Goal: Task Accomplishment & Management: Use online tool/utility

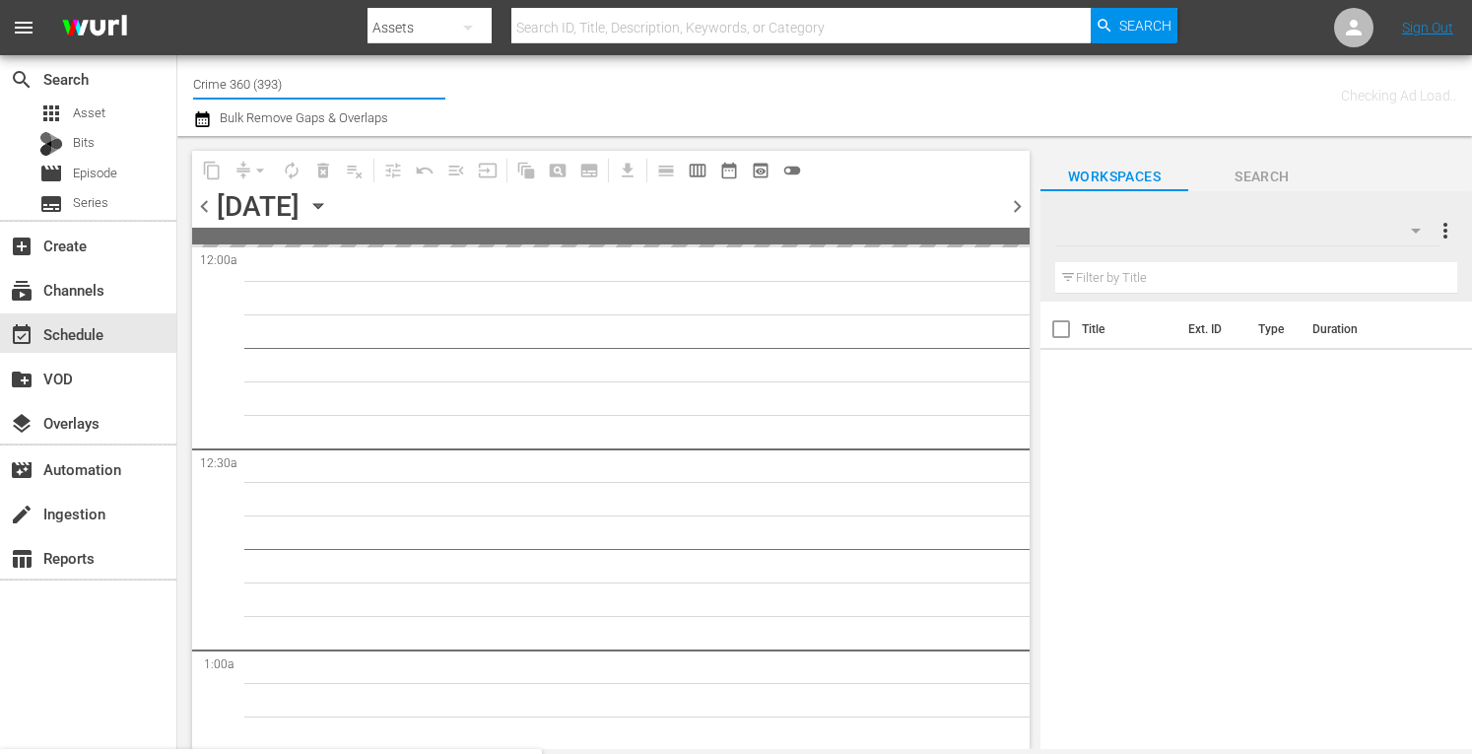
click at [300, 86] on input "Crime 360 (393)" at bounding box center [319, 83] width 252 height 47
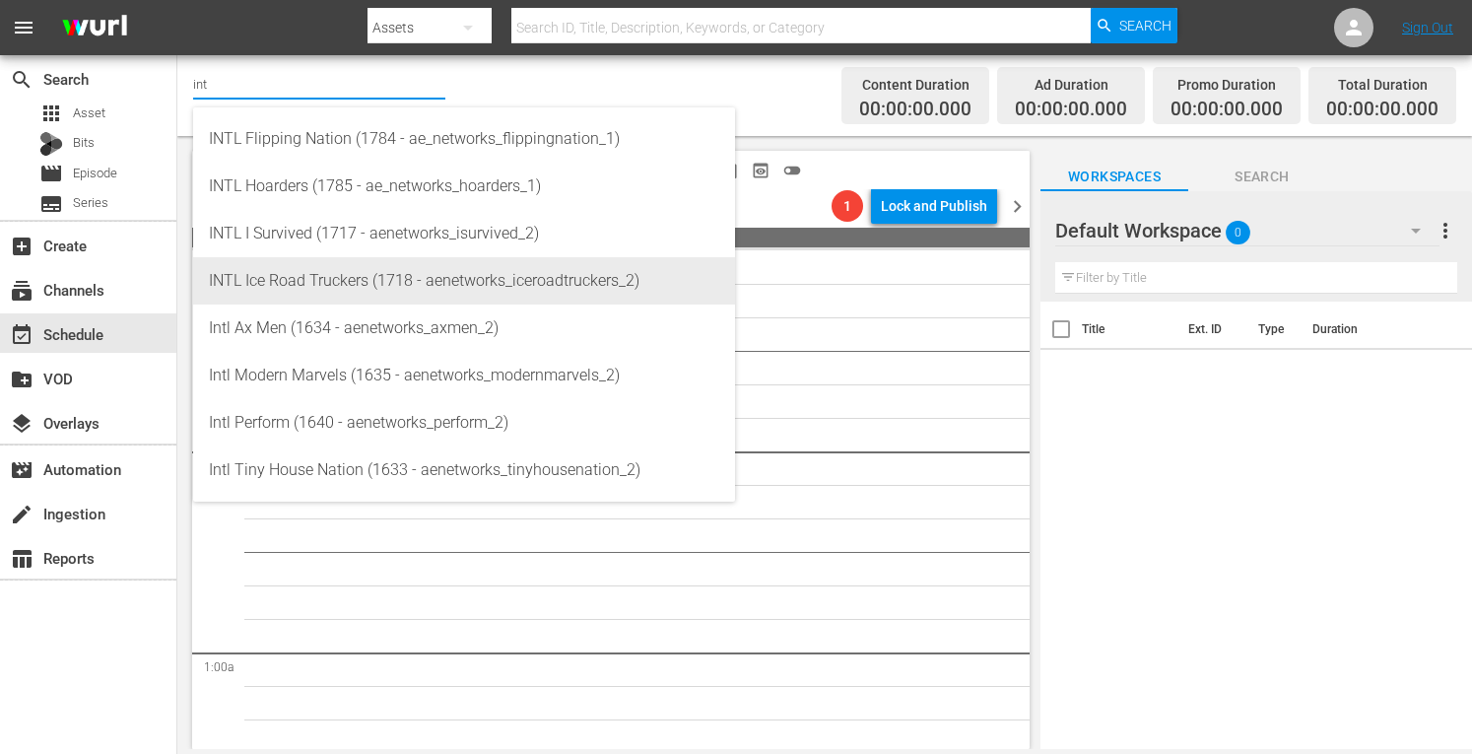
click at [313, 276] on div "INTL Ice Road Truckers (1718 - aenetworks_iceroadtruckers_2)" at bounding box center [464, 280] width 510 height 47
type input "INTL Ice Road Truckers (1718 - aenetworks_iceroadtruckers_2)"
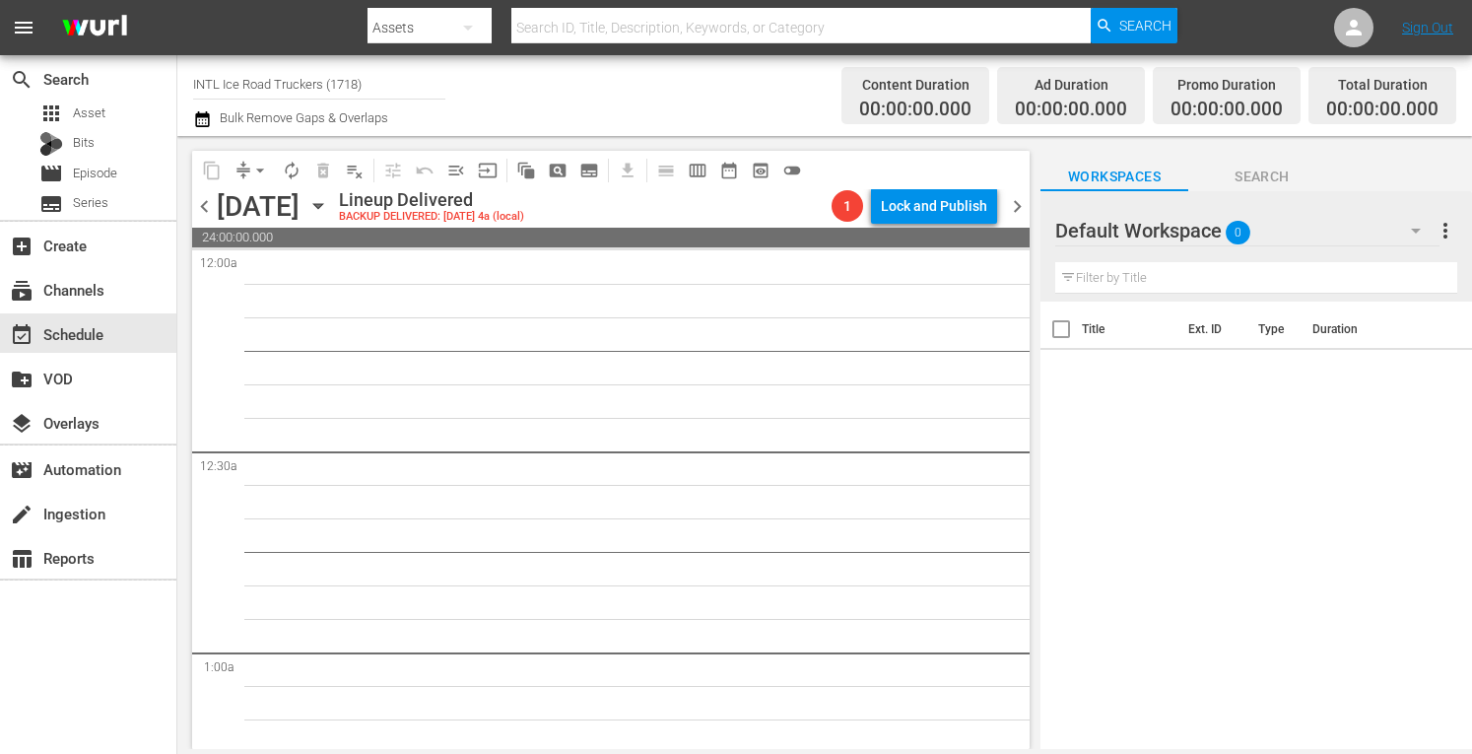
drag, startPoint x: 453, startPoint y: 208, endPoint x: 746, endPoint y: 96, distance: 313.4
click at [746, 96] on div "Channel Title INTL Ice Road Truckers (1718) Bulk Remove Gaps & Overlaps" at bounding box center [513, 95] width 640 height 71
click at [334, 217] on div "Monday, July 20th July 20th" at bounding box center [275, 206] width 117 height 33
click at [329, 203] on icon "button" at bounding box center [318, 206] width 22 height 22
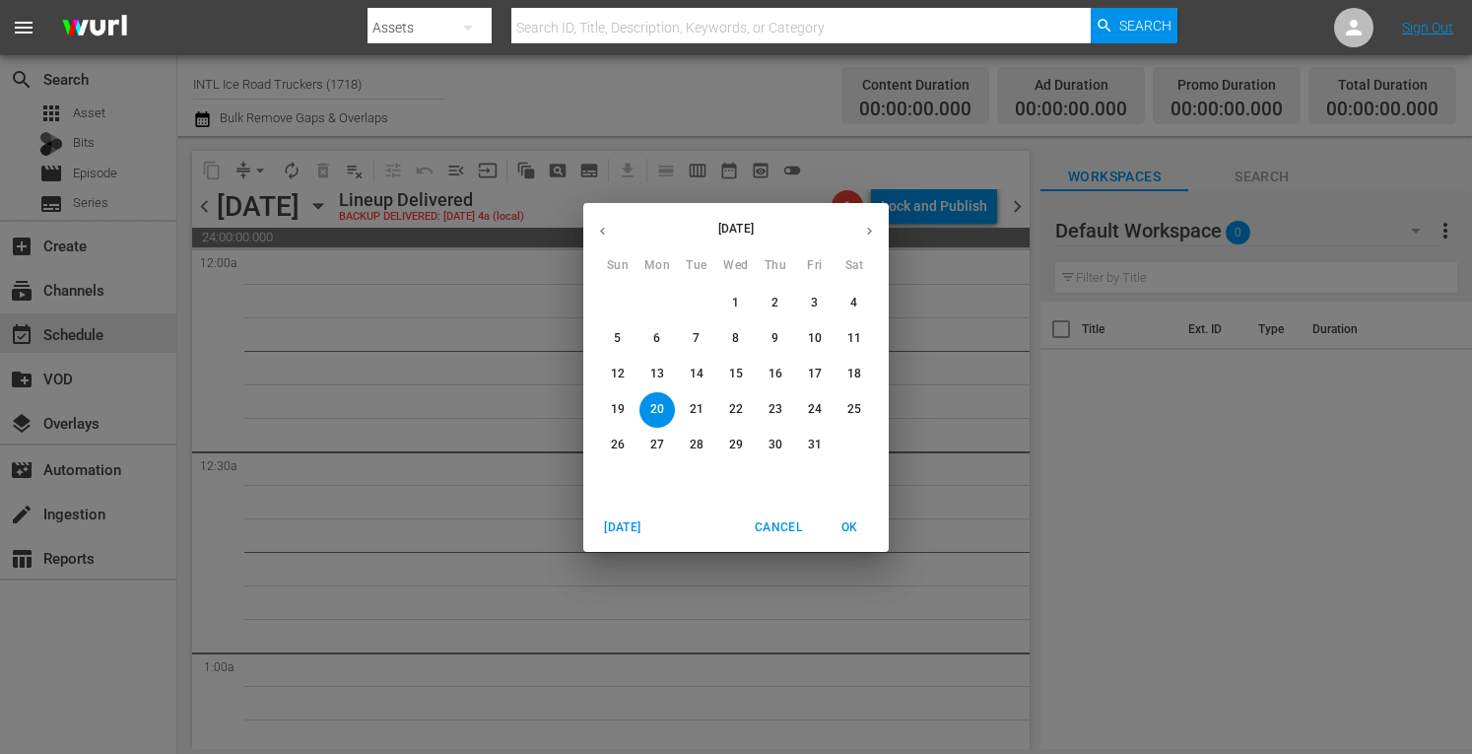
click at [620, 524] on span "Today" at bounding box center [622, 527] width 47 height 21
click at [871, 230] on icon "button" at bounding box center [869, 231] width 5 height 8
click at [660, 371] on p "15" at bounding box center [657, 374] width 14 height 17
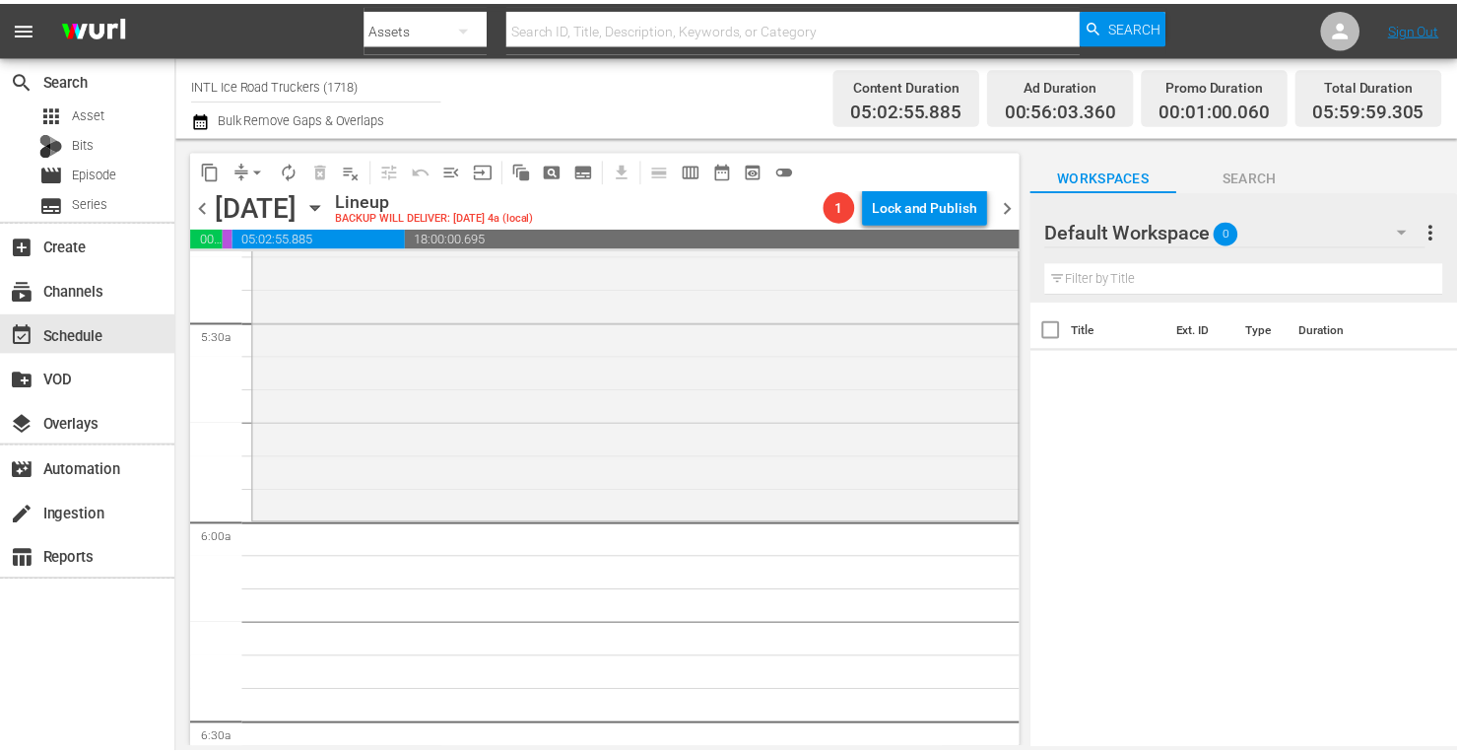
scroll to position [2140, 0]
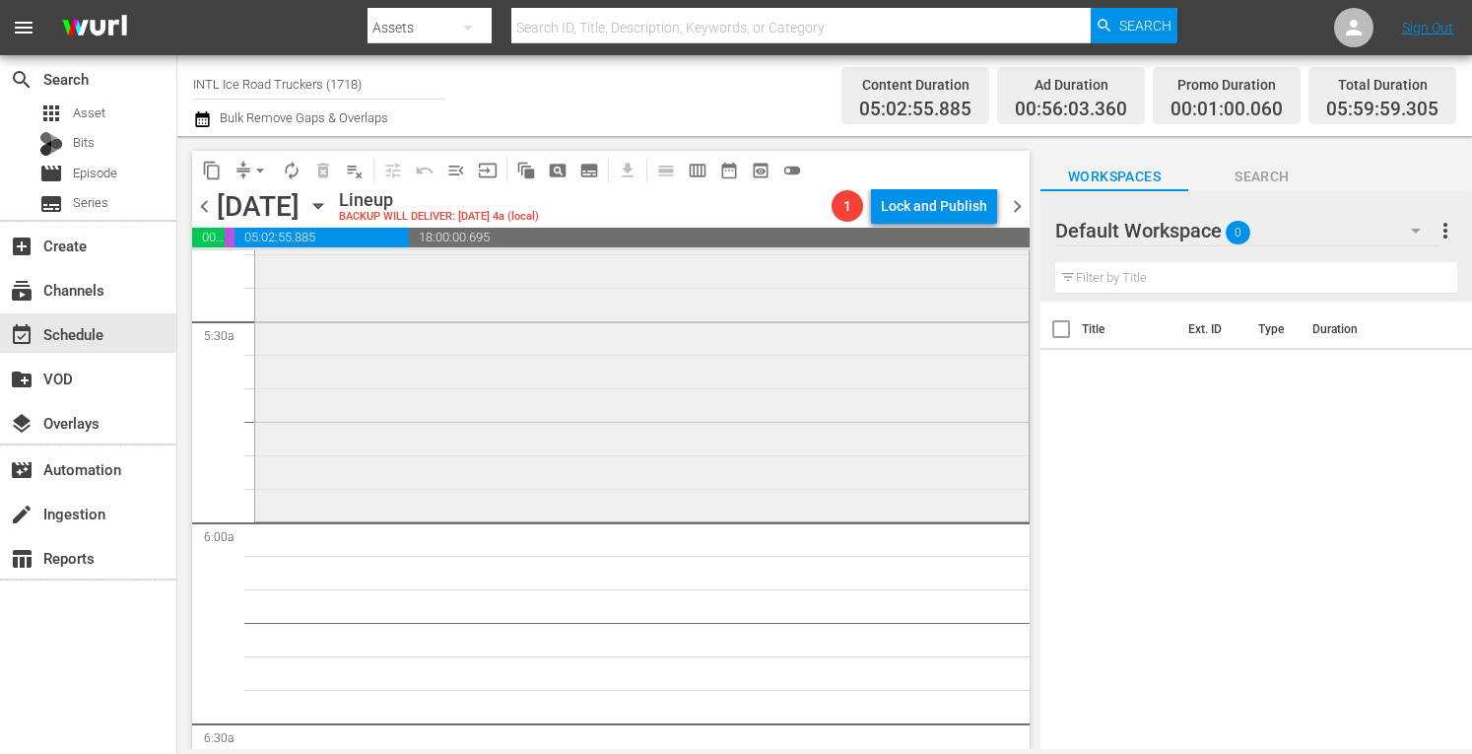
click at [424, 377] on div "Ice Road Truckers / SE6 / EP5: Desperate Measures Desperate Measures (aenetwork…" at bounding box center [641, 348] width 773 height 339
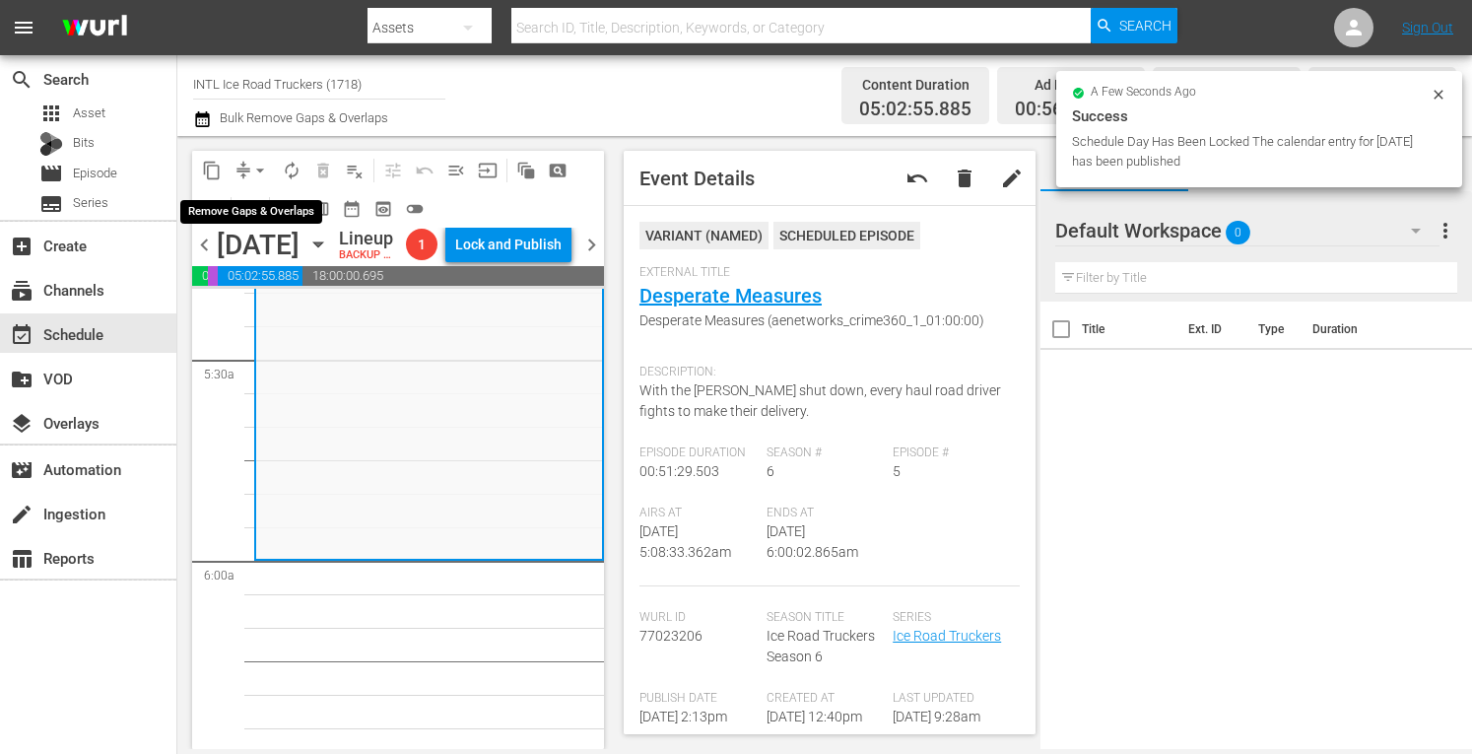
click at [258, 171] on span "arrow_drop_down" at bounding box center [260, 171] width 20 height 20
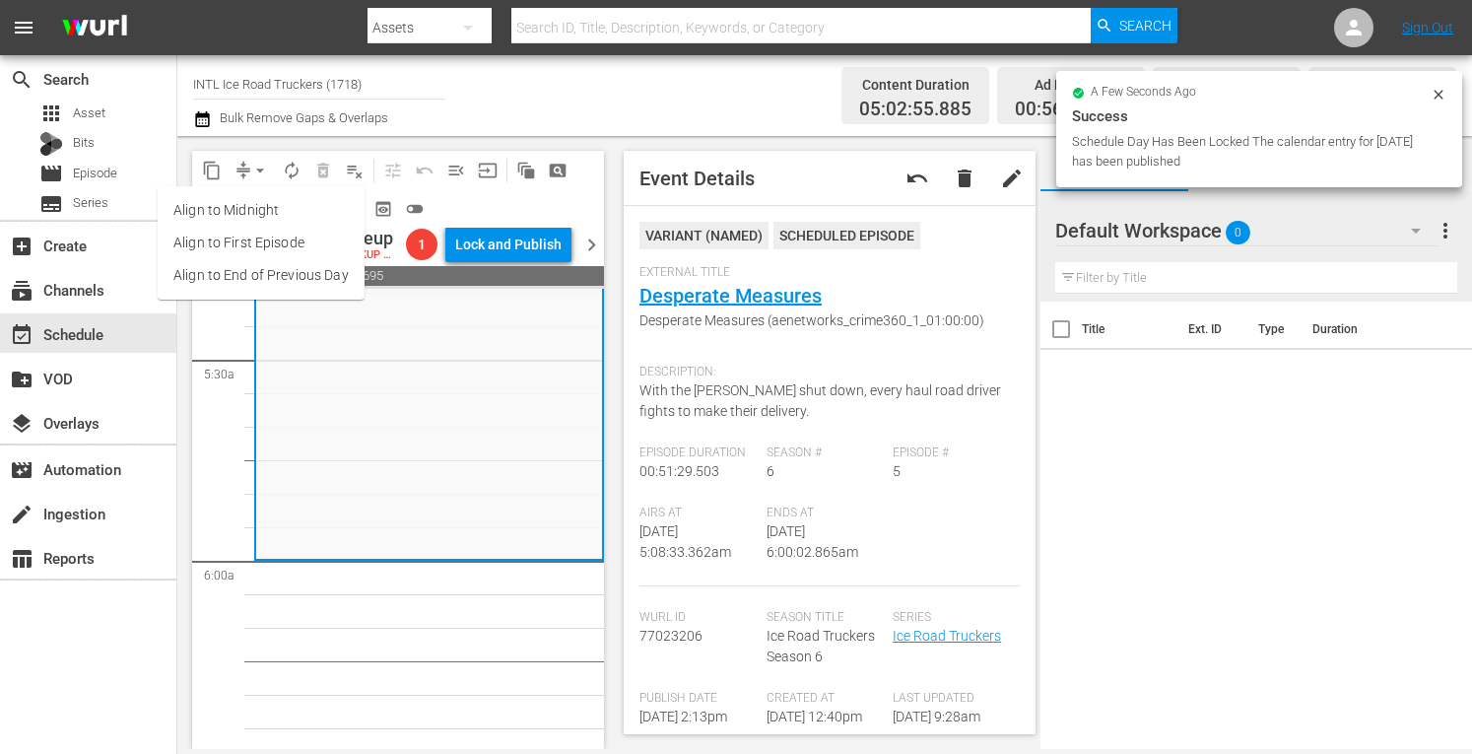
click at [244, 201] on li "Align to Midnight" at bounding box center [261, 210] width 207 height 33
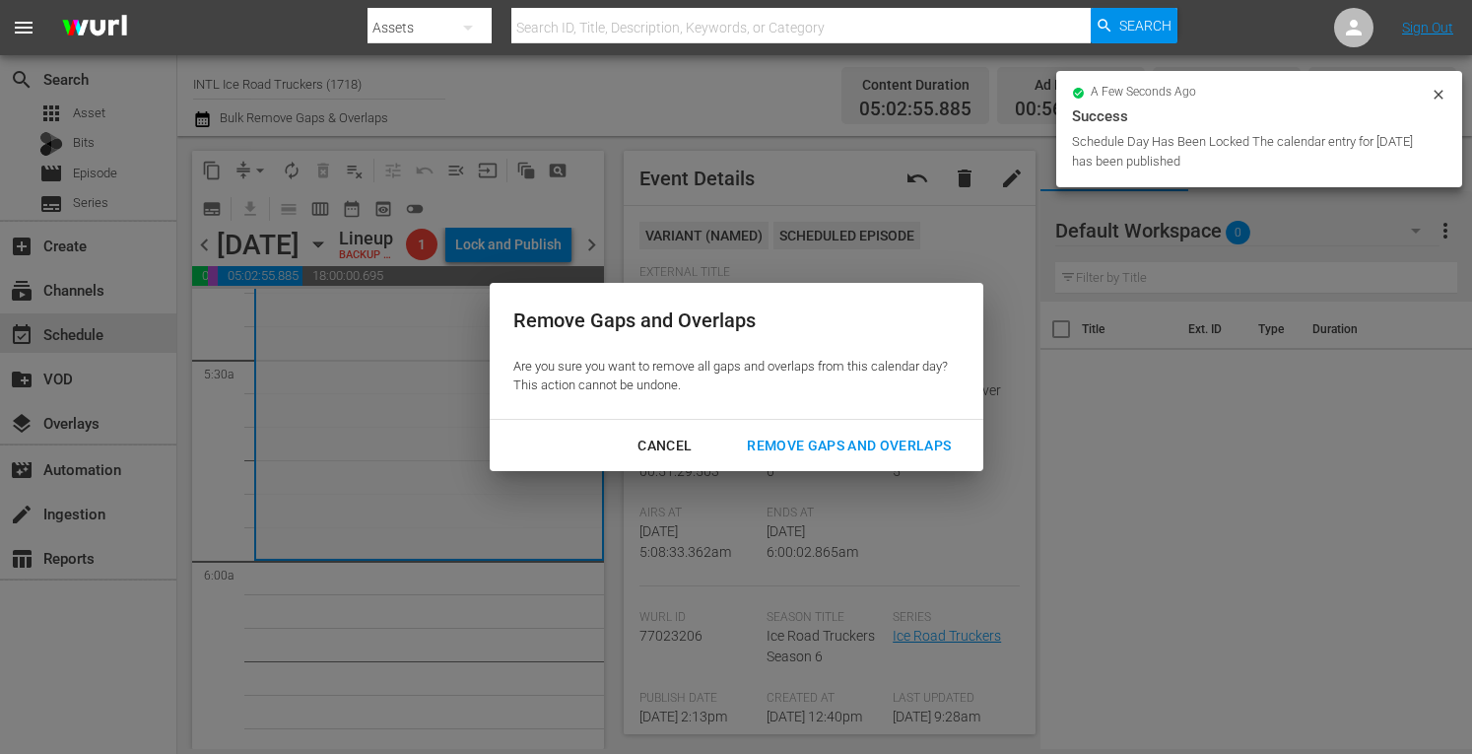
click at [815, 446] on div "Remove Gaps and Overlaps" at bounding box center [848, 445] width 235 height 25
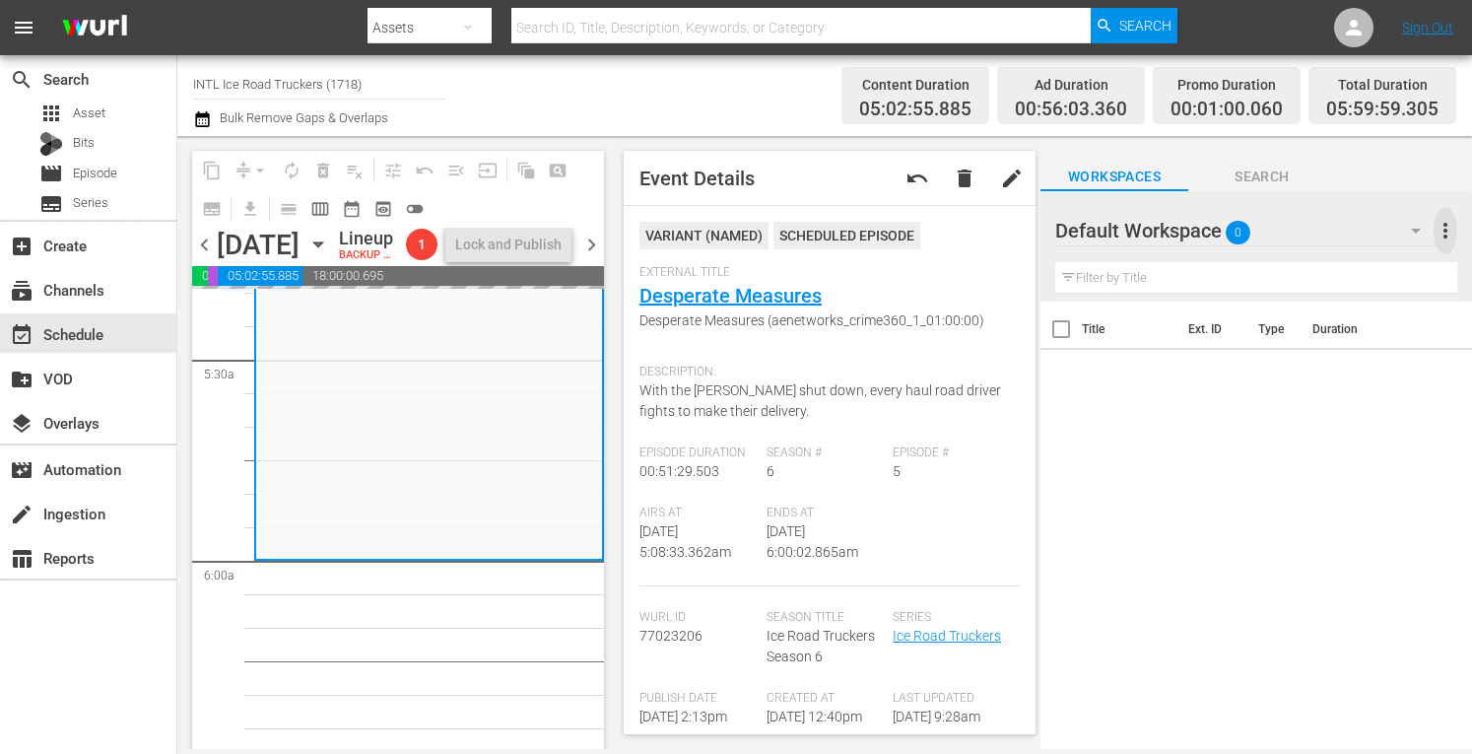
click at [1453, 229] on span "more_vert" at bounding box center [1445, 231] width 24 height 24
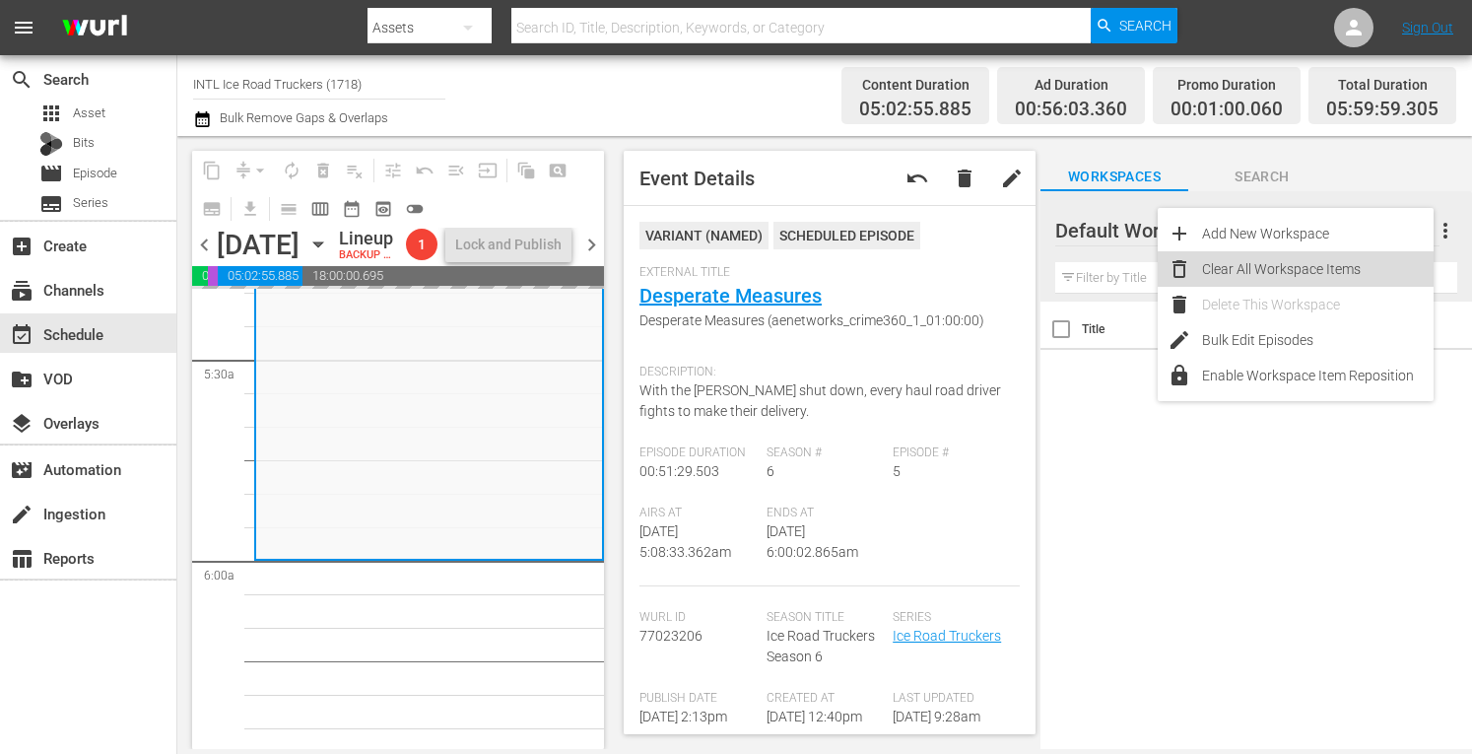
click at [1297, 266] on div "Clear All Workspace Items" at bounding box center [1318, 268] width 232 height 35
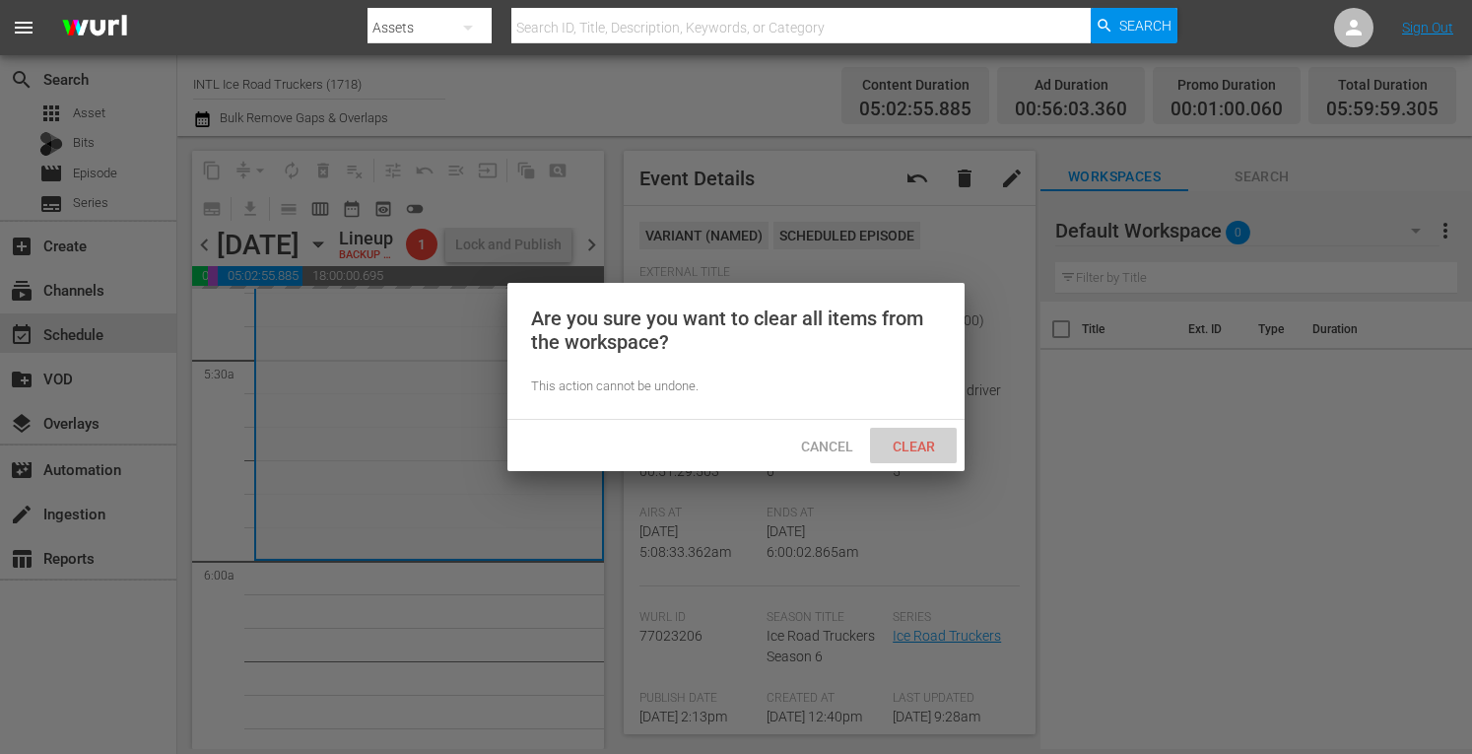
click at [914, 435] on div "Clear" at bounding box center [913, 446] width 87 height 36
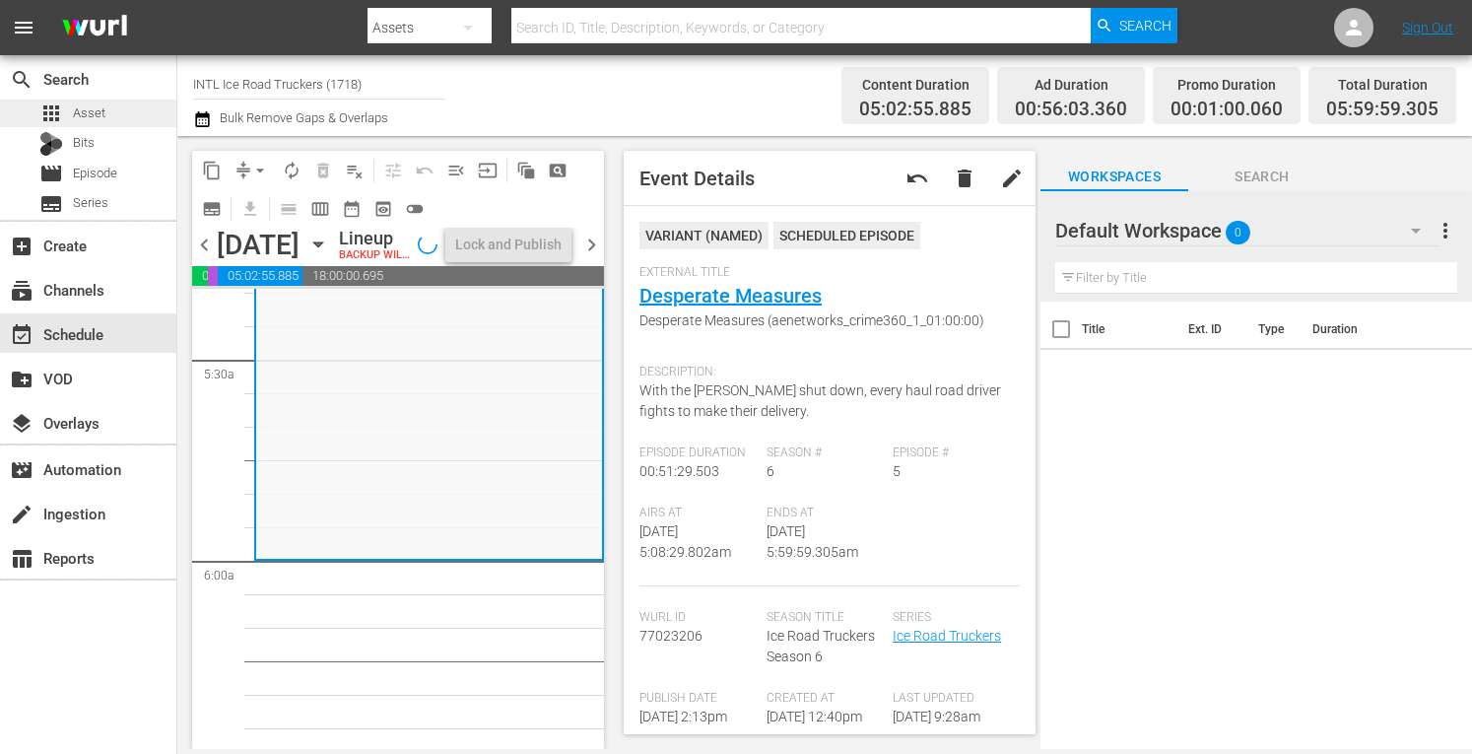
click at [89, 115] on span "Asset" at bounding box center [89, 113] width 33 height 20
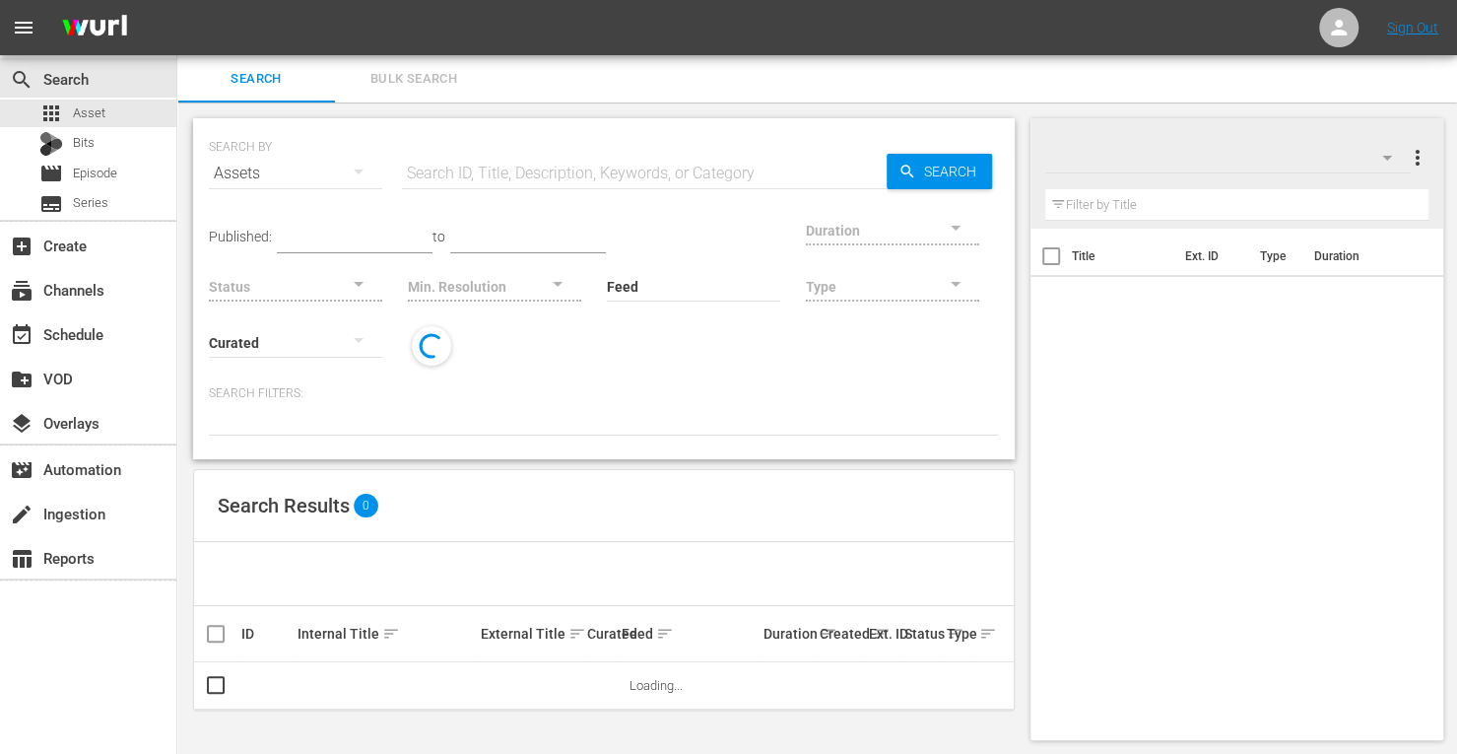
click at [514, 152] on input "text" at bounding box center [644, 173] width 485 height 47
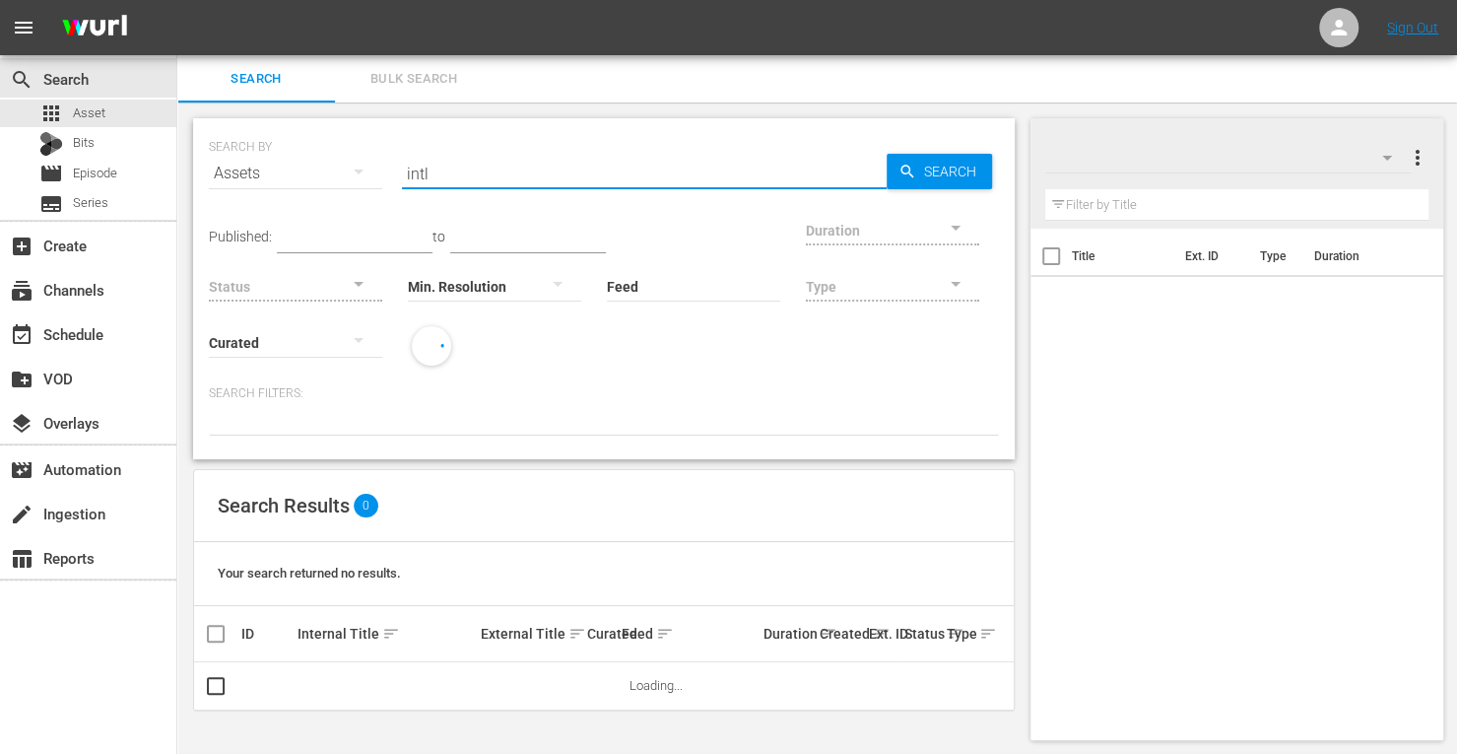
type input "INTL ice road"
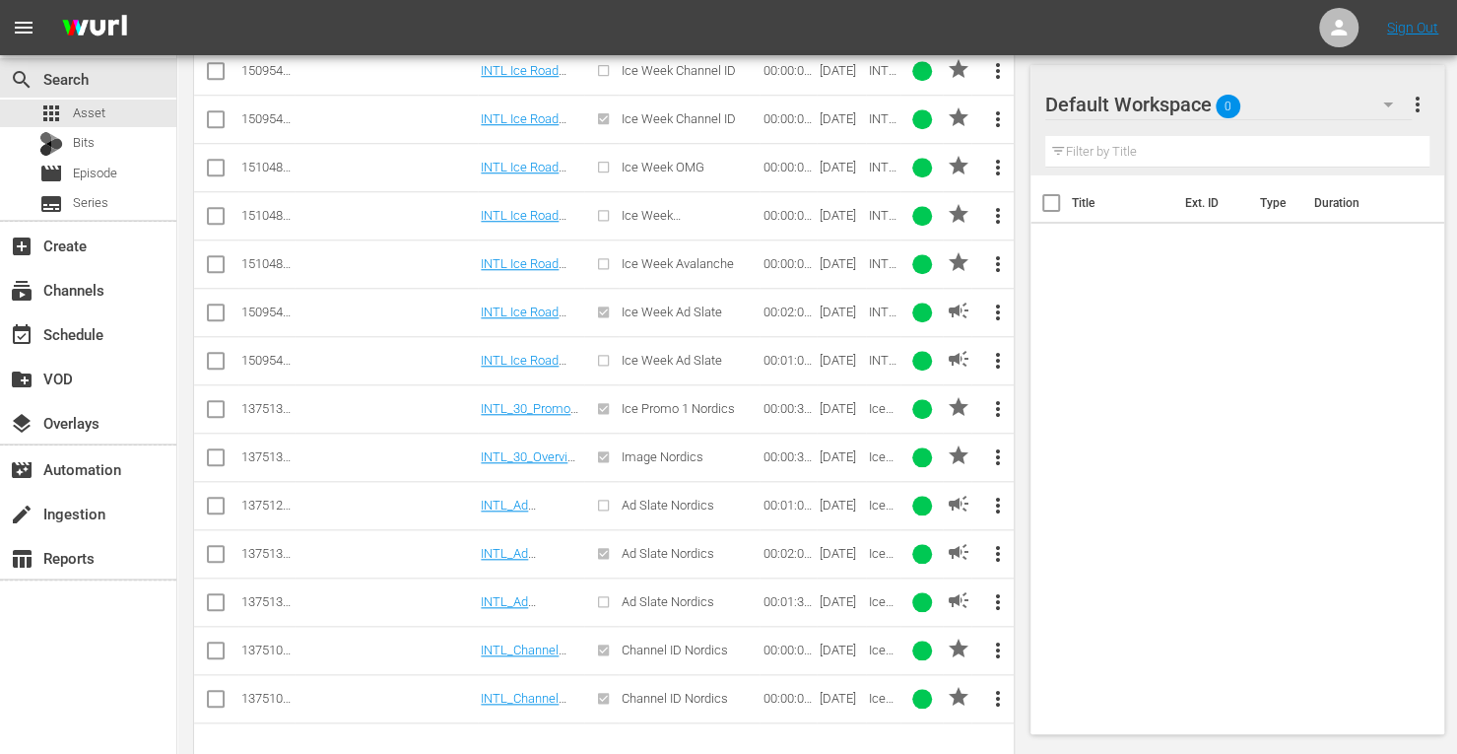
scroll to position [946, 0]
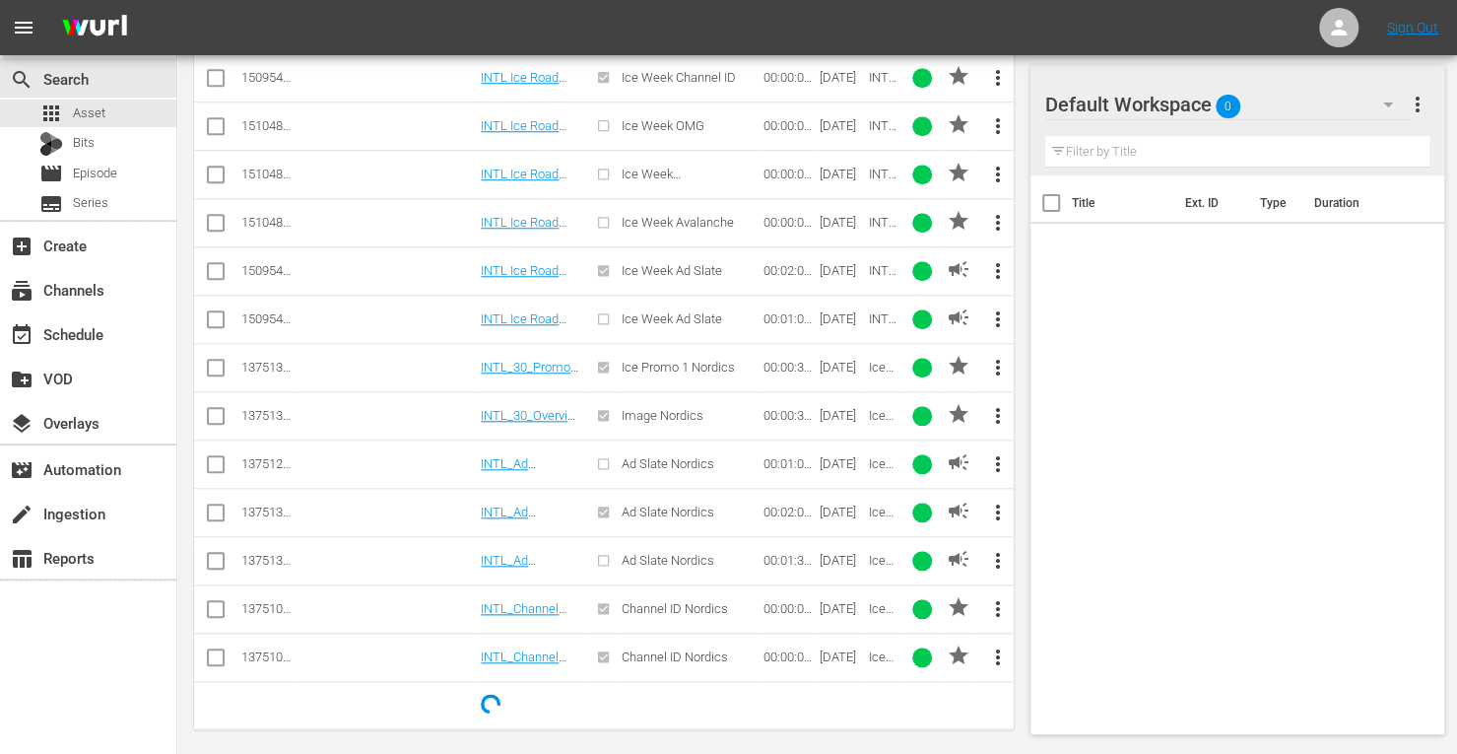
click at [214, 456] on input "checkbox" at bounding box center [216, 468] width 24 height 24
checkbox input "true"
click at [218, 506] on input "checkbox" at bounding box center [216, 516] width 24 height 24
checkbox input "true"
click at [218, 458] on input "checkbox" at bounding box center [216, 468] width 24 height 24
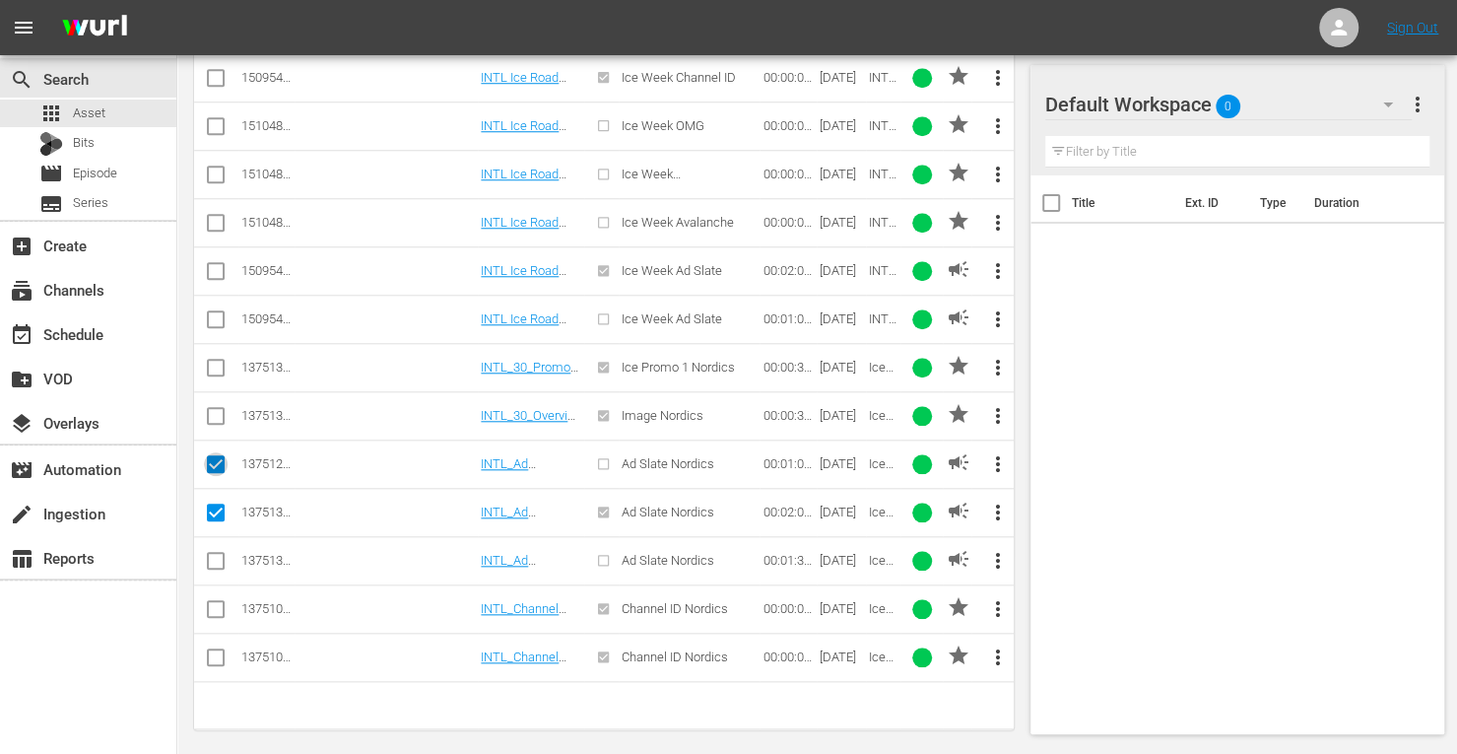
checkbox input "false"
click at [216, 504] on input "checkbox" at bounding box center [216, 516] width 24 height 24
checkbox input "false"
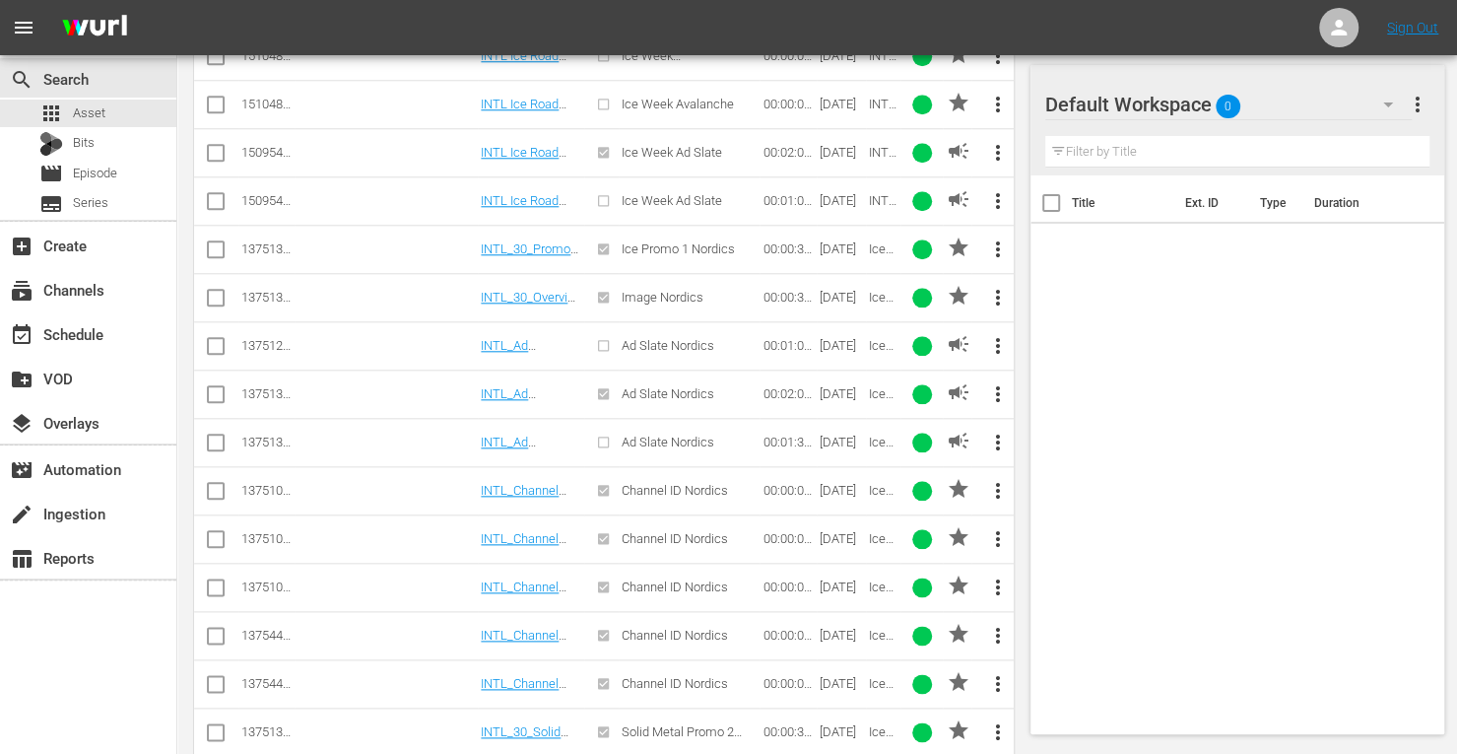
scroll to position [1064, 0]
click at [217, 483] on input "checkbox" at bounding box center [216, 495] width 24 height 24
checkbox input "true"
click at [216, 531] on input "checkbox" at bounding box center [216, 543] width 24 height 24
checkbox input "true"
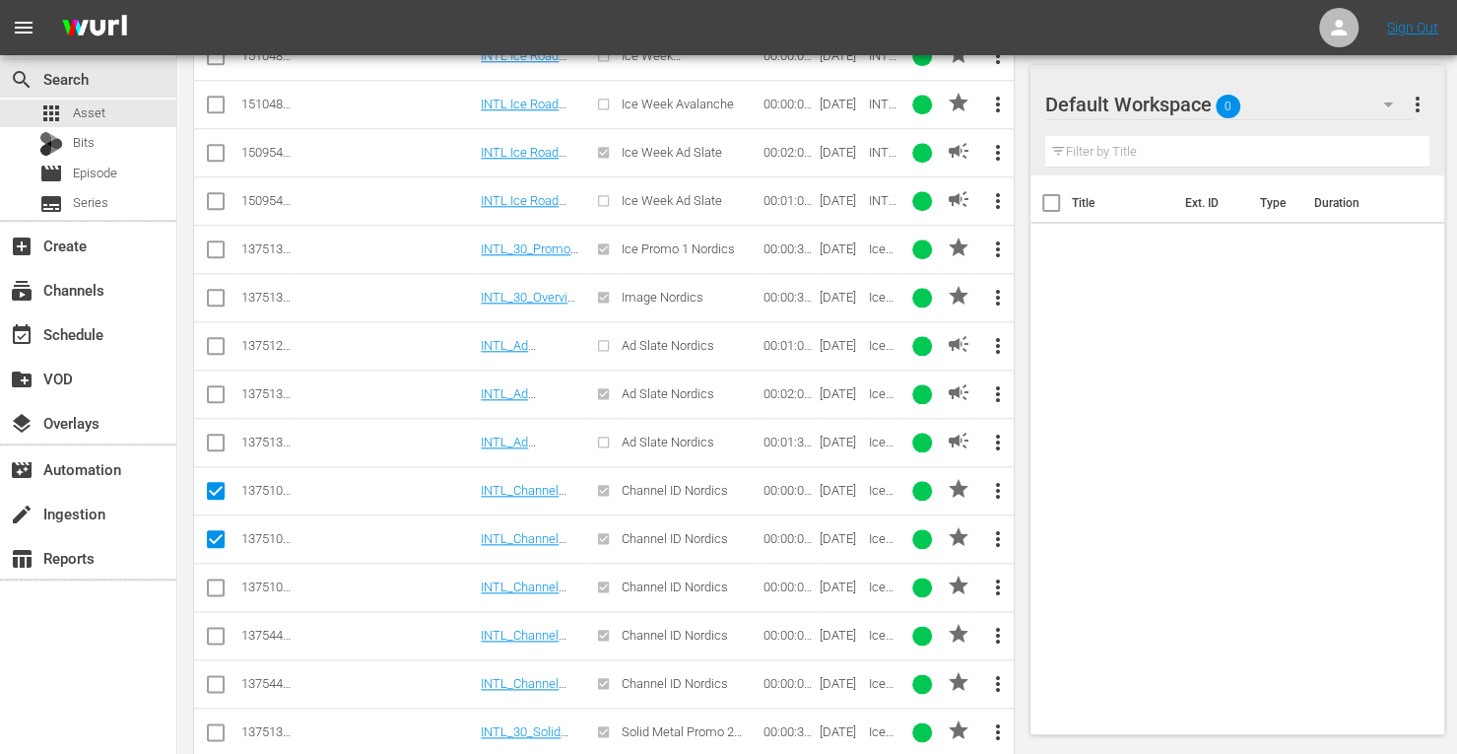
click at [214, 579] on input "checkbox" at bounding box center [216, 591] width 24 height 24
checkbox input "true"
click at [219, 641] on td at bounding box center [216, 635] width 44 height 48
click at [214, 634] on input "checkbox" at bounding box center [216, 640] width 24 height 24
checkbox input "true"
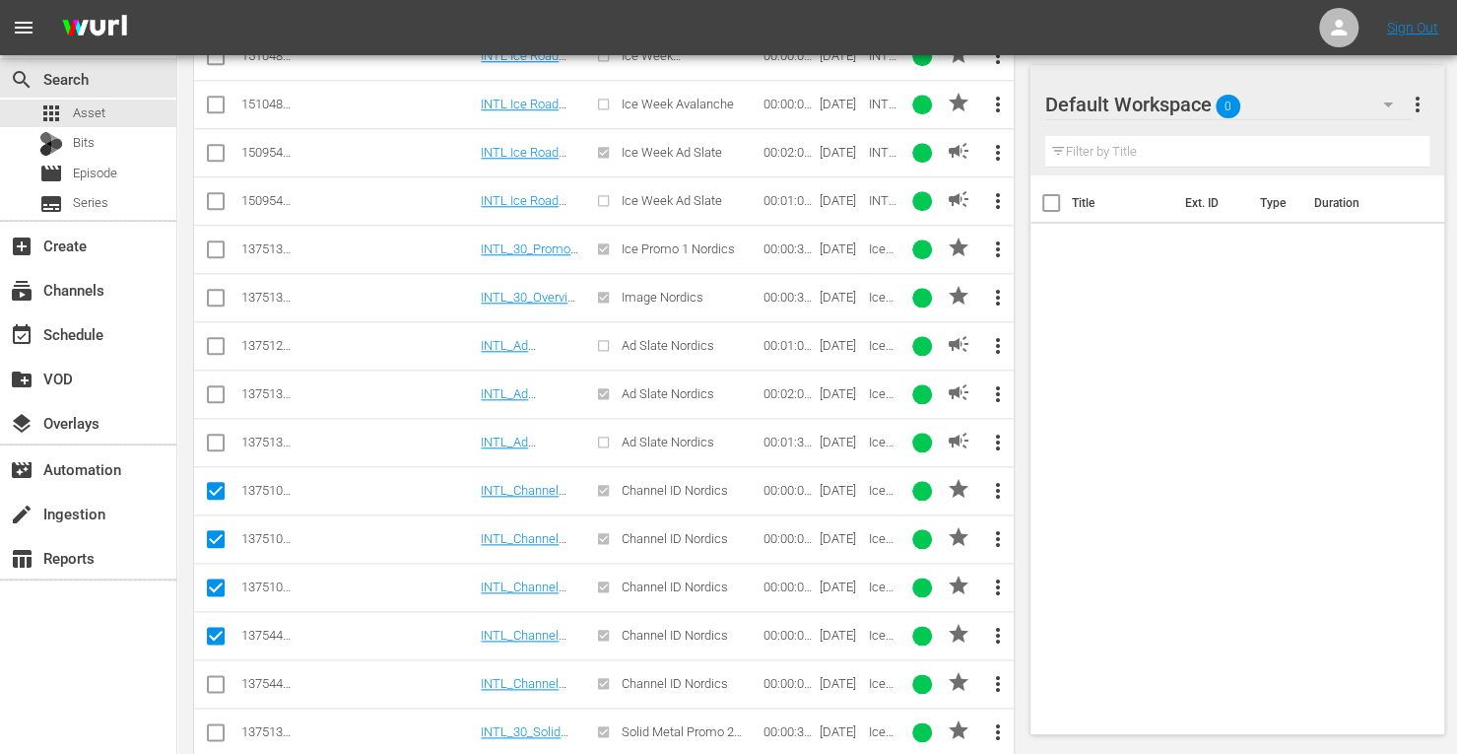
click at [210, 681] on input "checkbox" at bounding box center [216, 688] width 24 height 24
checkbox input "true"
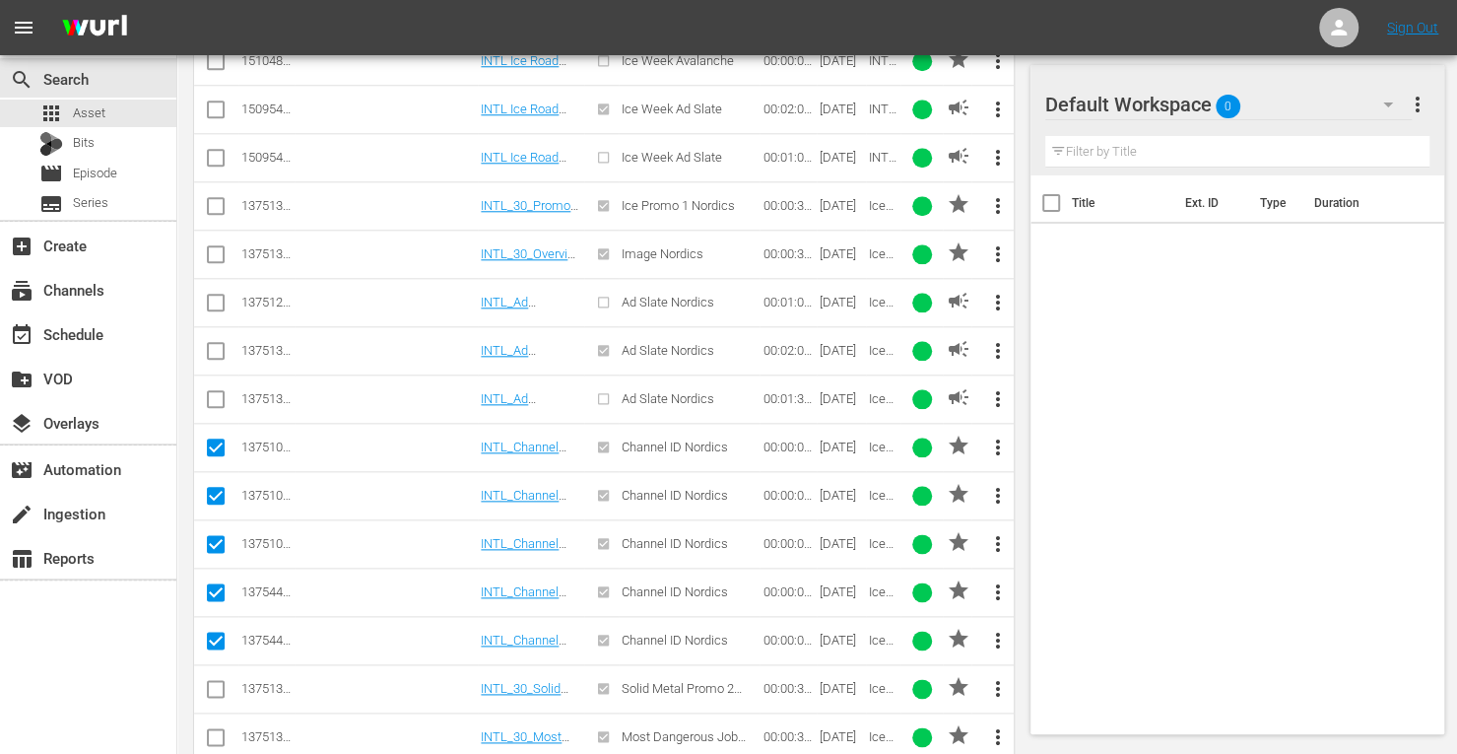
click at [222, 681] on input "checkbox" at bounding box center [216, 693] width 24 height 24
checkbox input "true"
click at [220, 734] on input "checkbox" at bounding box center [216, 741] width 24 height 24
checkbox input "true"
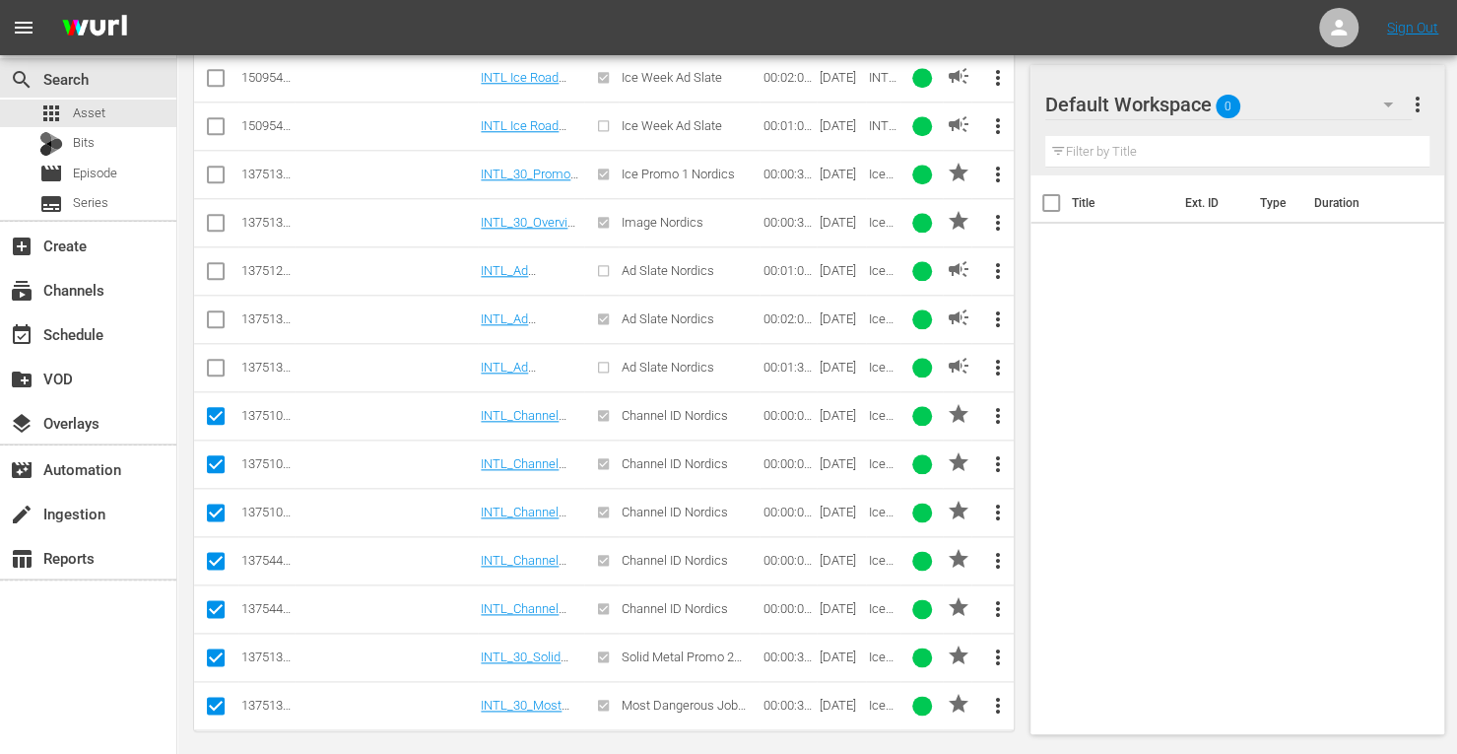
click at [213, 216] on input "checkbox" at bounding box center [216, 227] width 24 height 24
checkbox input "true"
click at [208, 167] on input "checkbox" at bounding box center [216, 179] width 24 height 24
checkbox input "true"
click at [221, 312] on input "checkbox" at bounding box center [216, 323] width 24 height 24
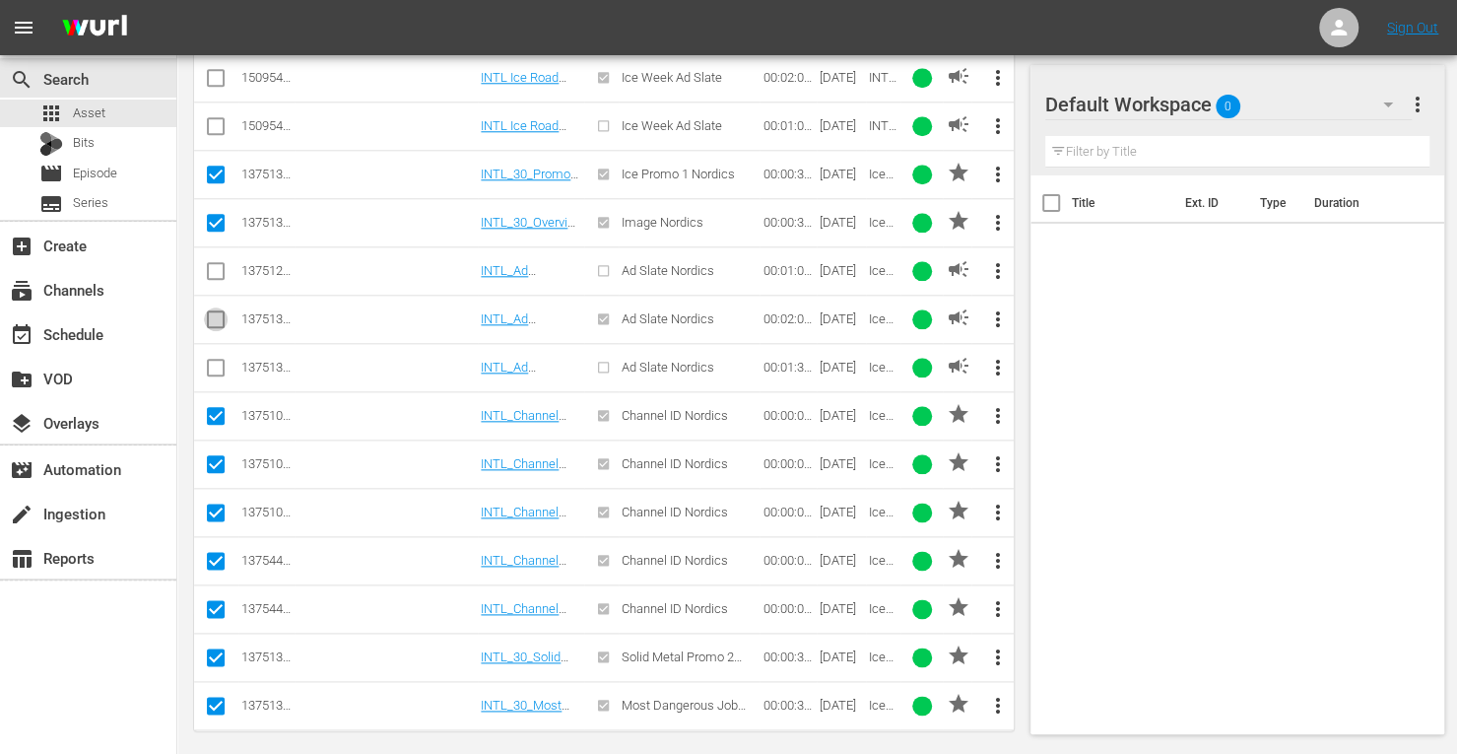
checkbox input "true"
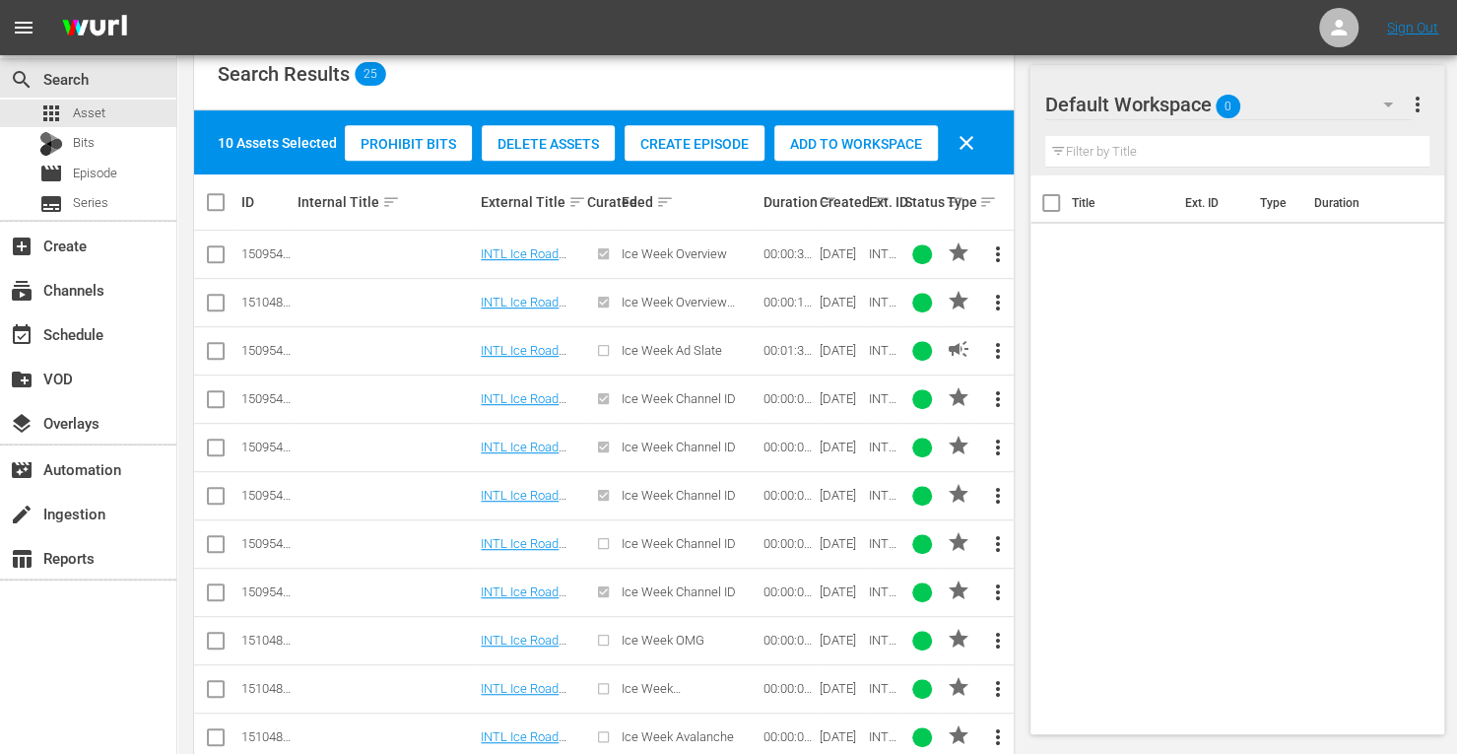
scroll to position [396, 0]
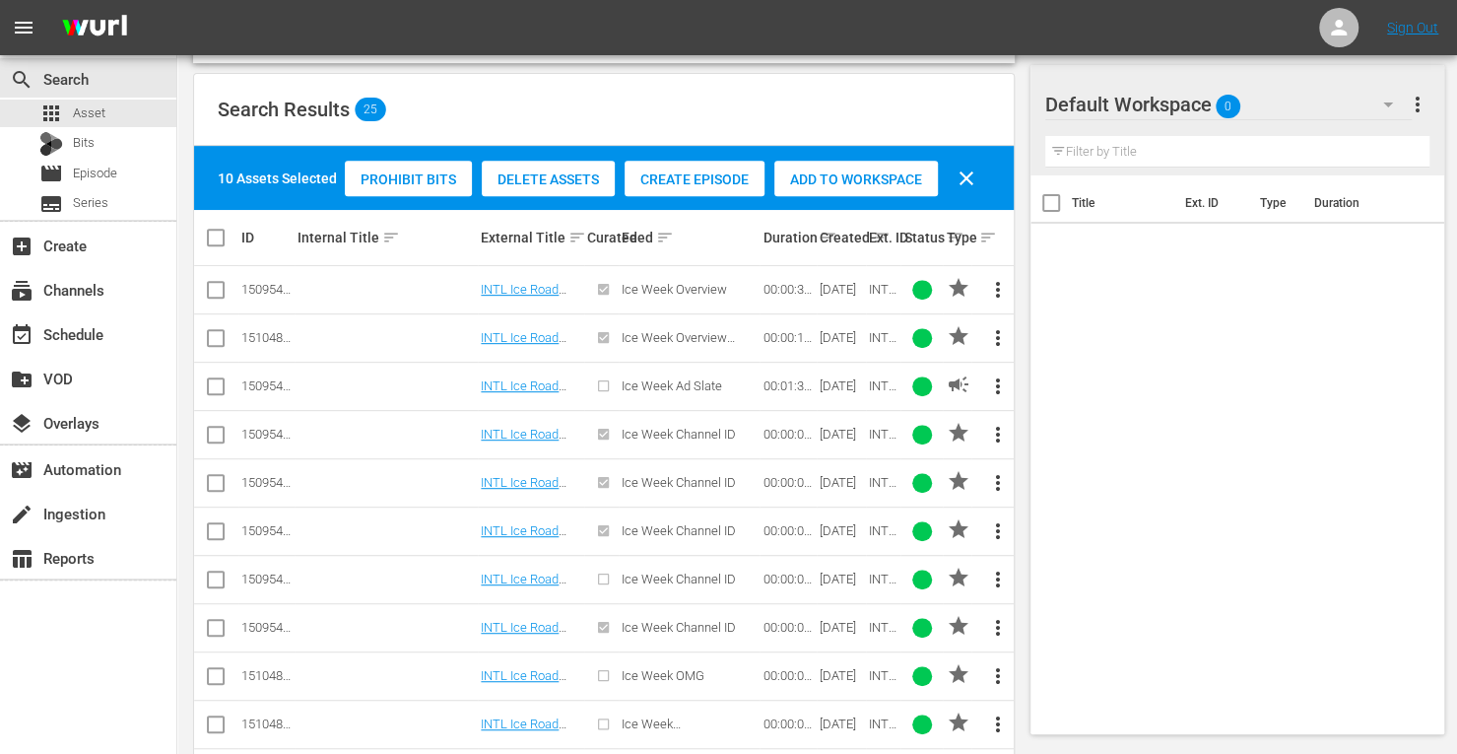
click at [859, 163] on div "Add to Workspace" at bounding box center [856, 179] width 164 height 37
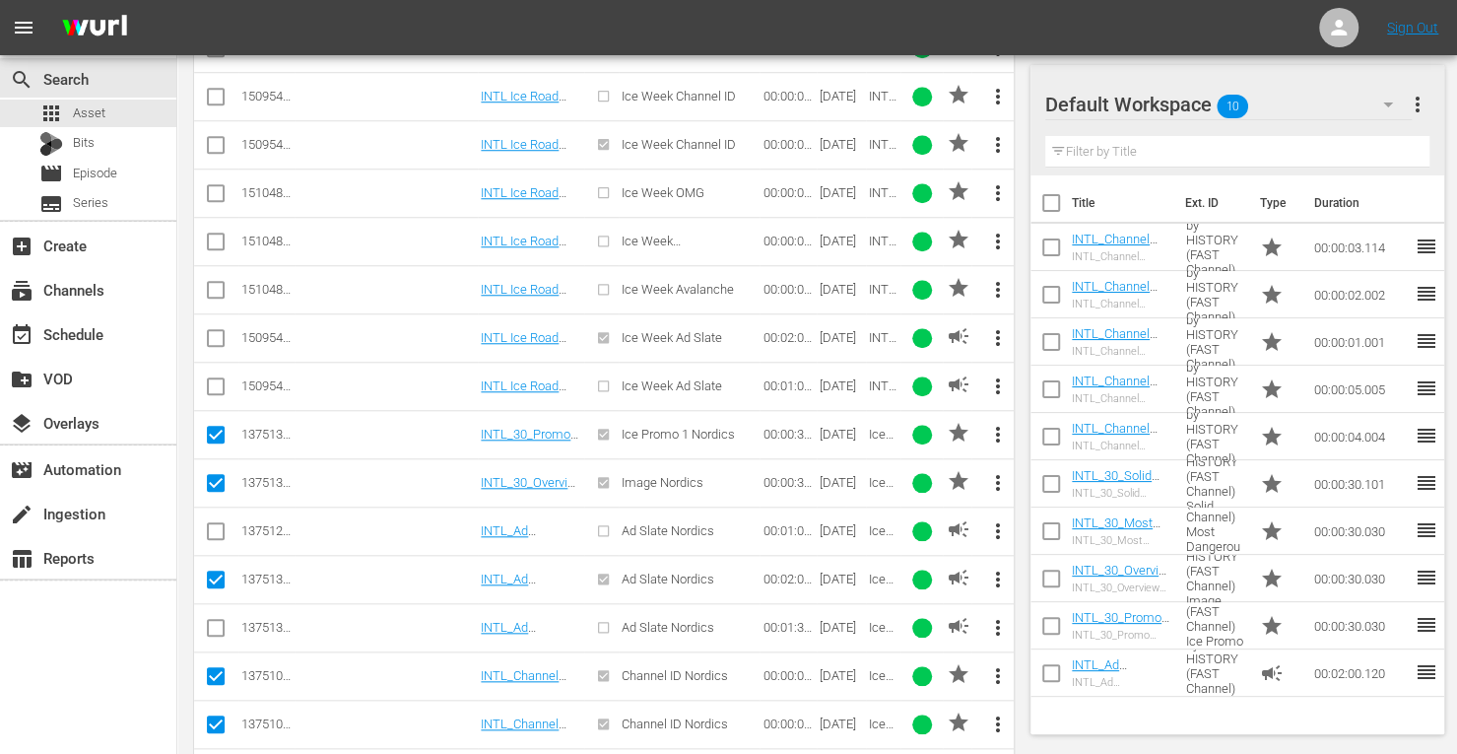
scroll to position [920, 0]
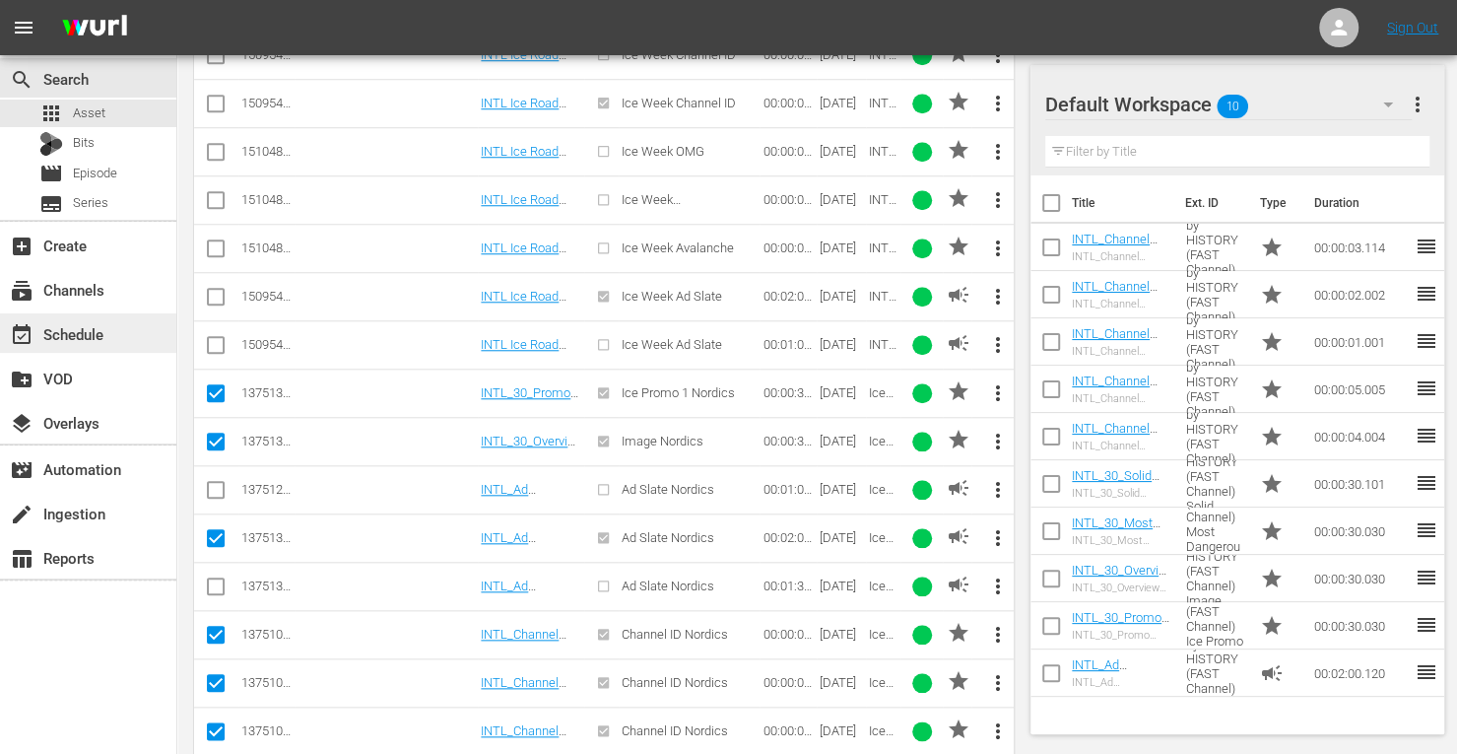
click at [48, 340] on div "event_available Schedule" at bounding box center [55, 331] width 110 height 18
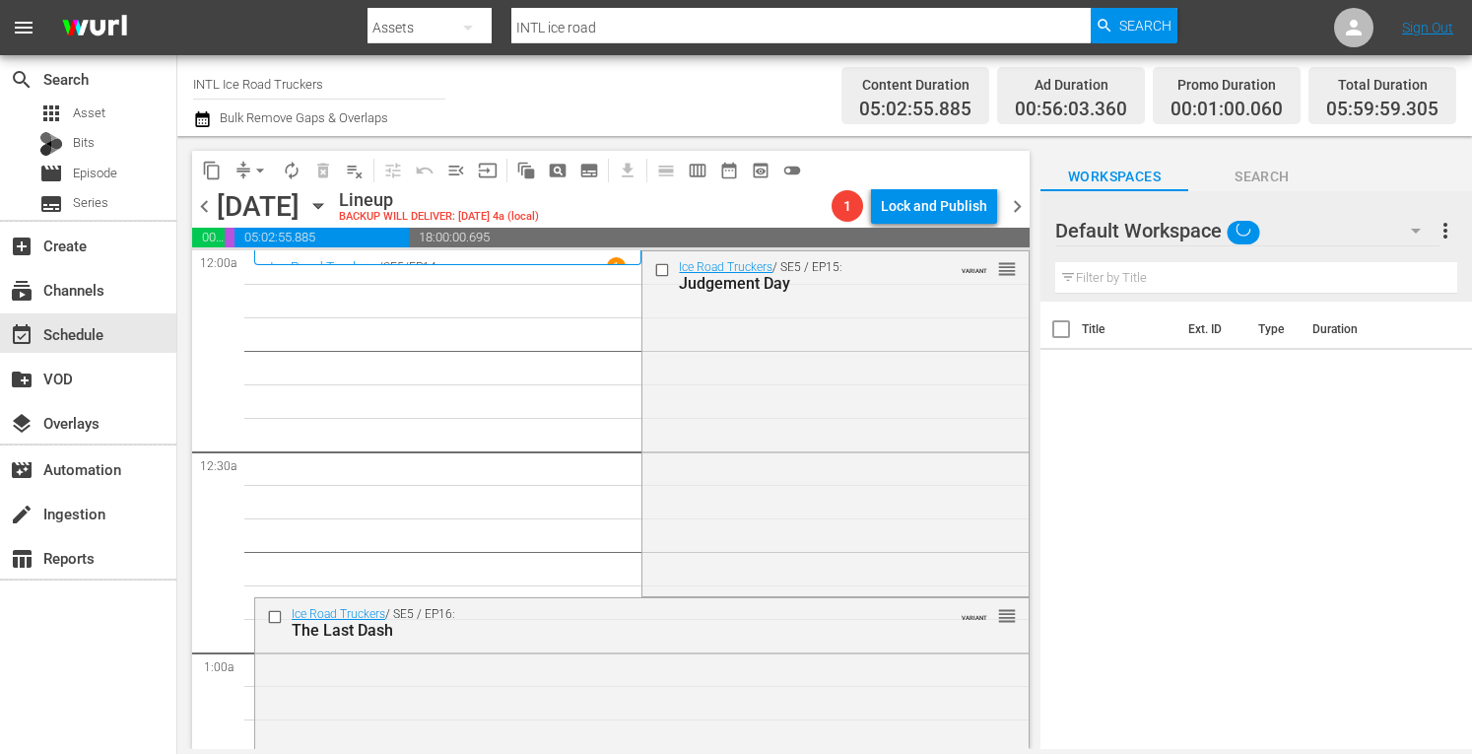
click at [815, 379] on div "Ice Road Truckers / SE5 / EP15: Judgement Day VARIANT reorder" at bounding box center [834, 421] width 385 height 341
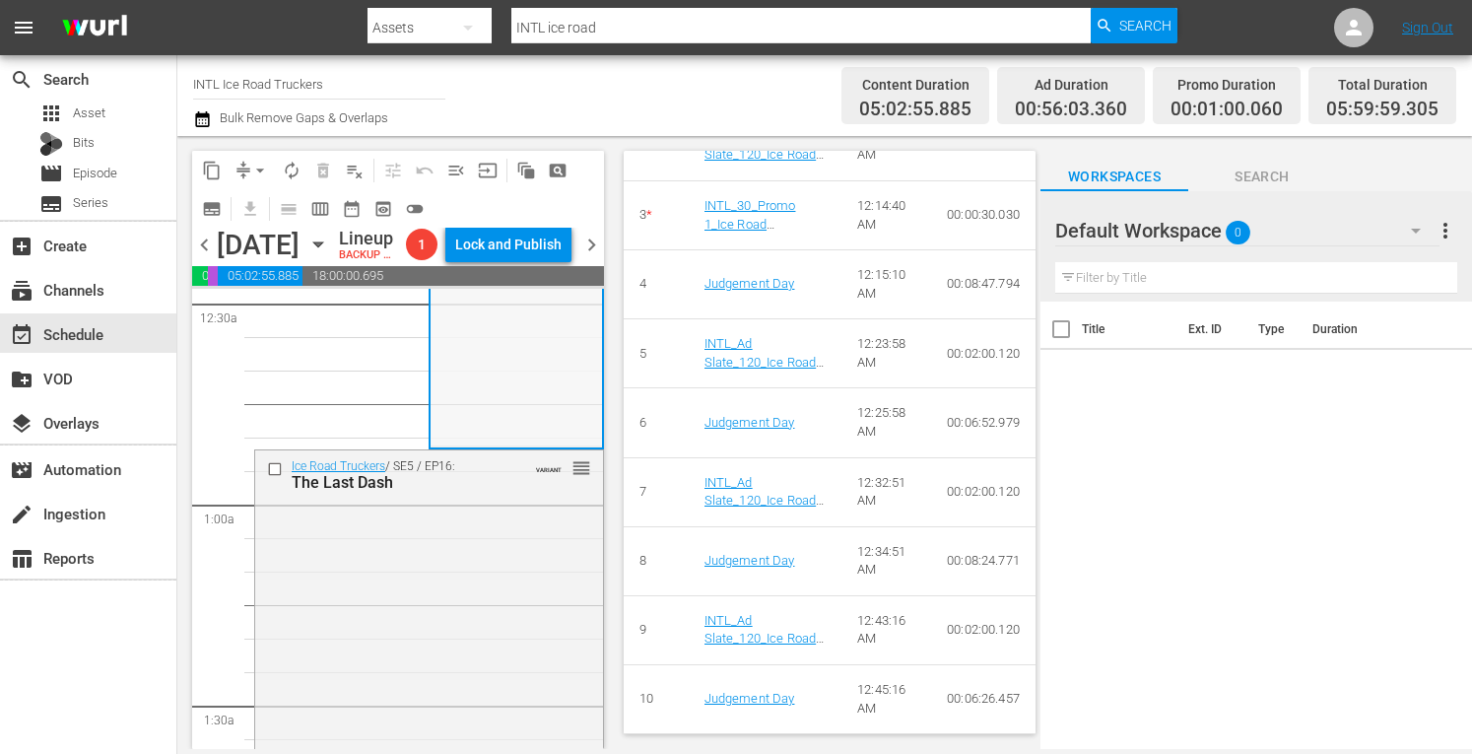
scroll to position [191, 0]
click at [467, 630] on div "Ice Road Truckers / SE5 / EP16: The Last Dash VARIANT reorder" at bounding box center [429, 617] width 348 height 345
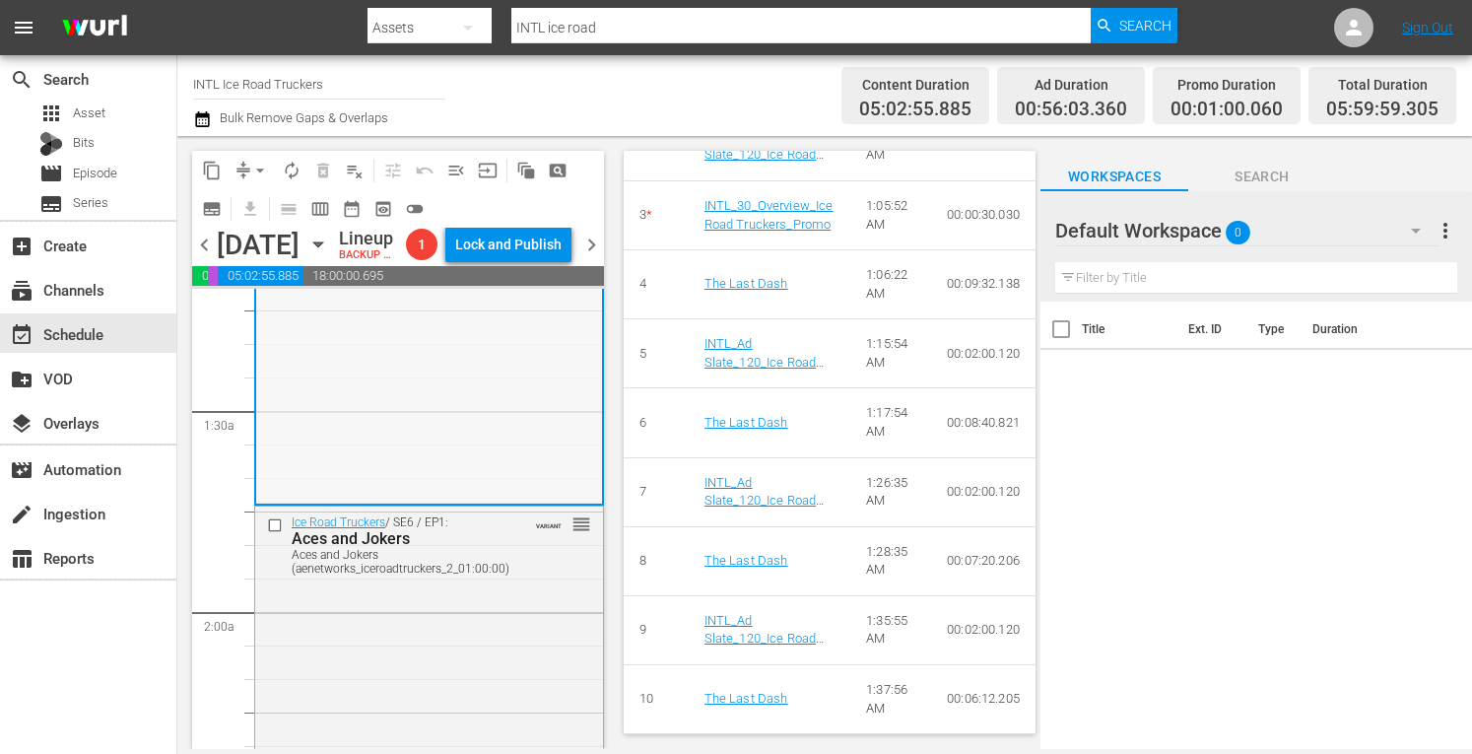
scroll to position [518, 0]
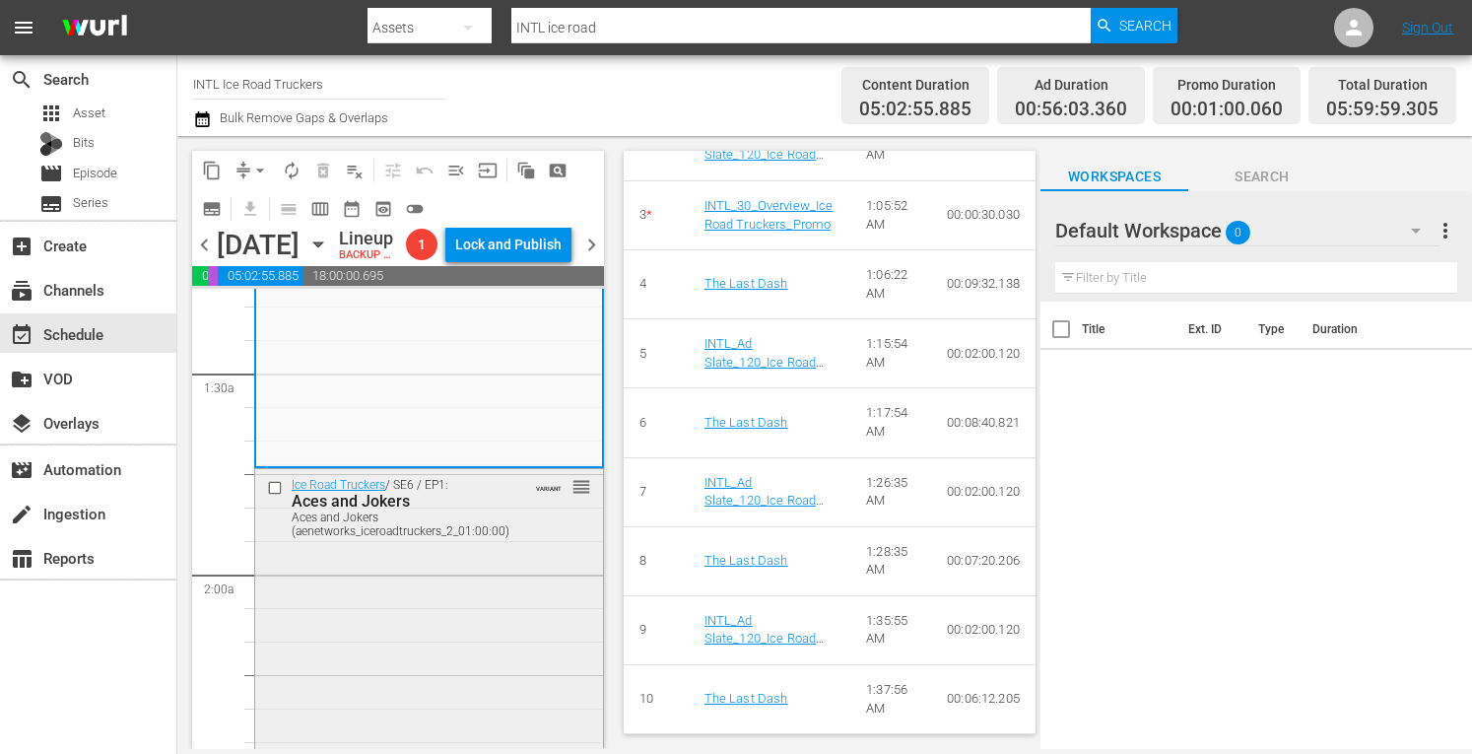
click at [389, 662] on div "Ice Road Truckers / SE6 / EP1: Aces and Jokers Aces and Jokers (aenetworks_icer…" at bounding box center [429, 635] width 348 height 333
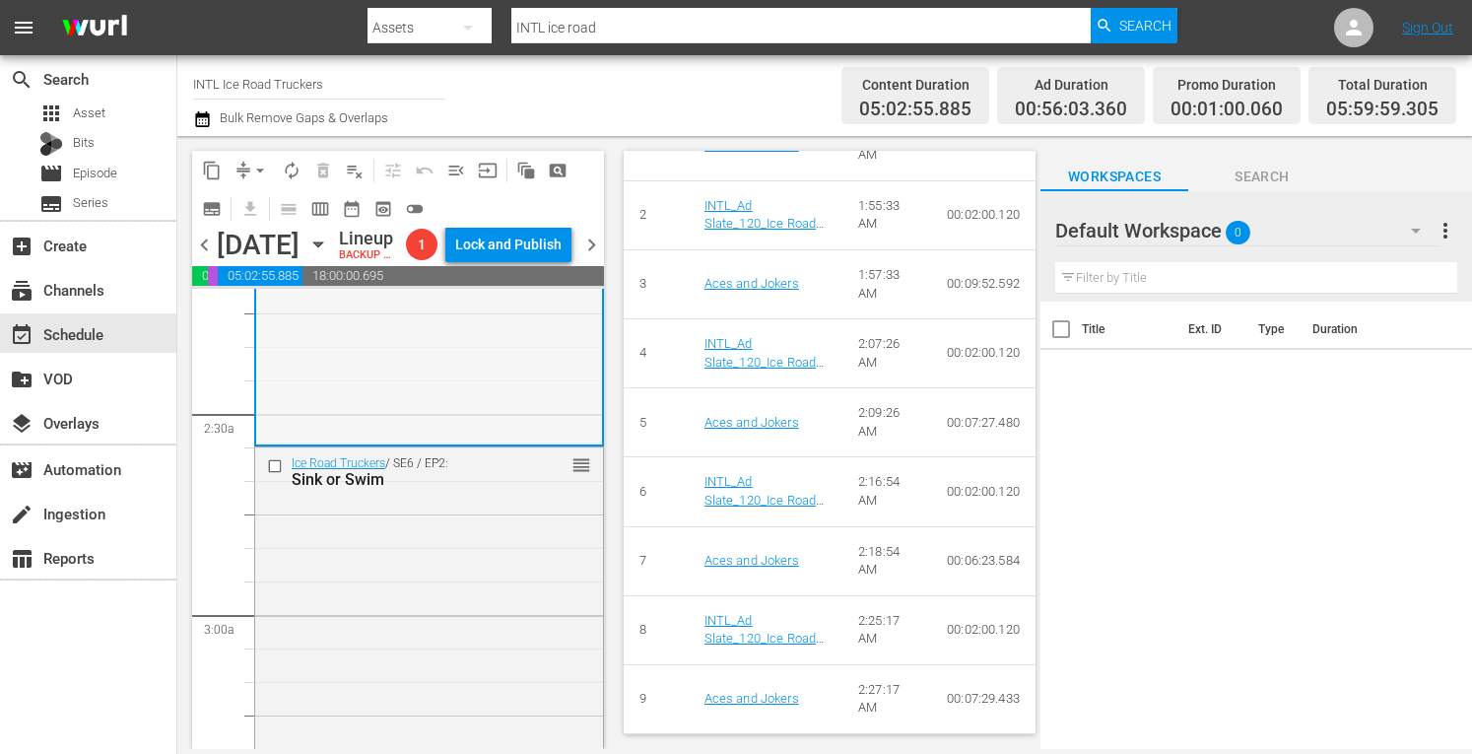
scroll to position [895, 0]
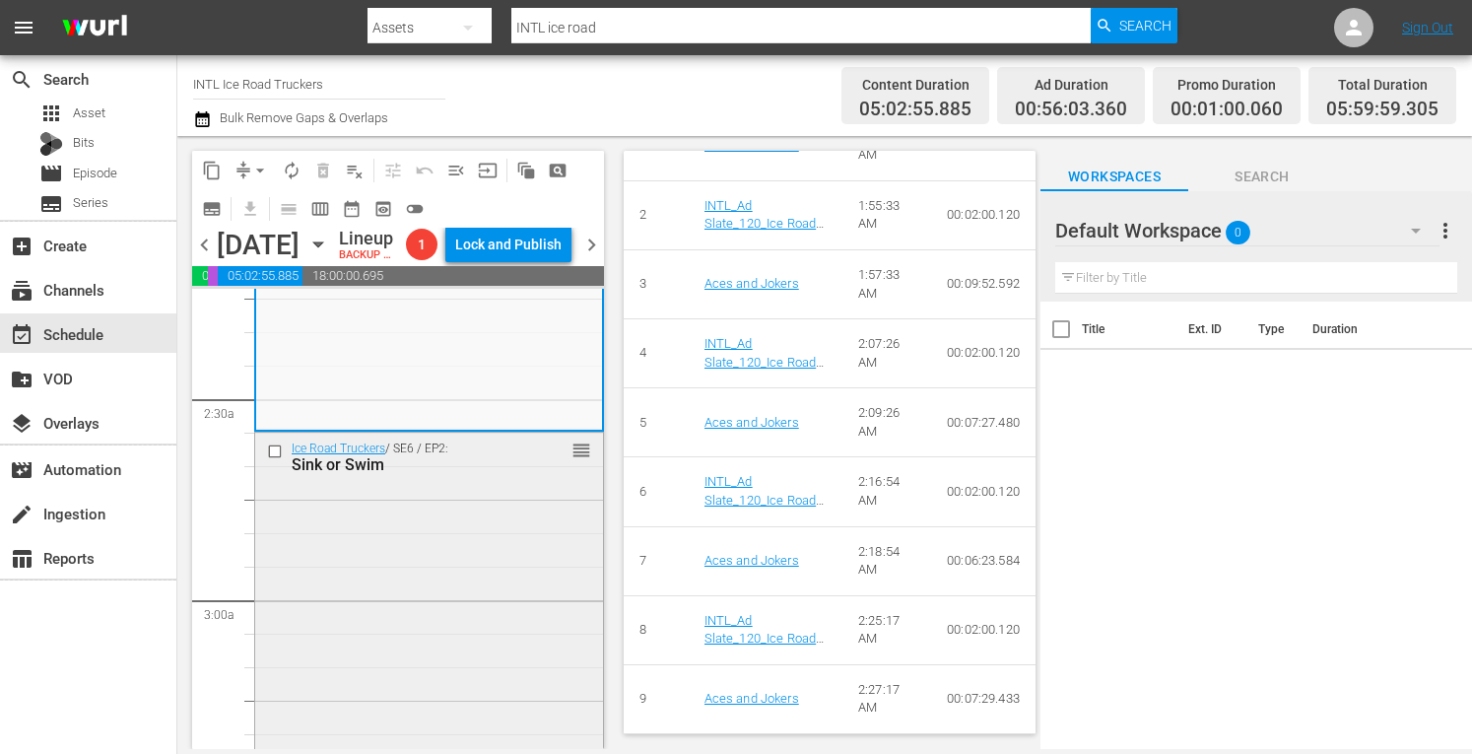
click at [356, 647] on div "Ice Road Truckers / SE6 / EP2: Sink or Swim reorder" at bounding box center [429, 602] width 348 height 338
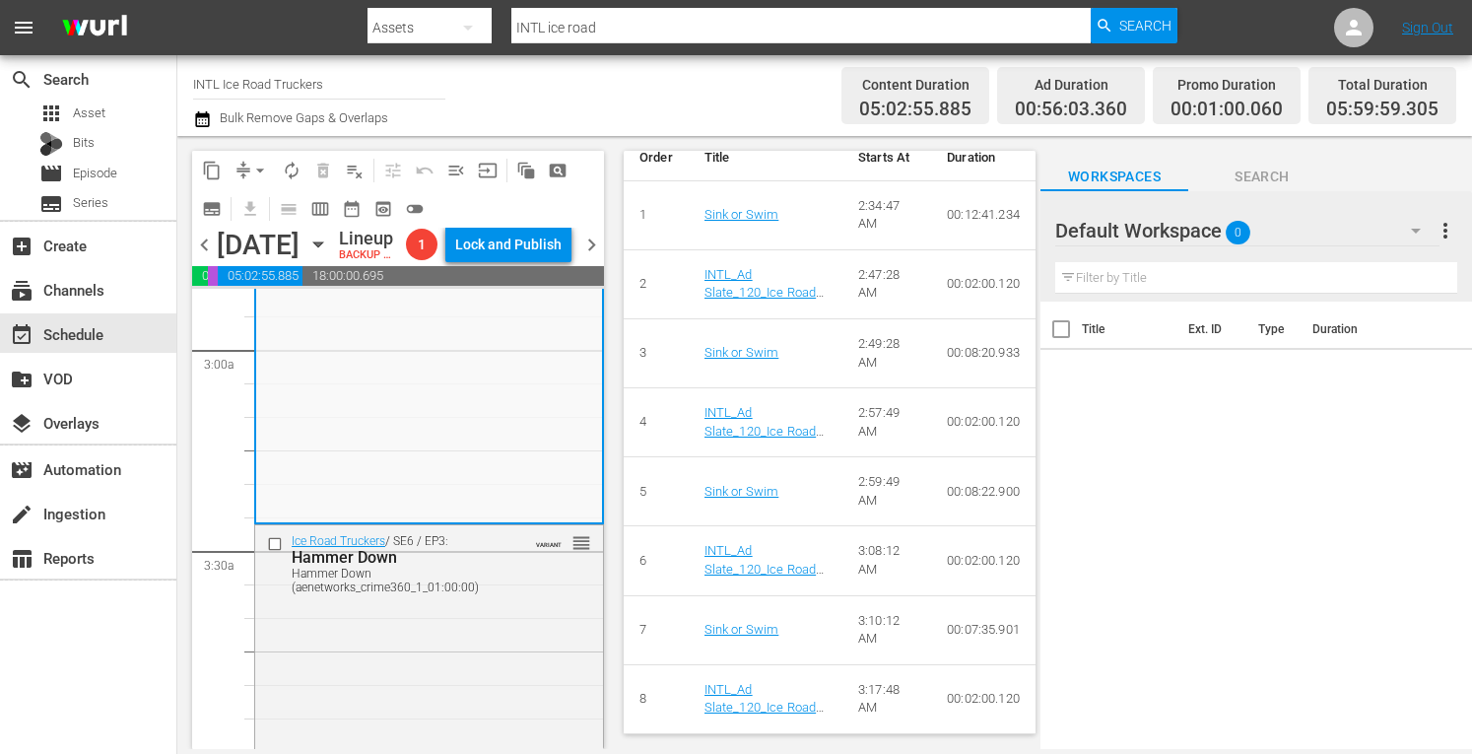
scroll to position [1581, 0]
click at [452, 689] on div "Ice Road Truckers / SE6 / EP3: Hammer Down Hammer Down (aenetworks_crime360_1_0…" at bounding box center [429, 693] width 348 height 337
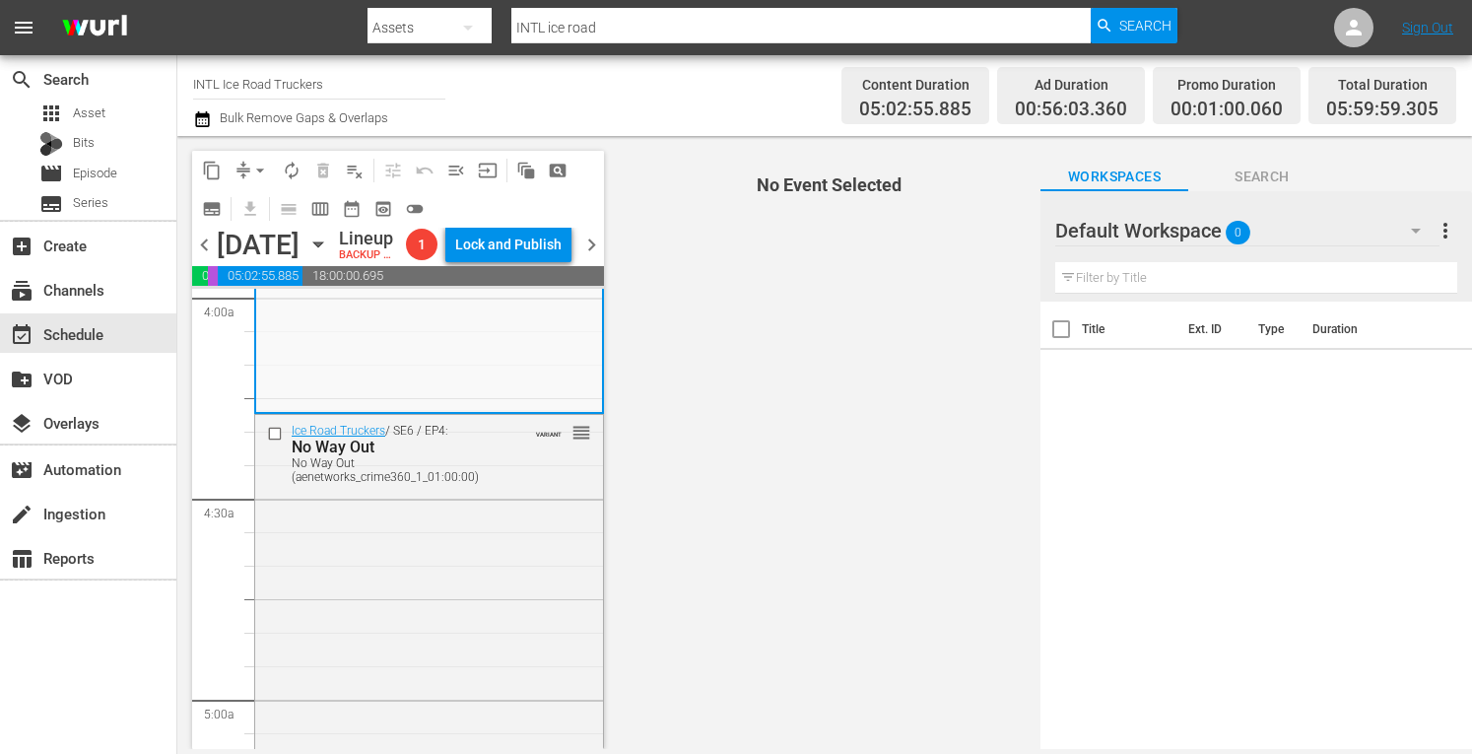
scroll to position [1606, 0]
click at [1438, 94] on div "Total Duration 05:59:59.305" at bounding box center [1382, 96] width 148 height 58
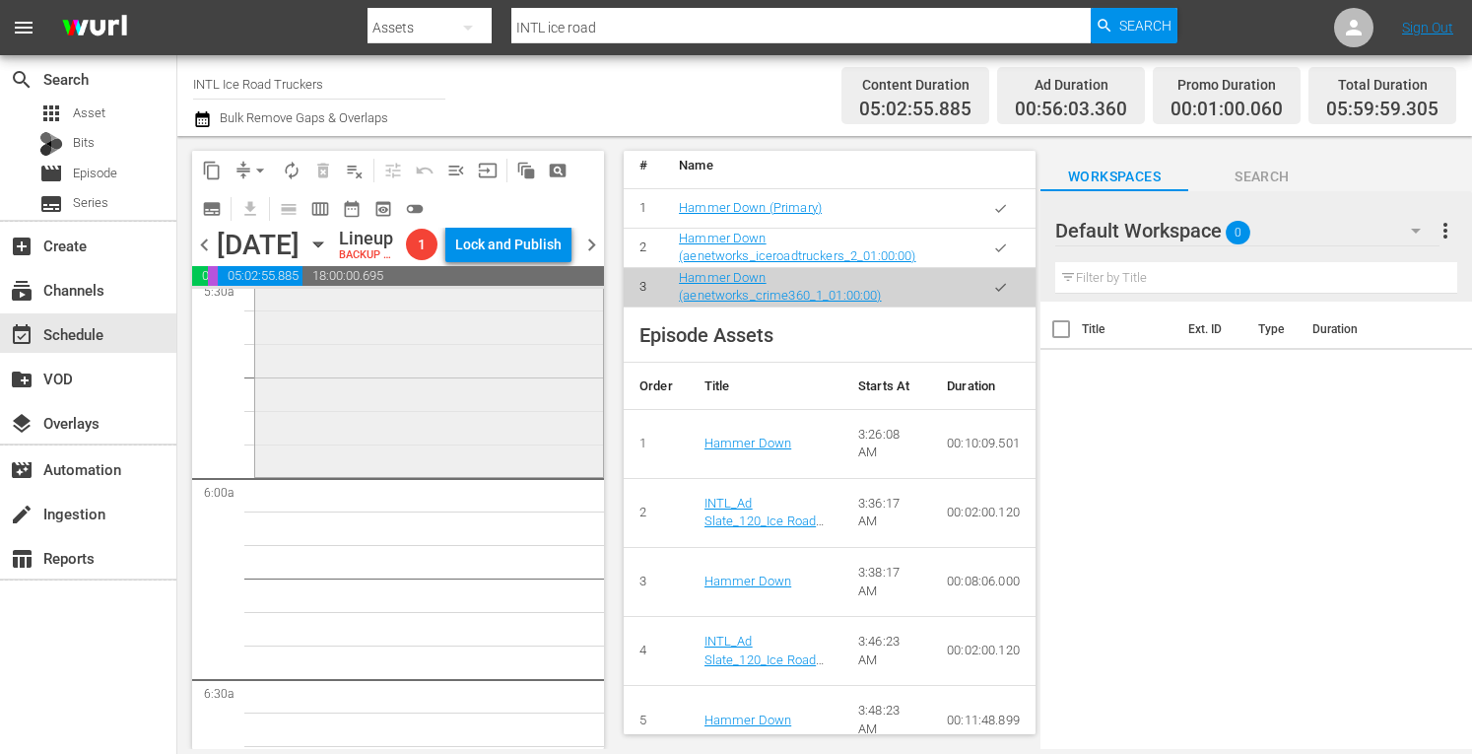
scroll to position [2227, 0]
click at [375, 469] on div "Ice Road Truckers / SE6 / EP5: Desperate Measures Desperate Measures (aenetwork…" at bounding box center [429, 299] width 348 height 339
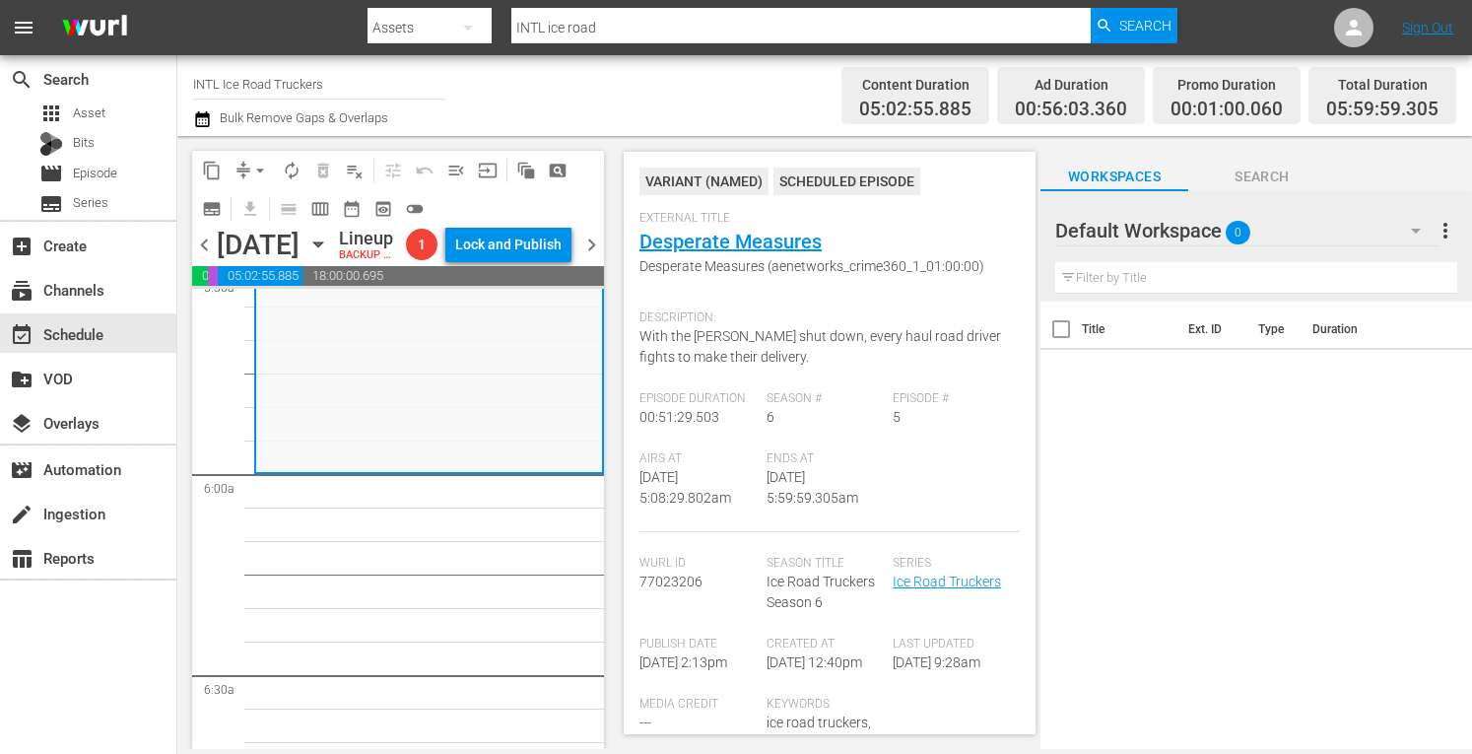
scroll to position [55, 0]
click at [746, 243] on link "Desperate Measures" at bounding box center [730, 241] width 182 height 24
click at [256, 161] on span "arrow_drop_down" at bounding box center [260, 171] width 20 height 20
click at [215, 210] on li "Align to Midnight" at bounding box center [261, 210] width 207 height 33
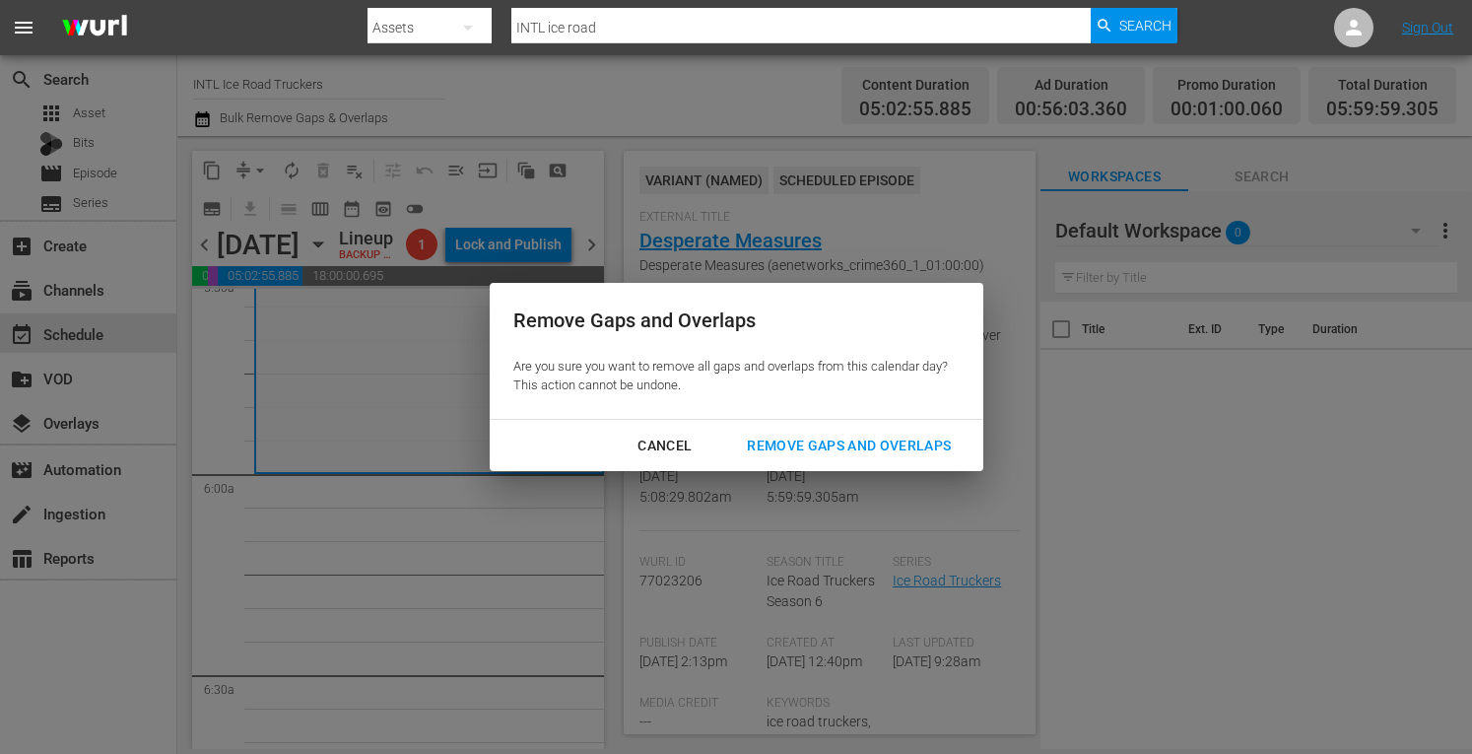
click at [807, 451] on div "Remove Gaps and Overlaps" at bounding box center [848, 445] width 235 height 25
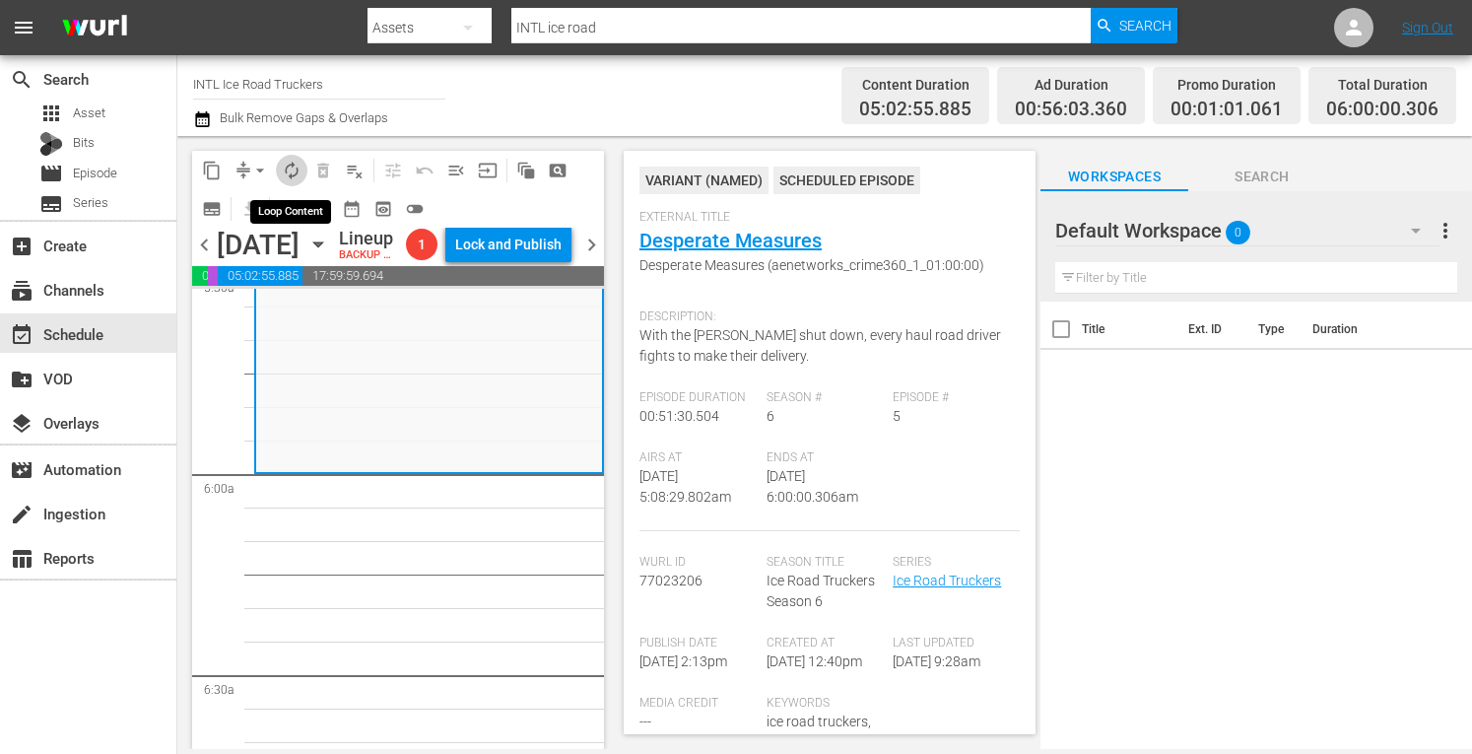
click at [284, 163] on span "autorenew_outlined" at bounding box center [292, 171] width 20 height 20
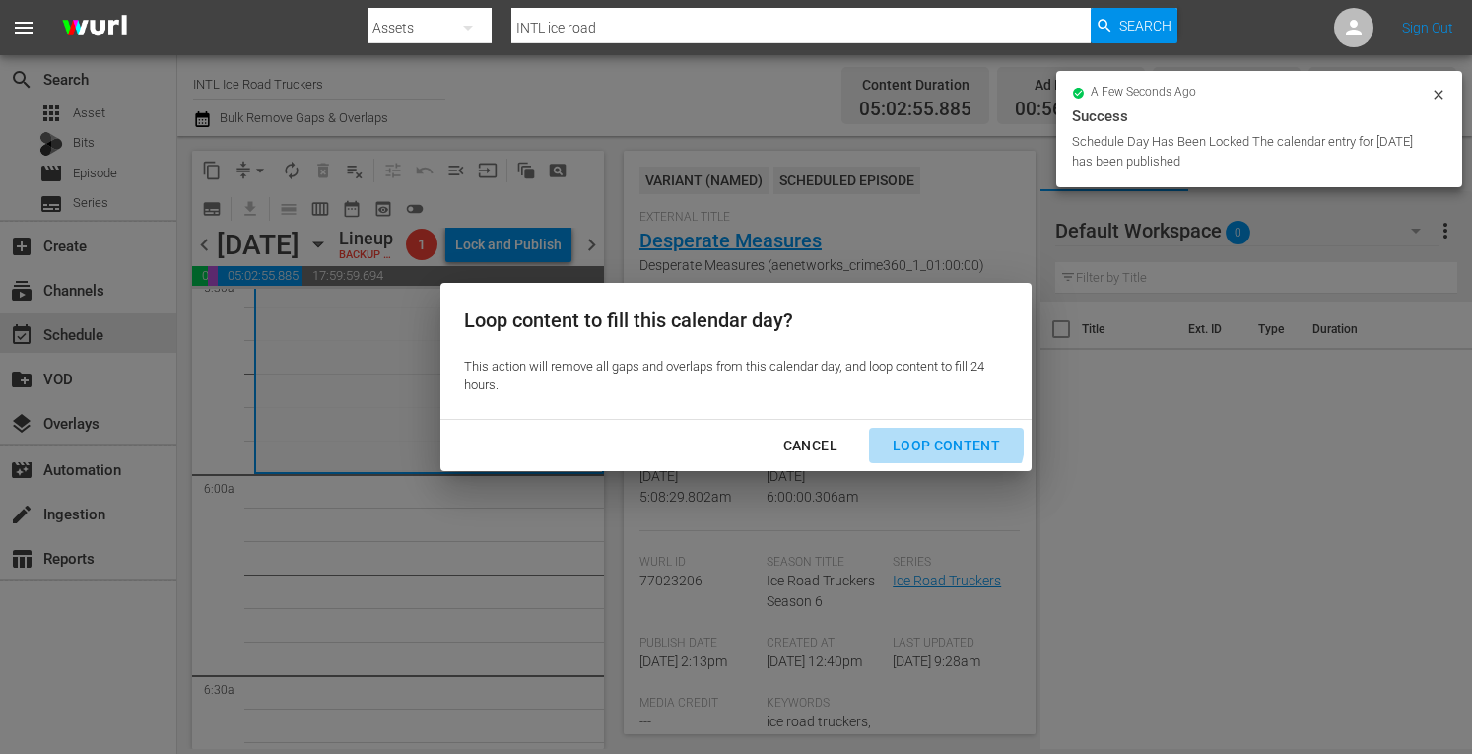
click at [922, 434] on div "Loop Content" at bounding box center [946, 445] width 139 height 25
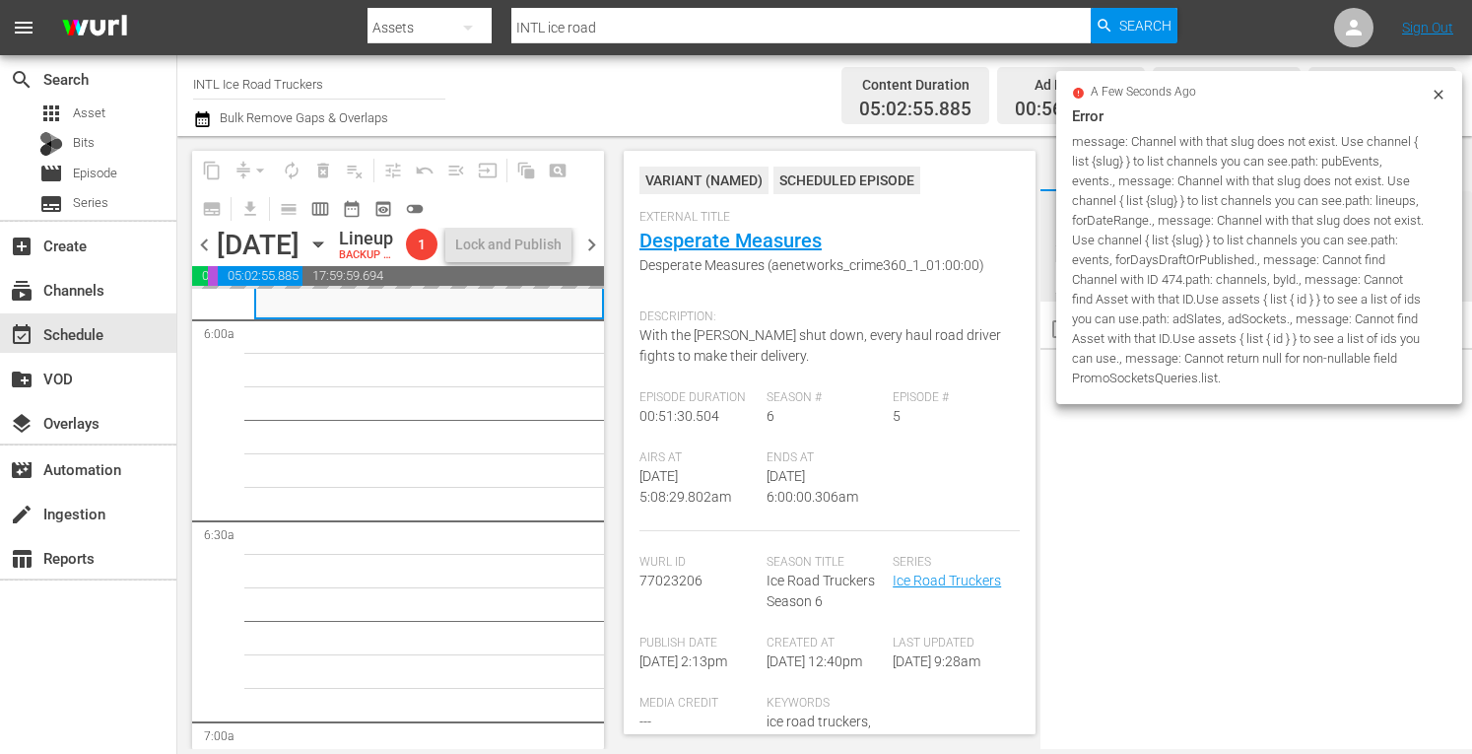
scroll to position [2365, 0]
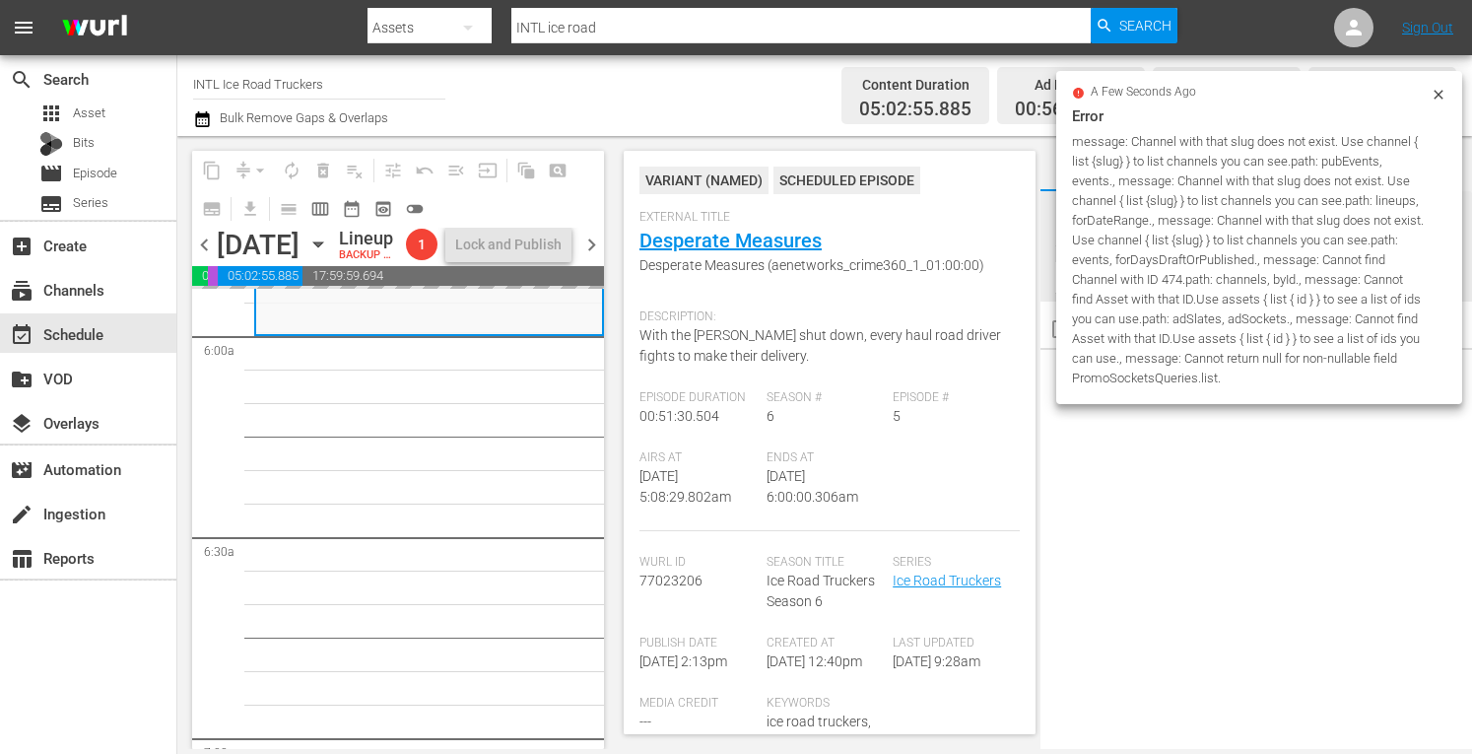
click at [1438, 97] on icon at bounding box center [1439, 95] width 16 height 16
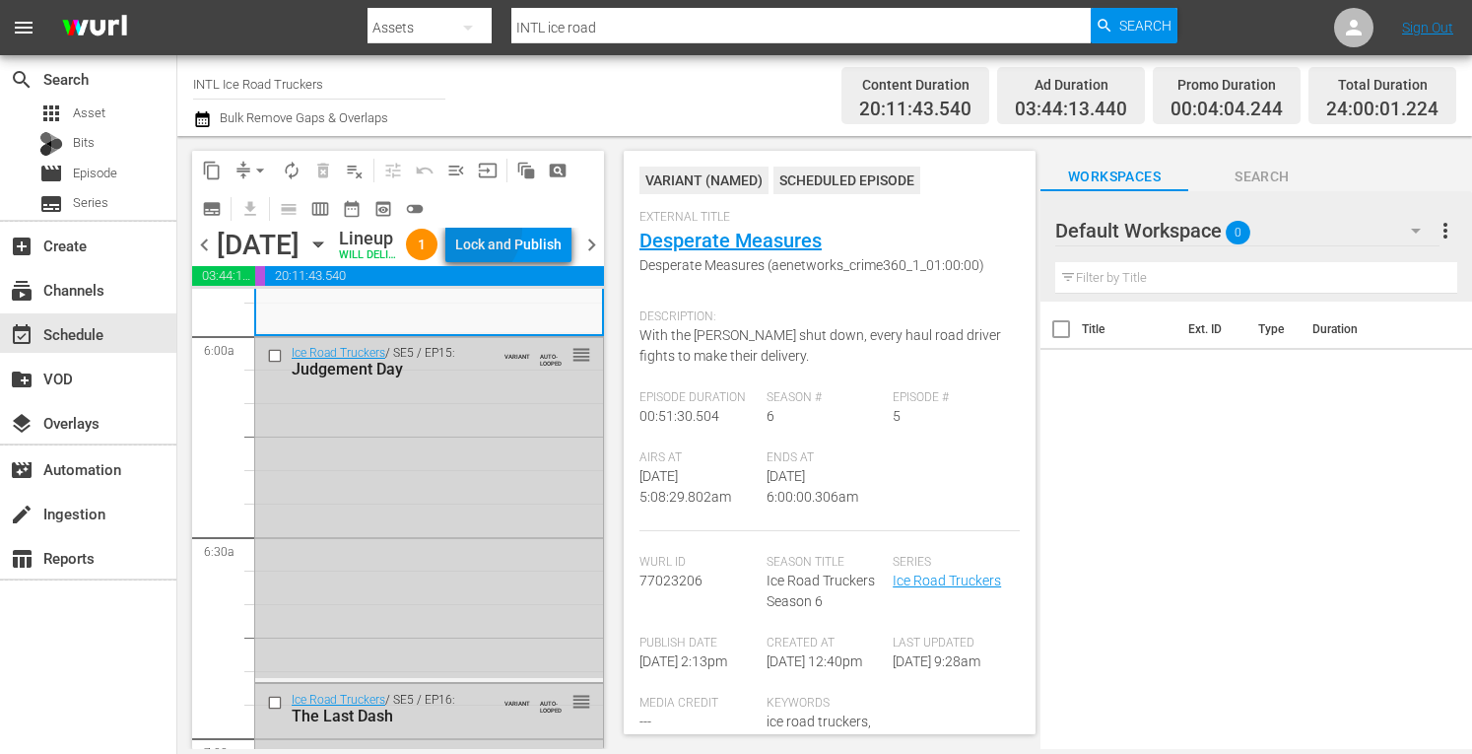
click at [511, 249] on div "Lock and Publish" at bounding box center [508, 244] width 106 height 35
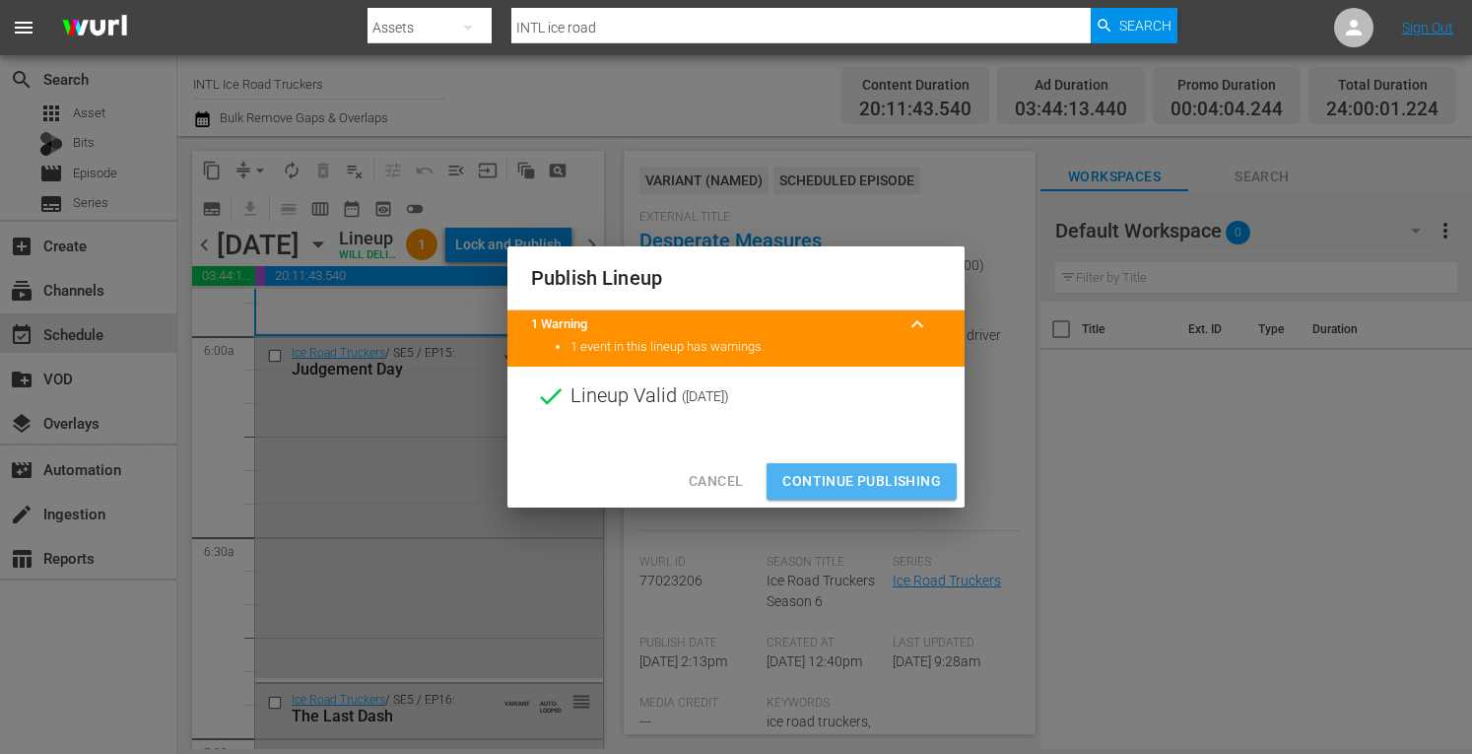
click at [811, 484] on span "Continue Publishing" at bounding box center [861, 481] width 159 height 25
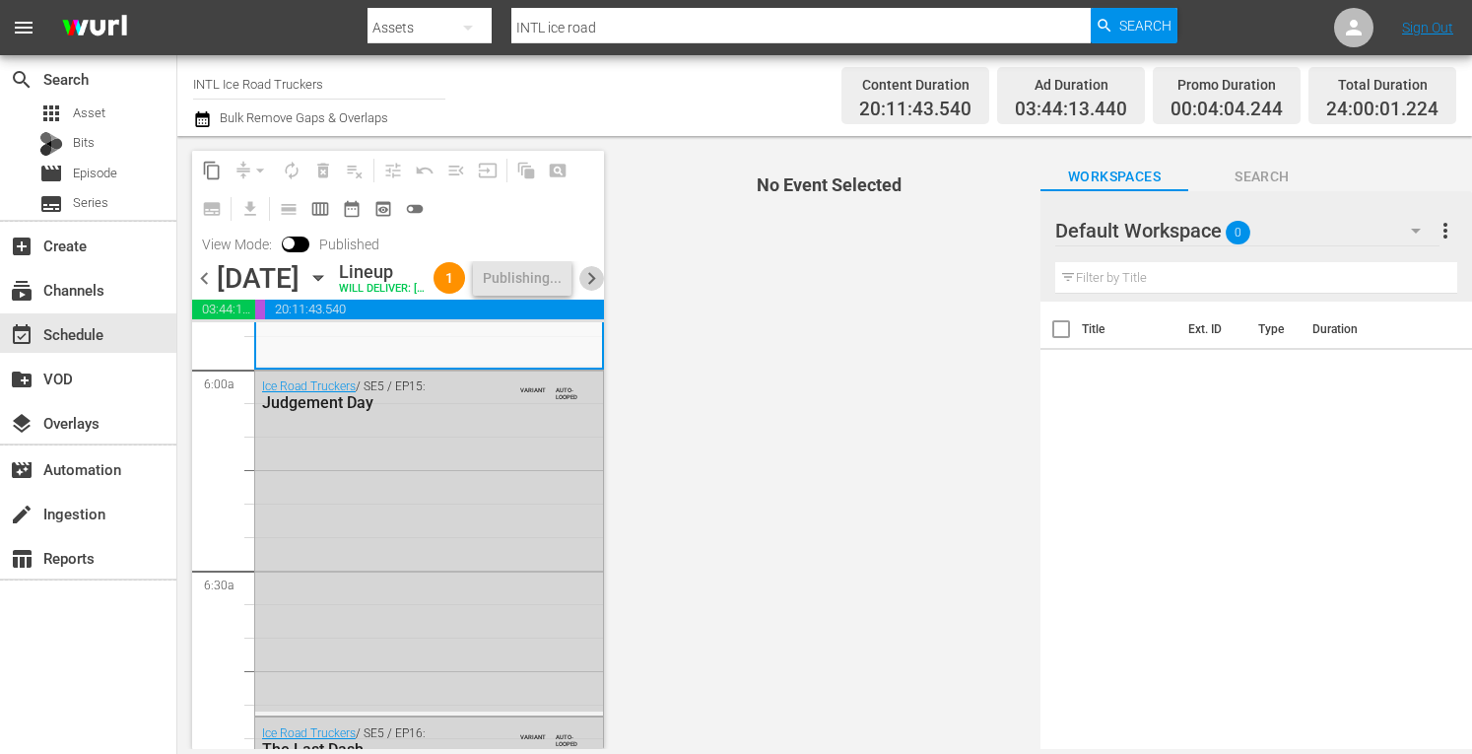
click at [598, 291] on span "chevron_right" at bounding box center [591, 278] width 25 height 25
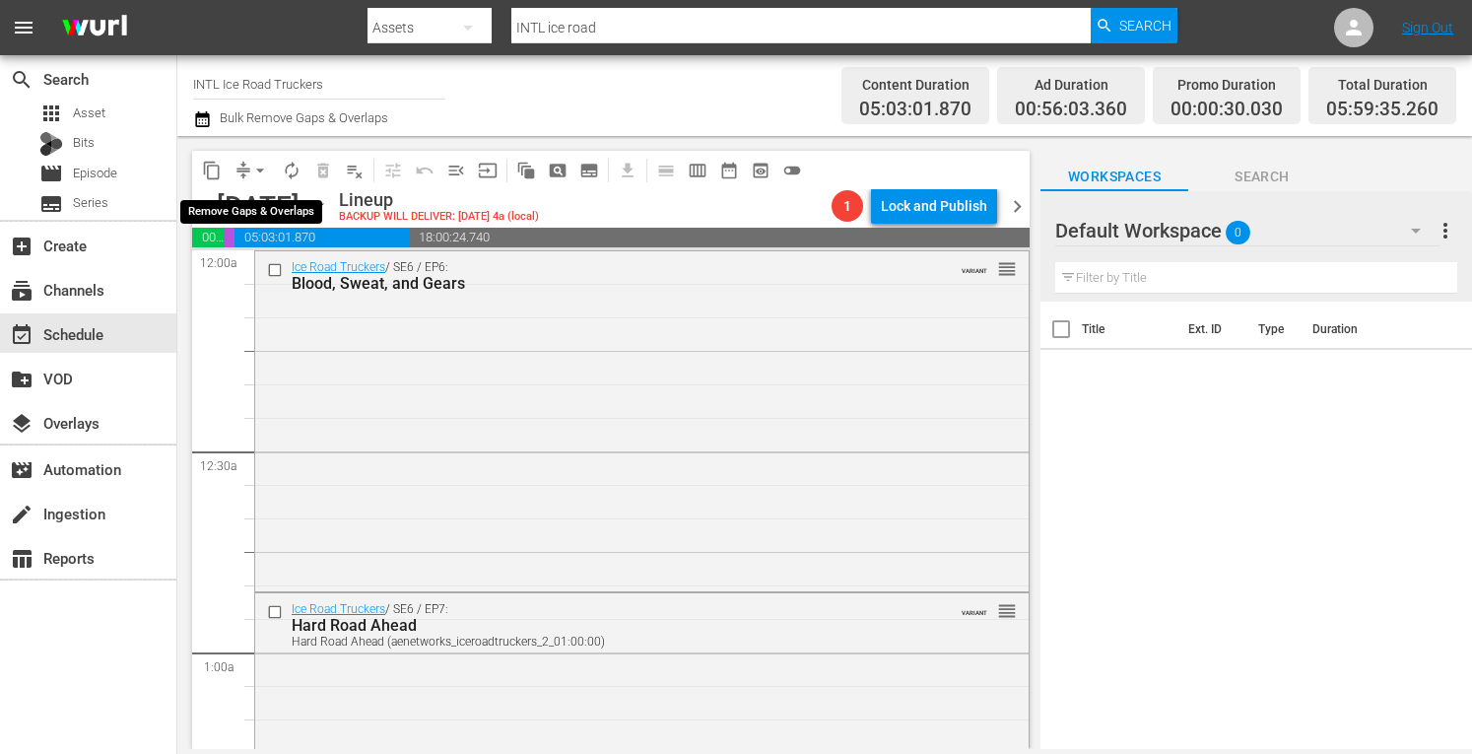
click at [252, 167] on span "arrow_drop_down" at bounding box center [260, 171] width 20 height 20
click at [221, 212] on li "Align to Midnight" at bounding box center [260, 210] width 163 height 33
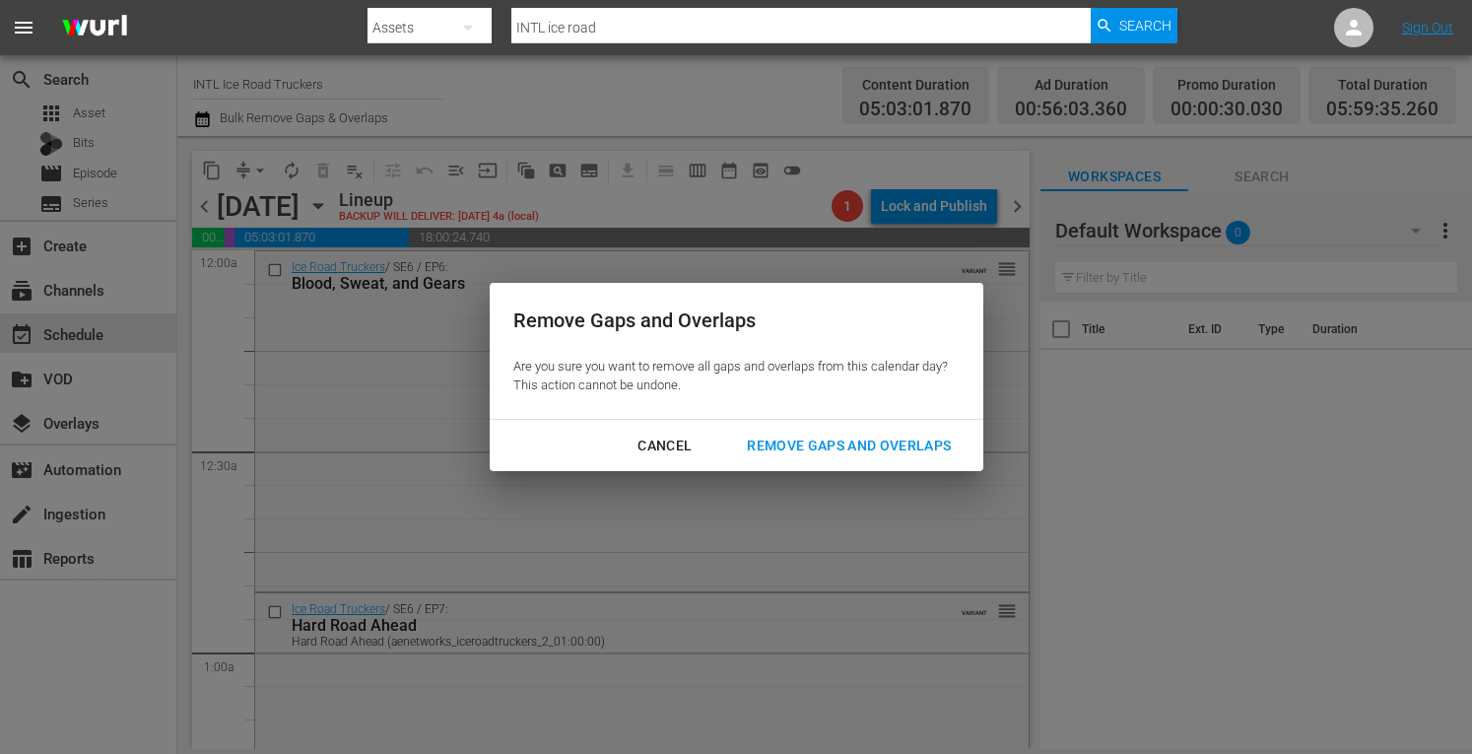
click at [789, 438] on div "Remove Gaps and Overlaps" at bounding box center [848, 445] width 235 height 25
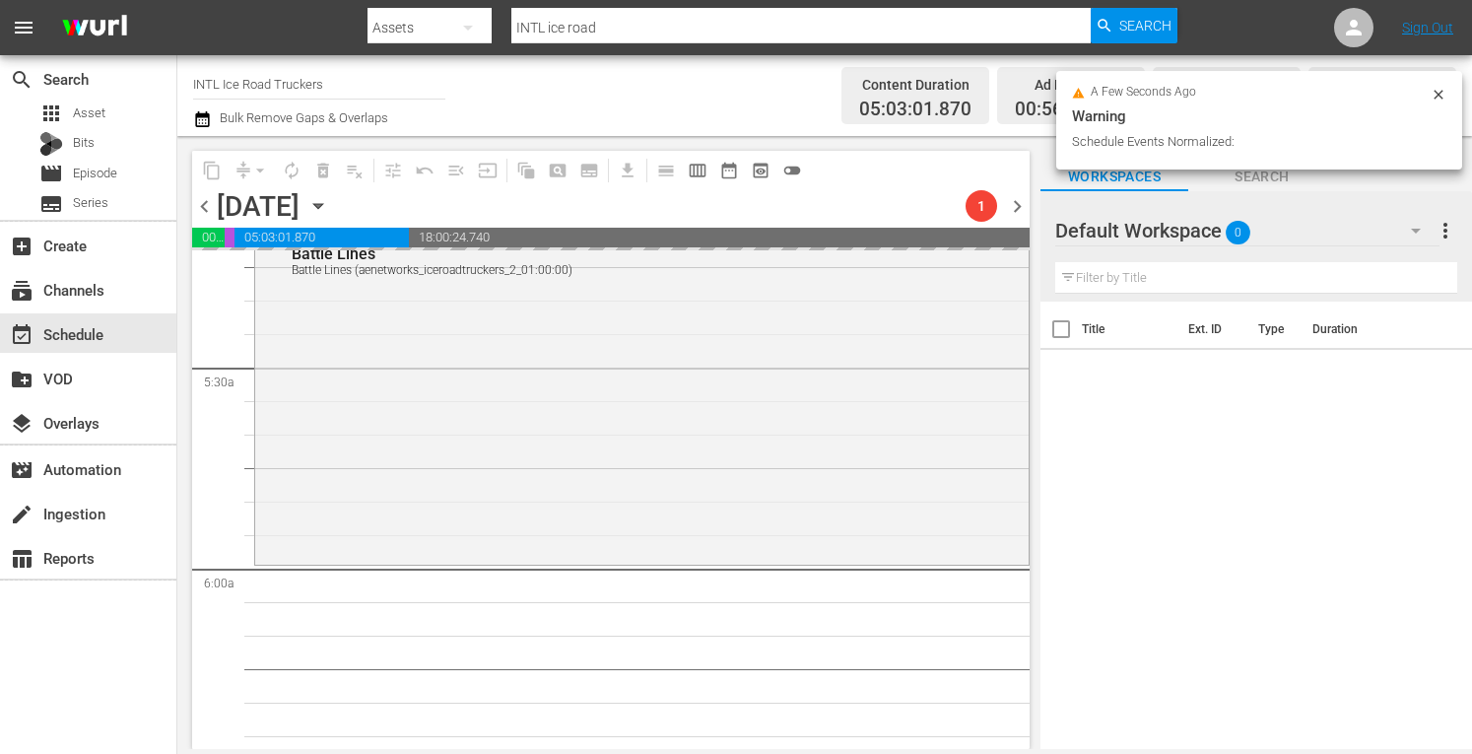
scroll to position [2095, 0]
click at [456, 445] on div "Ice Road Truckers / SE6 / EP12: Battle Lines Battle Lines (aenetworks_iceroadtr…" at bounding box center [641, 391] width 773 height 340
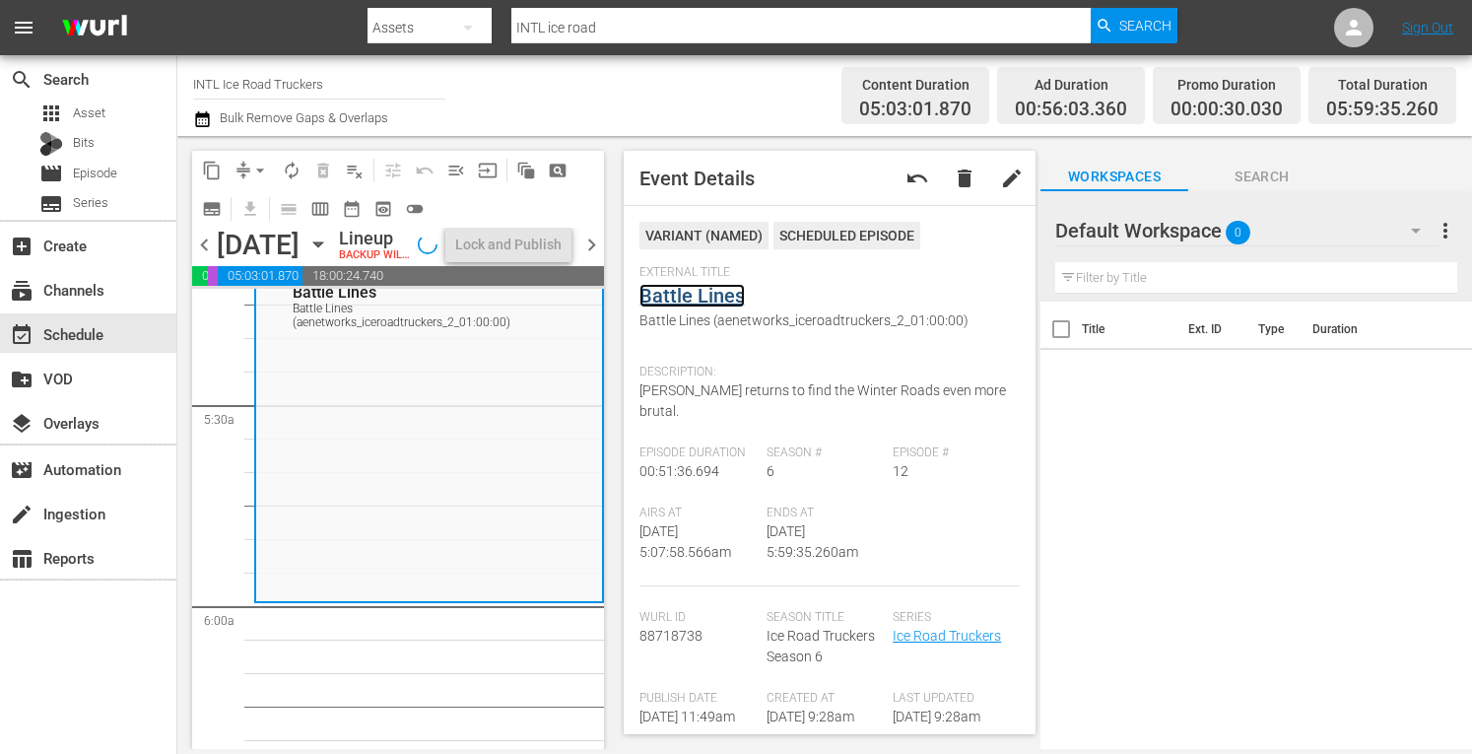
click at [698, 293] on link "Battle Lines" at bounding box center [691, 296] width 105 height 24
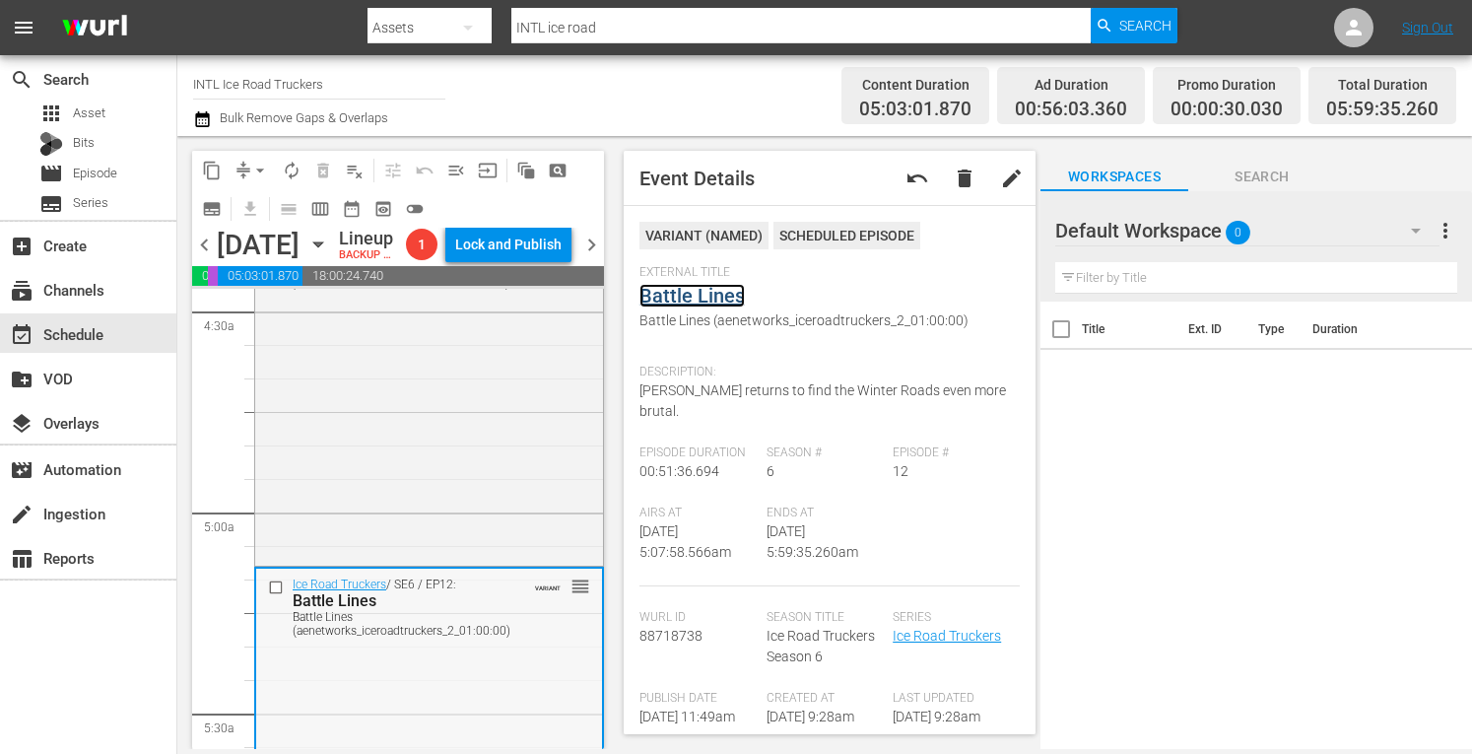
scroll to position [1762, 0]
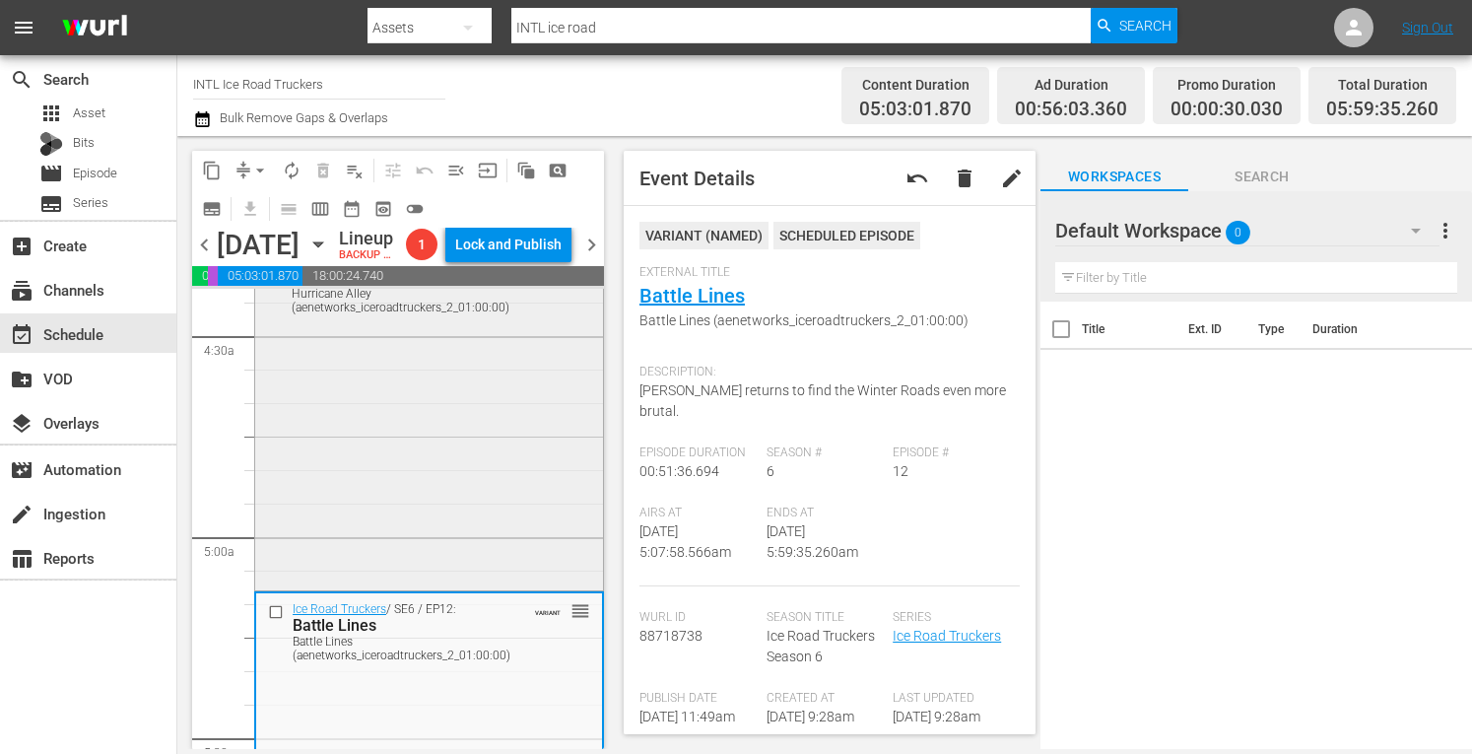
click at [317, 516] on div "Ice Road Truckers / SE6 / EP11: Hurricane Alley Hurricane Alley (aenetworks_ice…" at bounding box center [429, 415] width 348 height 340
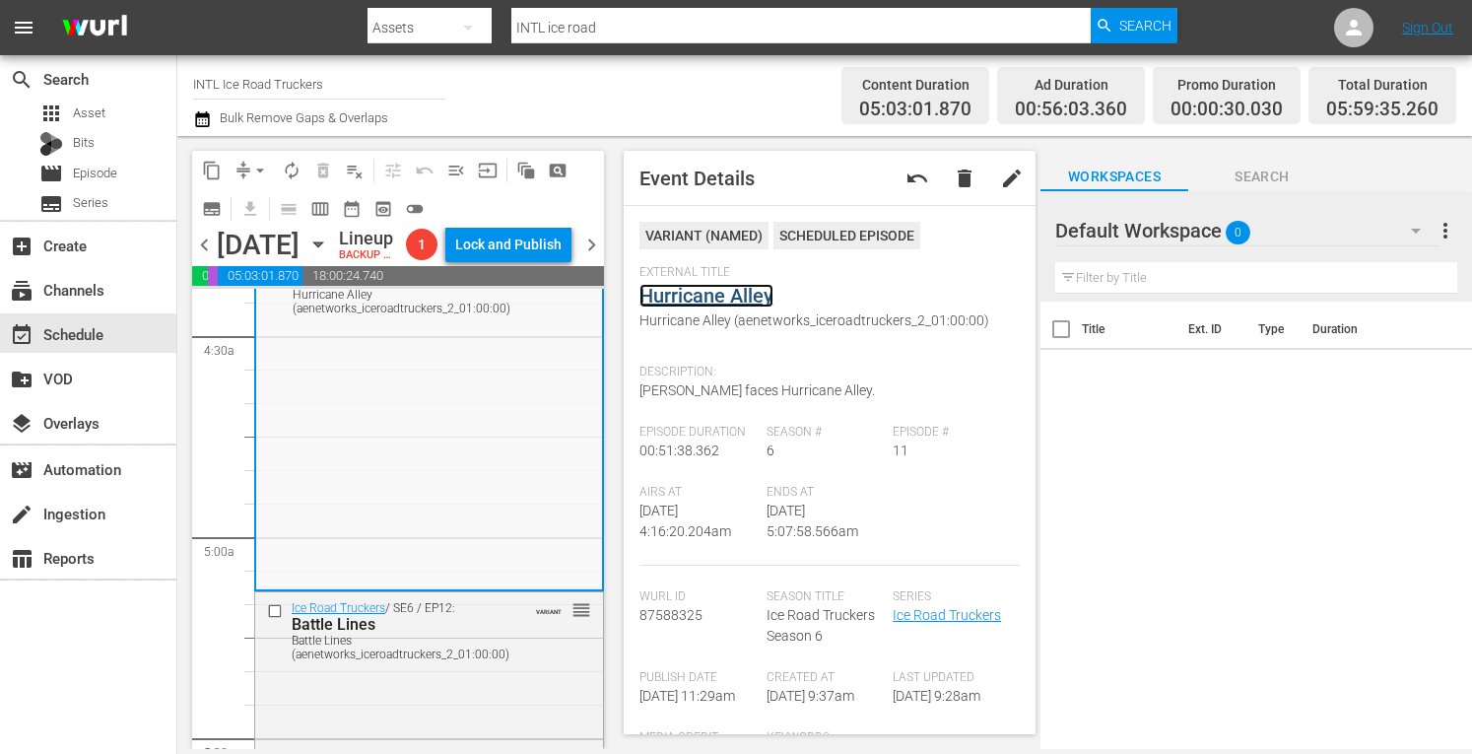
click at [689, 306] on link "Hurricane Alley" at bounding box center [706, 296] width 134 height 24
click at [252, 163] on span "arrow_drop_down" at bounding box center [260, 171] width 20 height 20
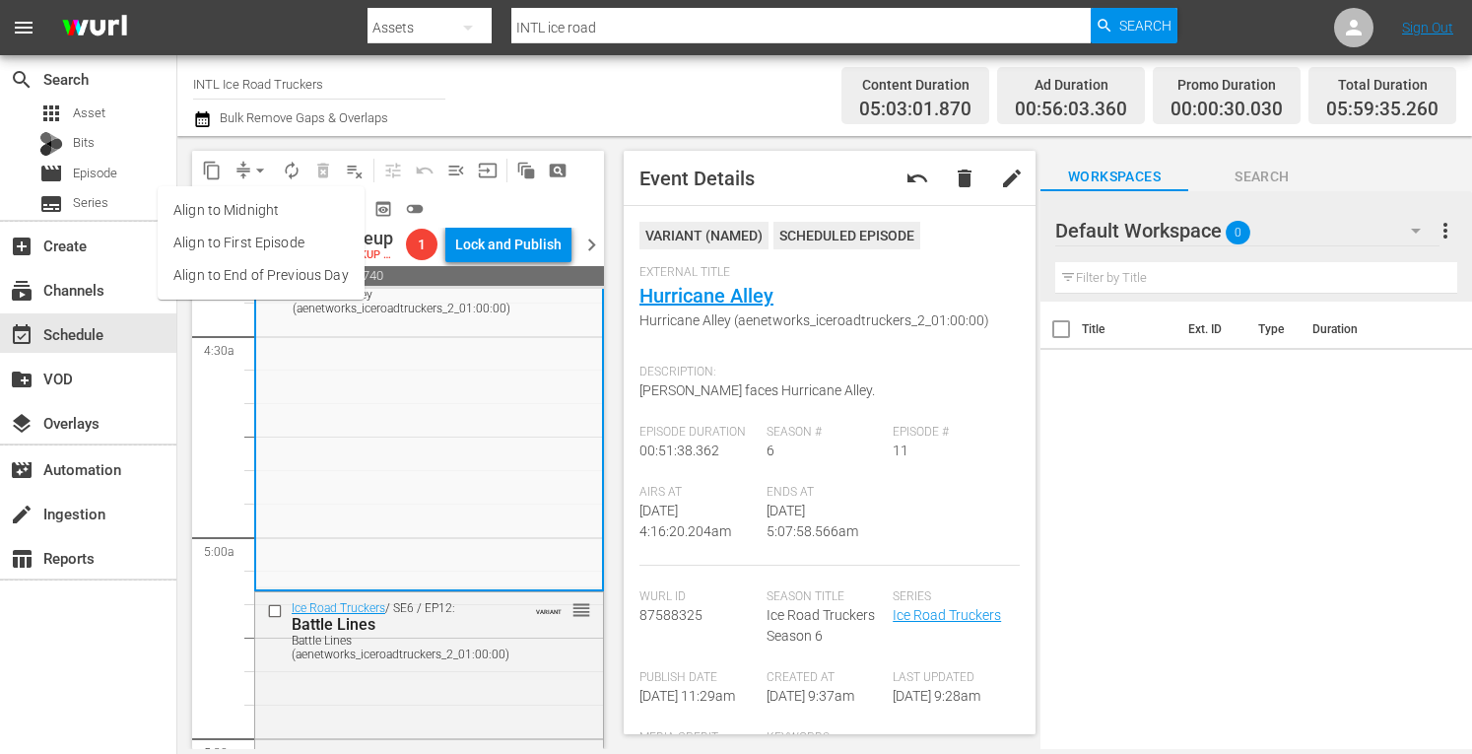
click at [207, 206] on li "Align to Midnight" at bounding box center [261, 210] width 207 height 33
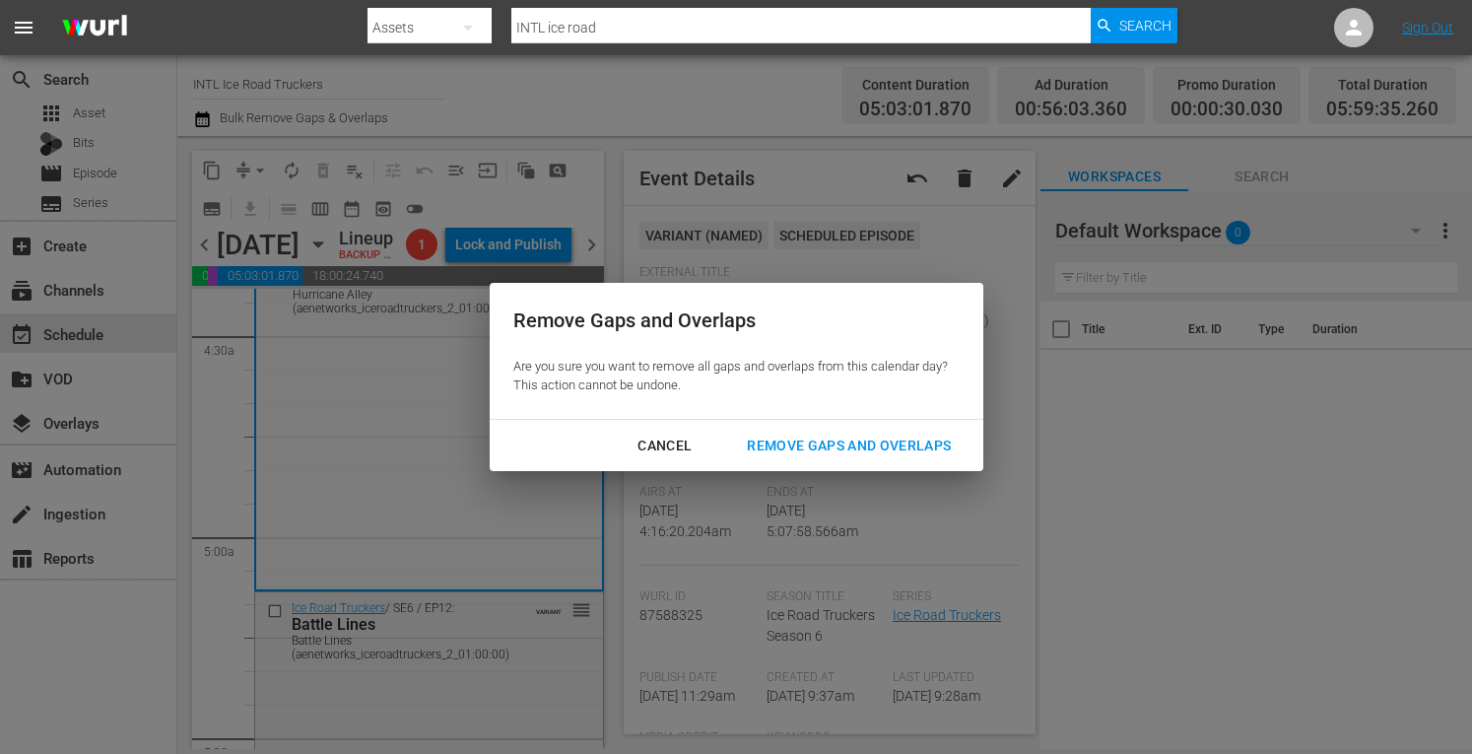
click at [813, 436] on div "Remove Gaps and Overlaps" at bounding box center [848, 445] width 235 height 25
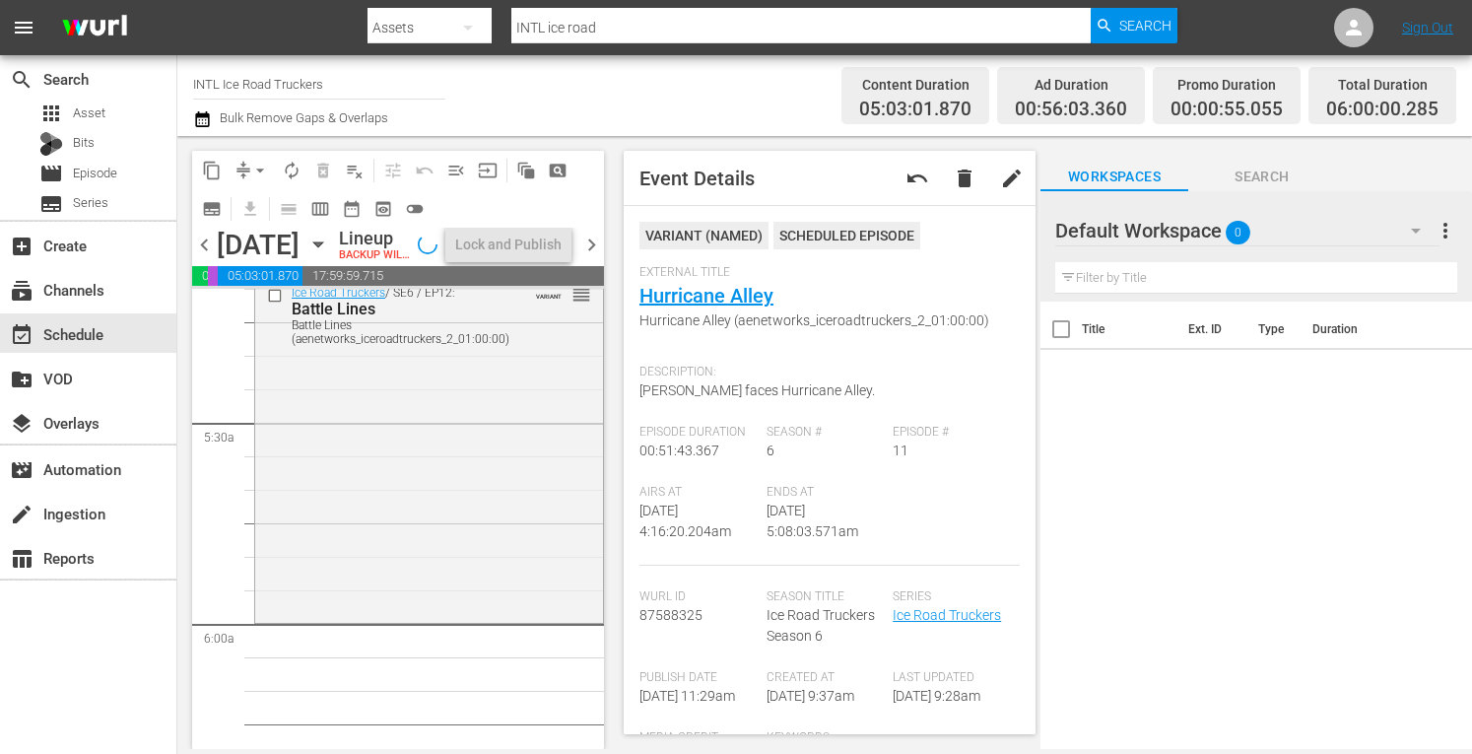
scroll to position [2116, 0]
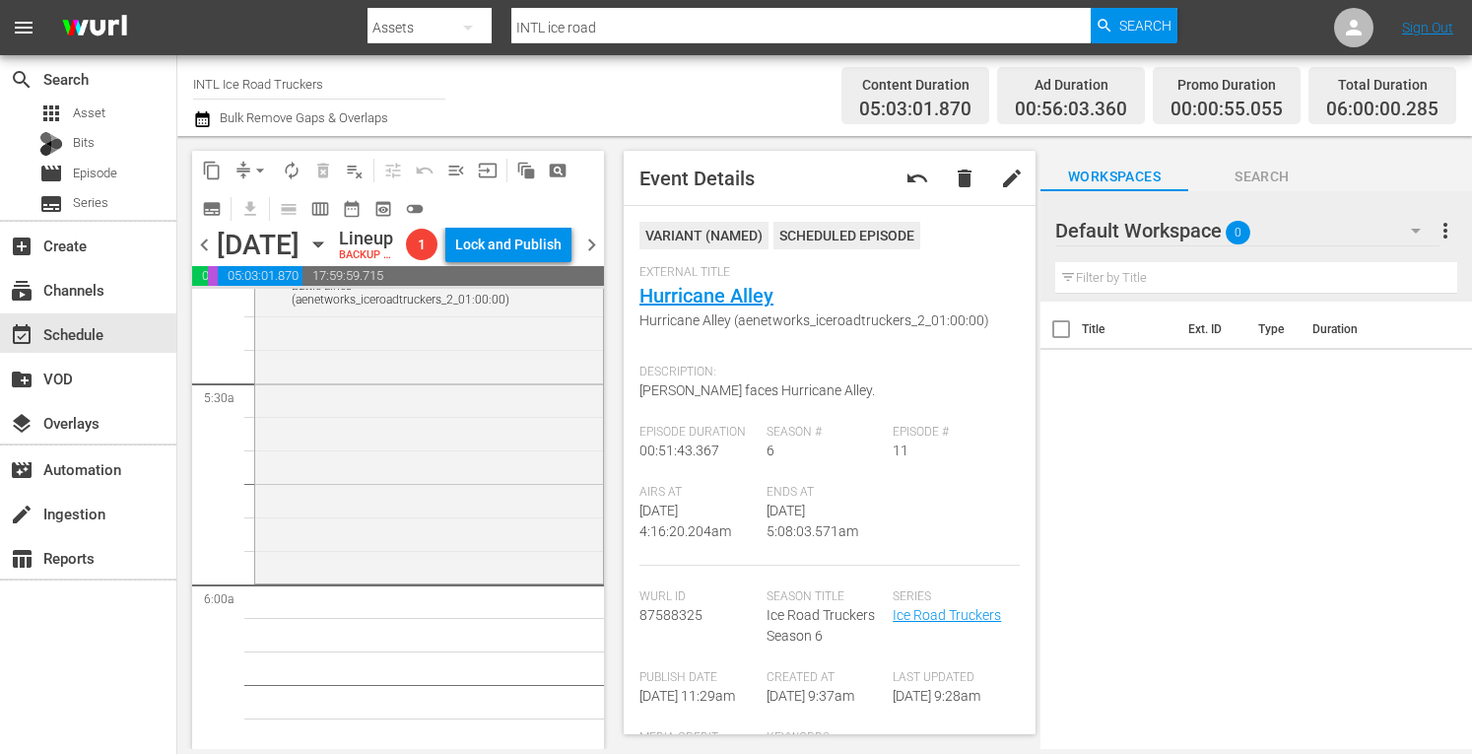
click at [382, 558] on div "Ice Road Truckers / SE6 / EP12: Battle Lines Battle Lines (aenetworks_iceroadtr…" at bounding box center [429, 408] width 348 height 342
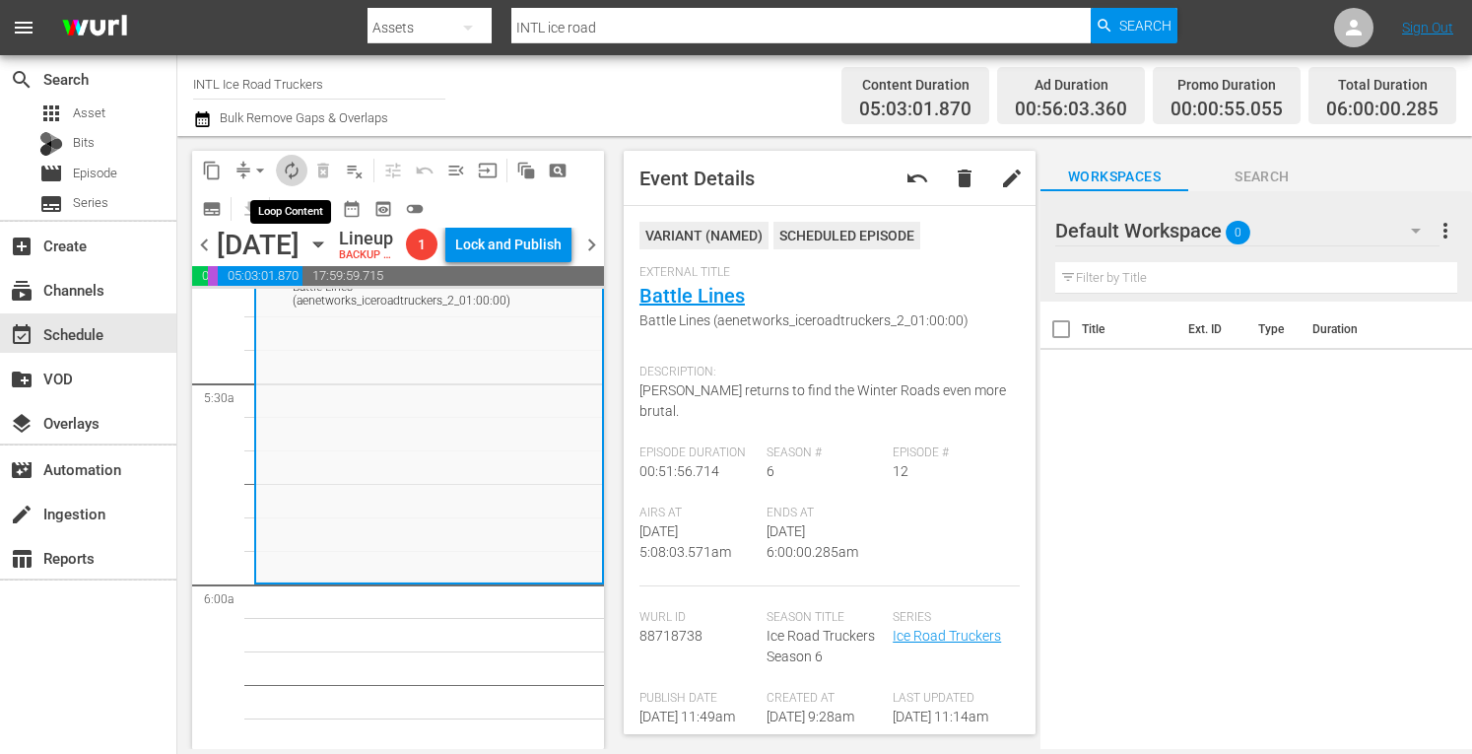
click at [293, 168] on span "autorenew_outlined" at bounding box center [292, 171] width 20 height 20
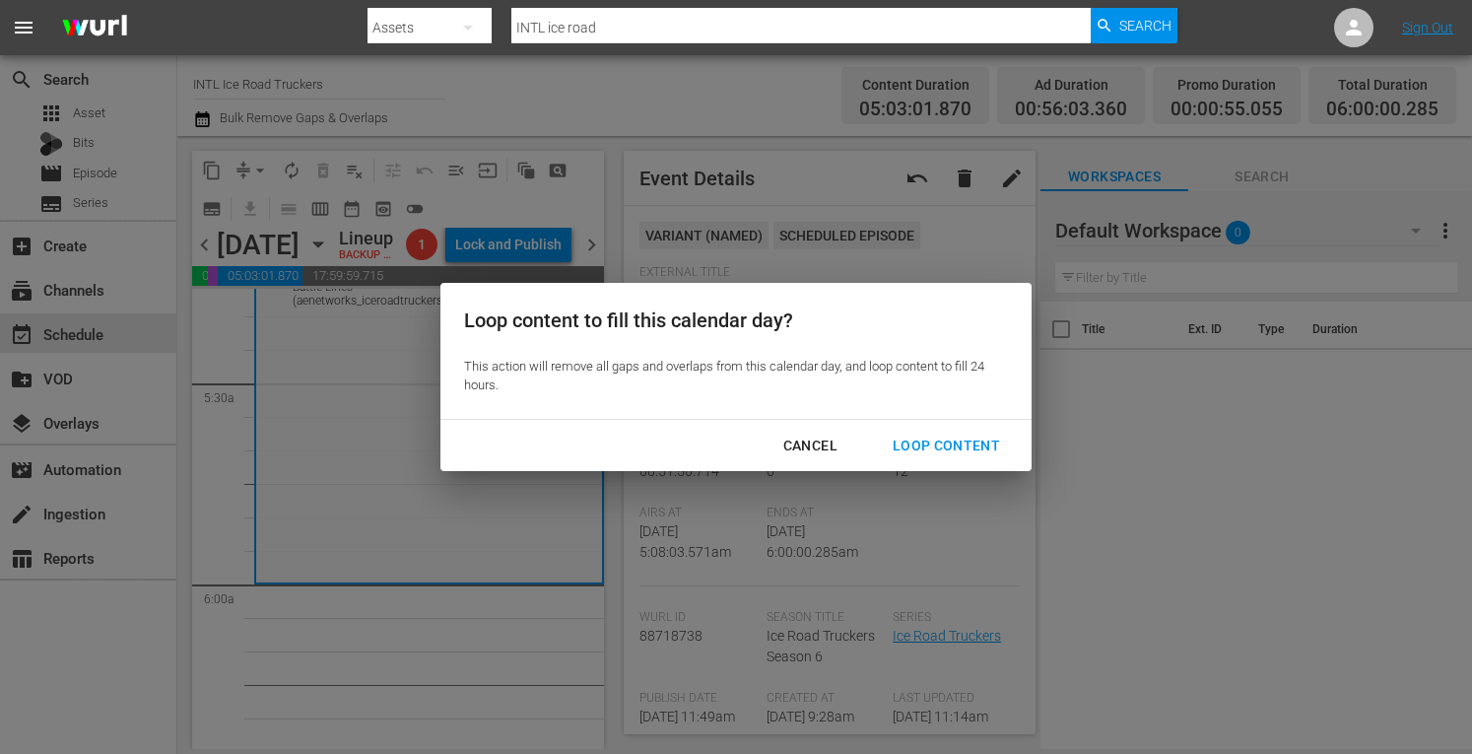
click at [956, 450] on div "Loop Content" at bounding box center [946, 445] width 139 height 25
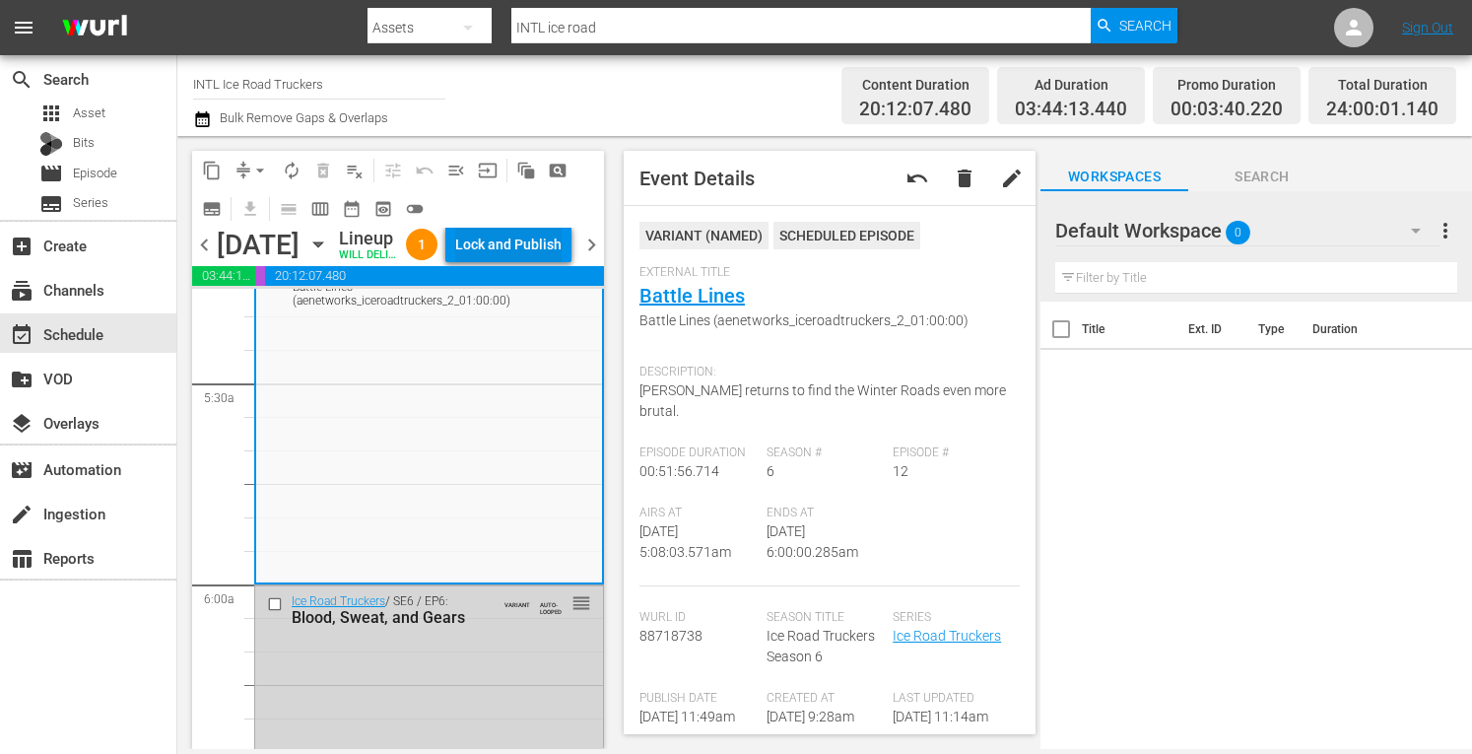
click at [538, 260] on div "Lock and Publish" at bounding box center [508, 244] width 106 height 35
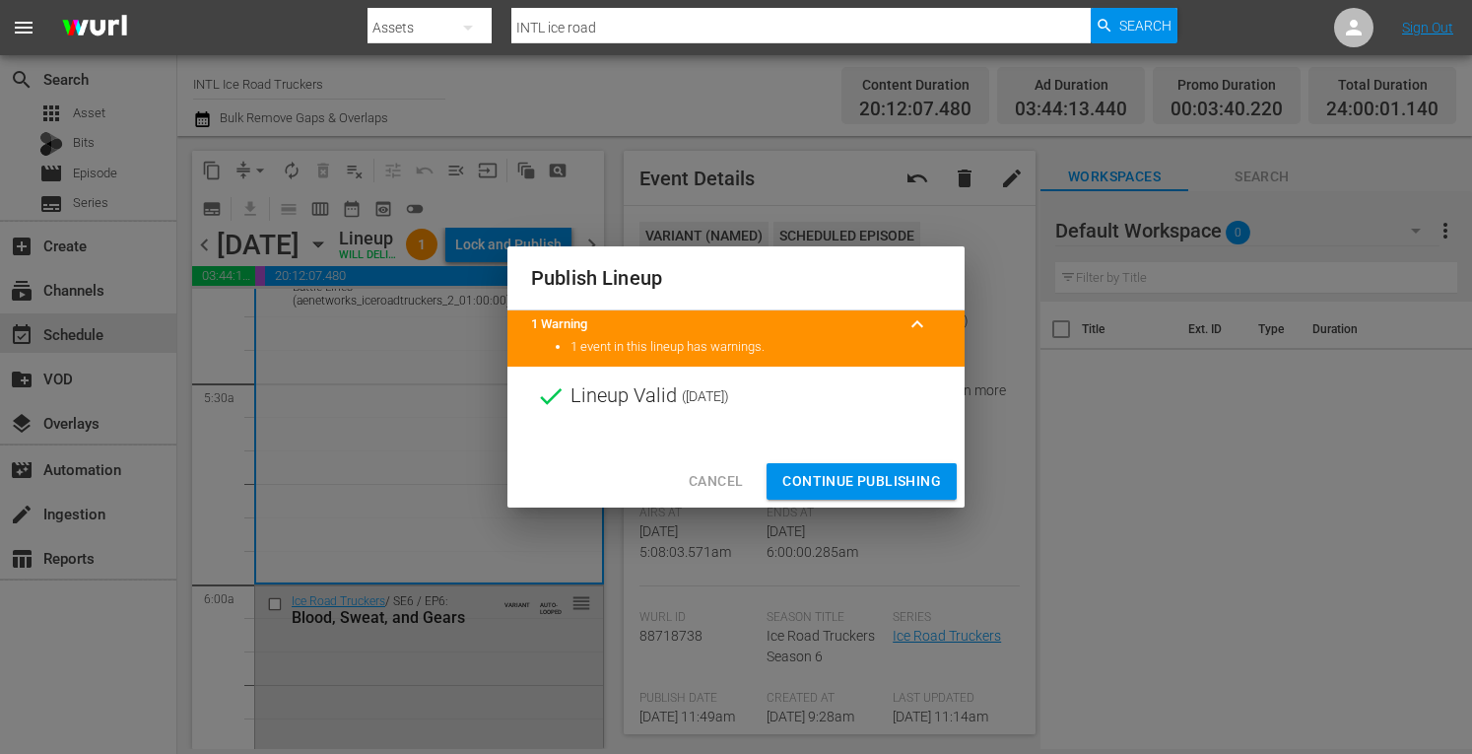
click at [861, 482] on span "Continue Publishing" at bounding box center [861, 481] width 159 height 25
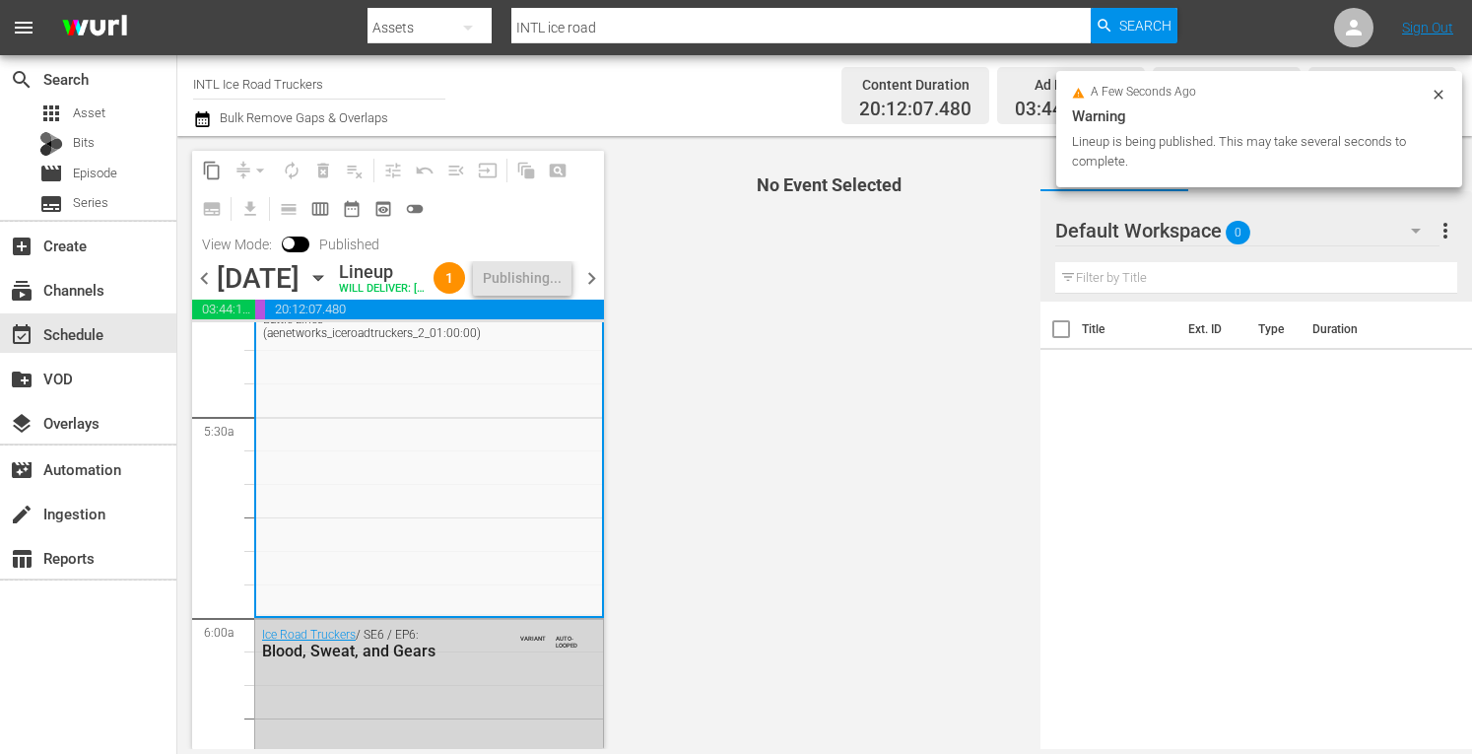
click at [591, 291] on span "chevron_right" at bounding box center [591, 278] width 25 height 25
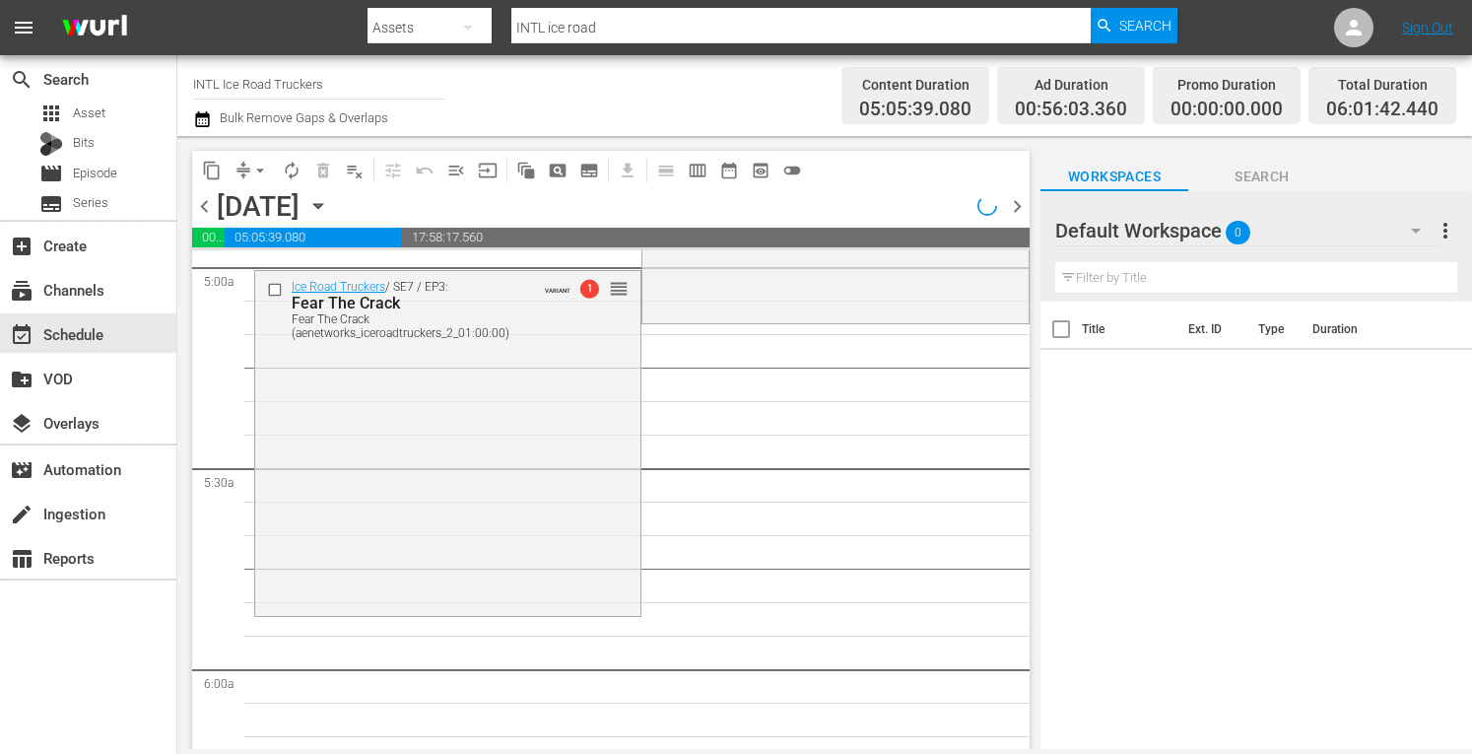
scroll to position [2191, 0]
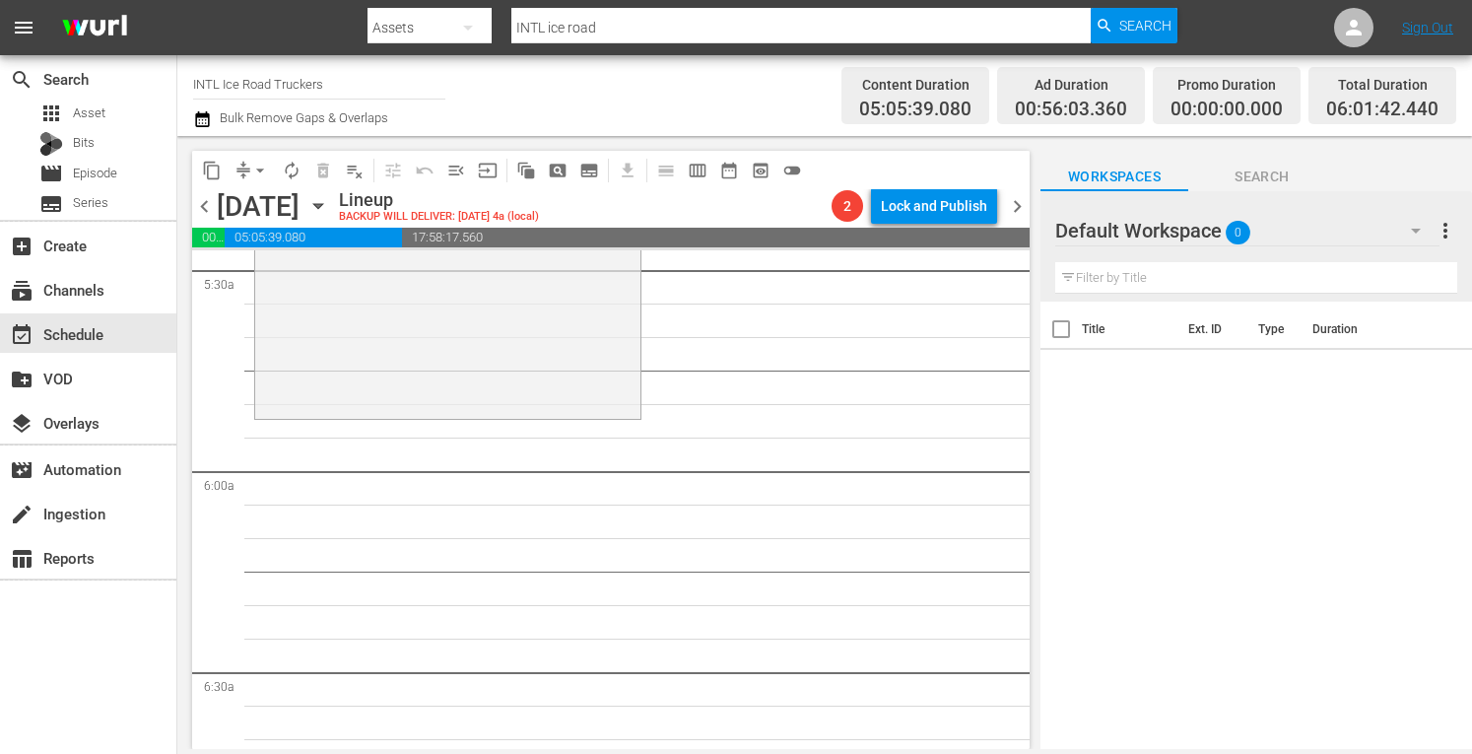
click at [262, 171] on span "arrow_drop_down" at bounding box center [260, 171] width 20 height 20
click at [228, 204] on li "Align to Midnight" at bounding box center [260, 210] width 163 height 33
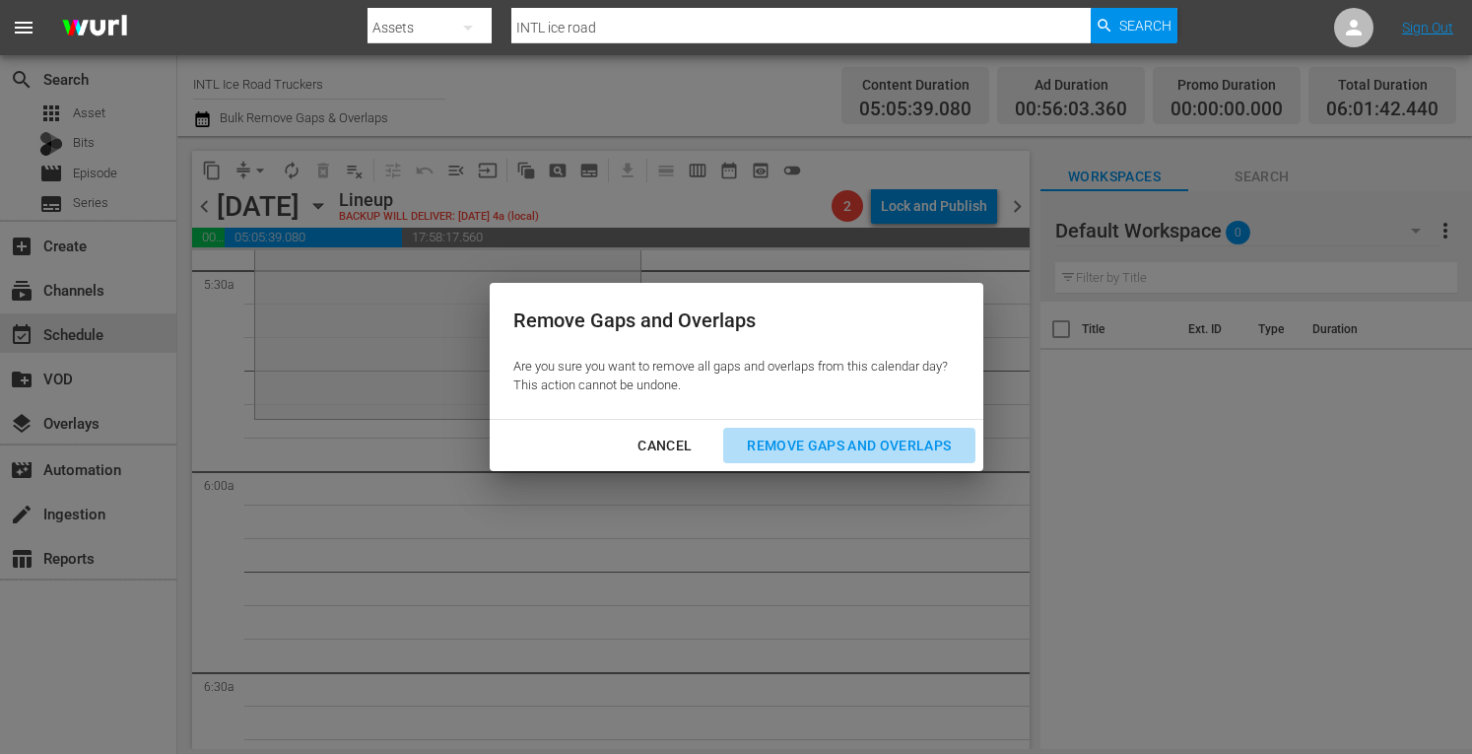
click at [774, 444] on div "Remove Gaps and Overlaps" at bounding box center [848, 445] width 235 height 25
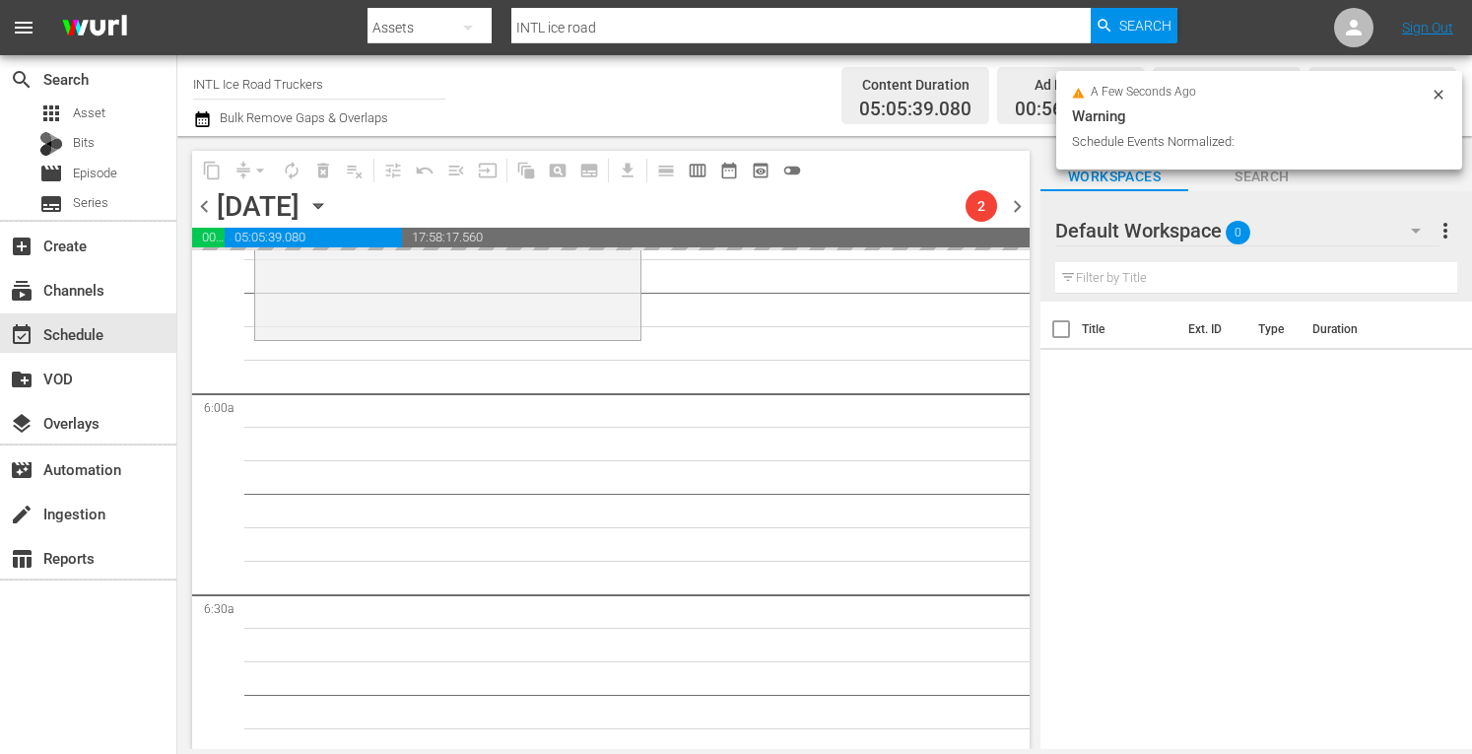
scroll to position [2270, 0]
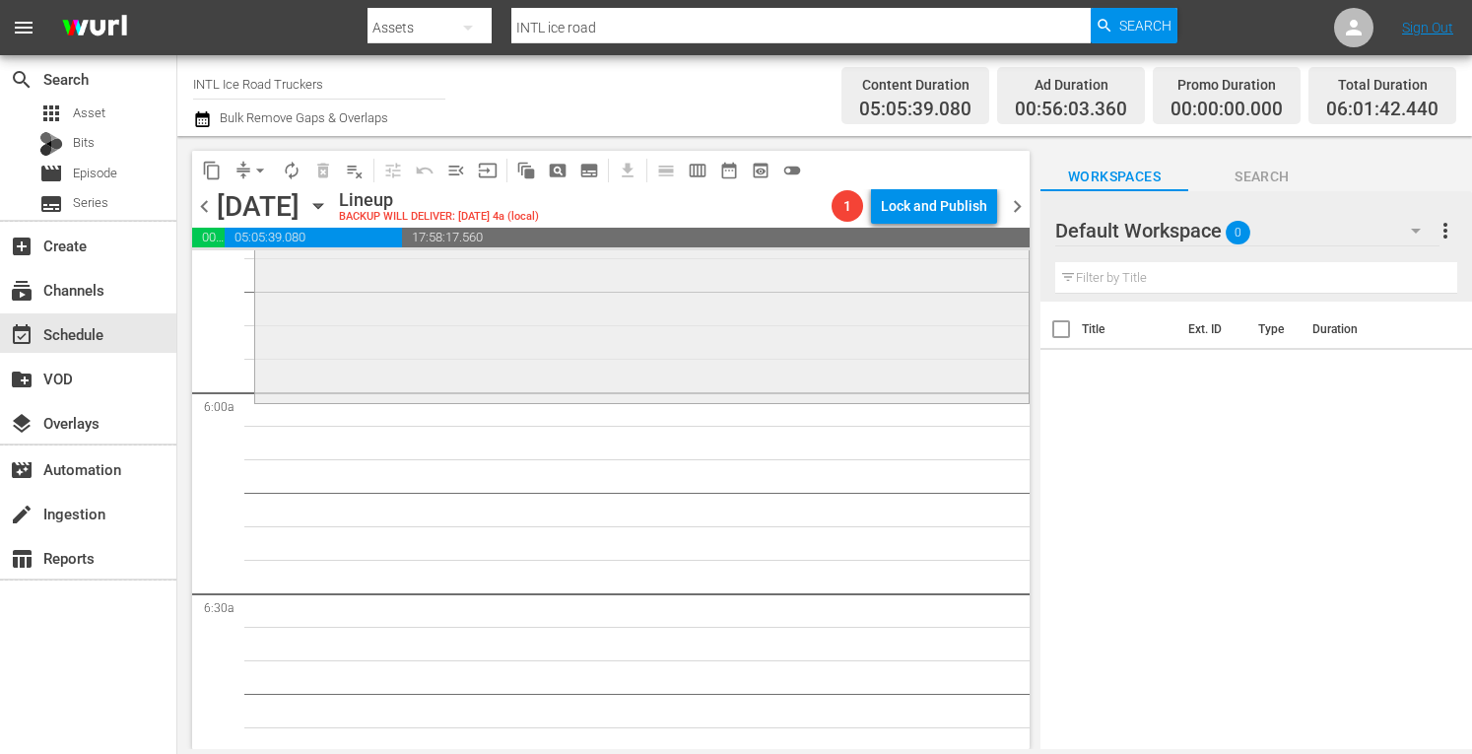
click at [635, 352] on div "Ice Road Truckers / SE7 / EP3: Fear The Crack Fear The Crack (aenetworks_iceroa…" at bounding box center [641, 228] width 773 height 341
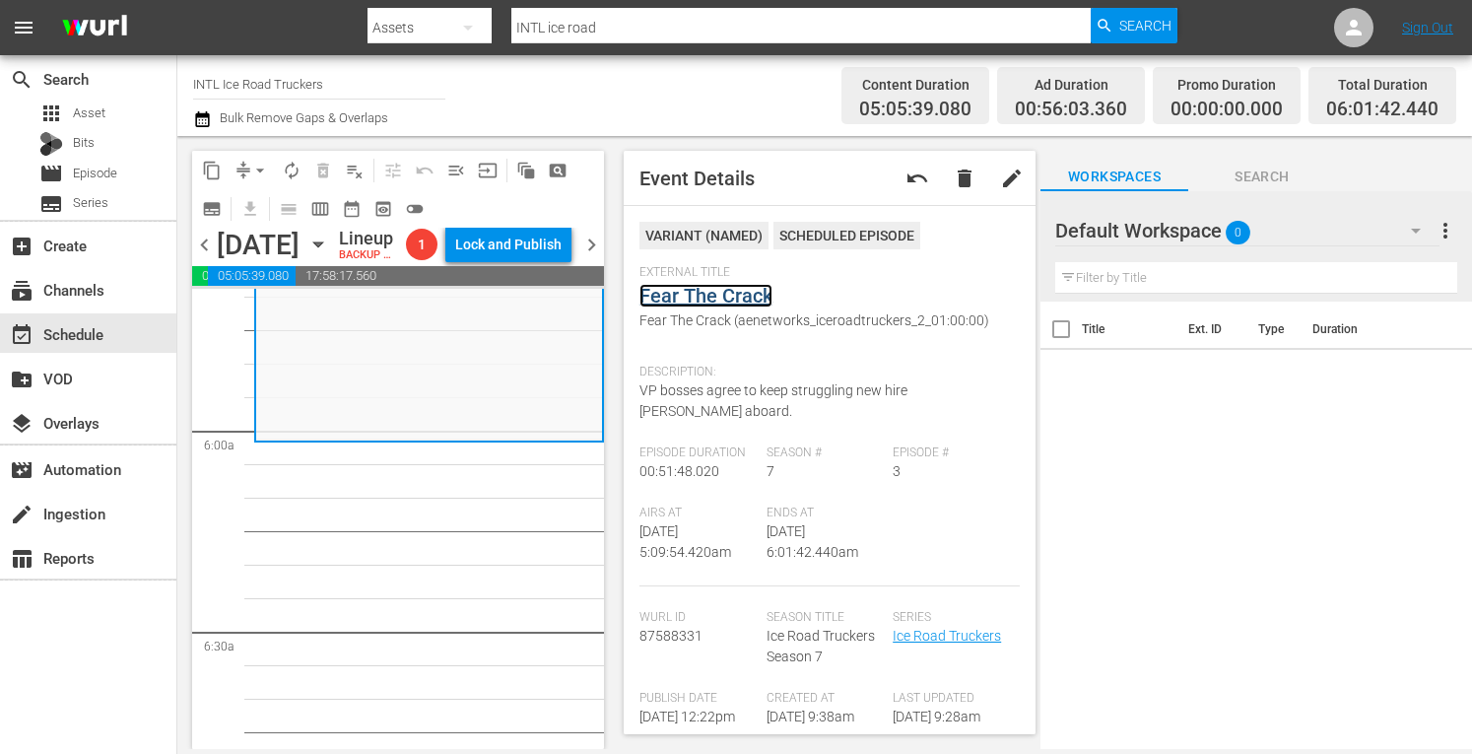
click at [716, 297] on link "Fear The Crack" at bounding box center [705, 296] width 133 height 24
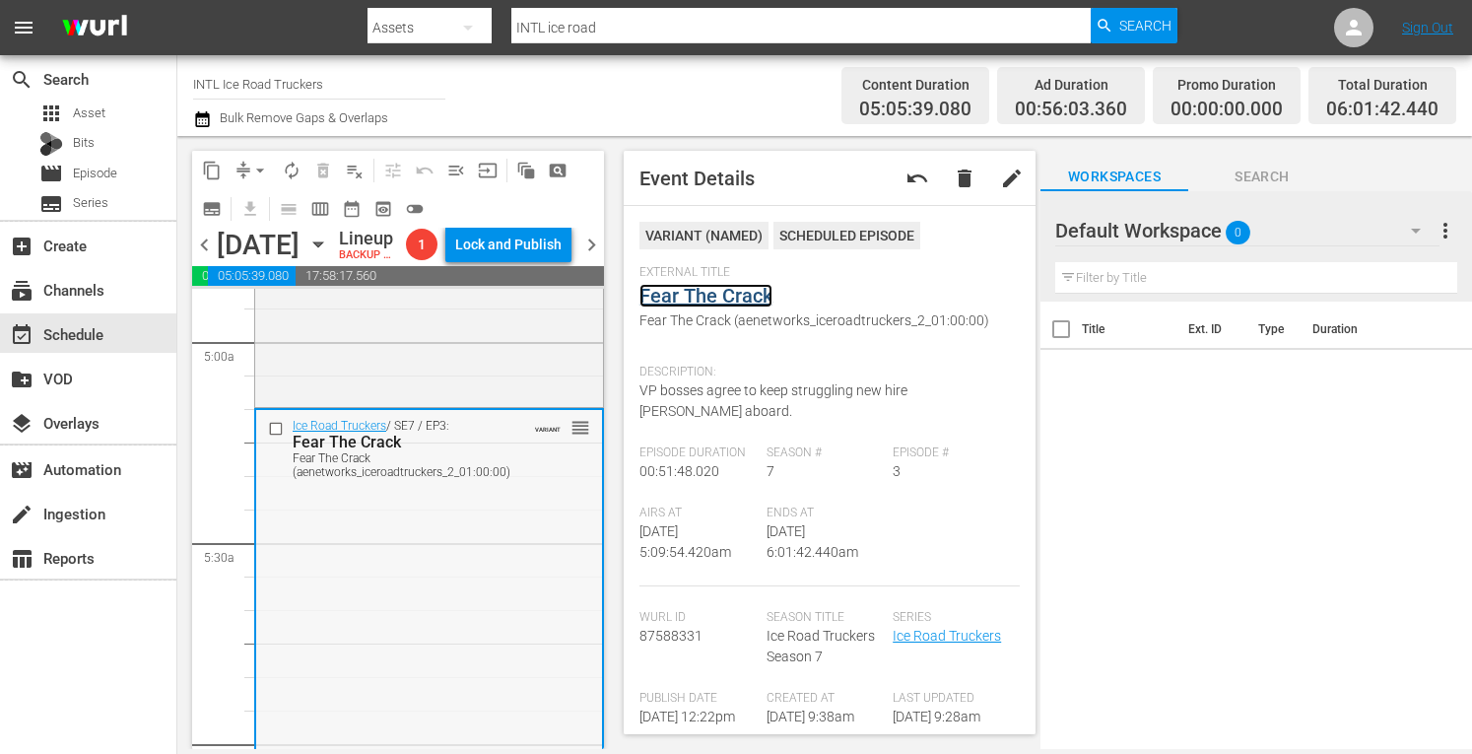
scroll to position [1928, 0]
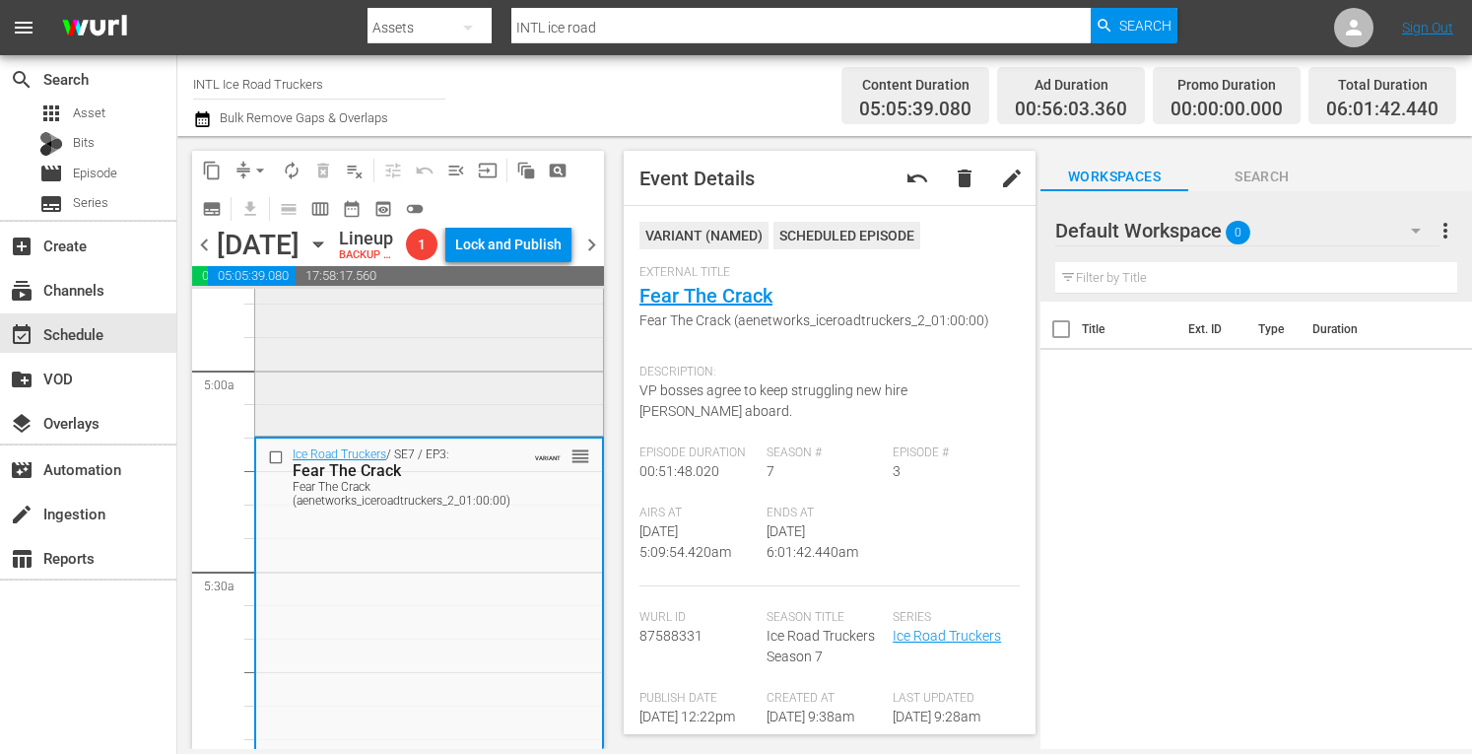
click at [380, 433] on div "Ice Road Truckers / SE7 / EP2: Art Attack Art Attack (aenetworks_iceroadtrucker…" at bounding box center [429, 263] width 348 height 340
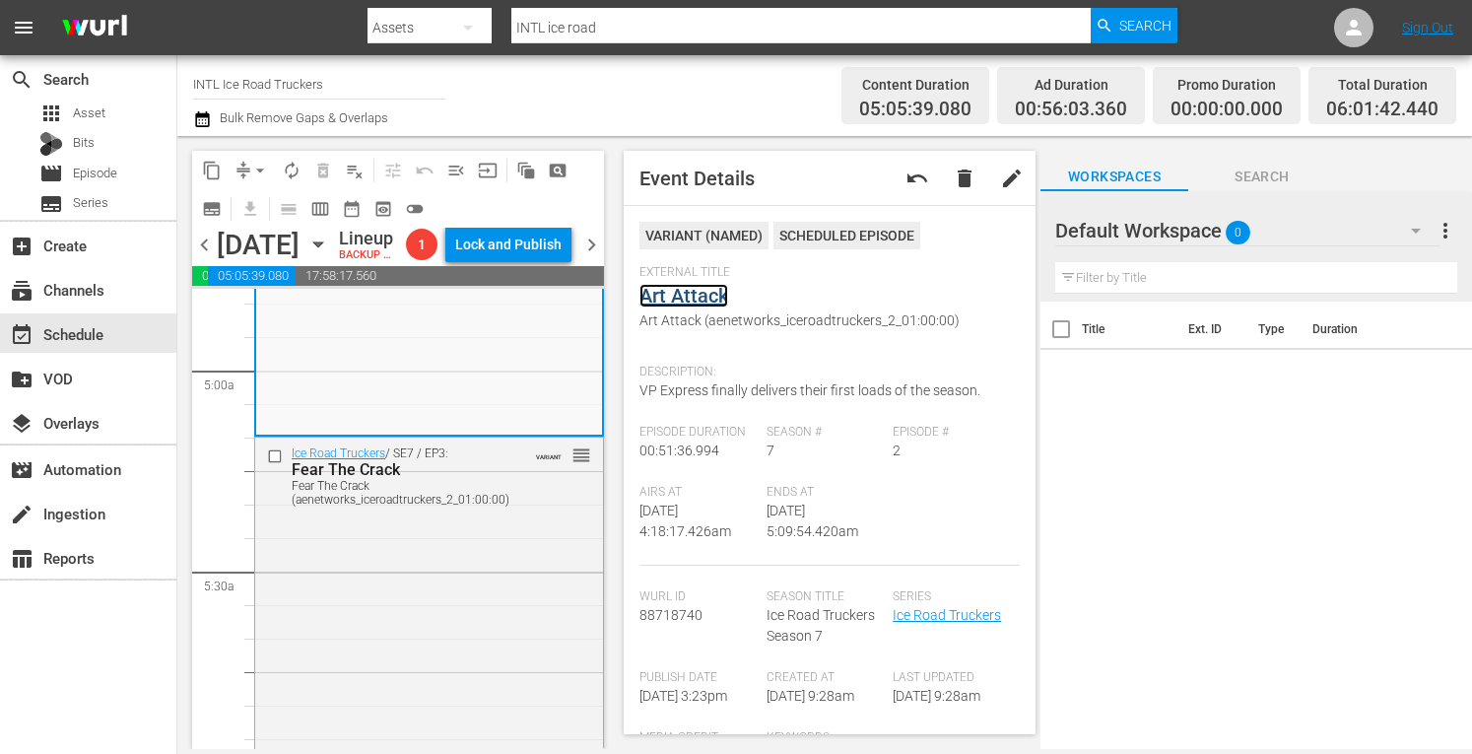
click at [689, 290] on link "Art Attack" at bounding box center [683, 296] width 89 height 24
click at [262, 164] on span "arrow_drop_down" at bounding box center [260, 171] width 20 height 20
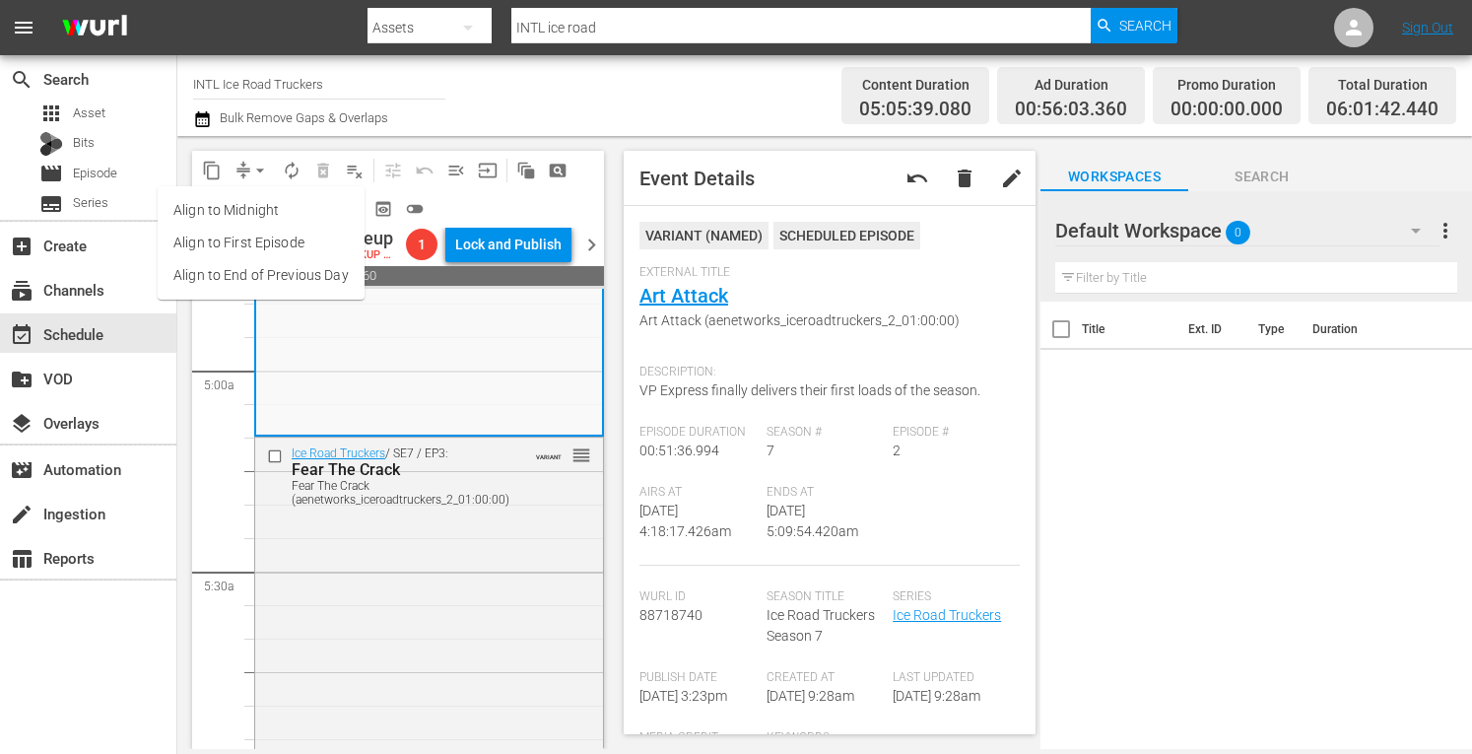
click at [220, 202] on li "Align to Midnight" at bounding box center [261, 210] width 207 height 33
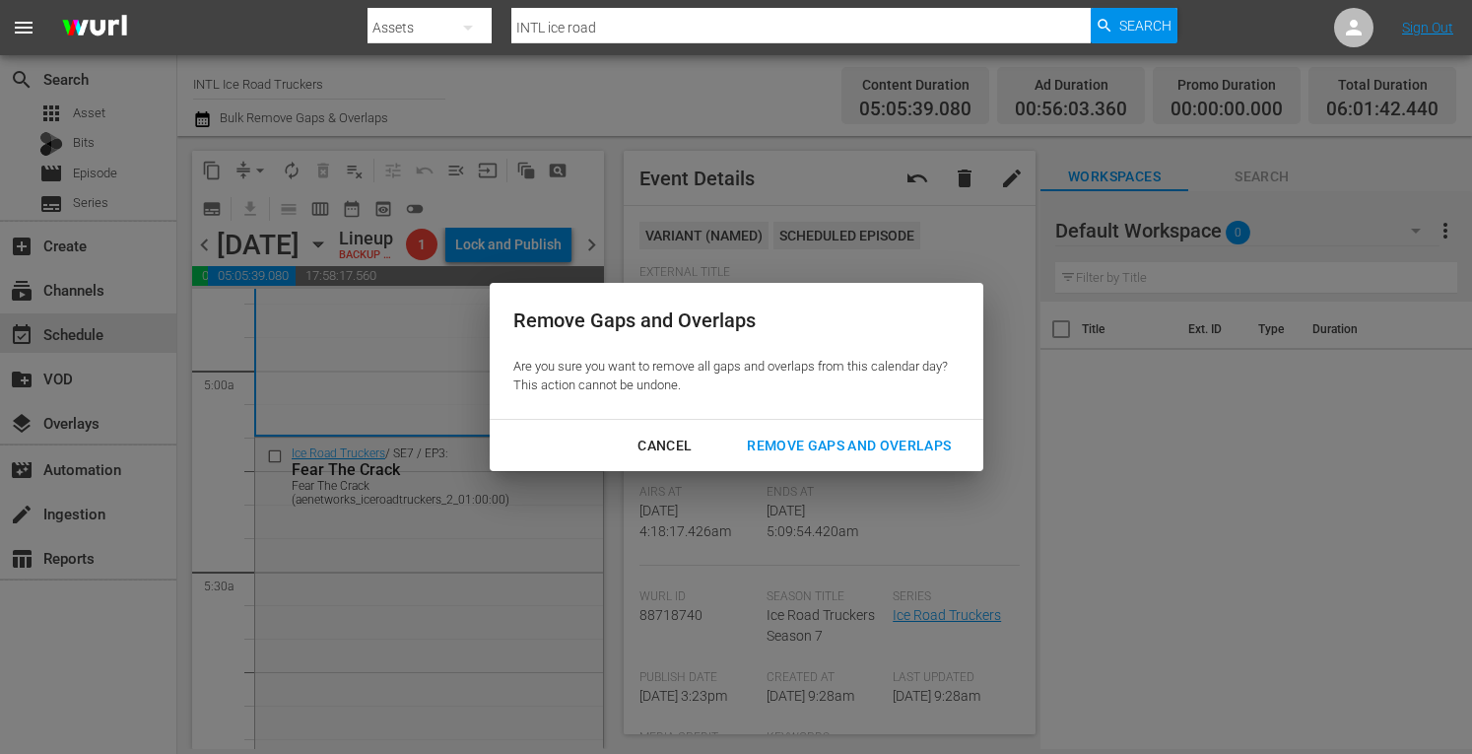
click at [818, 444] on div "Remove Gaps and Overlaps" at bounding box center [848, 445] width 235 height 25
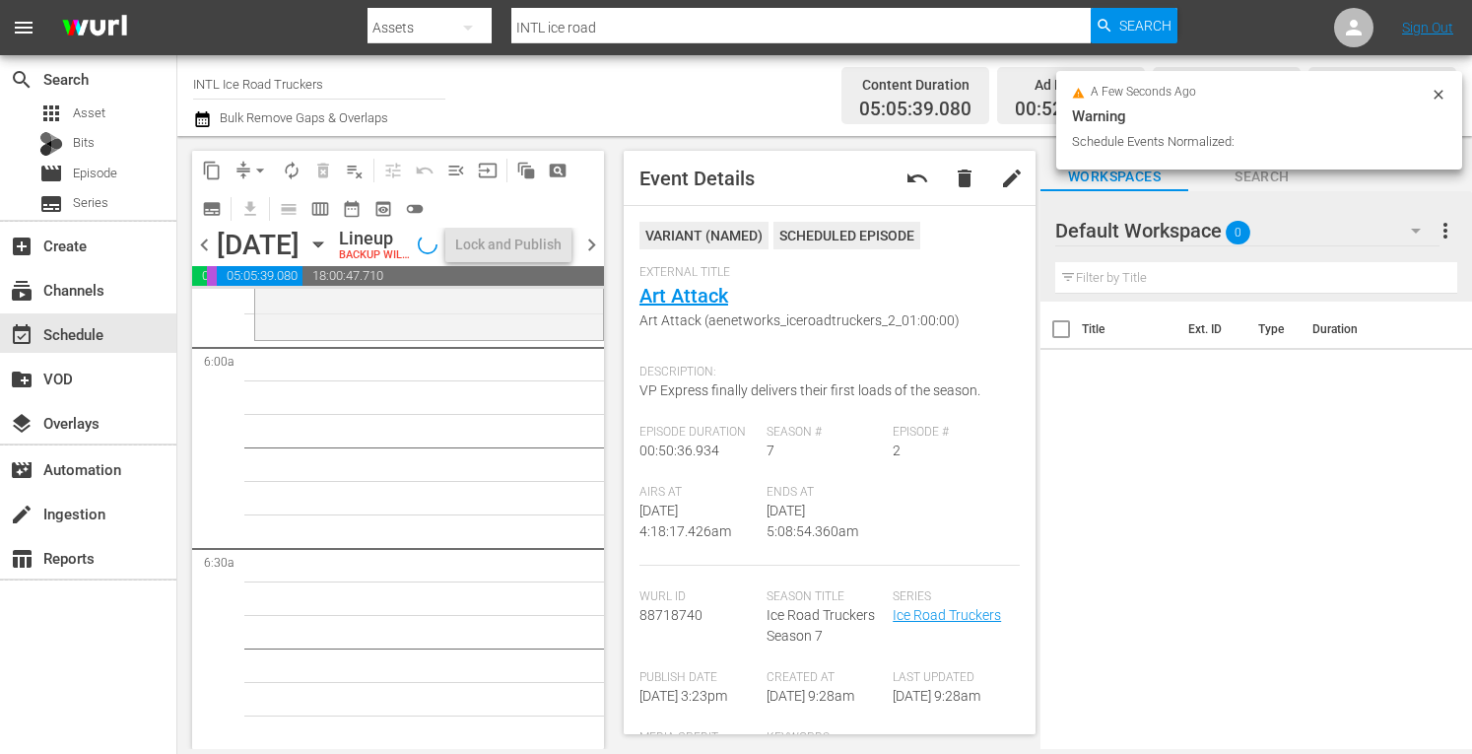
drag, startPoint x: 331, startPoint y: 429, endPoint x: 333, endPoint y: 402, distance: 26.7
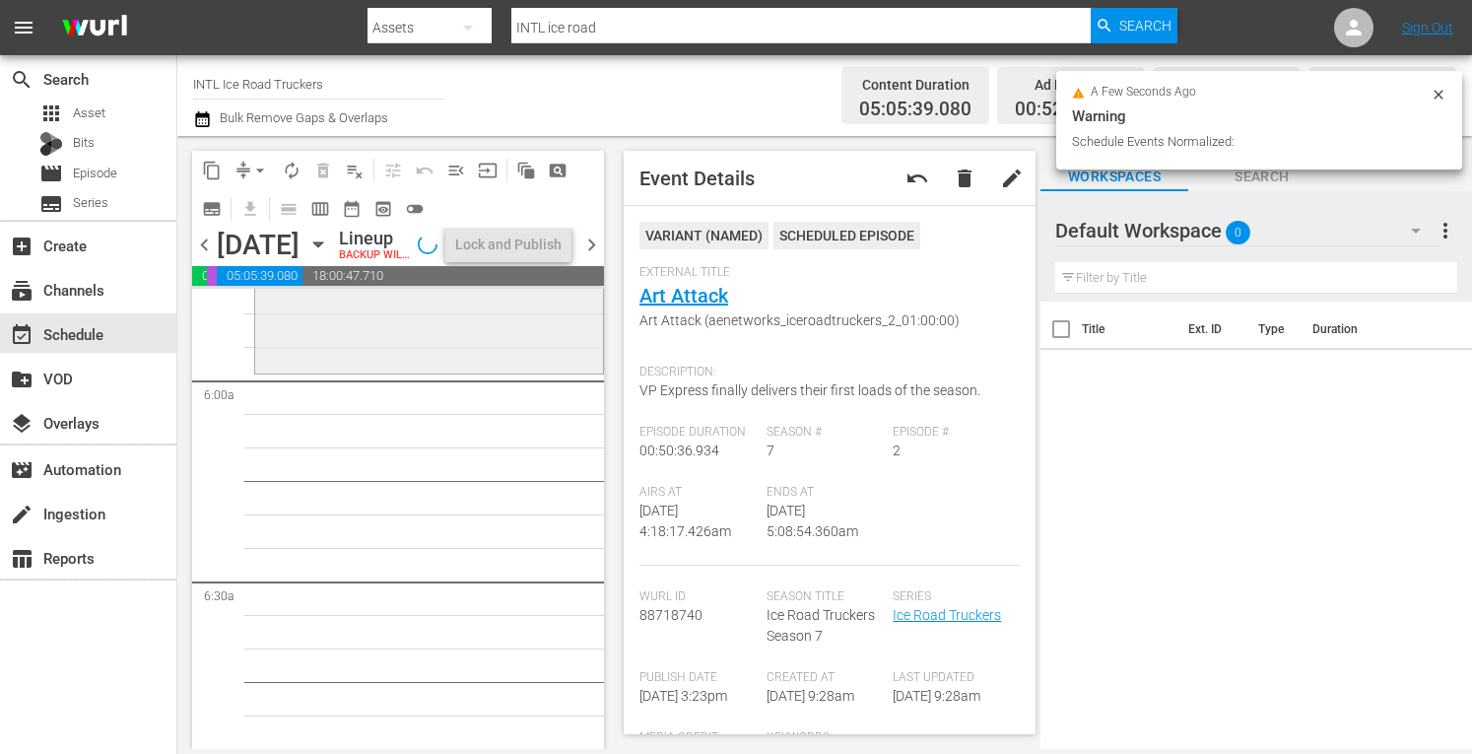
click at [293, 370] on div "Ice Road Truckers / SE7 / EP3: Fear The Crack Fear The Crack (aenetworks_iceroa…" at bounding box center [429, 204] width 348 height 331
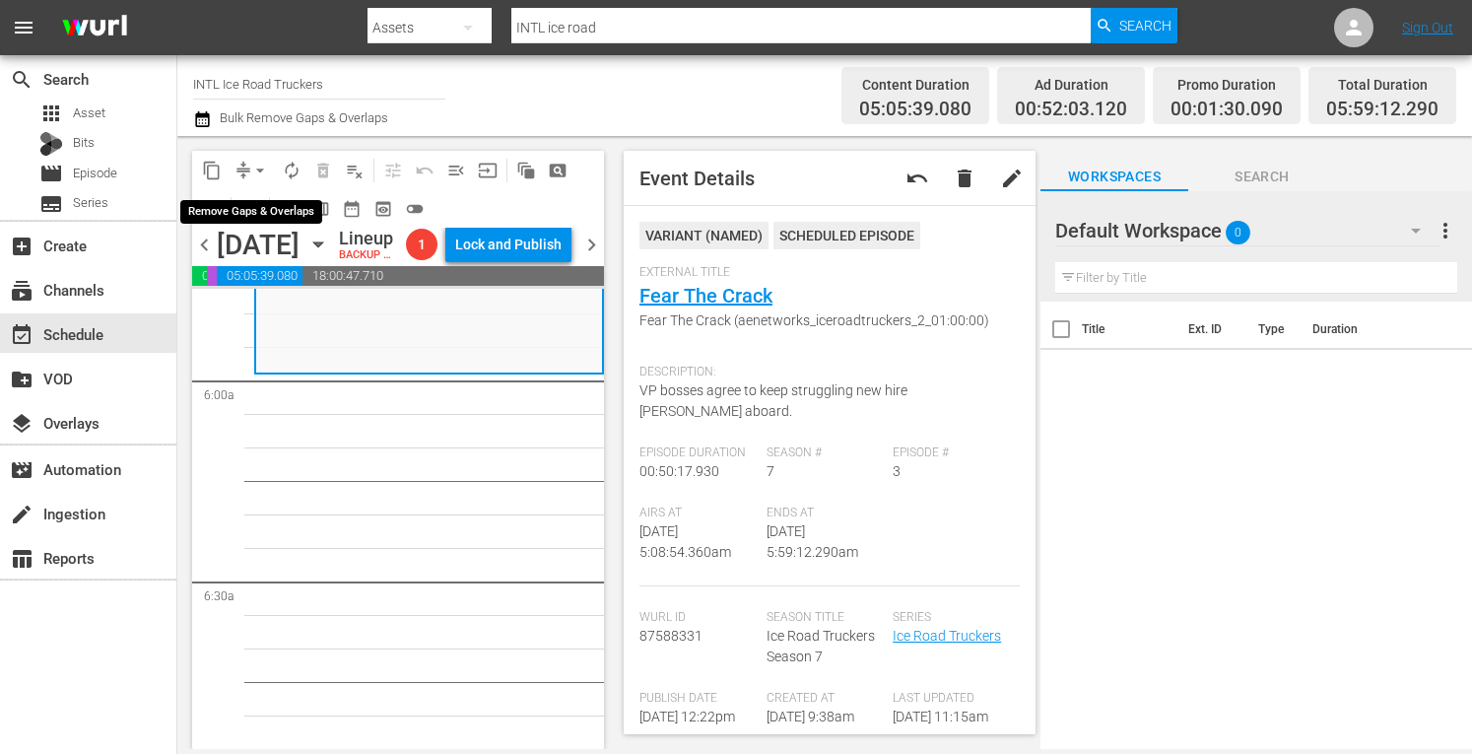
click at [252, 176] on span "arrow_drop_down" at bounding box center [260, 171] width 20 height 20
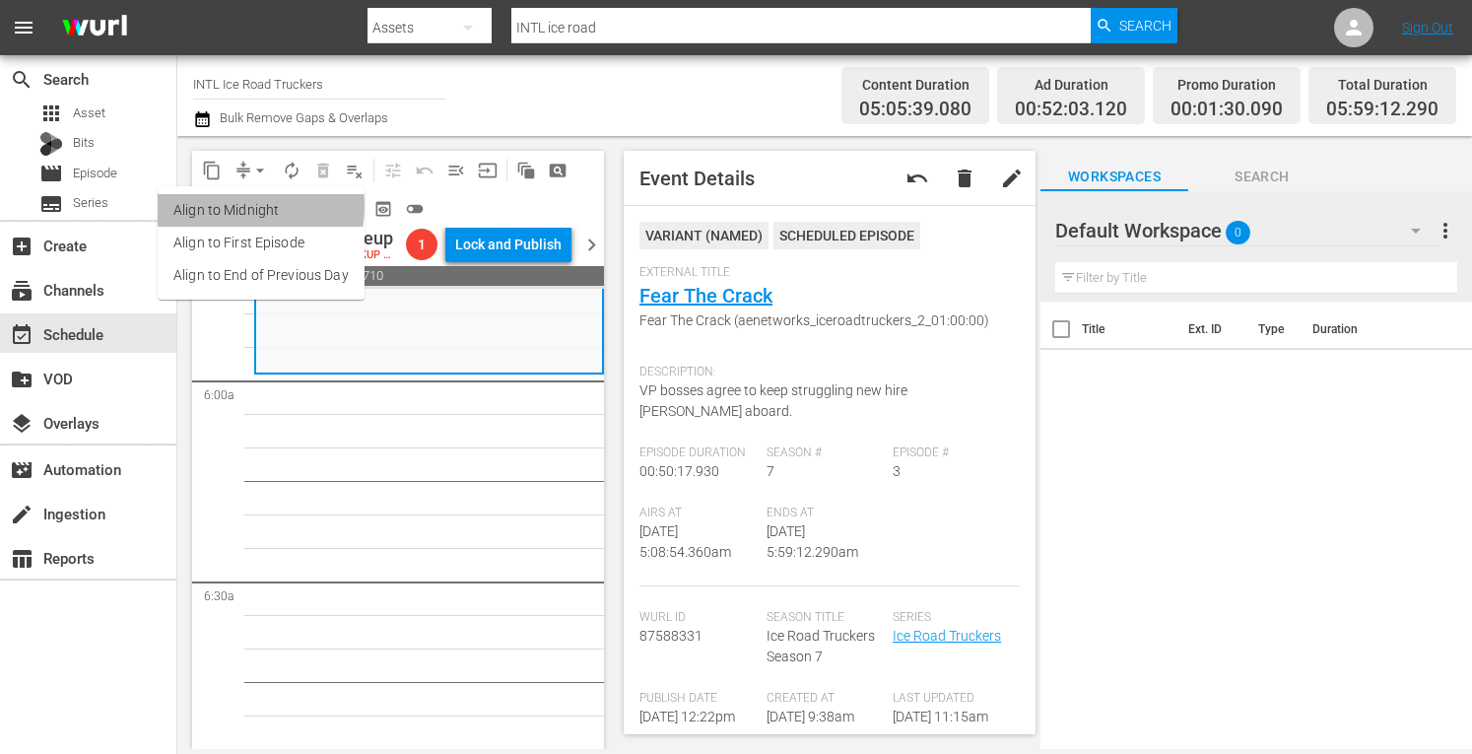
click at [230, 206] on li "Align to Midnight" at bounding box center [261, 210] width 207 height 33
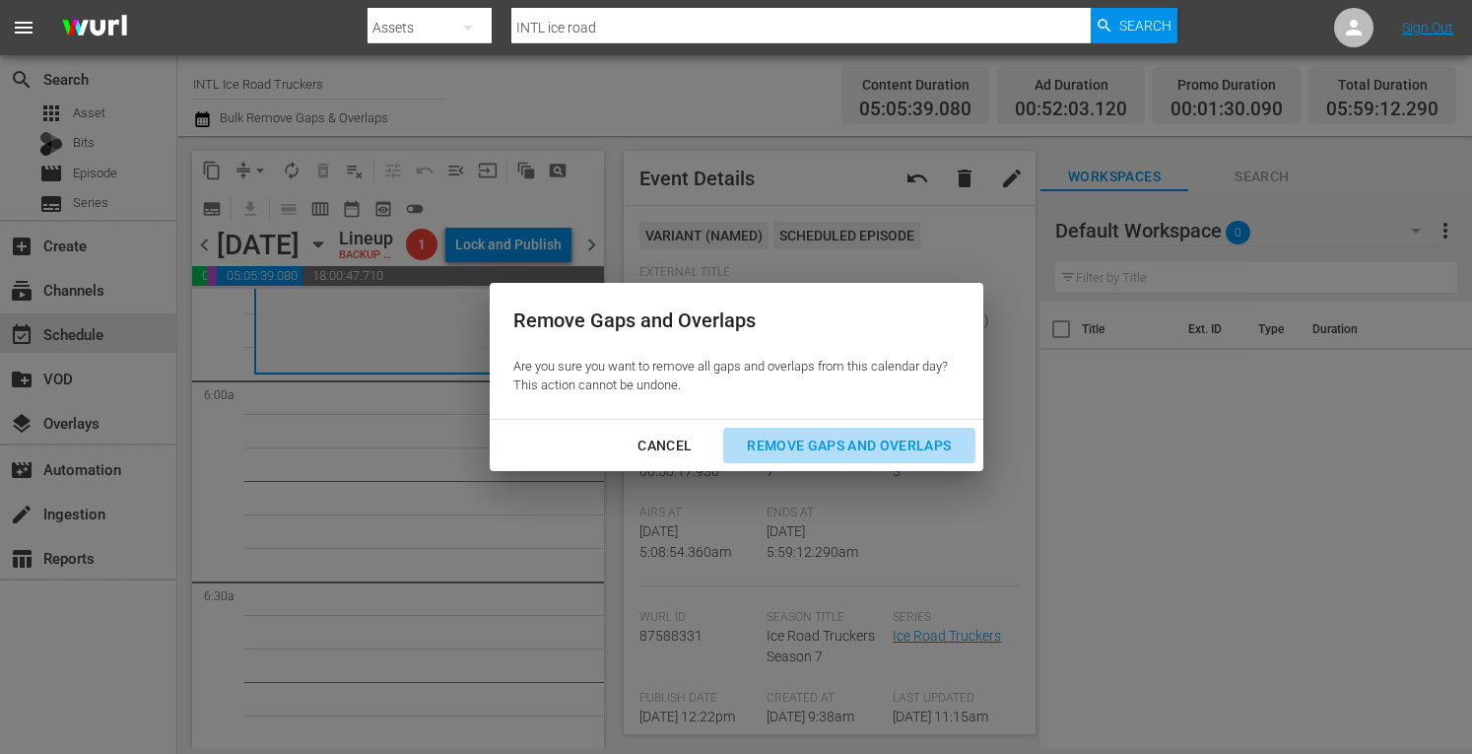
click at [816, 457] on button "Remove Gaps and Overlaps" at bounding box center [848, 446] width 251 height 36
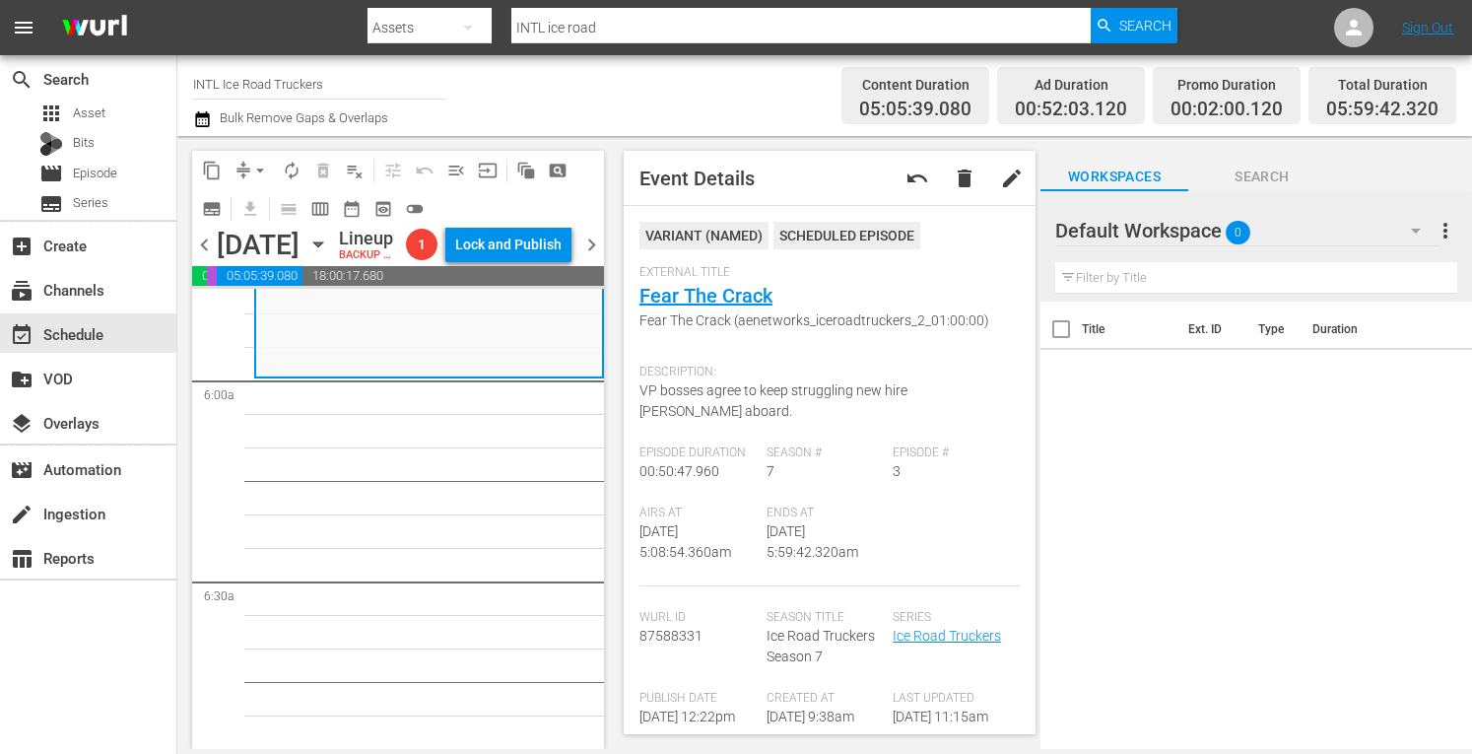
click at [256, 162] on span "arrow_drop_down" at bounding box center [260, 171] width 20 height 20
click at [227, 205] on li "Align to Midnight" at bounding box center [261, 210] width 207 height 33
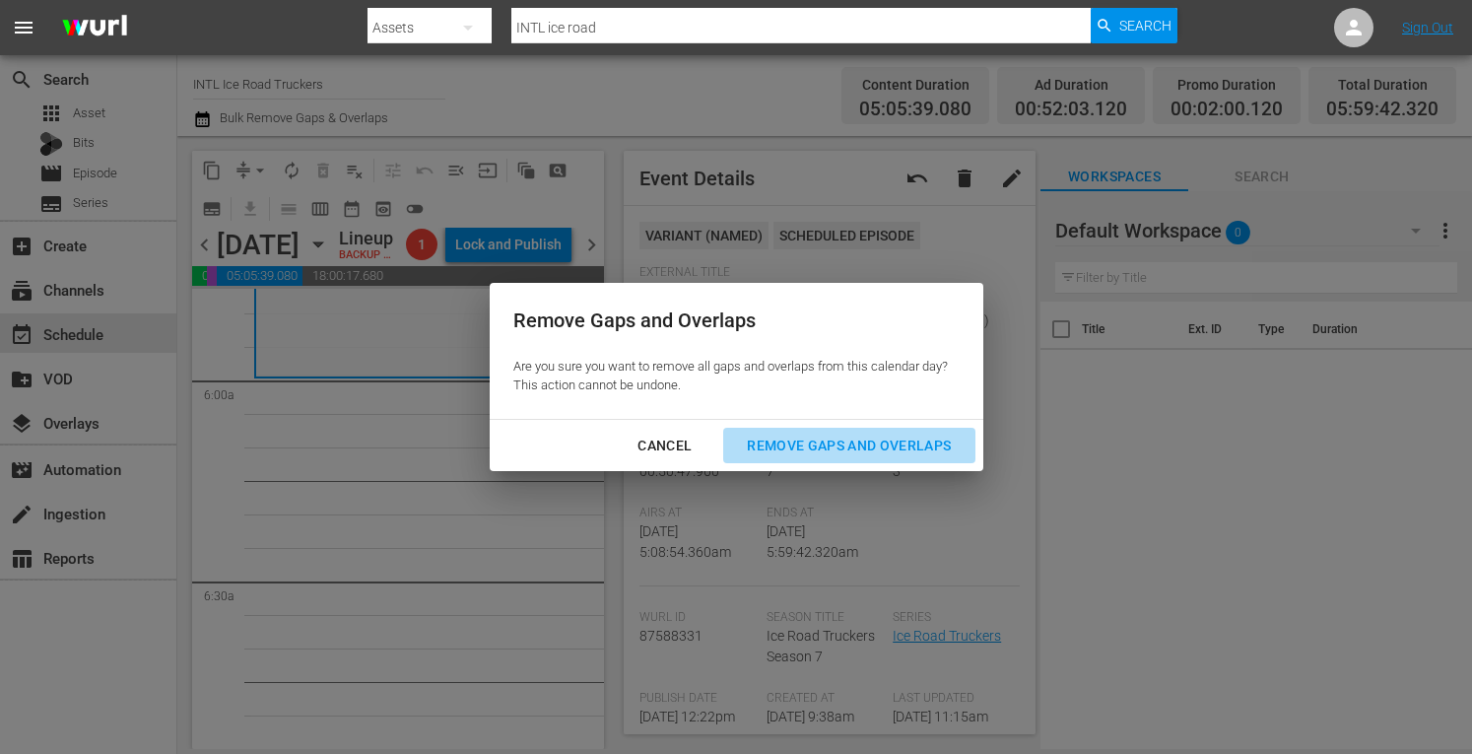
click at [808, 446] on div "Remove Gaps and Overlaps" at bounding box center [848, 445] width 235 height 25
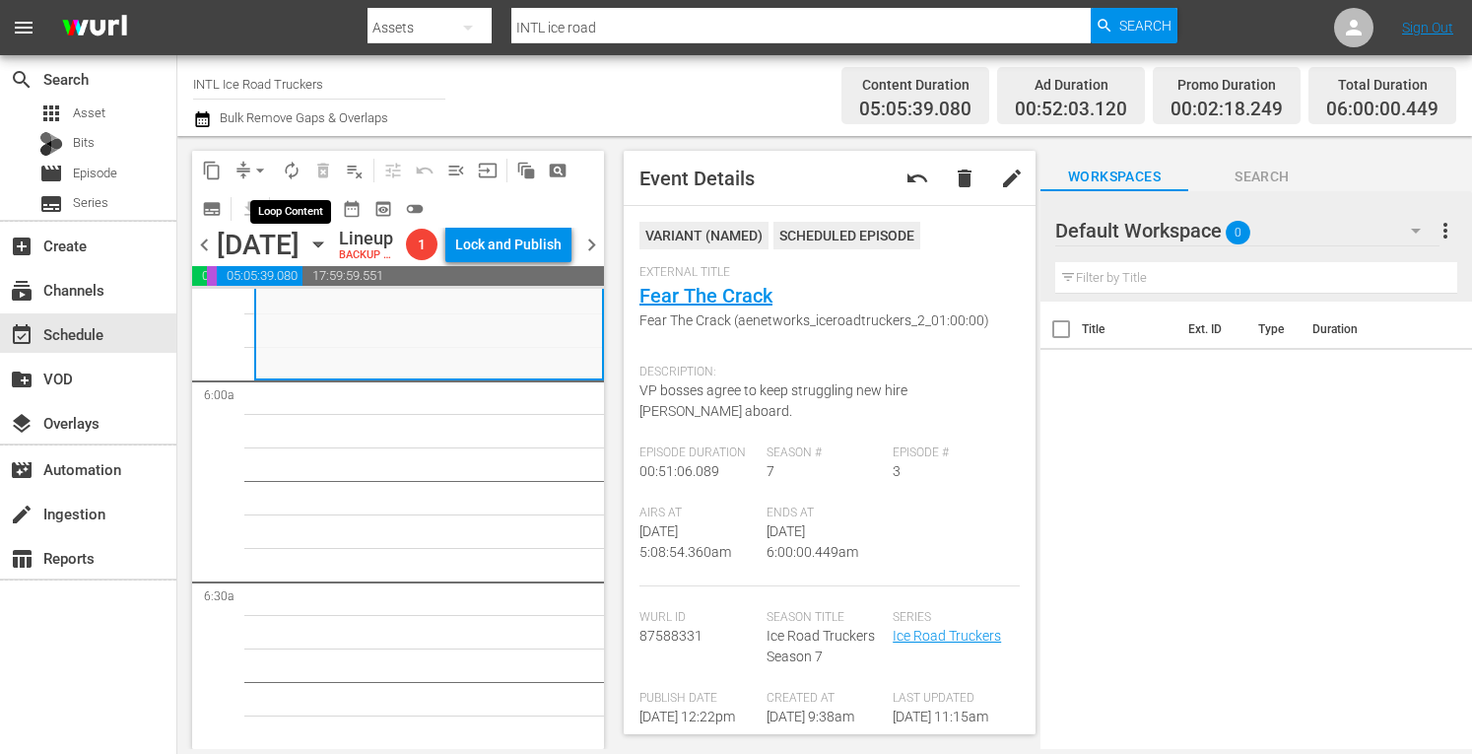
click at [295, 171] on span "autorenew_outlined" at bounding box center [292, 171] width 20 height 20
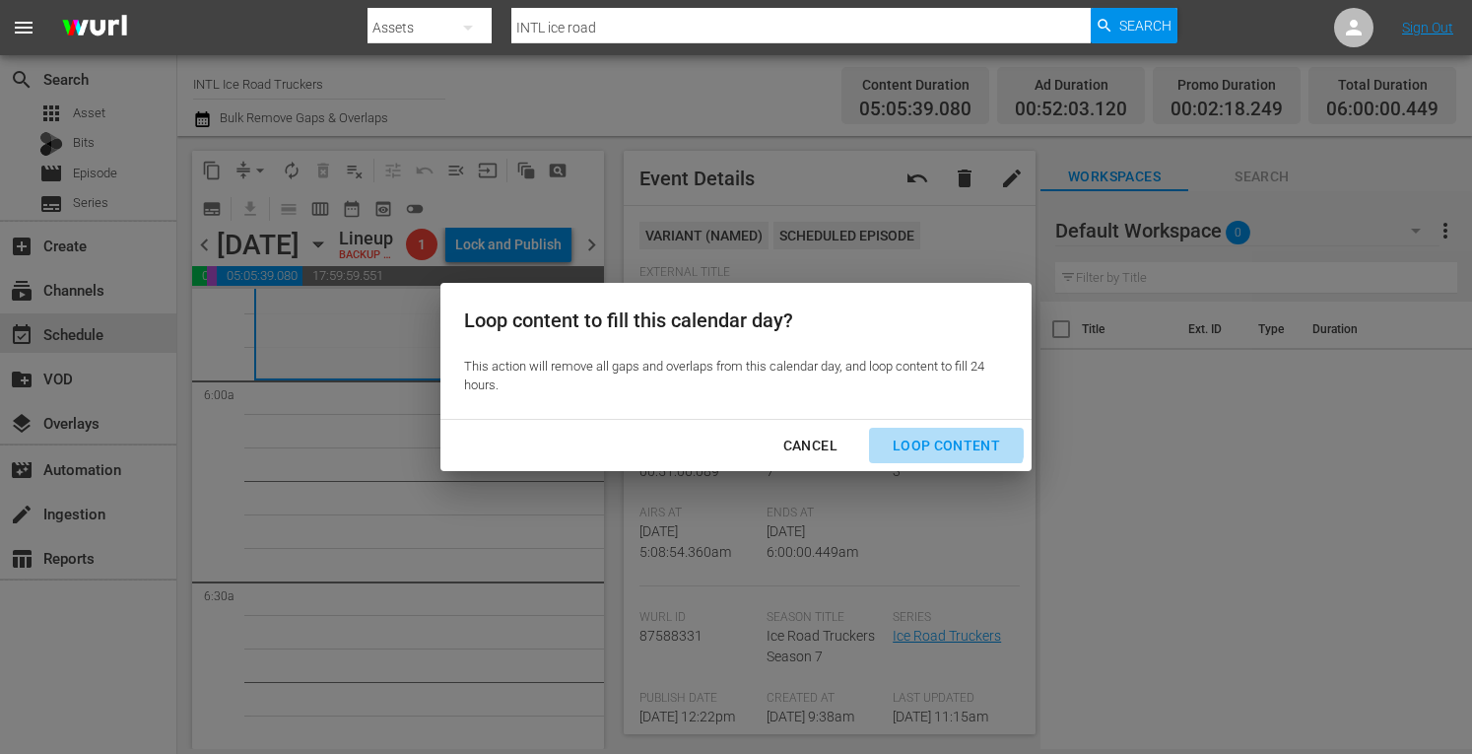
click at [944, 438] on div "Loop Content" at bounding box center [946, 445] width 139 height 25
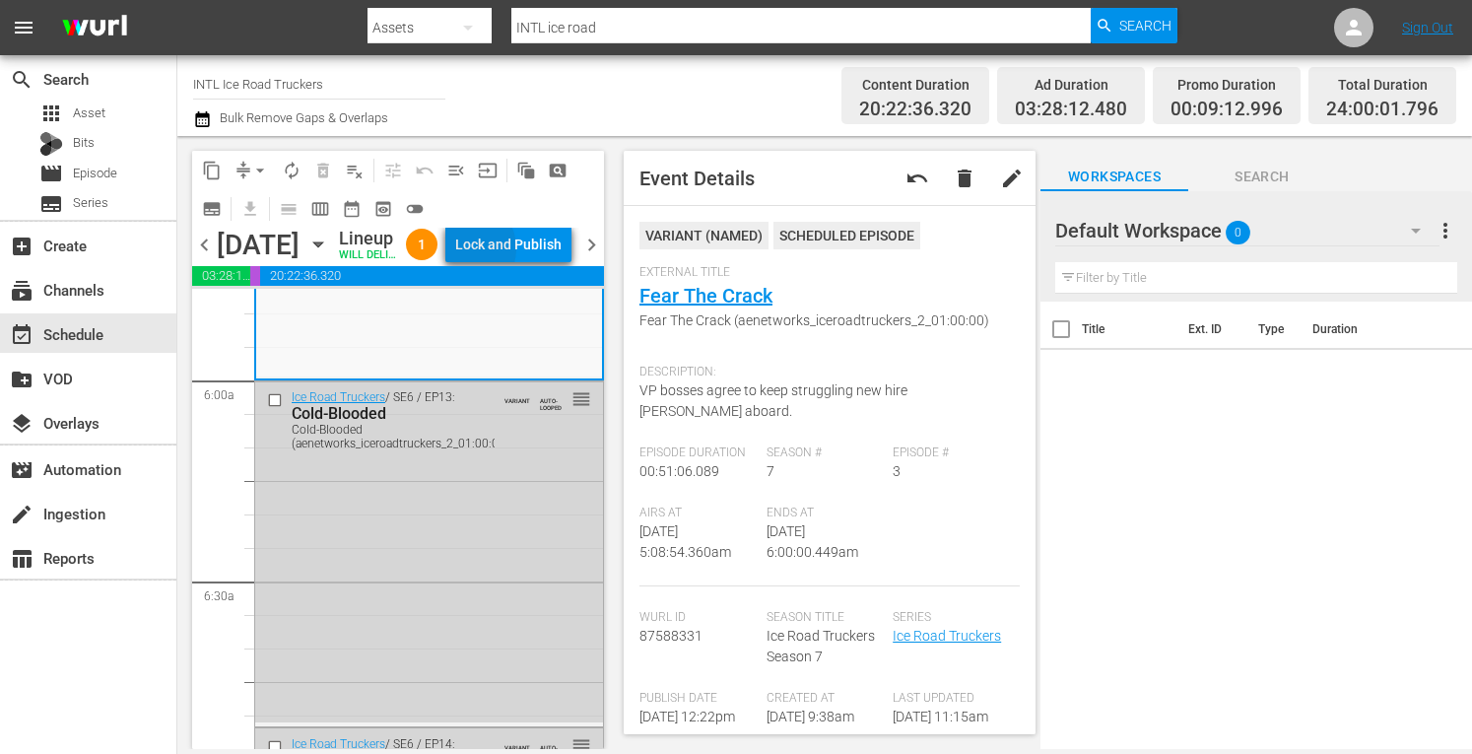
click at [510, 262] on div "Lock and Publish" at bounding box center [508, 244] width 106 height 35
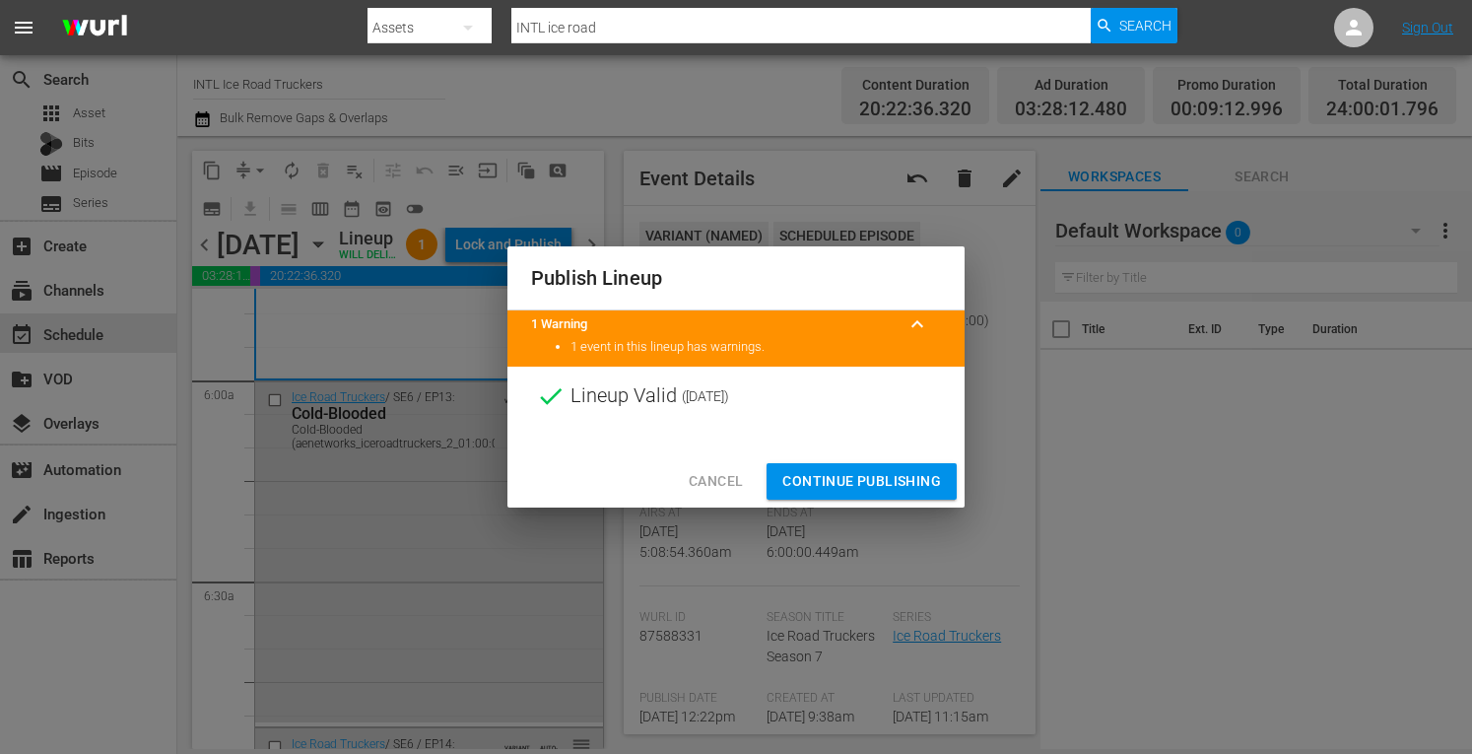
click at [822, 492] on span "Continue Publishing" at bounding box center [861, 481] width 159 height 25
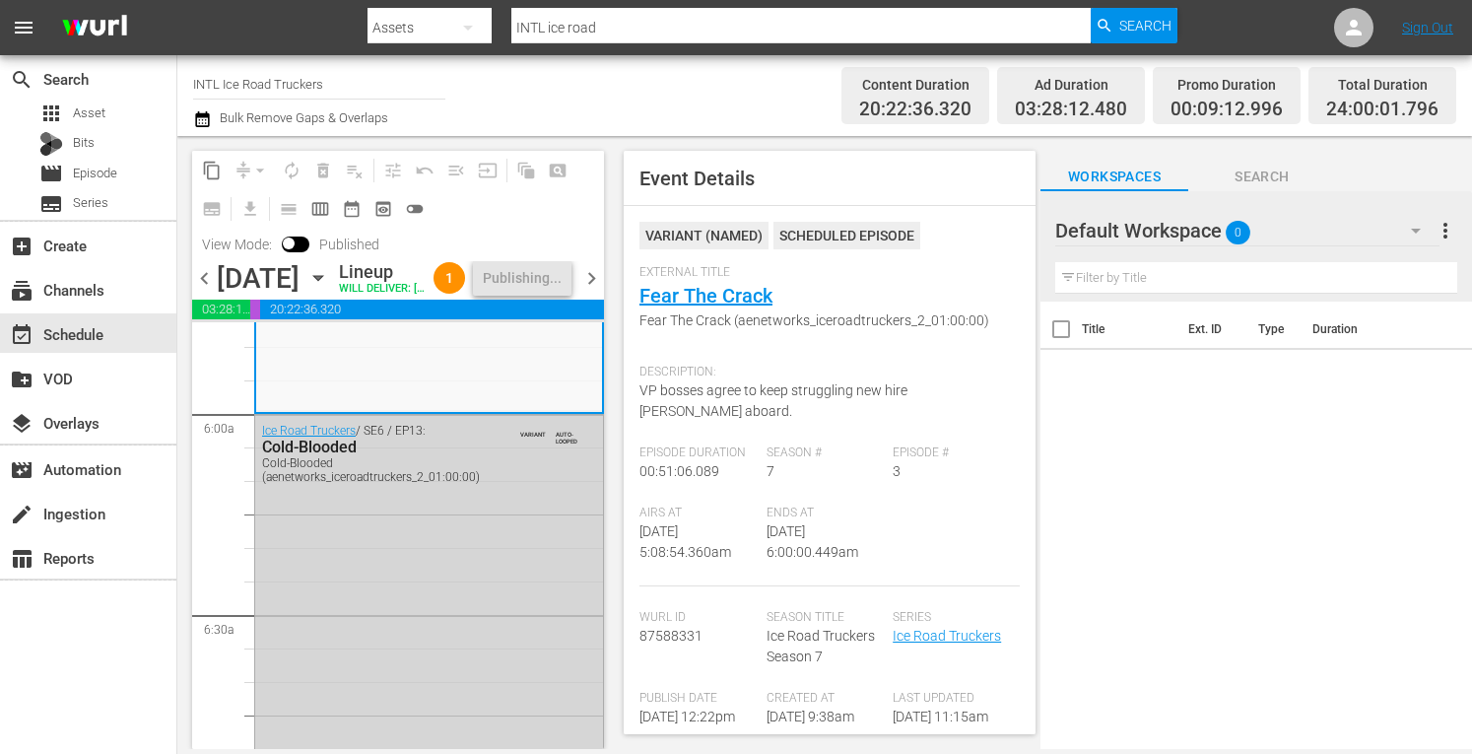
click at [593, 291] on span "chevron_right" at bounding box center [591, 278] width 25 height 25
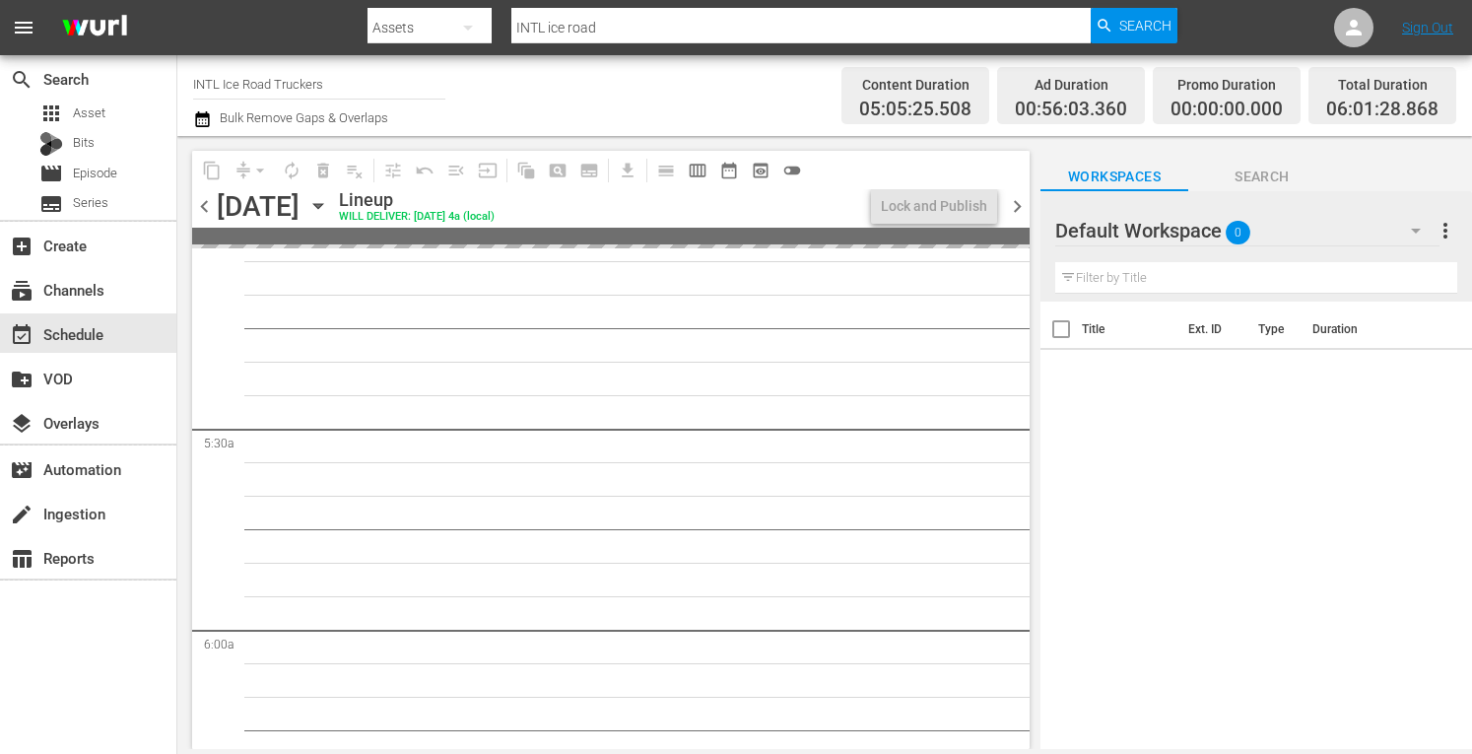
scroll to position [1863, 0]
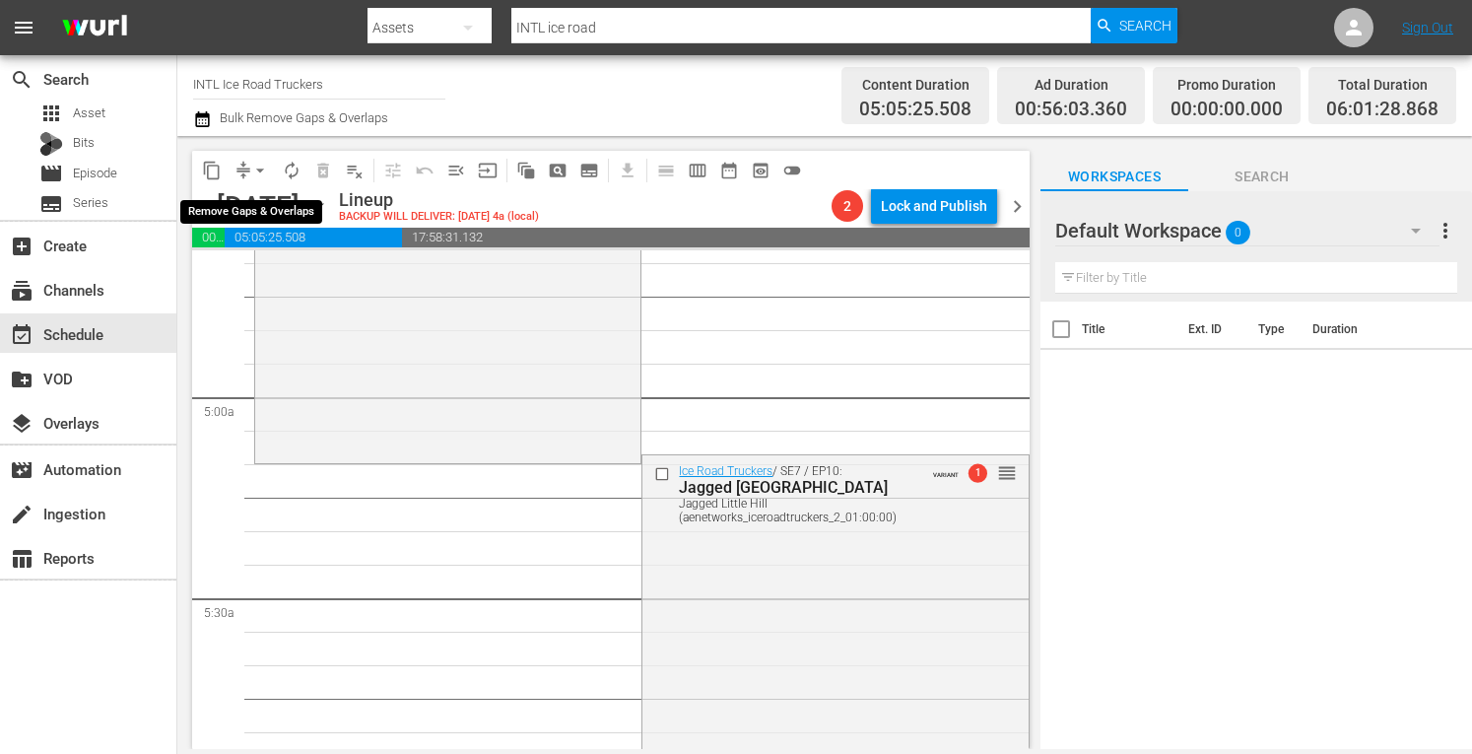
click at [261, 169] on span "arrow_drop_down" at bounding box center [260, 171] width 20 height 20
click at [225, 206] on li "Align to Midnight" at bounding box center [261, 210] width 207 height 33
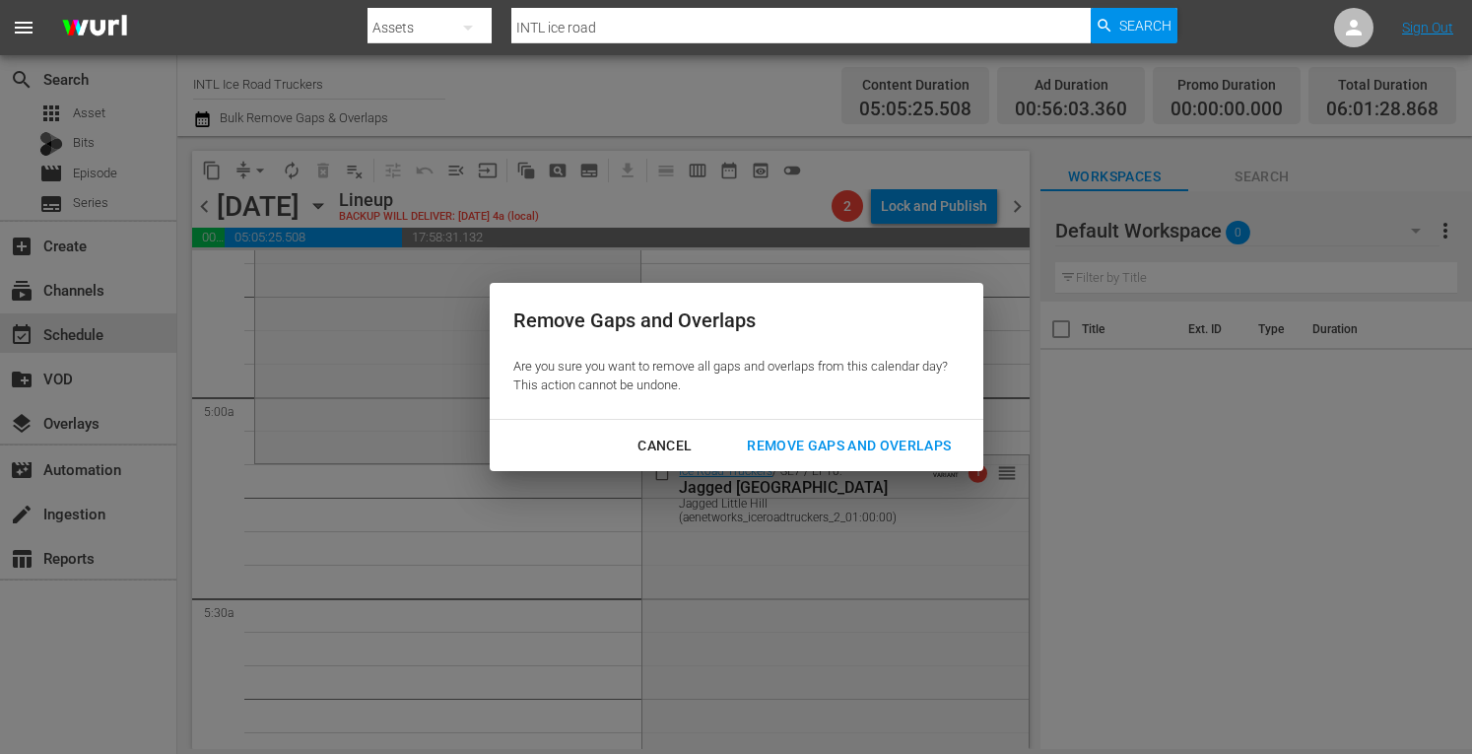
click at [804, 438] on div "Remove Gaps and Overlaps" at bounding box center [848, 445] width 235 height 25
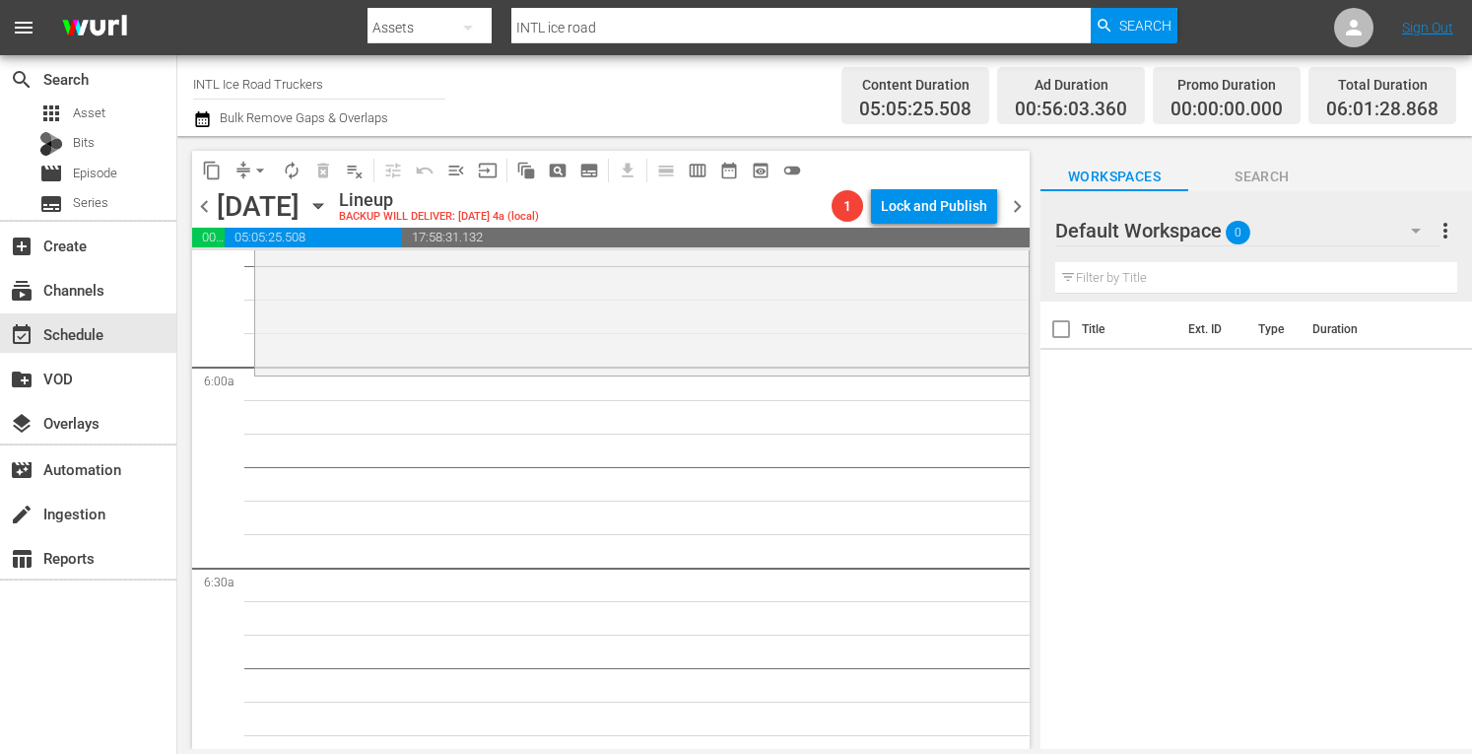
scroll to position [2295, 0]
click at [457, 349] on div "Ice Road Truckers / SE7 / EP10: Jagged Little Hill Jagged Little Hill (aenetwor…" at bounding box center [641, 203] width 773 height 341
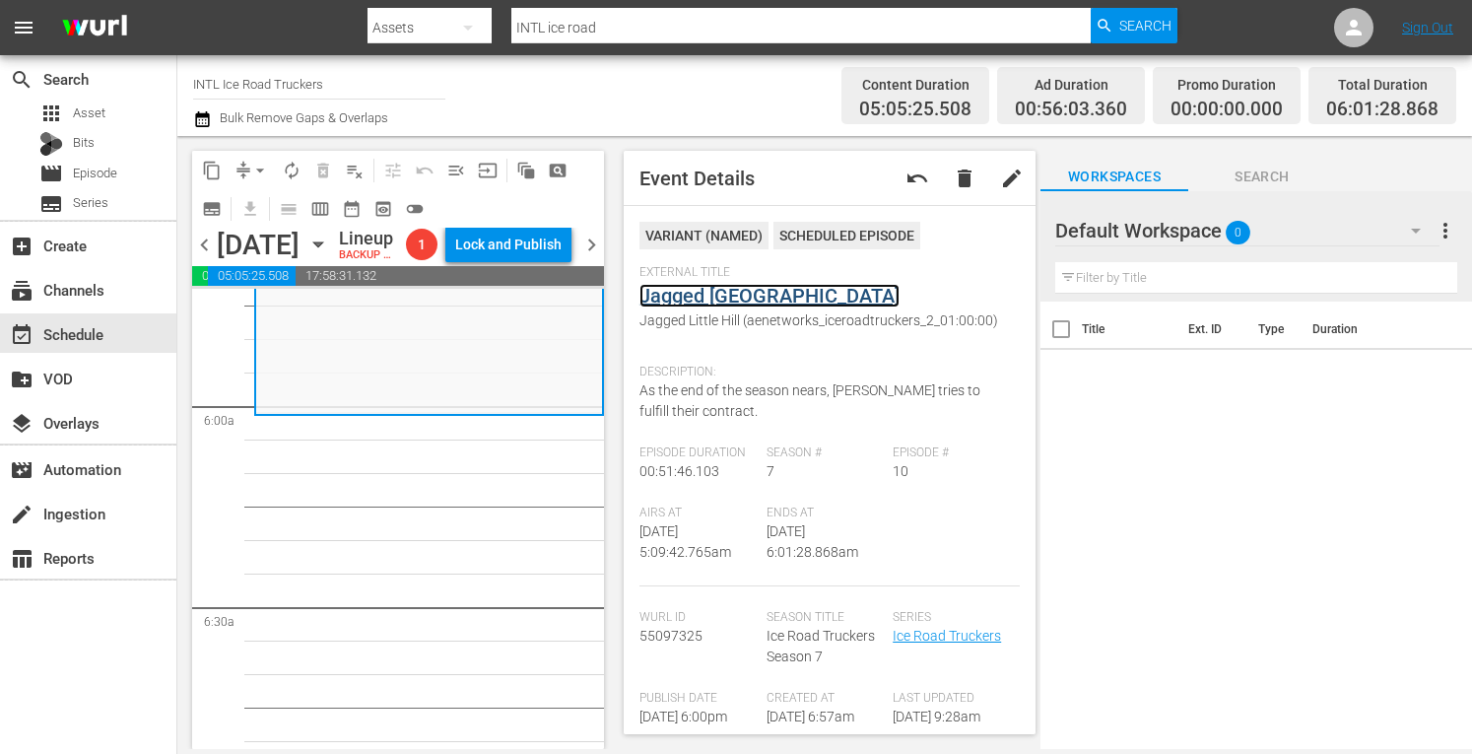
click at [700, 297] on link "Jagged Little Hill" at bounding box center [769, 296] width 260 height 24
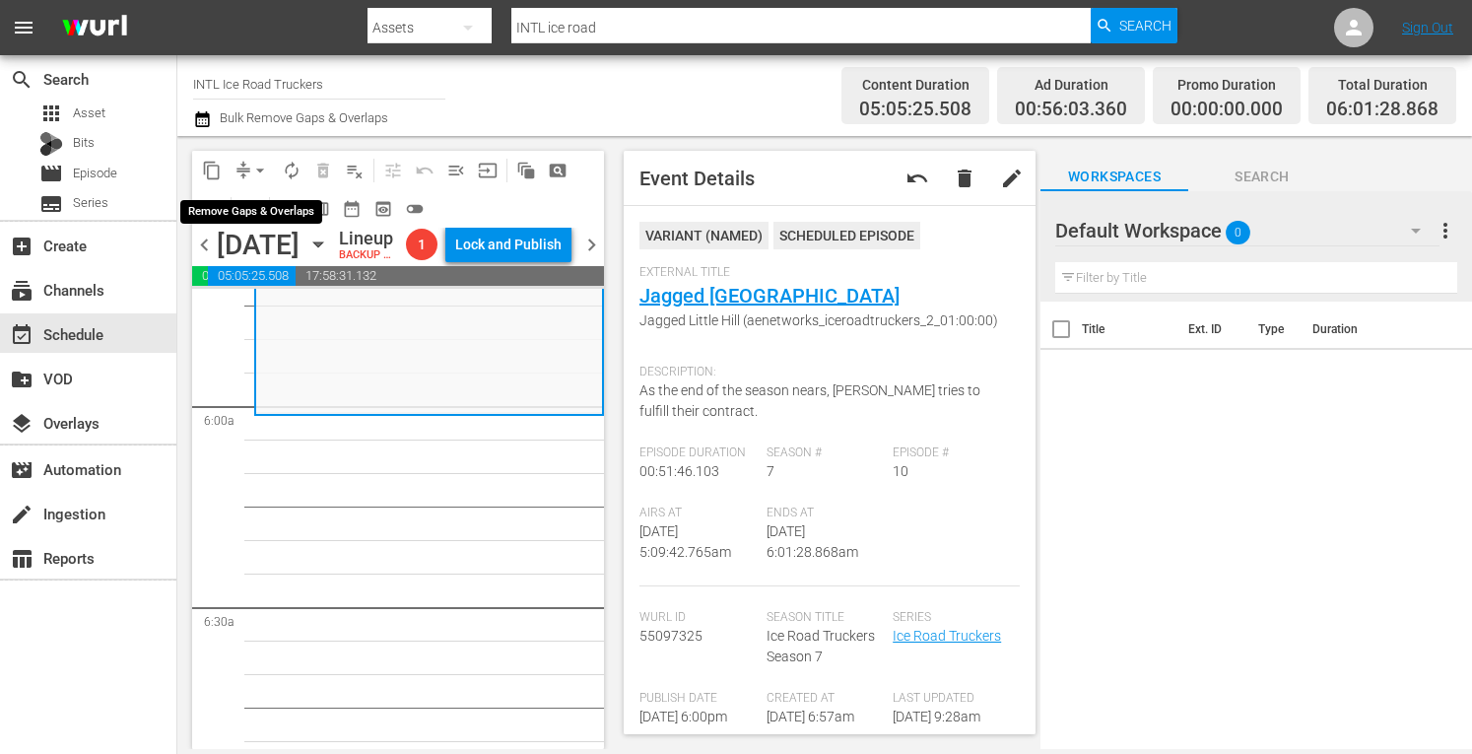
click at [260, 167] on span "arrow_drop_down" at bounding box center [260, 171] width 20 height 20
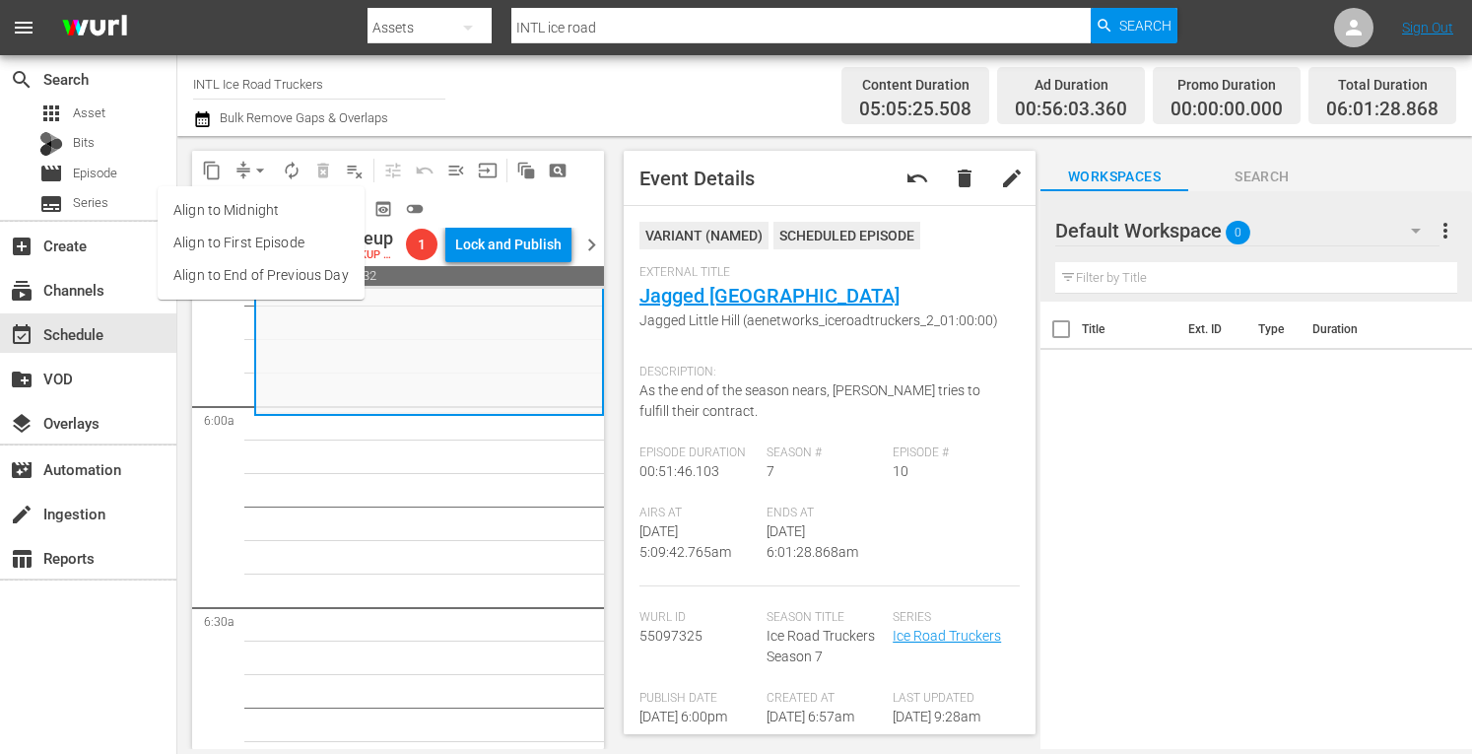
click at [206, 219] on li "Align to Midnight" at bounding box center [261, 210] width 207 height 33
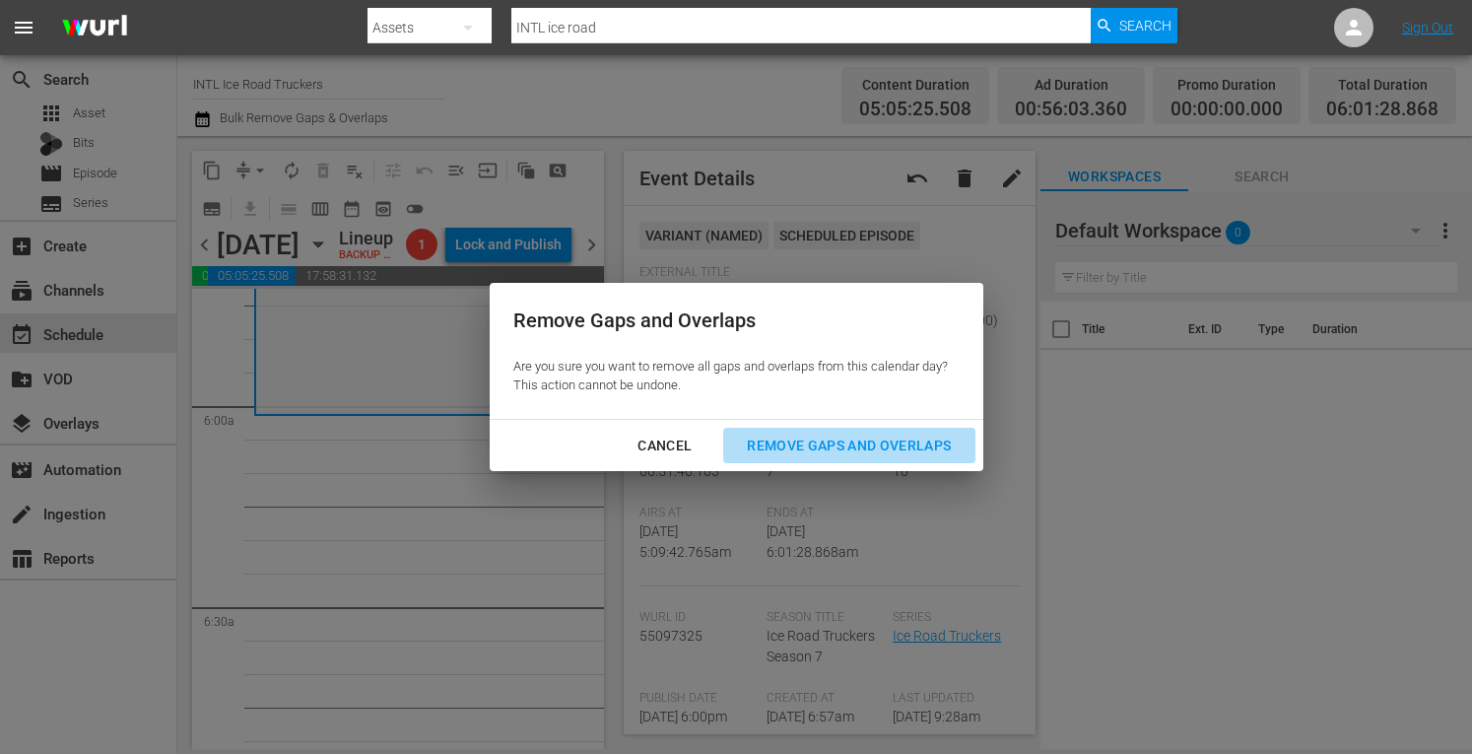
click at [840, 435] on div "Remove Gaps and Overlaps" at bounding box center [848, 445] width 235 height 25
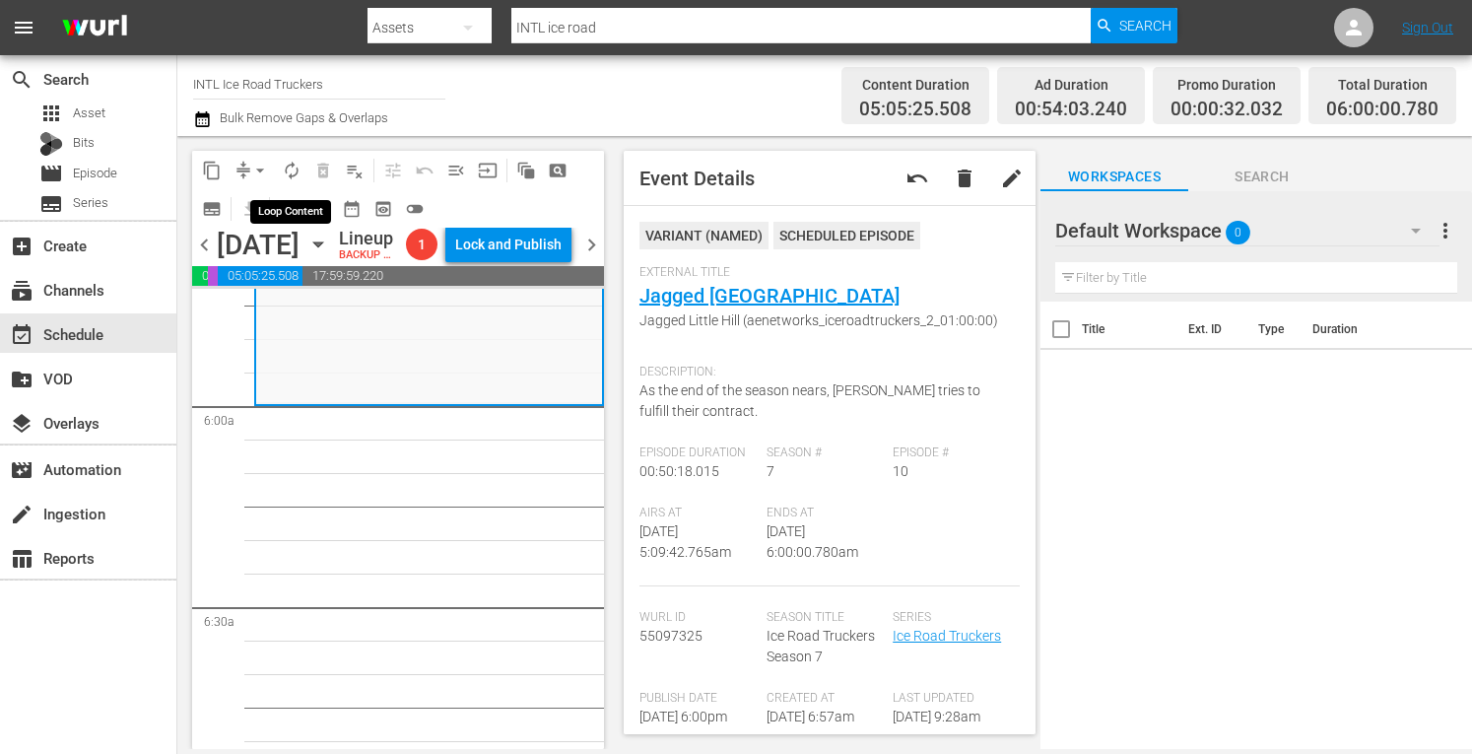
click at [290, 170] on span "autorenew_outlined" at bounding box center [292, 171] width 20 height 20
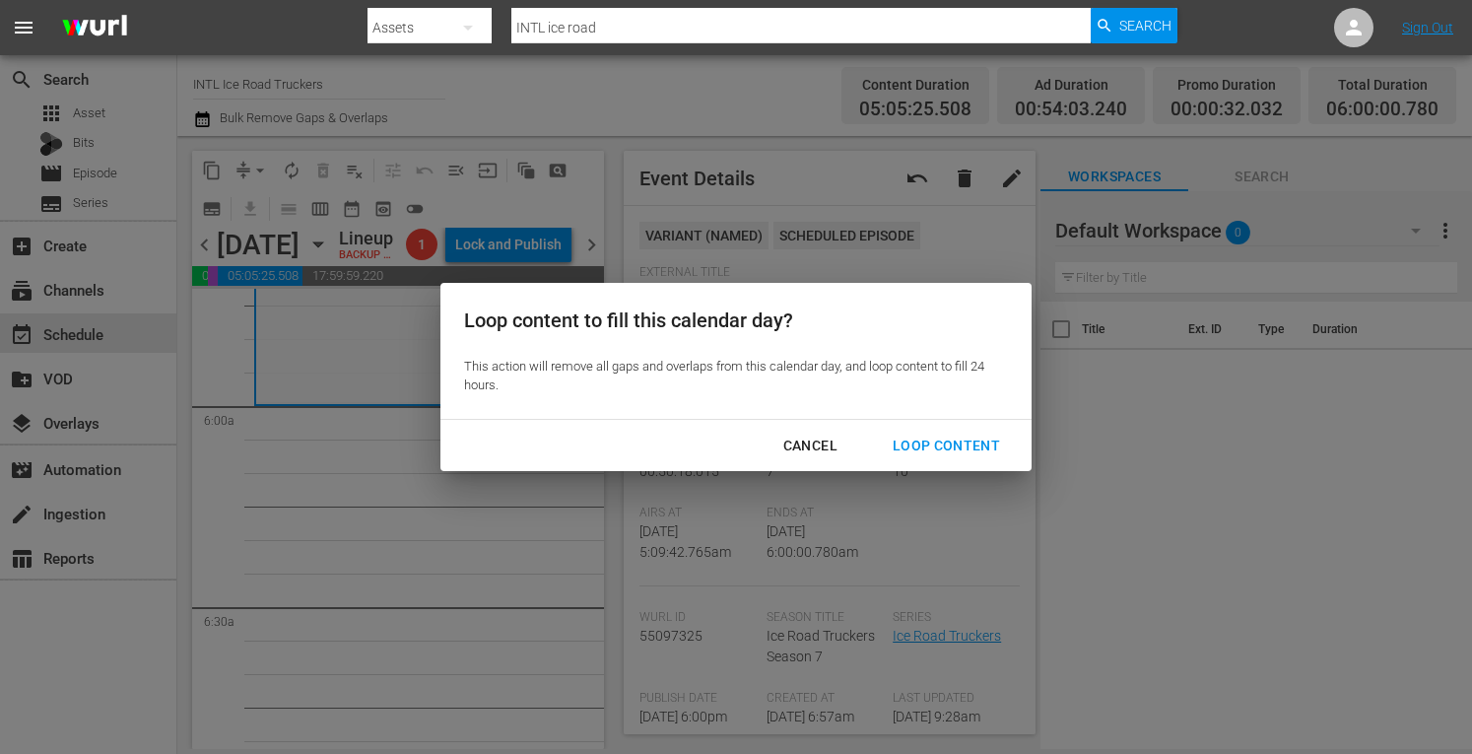
click at [938, 436] on div "Loop Content" at bounding box center [946, 445] width 139 height 25
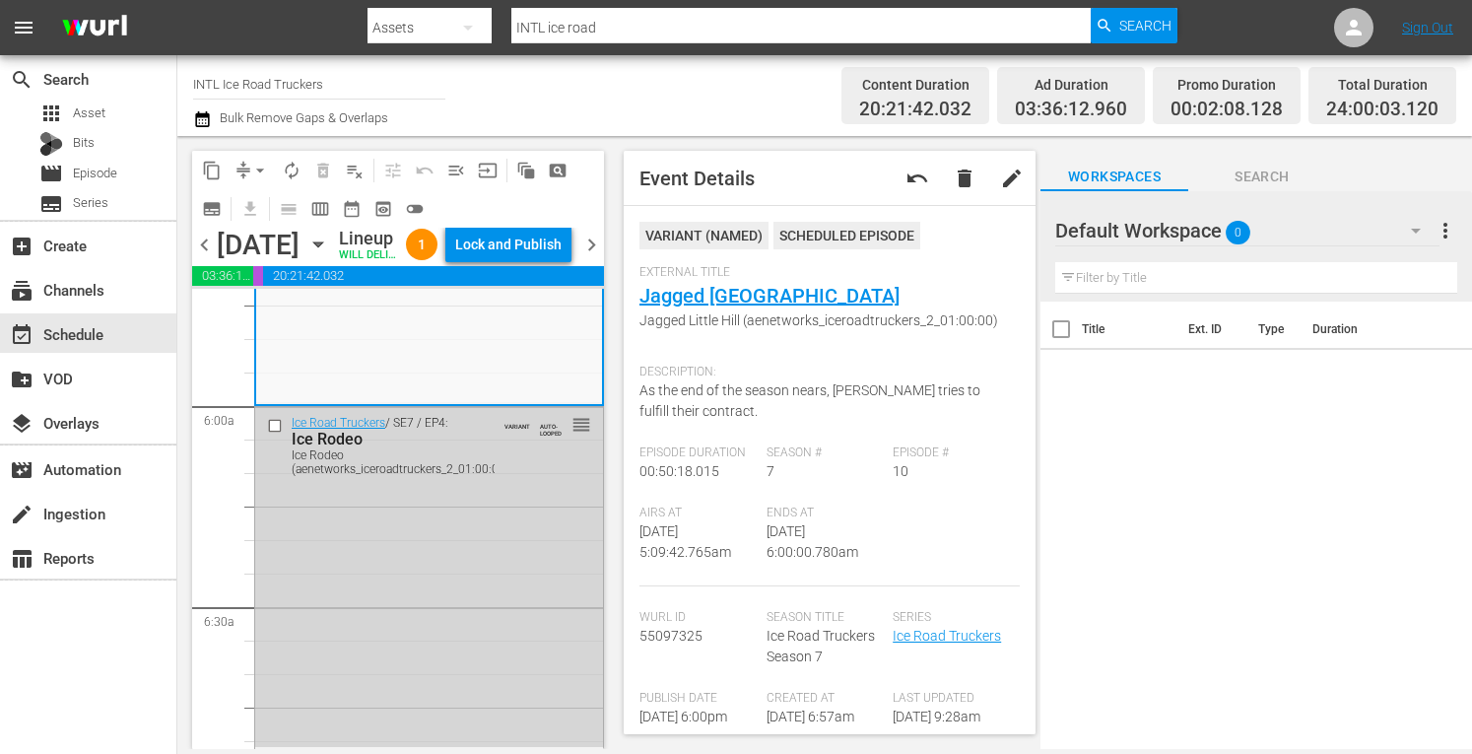
click at [520, 253] on div "Lock and Publish" at bounding box center [508, 244] width 106 height 35
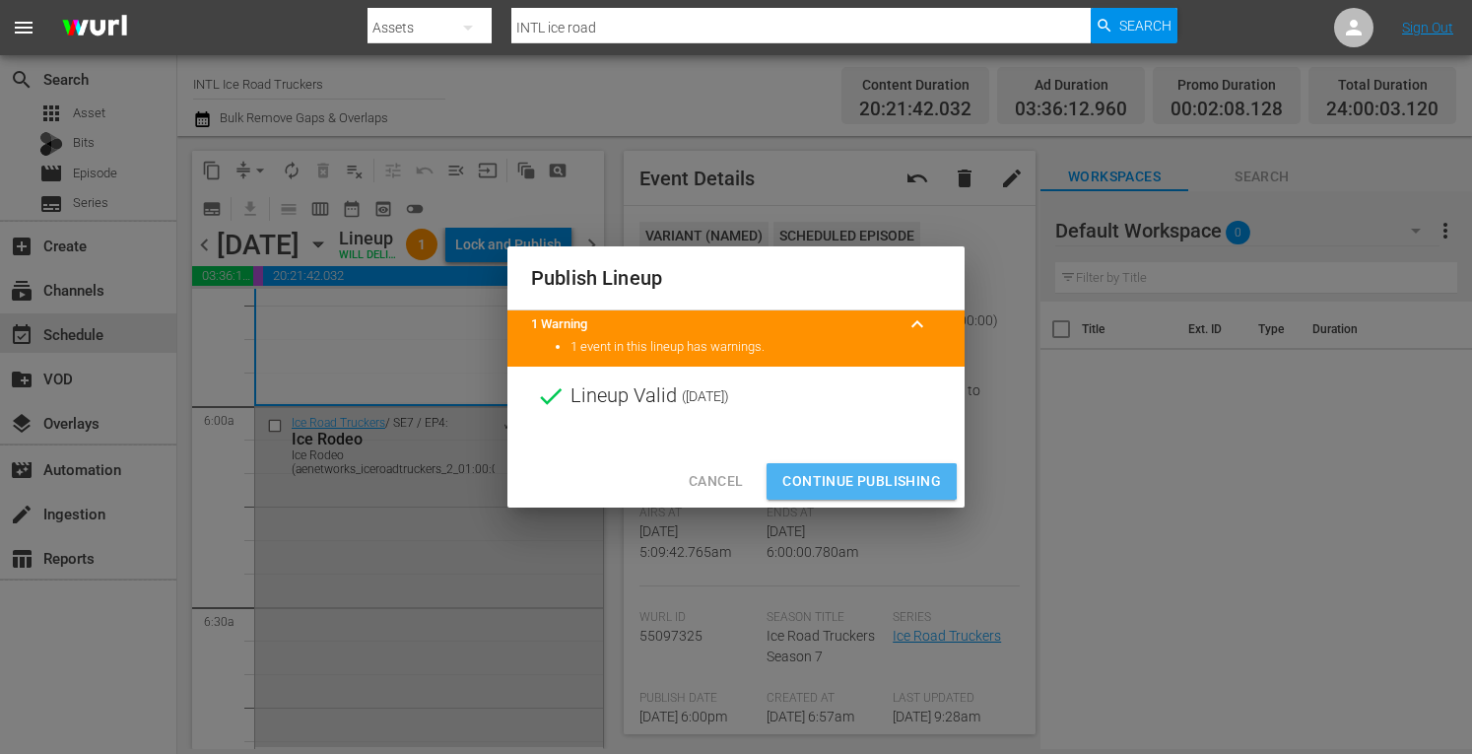
click at [857, 481] on span "Continue Publishing" at bounding box center [861, 481] width 159 height 25
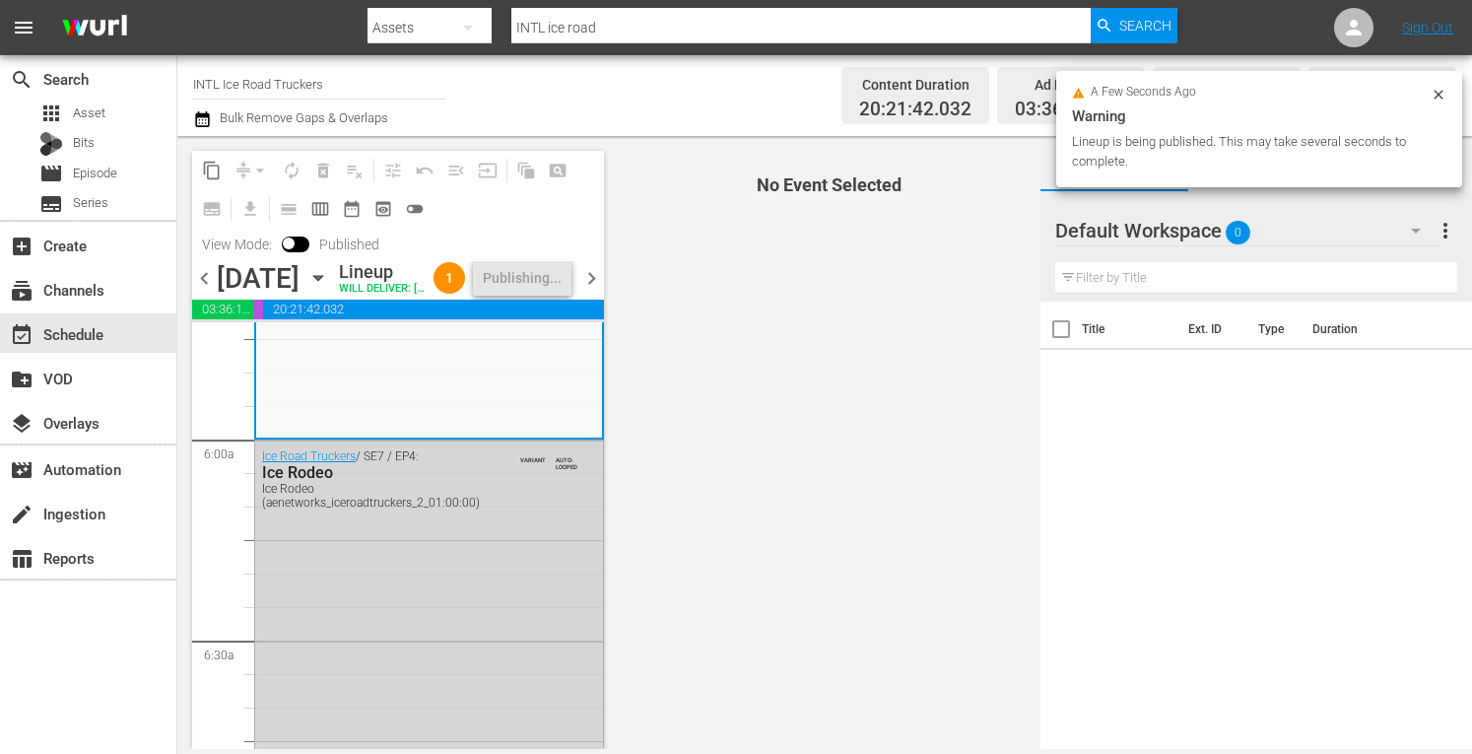
click at [591, 291] on span "chevron_right" at bounding box center [591, 278] width 25 height 25
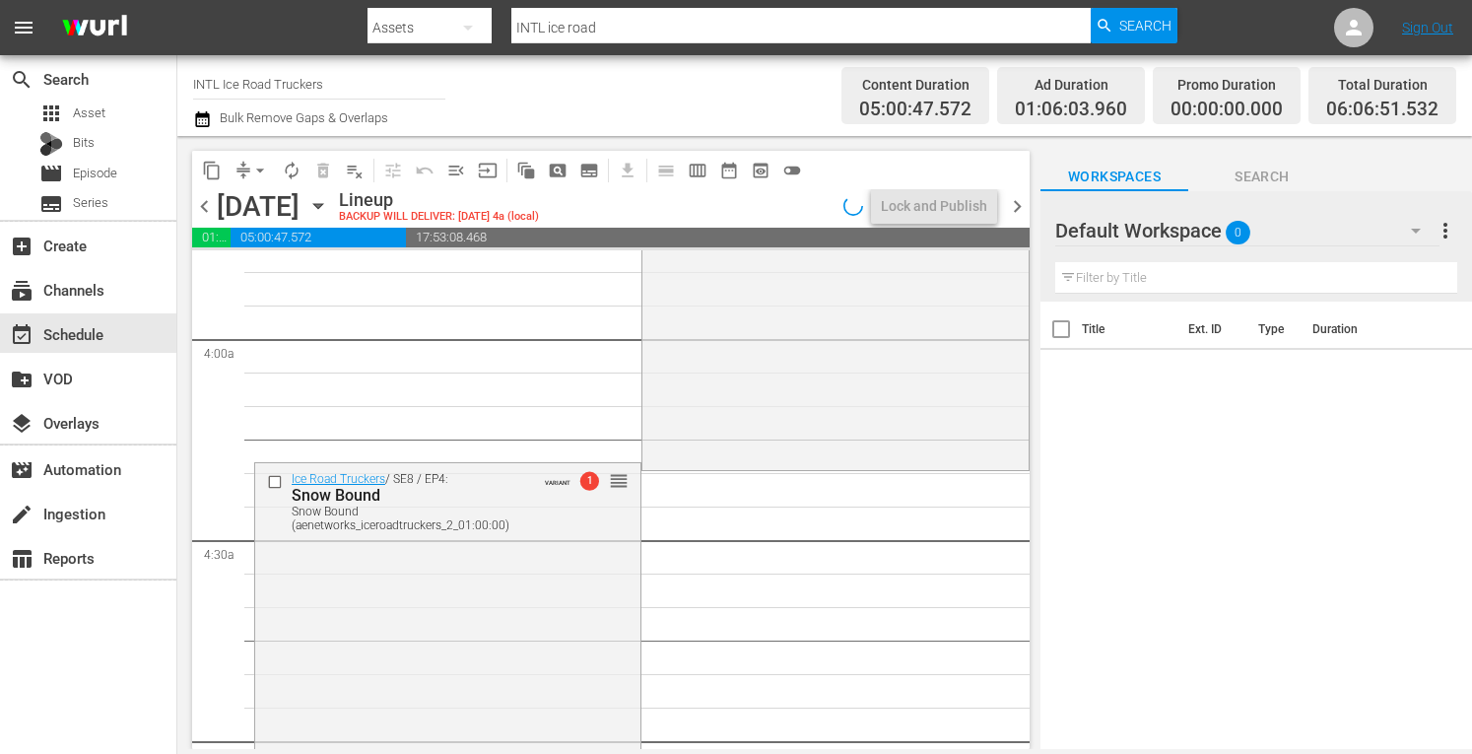
scroll to position [1511, 0]
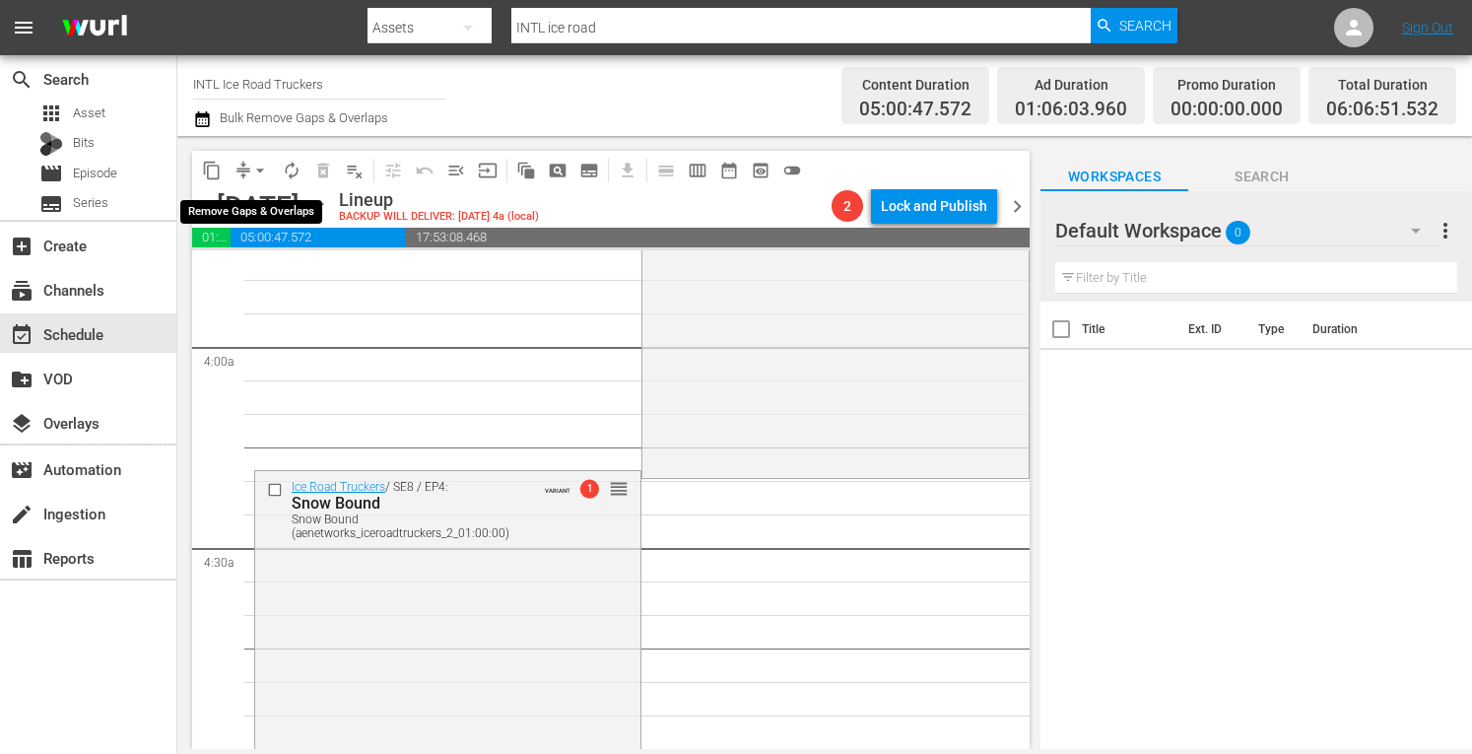
click at [255, 168] on span "arrow_drop_down" at bounding box center [260, 171] width 20 height 20
click at [212, 204] on li "Align to Midnight" at bounding box center [260, 210] width 163 height 33
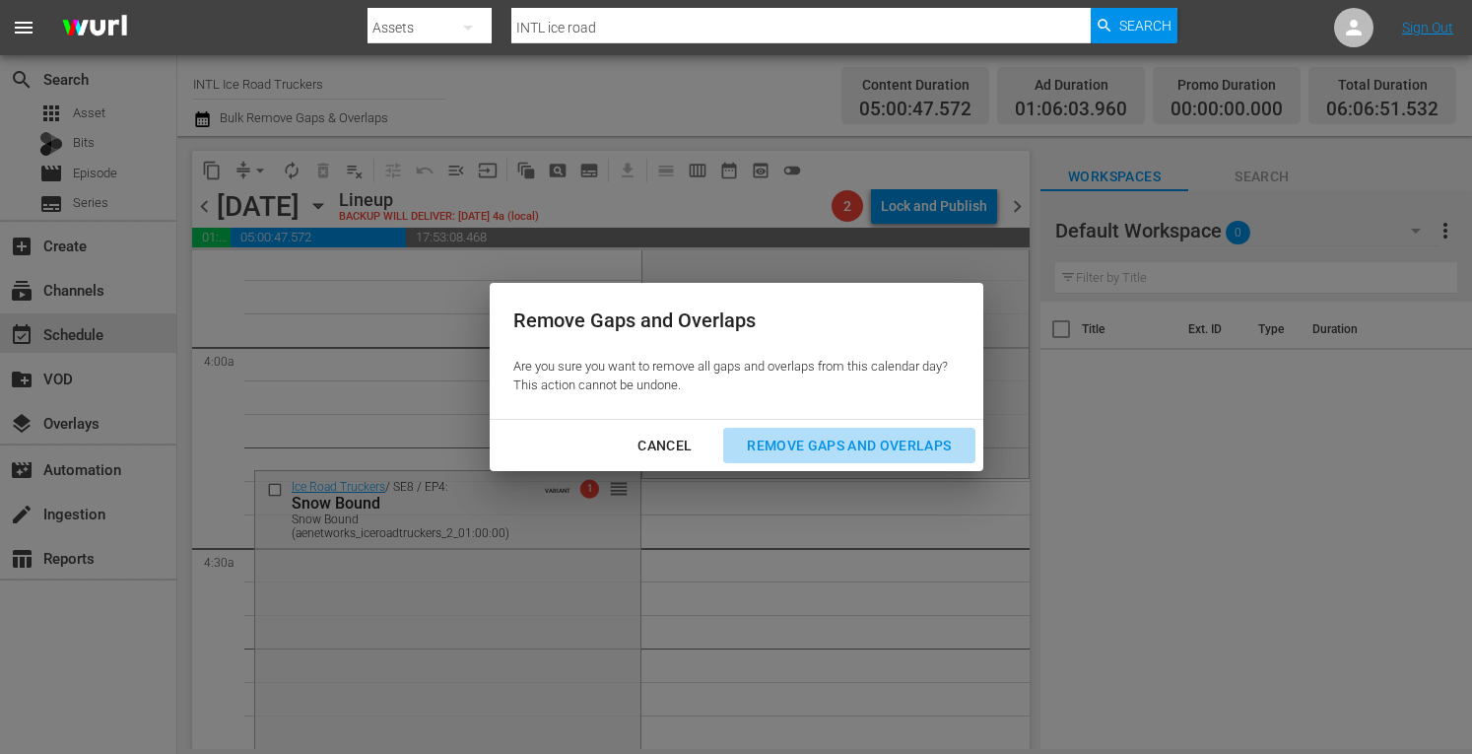
click at [818, 438] on div "Remove Gaps and Overlaps" at bounding box center [848, 445] width 235 height 25
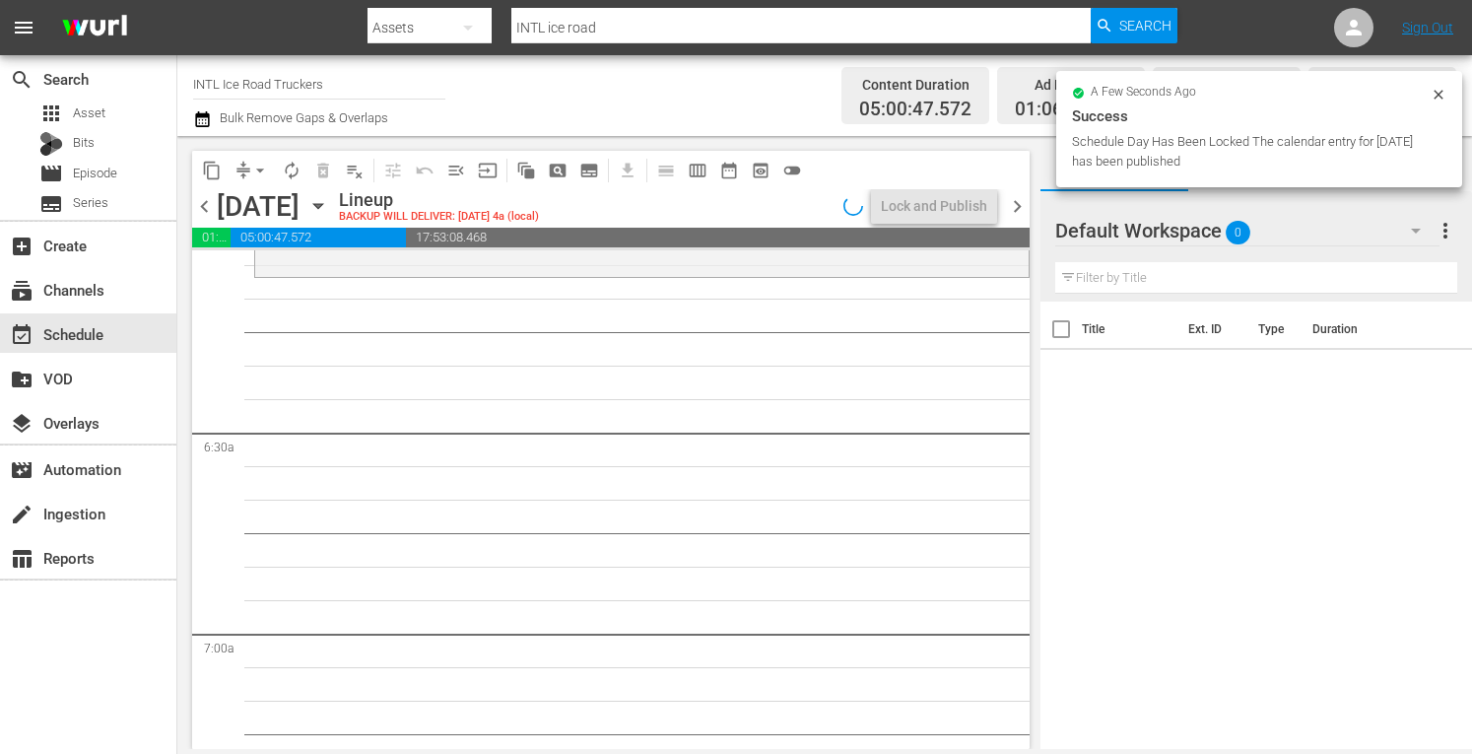
scroll to position [2262, 0]
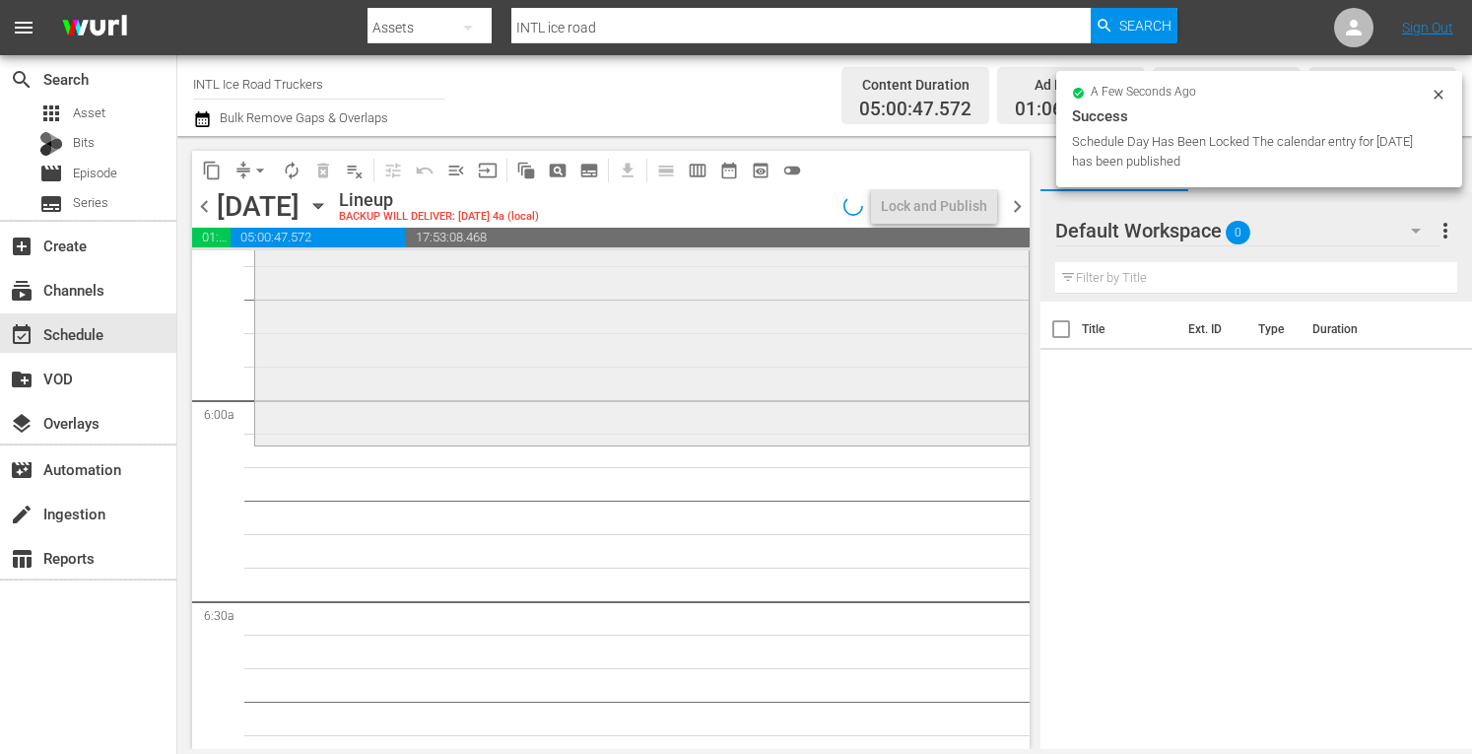
click at [471, 362] on div "Ice Road Truckers / SE8 / EP5: The Storm Troopers The Storm Troopers (aenetwork…" at bounding box center [641, 267] width 773 height 349
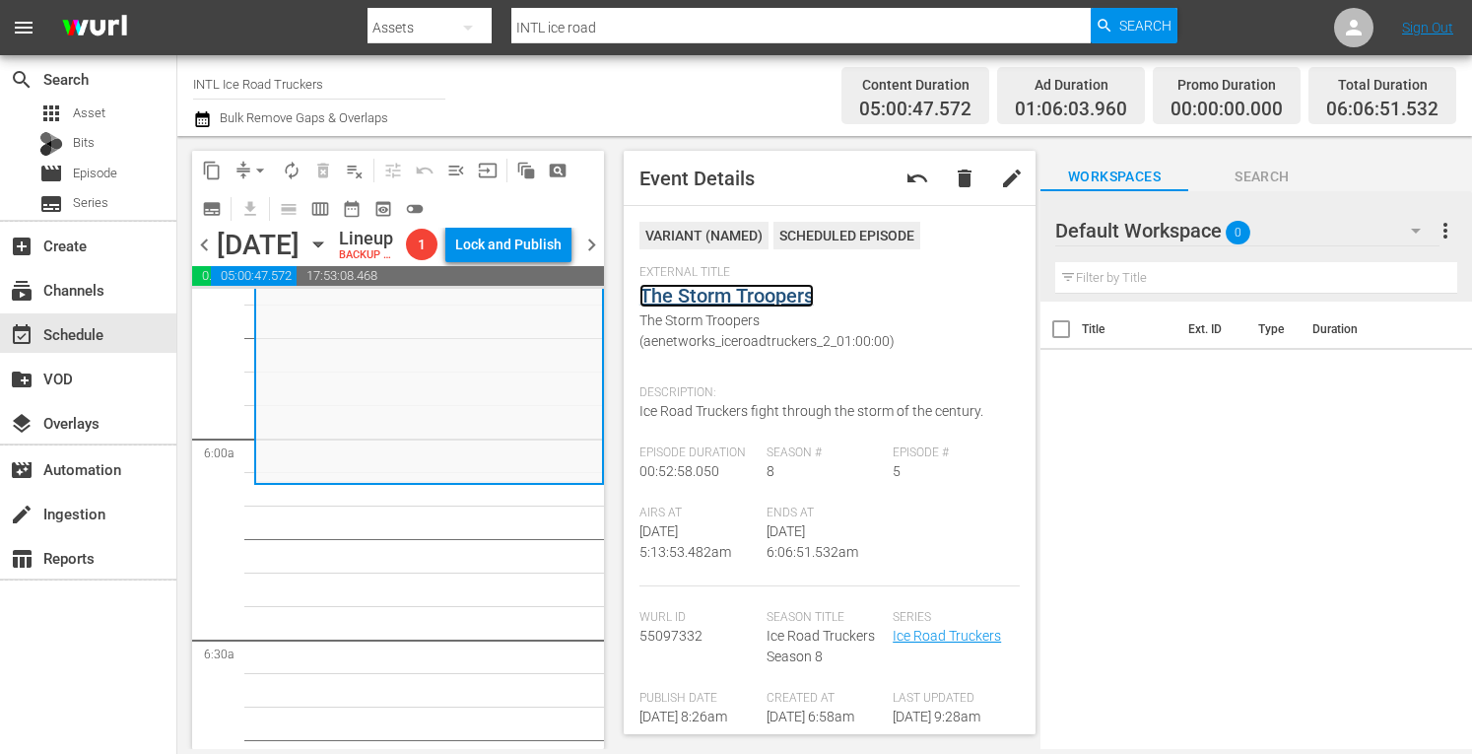
click at [723, 297] on link "The Storm Troopers" at bounding box center [726, 296] width 174 height 24
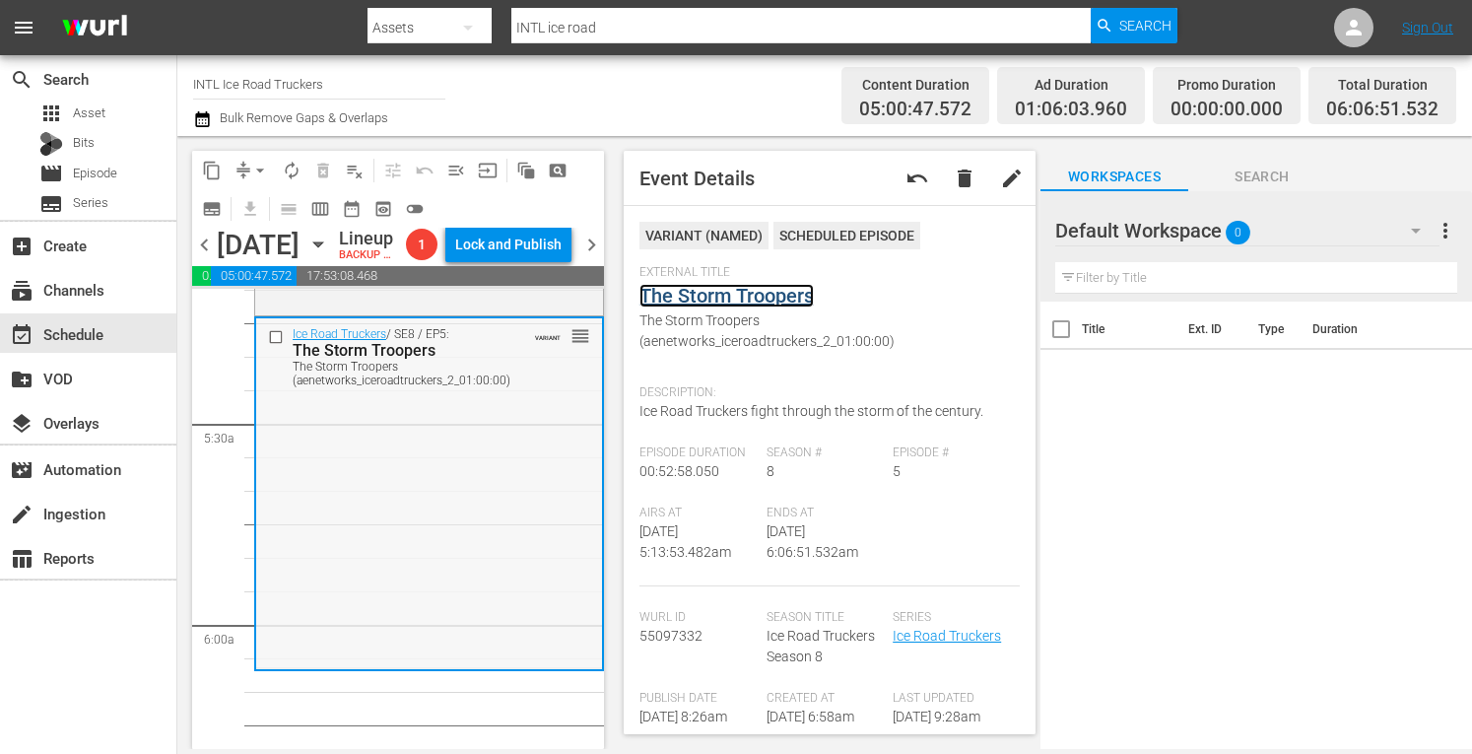
scroll to position [2074, 0]
click at [390, 552] on div "Ice Road Truckers / SE8 / EP5: The Storm Troopers The Storm Troopers (aenetwork…" at bounding box center [429, 494] width 346 height 349
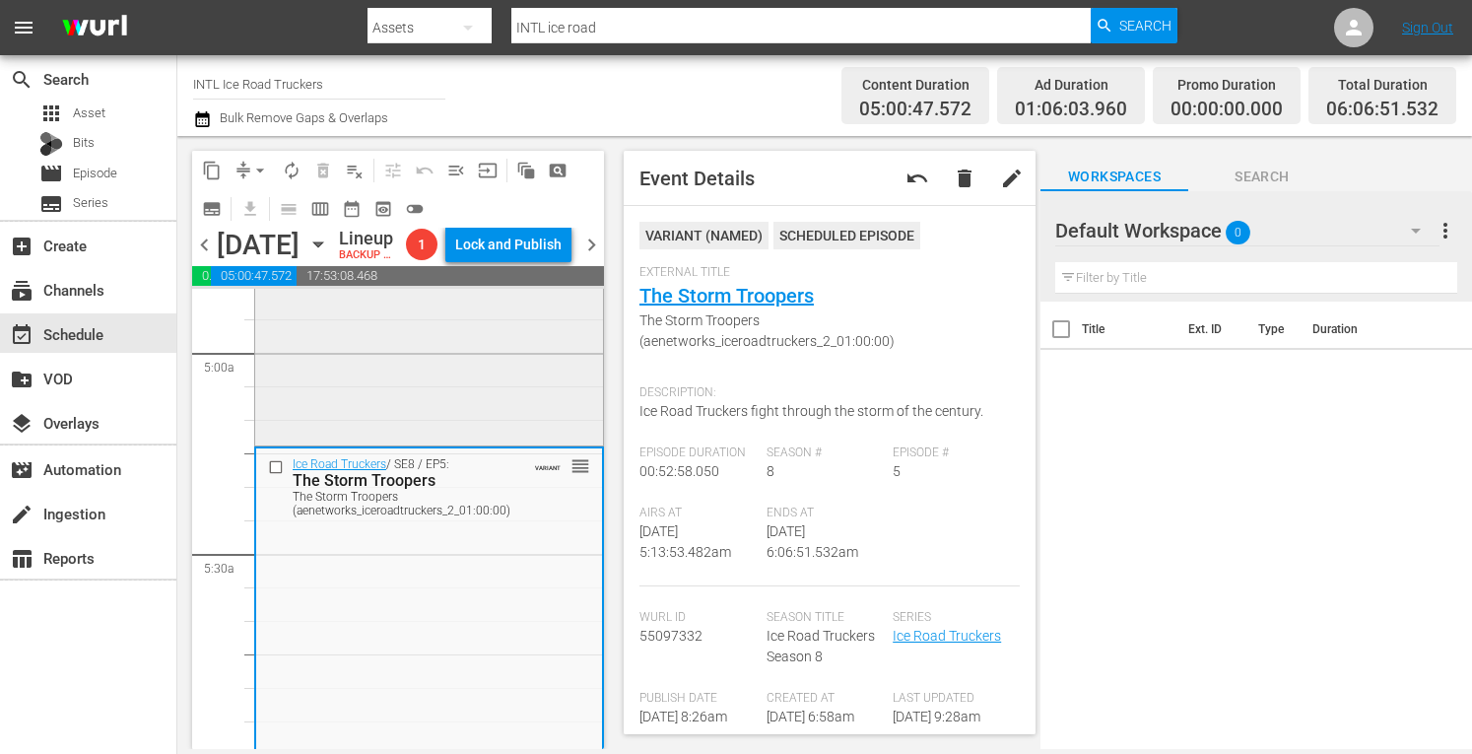
scroll to position [1945, 0]
click at [361, 438] on div "Ice Road Truckers / SE8 / EP4: Snow Bound Snow Bound (aenetworks_iceroadtrucker…" at bounding box center [429, 267] width 348 height 351
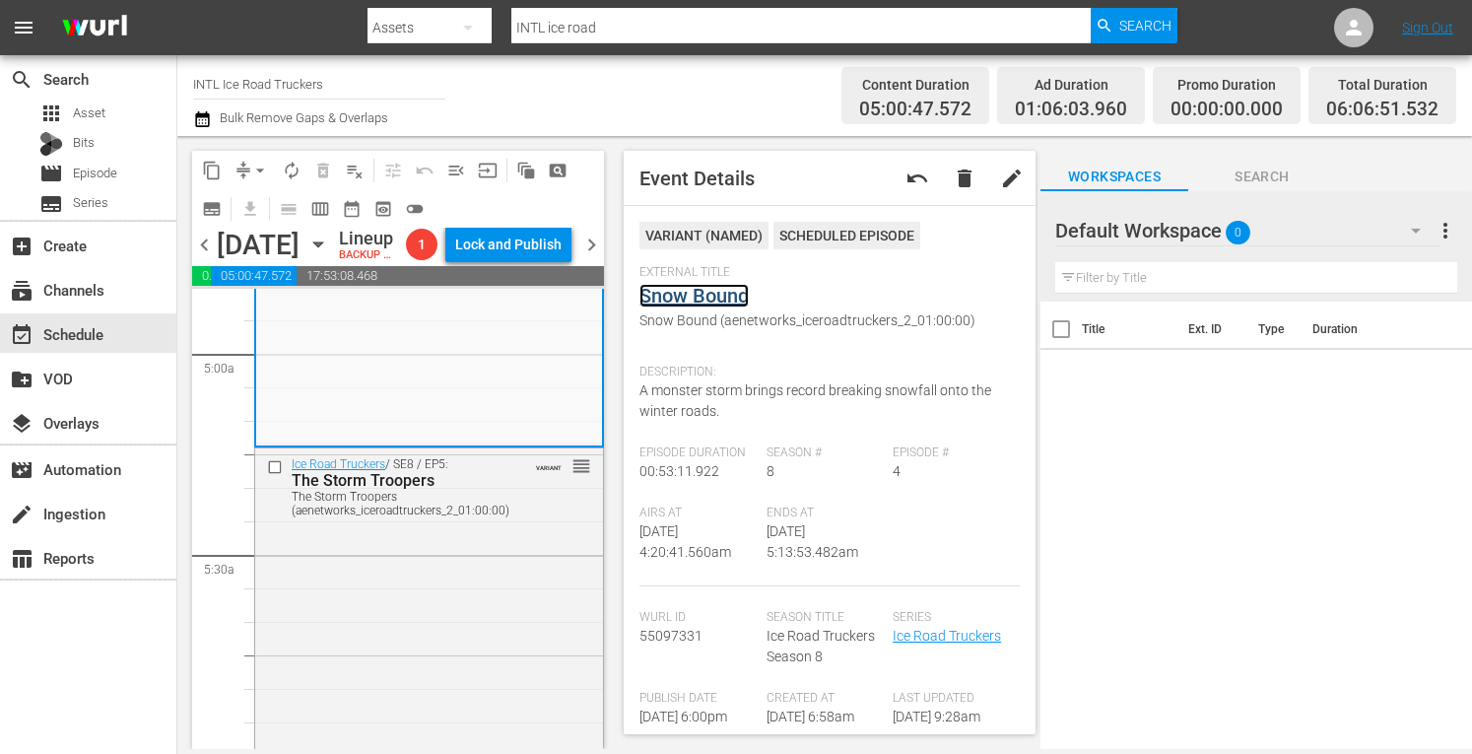
click at [688, 285] on link "Snow Bound" at bounding box center [693, 296] width 109 height 24
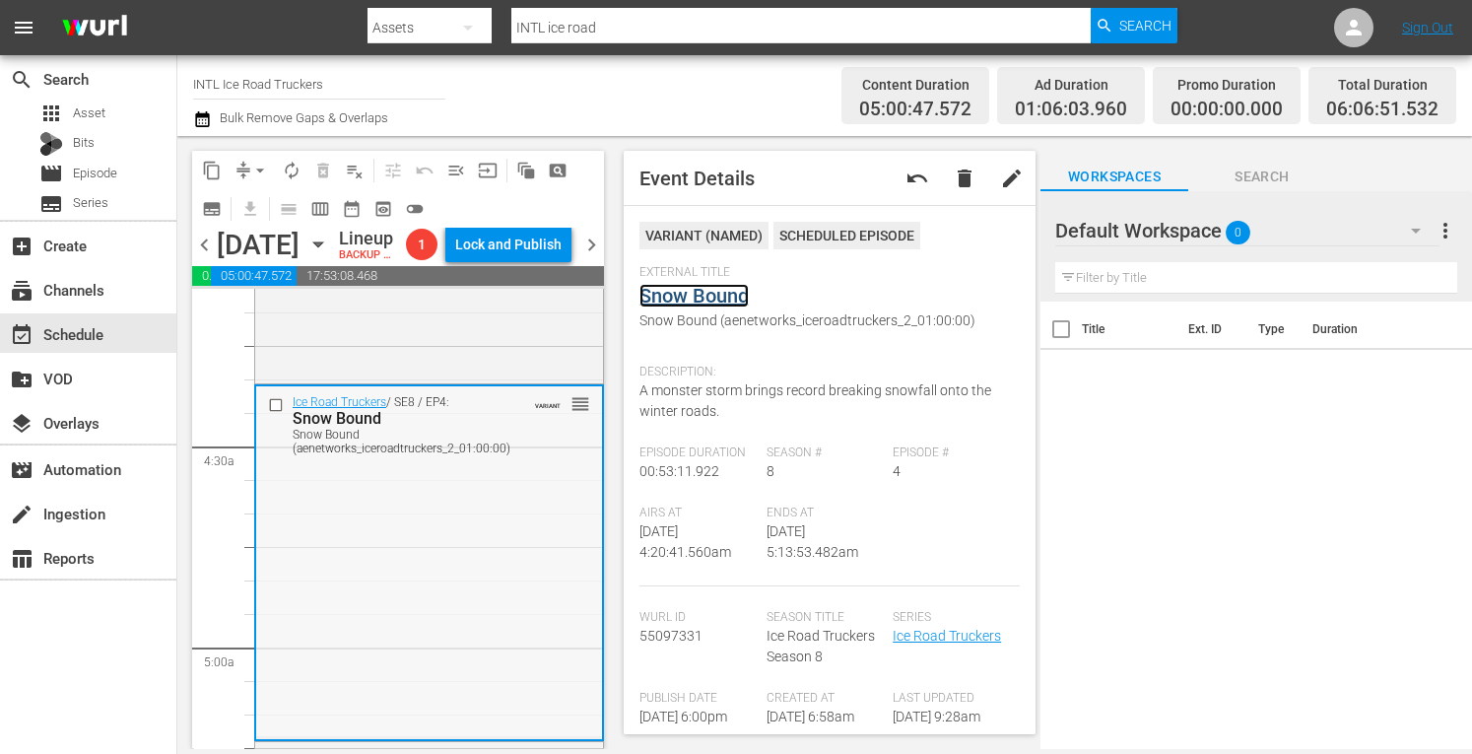
scroll to position [1641, 0]
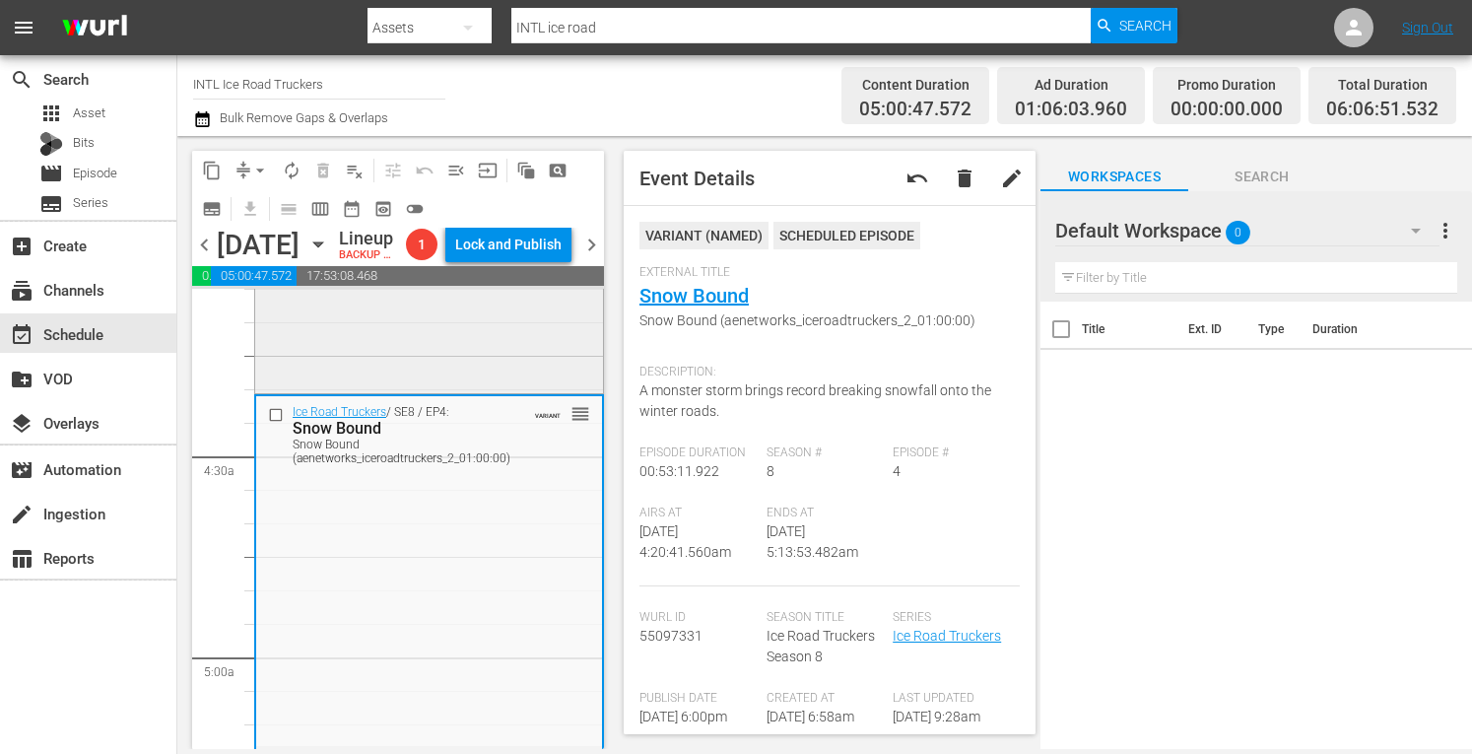
click at [388, 389] on div "Ice Road Truckers / SE8 / EP3: Into the Vortex Into the Vortex (aenetworks_icer…" at bounding box center [429, 216] width 348 height 346
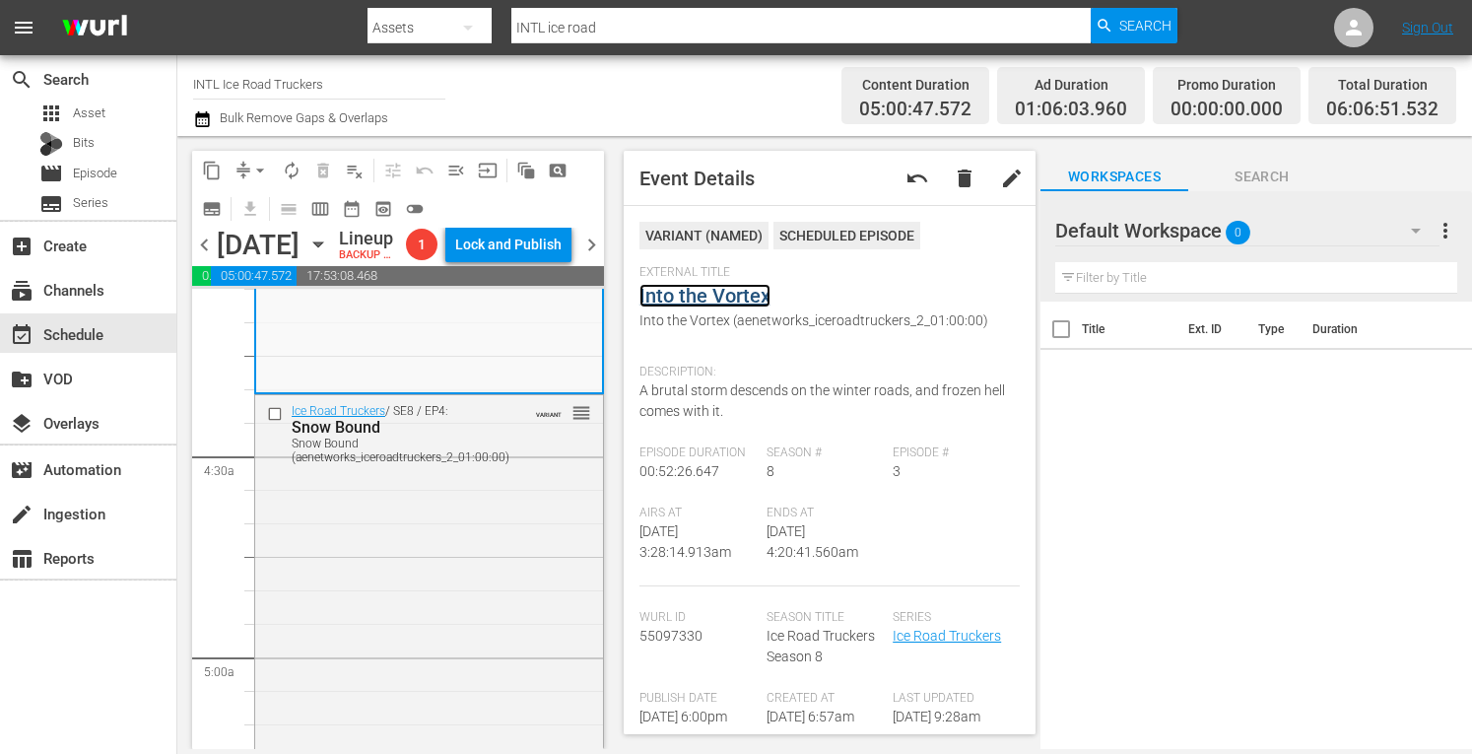
click at [675, 303] on link "Into the Vortex" at bounding box center [704, 296] width 131 height 24
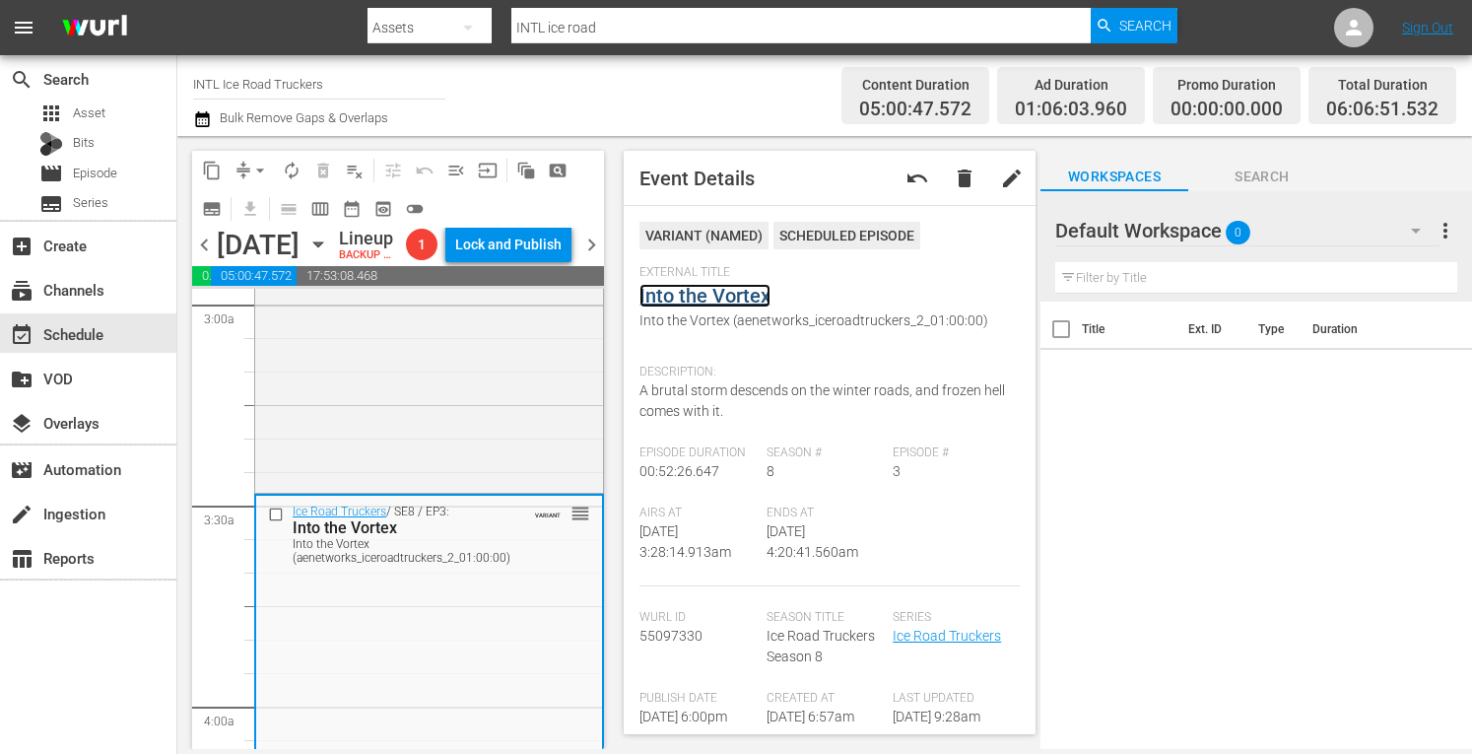
scroll to position [1186, 0]
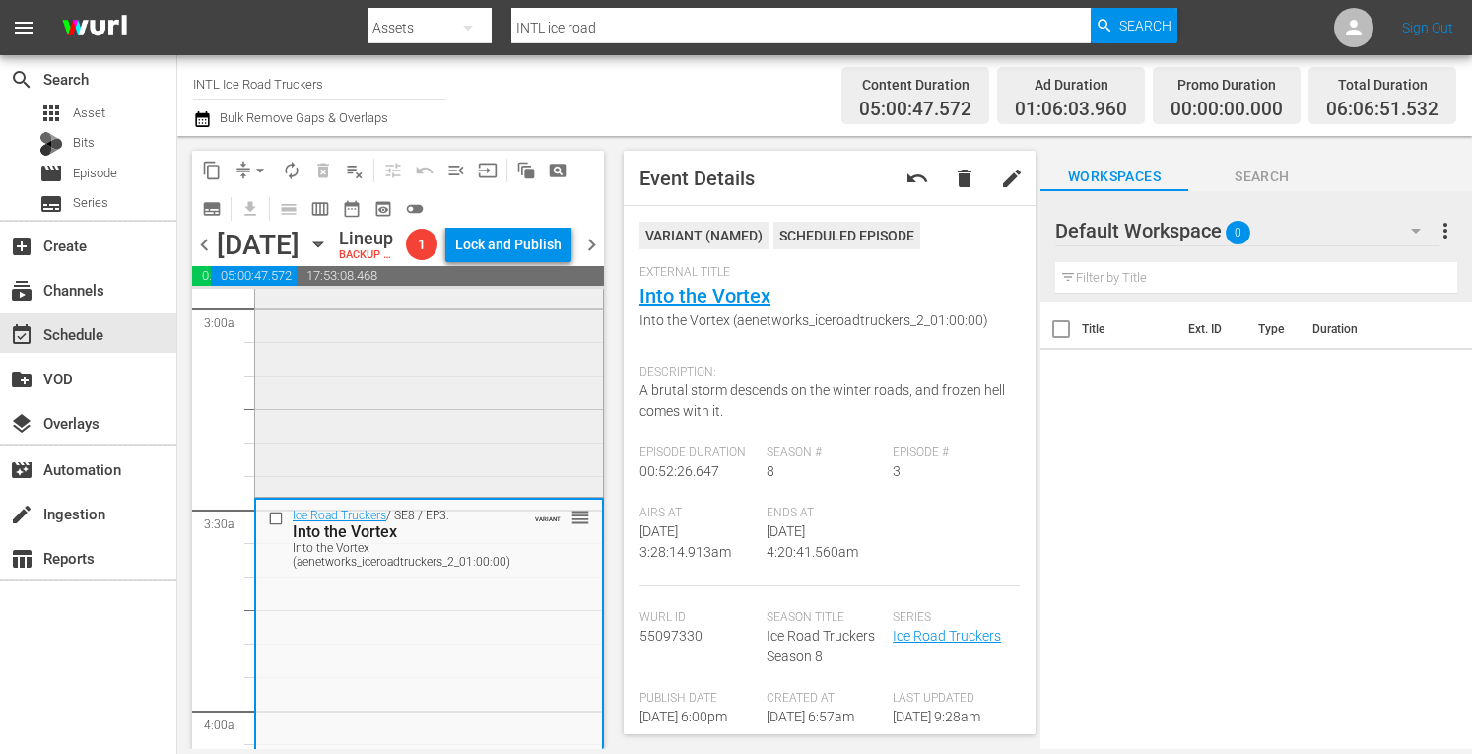
click at [300, 466] on div "Ice Road Truckers / SE8 / EP2: Rushin' Roulette Rushin' Roulette (aenetworks_ic…" at bounding box center [429, 320] width 348 height 347
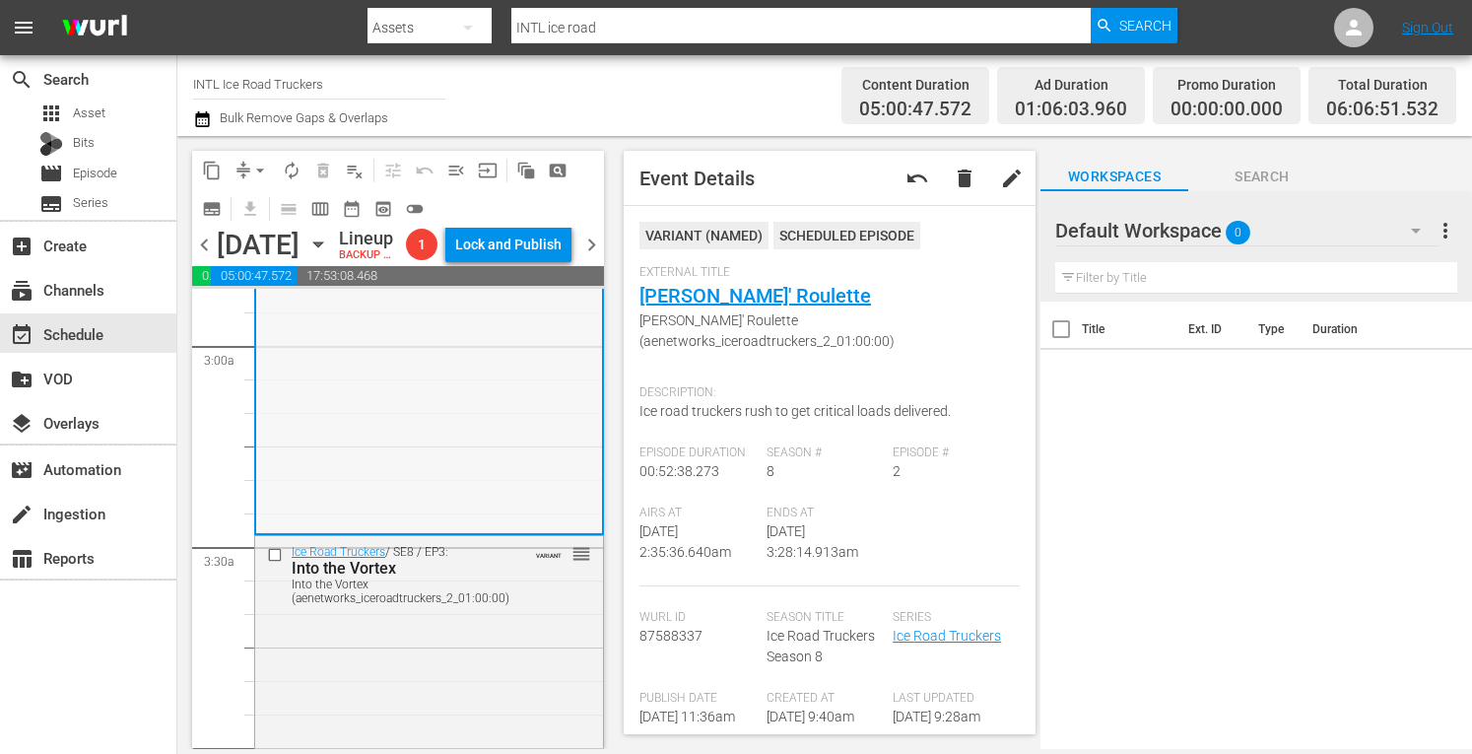
scroll to position [1147, 0]
click at [698, 295] on link "Rushin' Roulette" at bounding box center [755, 296] width 232 height 24
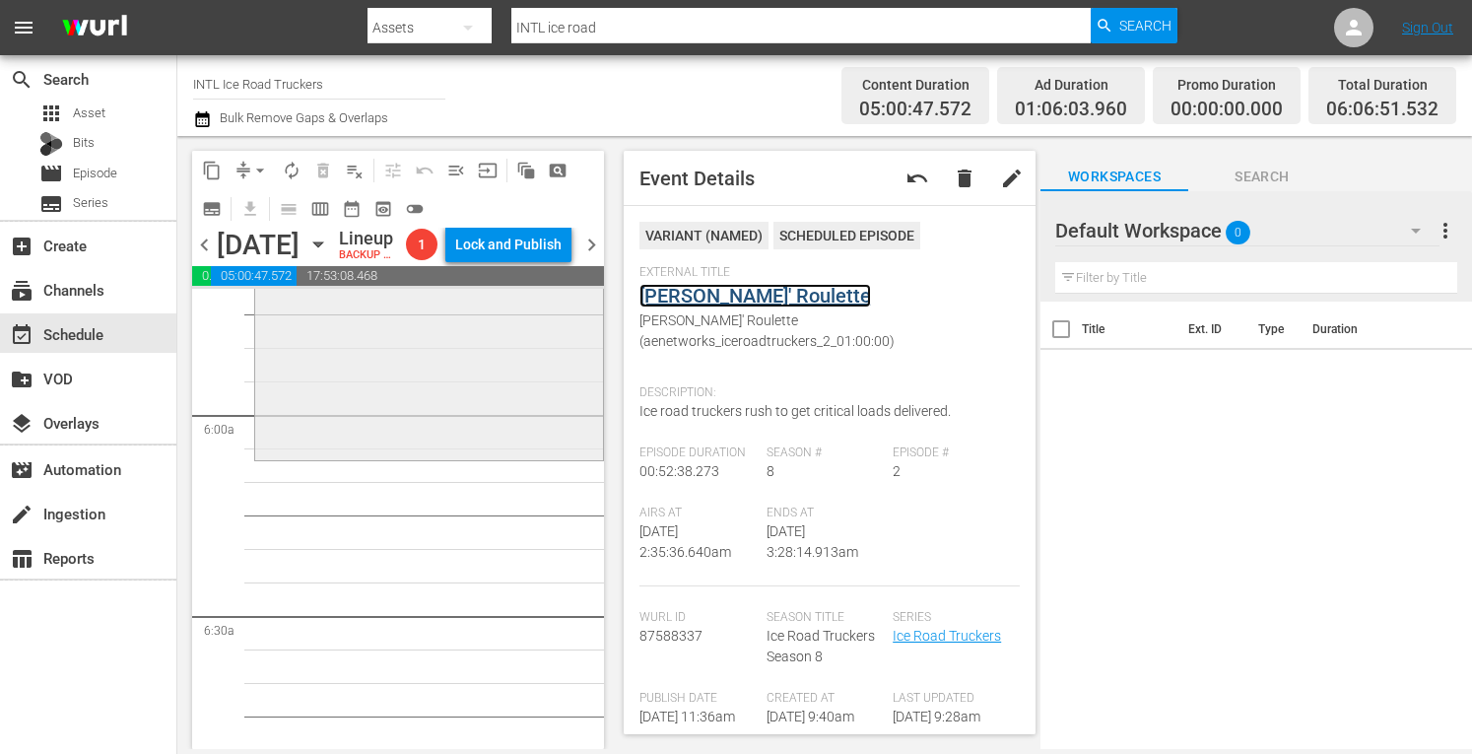
scroll to position [2300, 0]
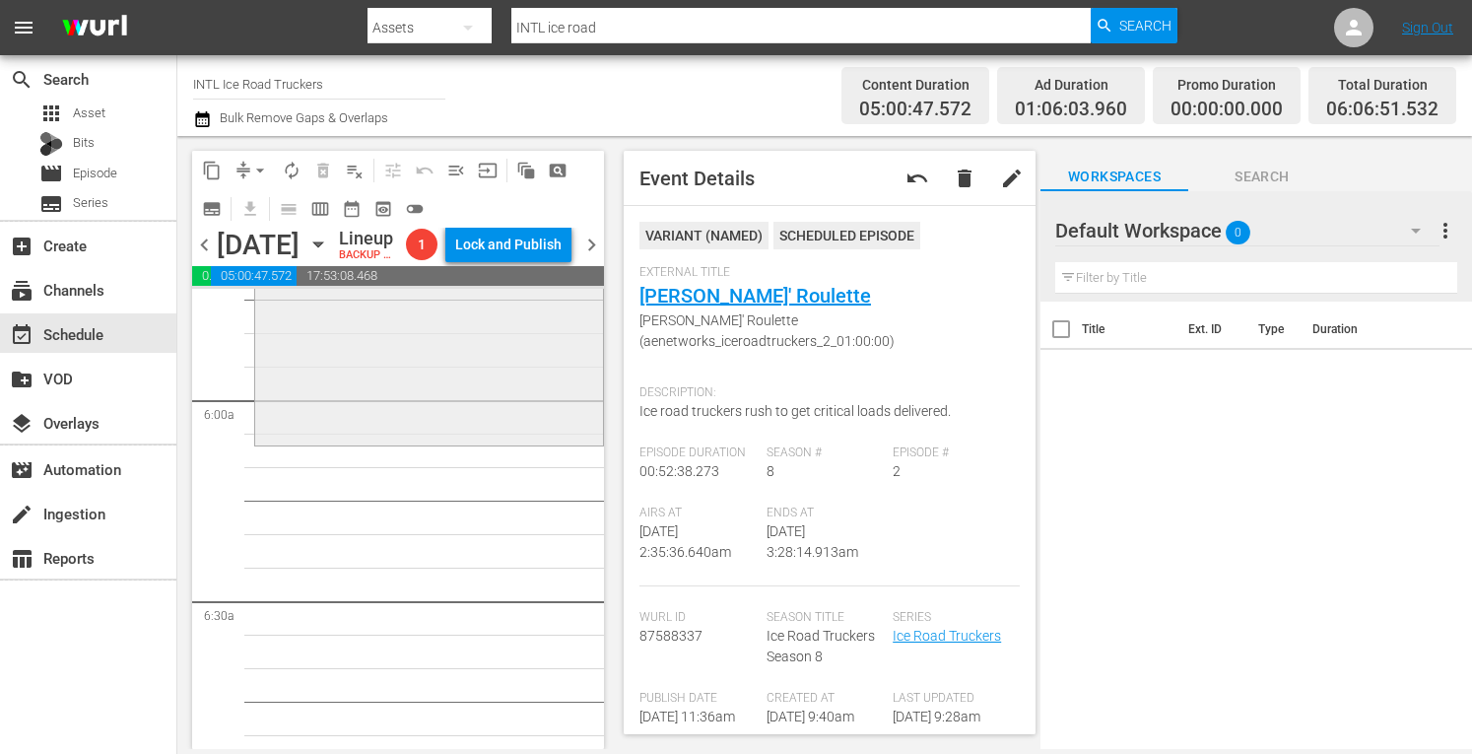
click at [333, 441] on div "Ice Road Truckers / SE8 / EP5: The Storm Troopers The Storm Troopers (aenetwork…" at bounding box center [429, 267] width 348 height 349
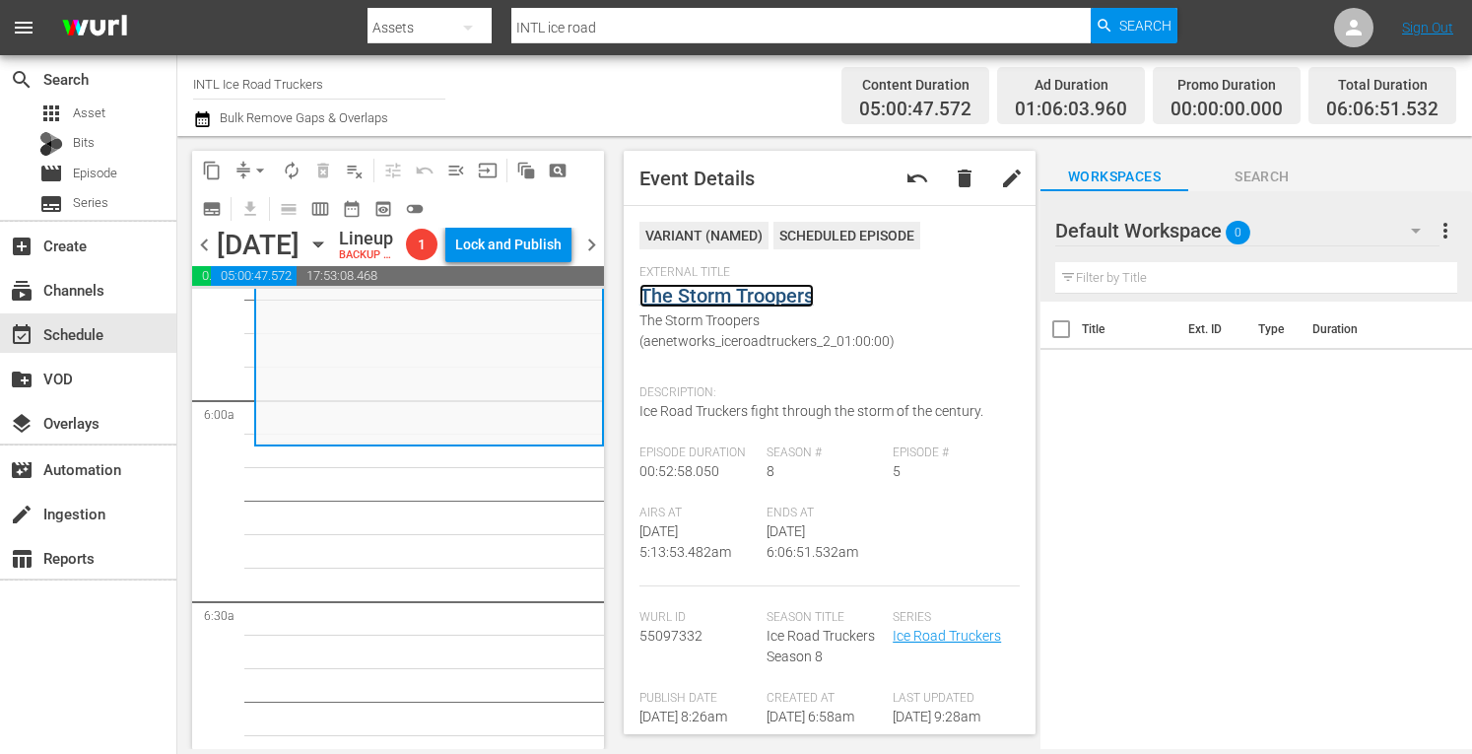
click at [713, 300] on link "The Storm Troopers" at bounding box center [726, 296] width 174 height 24
click at [256, 168] on span "arrow_drop_down" at bounding box center [260, 171] width 20 height 20
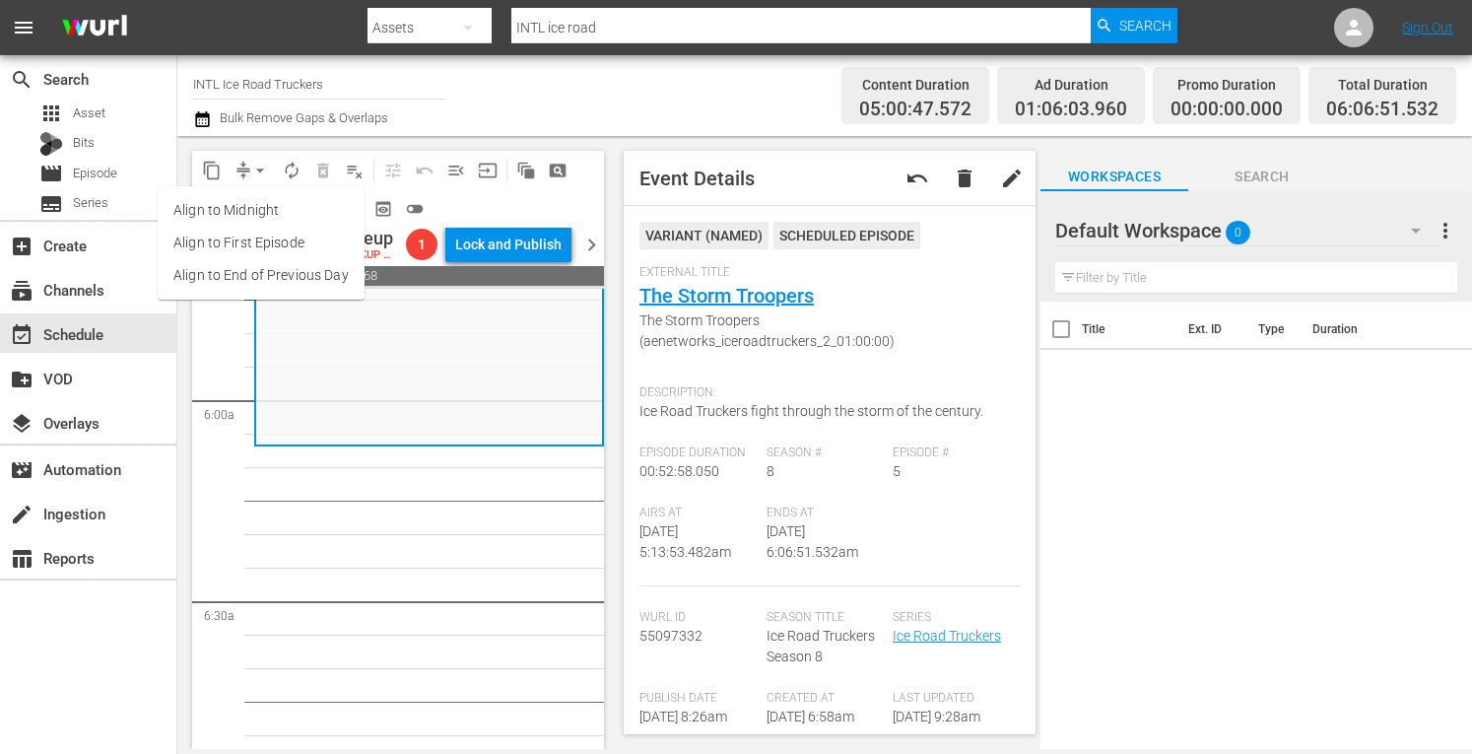
click at [219, 207] on li "Align to Midnight" at bounding box center [261, 210] width 207 height 33
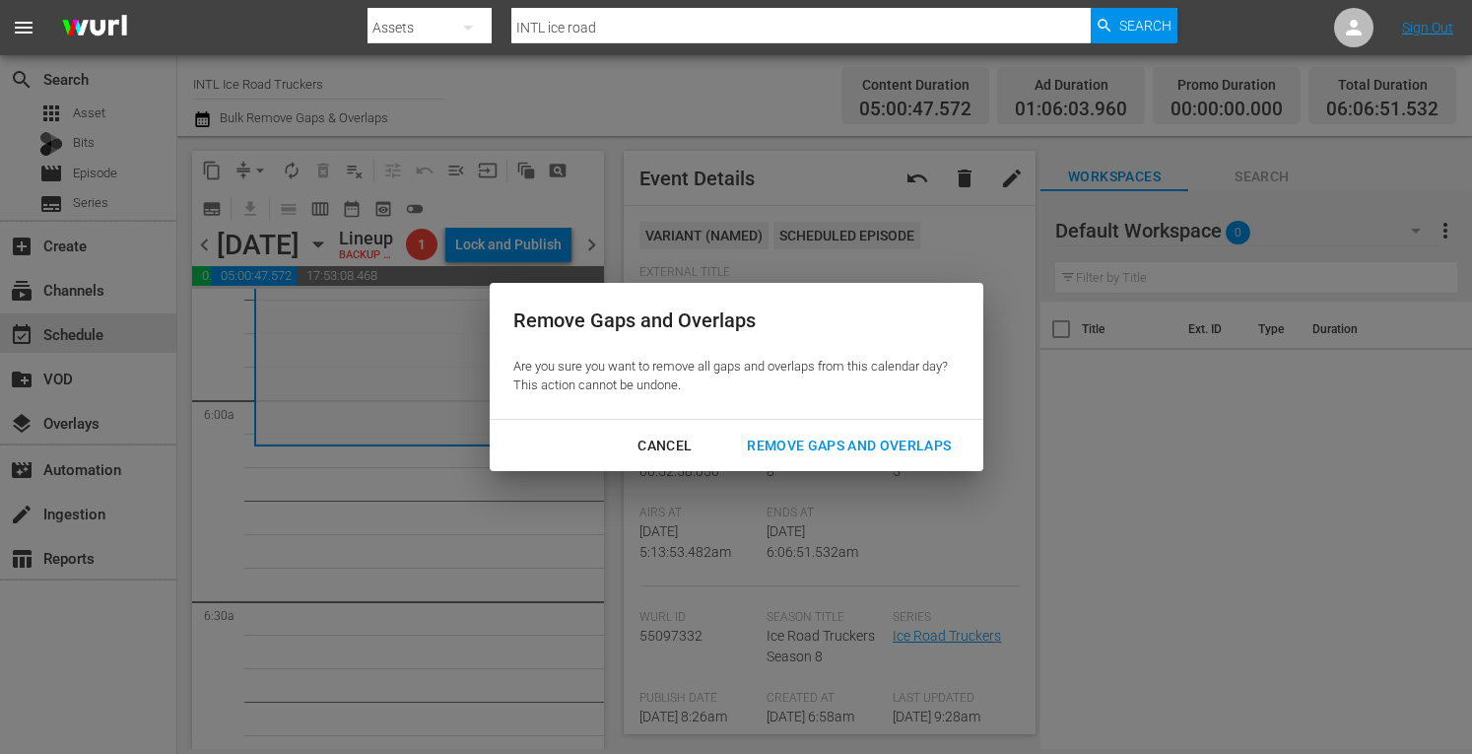
click at [800, 446] on div "Remove Gaps and Overlaps" at bounding box center [848, 445] width 235 height 25
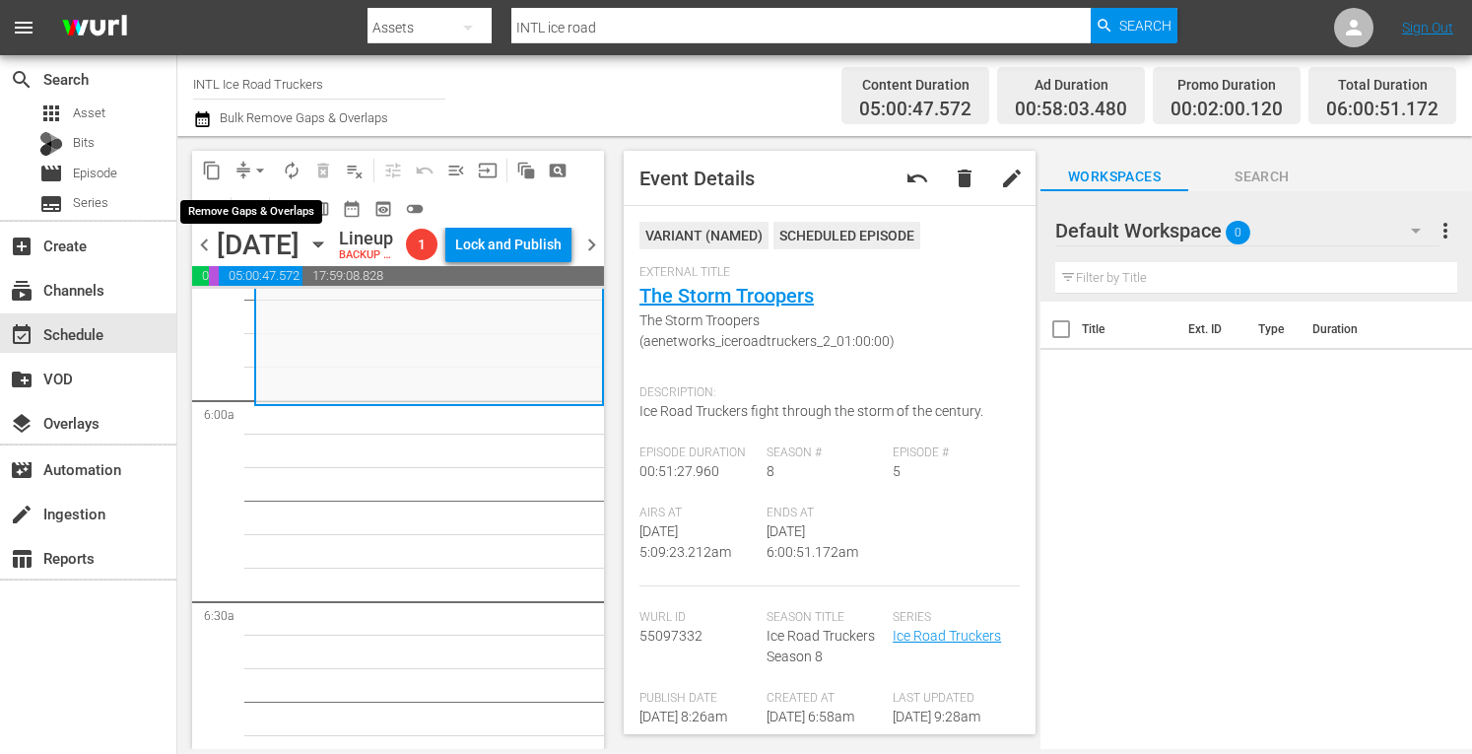
click at [253, 168] on span "arrow_drop_down" at bounding box center [260, 171] width 20 height 20
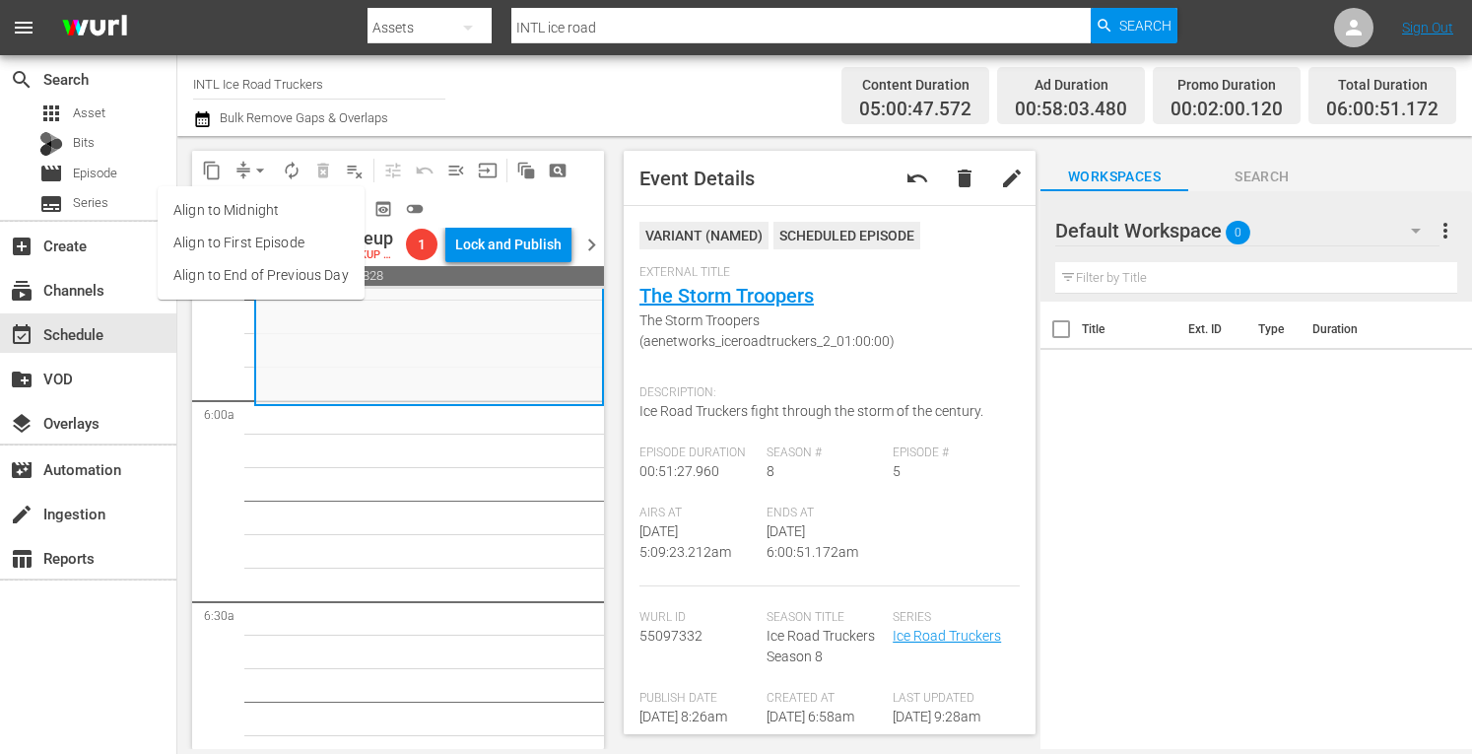
click at [215, 206] on li "Align to Midnight" at bounding box center [261, 210] width 207 height 33
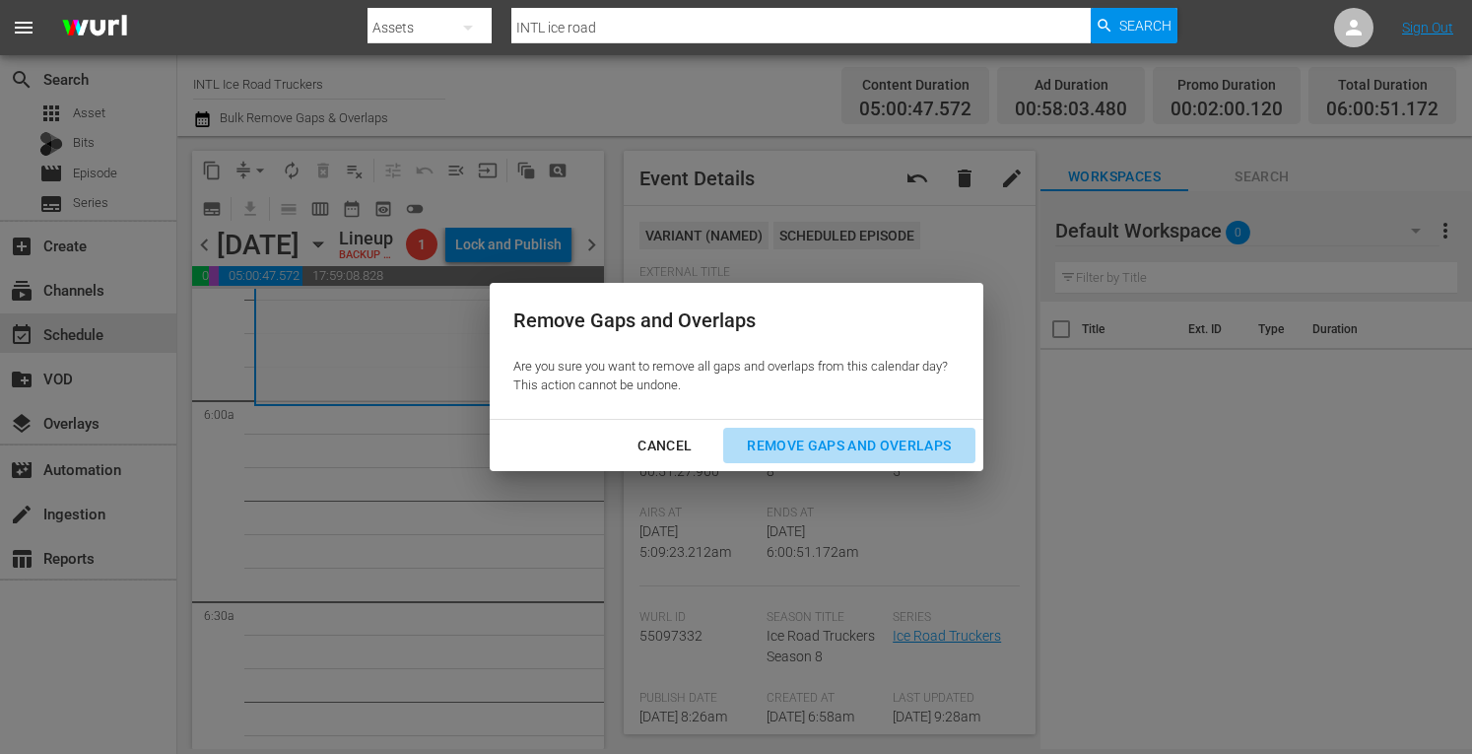
click at [865, 433] on div "Remove Gaps and Overlaps" at bounding box center [848, 445] width 235 height 25
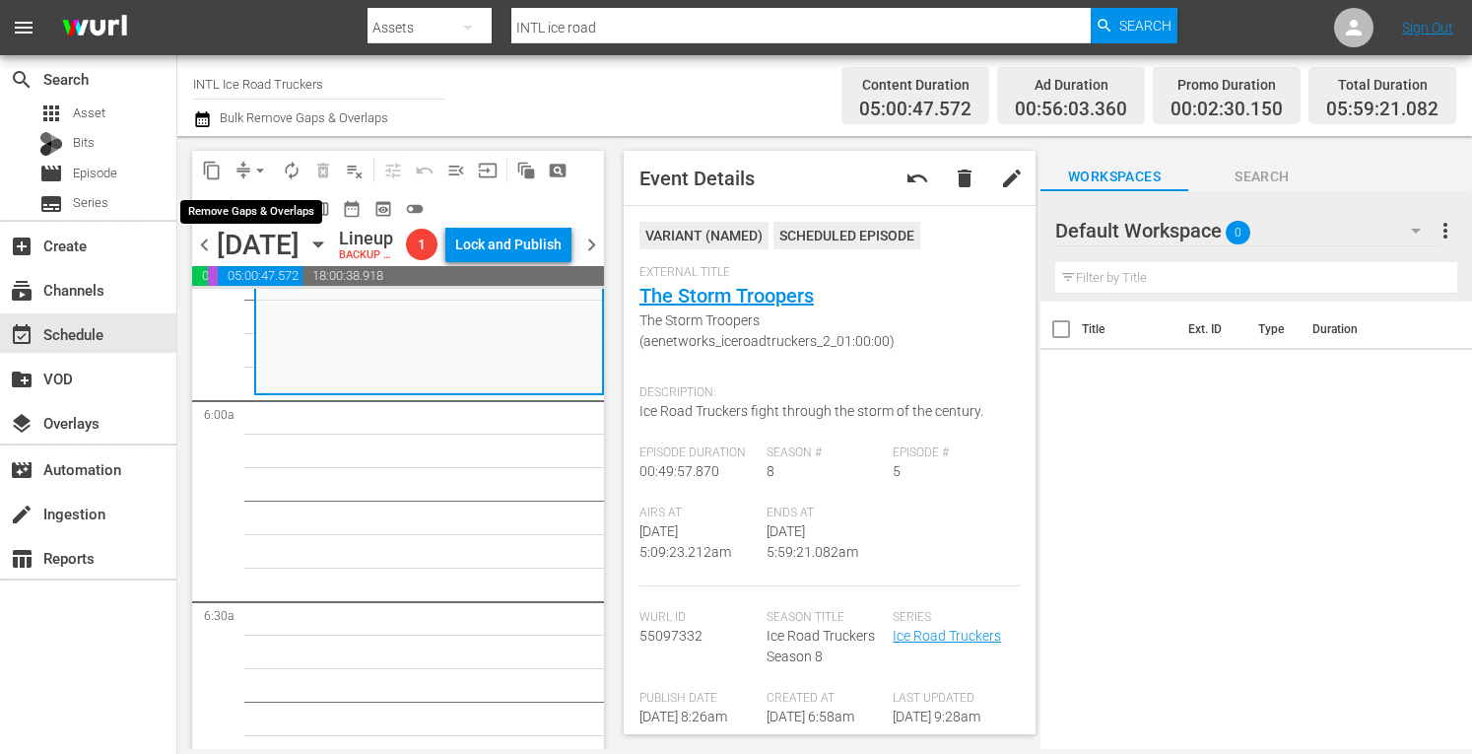
click at [252, 169] on span "arrow_drop_down" at bounding box center [260, 171] width 20 height 20
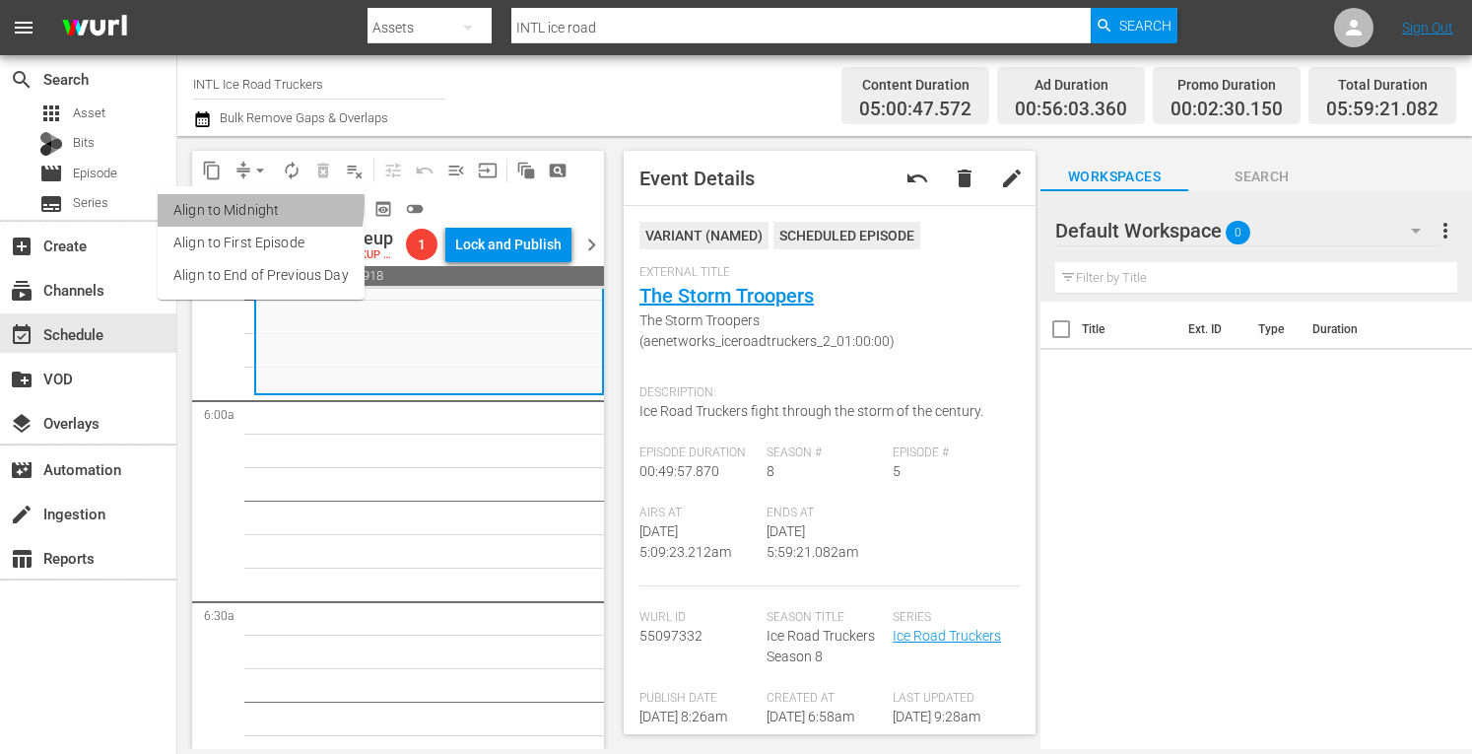
click at [219, 203] on li "Align to Midnight" at bounding box center [261, 210] width 207 height 33
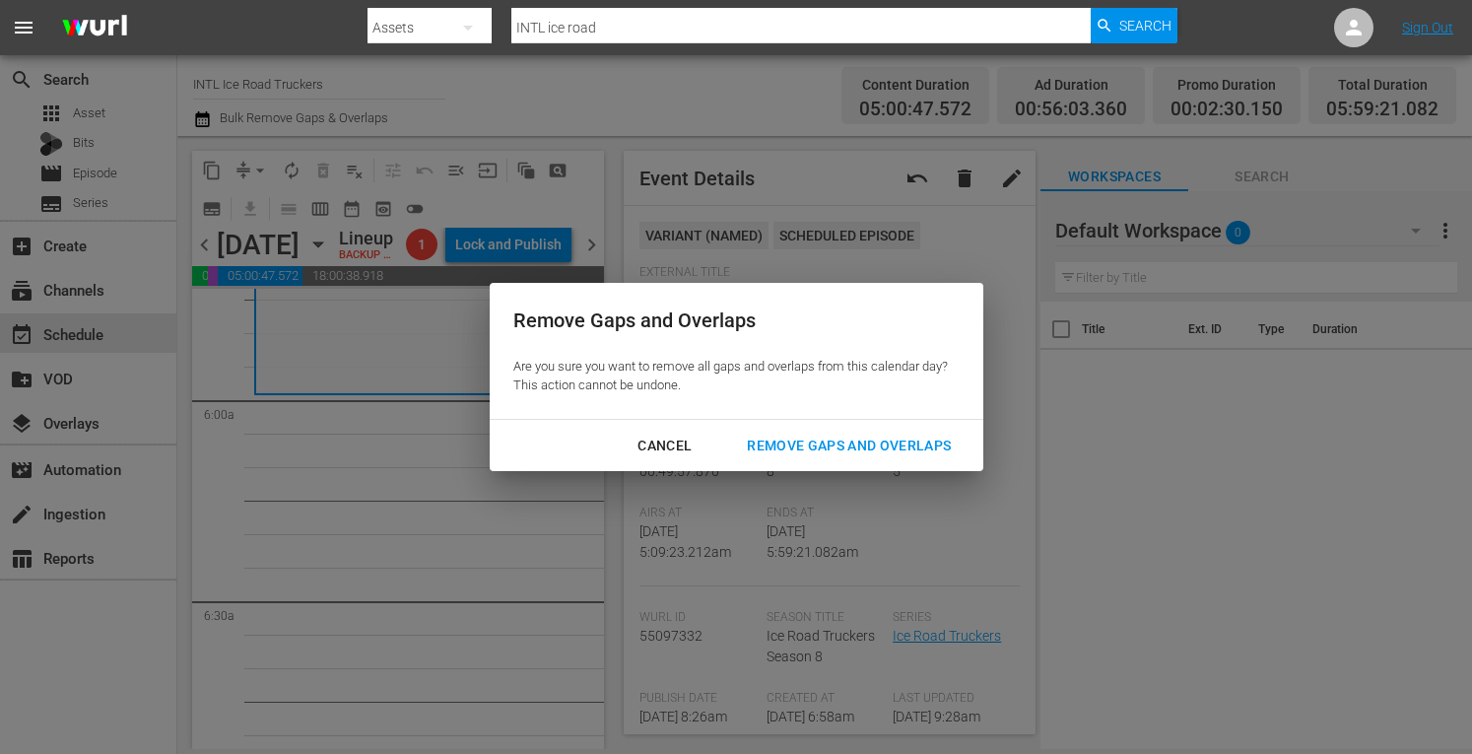
click at [804, 450] on div "Remove Gaps and Overlaps" at bounding box center [848, 445] width 235 height 25
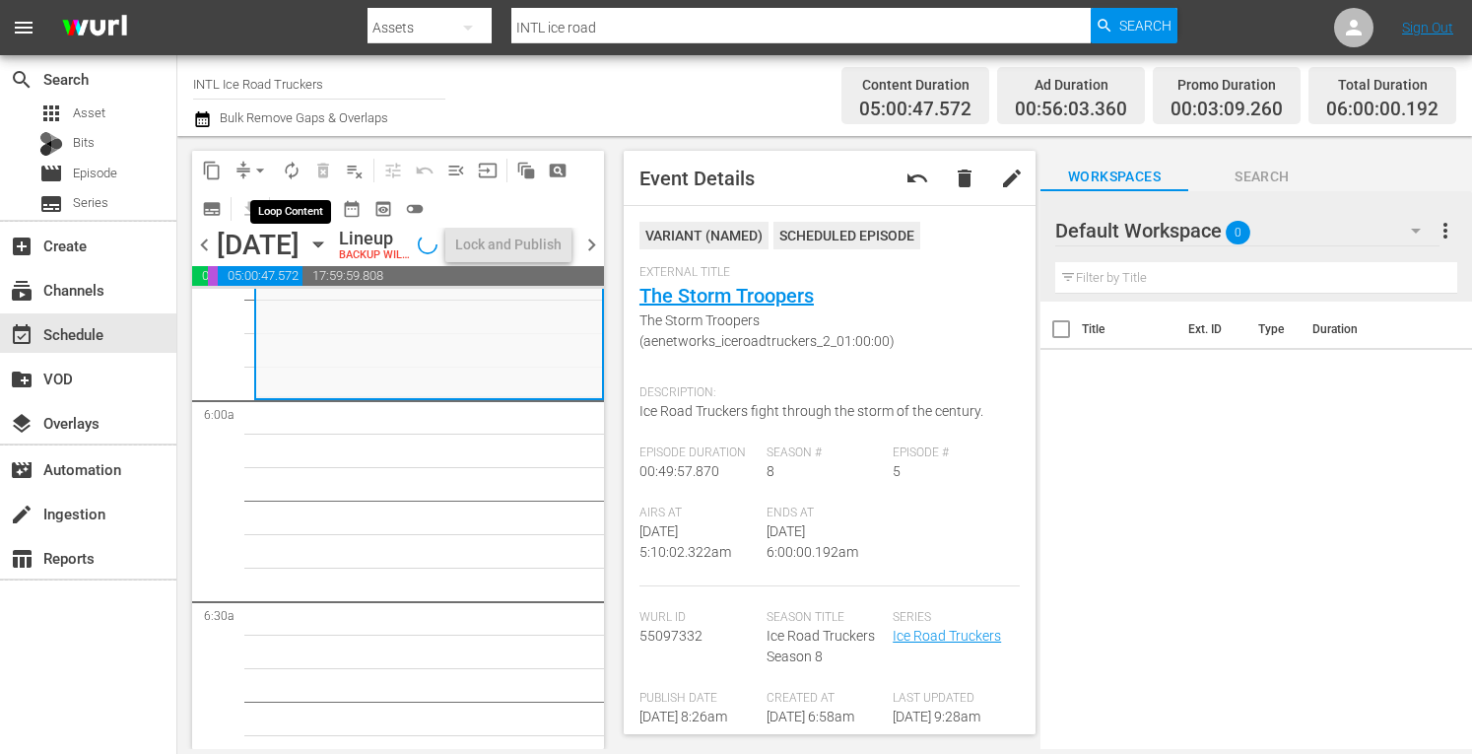
click at [290, 172] on span "autorenew_outlined" at bounding box center [292, 171] width 20 height 20
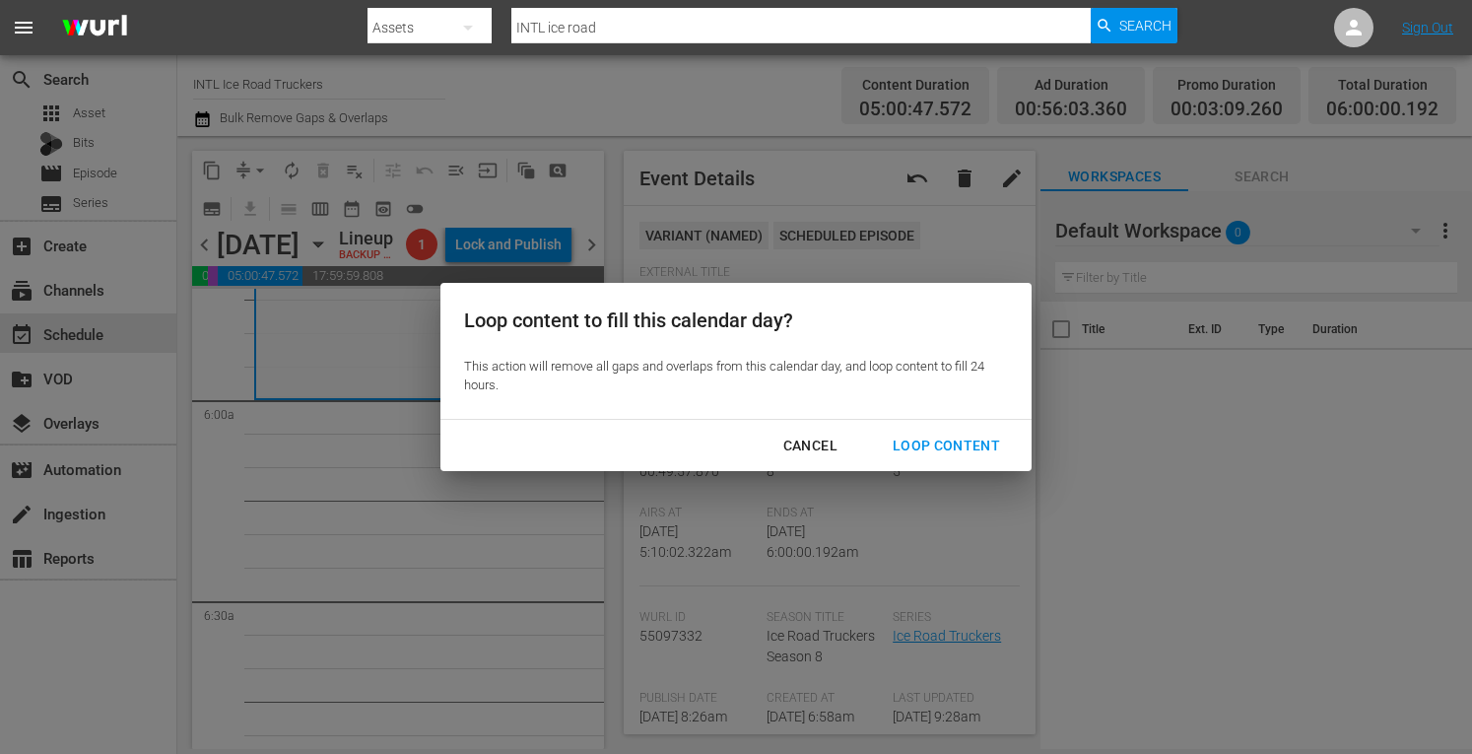
click at [960, 448] on div "Loop Content" at bounding box center [946, 445] width 139 height 25
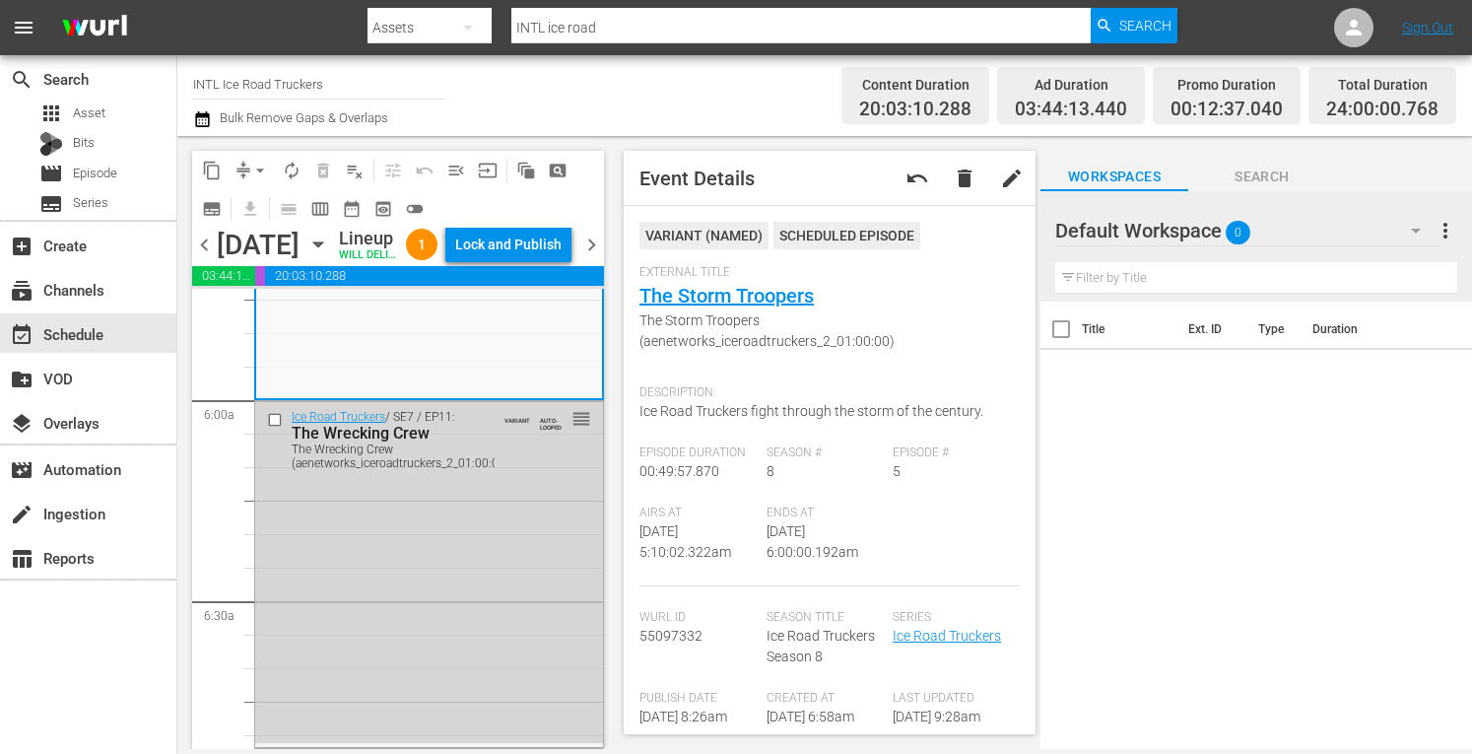
click at [522, 261] on div "Lock and Publish" at bounding box center [508, 244] width 106 height 35
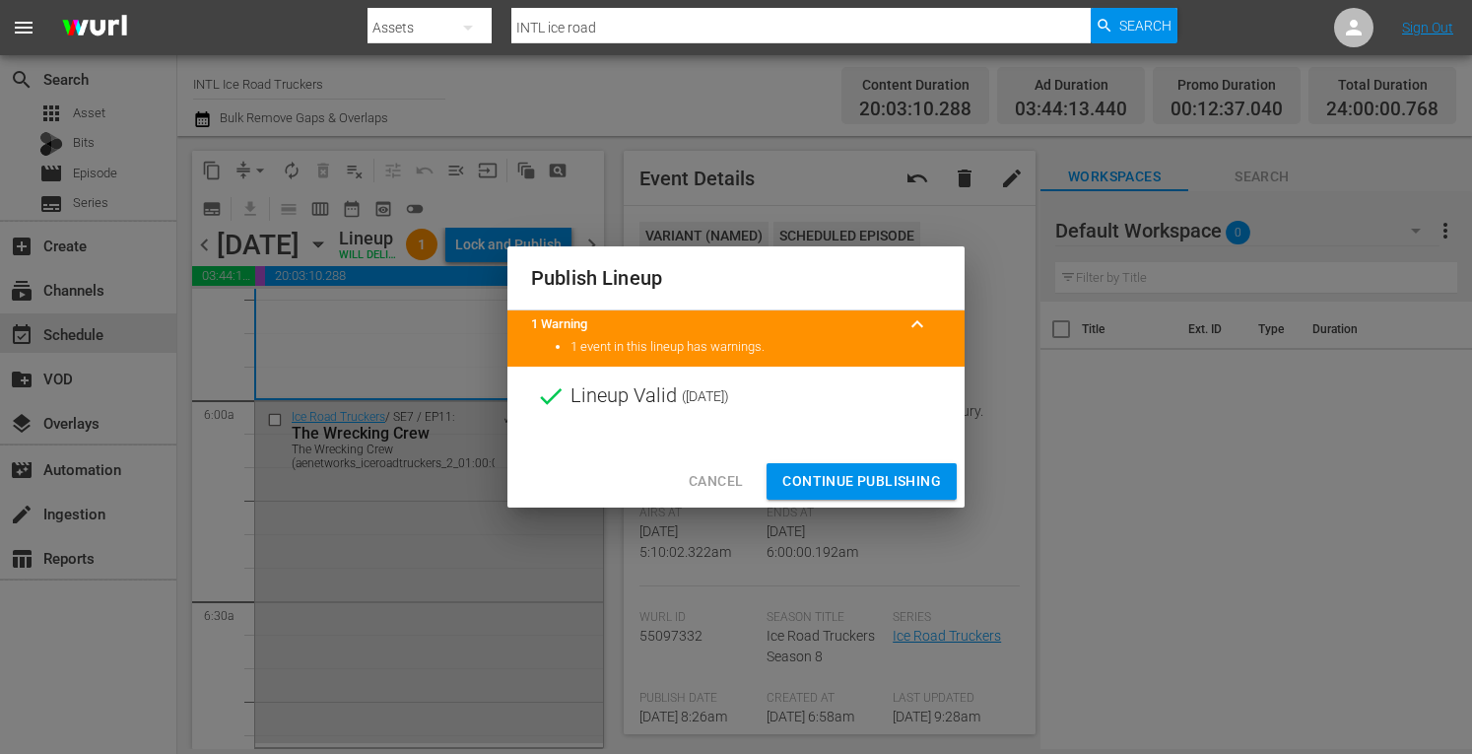
click at [837, 484] on span "Continue Publishing" at bounding box center [861, 481] width 159 height 25
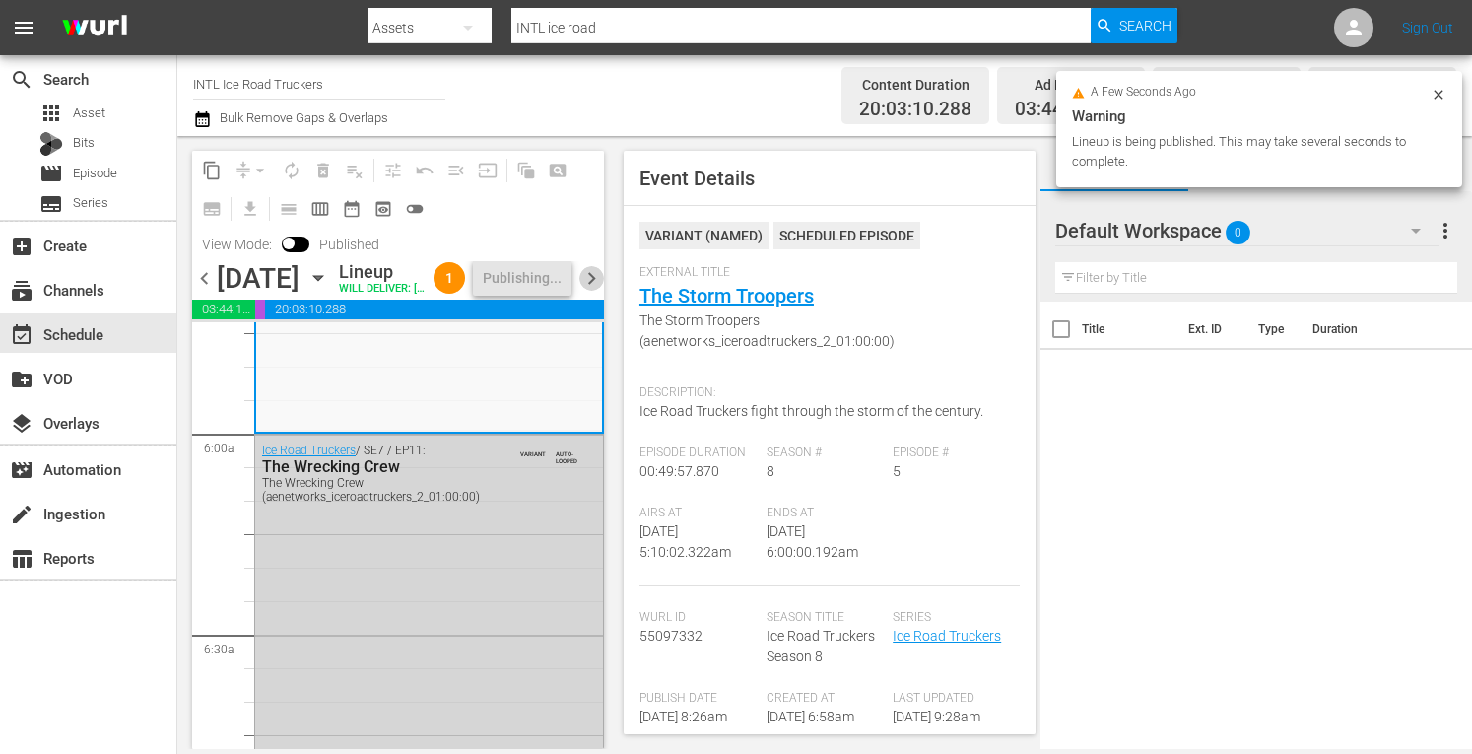
click at [585, 291] on span "chevron_right" at bounding box center [591, 278] width 25 height 25
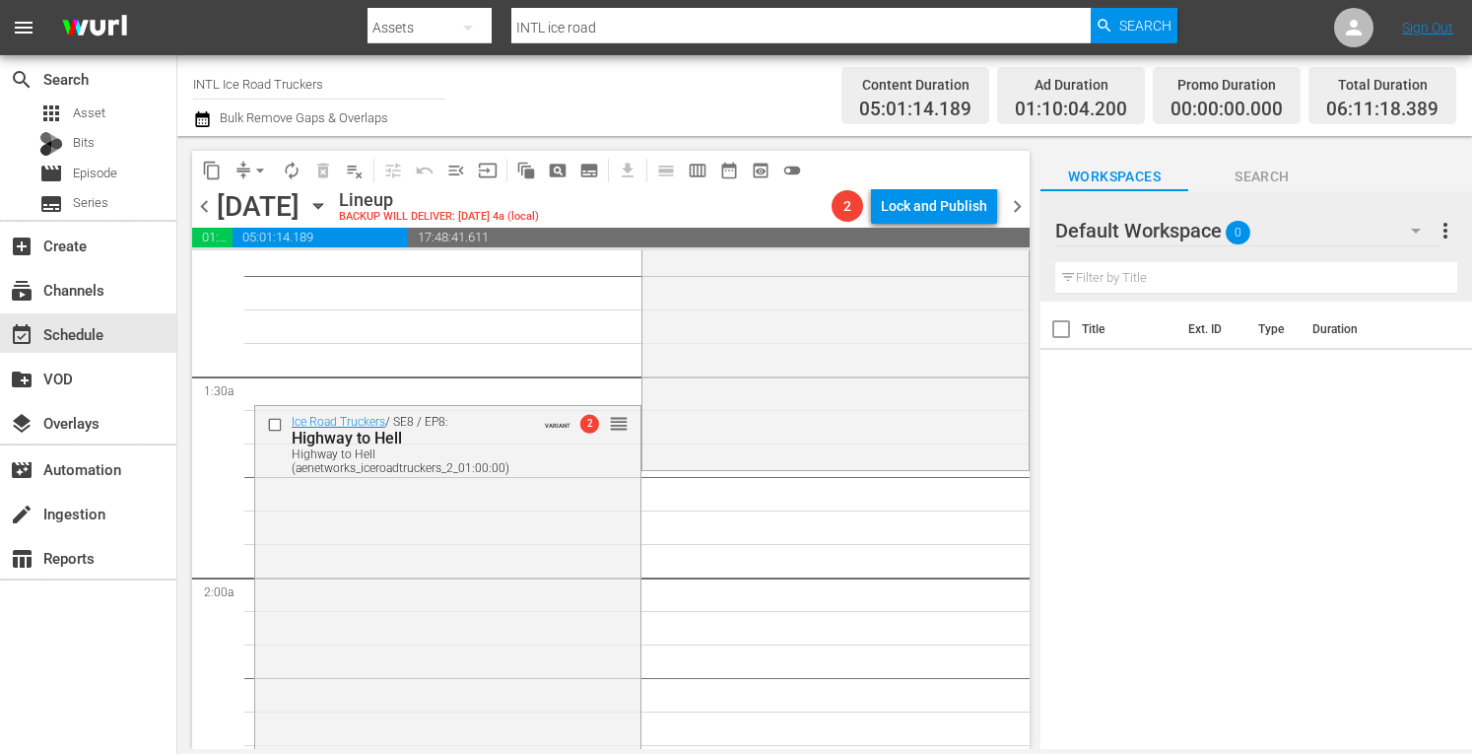
scroll to position [481, 0]
click at [258, 169] on span "arrow_drop_down" at bounding box center [260, 171] width 20 height 20
click at [205, 212] on li "Align to Midnight" at bounding box center [260, 210] width 163 height 33
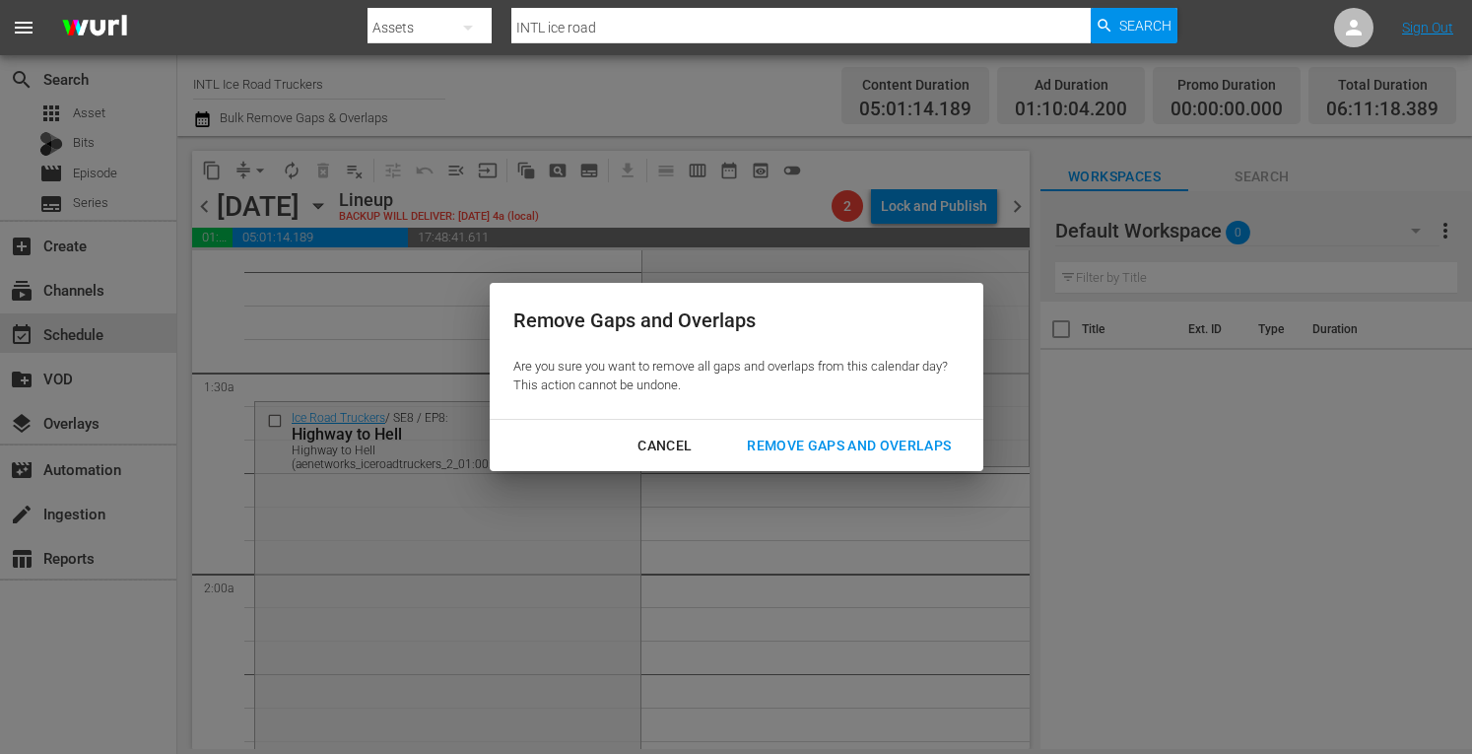
click at [820, 435] on div "Remove Gaps and Overlaps" at bounding box center [848, 445] width 235 height 25
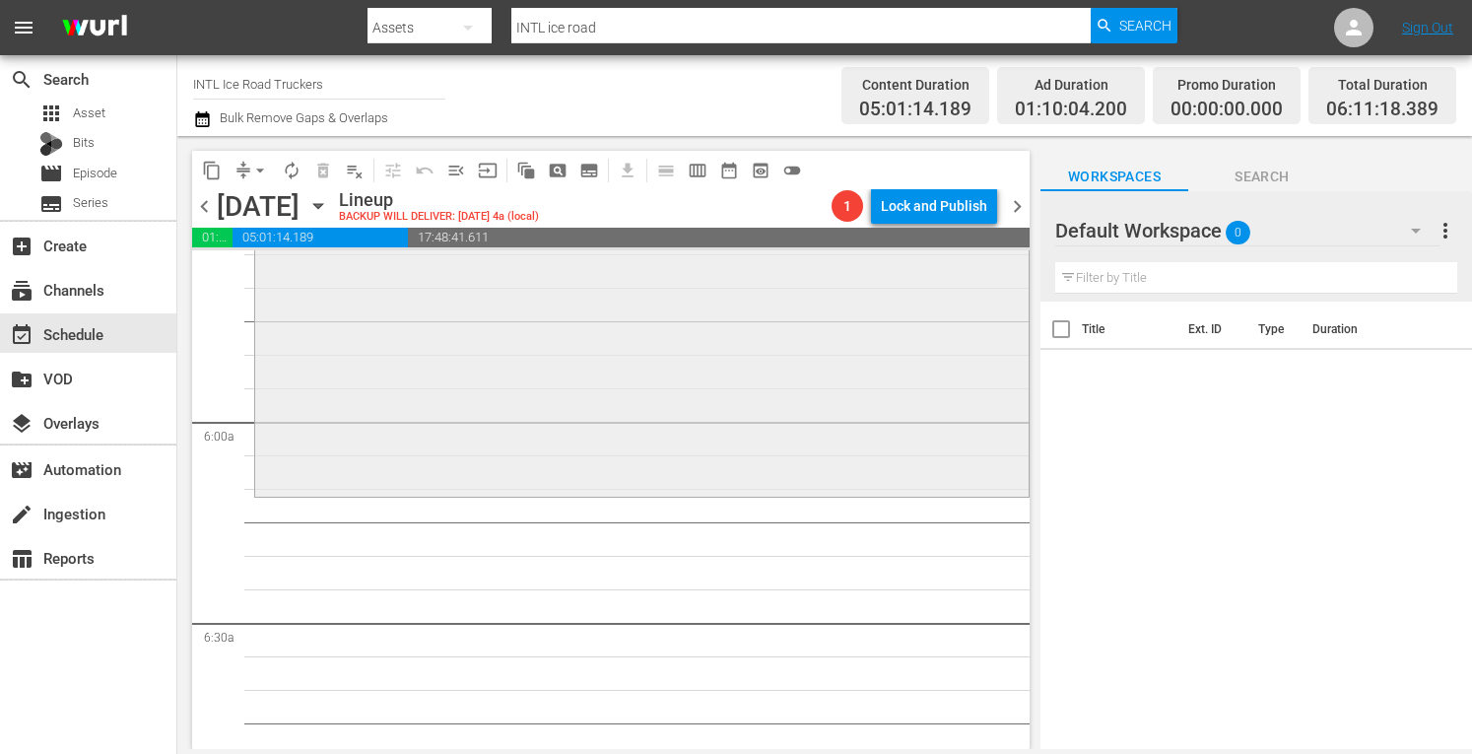
scroll to position [2242, 0]
click at [560, 429] on div "Ice Road Truckers / SE8 / EP12: World's End World's End (aenetworks_iceroadtruc…" at bounding box center [641, 316] width 773 height 350
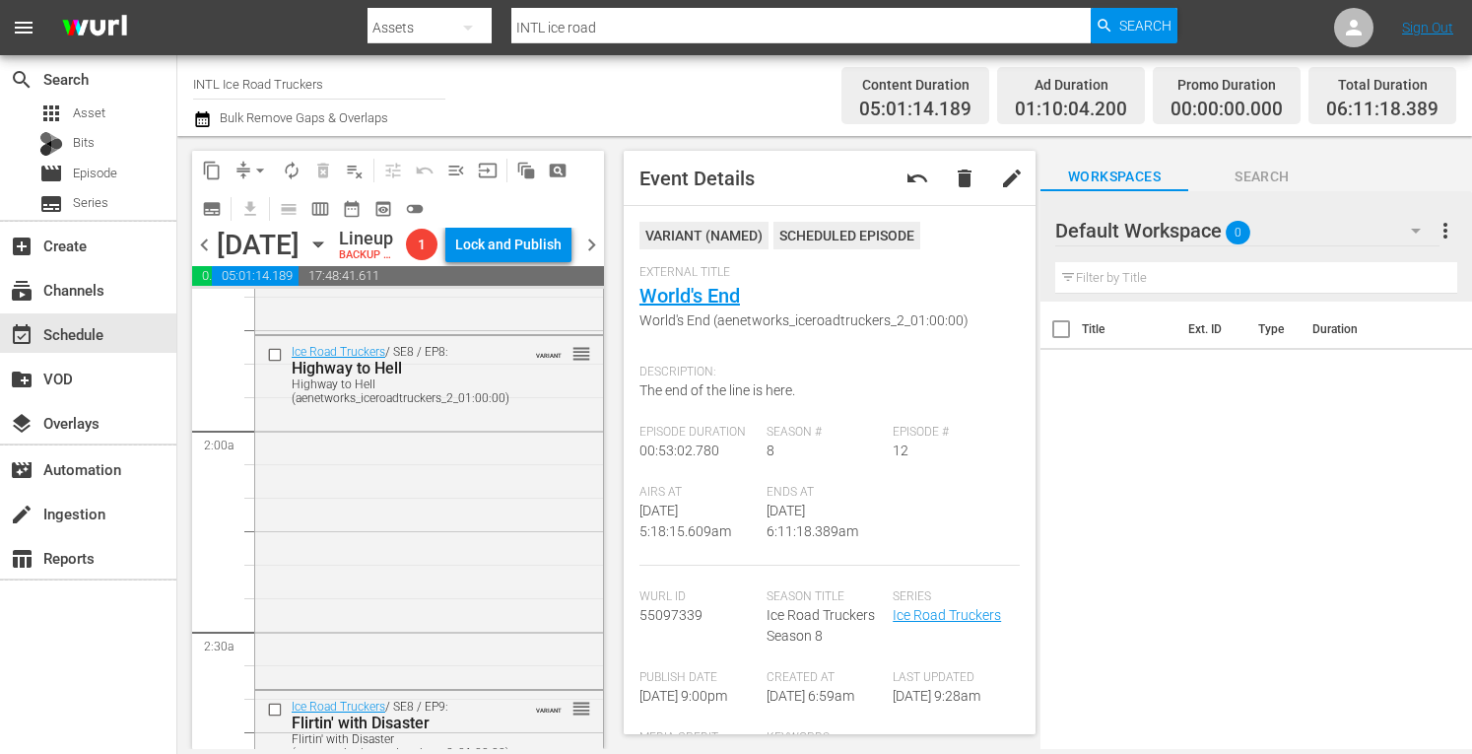
scroll to position [0, 0]
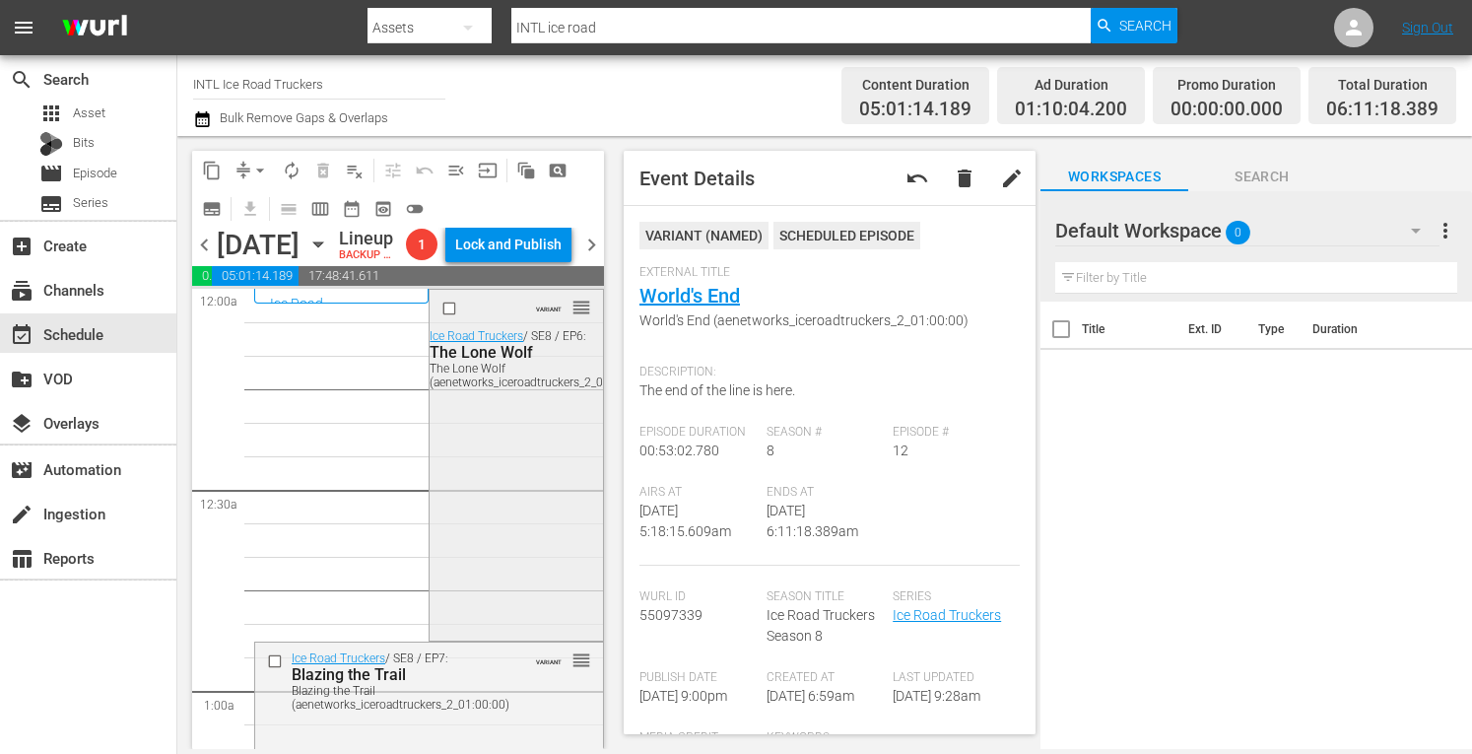
click at [505, 549] on div "VARIANT reorder Ice Road Truckers / SE8 / EP6: The Lone Wolf The Lone Wolf (aen…" at bounding box center [516, 463] width 172 height 347
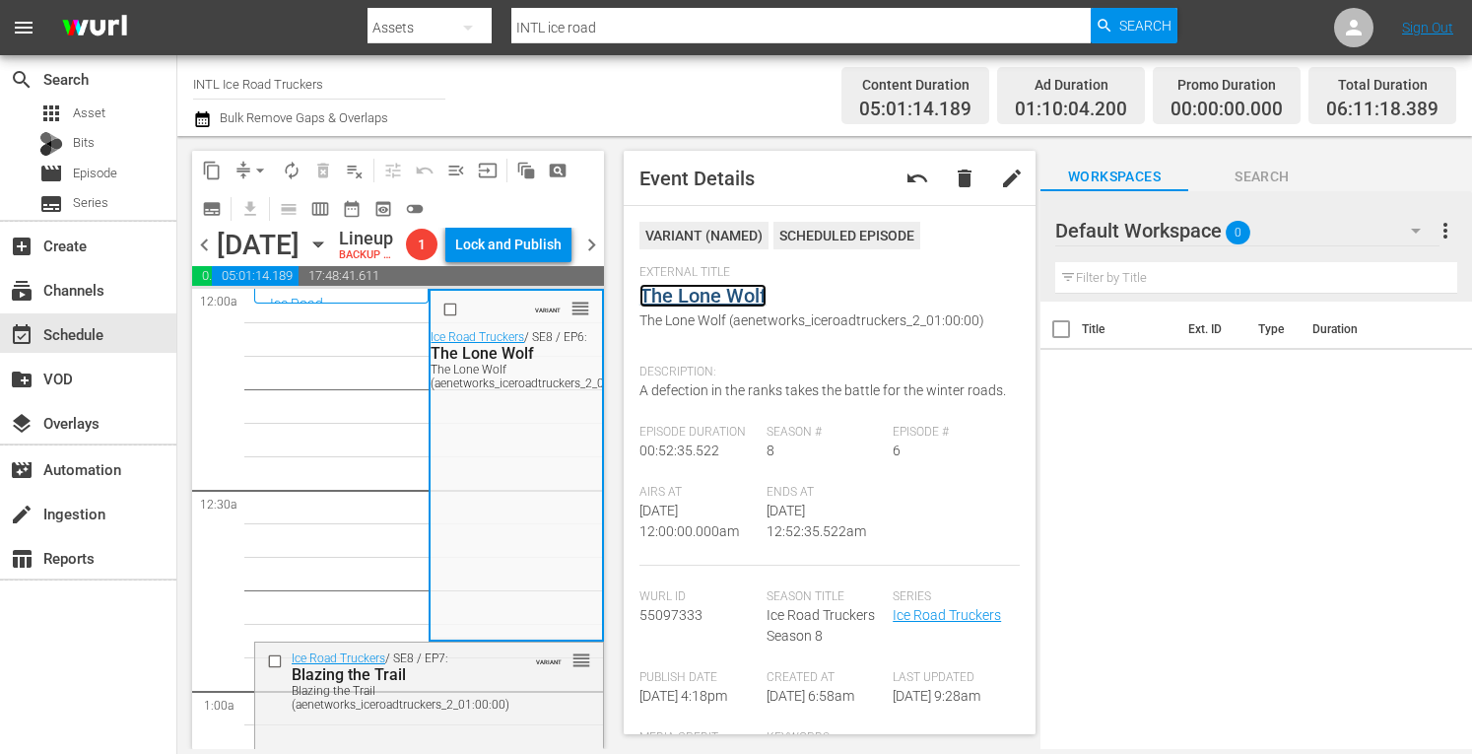
click at [703, 293] on link "The Lone Wolf" at bounding box center [702, 296] width 127 height 24
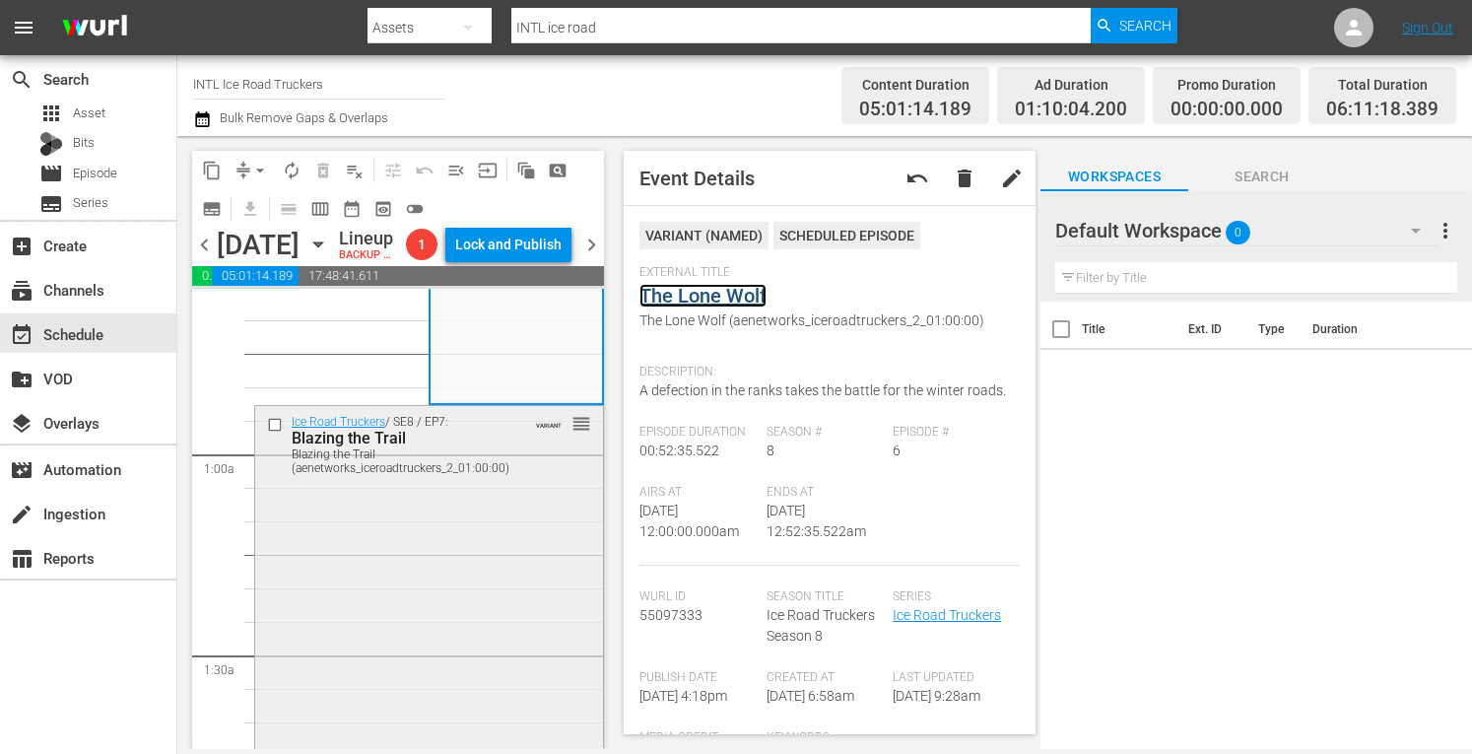
scroll to position [244, 0]
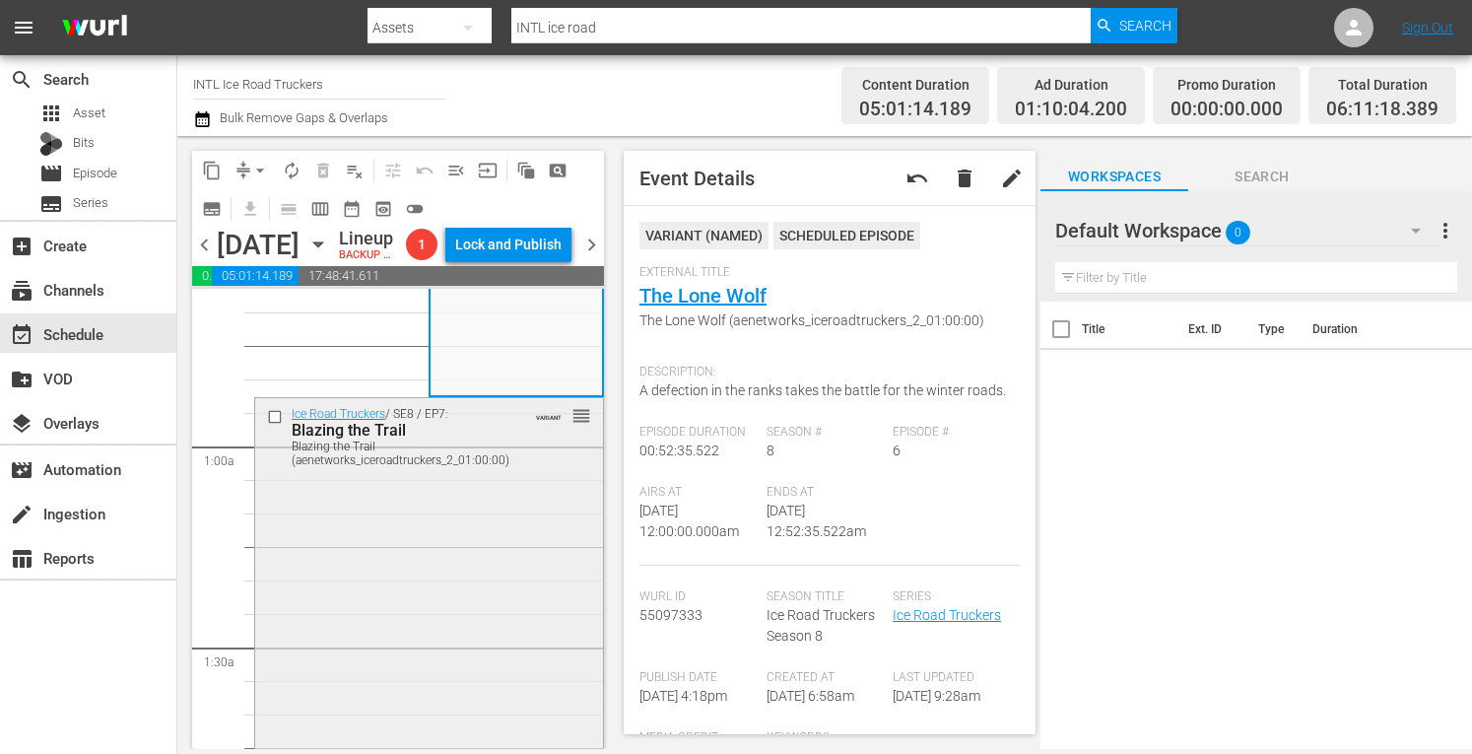
click at [441, 622] on div "Ice Road Truckers / SE8 / EP7: Blazing the Trail Blazing the Trail (aenetworks_…" at bounding box center [429, 573] width 348 height 350
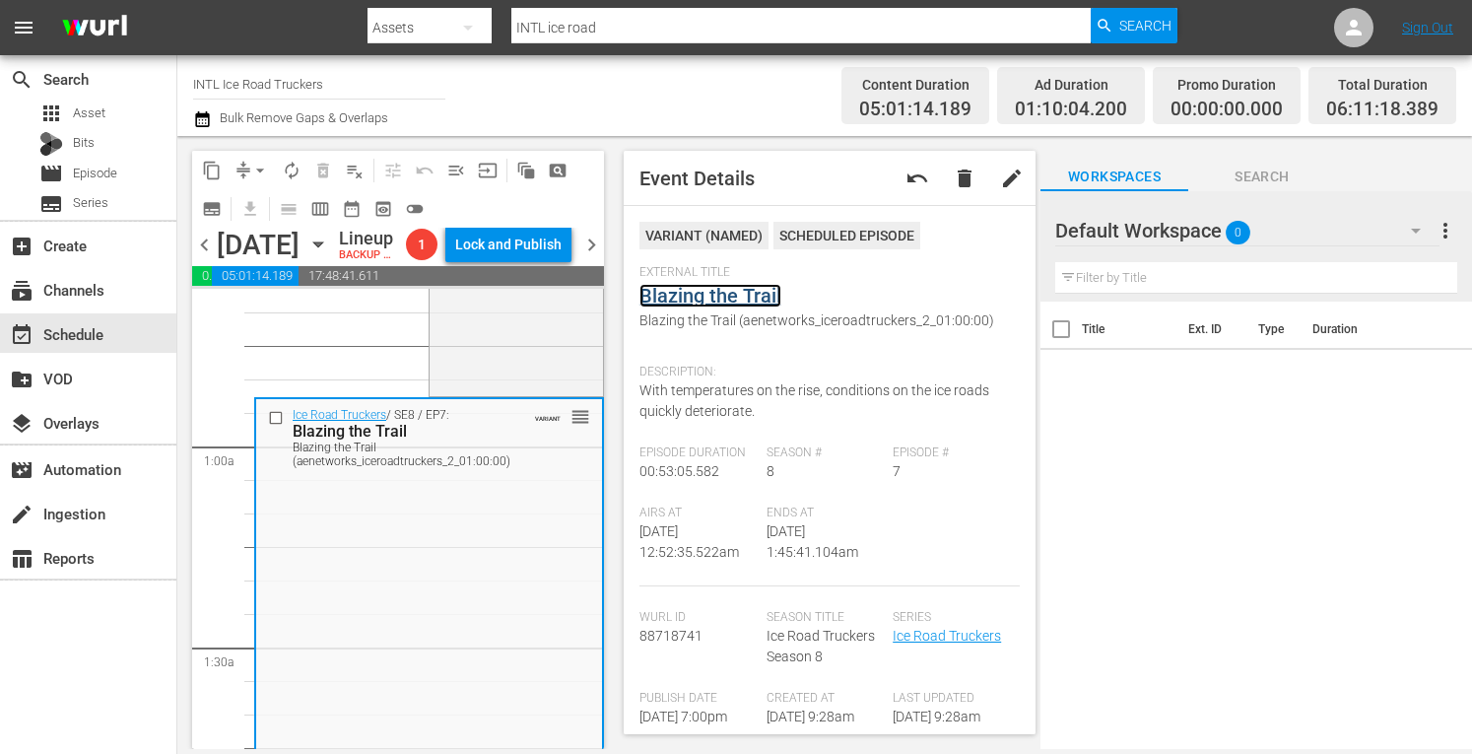
click at [692, 290] on link "Blazing the Trail" at bounding box center [710, 296] width 142 height 24
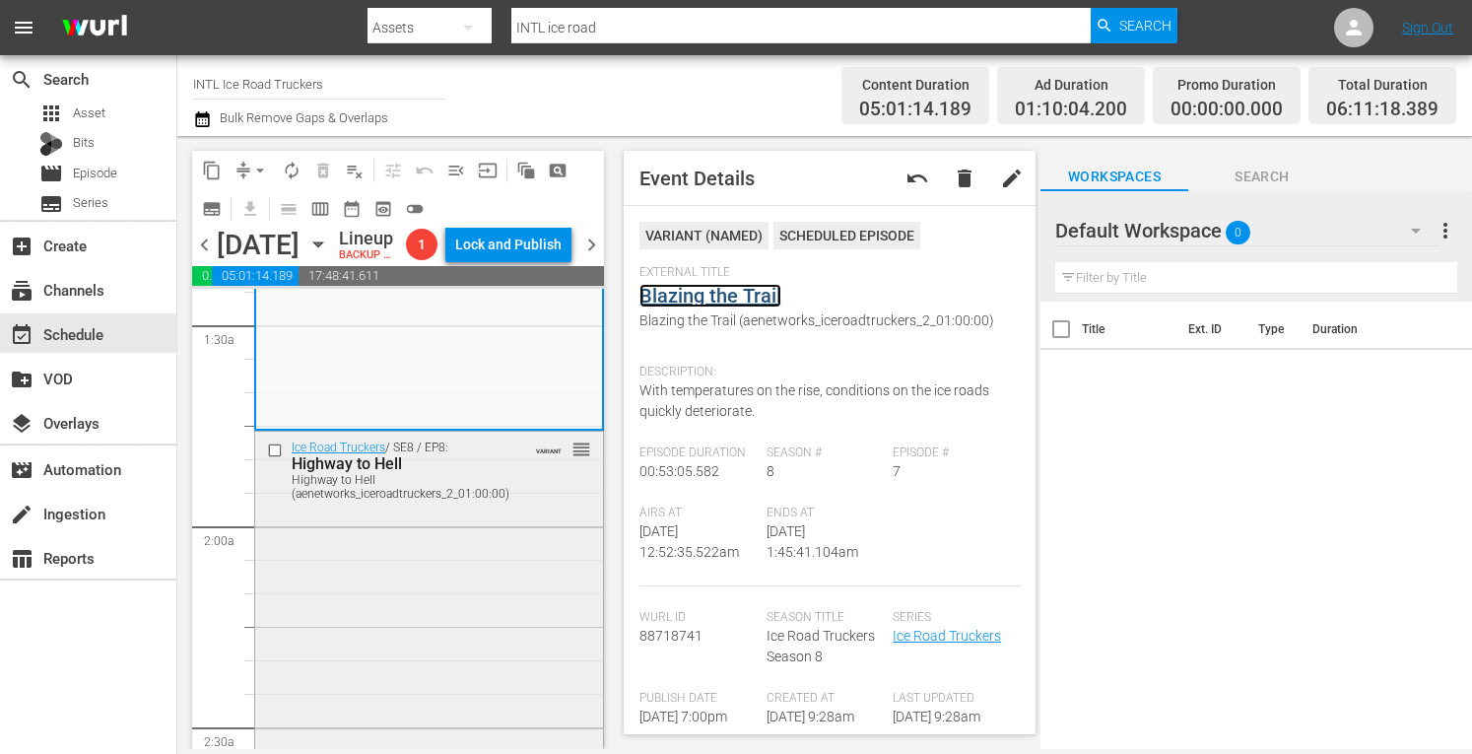
scroll to position [582, 0]
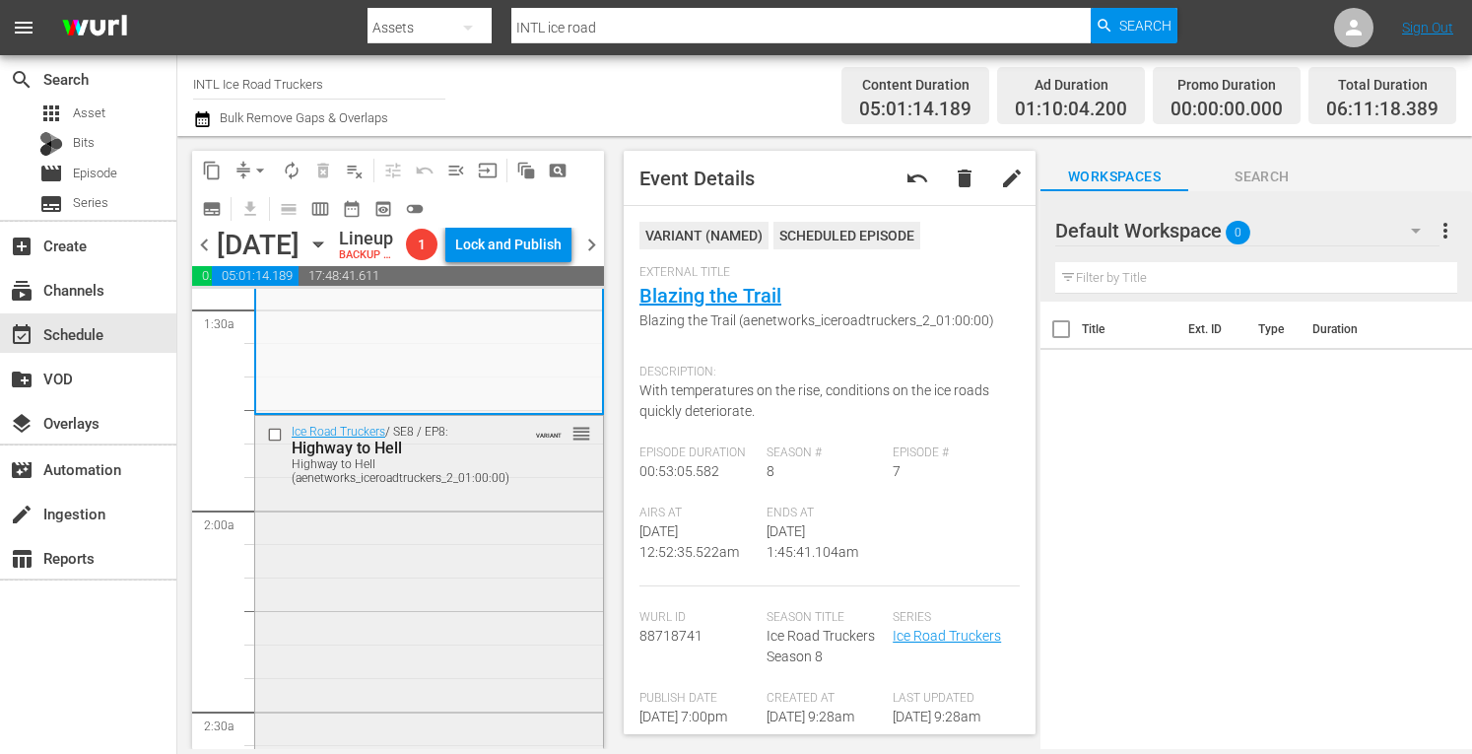
click at [398, 639] on div "Ice Road Truckers / SE8 / EP8: Highway to Hell Highway to Hell (aenetworks_icer…" at bounding box center [429, 590] width 348 height 349
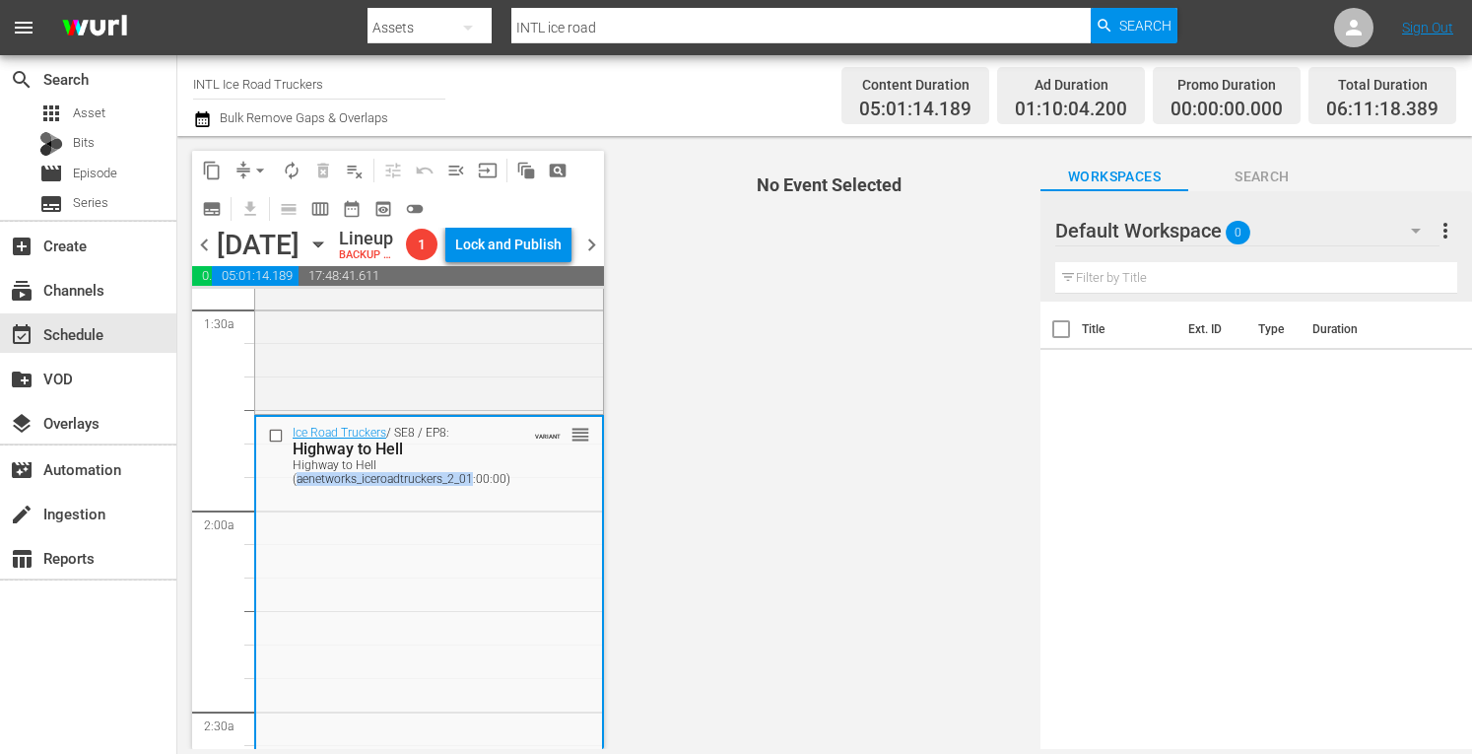
click at [398, 639] on div "Ice Road Truckers / SE8 / EP8: Highway to Hell Highway to Hell (aenetworks_icer…" at bounding box center [429, 591] width 346 height 349
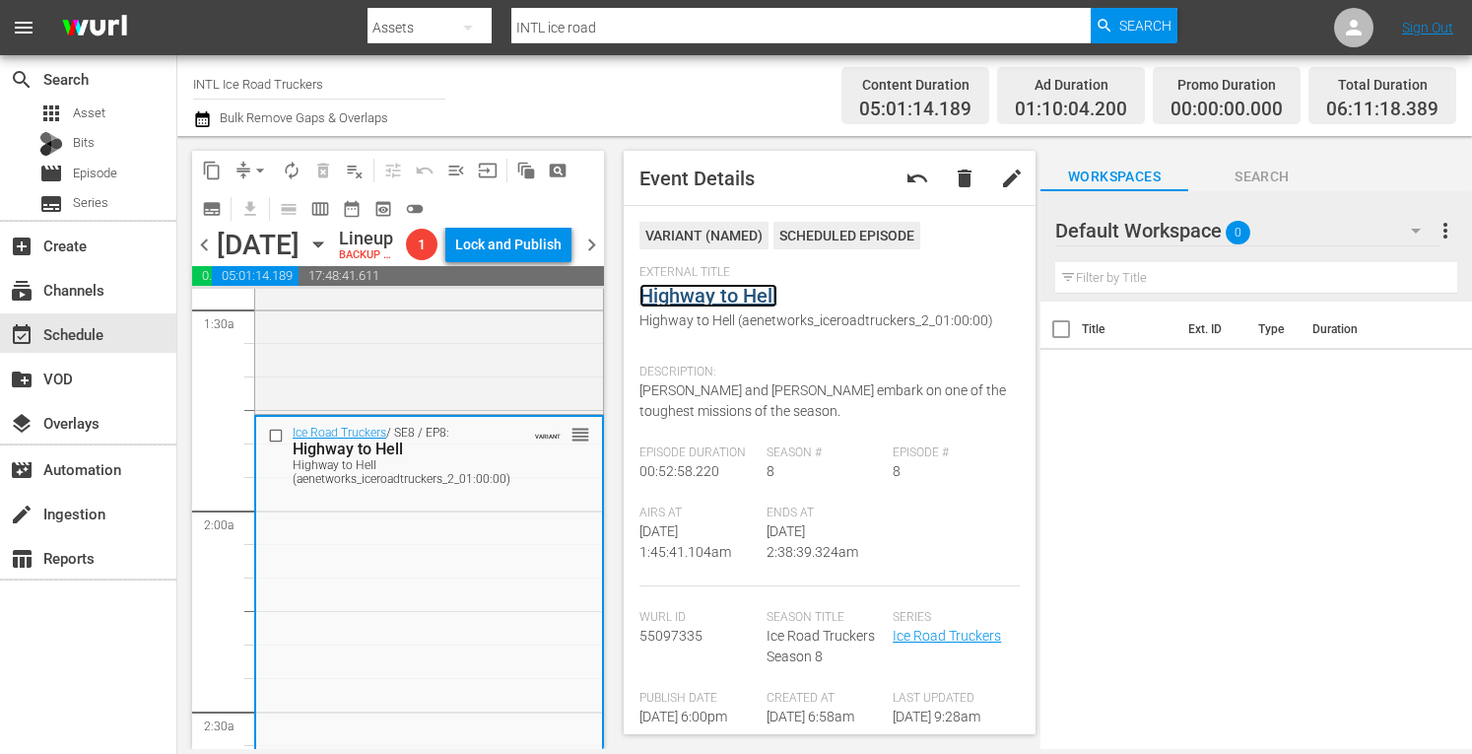
click at [700, 301] on link "Highway to Hell" at bounding box center [708, 296] width 138 height 24
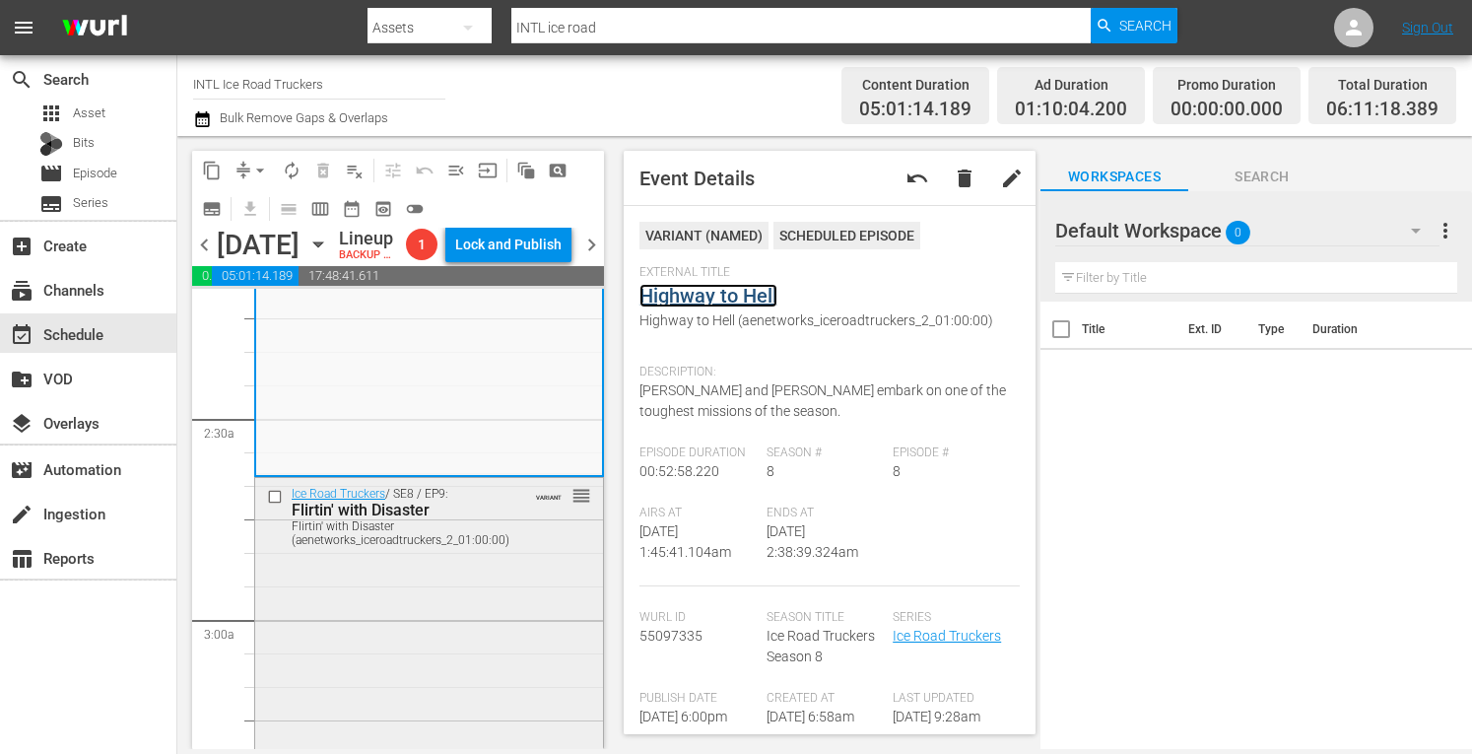
scroll to position [884, 0]
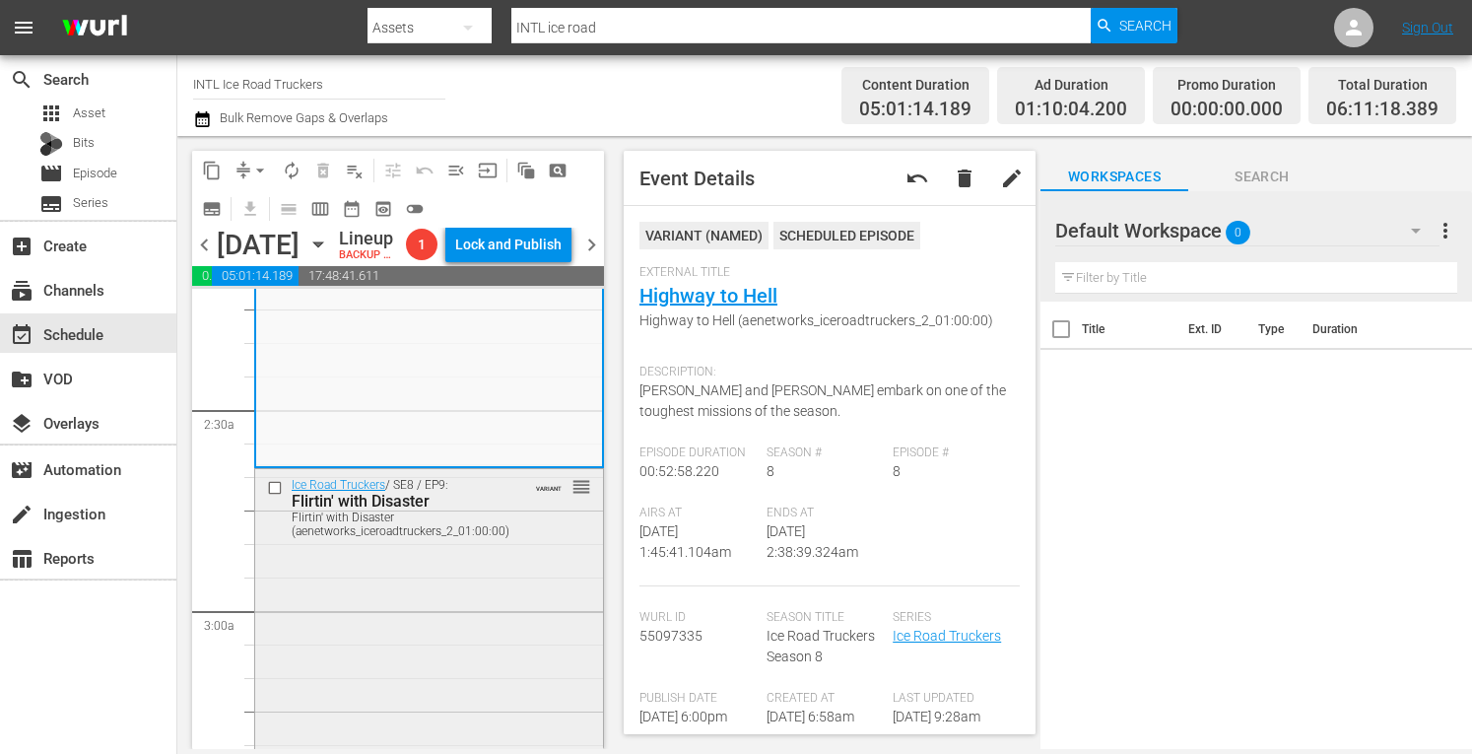
click at [429, 669] on div "Ice Road Truckers / SE8 / EP9: Flirtin' with Disaster Flirtin' with Disaster (a…" at bounding box center [429, 644] width 348 height 351
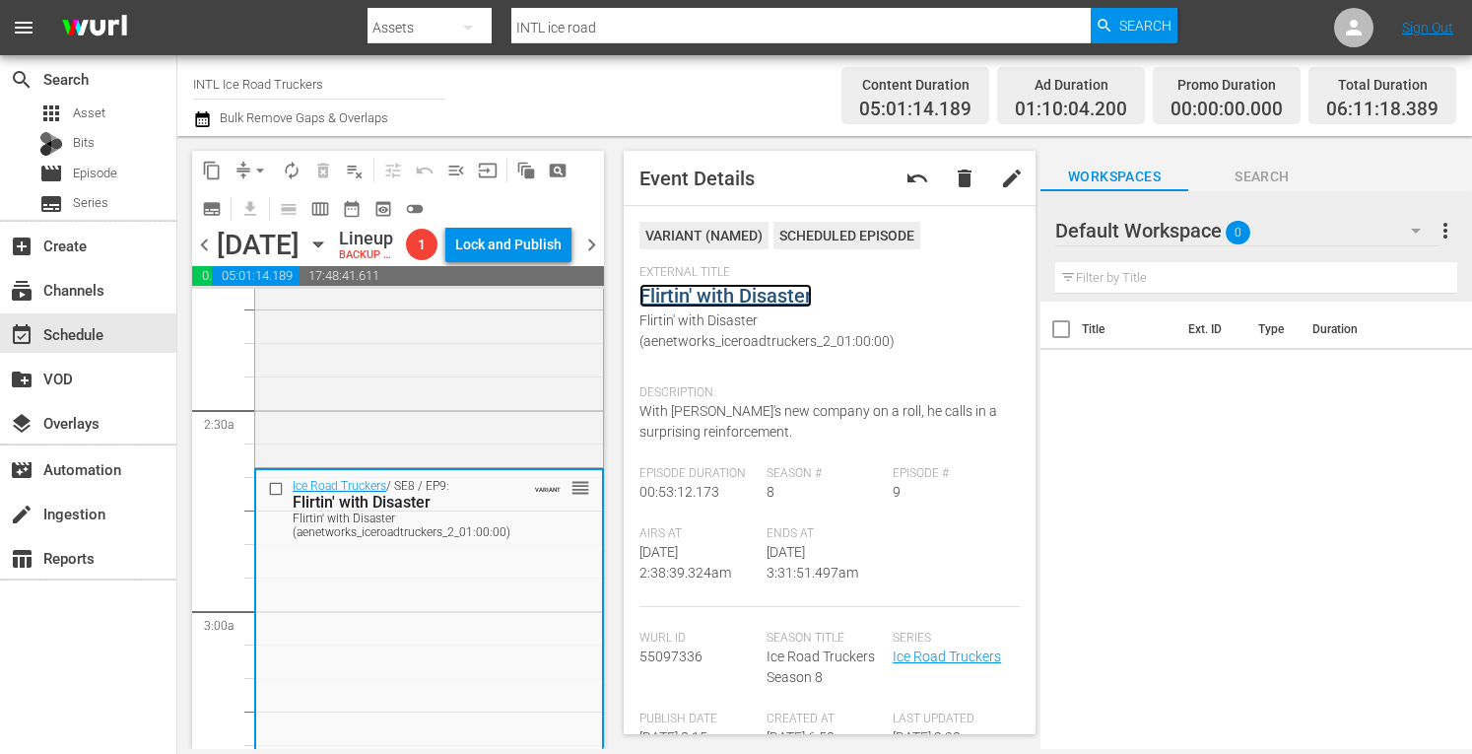
click at [698, 296] on link "Flirtin' with Disaster" at bounding box center [725, 296] width 172 height 24
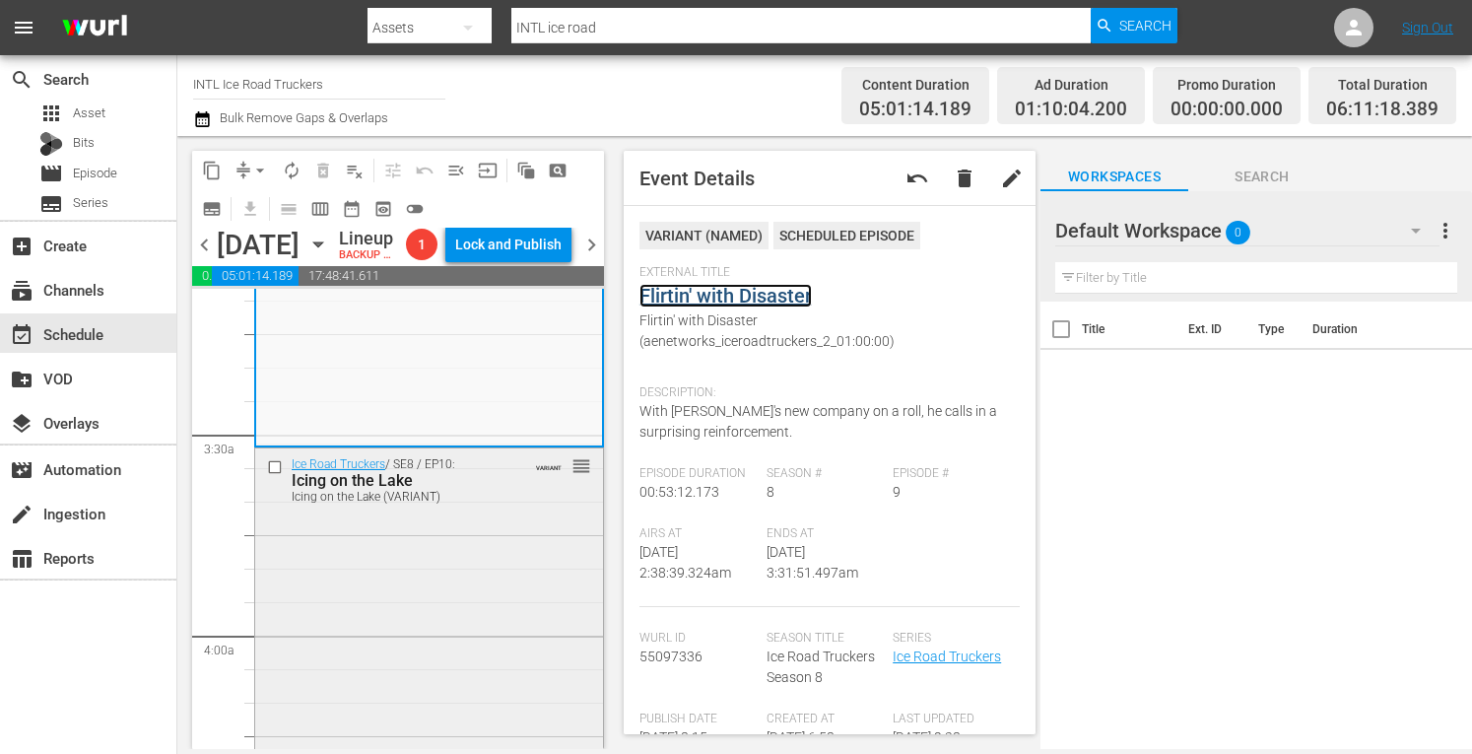
scroll to position [1292, 0]
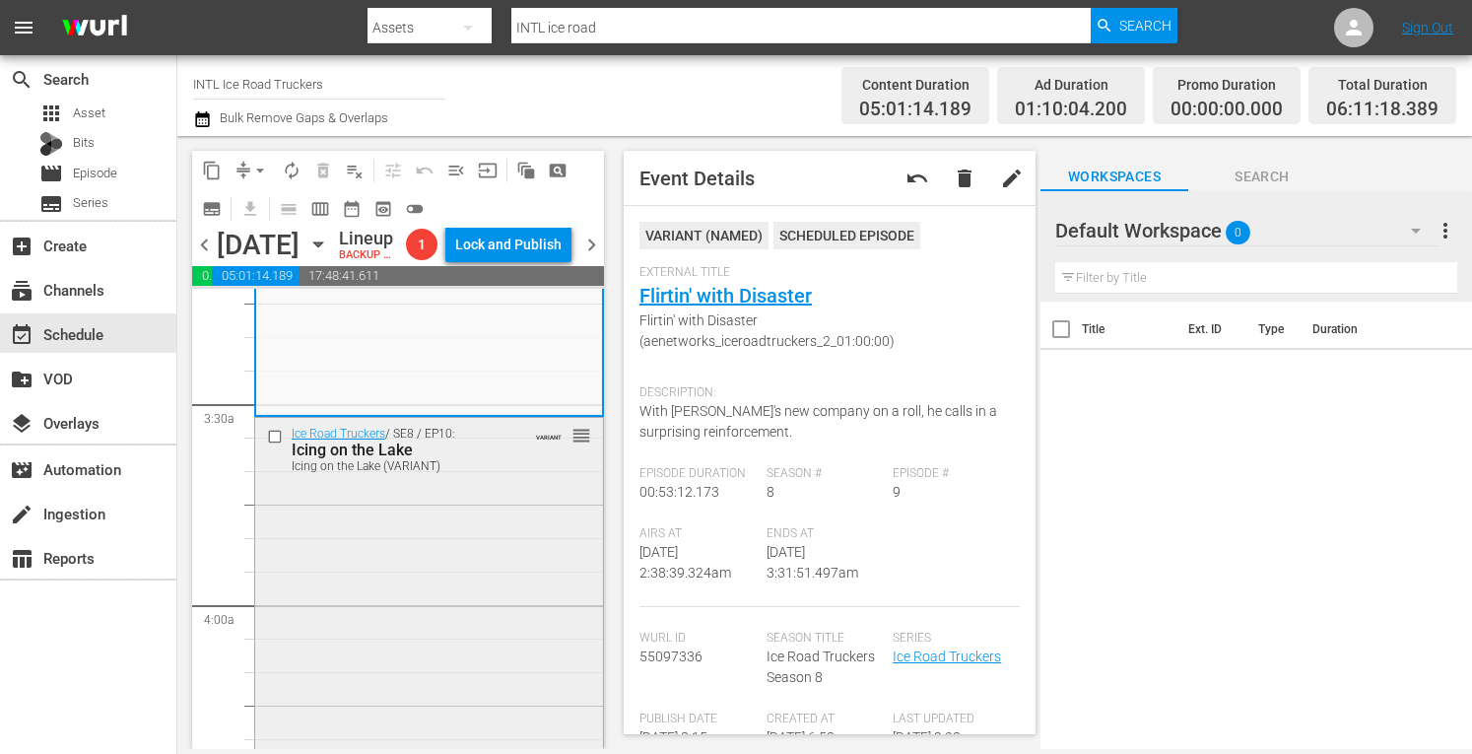
click at [406, 618] on div "Ice Road Truckers / SE8 / EP10: Icing on the Lake Icing on the Lake (VARIANT) V…" at bounding box center [429, 593] width 348 height 351
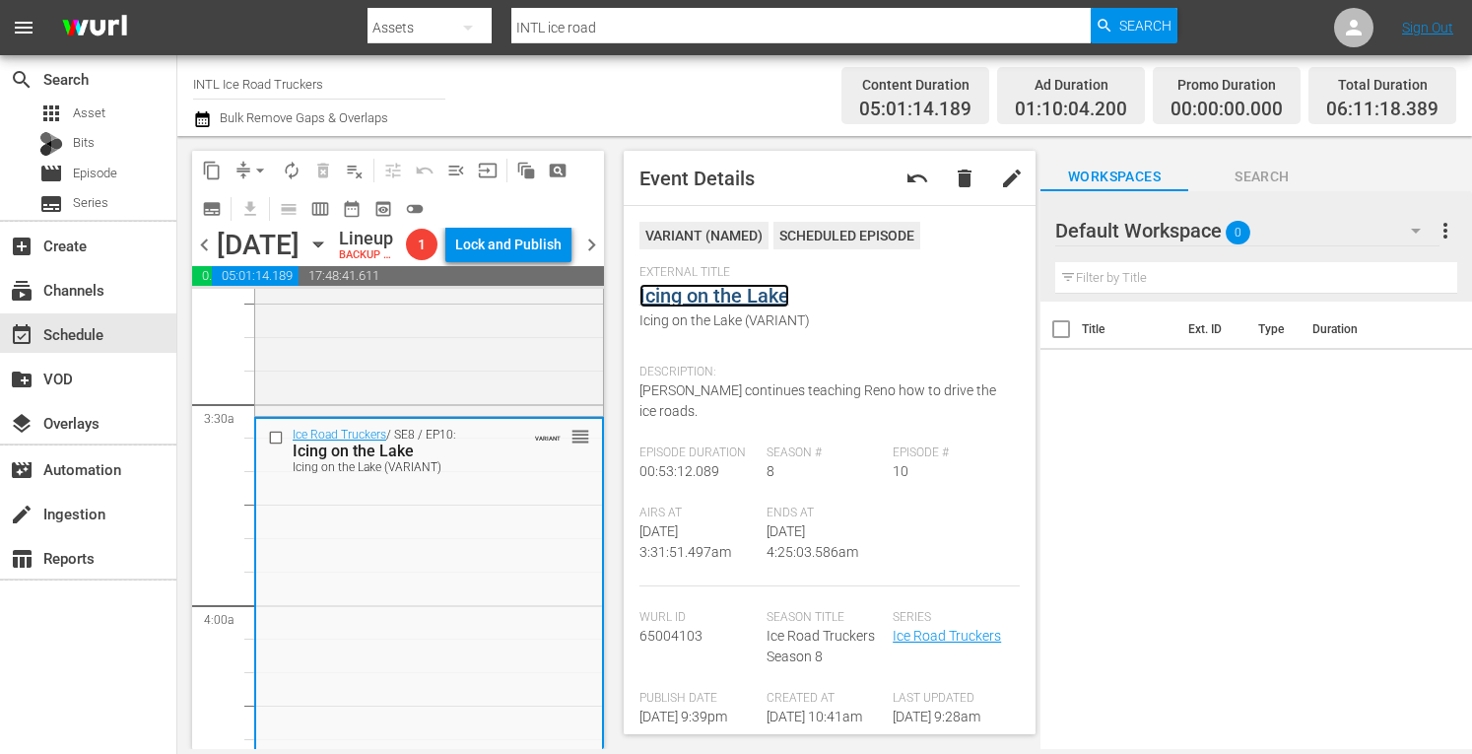
click at [709, 287] on link "Icing on the Lake" at bounding box center [714, 296] width 150 height 24
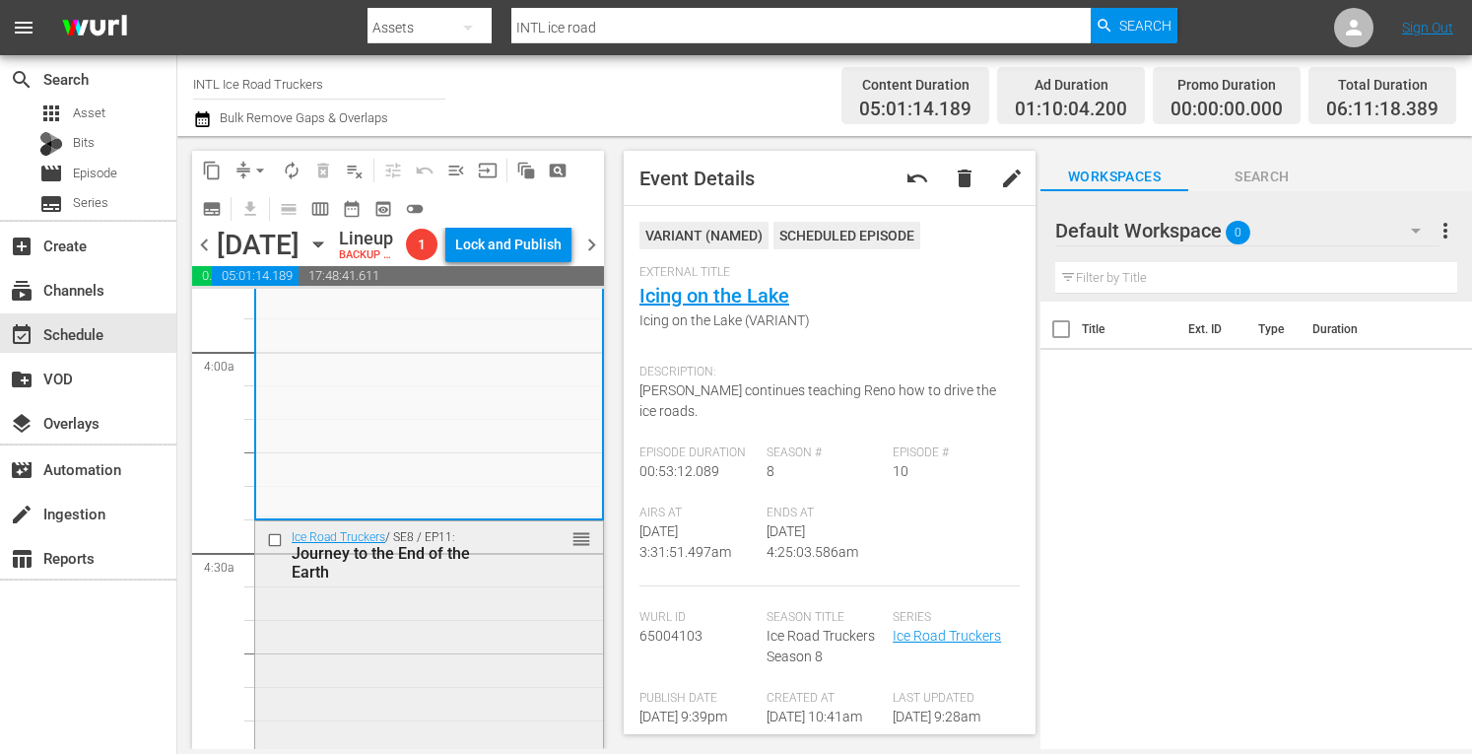
click at [403, 659] on div "Ice Road Truckers / SE8 / EP11: Journey to the End of the Earth reorder" at bounding box center [429, 696] width 348 height 351
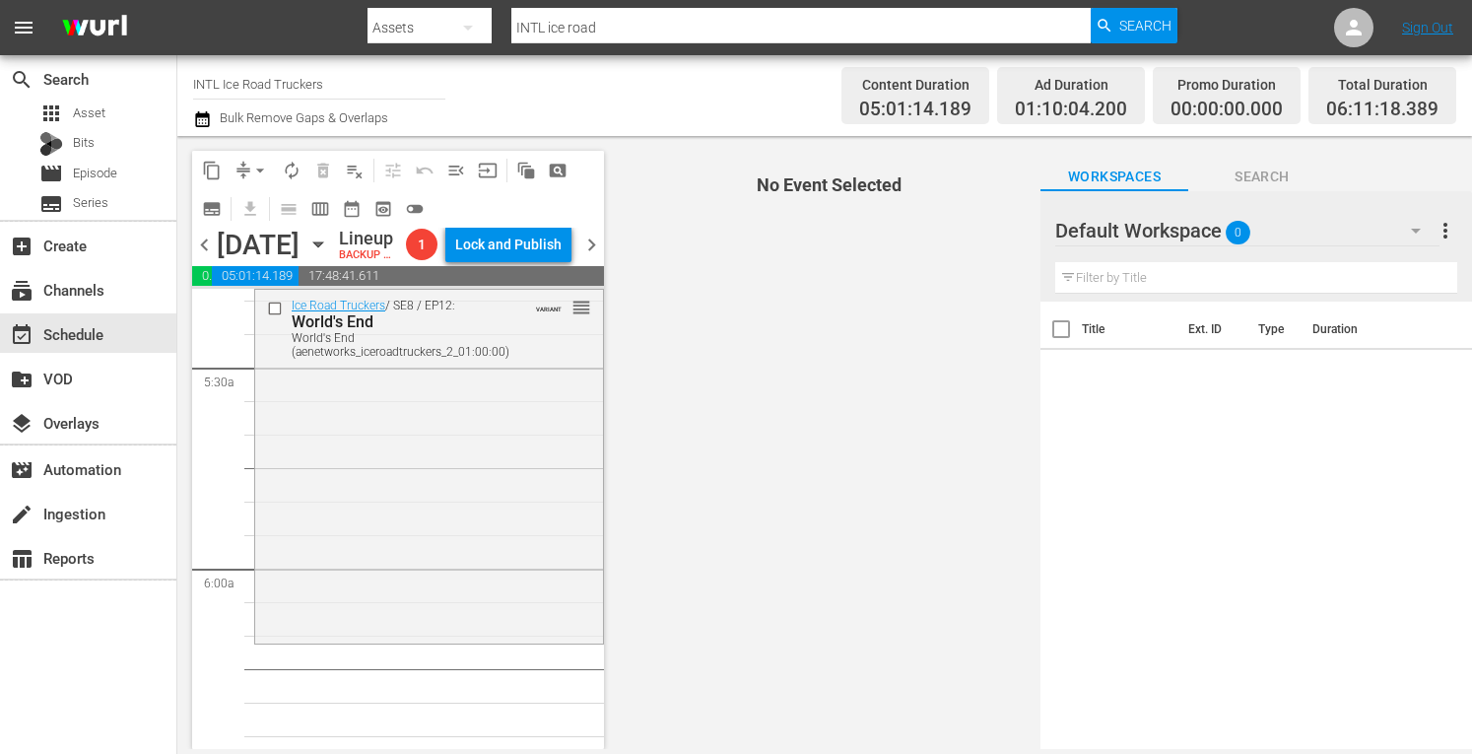
scroll to position [2082, 0]
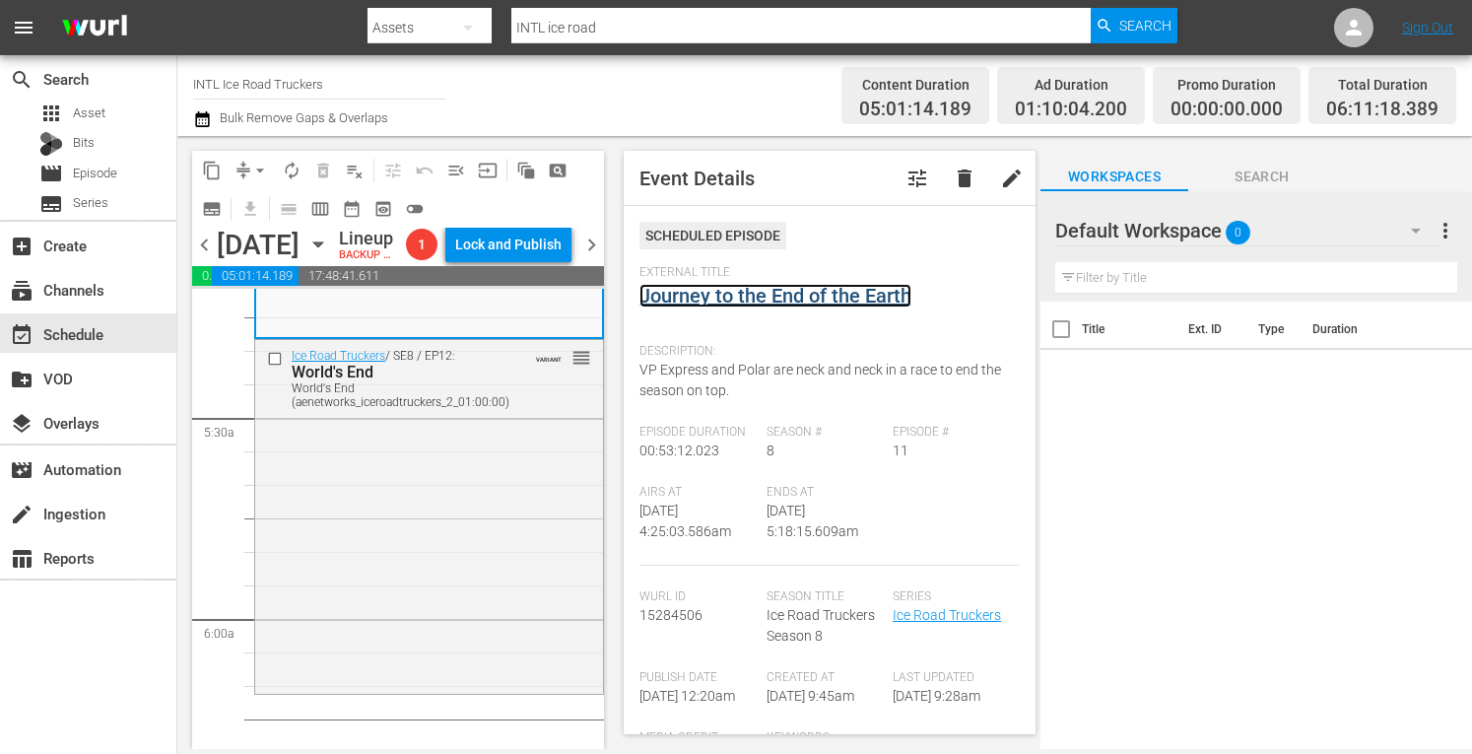
click at [772, 295] on link "Journey to the End of the Earth" at bounding box center [775, 296] width 272 height 24
click at [520, 572] on div "Ice Road Truckers / SE8 / EP12: World's End World's End (aenetworks_iceroadtruc…" at bounding box center [429, 515] width 348 height 350
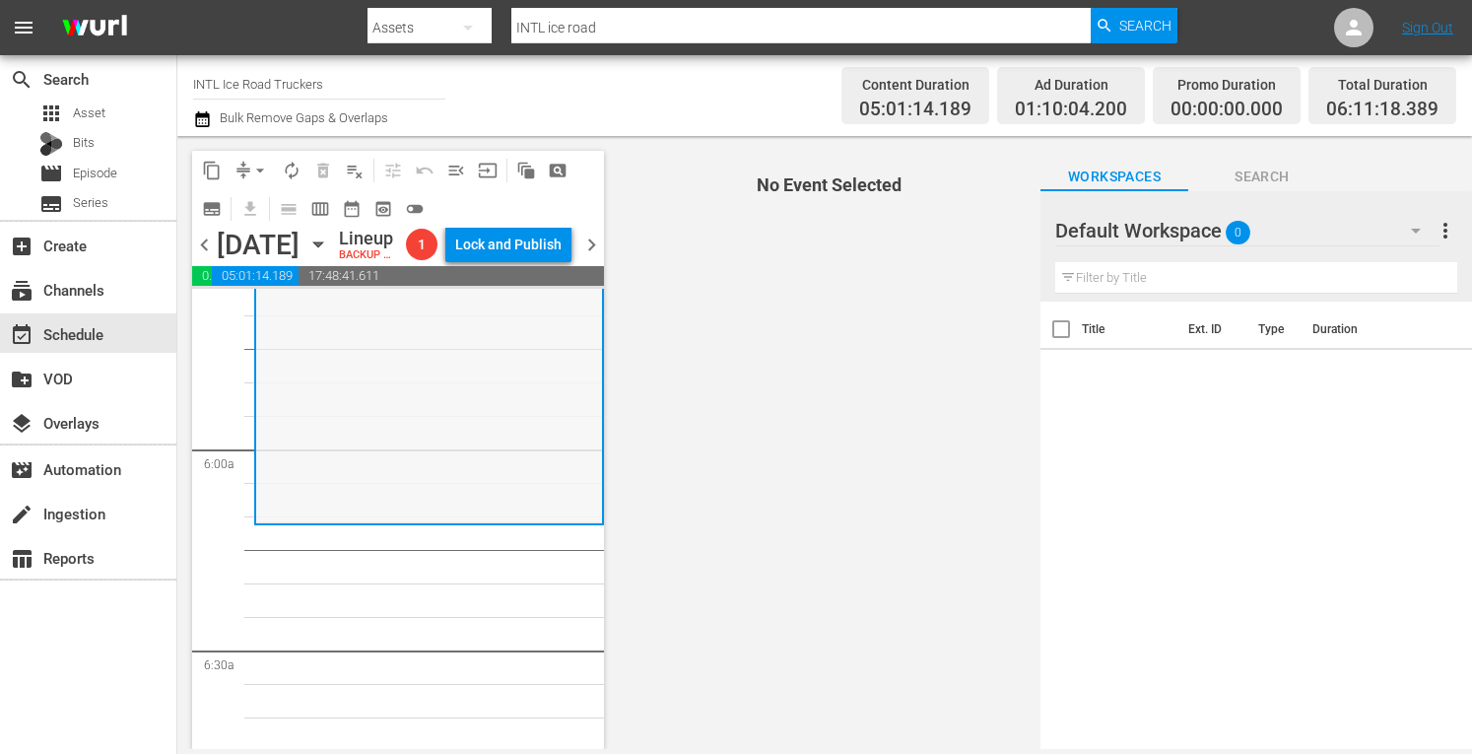
scroll to position [2253, 0]
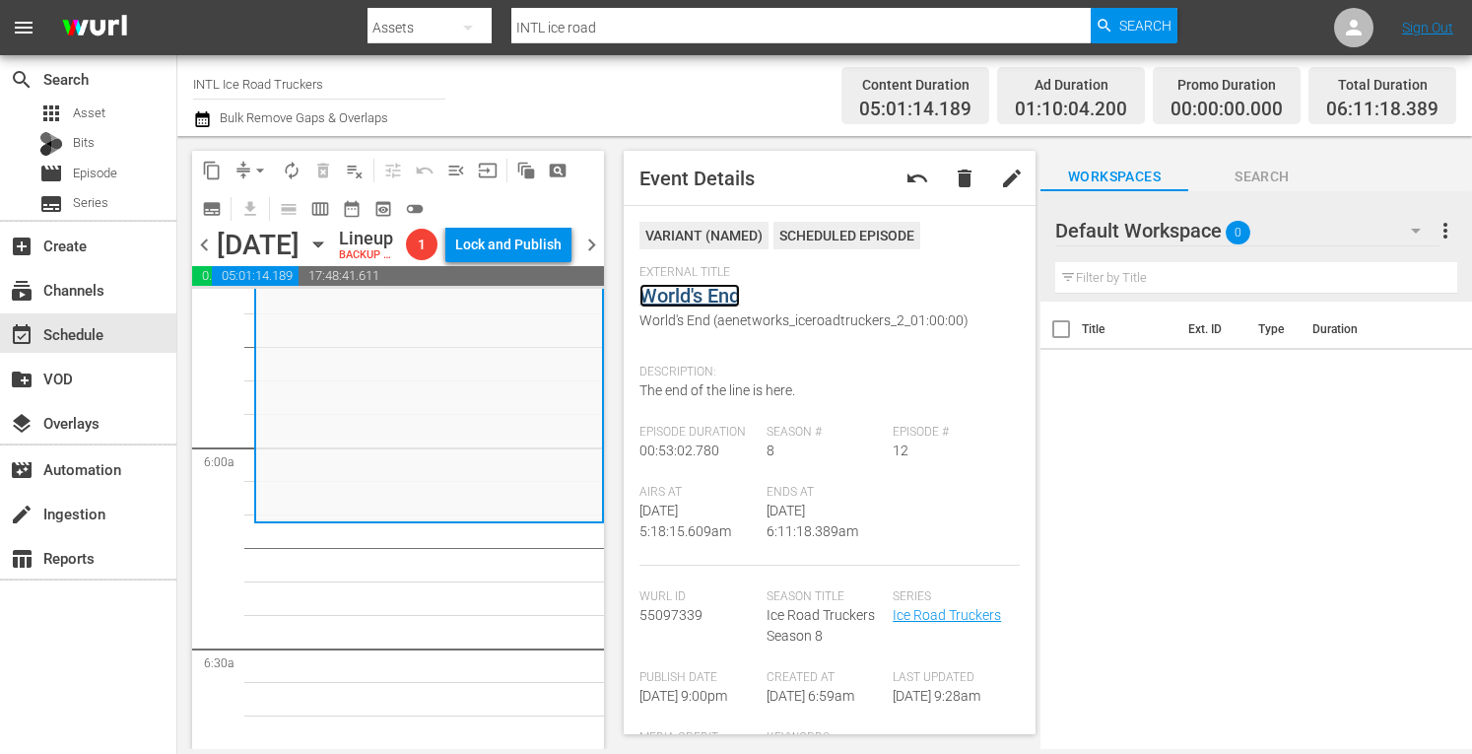
click at [694, 300] on link "World's End" at bounding box center [689, 296] width 100 height 24
click at [257, 169] on span "arrow_drop_down" at bounding box center [260, 171] width 20 height 20
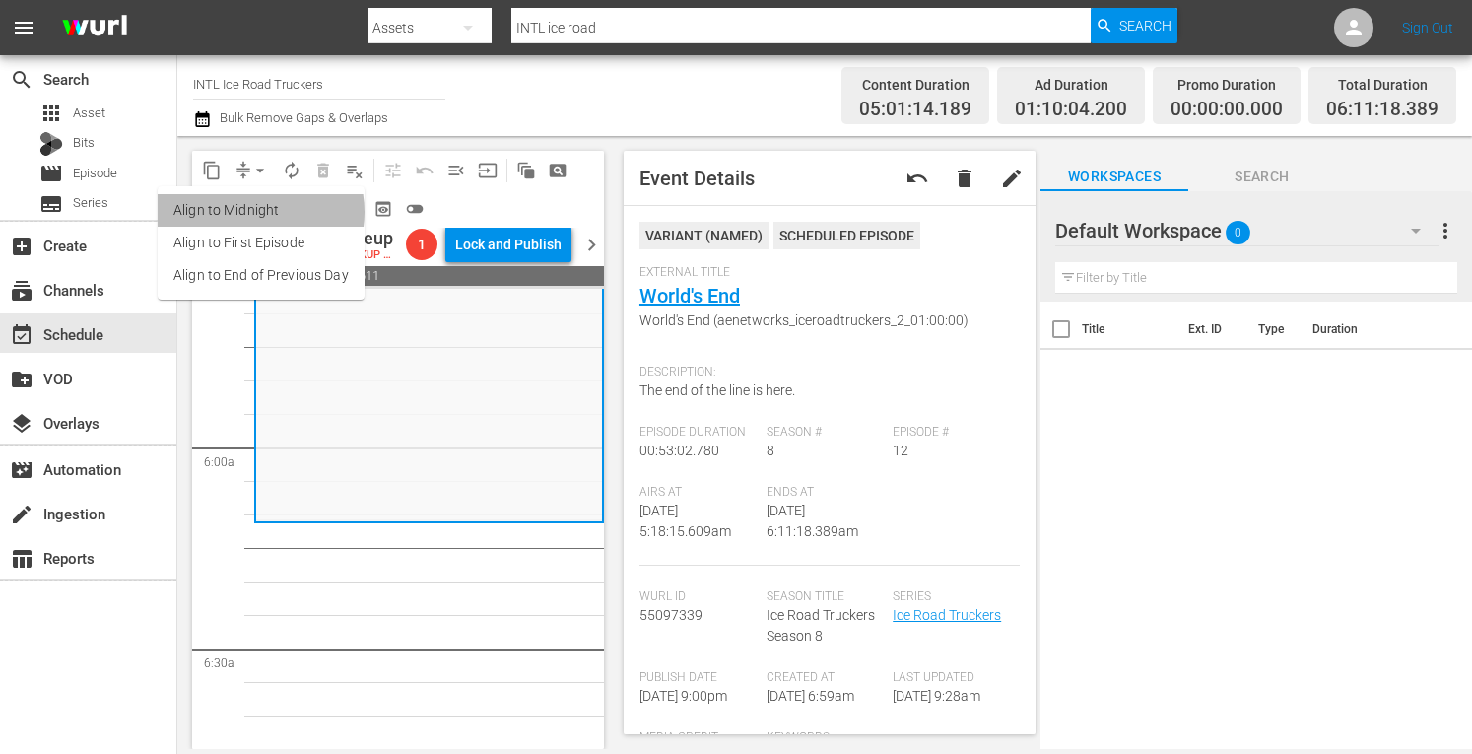
click at [254, 212] on li "Align to Midnight" at bounding box center [261, 210] width 207 height 33
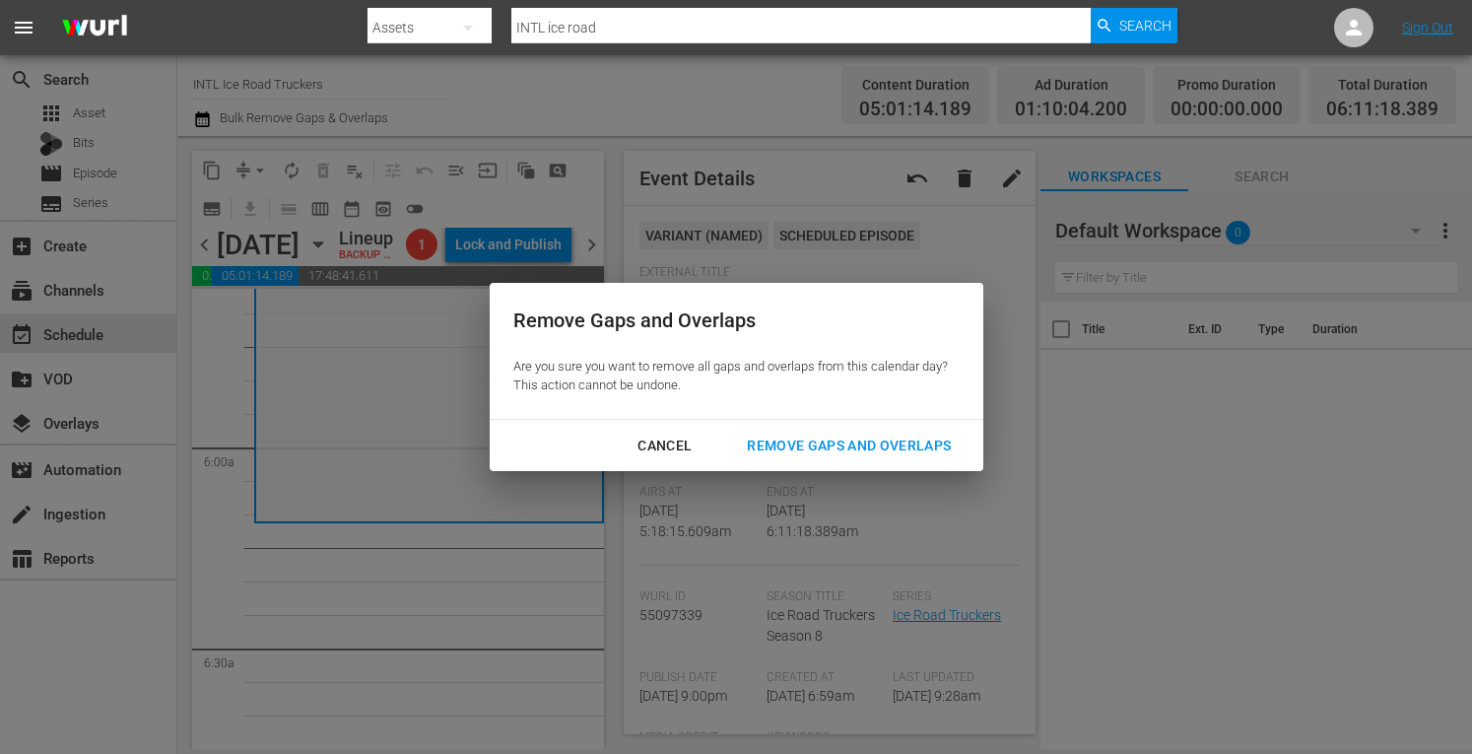
click at [845, 441] on div "Remove Gaps and Overlaps" at bounding box center [848, 445] width 235 height 25
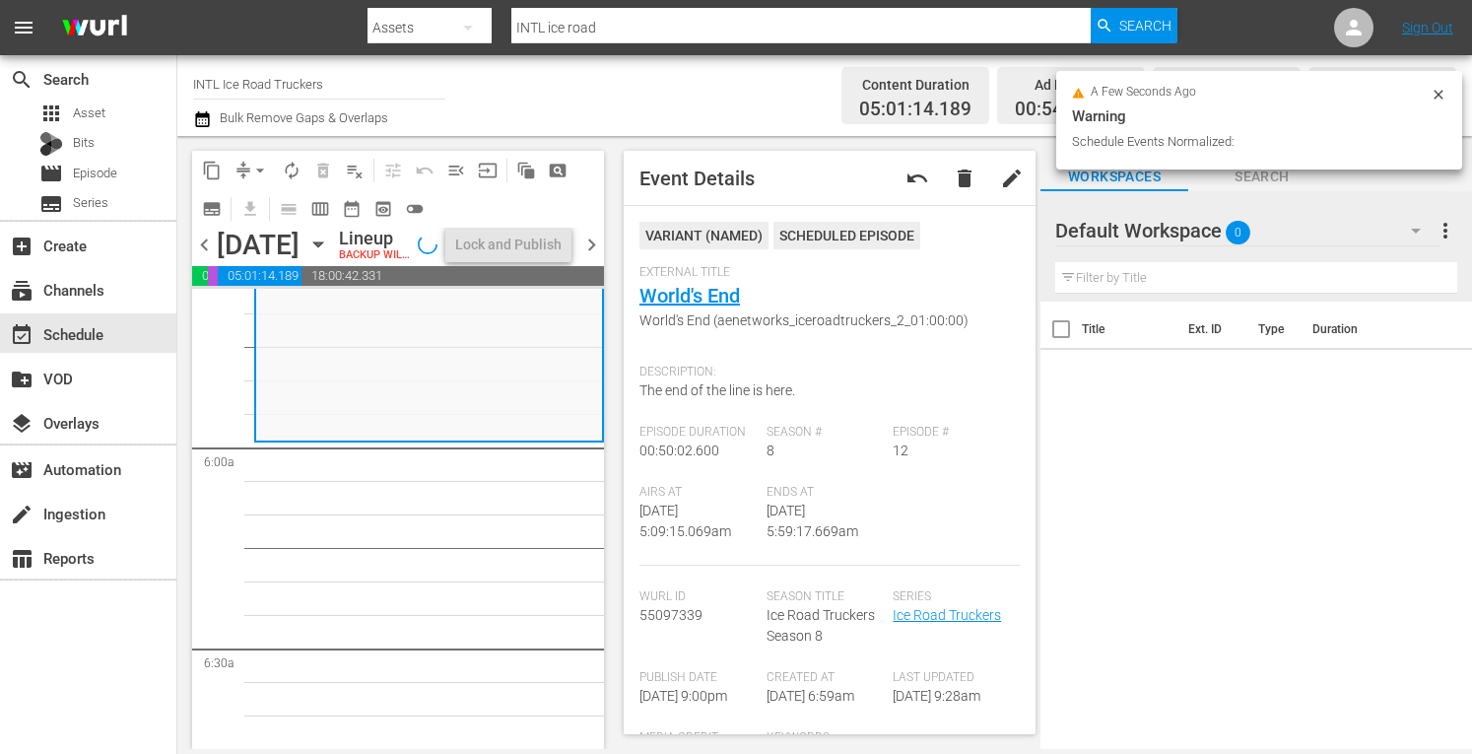
scroll to position [2287, 0]
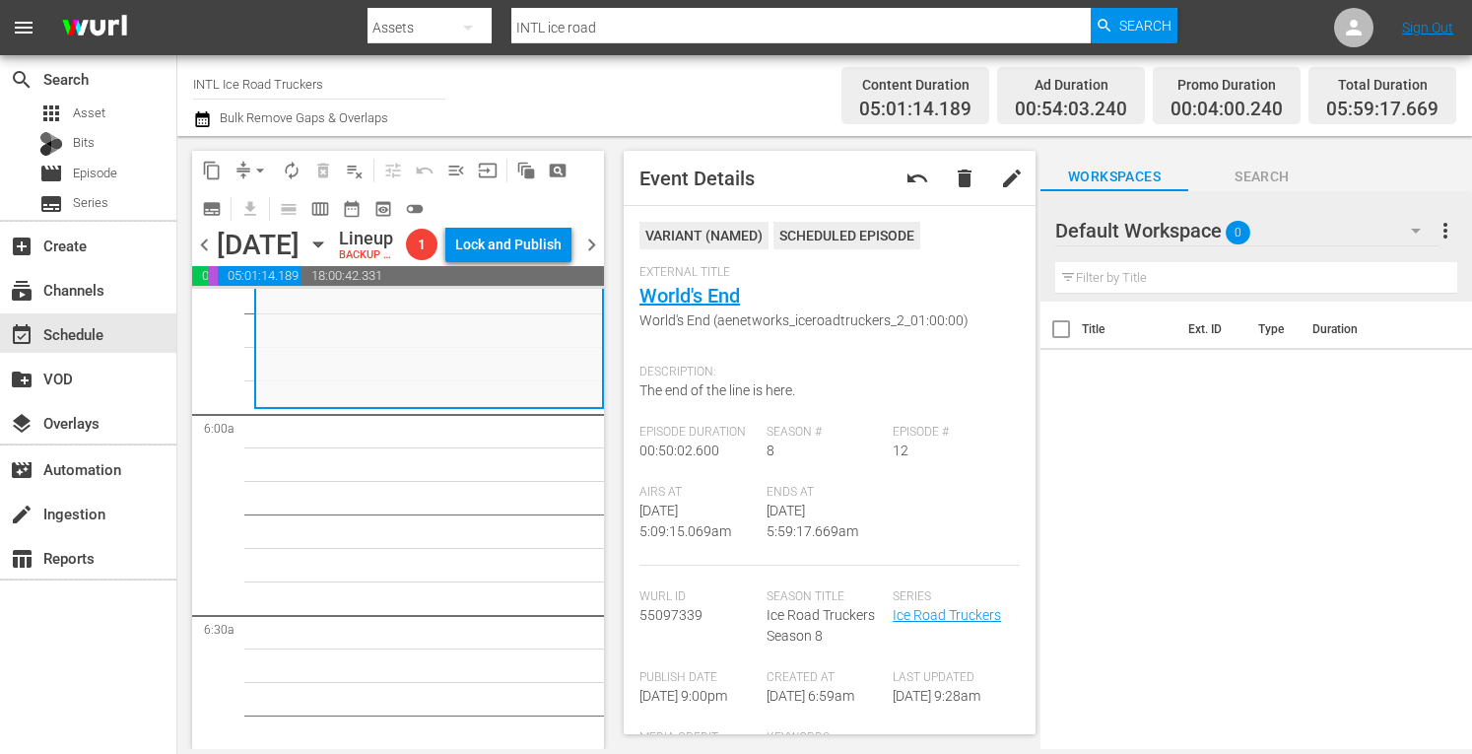
click at [255, 168] on span "arrow_drop_down" at bounding box center [260, 171] width 20 height 20
click at [211, 217] on li "Align to Midnight" at bounding box center [261, 210] width 207 height 33
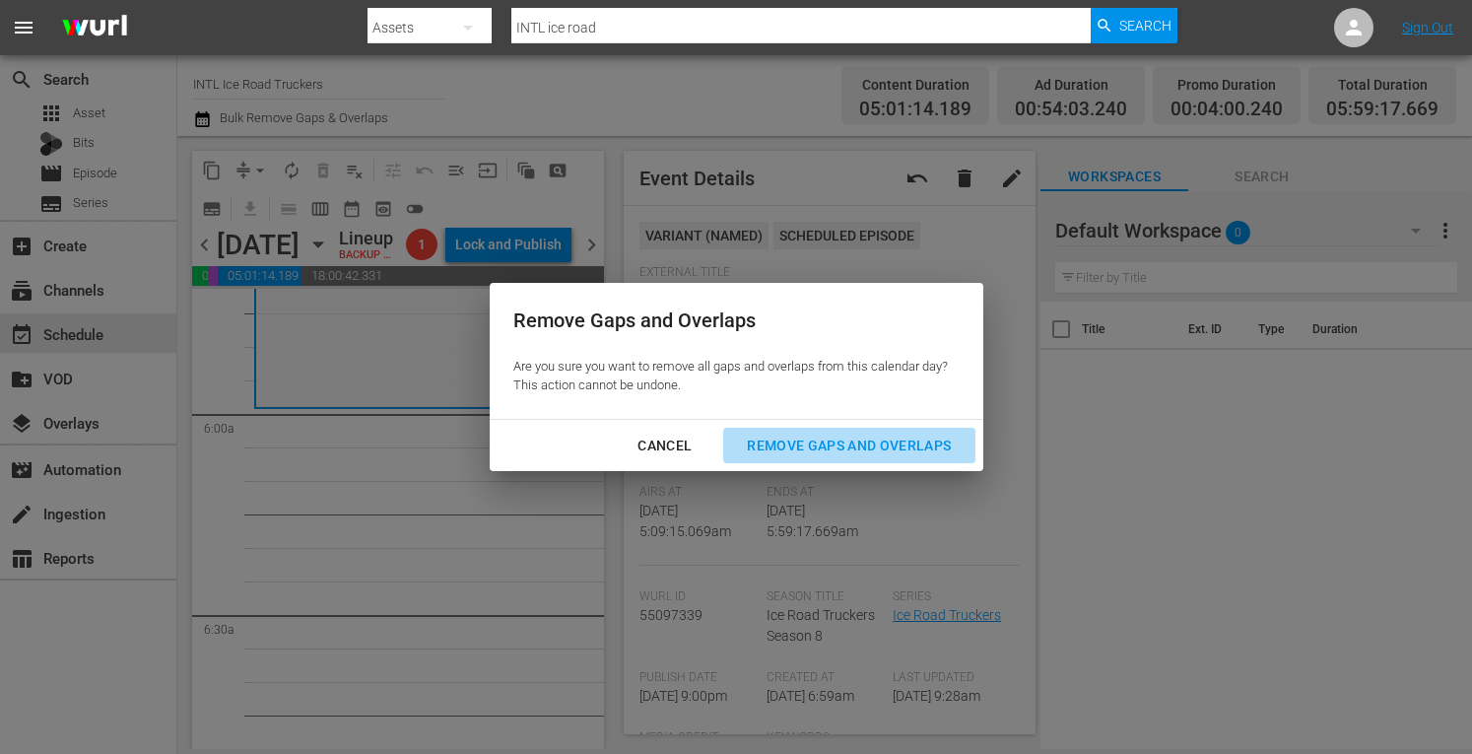
click at [833, 446] on div "Remove Gaps and Overlaps" at bounding box center [848, 445] width 235 height 25
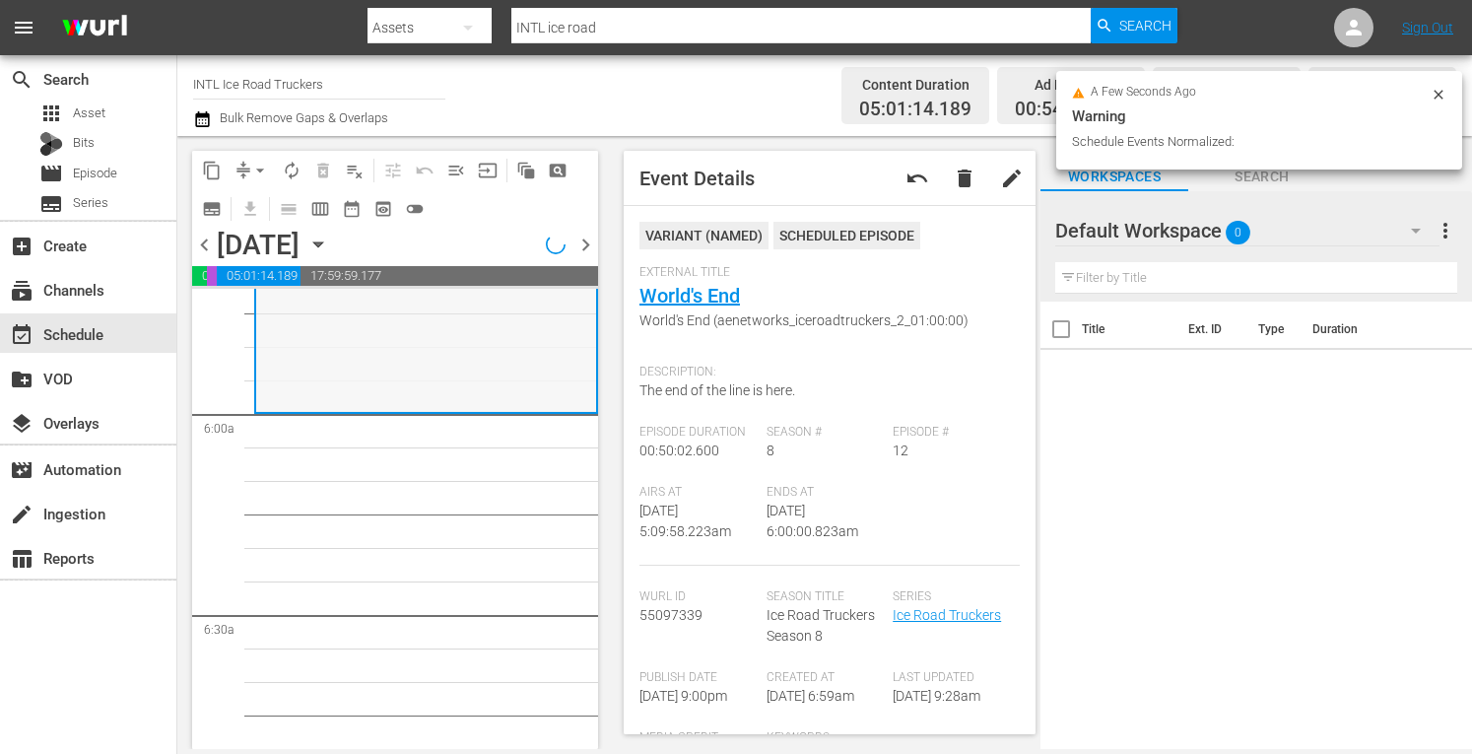
scroll to position [2253, 0]
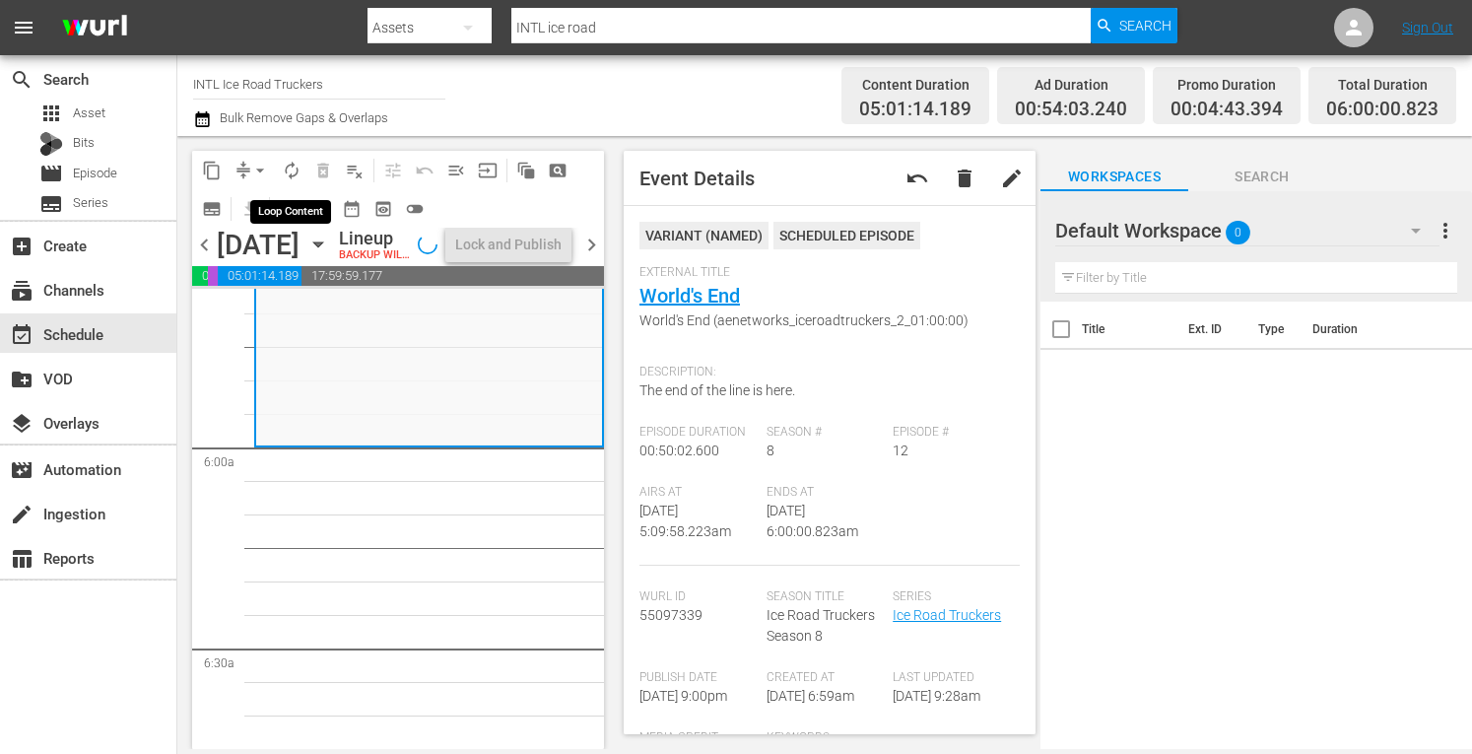
click at [293, 174] on span "autorenew_outlined" at bounding box center [292, 171] width 20 height 20
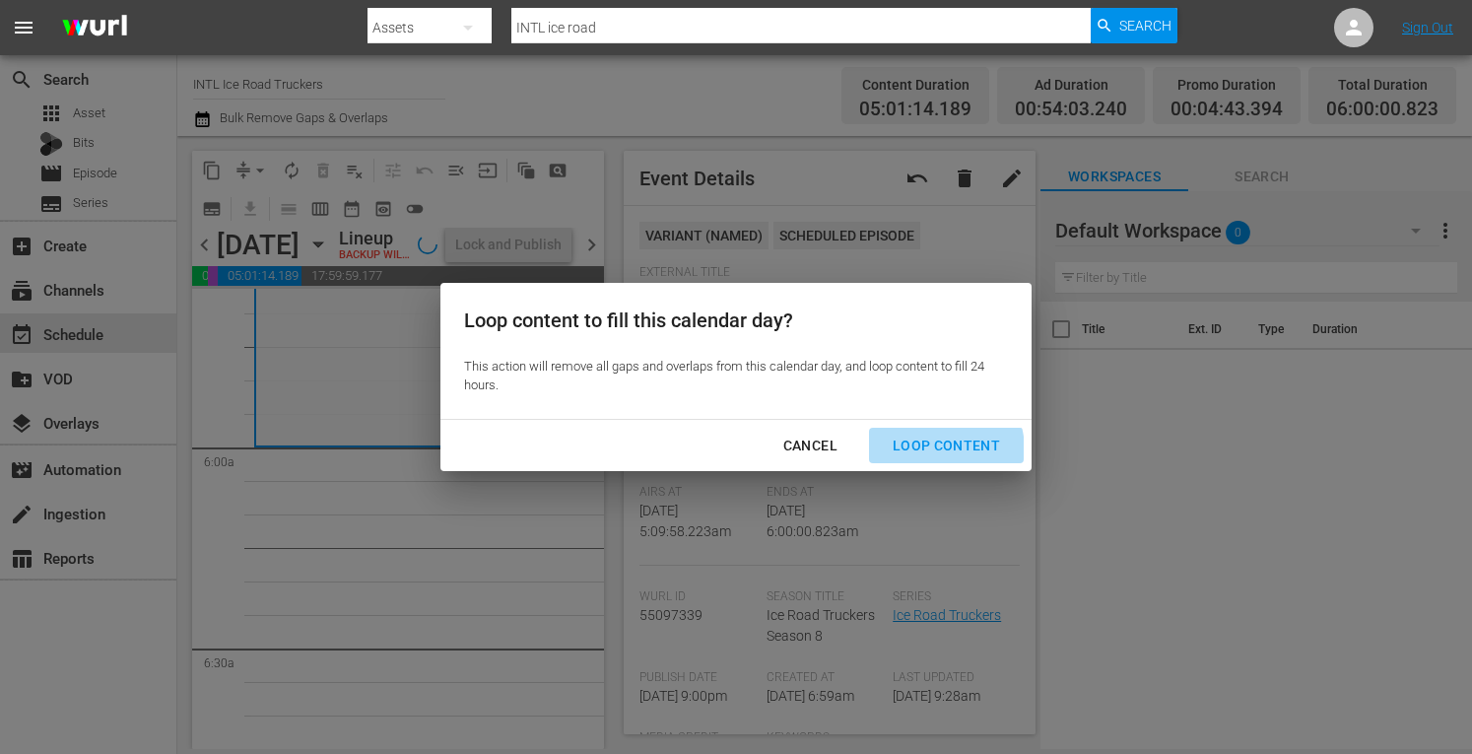
click at [932, 450] on div "Loop Content" at bounding box center [946, 445] width 139 height 25
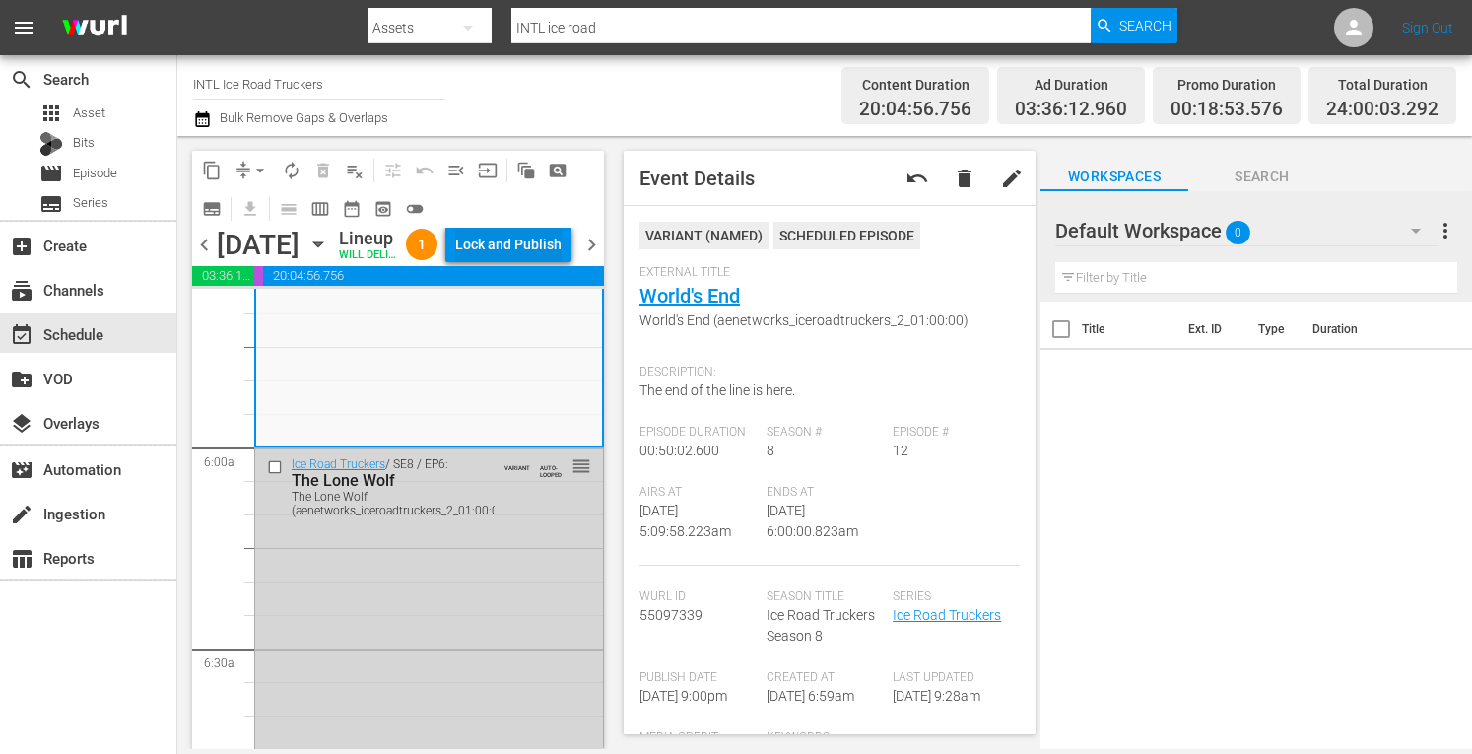
click at [528, 261] on div "Lock and Publish" at bounding box center [508, 244] width 106 height 35
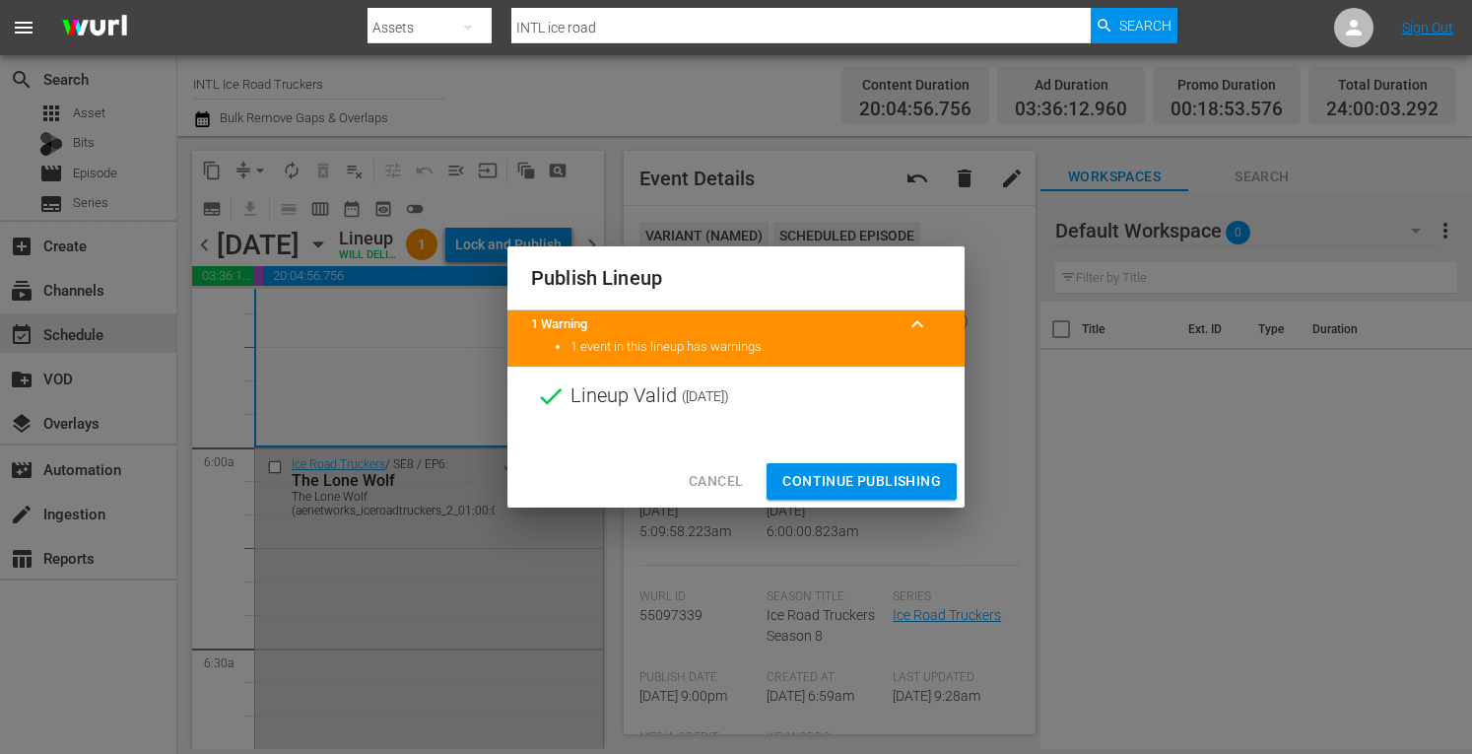
click at [847, 484] on span "Continue Publishing" at bounding box center [861, 481] width 159 height 25
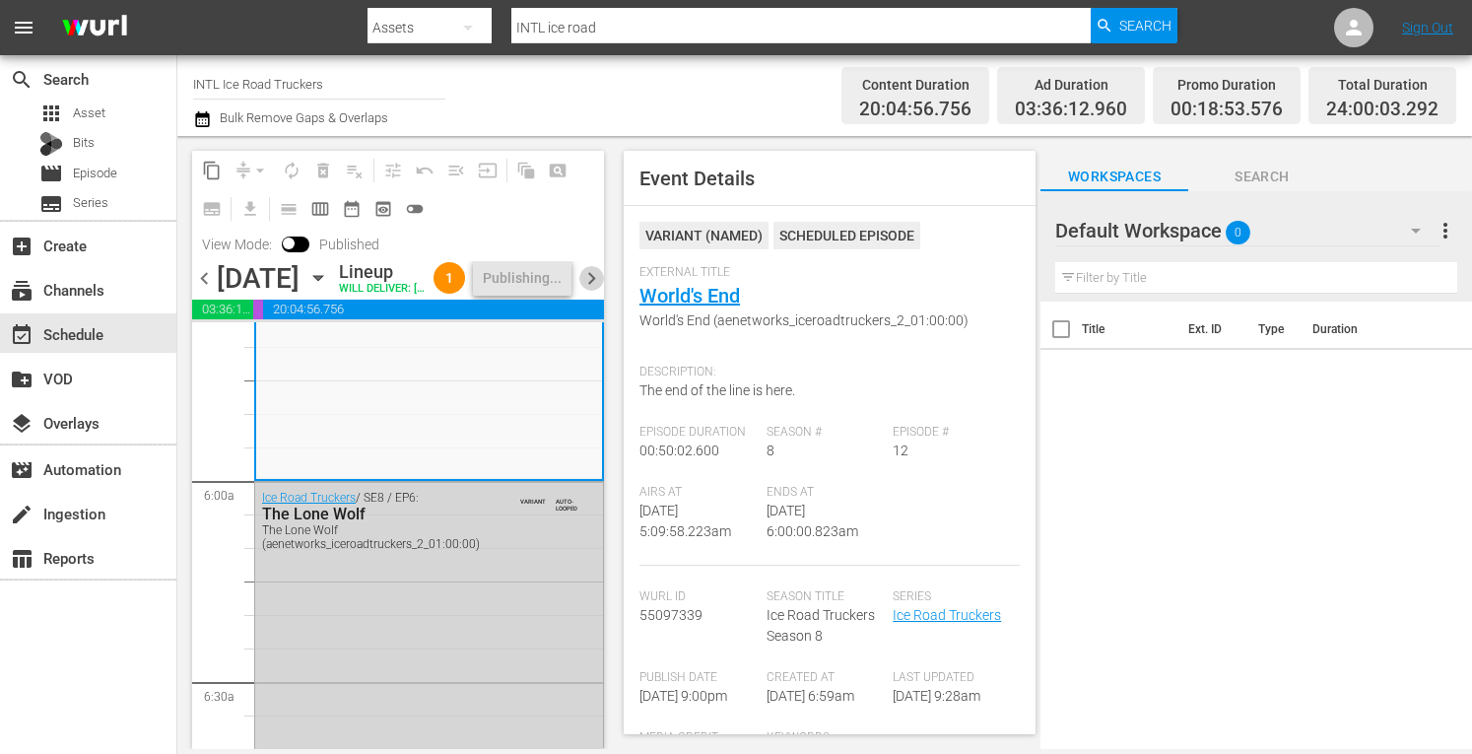
click at [597, 291] on span "chevron_right" at bounding box center [591, 278] width 25 height 25
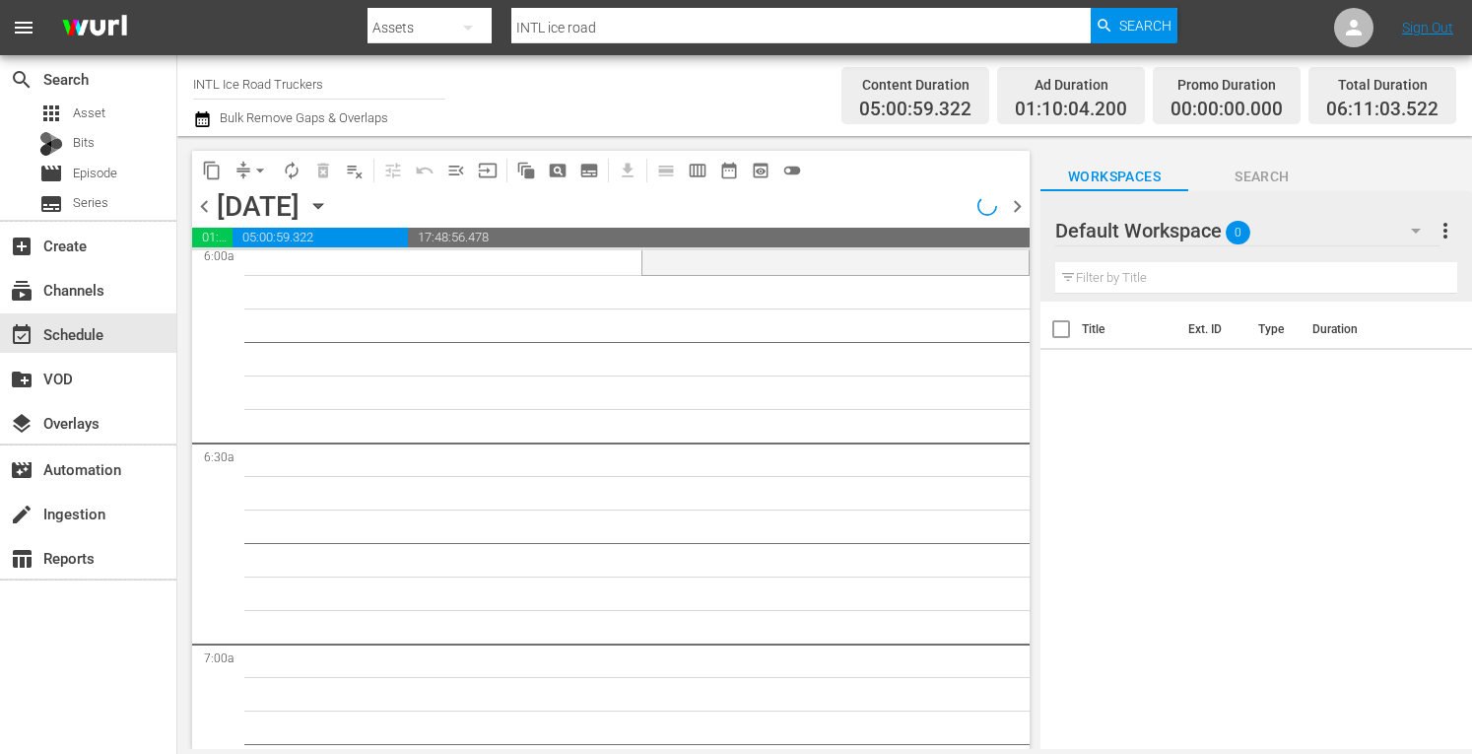
scroll to position [2287, 0]
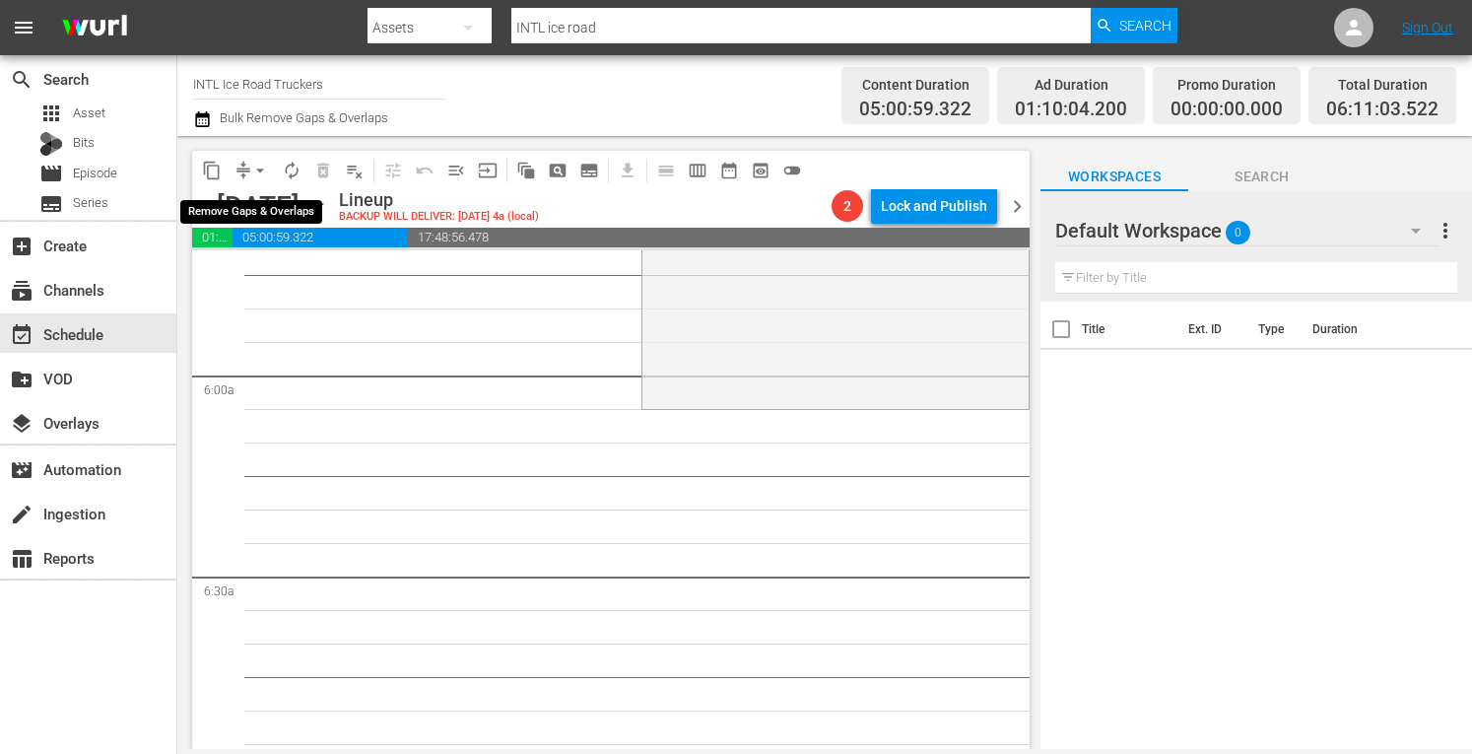
click at [260, 175] on span "arrow_drop_down" at bounding box center [260, 171] width 20 height 20
click at [229, 222] on li "Align to Midnight" at bounding box center [260, 210] width 163 height 33
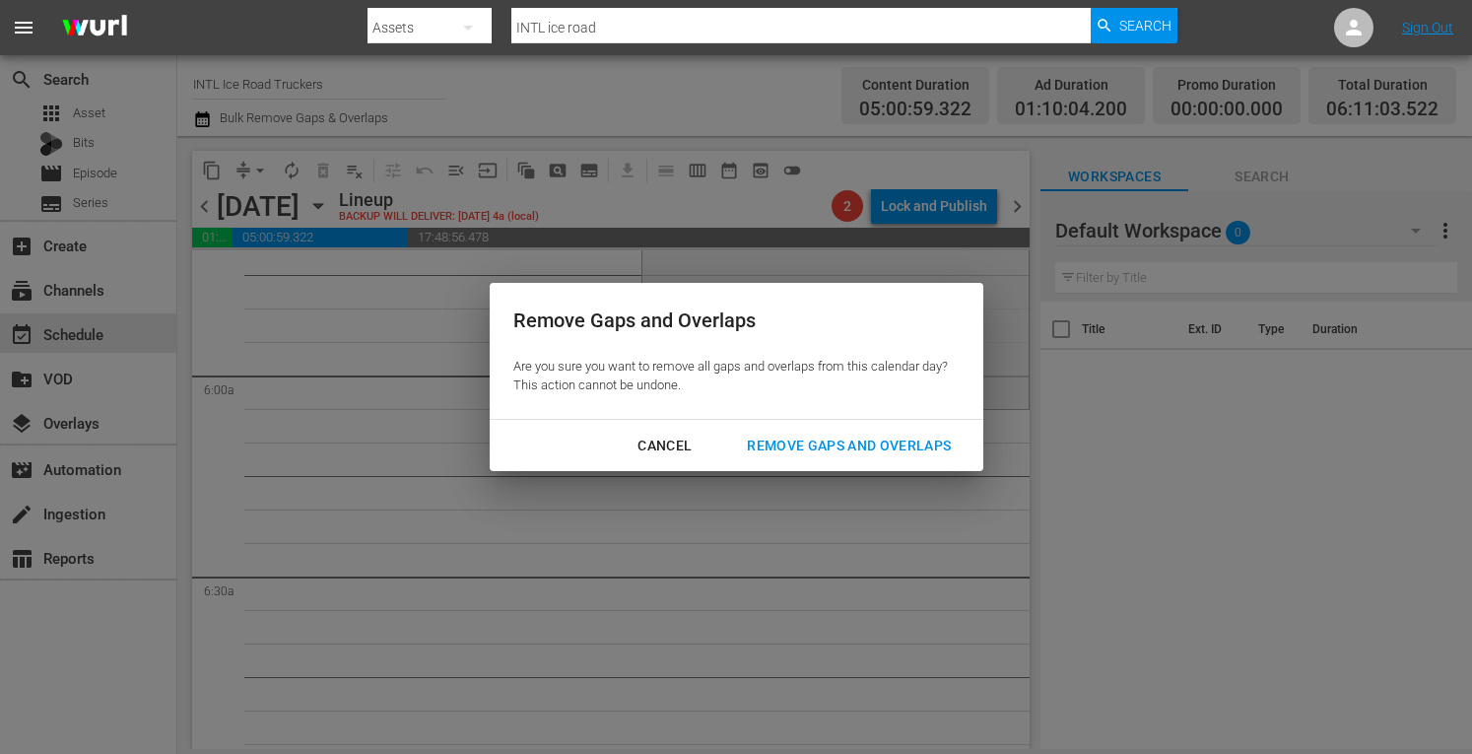
click at [874, 450] on div "Remove Gaps and Overlaps" at bounding box center [848, 445] width 235 height 25
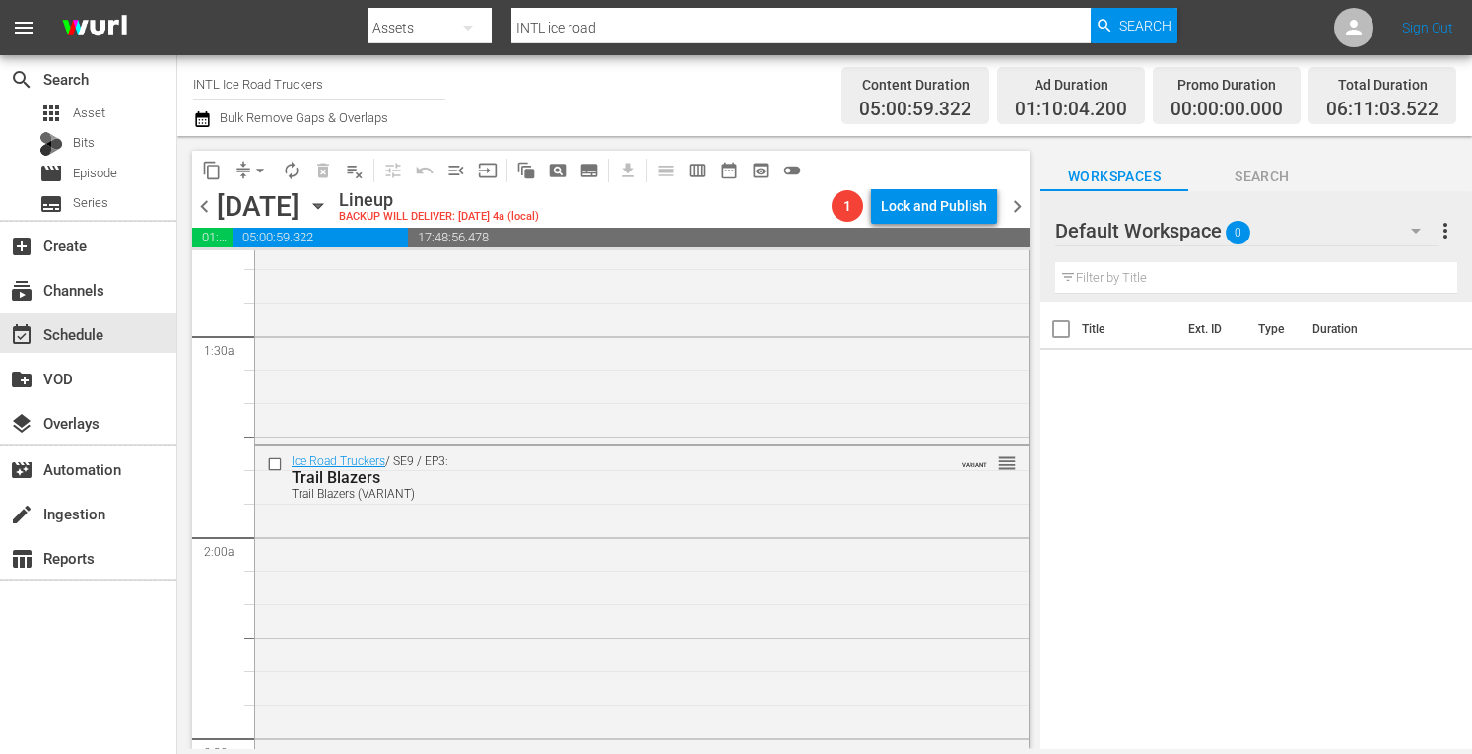
scroll to position [0, 0]
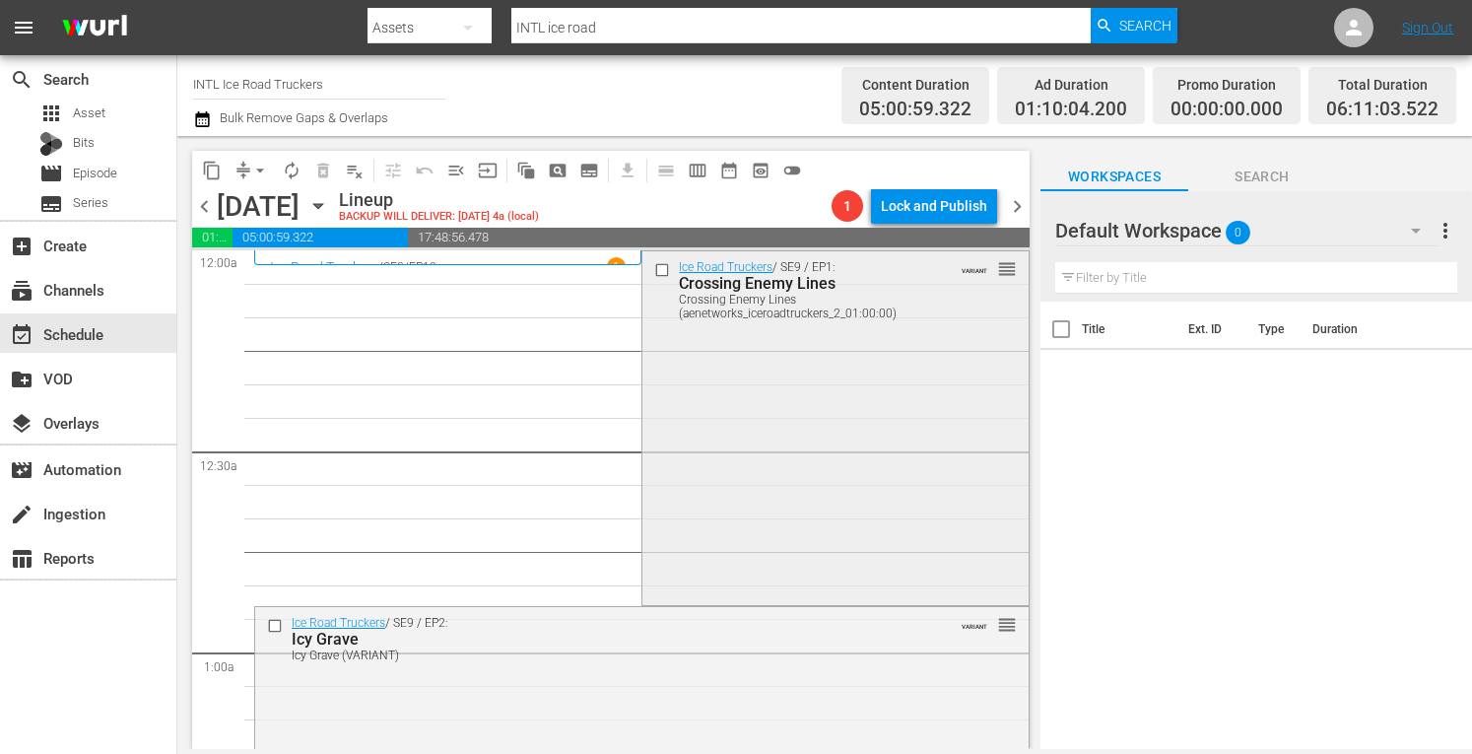
click at [824, 434] on div "Ice Road Truckers / SE9 / EP1: Crossing Enemy Lines Crossing Enemy Lines (aenet…" at bounding box center [834, 425] width 385 height 349
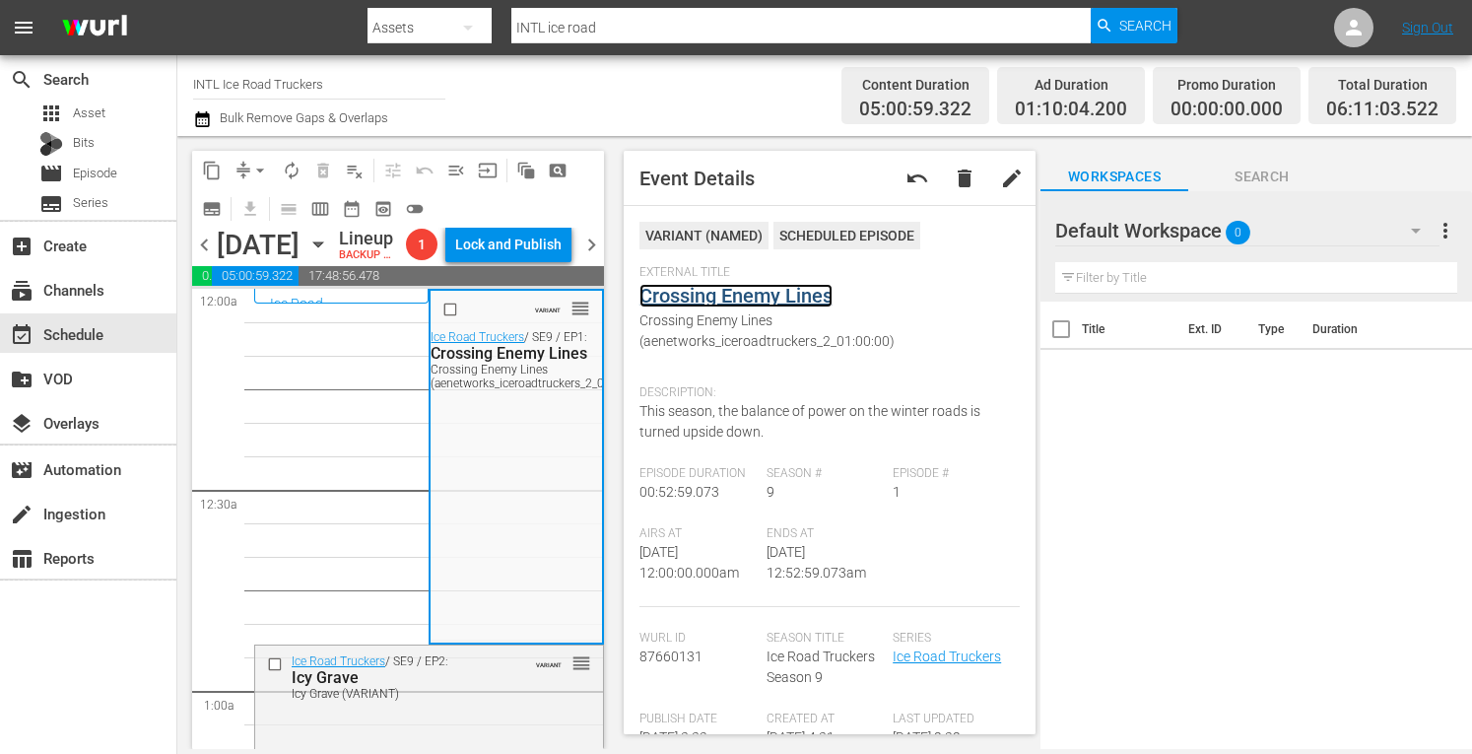
click at [718, 300] on link "Crossing Enemy Lines" at bounding box center [735, 296] width 193 height 24
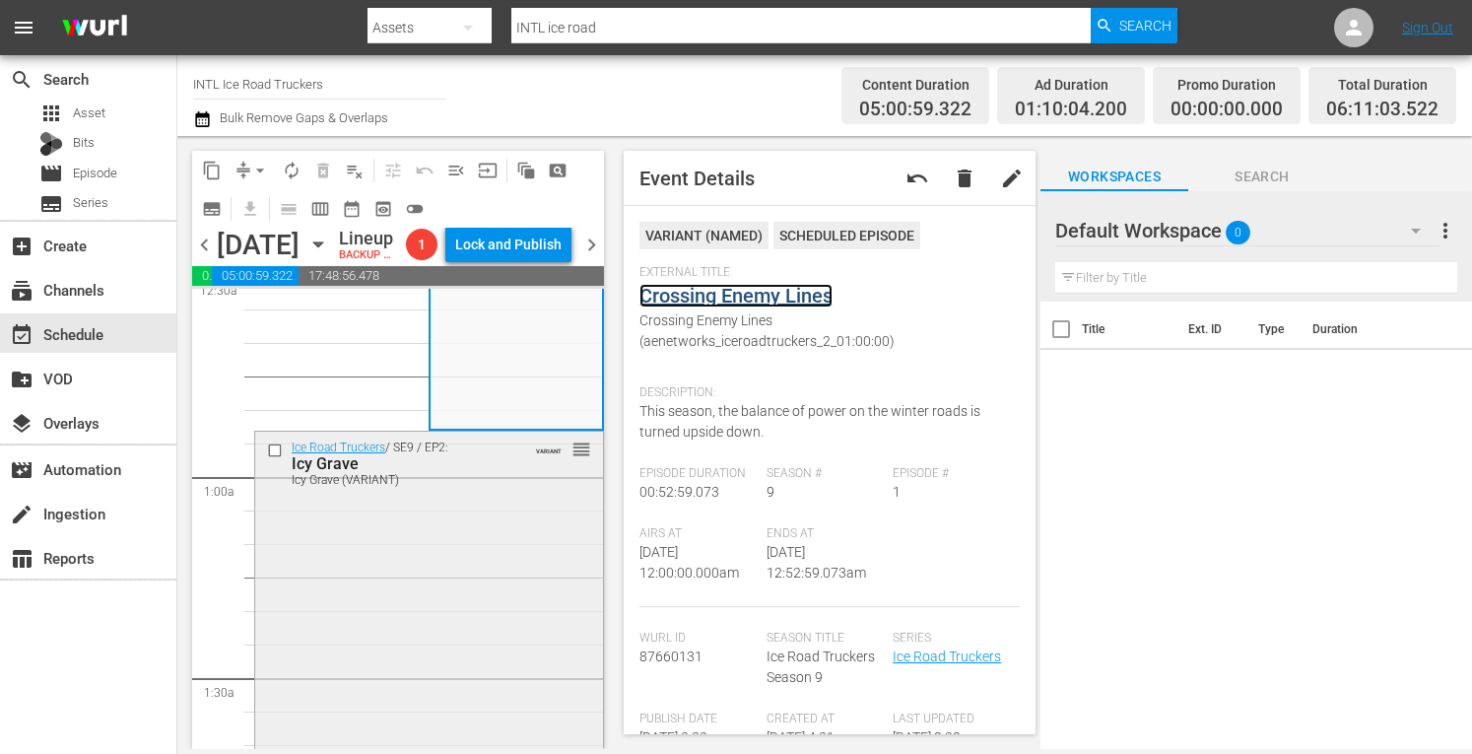
scroll to position [219, 0]
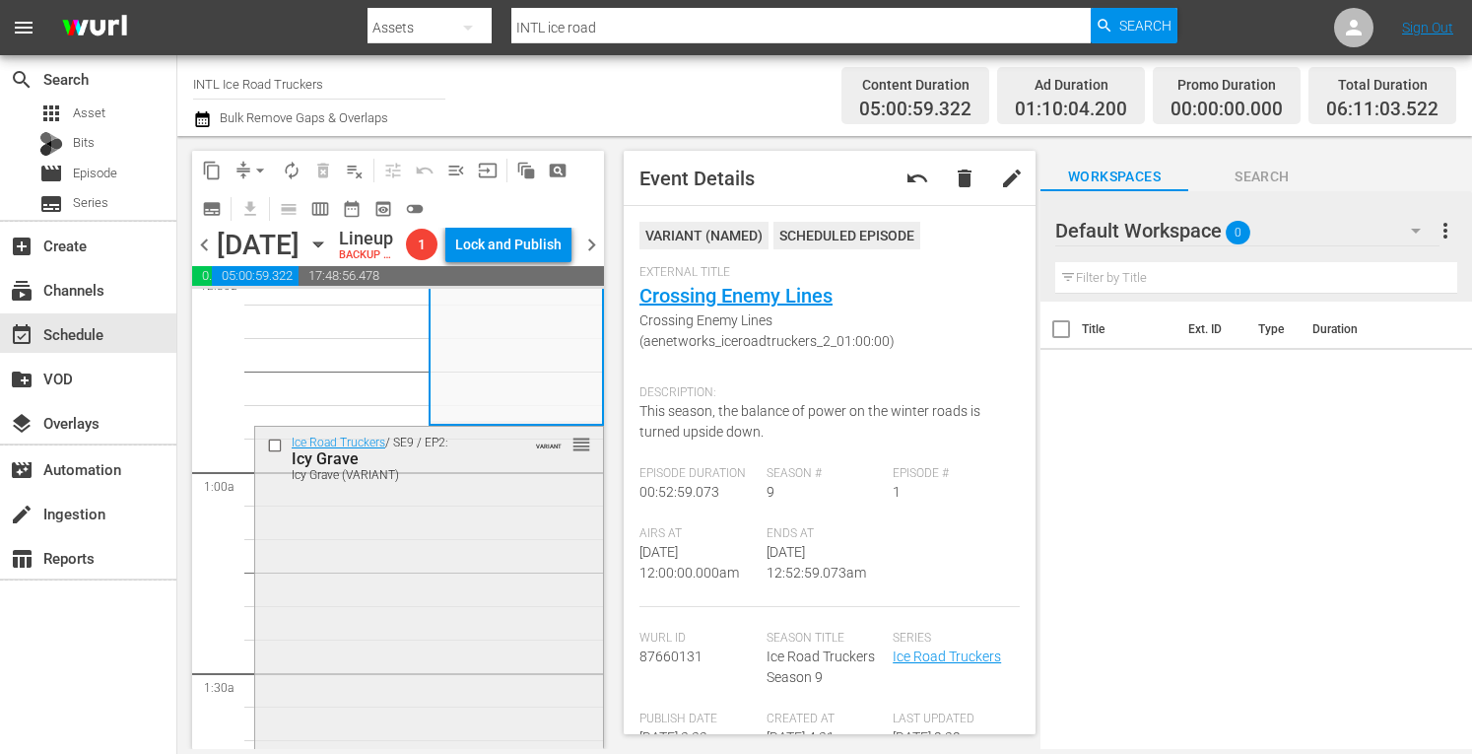
click at [451, 669] on div "Ice Road Truckers / SE9 / EP2: Icy Grave Icy Grave (VARIANT) VARIANT reorder" at bounding box center [429, 602] width 348 height 351
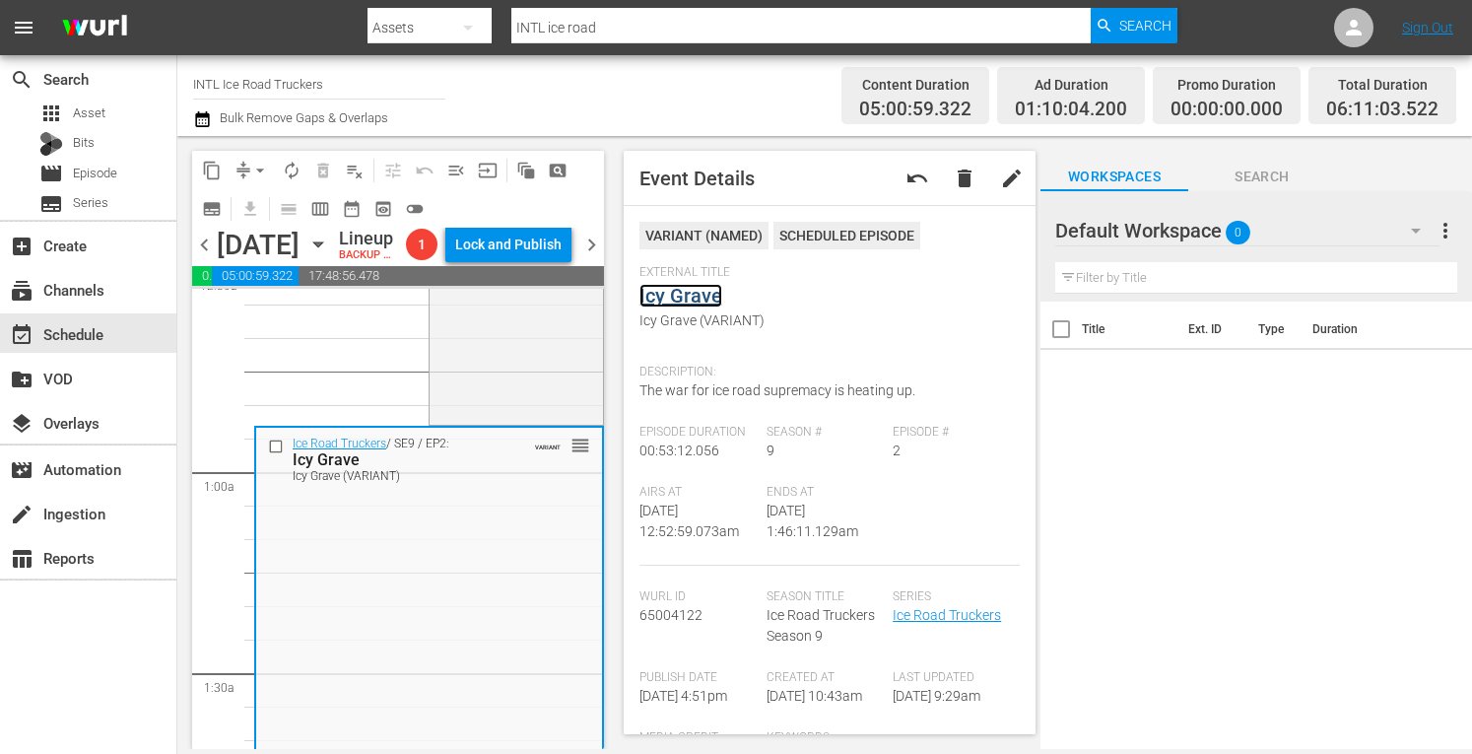
click at [688, 292] on link "Icy Grave" at bounding box center [680, 296] width 83 height 24
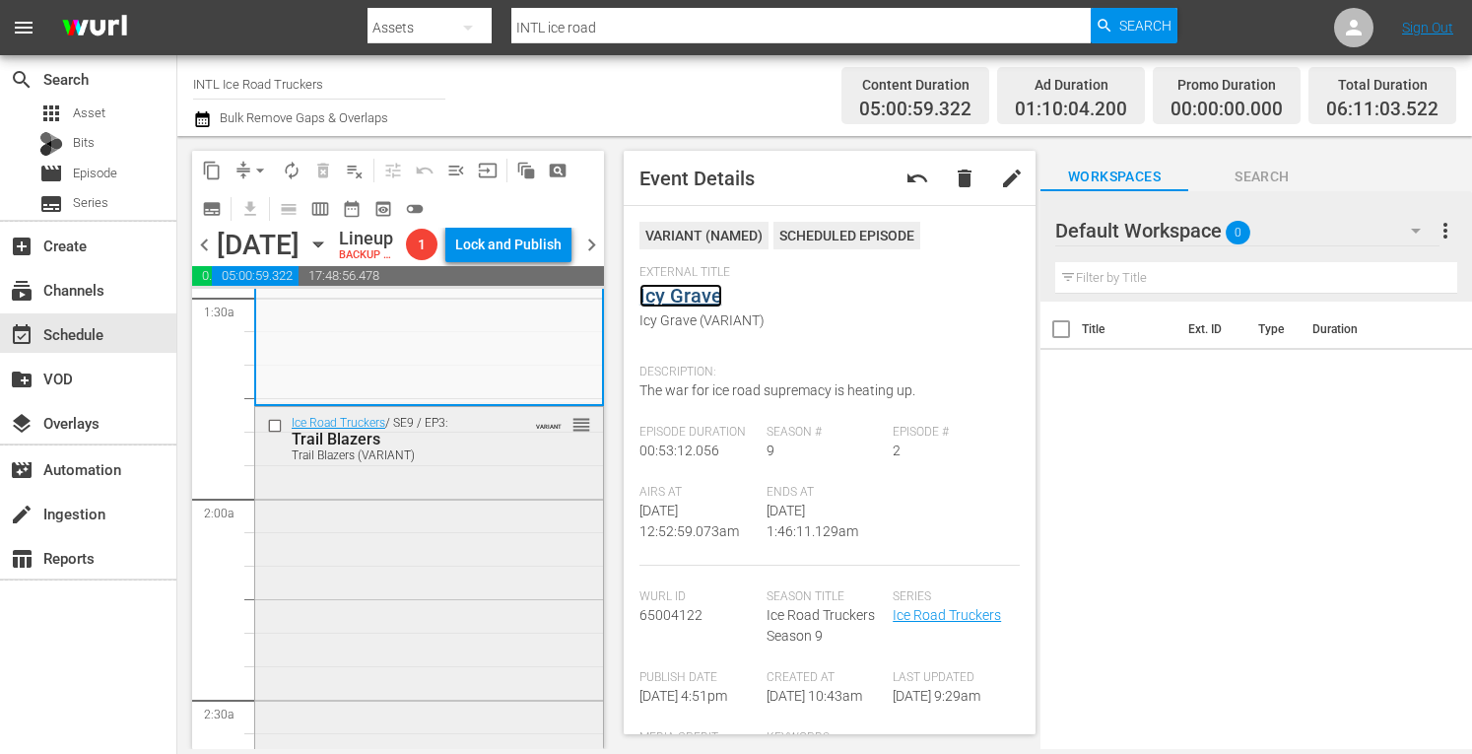
scroll to position [614, 0]
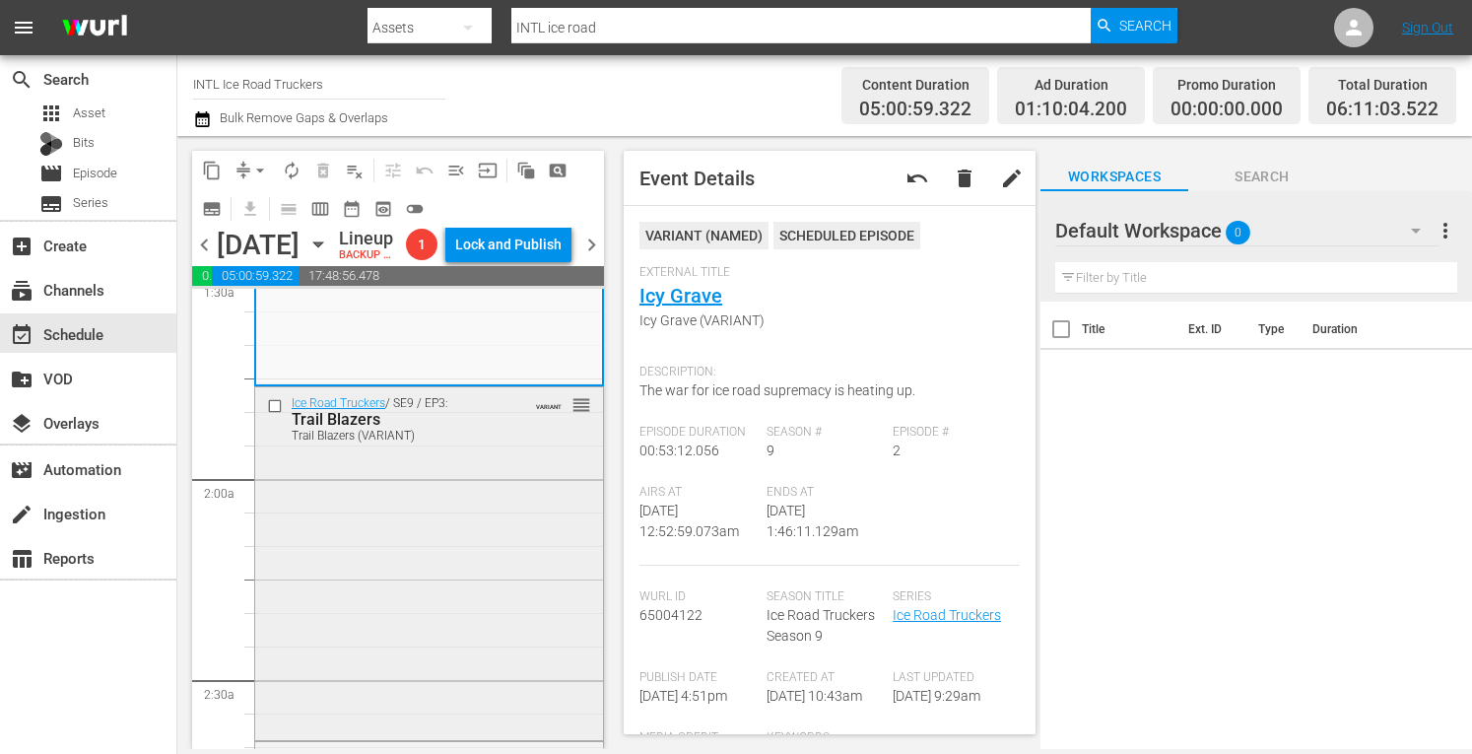
click at [417, 645] on div "Ice Road Truckers / SE9 / EP3: Trail Blazers Trail Blazers (VARIANT) VARIANT re…" at bounding box center [429, 561] width 348 height 349
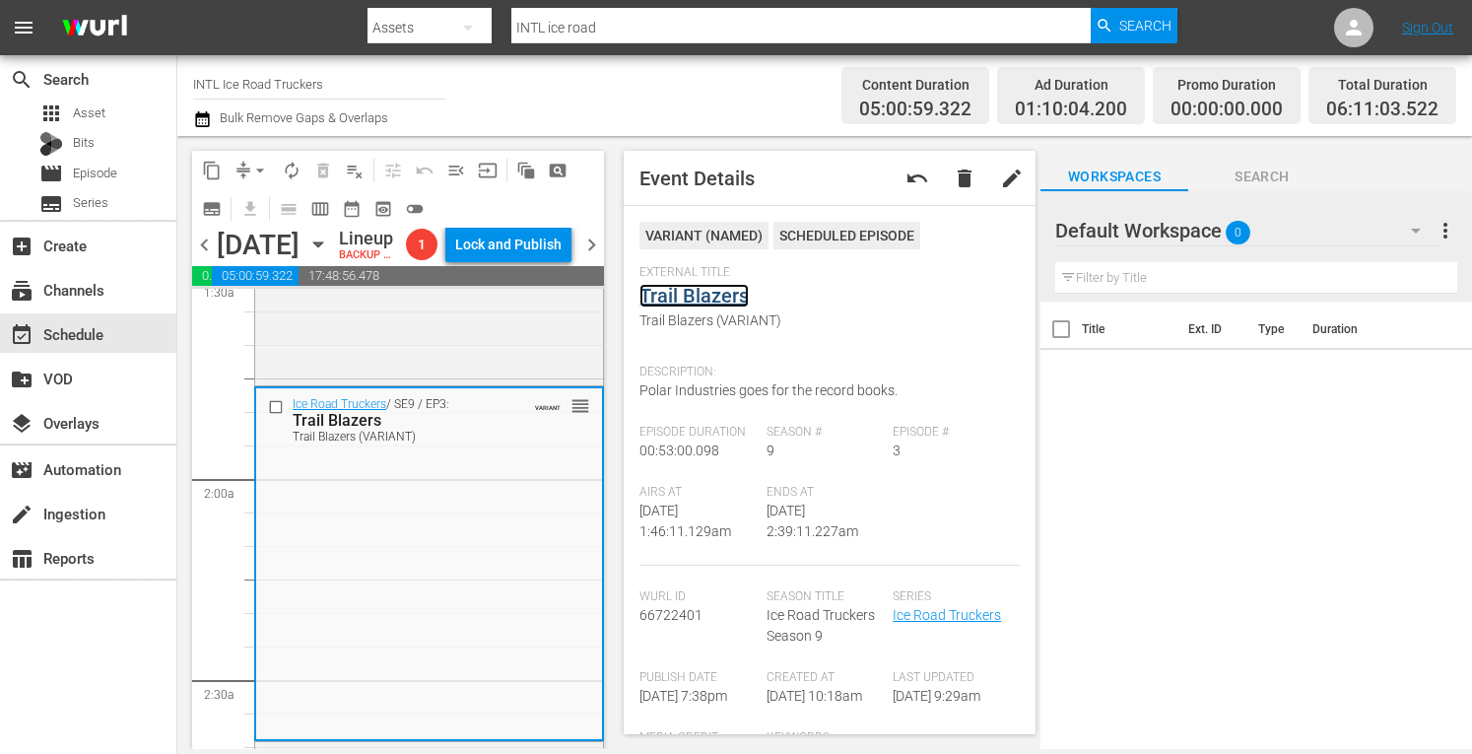
click at [691, 296] on link "Trail Blazers" at bounding box center [693, 296] width 109 height 24
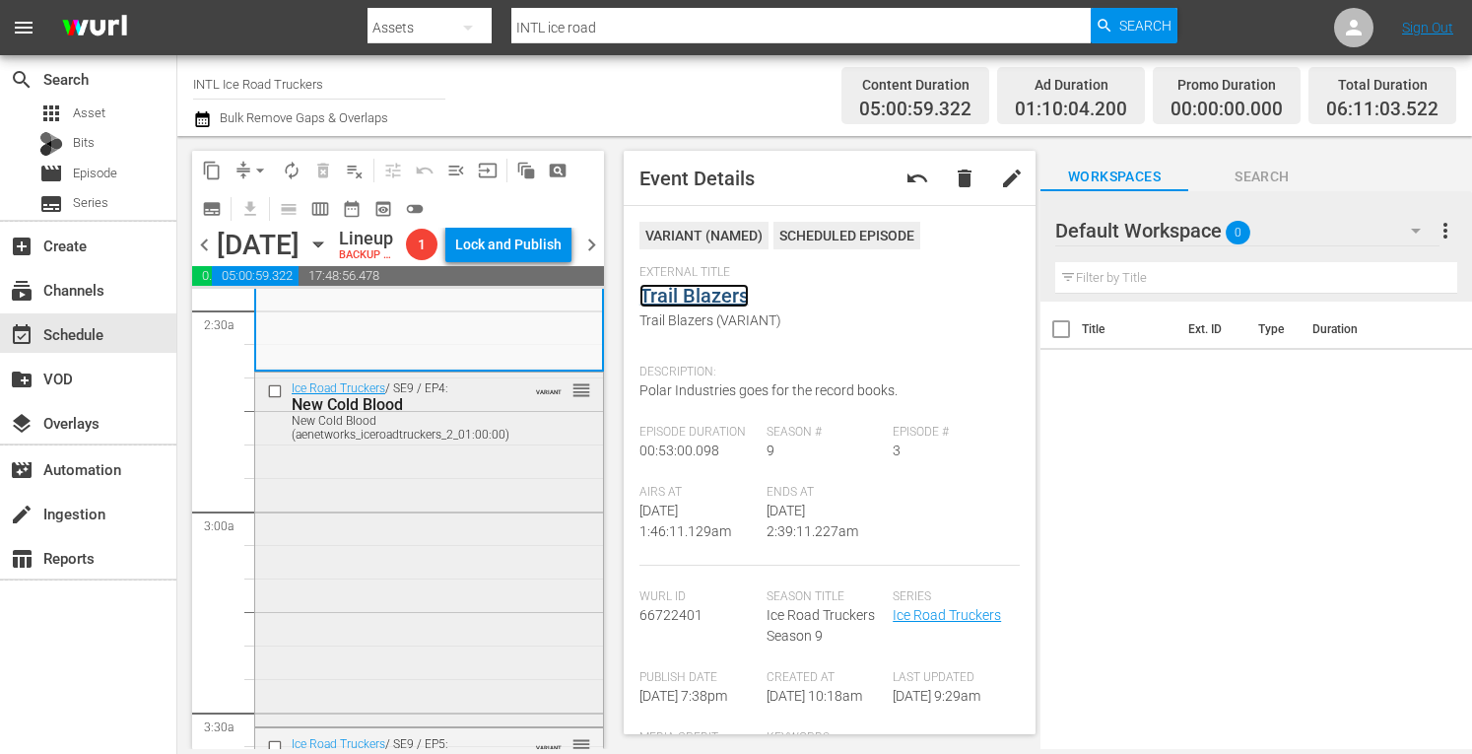
scroll to position [993, 0]
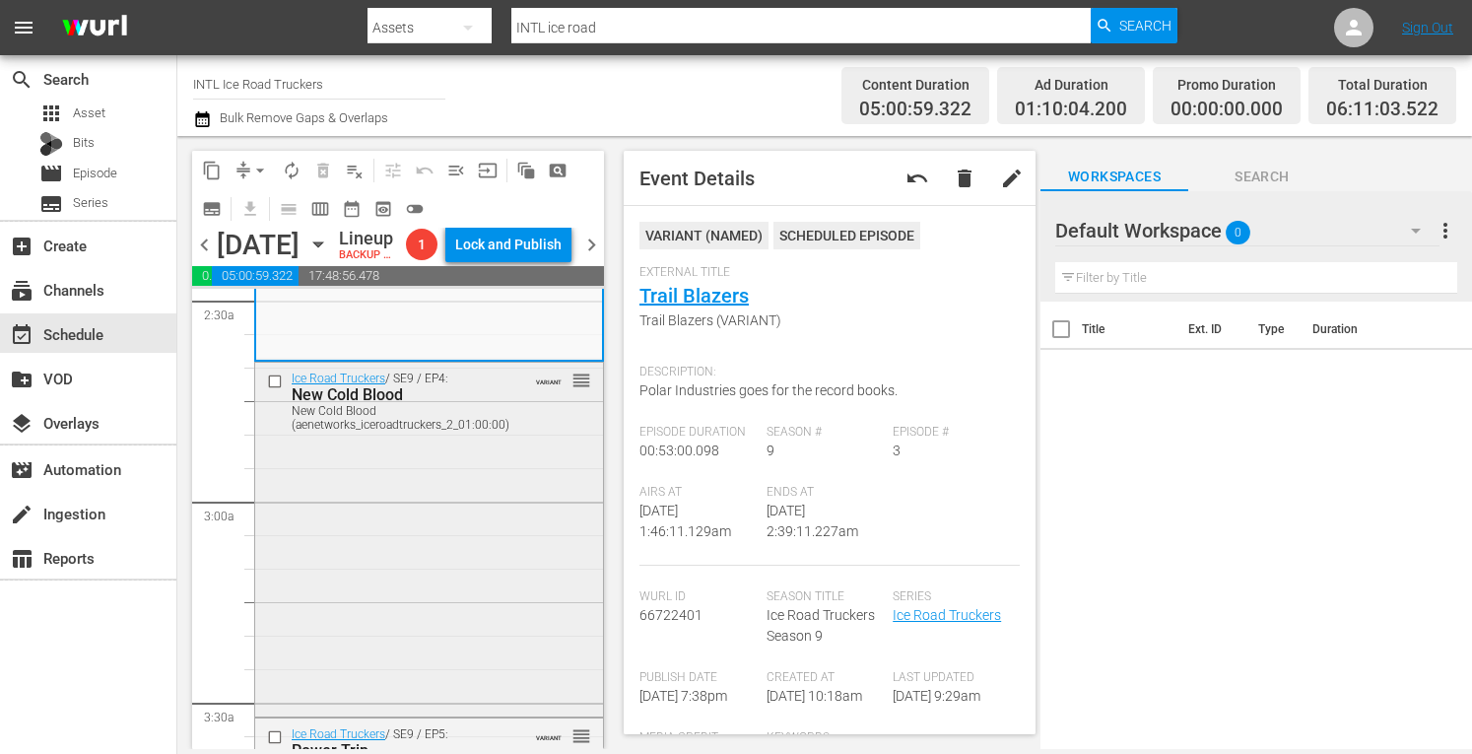
click at [410, 604] on div "Ice Road Truckers / SE9 / EP4: New Cold Blood New Cold Blood (aenetworks_iceroa…" at bounding box center [429, 537] width 348 height 349
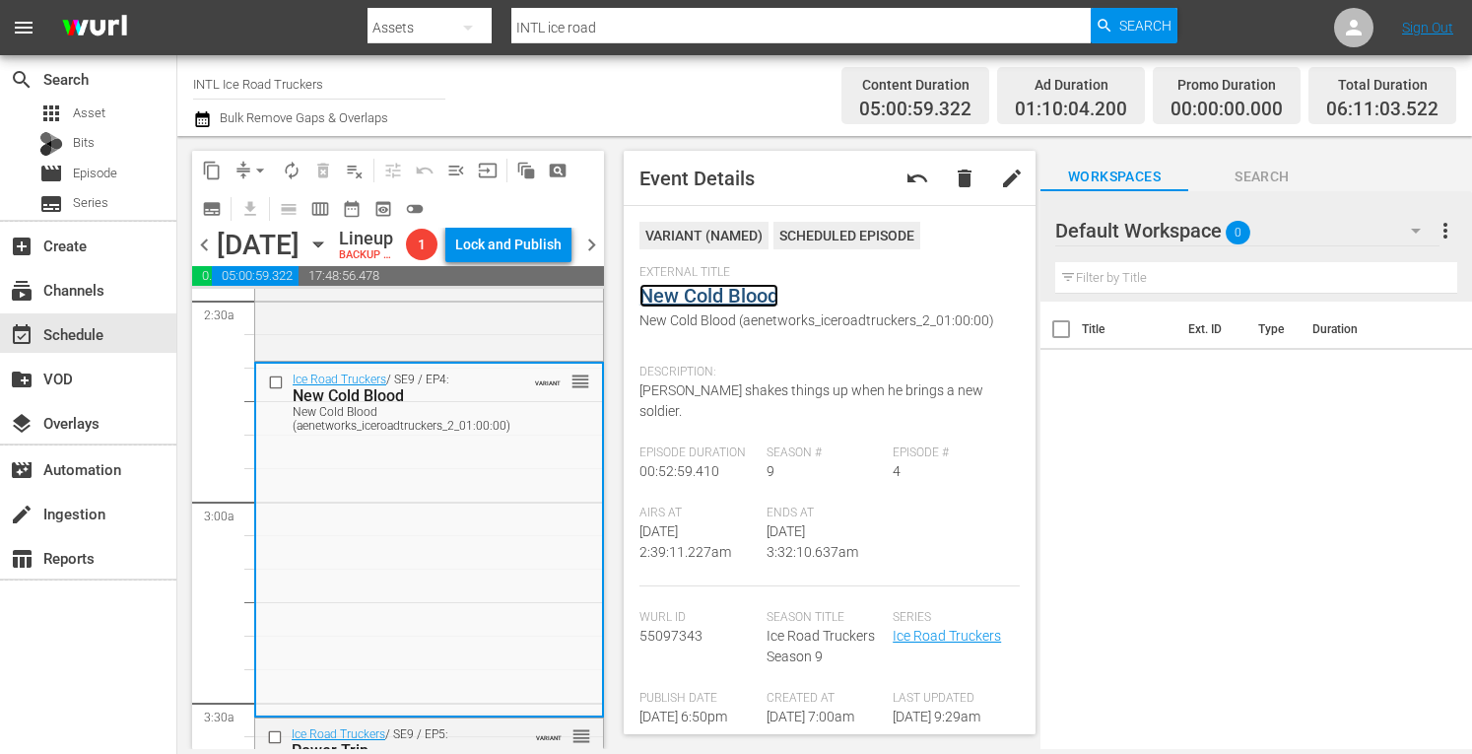
click at [682, 297] on link "New Cold Blood" at bounding box center [708, 296] width 139 height 24
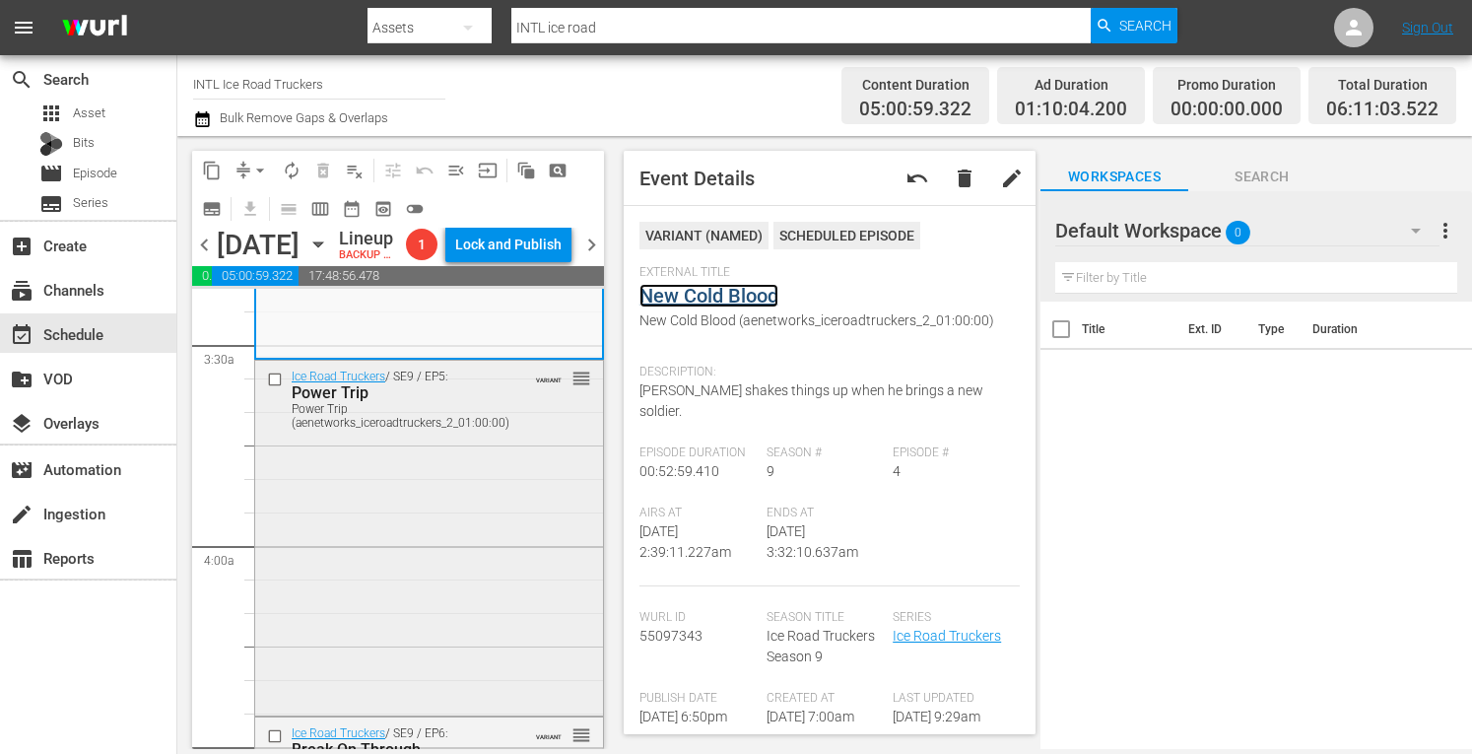
scroll to position [1367, 0]
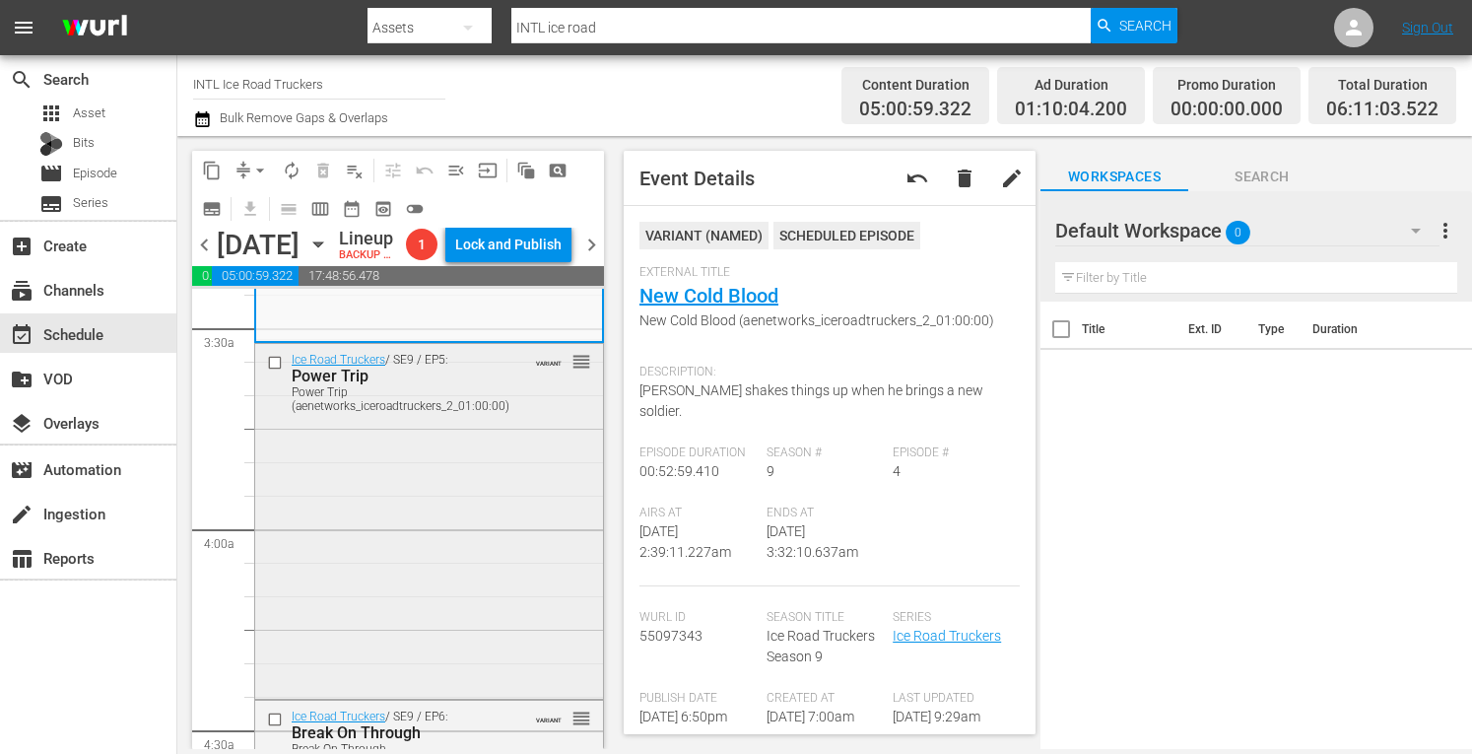
click at [411, 643] on div "Ice Road Truckers / SE9 / EP5: Power Trip Power Trip (aenetworks_iceroadtrucker…" at bounding box center [429, 519] width 348 height 351
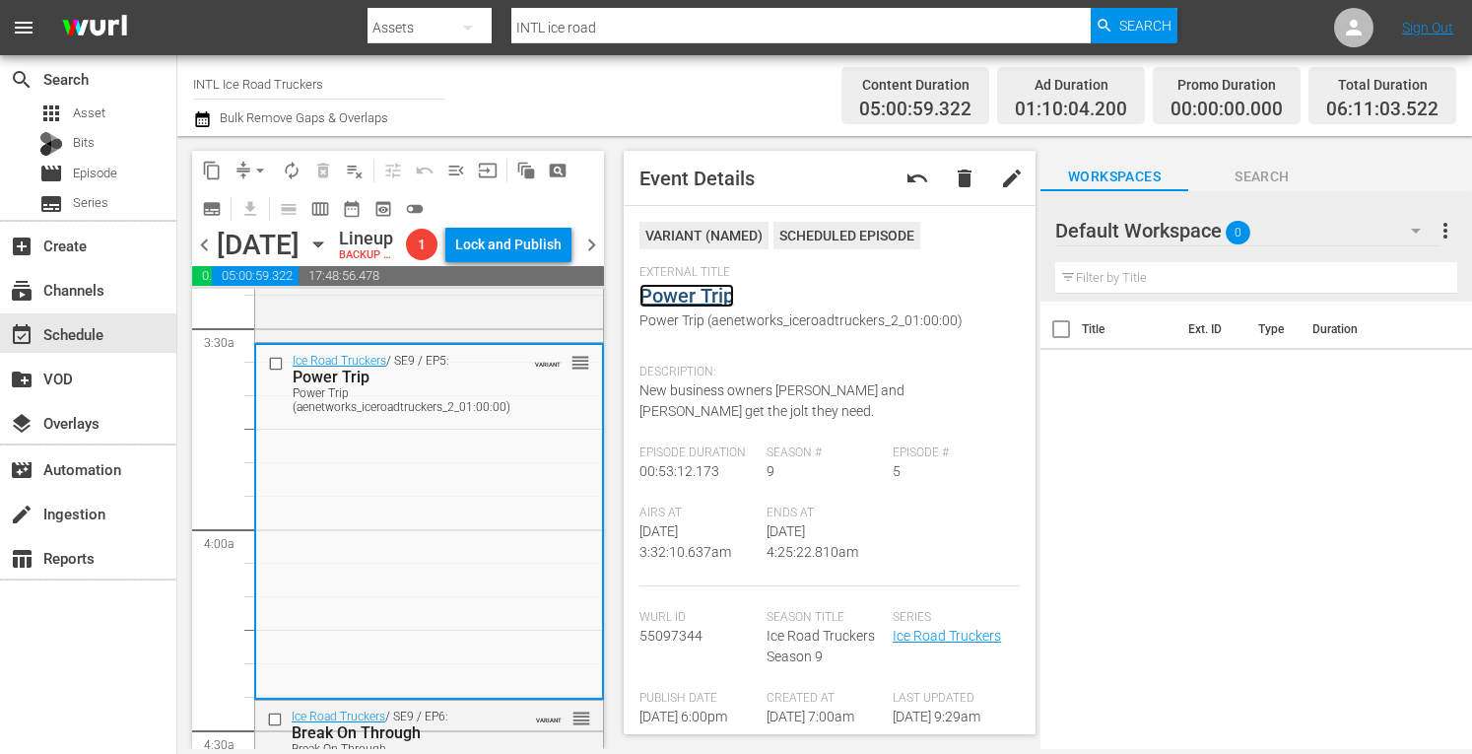
click at [696, 291] on link "Power Trip" at bounding box center [686, 296] width 95 height 24
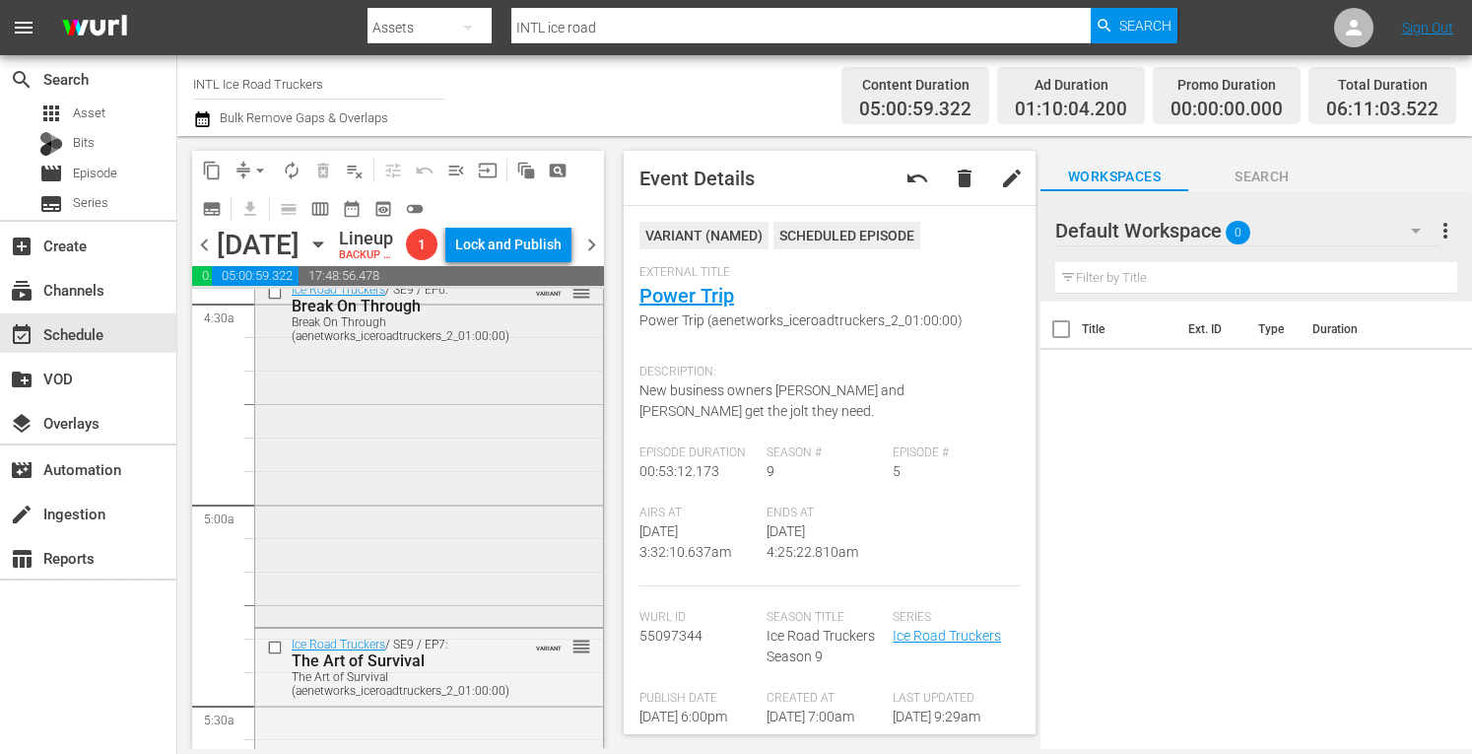
click at [373, 608] on div "Ice Road Truckers / SE9 / EP6: Break On Through Break On Through (aenetworks_ic…" at bounding box center [429, 448] width 348 height 349
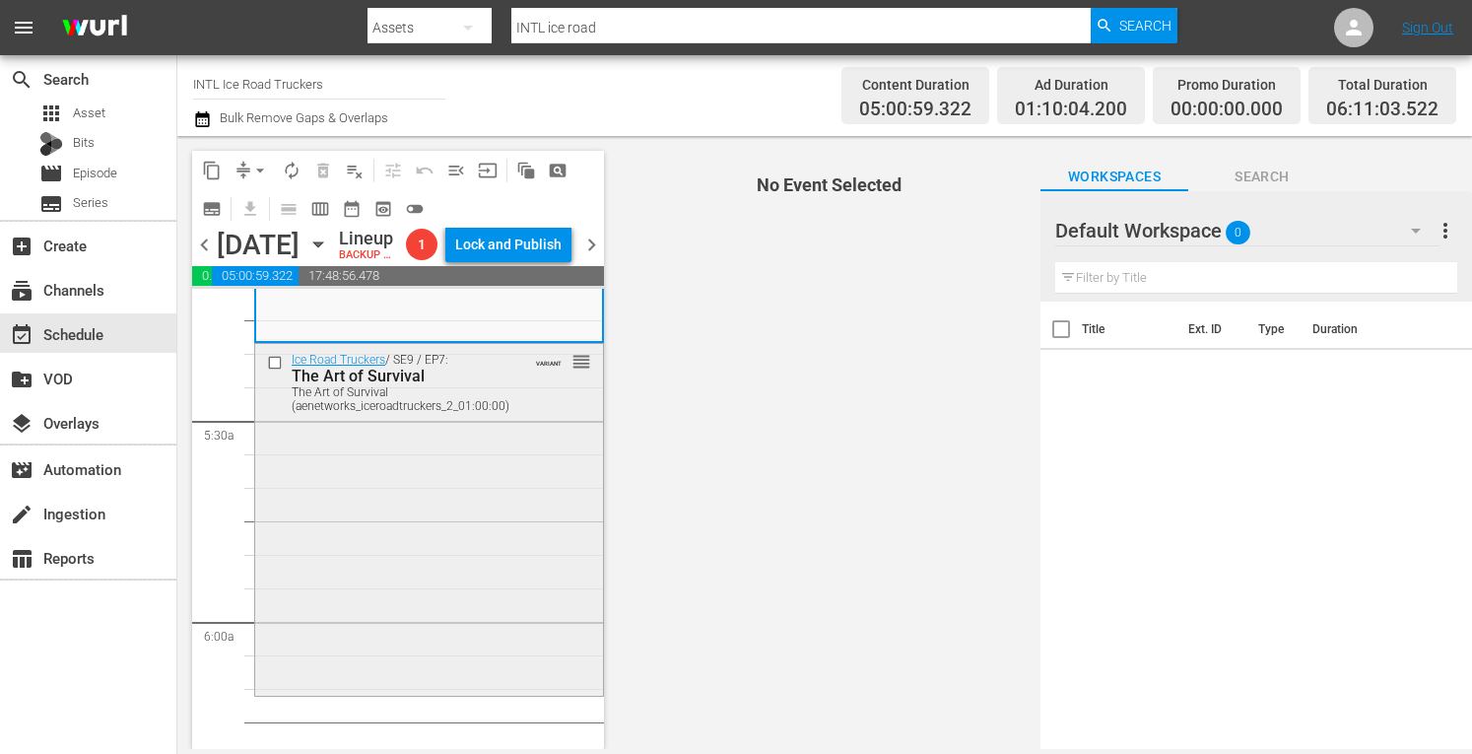
scroll to position [2078, 0]
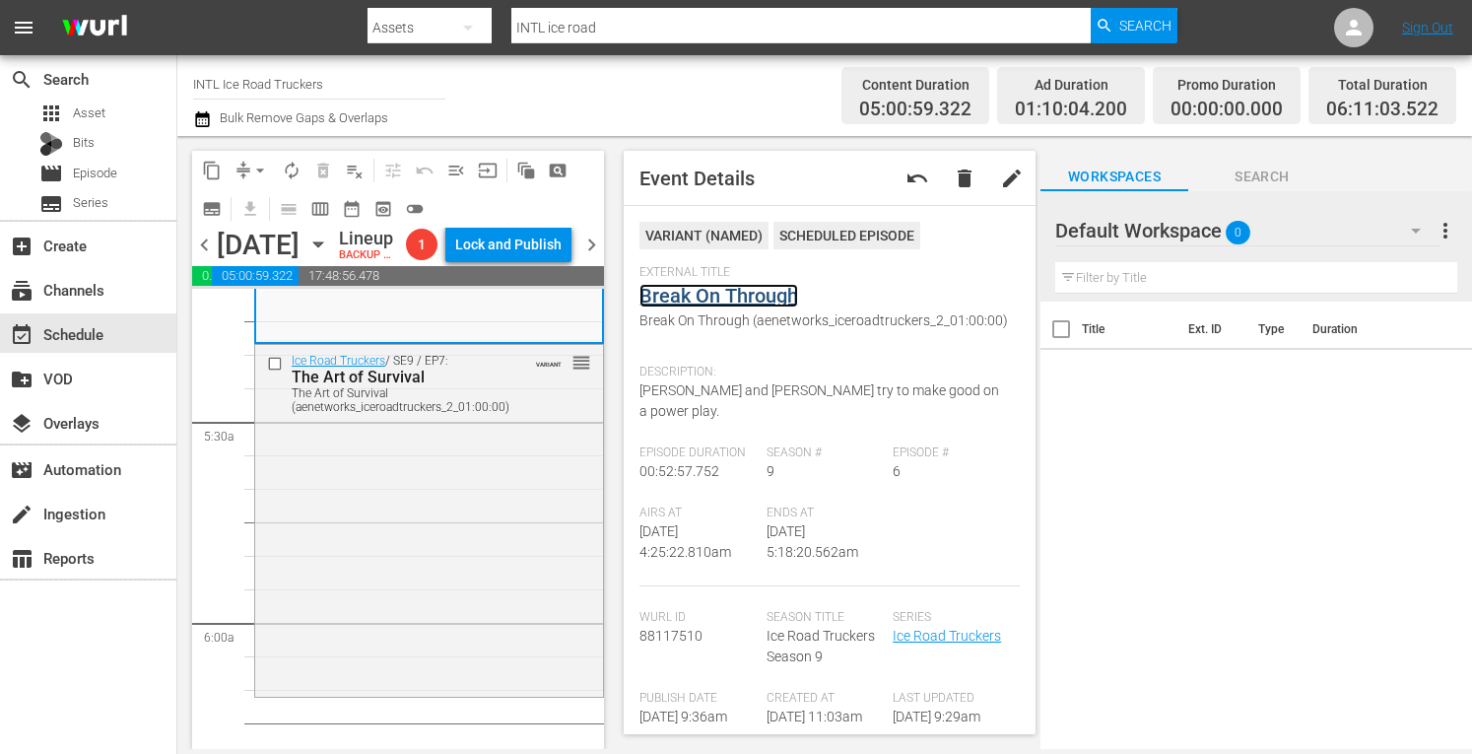
click at [688, 291] on link "Break On Through" at bounding box center [718, 296] width 159 height 24
click at [527, 516] on div "Ice Road Truckers / SE9 / EP7: The Art of Survival The Art of Survival (aenetwo…" at bounding box center [429, 518] width 348 height 347
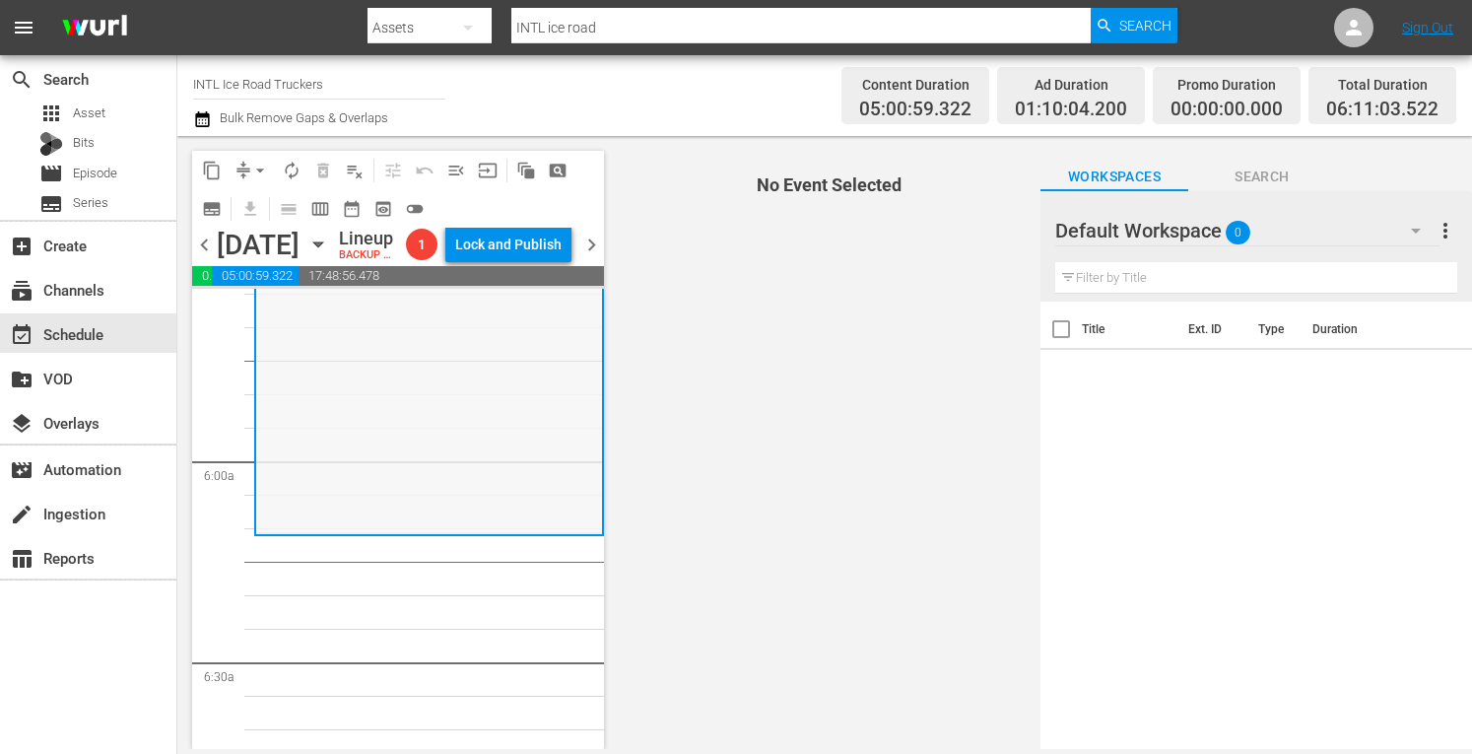
scroll to position [2242, 0]
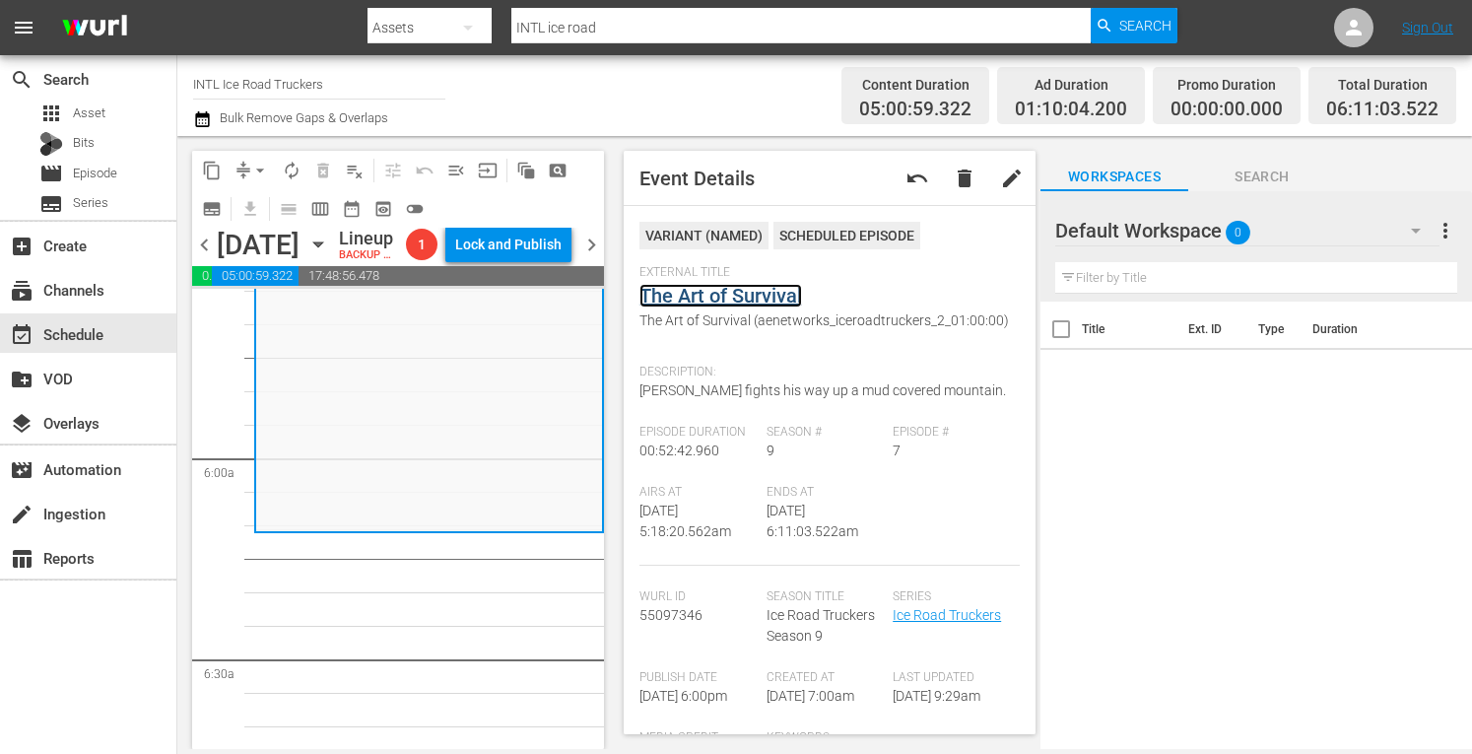
click at [730, 297] on link "The Art of Survival" at bounding box center [720, 296] width 163 height 24
click at [256, 166] on span "arrow_drop_down" at bounding box center [260, 171] width 20 height 20
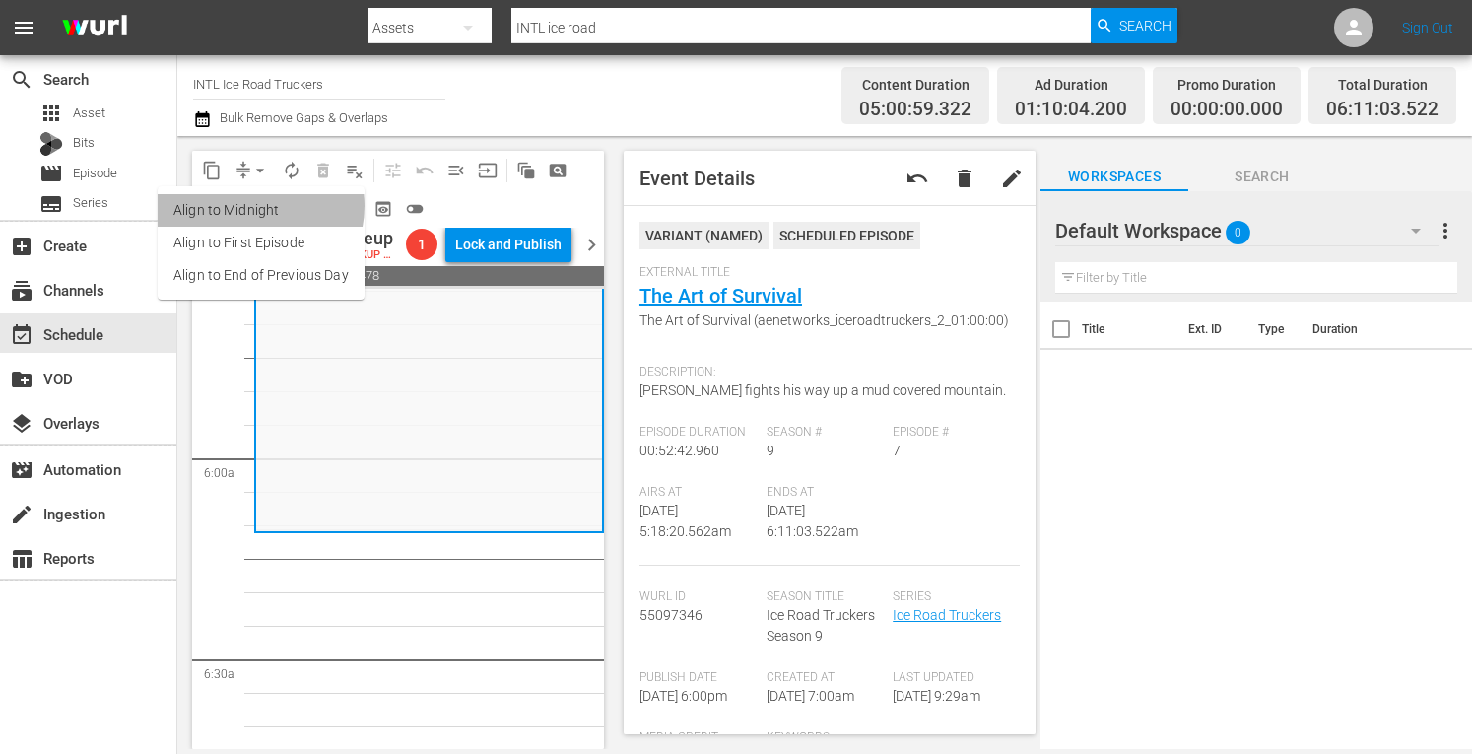
click at [255, 206] on li "Align to Midnight" at bounding box center [261, 210] width 207 height 33
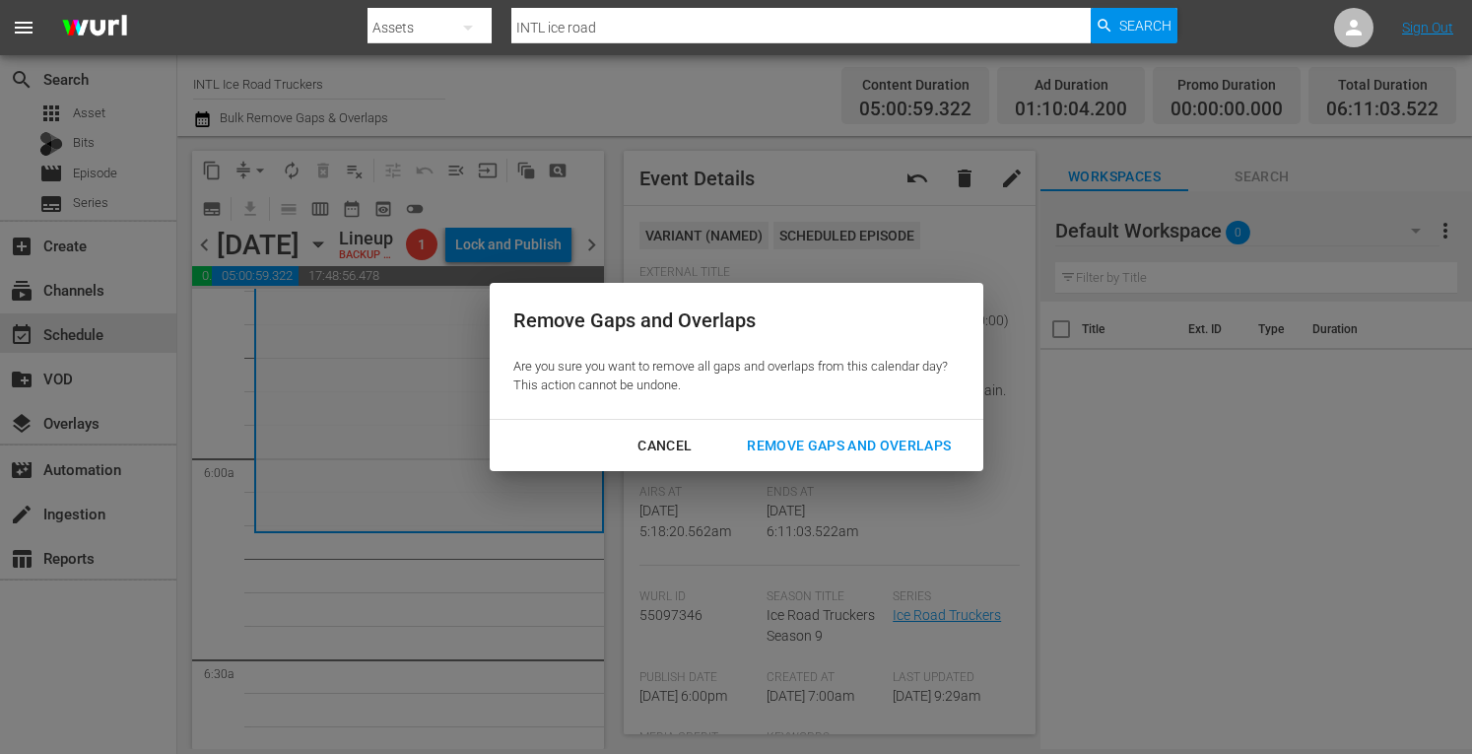
click at [887, 456] on div "Remove Gaps and Overlaps" at bounding box center [848, 445] width 235 height 25
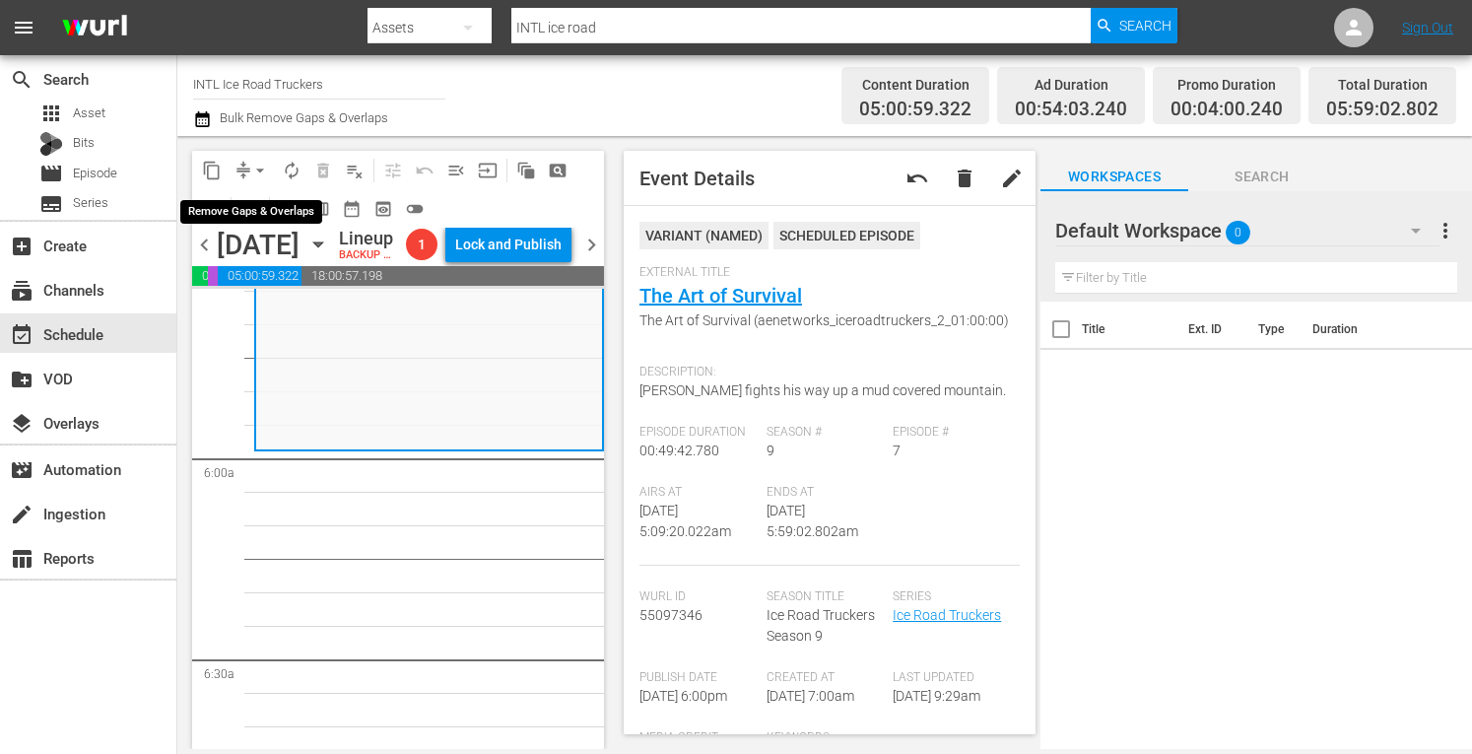
click at [256, 165] on span "arrow_drop_down" at bounding box center [260, 171] width 20 height 20
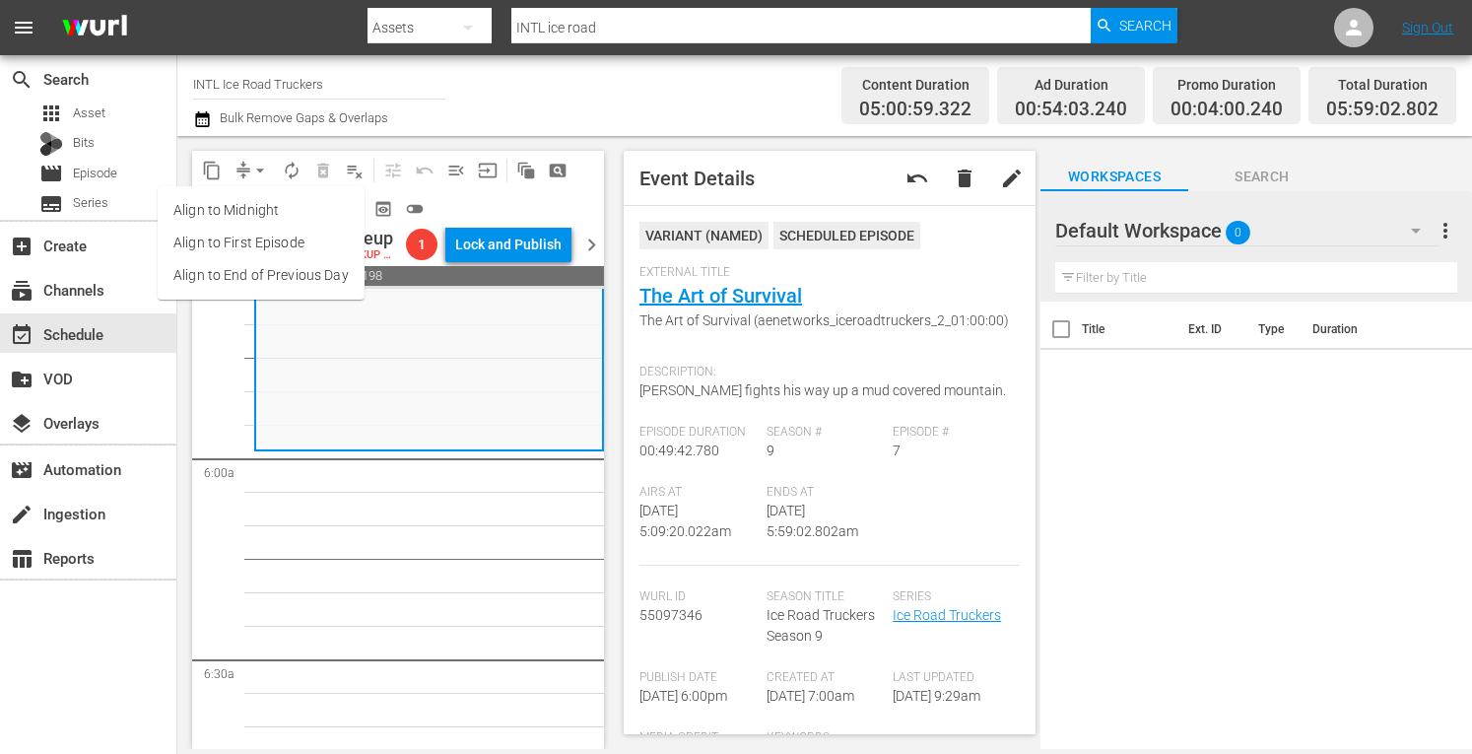
click at [229, 203] on li "Align to Midnight" at bounding box center [261, 210] width 207 height 33
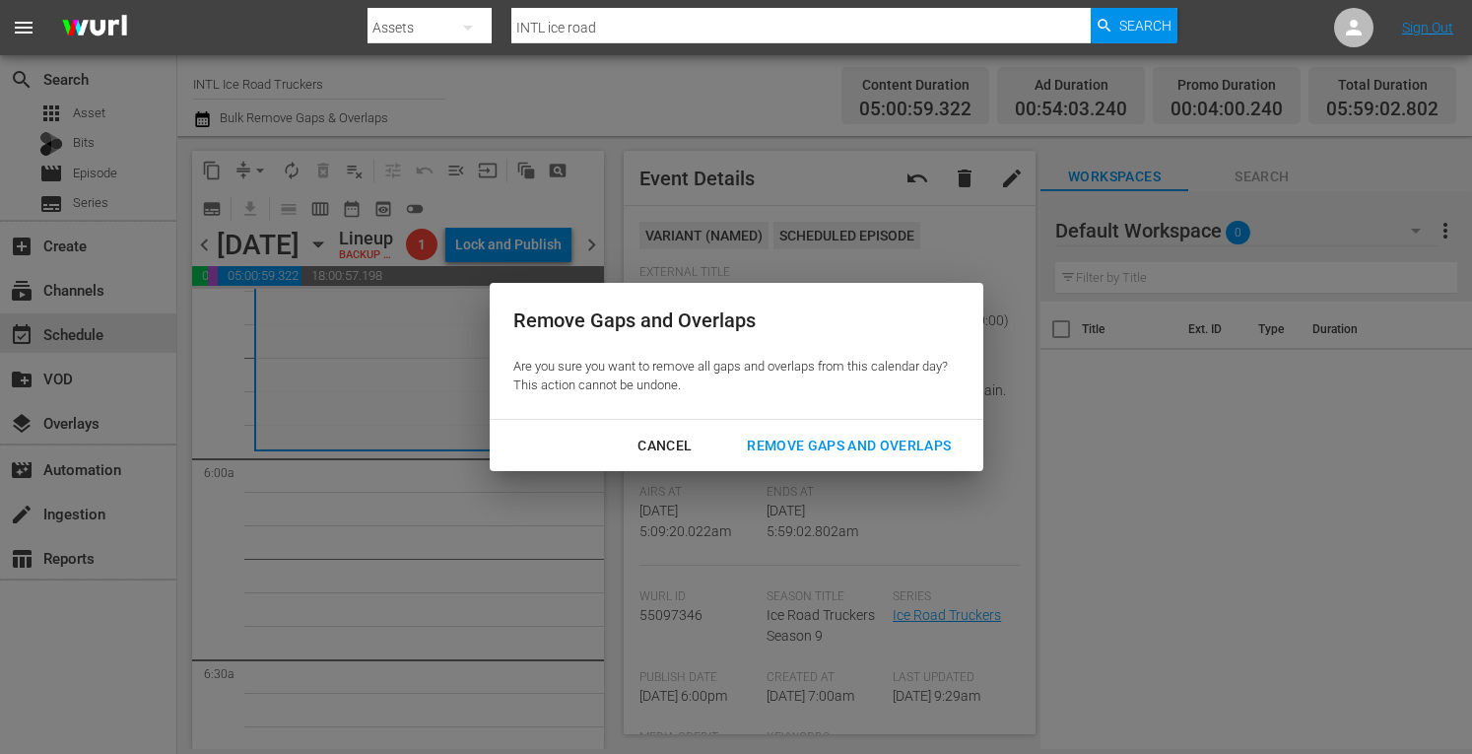
click at [815, 434] on div "Remove Gaps and Overlaps" at bounding box center [848, 445] width 235 height 25
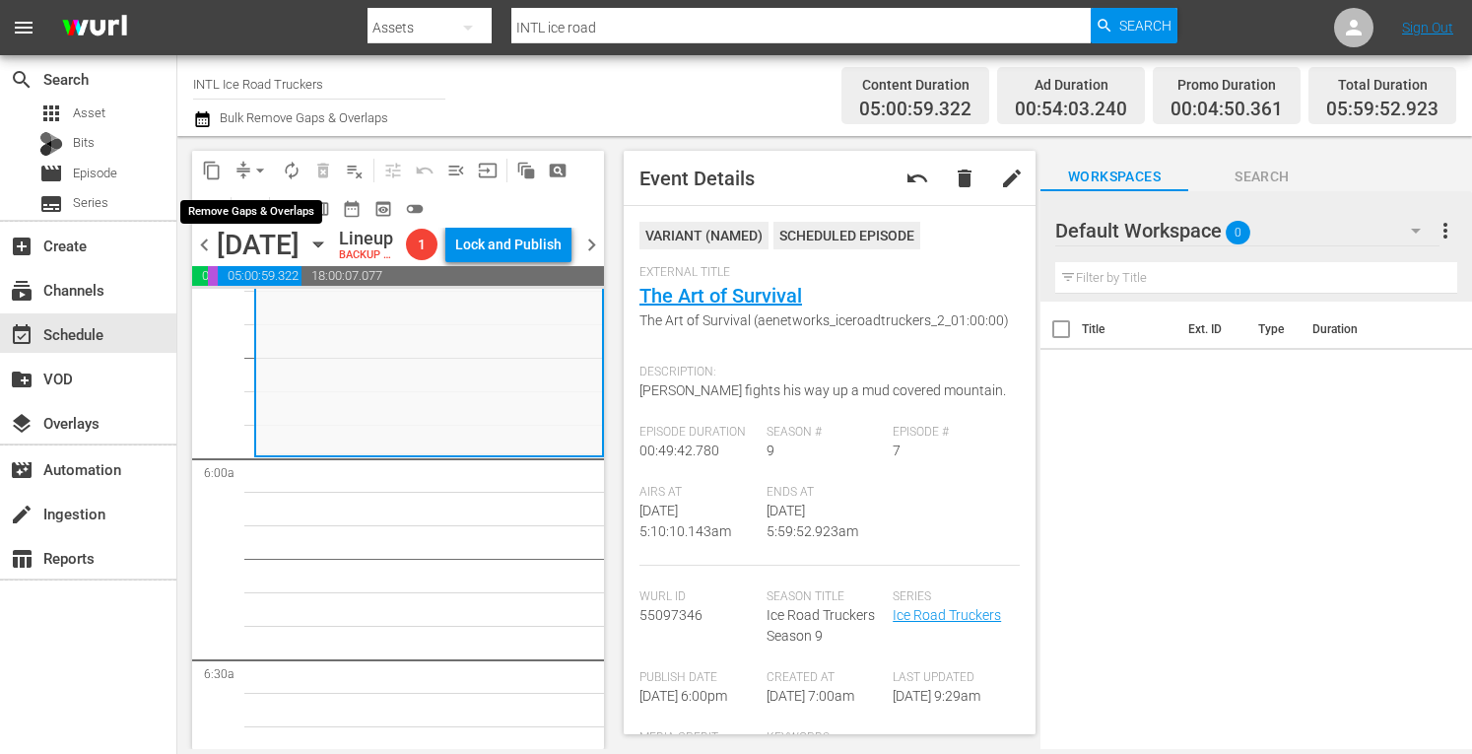
click at [256, 173] on span "arrow_drop_down" at bounding box center [260, 171] width 20 height 20
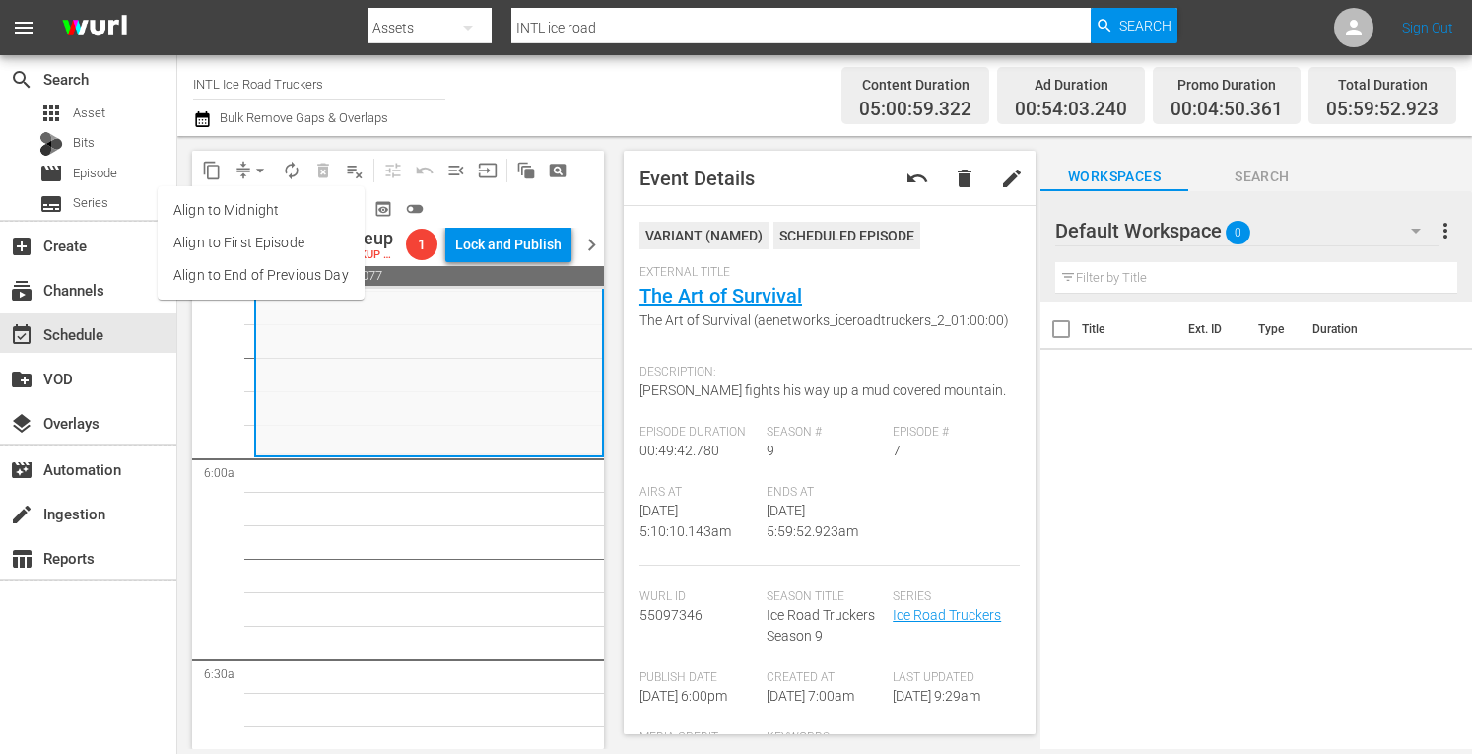
click at [214, 206] on li "Align to Midnight" at bounding box center [261, 210] width 207 height 33
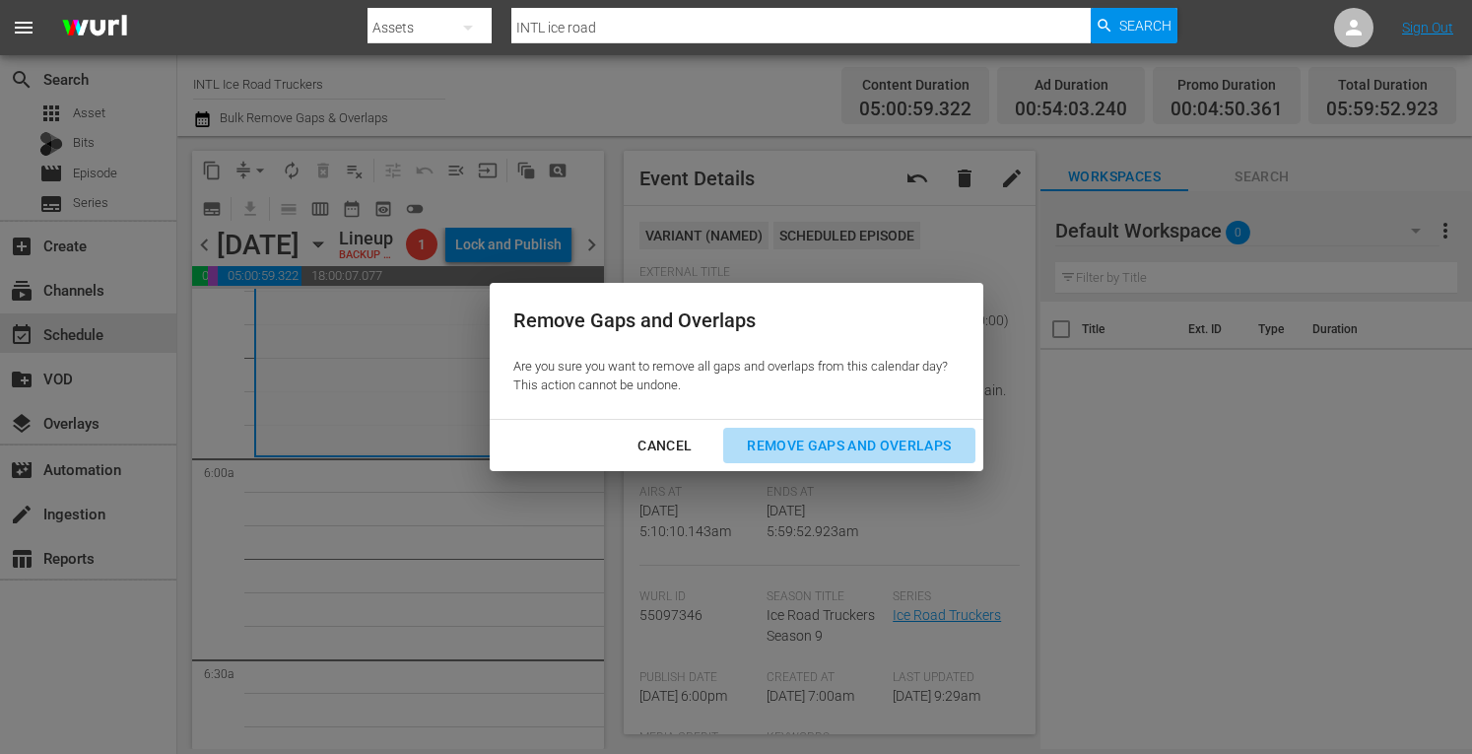
click at [787, 448] on div "Remove Gaps and Overlaps" at bounding box center [848, 445] width 235 height 25
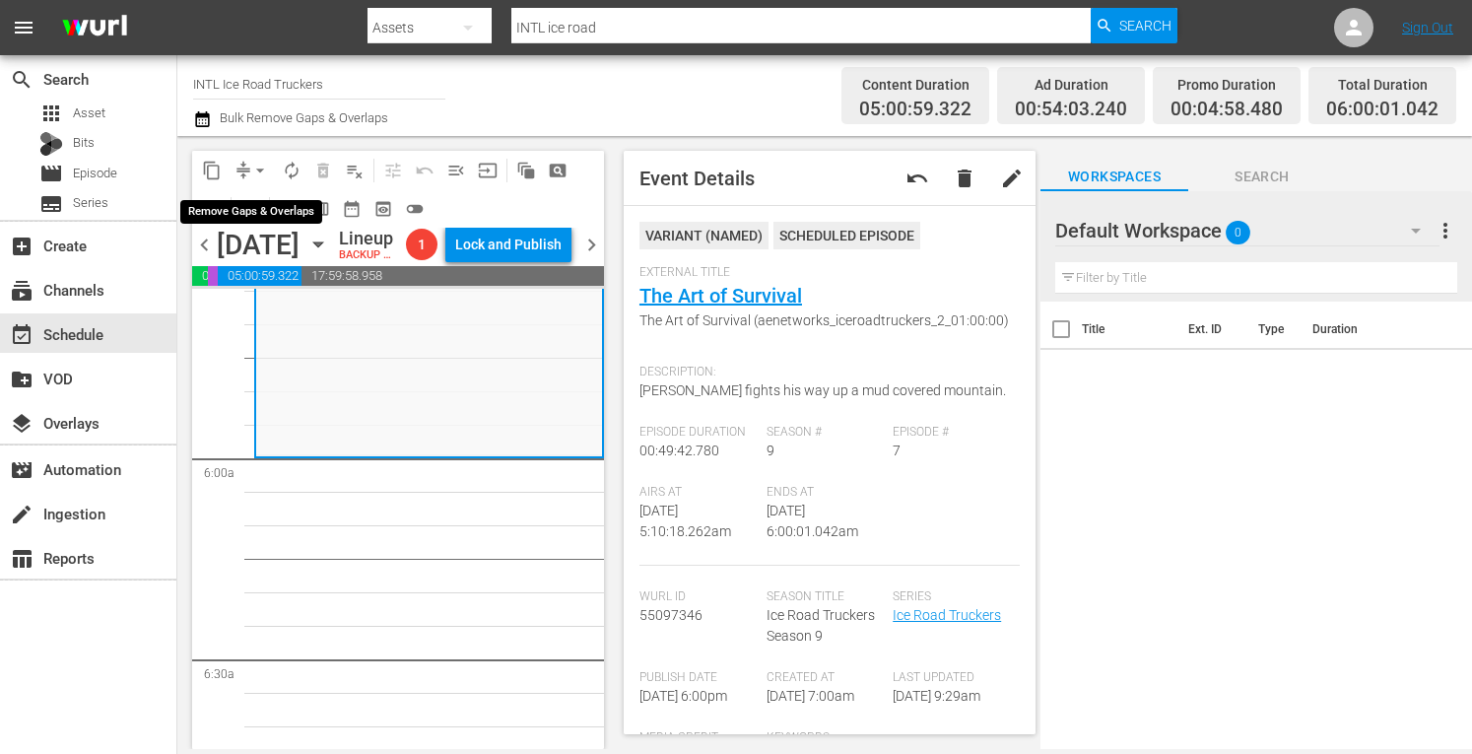
click at [256, 168] on span "arrow_drop_down" at bounding box center [260, 171] width 20 height 20
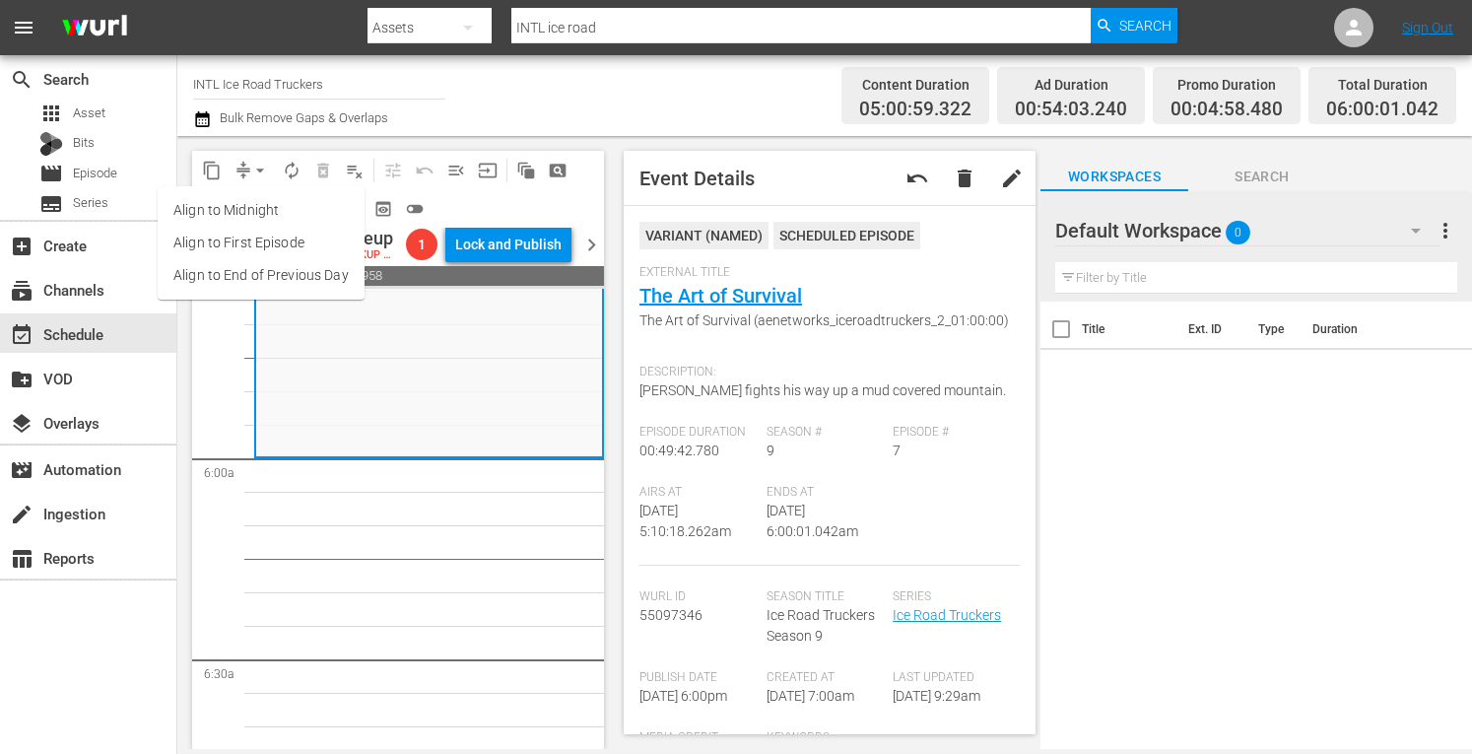
click at [221, 212] on li "Align to Midnight" at bounding box center [261, 210] width 207 height 33
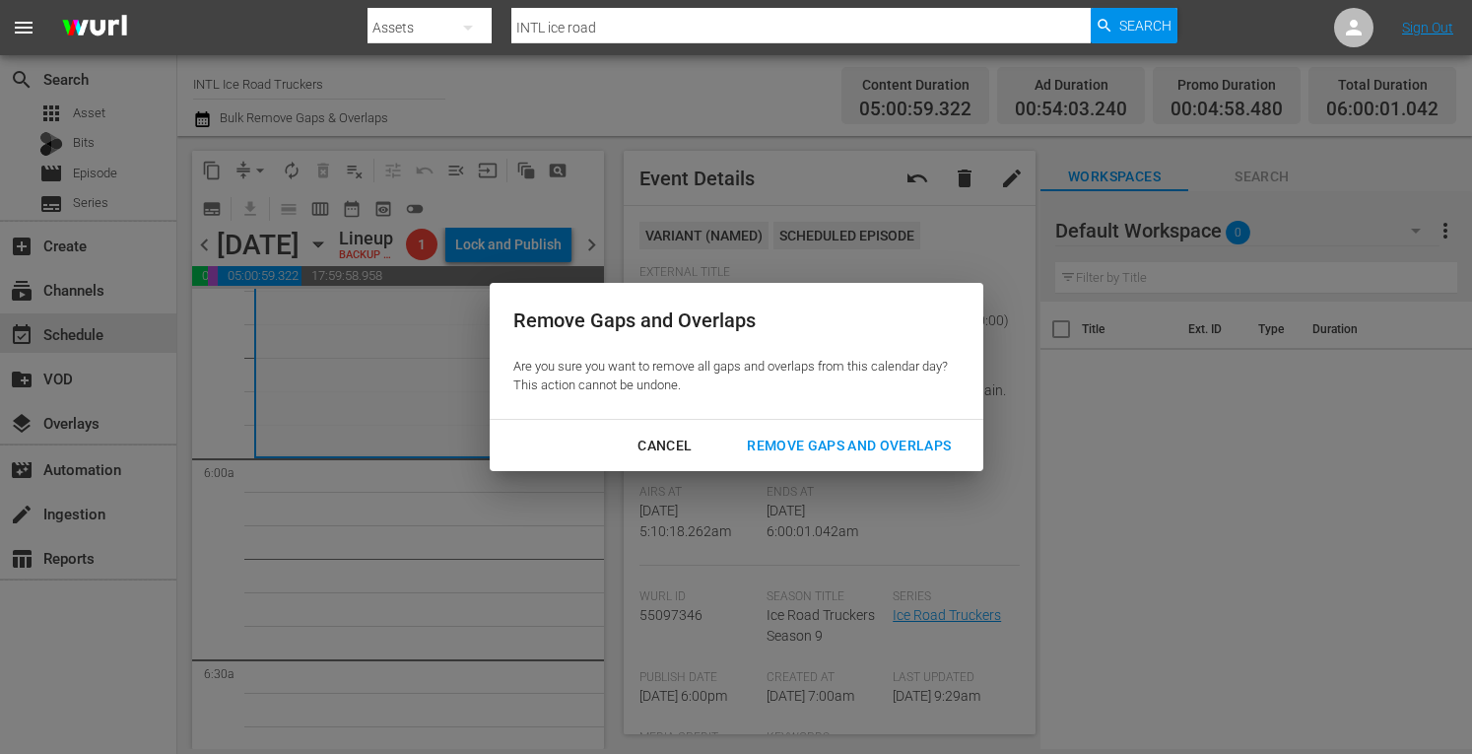
click at [828, 438] on div "Remove Gaps and Overlaps" at bounding box center [848, 445] width 235 height 25
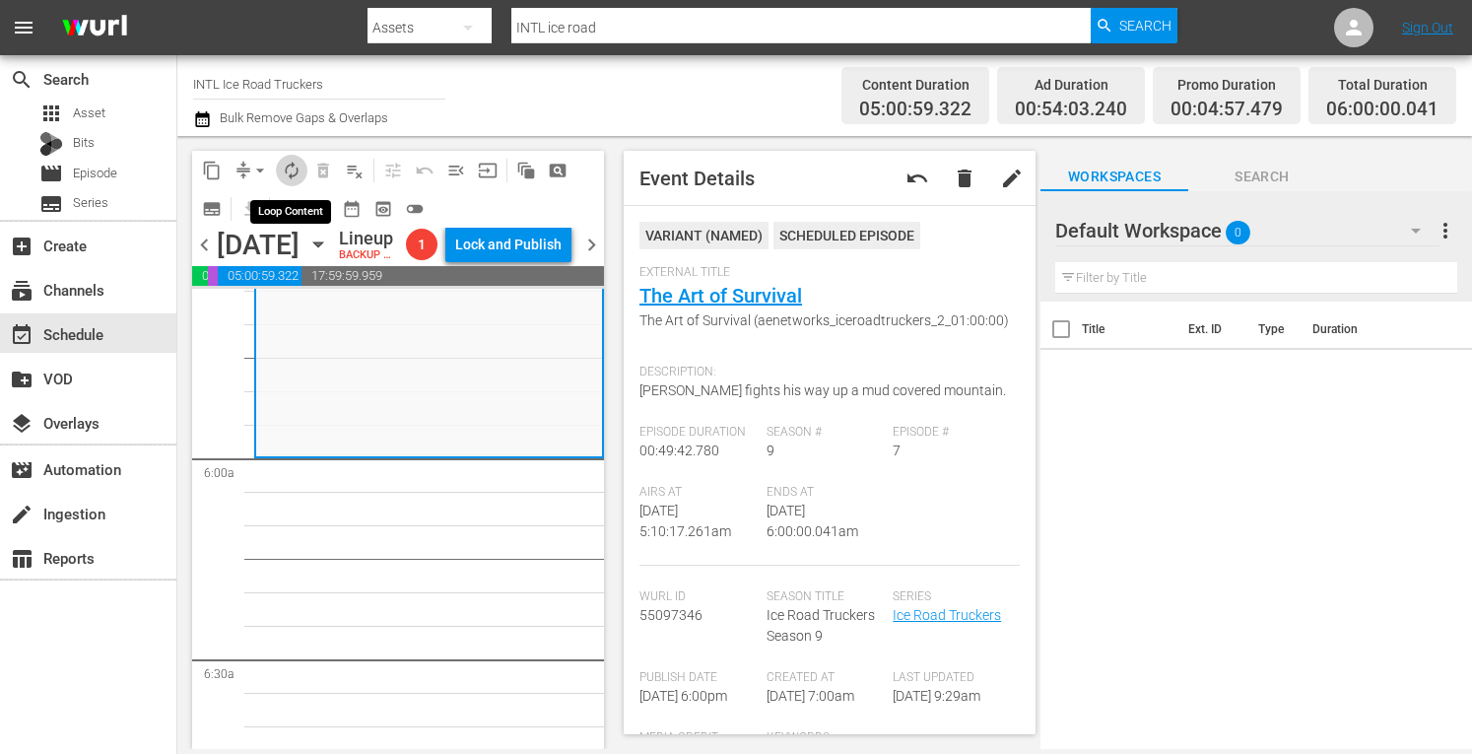
click at [294, 174] on span "autorenew_outlined" at bounding box center [292, 171] width 20 height 20
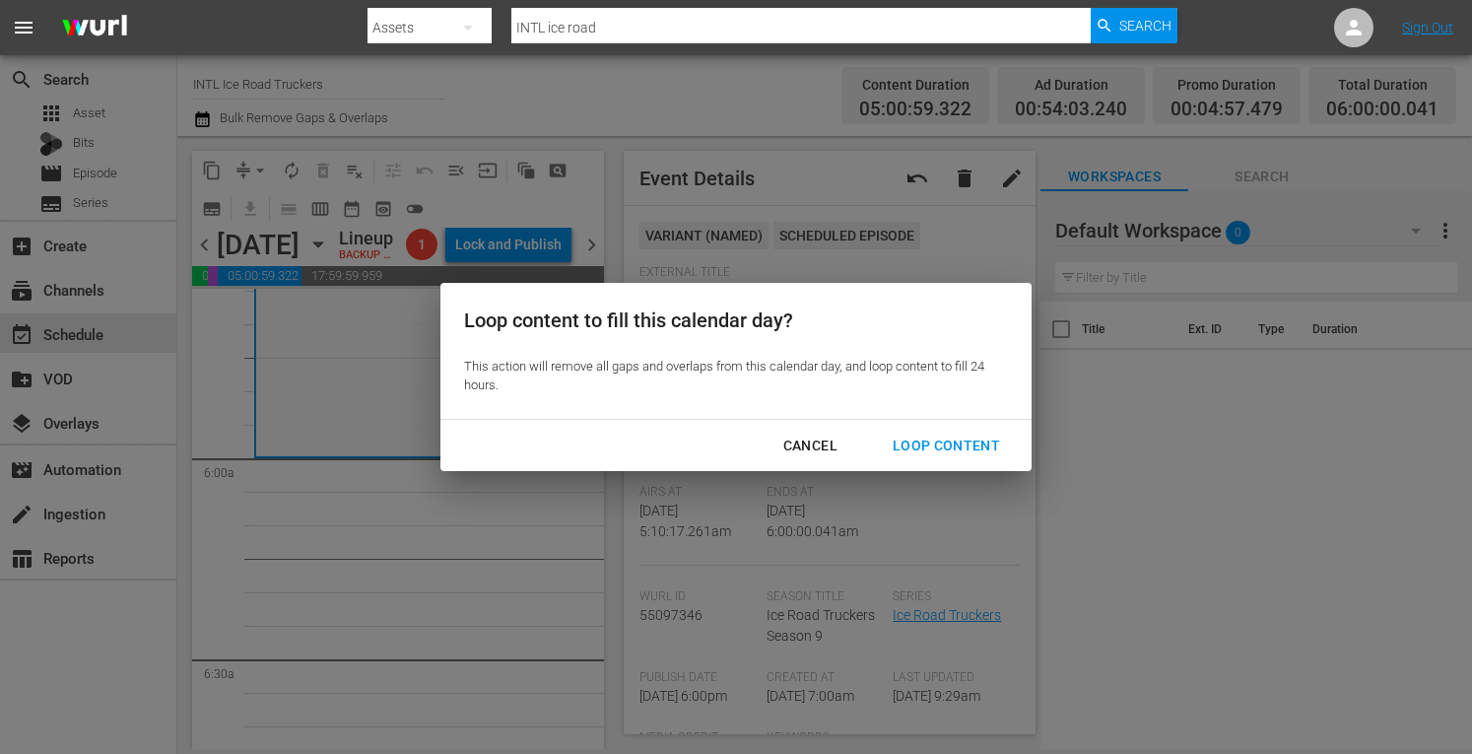
click at [928, 435] on div "Loop Content" at bounding box center [946, 445] width 139 height 25
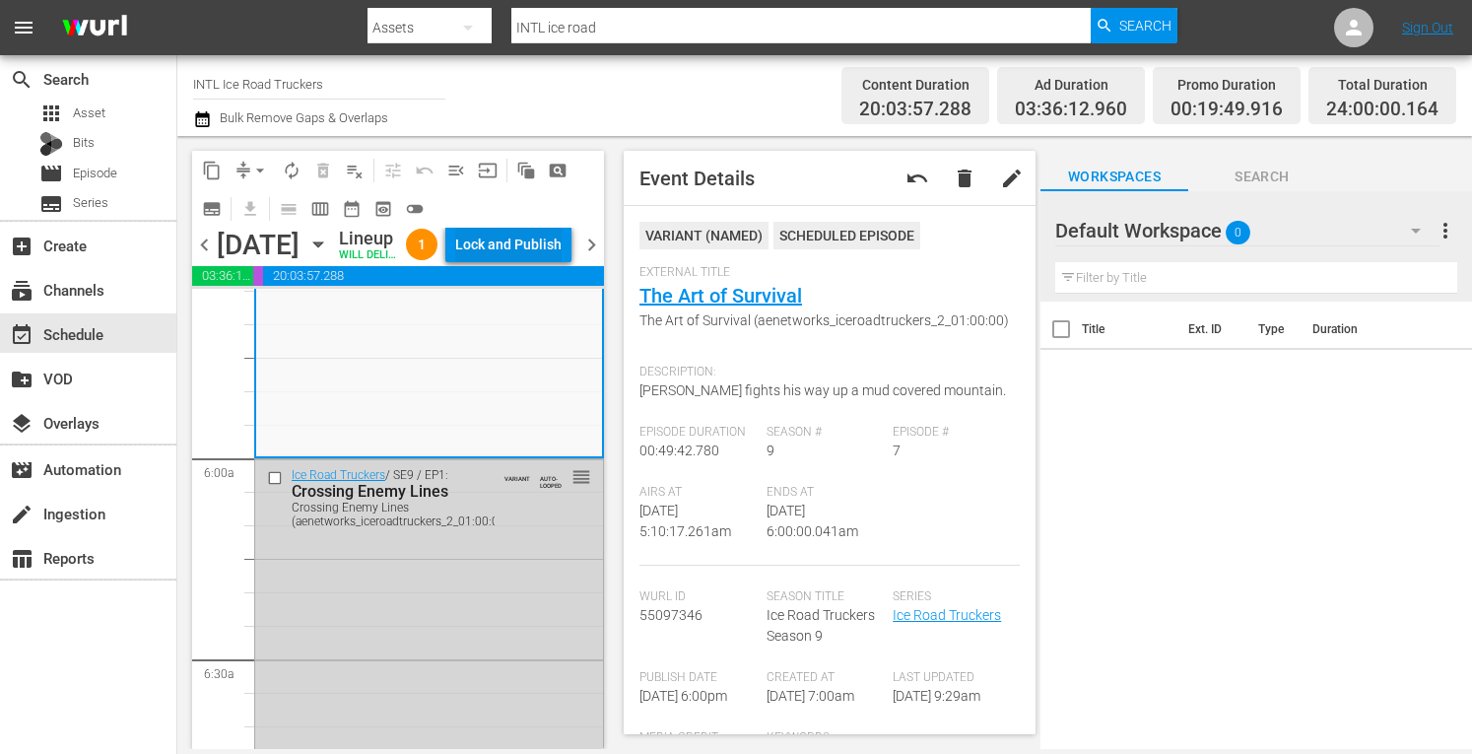
click at [517, 262] on div "Lock and Publish" at bounding box center [508, 244] width 106 height 35
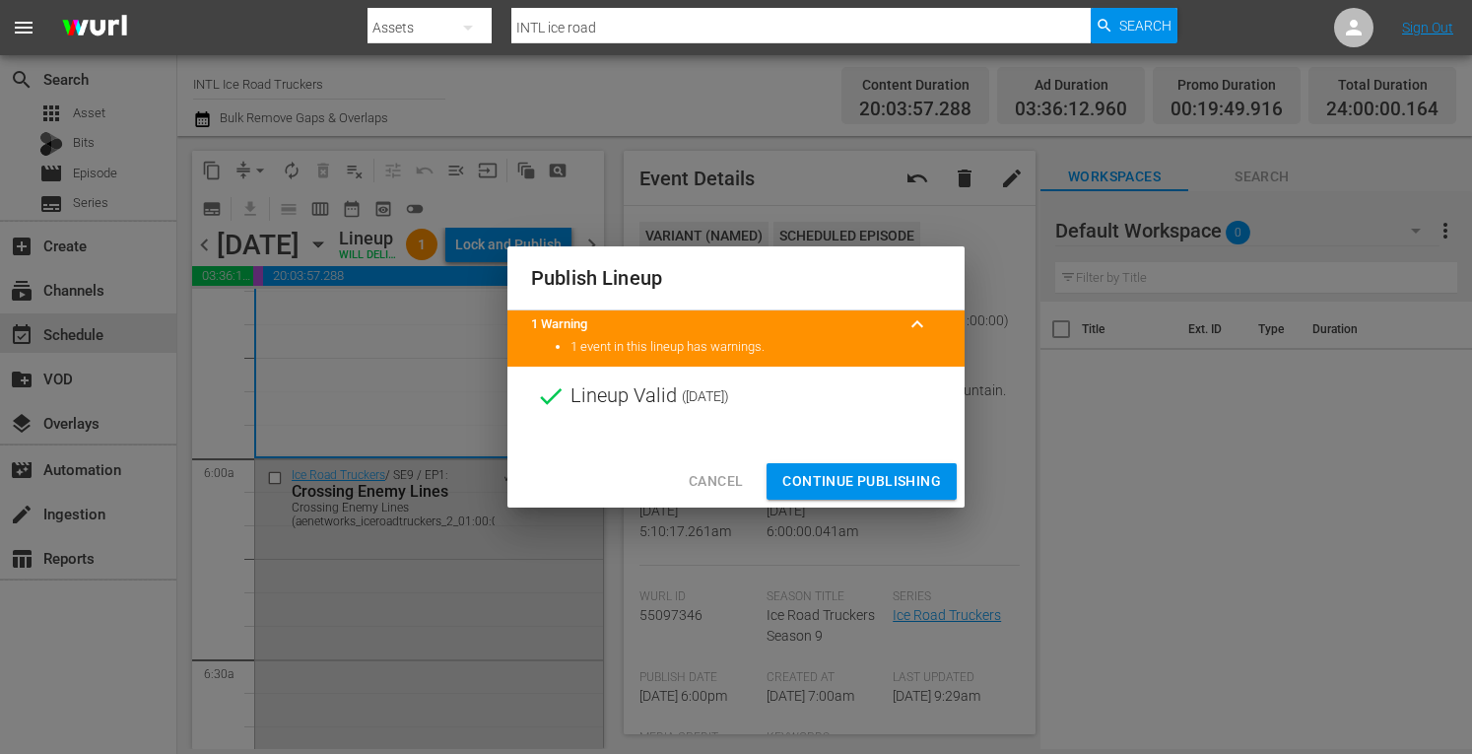
click at [811, 481] on span "Continue Publishing" at bounding box center [861, 481] width 159 height 25
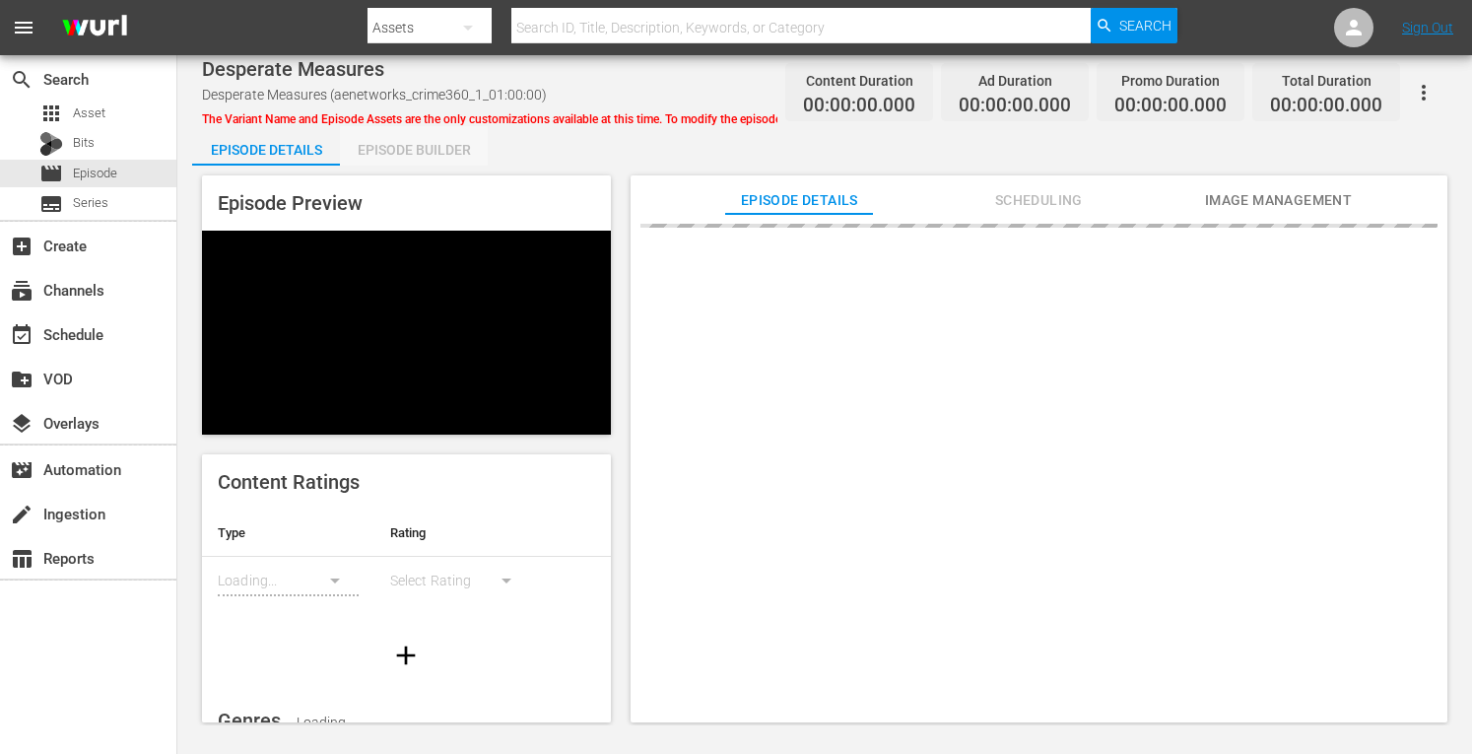
click at [406, 152] on div "Episode Builder" at bounding box center [414, 149] width 148 height 47
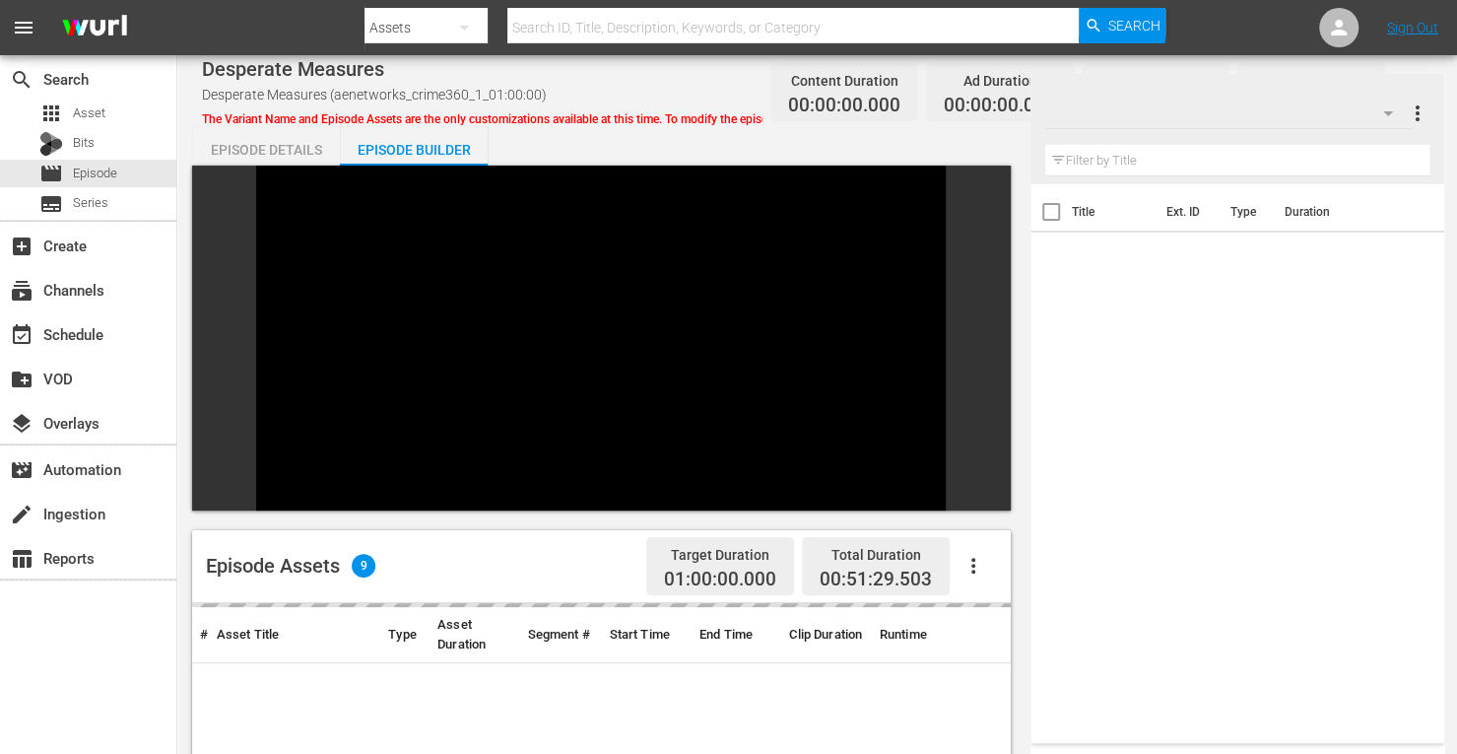
scroll to position [272, 0]
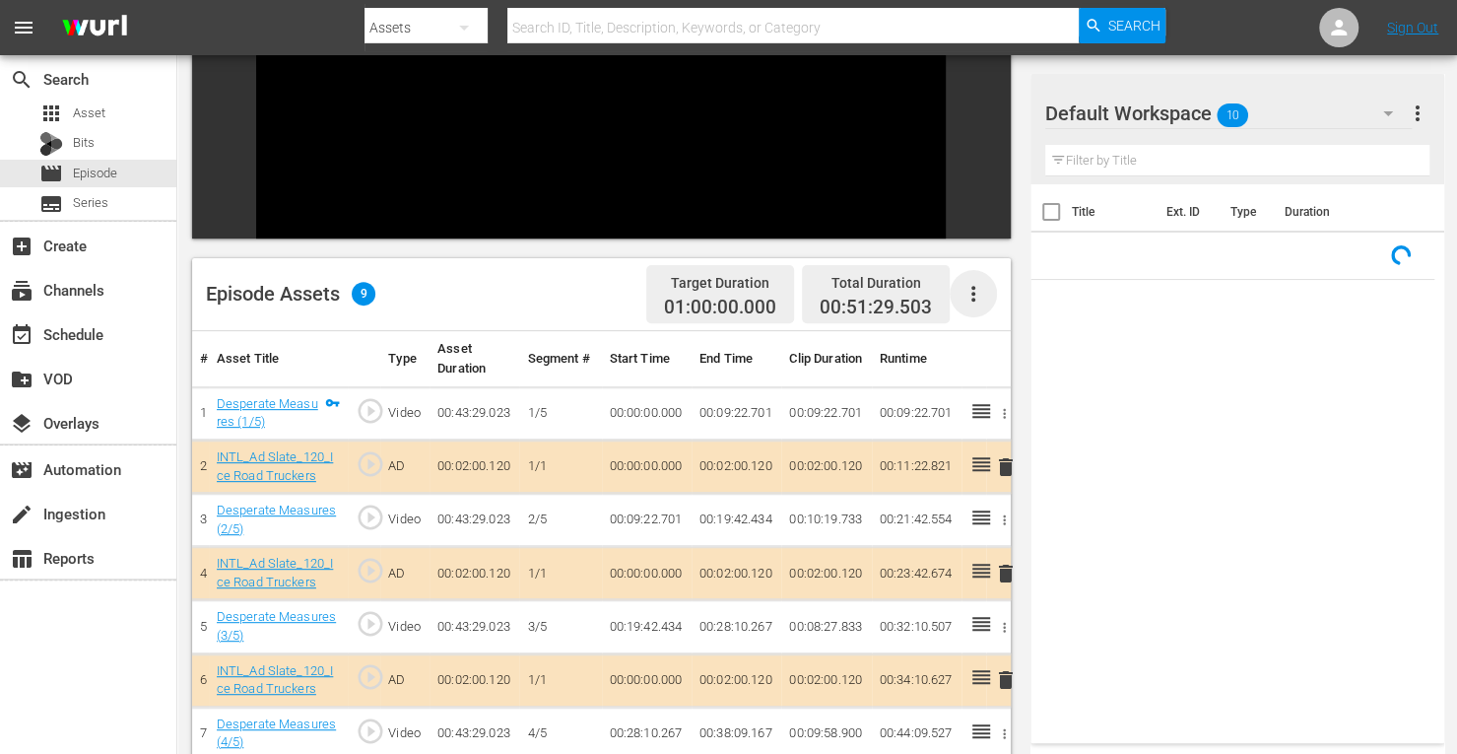
click at [972, 282] on icon "button" at bounding box center [974, 294] width 24 height 24
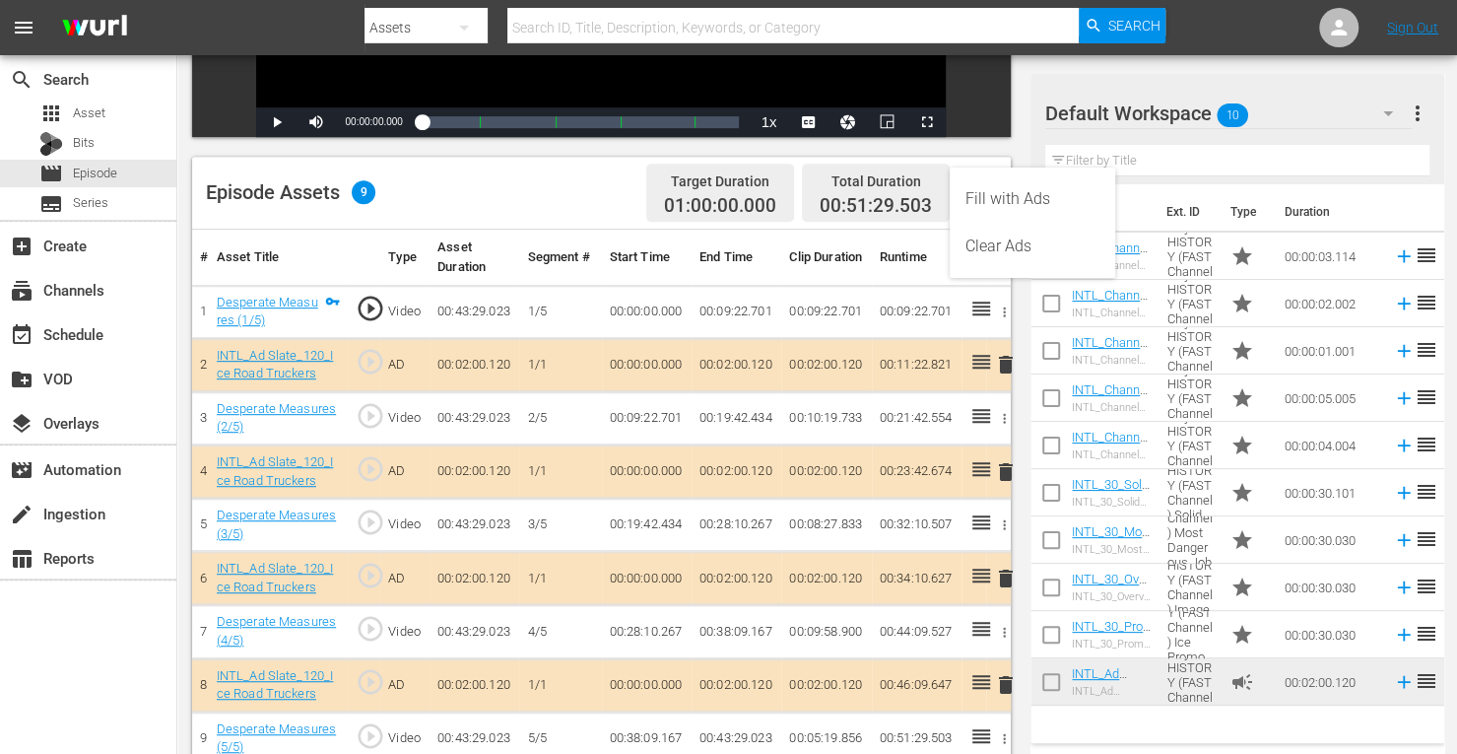
scroll to position [418, 0]
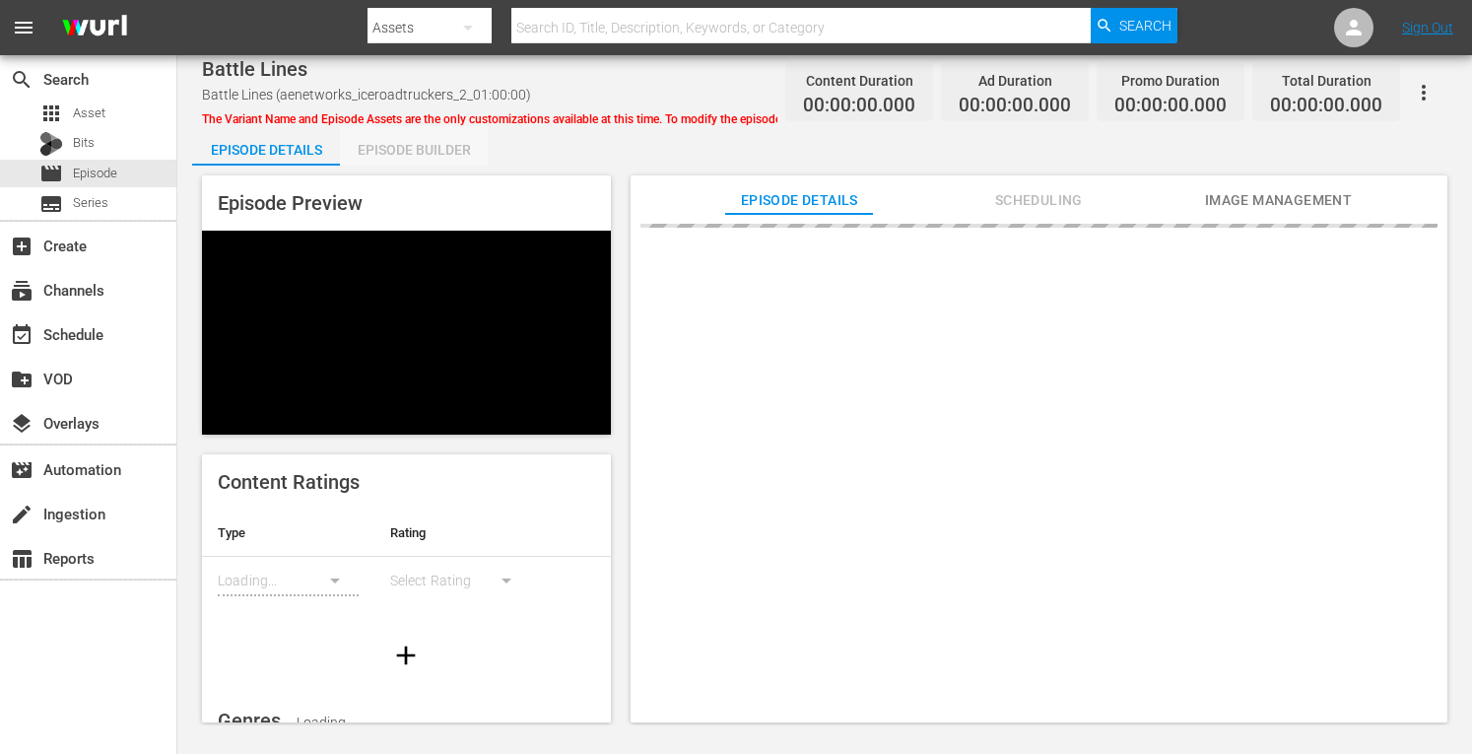
click at [415, 155] on div "Episode Builder" at bounding box center [414, 149] width 148 height 47
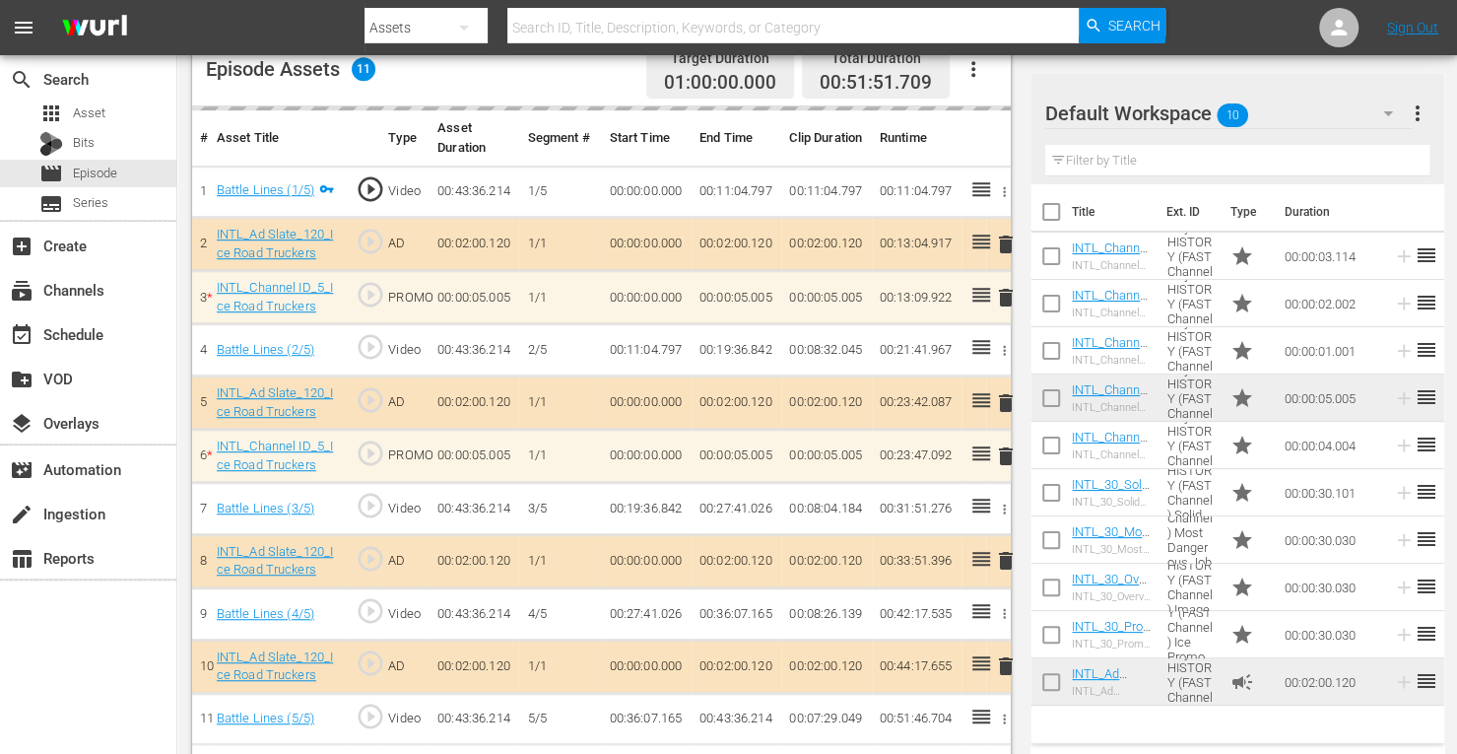
scroll to position [583, 0]
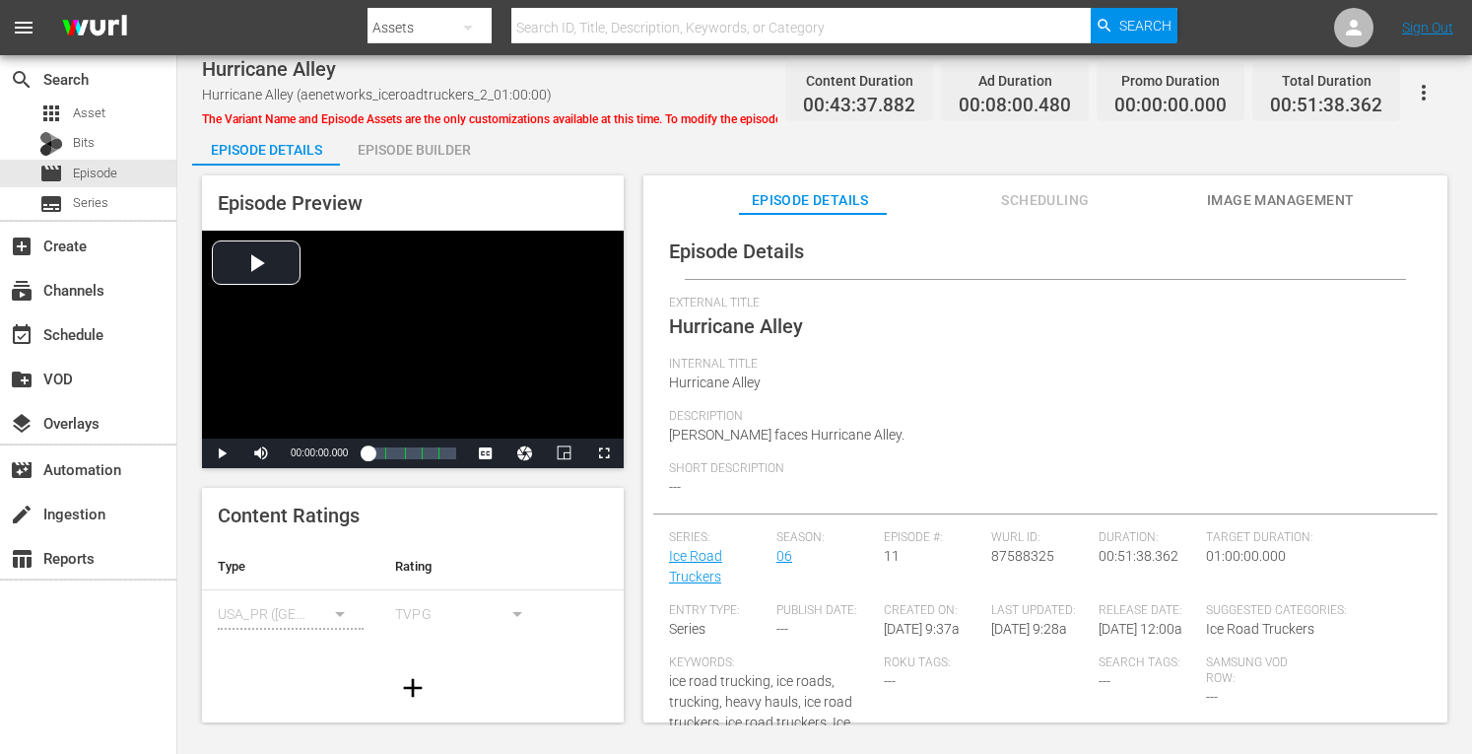
click at [375, 147] on div "Episode Builder" at bounding box center [414, 149] width 148 height 47
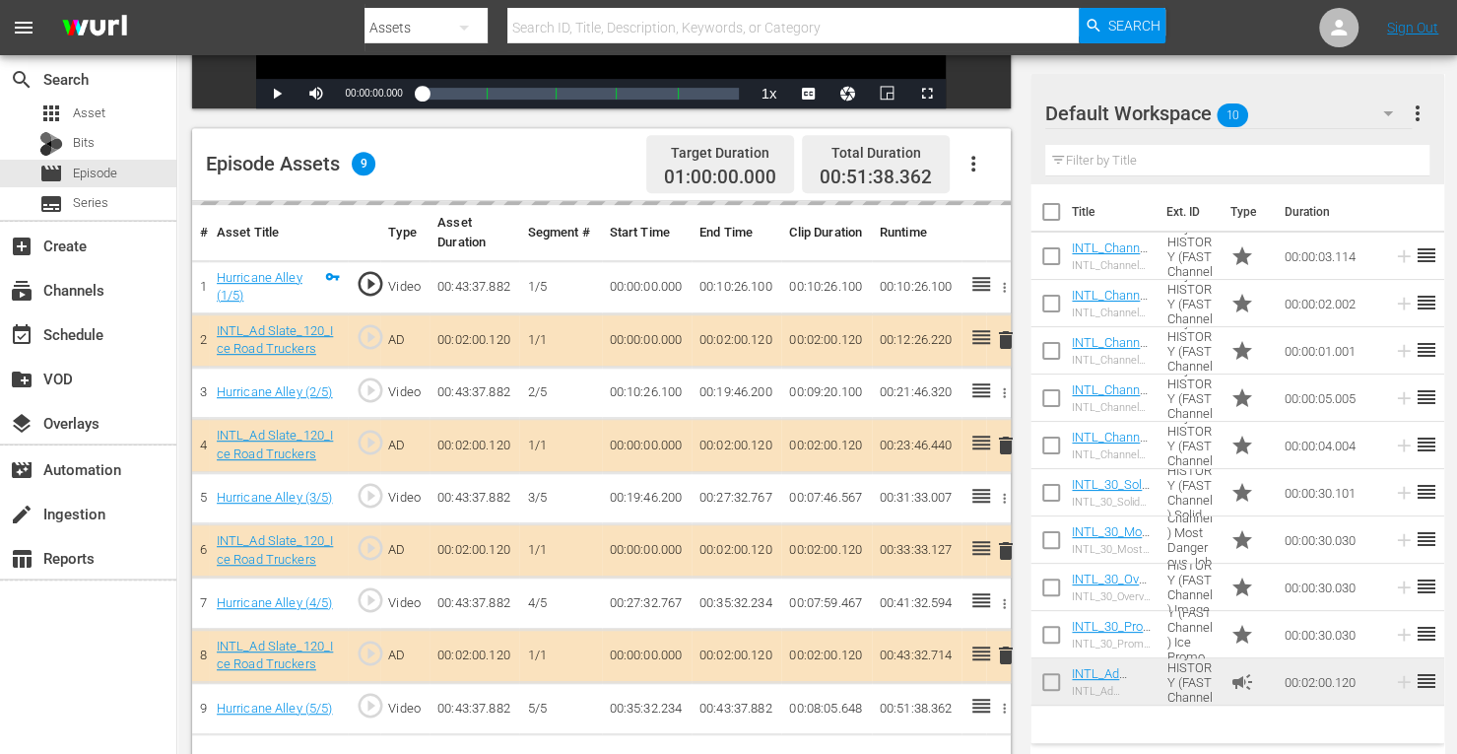
scroll to position [512, 0]
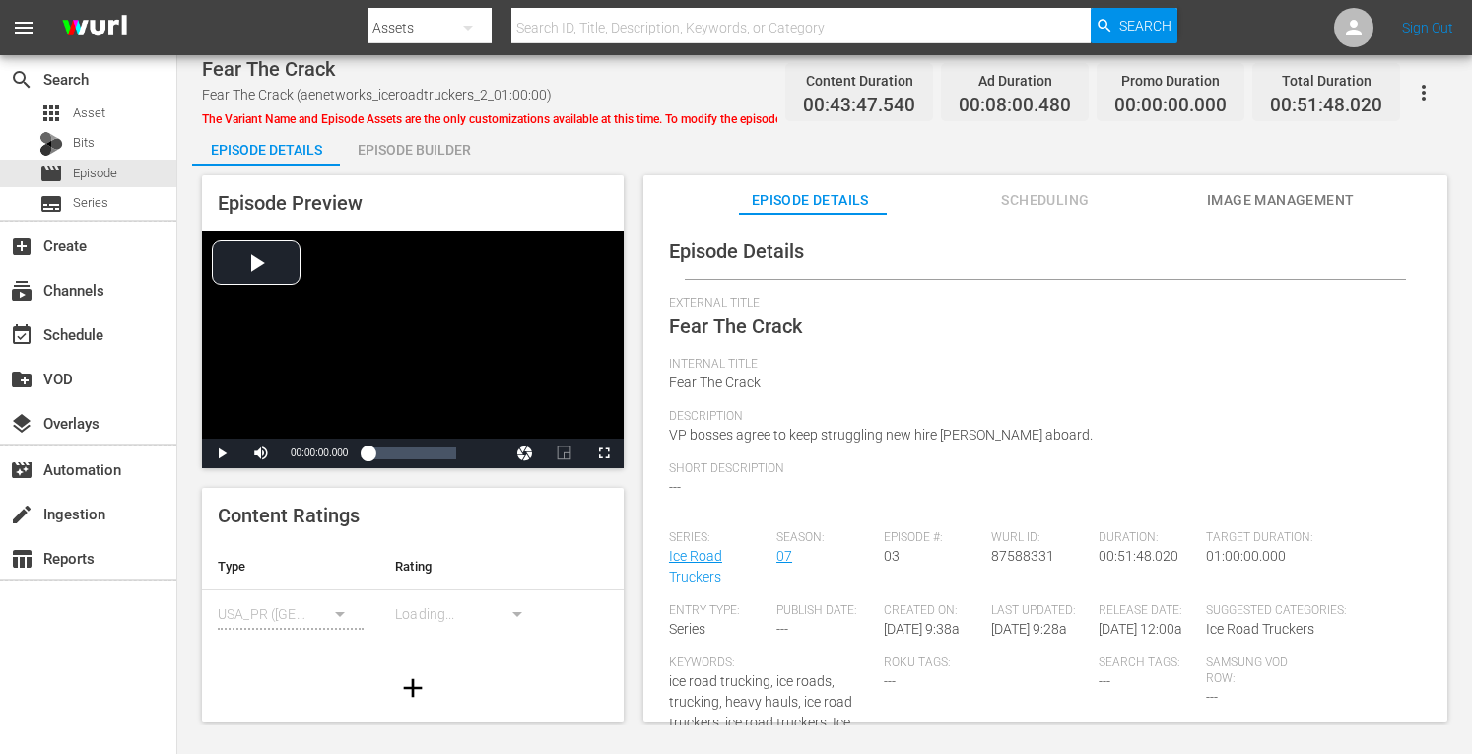
click at [420, 155] on div "Episode Builder" at bounding box center [414, 149] width 148 height 47
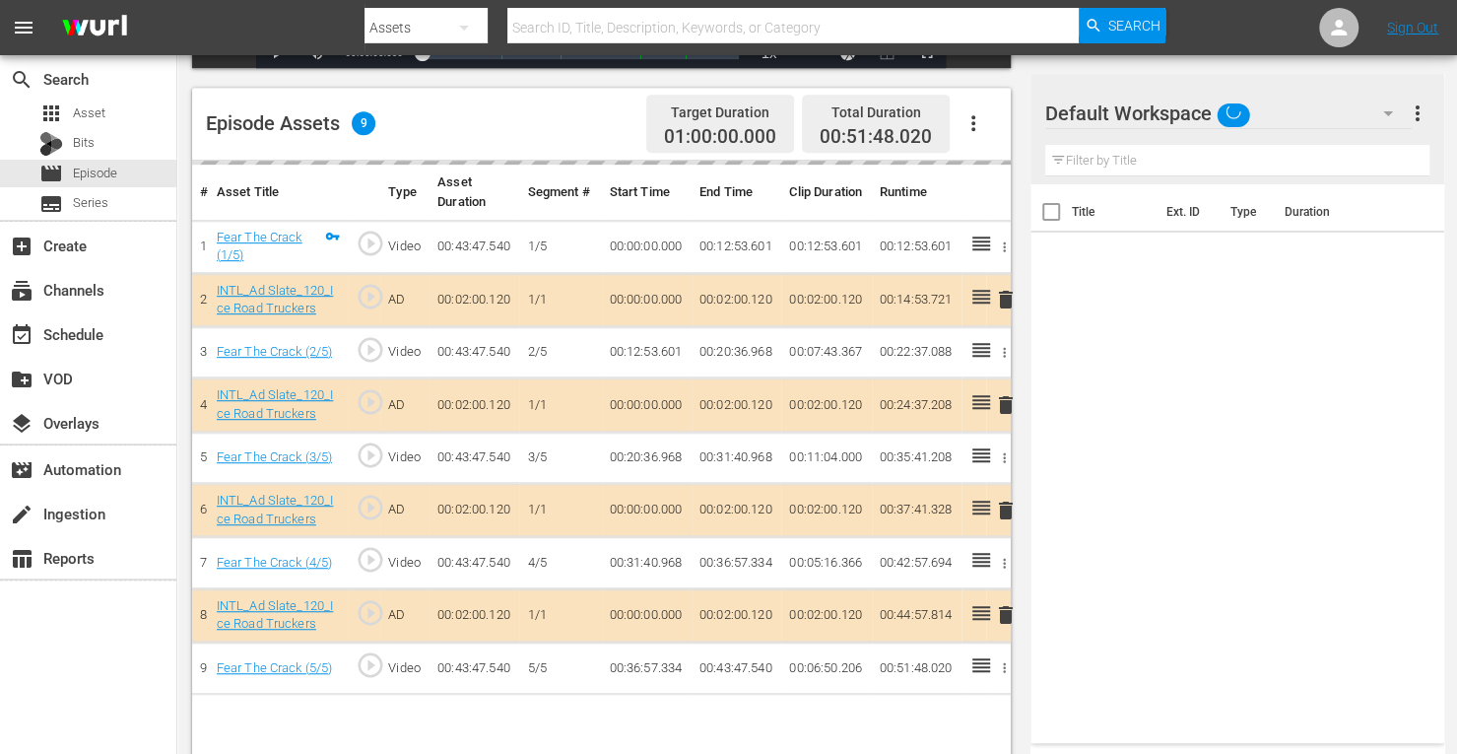
scroll to position [512, 0]
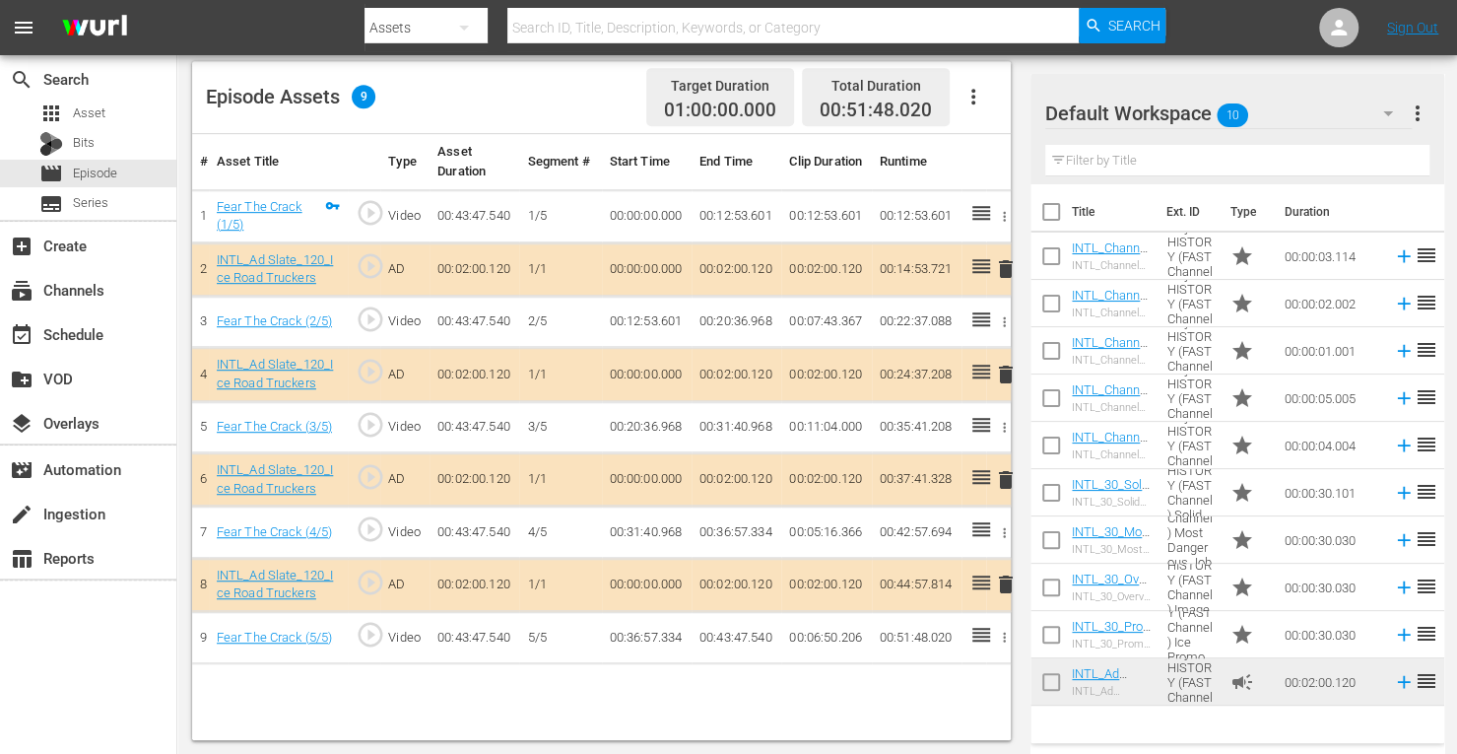
click at [1004, 375] on span "delete" at bounding box center [1006, 375] width 24 height 24
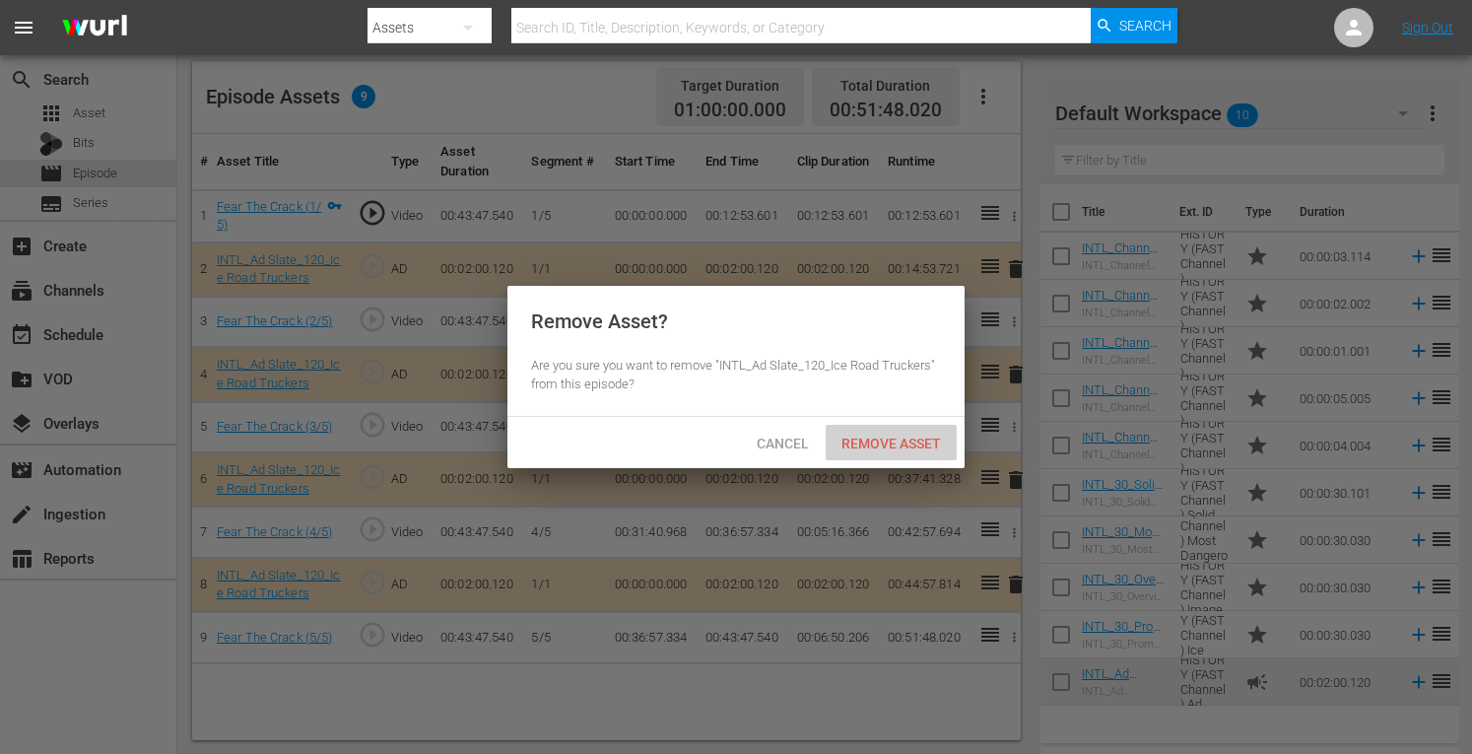
click at [904, 446] on span "Remove Asset" at bounding box center [891, 443] width 131 height 16
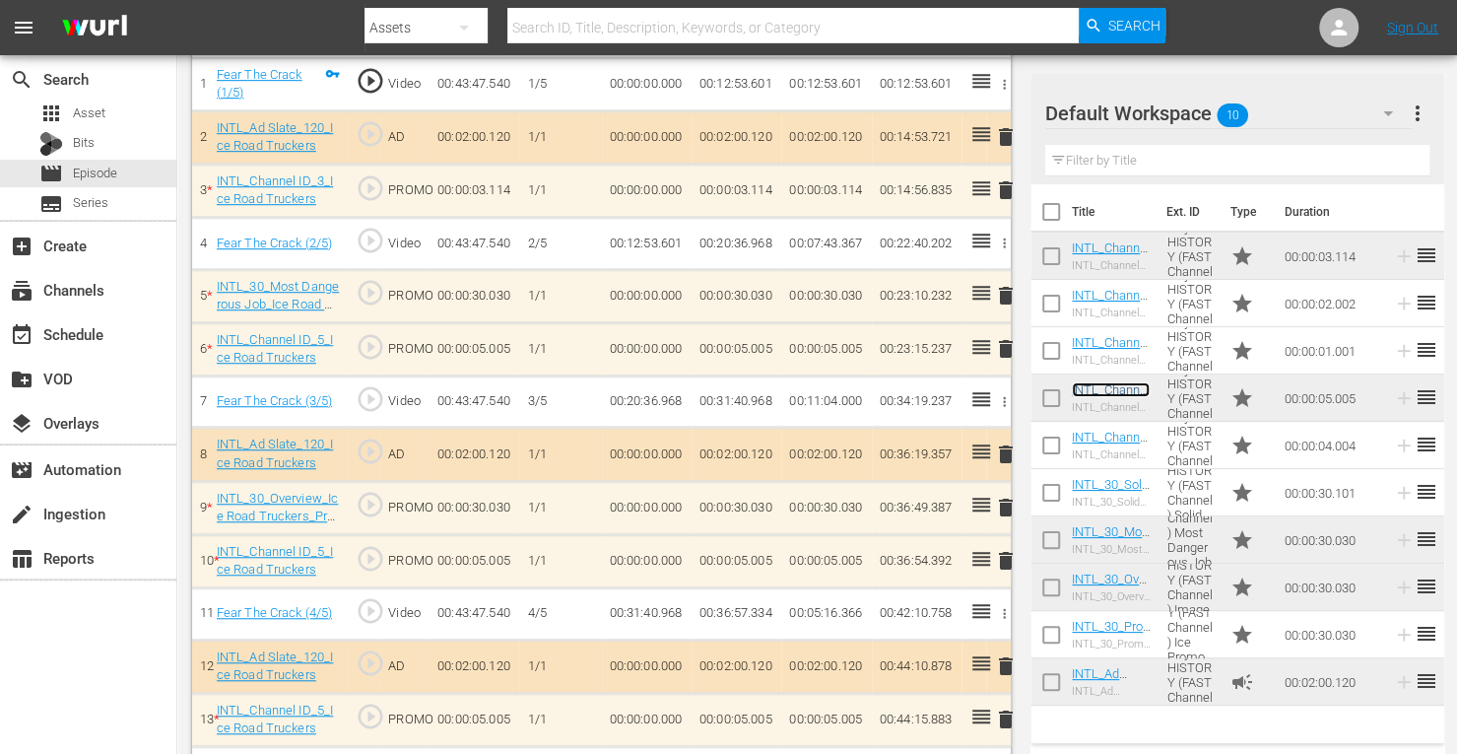
scroll to position [644, 0]
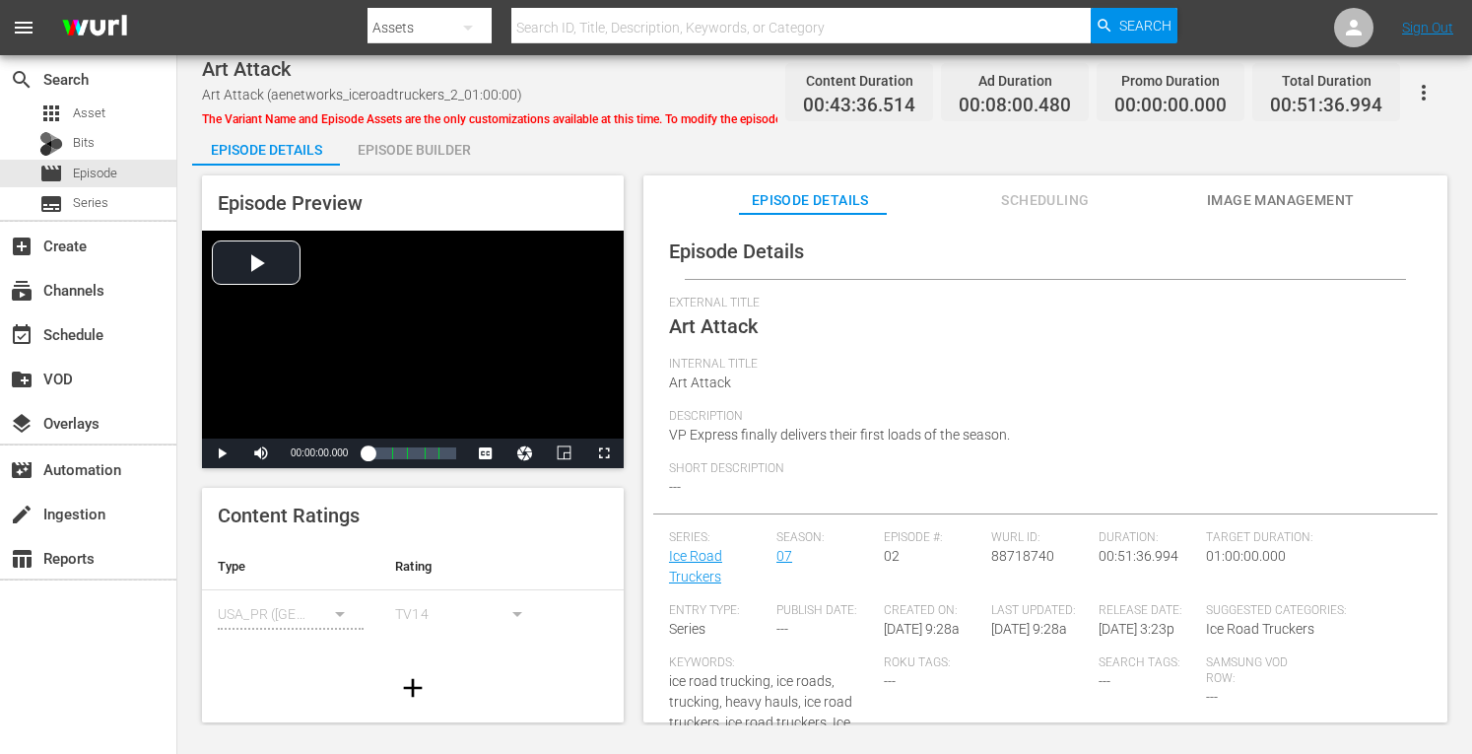
click at [408, 149] on div "Episode Builder" at bounding box center [414, 149] width 148 height 47
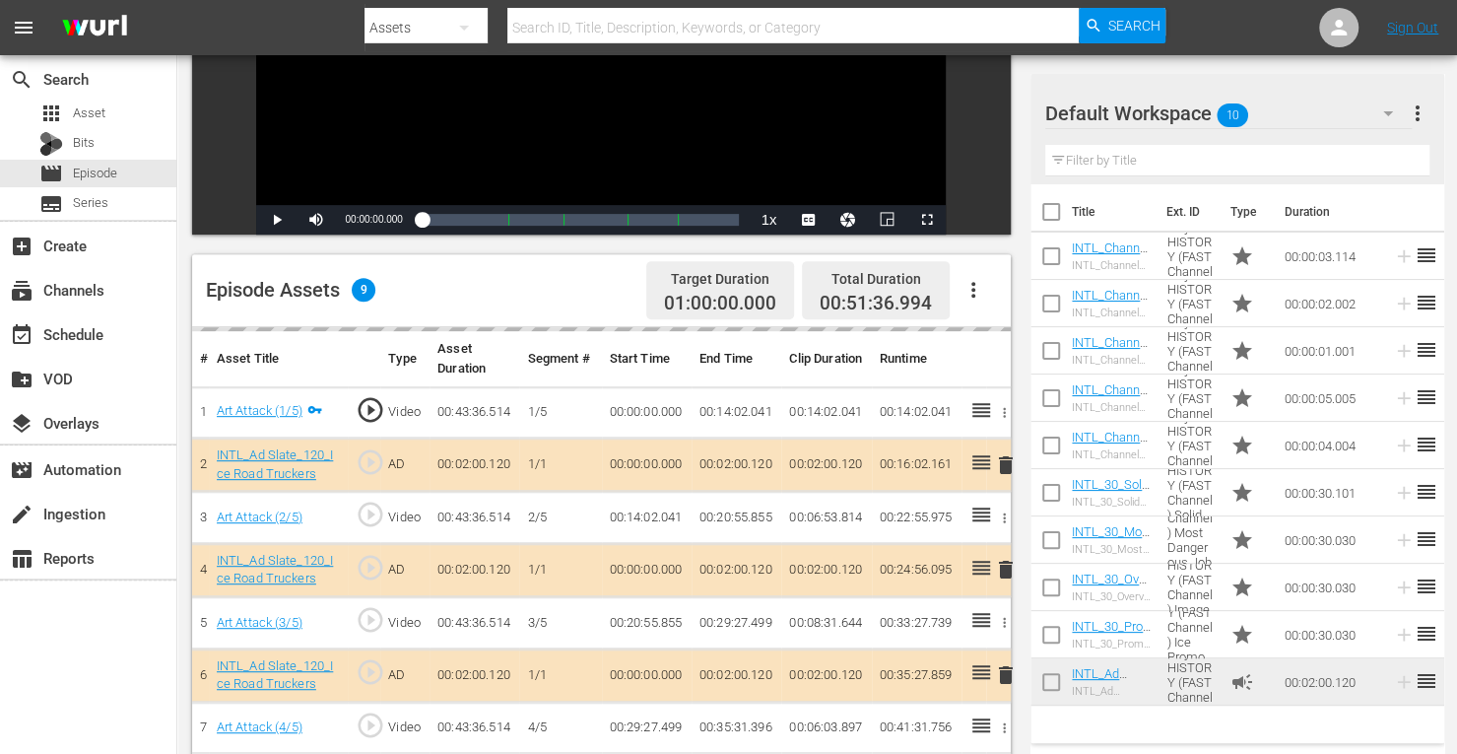
scroll to position [470, 0]
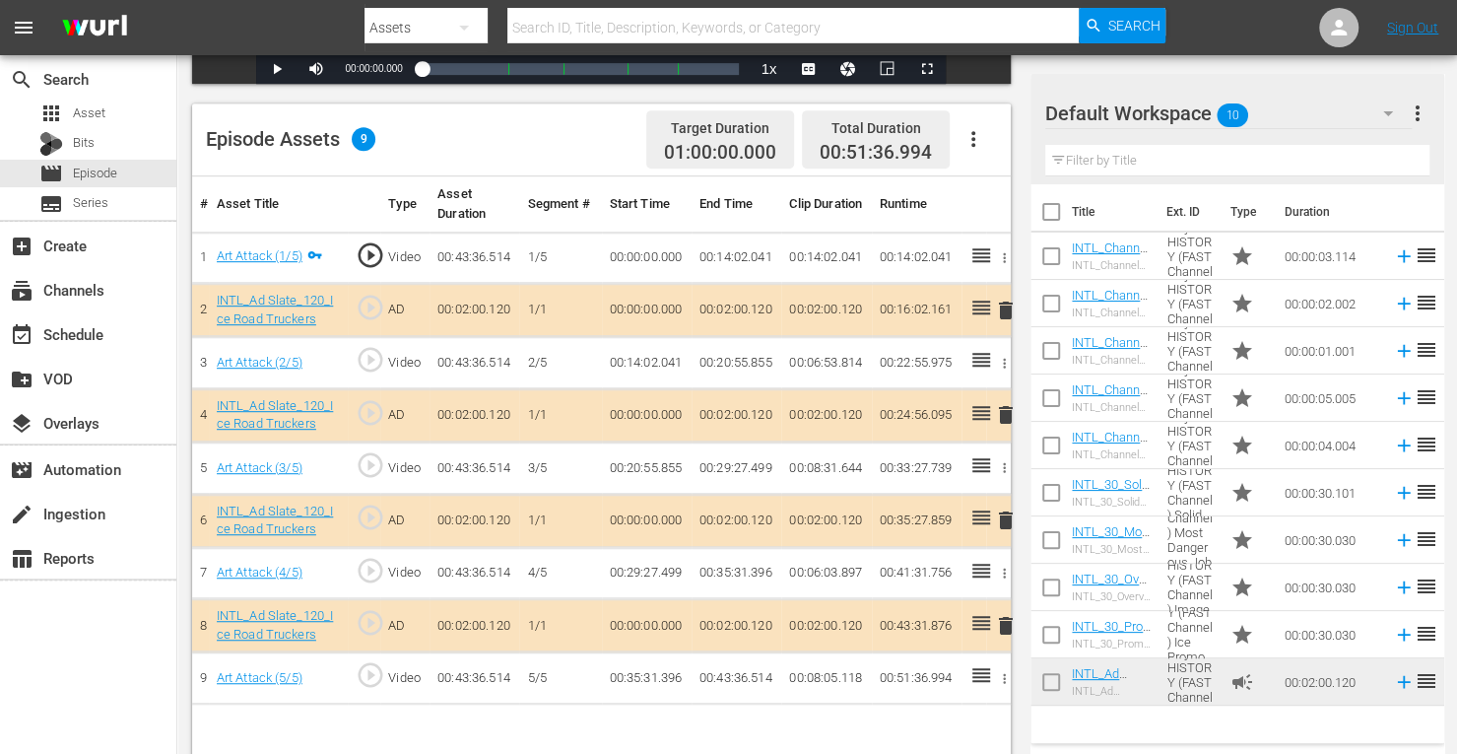
click at [1006, 519] on span "delete" at bounding box center [1006, 520] width 24 height 24
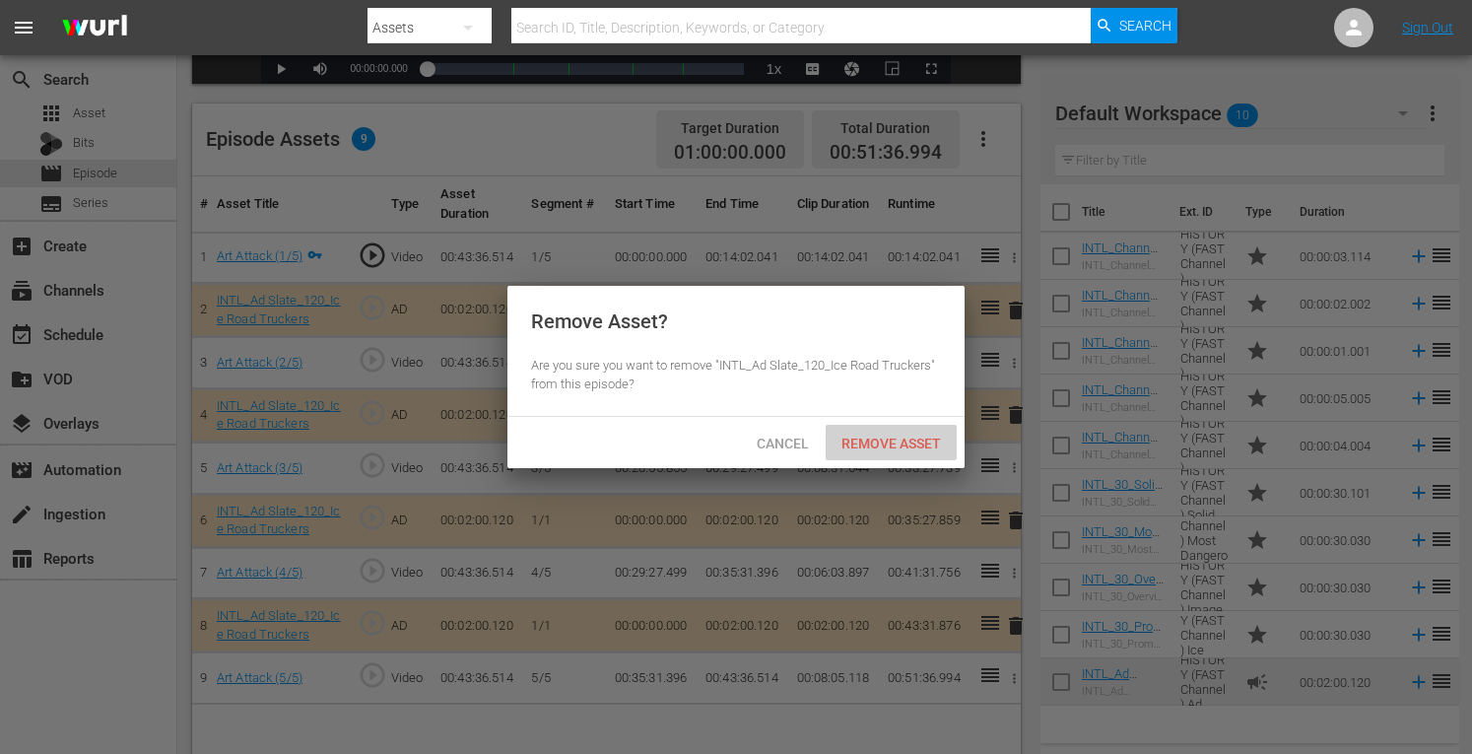
click at [883, 438] on span "Remove Asset" at bounding box center [891, 443] width 131 height 16
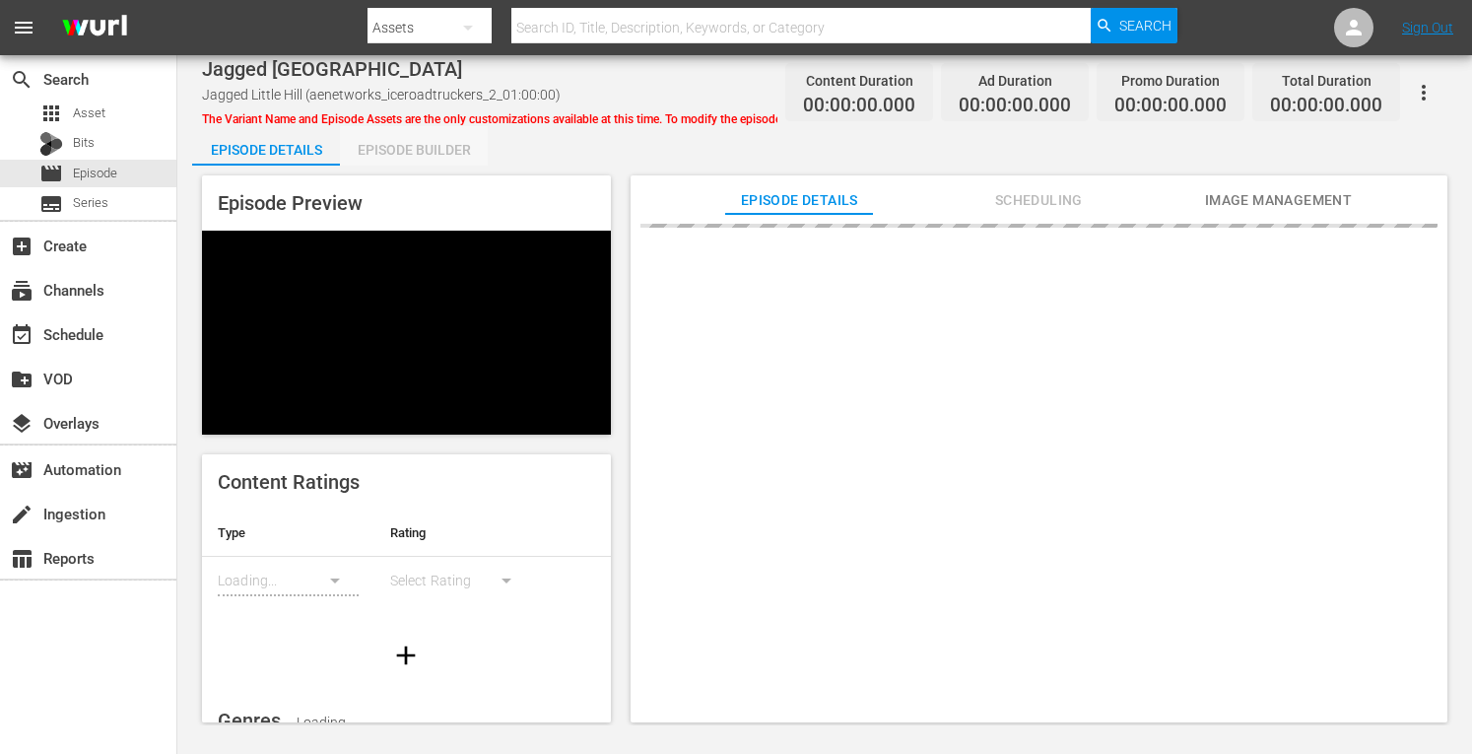
click at [401, 139] on div "Episode Builder" at bounding box center [414, 149] width 148 height 47
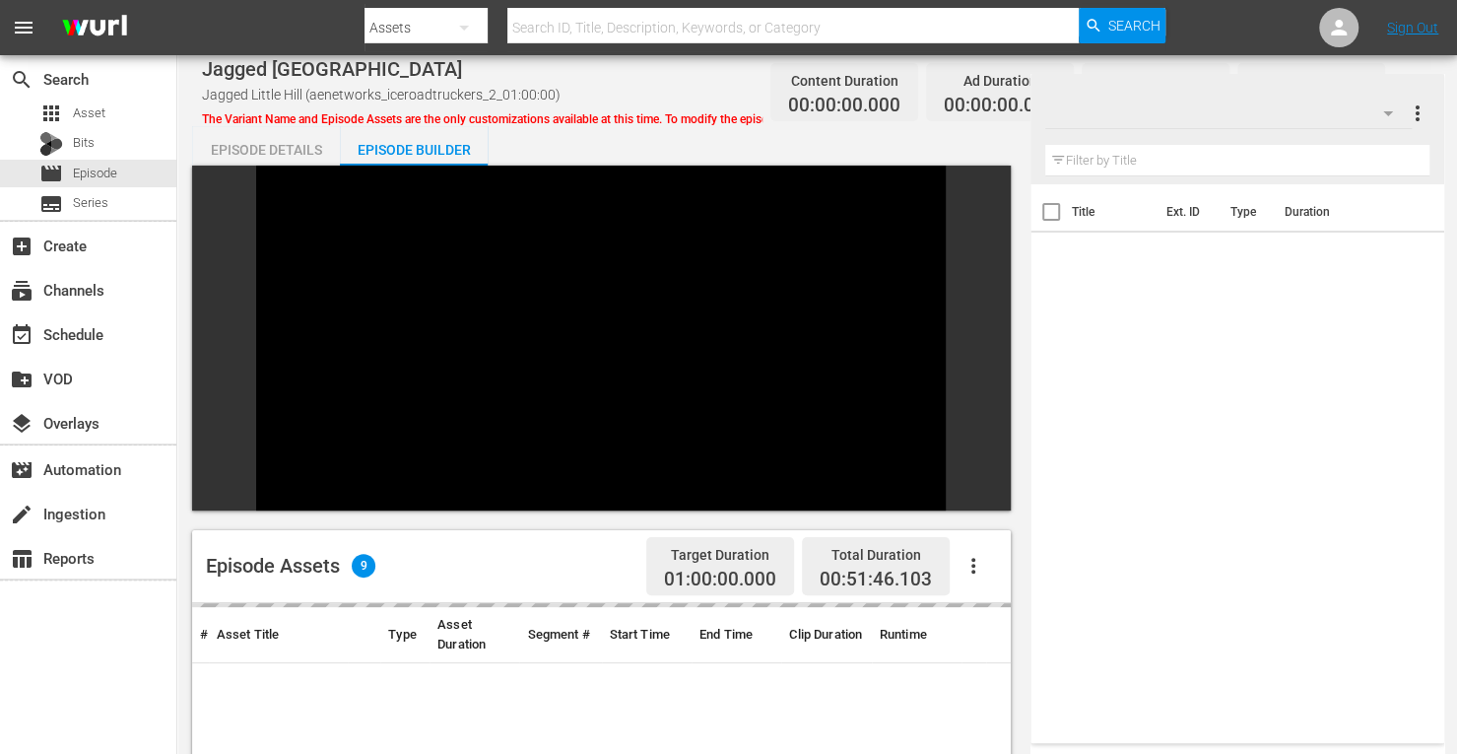
scroll to position [272, 0]
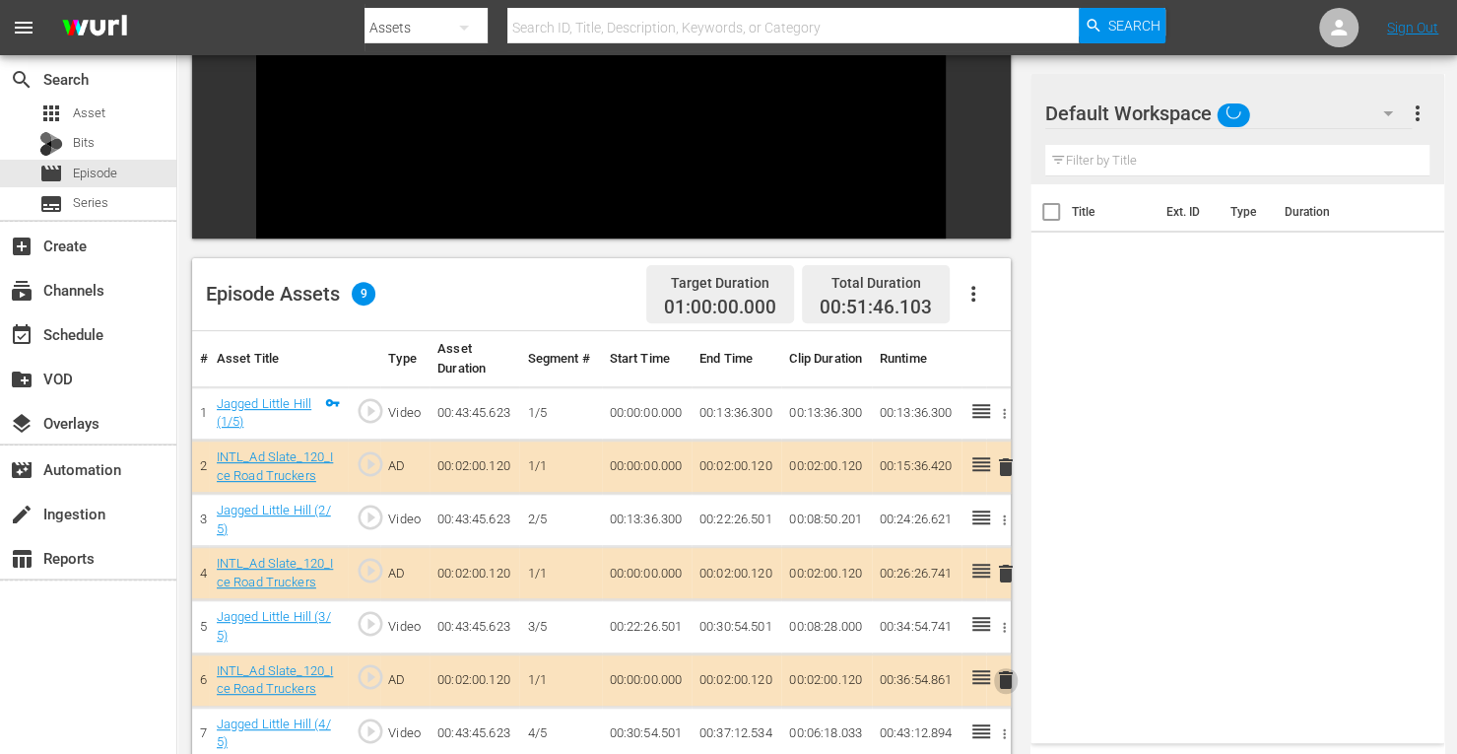
click at [1009, 668] on span "delete" at bounding box center [1006, 680] width 24 height 24
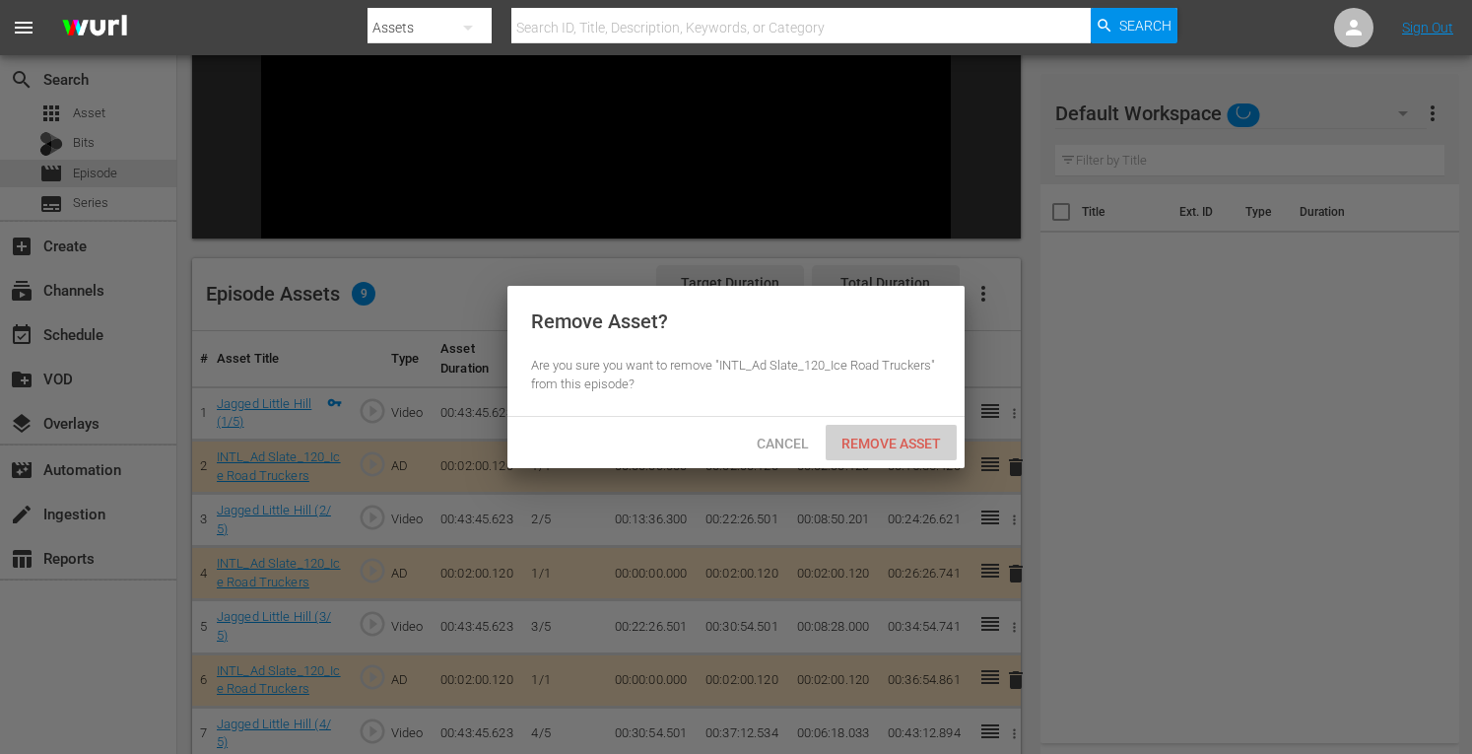
click at [885, 429] on div "Remove Asset" at bounding box center [891, 443] width 131 height 36
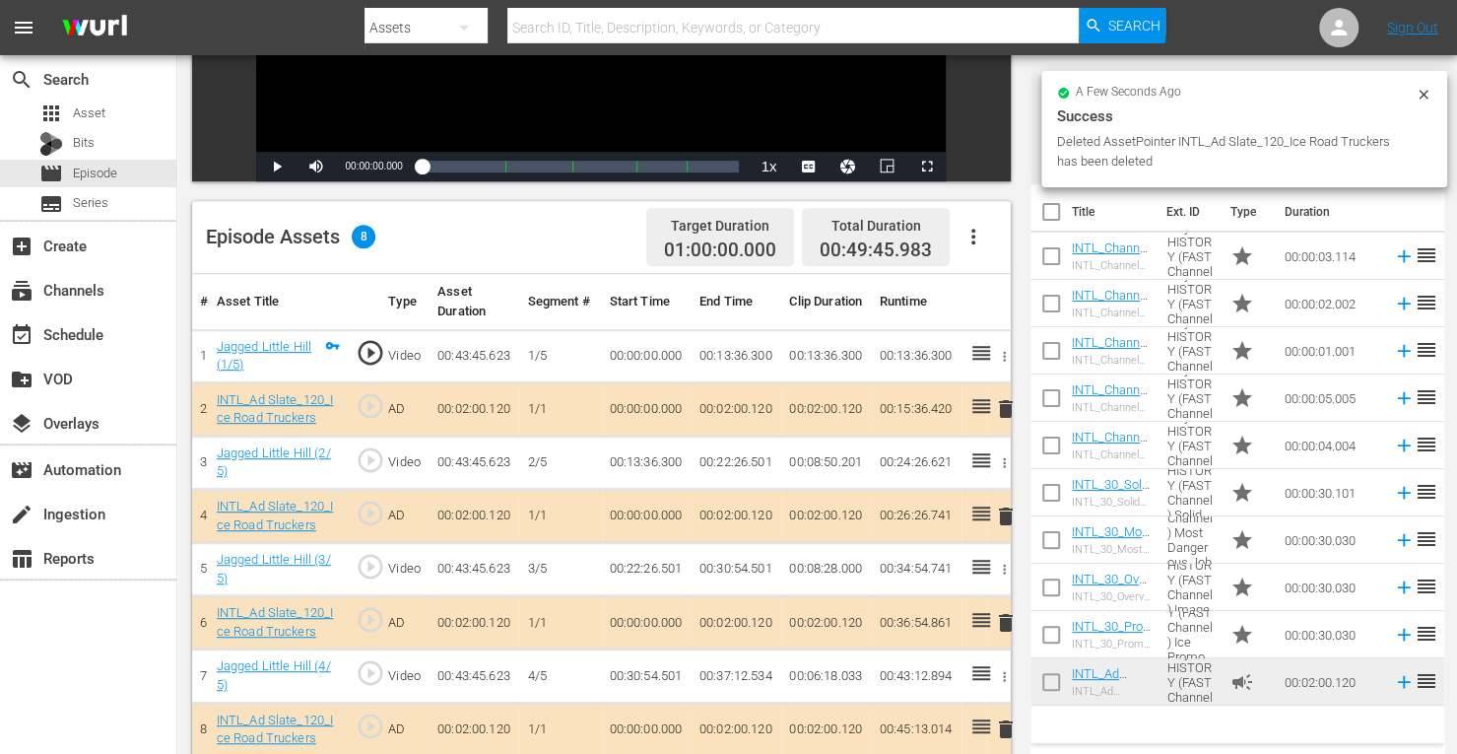
scroll to position [512, 0]
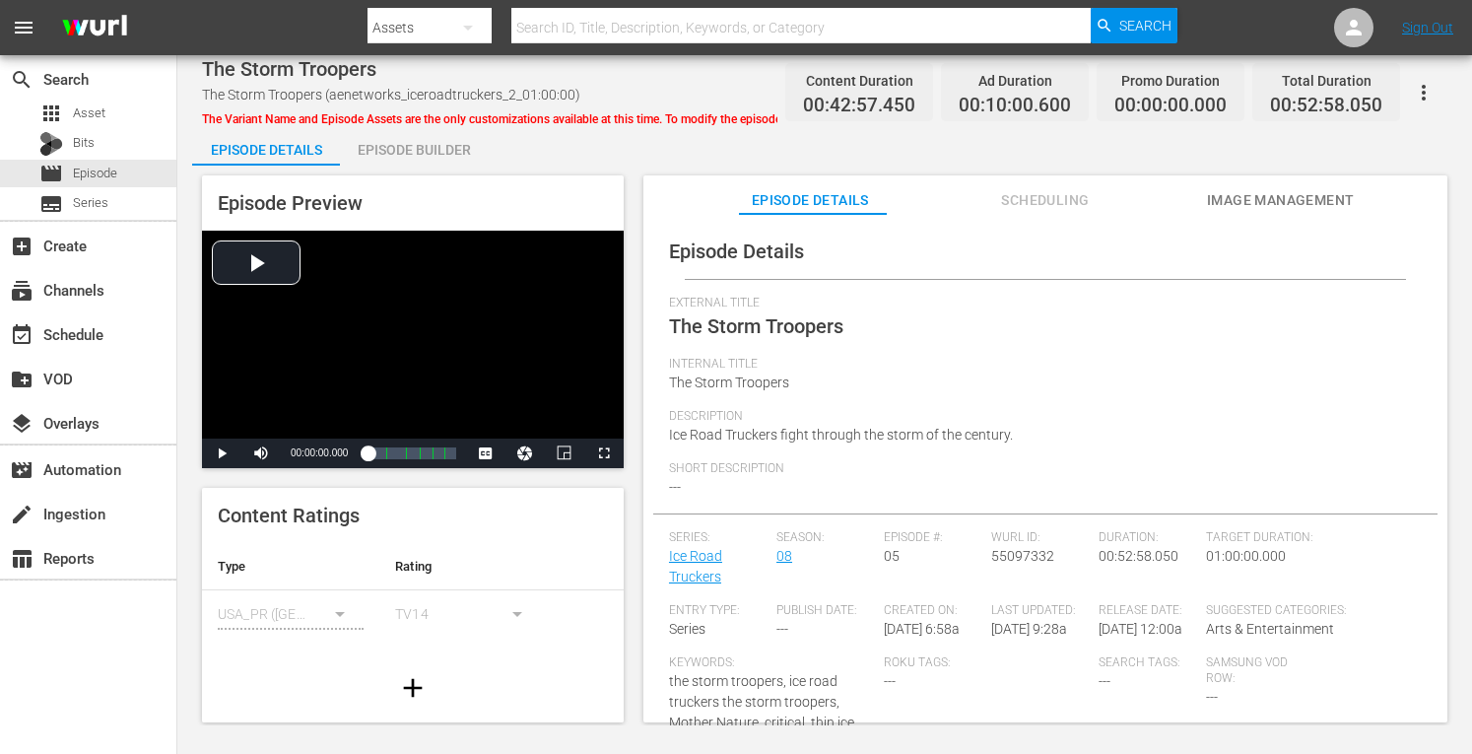
click at [420, 151] on div "Episode Builder" at bounding box center [414, 149] width 148 height 47
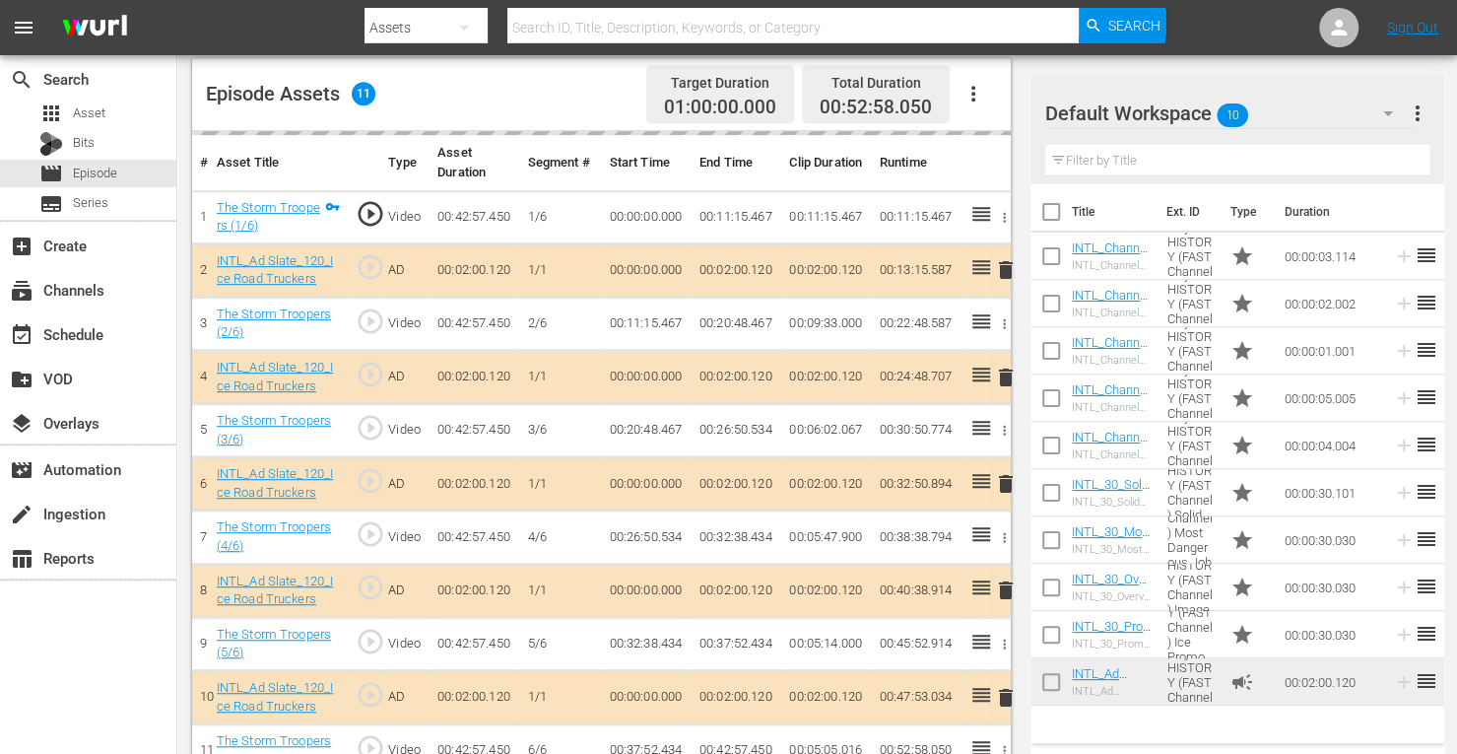
scroll to position [522, 0]
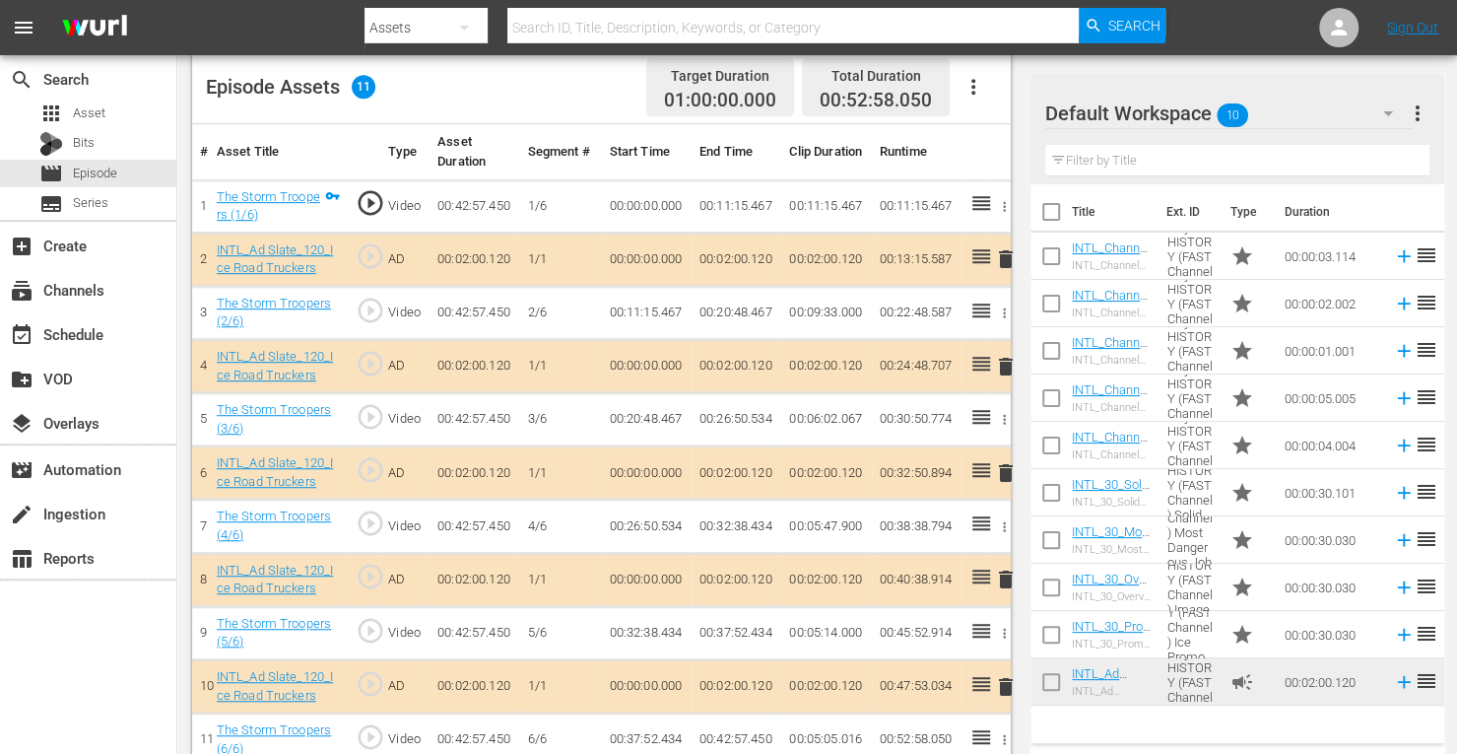
click at [1006, 473] on span "delete" at bounding box center [1006, 473] width 24 height 24
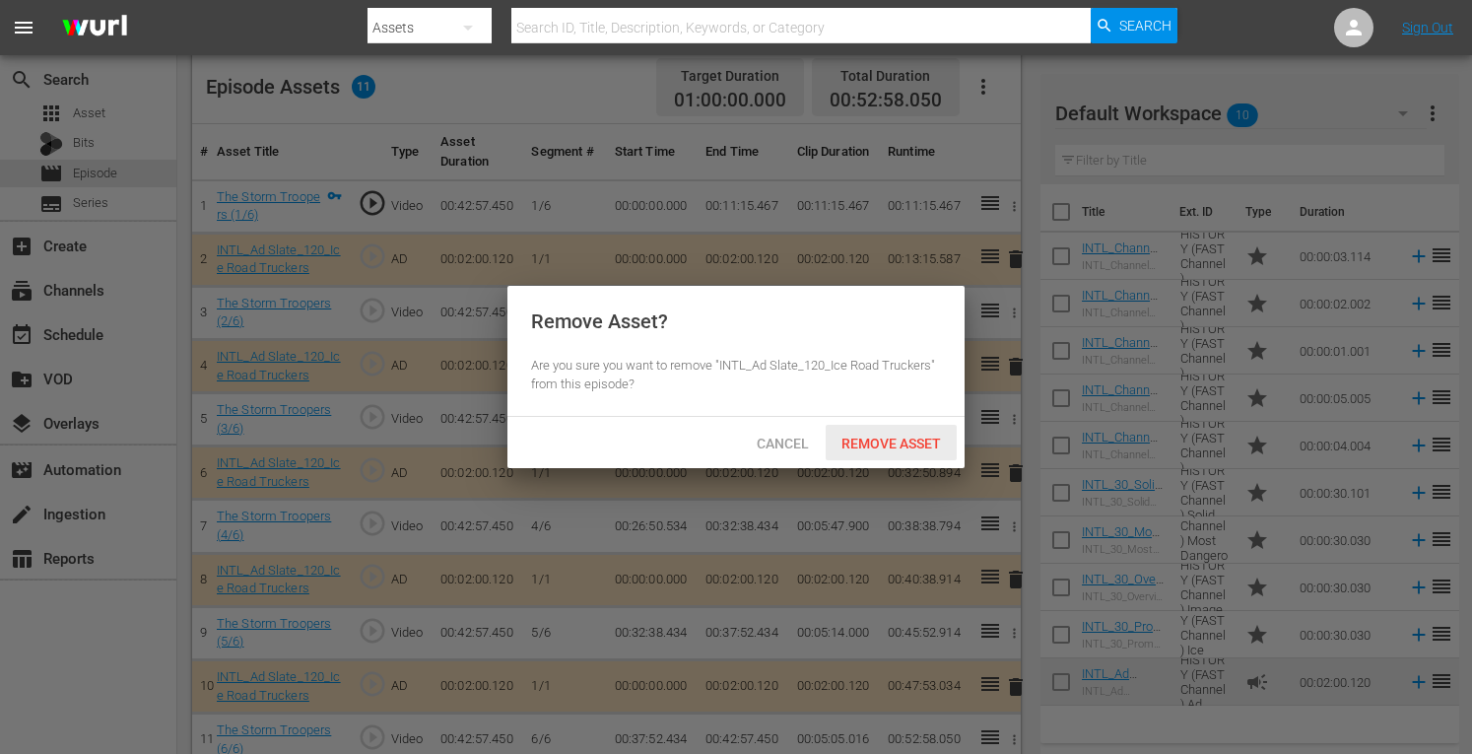
click at [906, 441] on span "Remove Asset" at bounding box center [891, 443] width 131 height 16
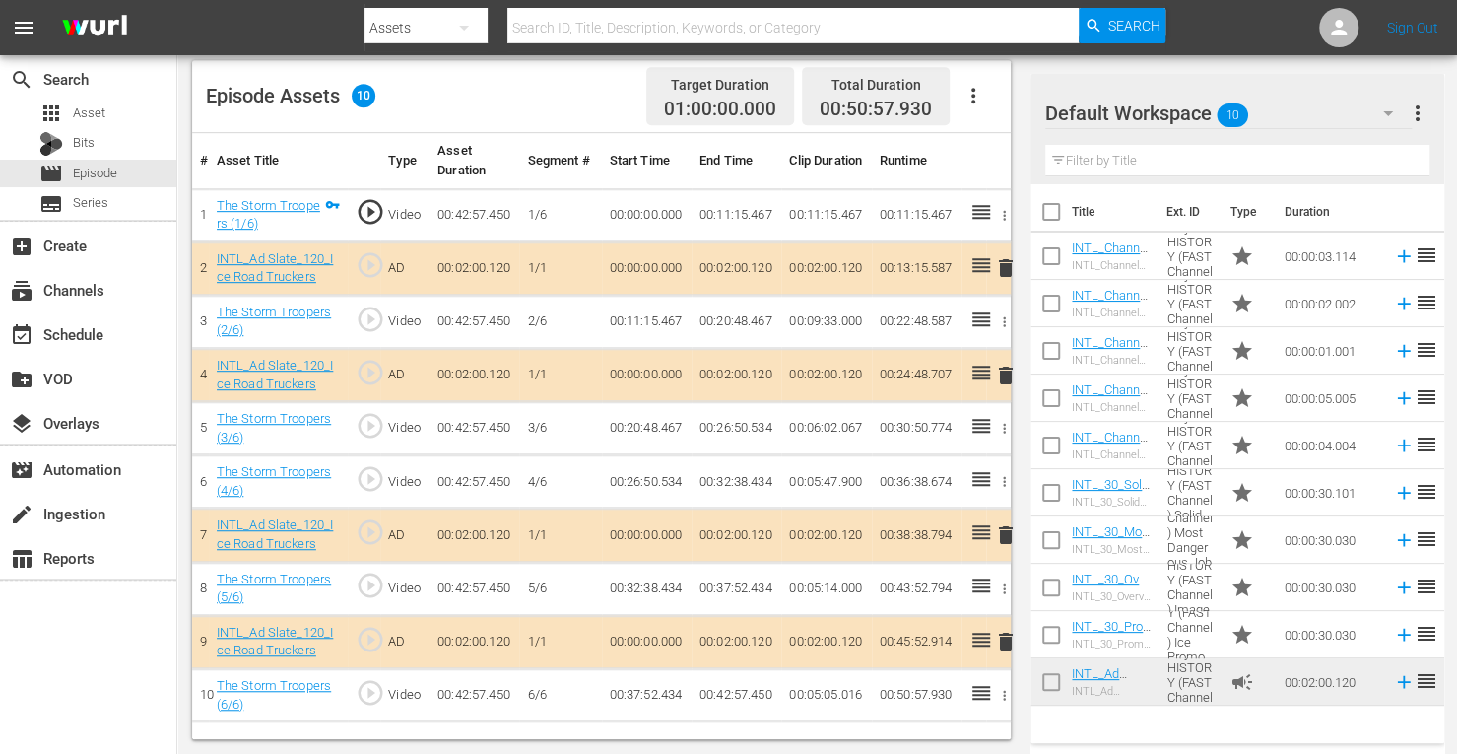
scroll to position [512, 0]
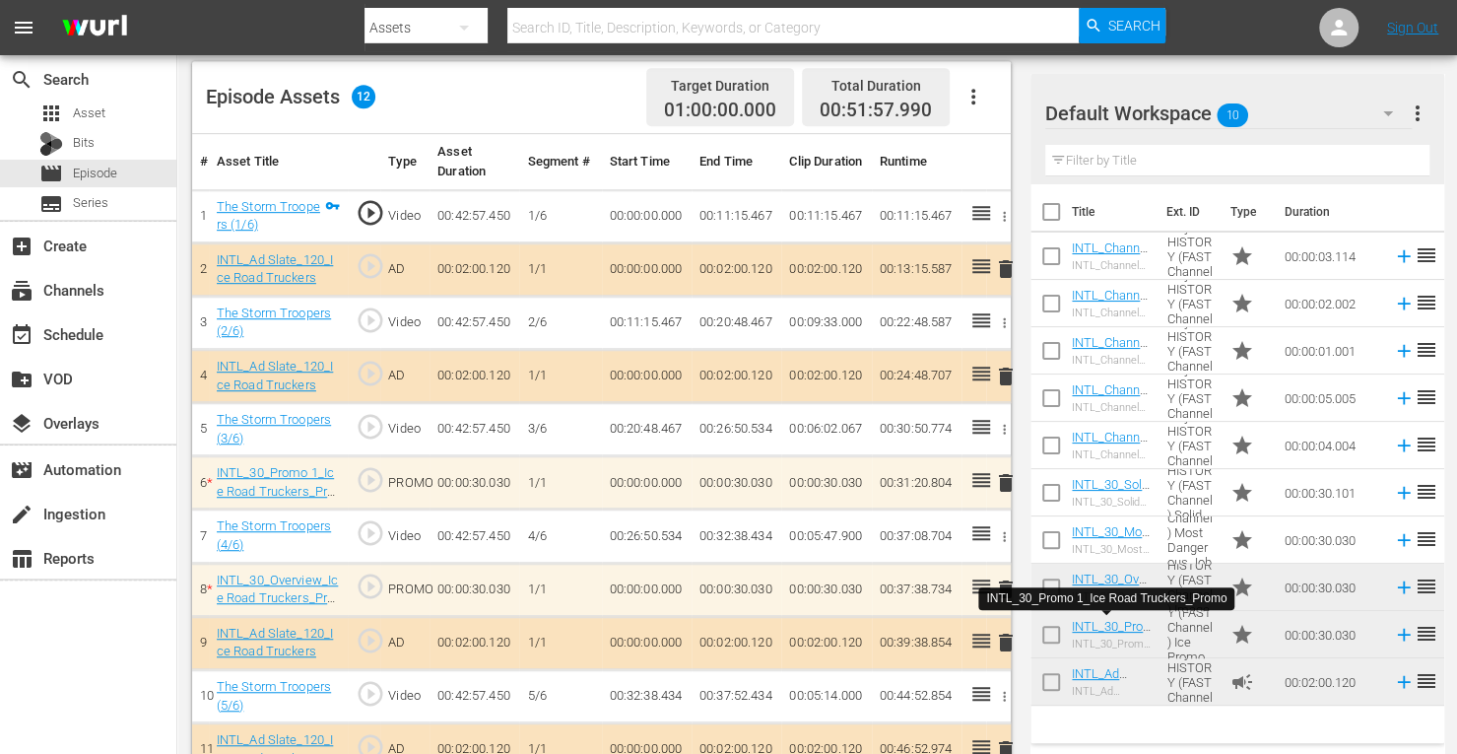
click at [1005, 582] on div "INTL_30_Promo 1_Ice Road Truckers_Promo" at bounding box center [1106, 598] width 256 height 33
click at [1005, 589] on span "delete" at bounding box center [1006, 589] width 24 height 24
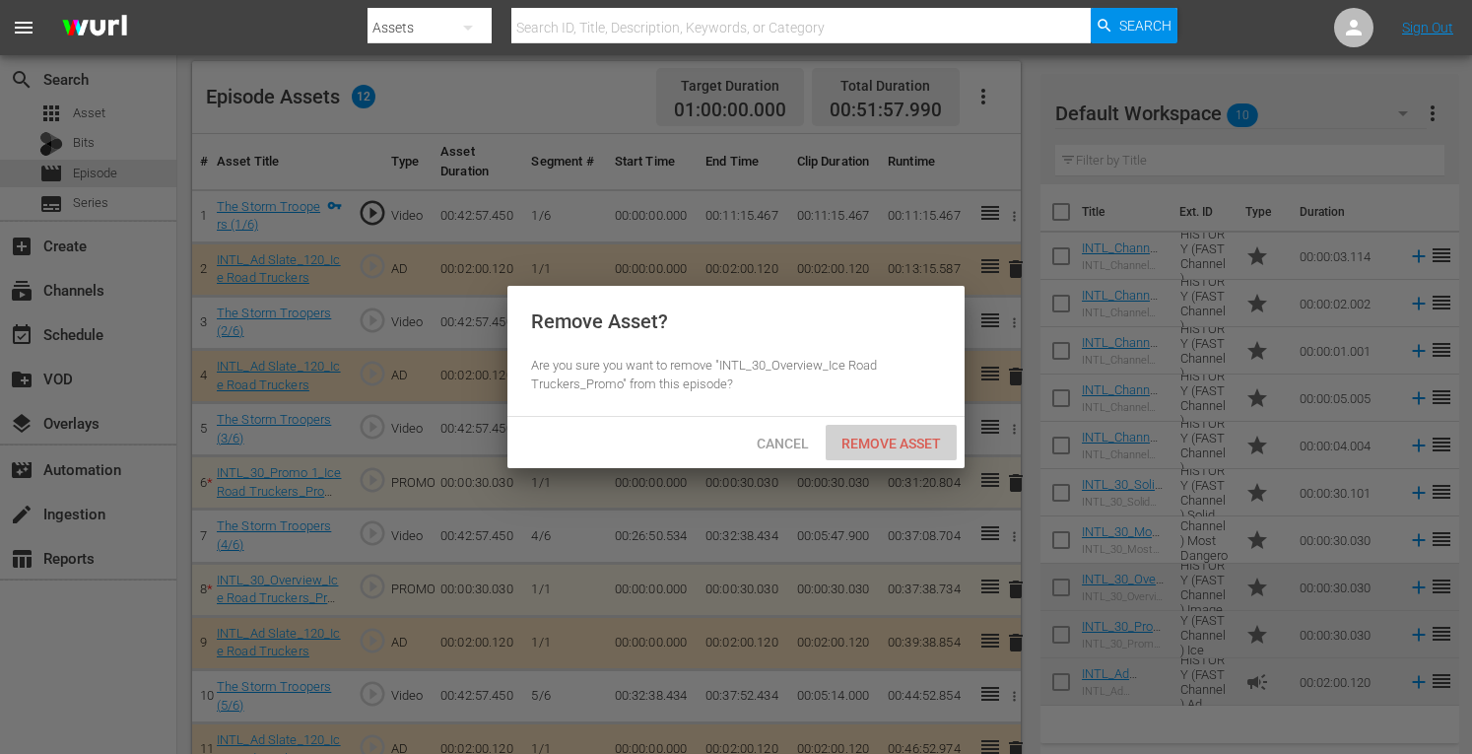
click at [893, 437] on span "Remove Asset" at bounding box center [891, 443] width 131 height 16
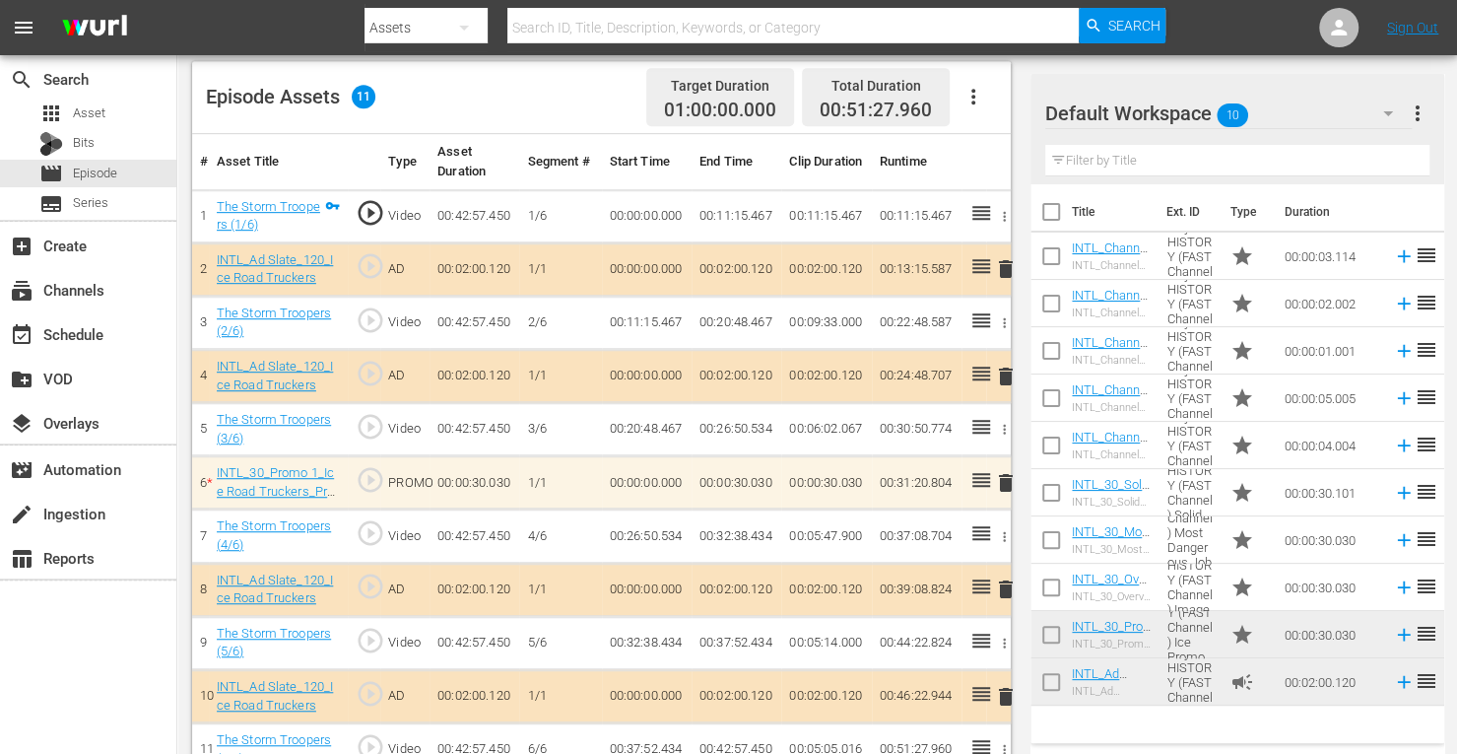
scroll to position [546, 0]
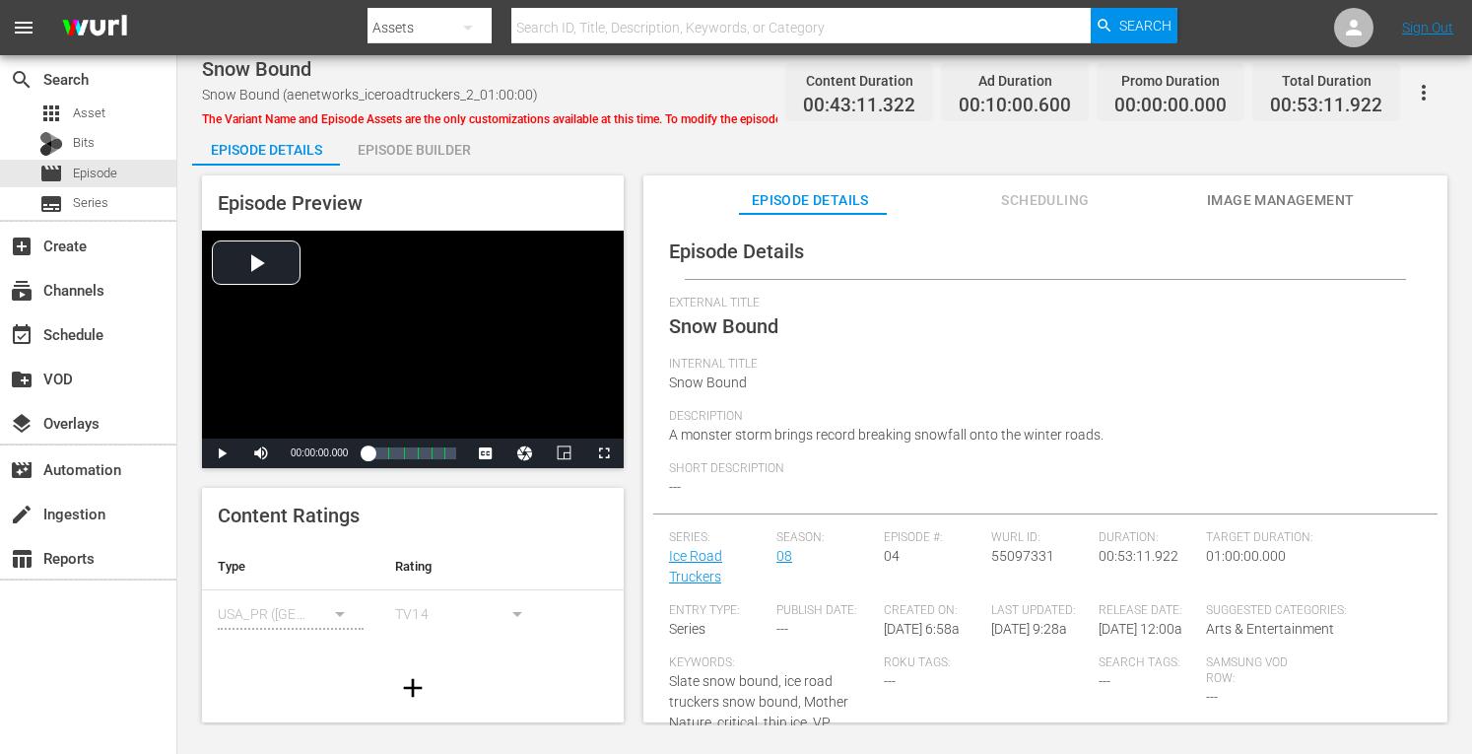
click at [440, 143] on div "Episode Builder" at bounding box center [414, 149] width 148 height 47
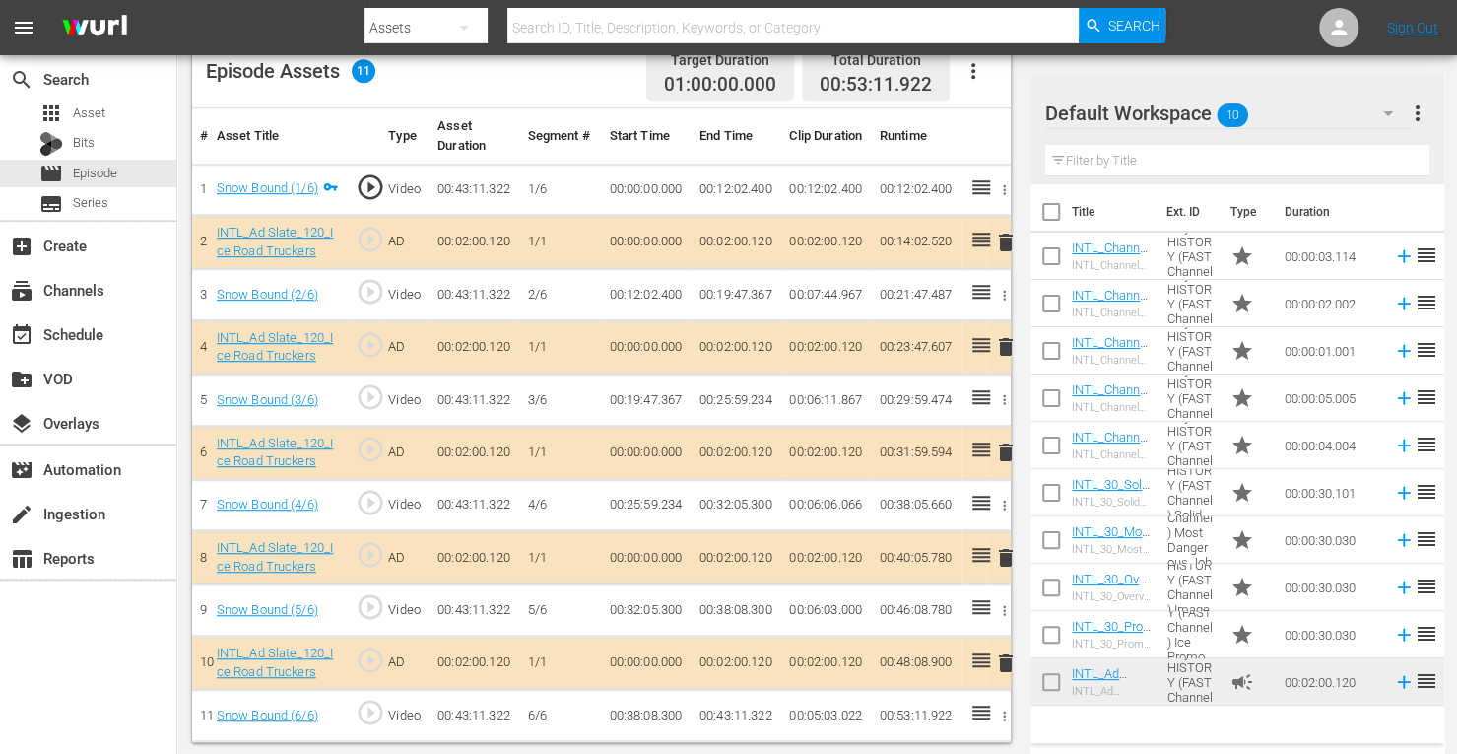
scroll to position [534, 0]
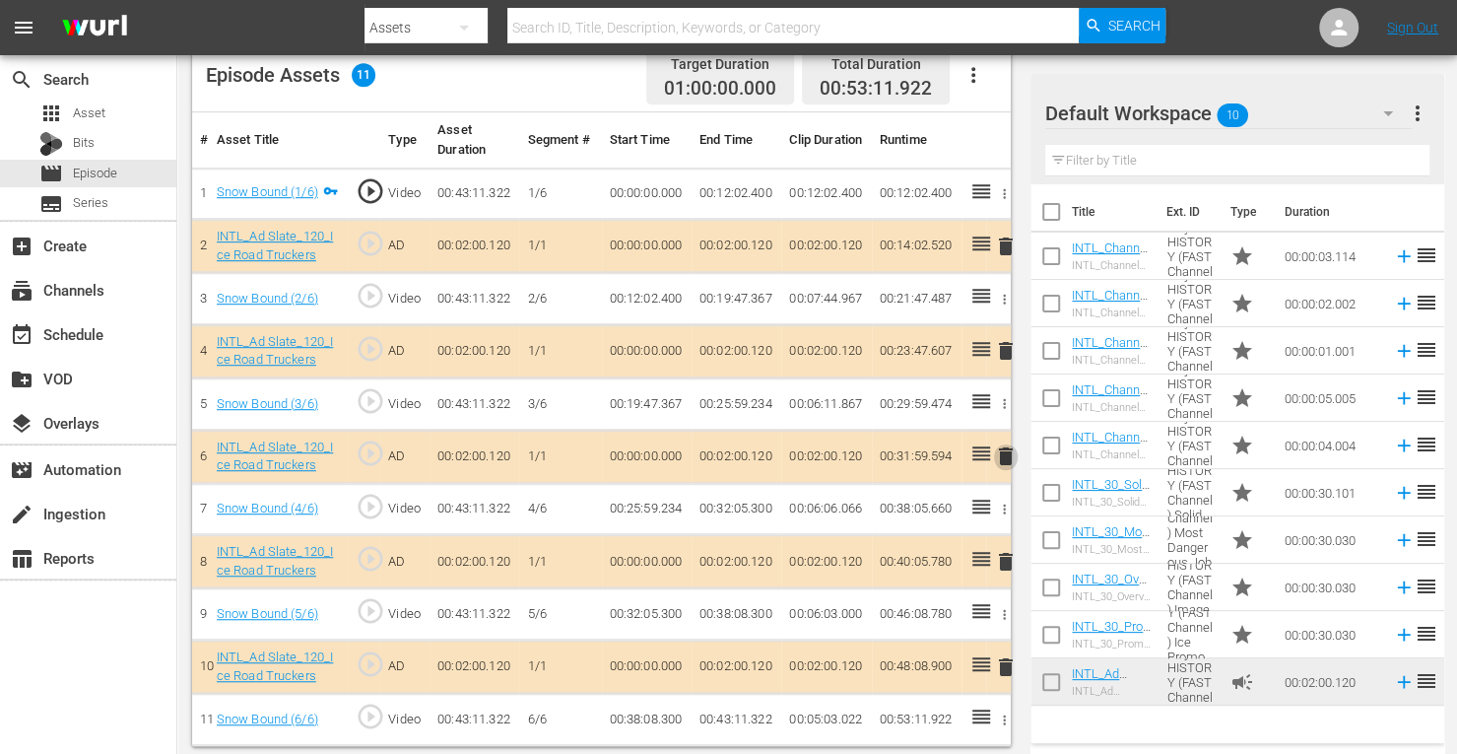
click at [1005, 453] on span "delete" at bounding box center [1006, 456] width 24 height 24
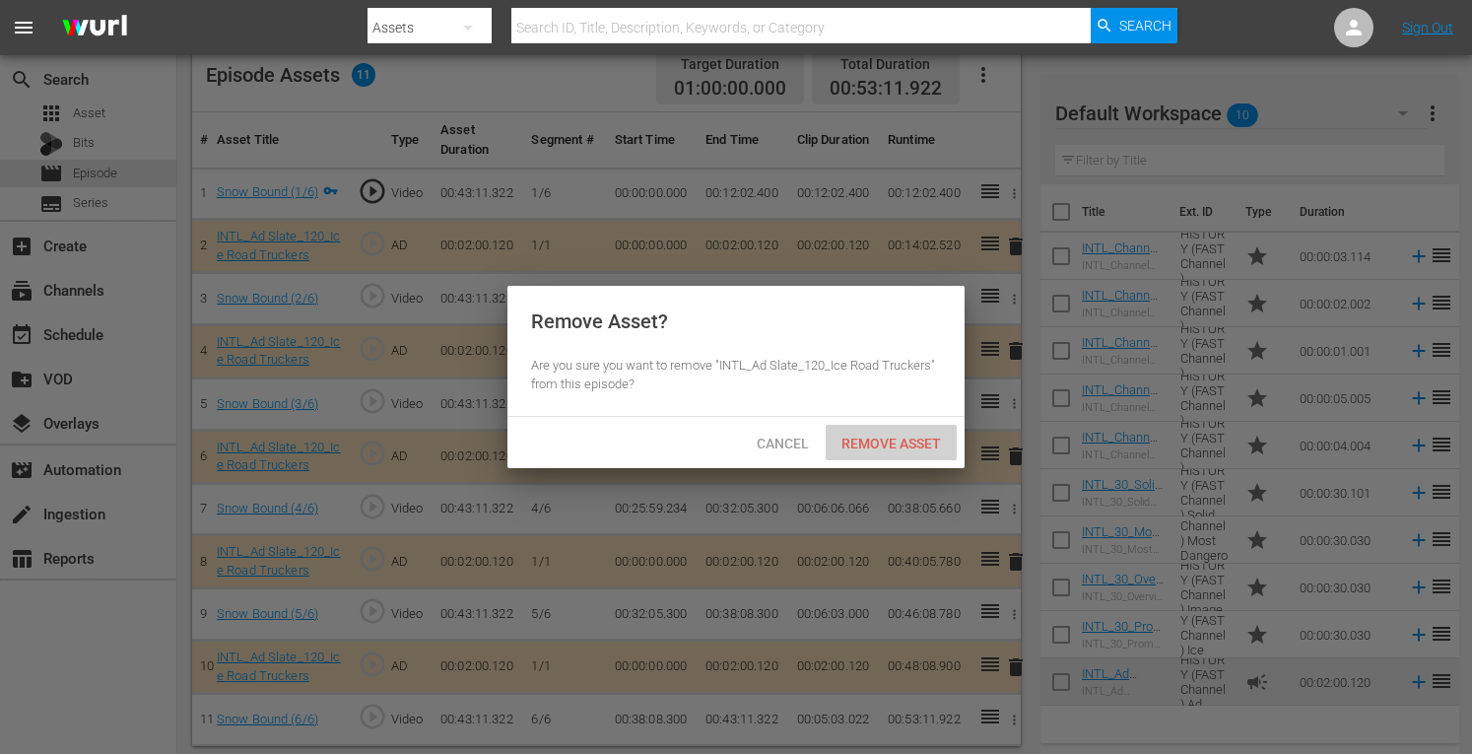
click at [899, 439] on span "Remove Asset" at bounding box center [891, 443] width 131 height 16
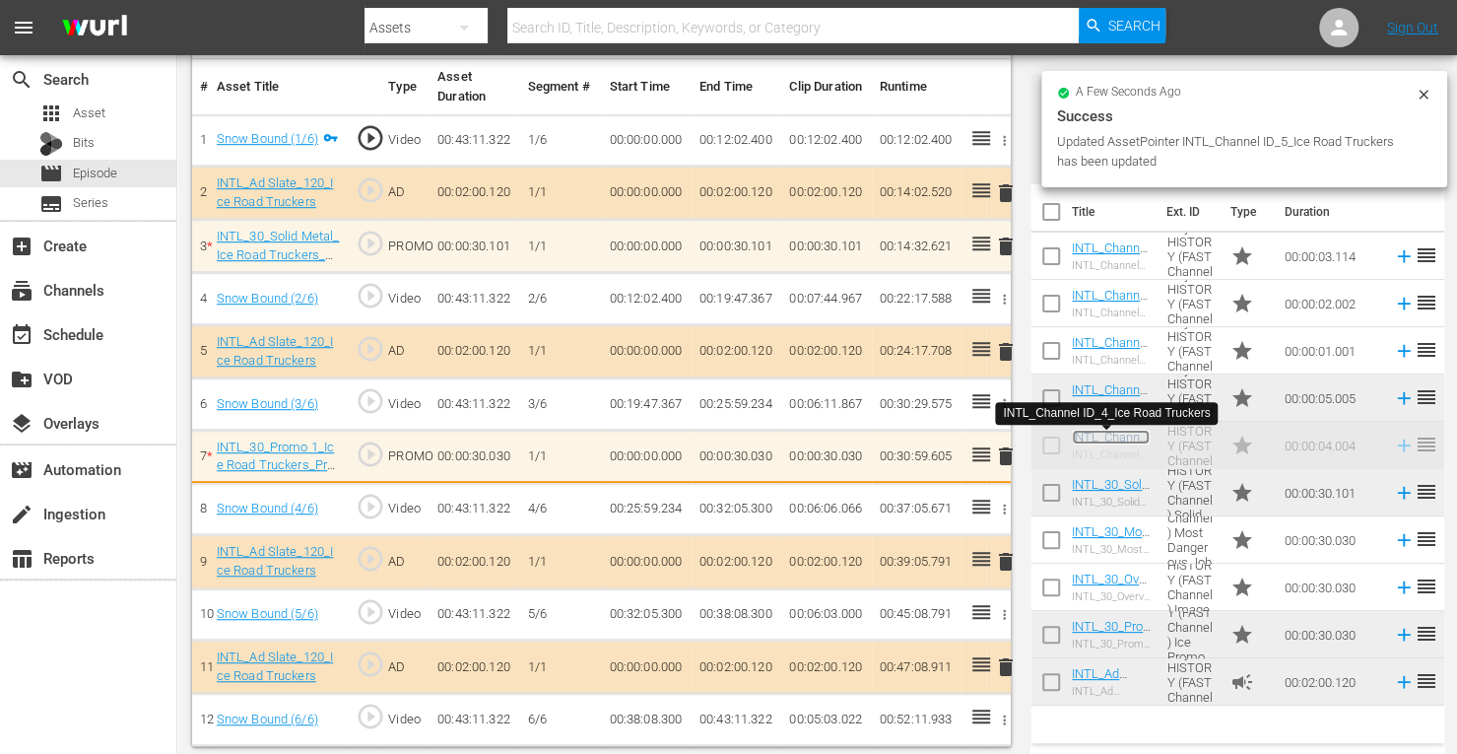
scroll to position [591, 0]
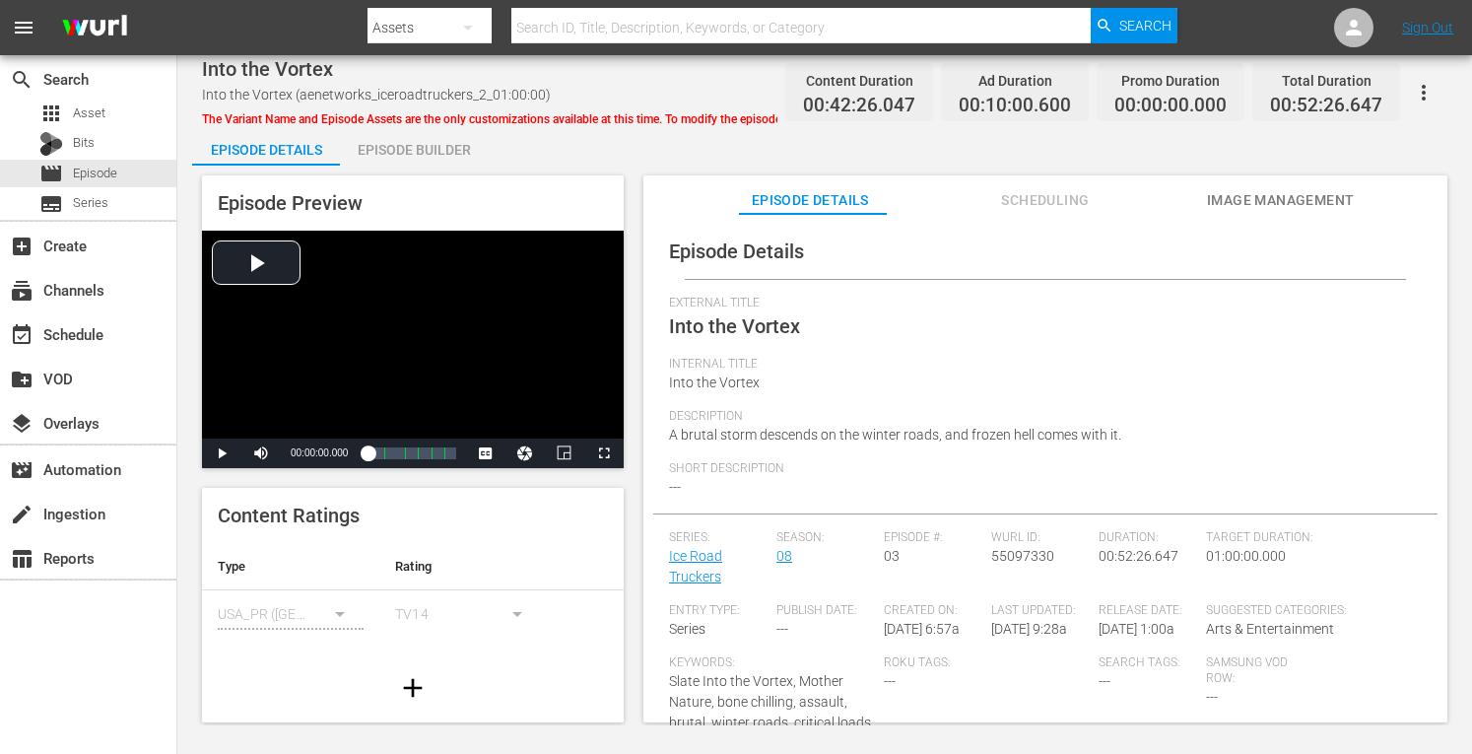
click at [412, 149] on div "Episode Builder" at bounding box center [414, 149] width 148 height 47
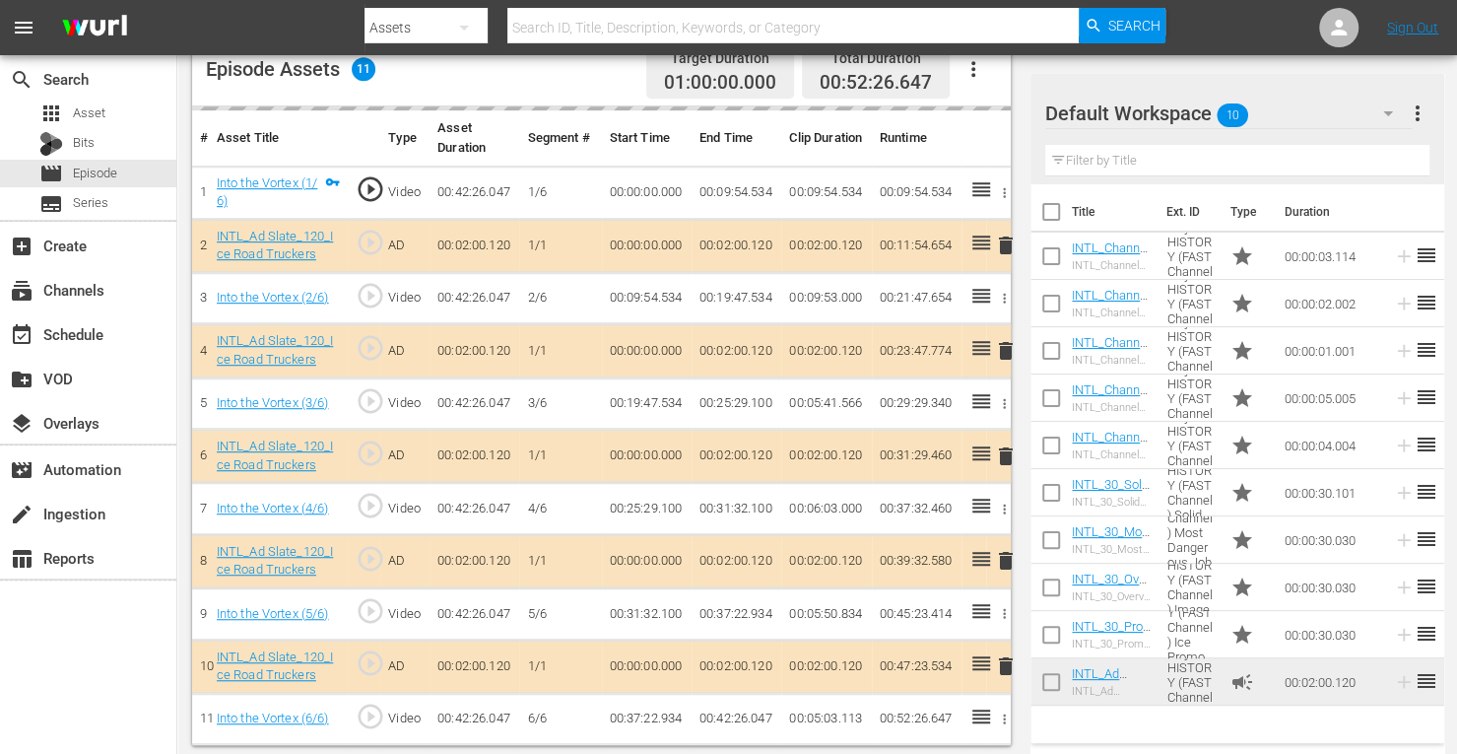
scroll to position [536, 0]
click at [1005, 454] on span "delete" at bounding box center [1006, 456] width 24 height 24
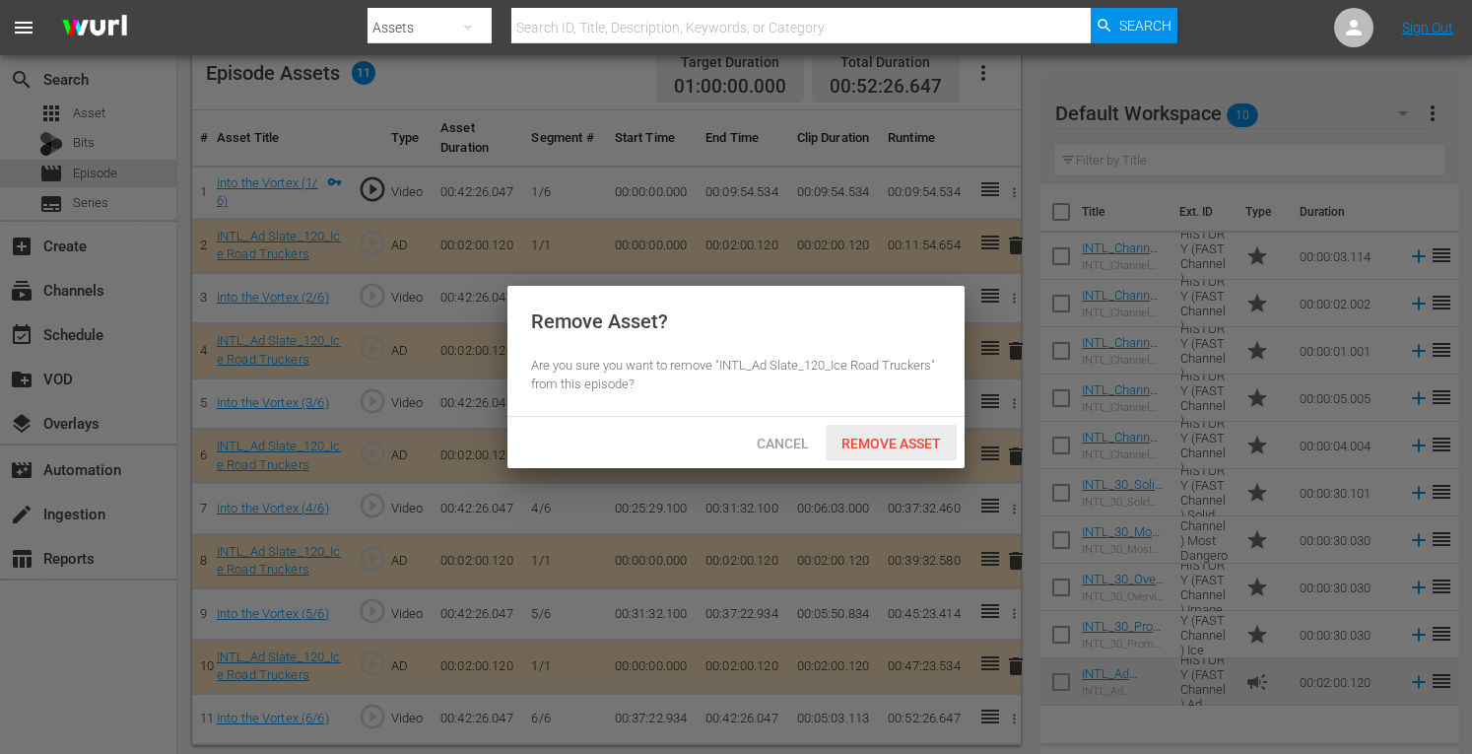
click at [902, 438] on span "Remove Asset" at bounding box center [891, 443] width 131 height 16
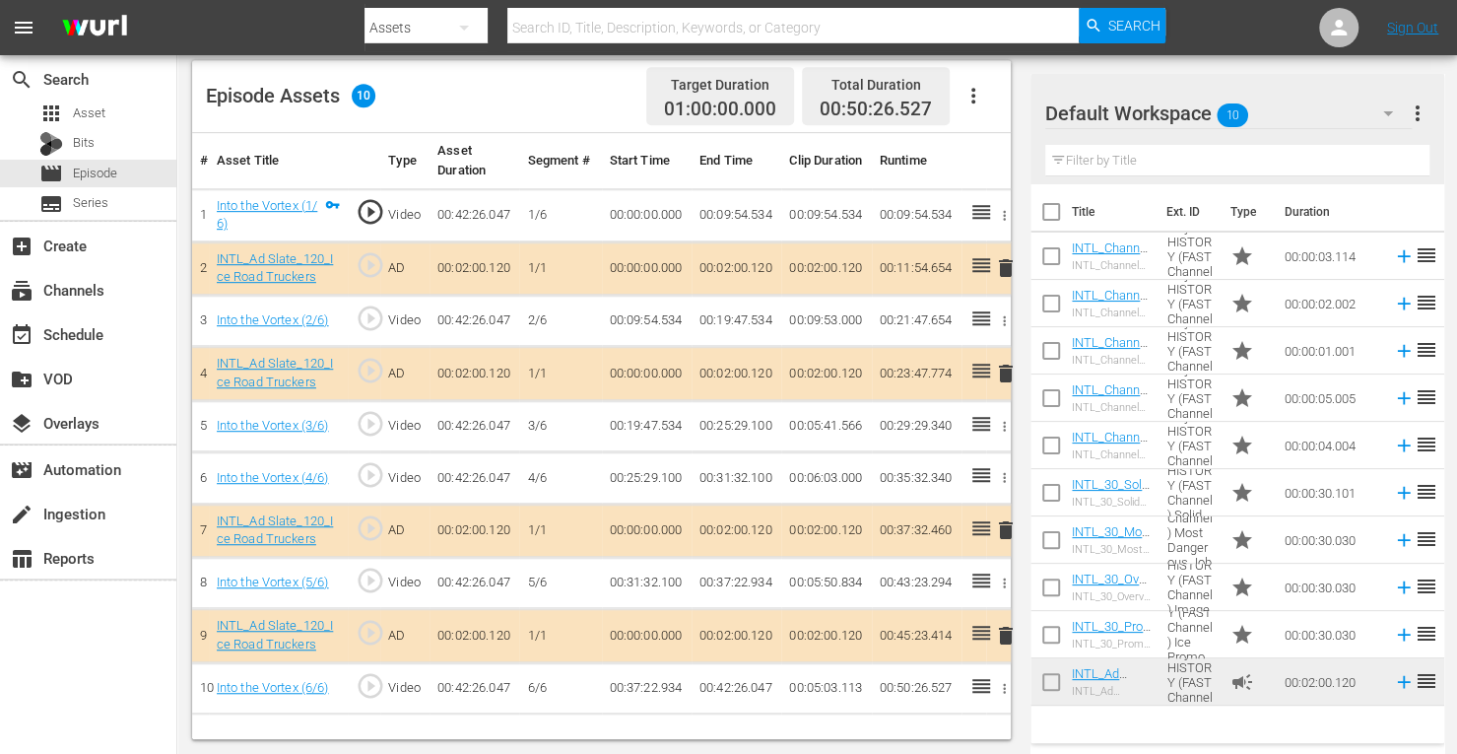
scroll to position [512, 0]
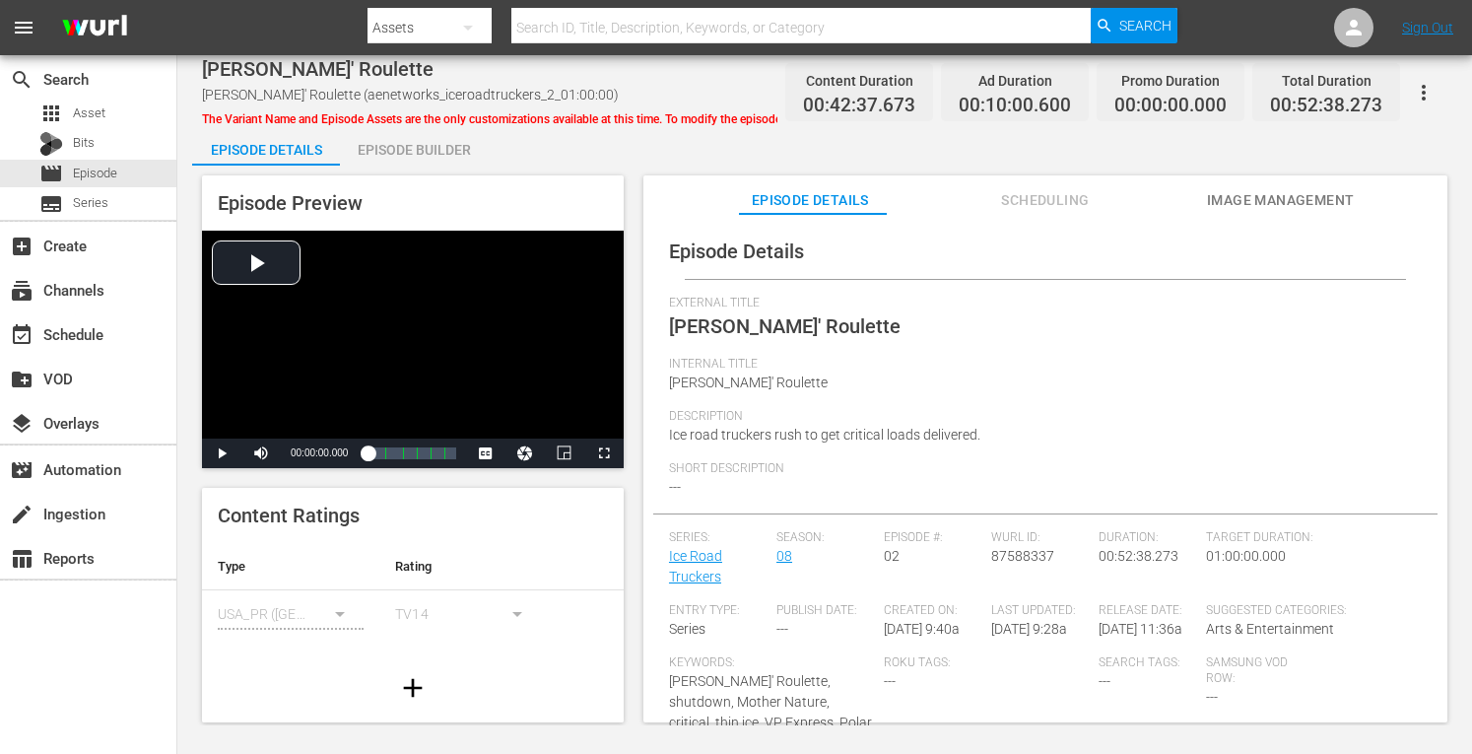
click at [387, 183] on div "Episode Preview Video Player is loading. Play Video Play Mute Current Time 00:0…" at bounding box center [413, 321] width 422 height 293
click at [403, 153] on div "Episode Builder" at bounding box center [414, 149] width 148 height 47
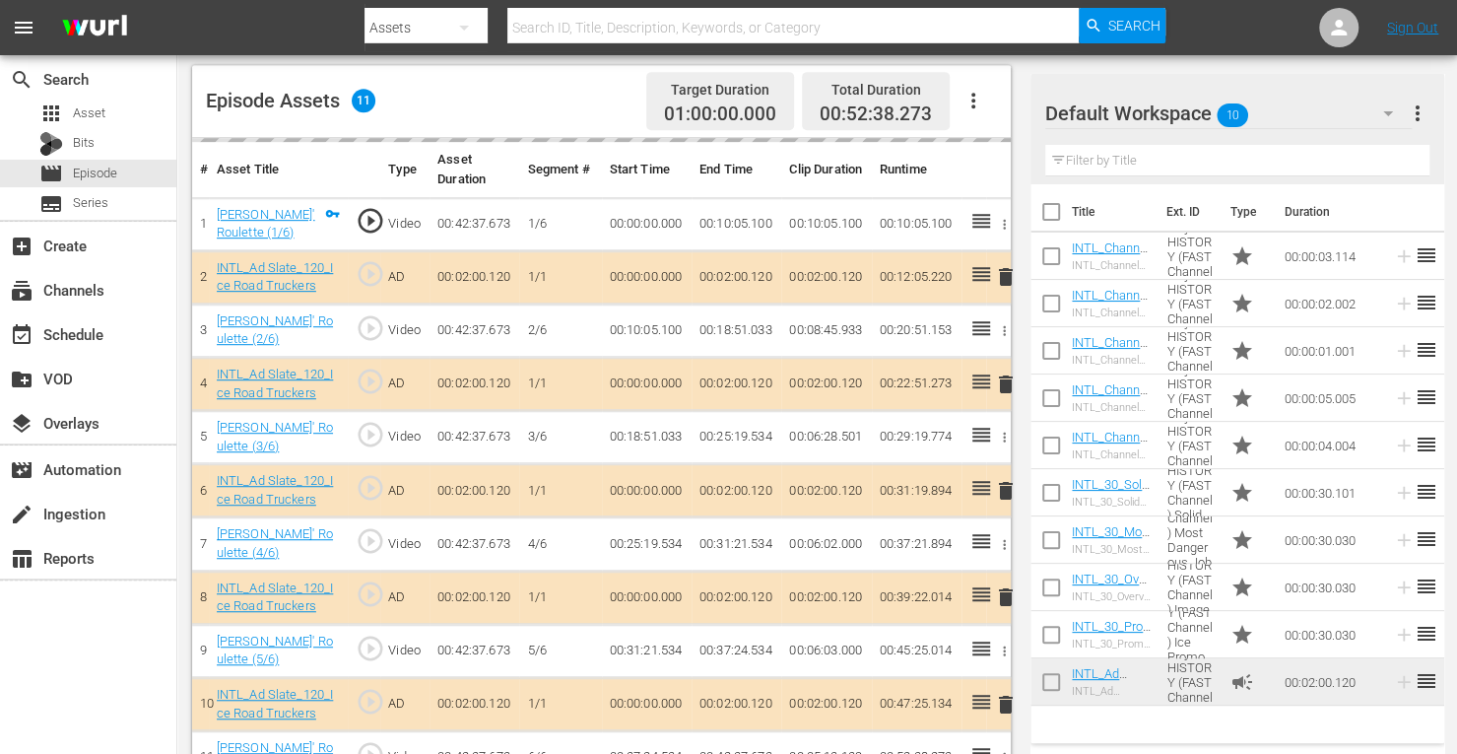
scroll to position [515, 0]
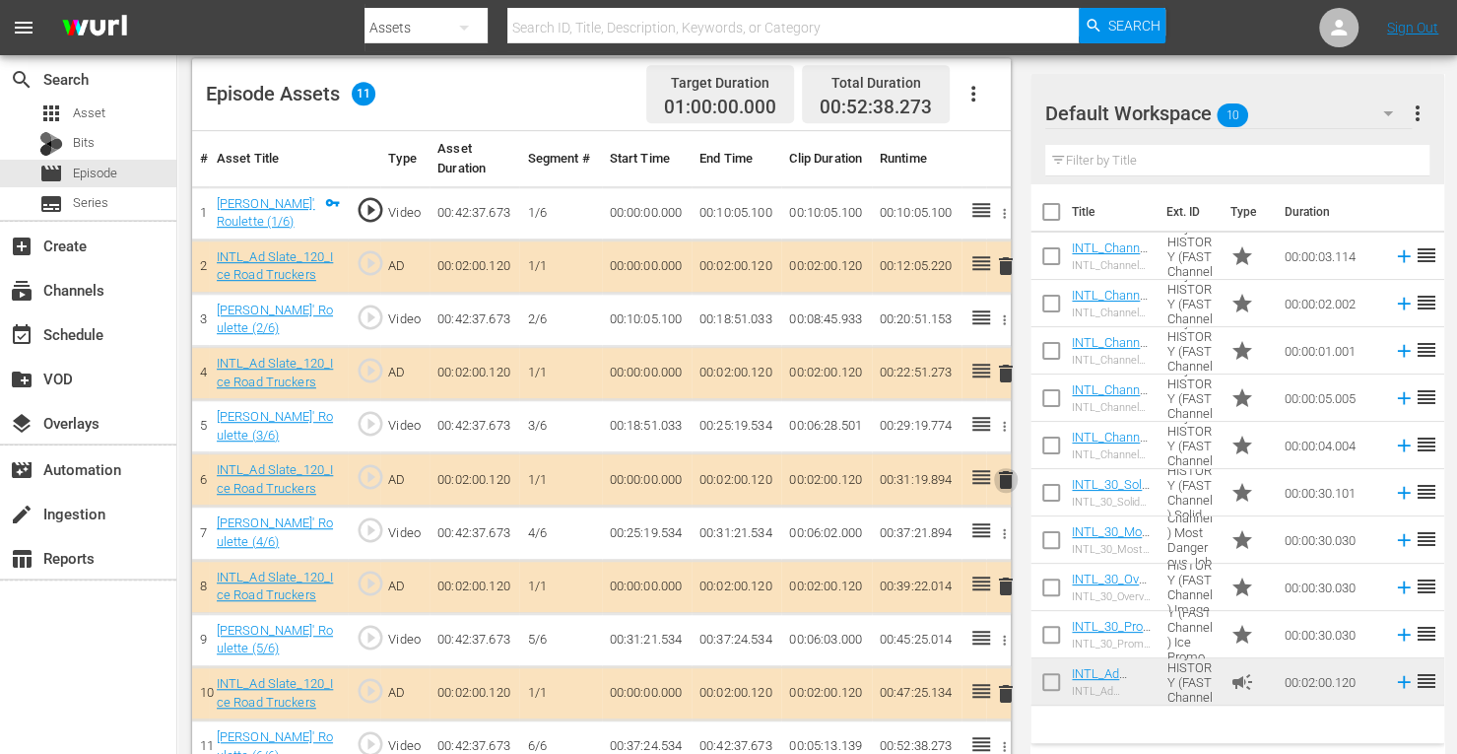
click at [1006, 480] on span "delete" at bounding box center [1006, 480] width 24 height 24
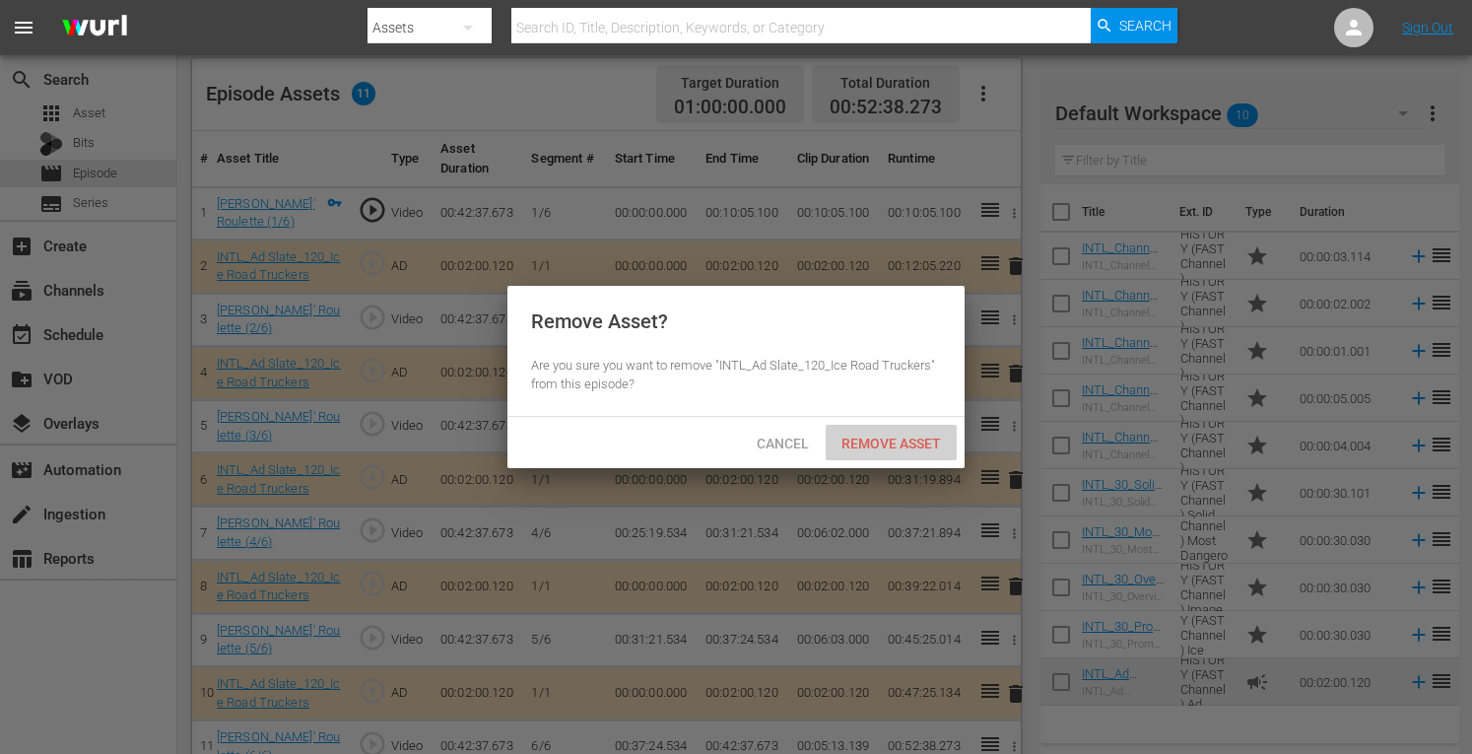
click at [914, 449] on span "Remove Asset" at bounding box center [891, 443] width 131 height 16
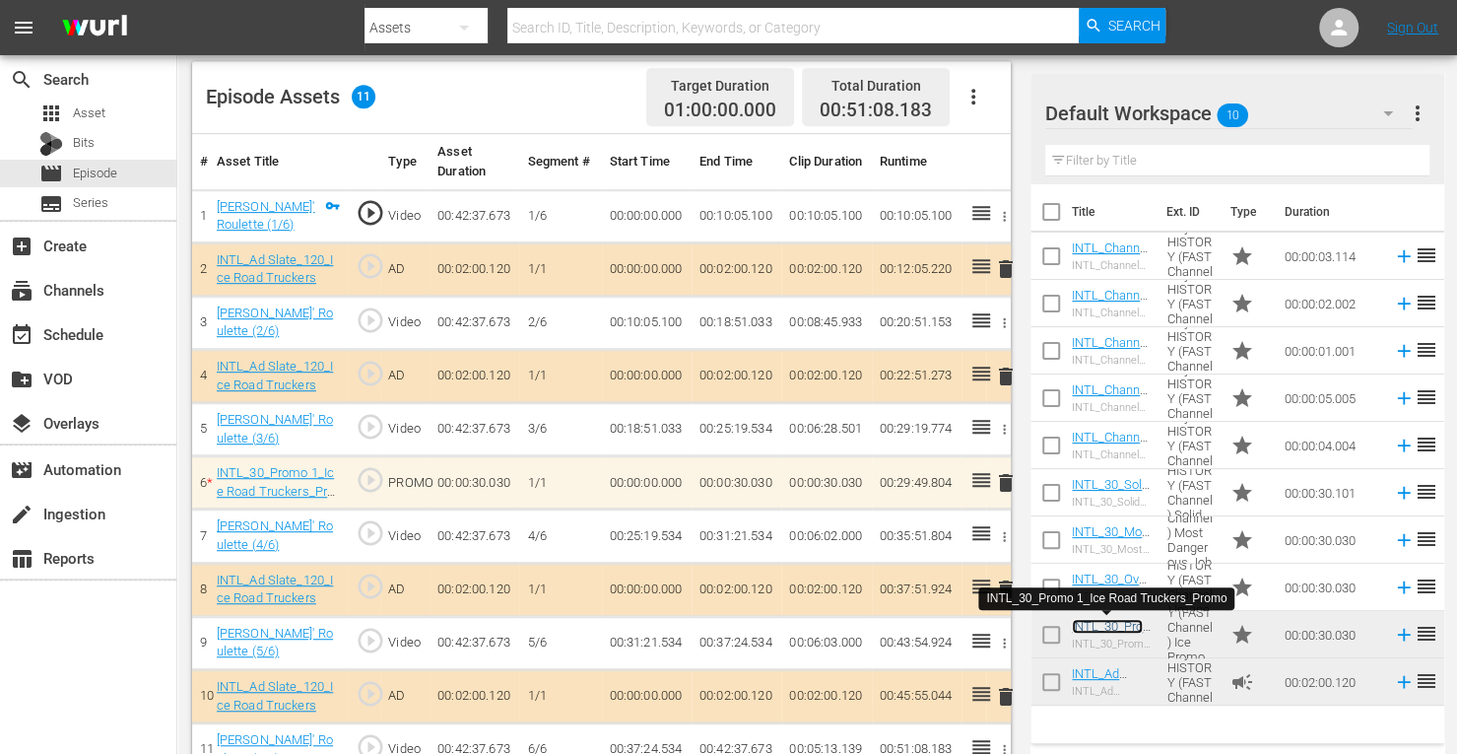
scroll to position [546, 0]
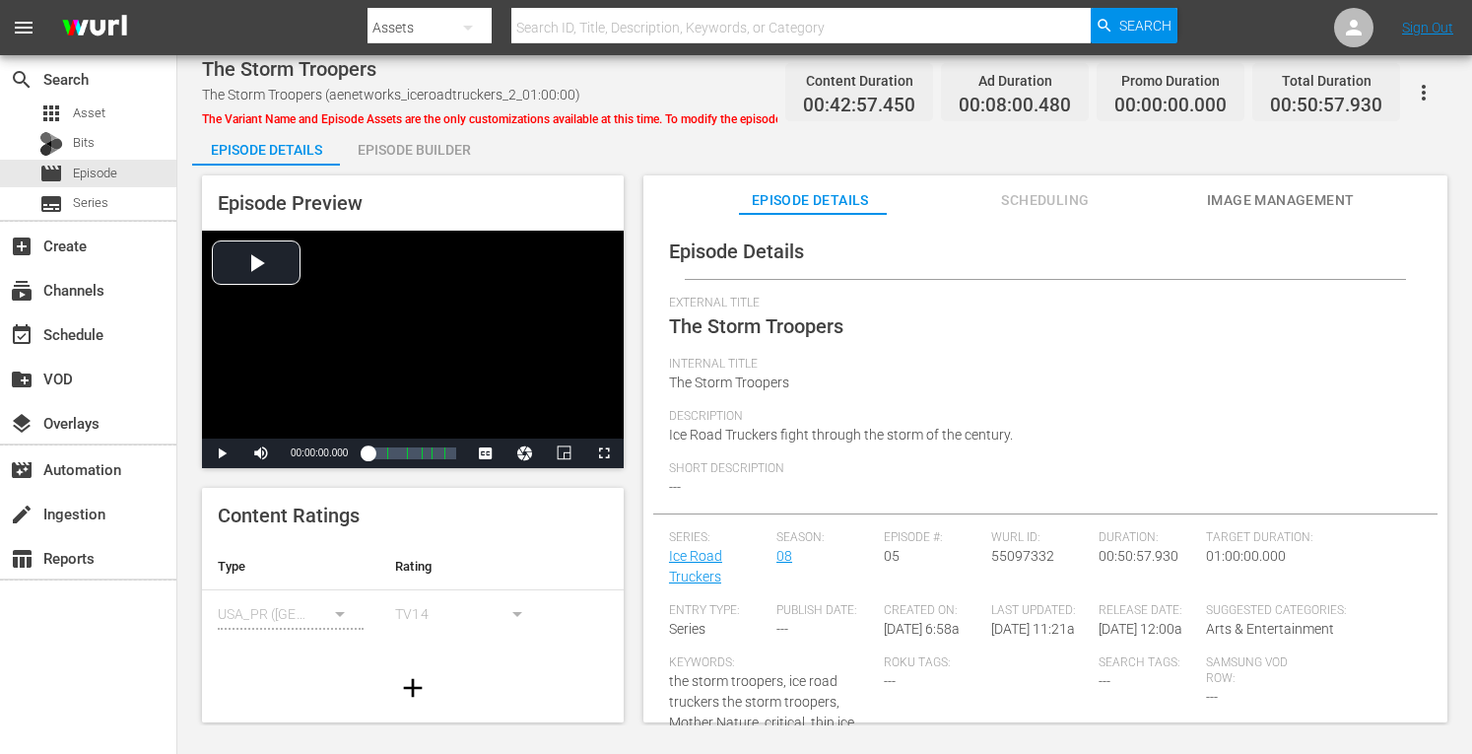
click at [394, 142] on div "Episode Builder" at bounding box center [414, 149] width 148 height 47
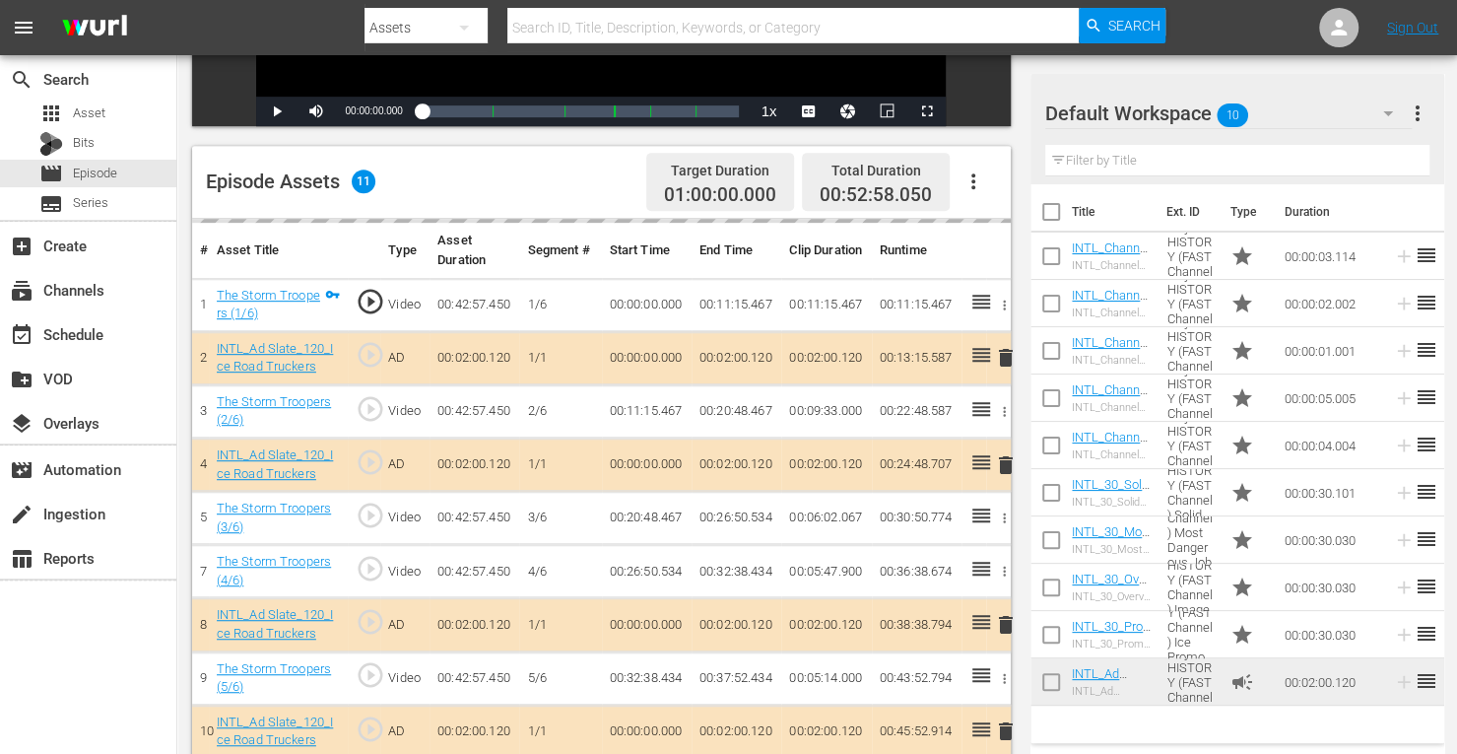
scroll to position [512, 0]
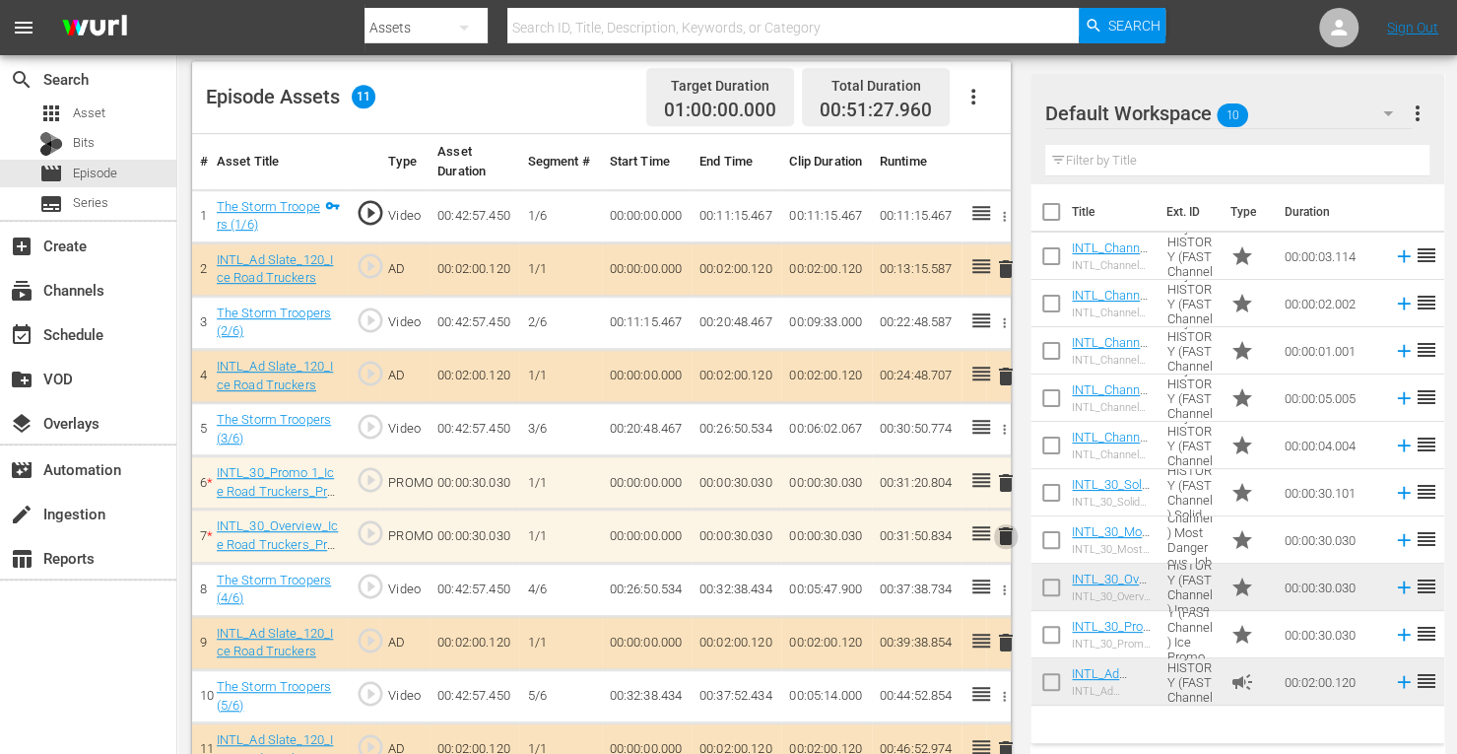
click at [1008, 530] on span "delete" at bounding box center [1006, 536] width 24 height 24
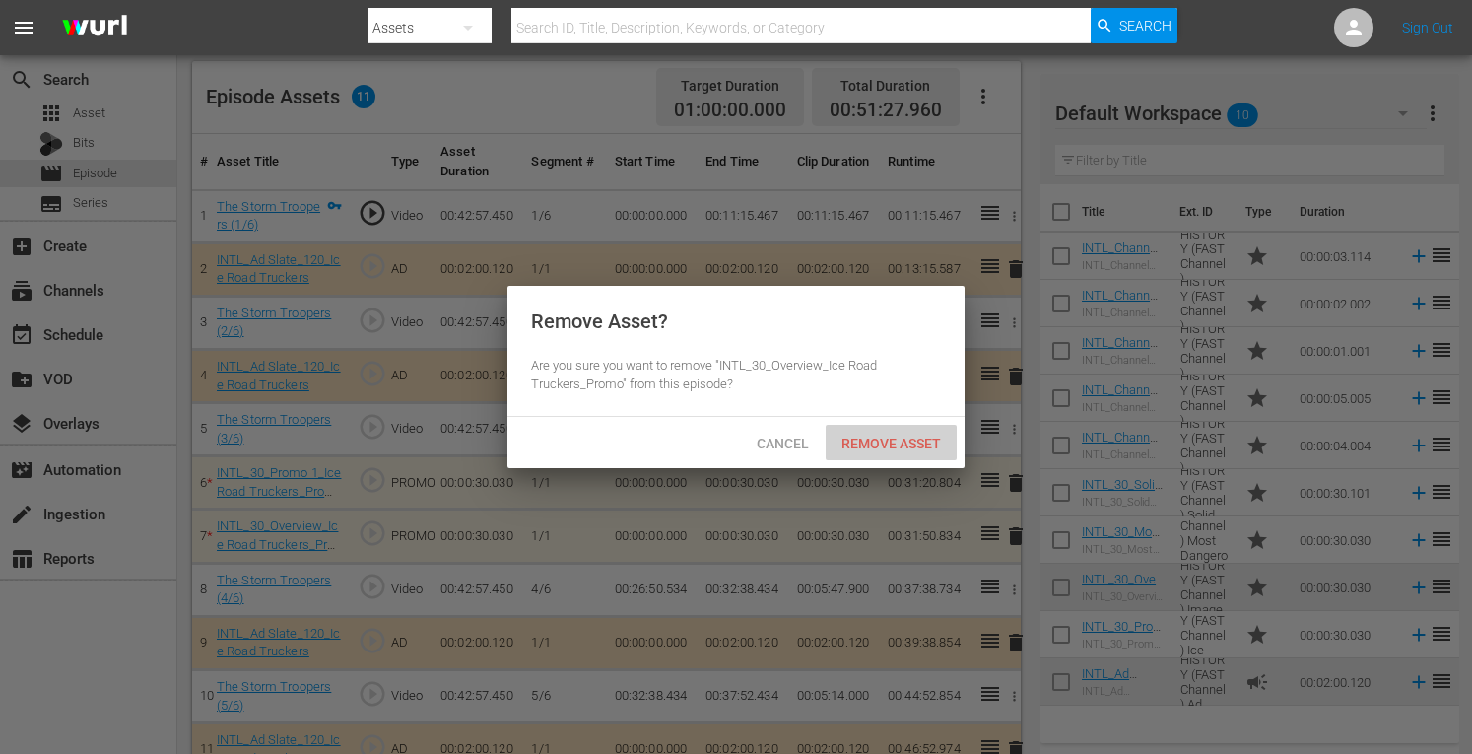
click at [887, 448] on span "Remove Asset" at bounding box center [891, 443] width 131 height 16
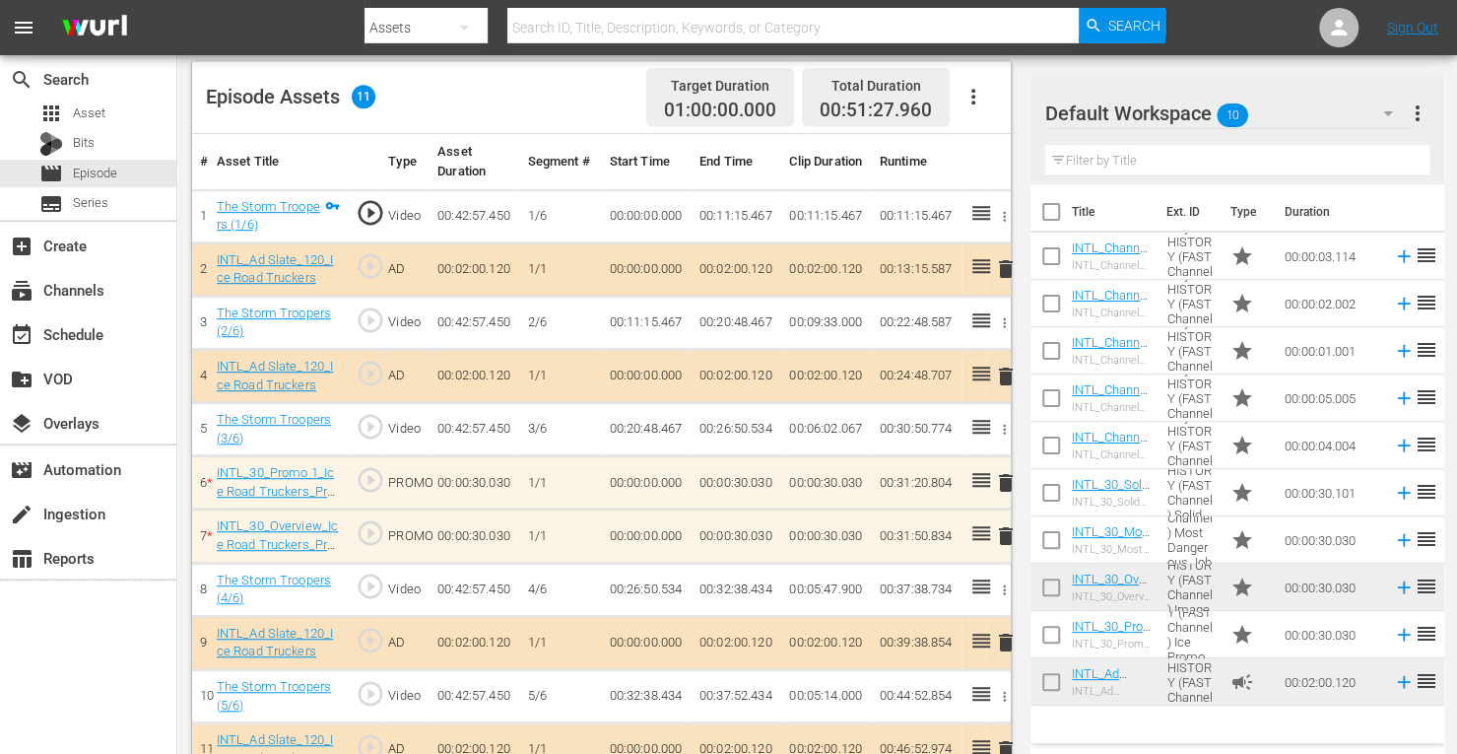
click at [1008, 540] on span "delete" at bounding box center [1006, 536] width 24 height 24
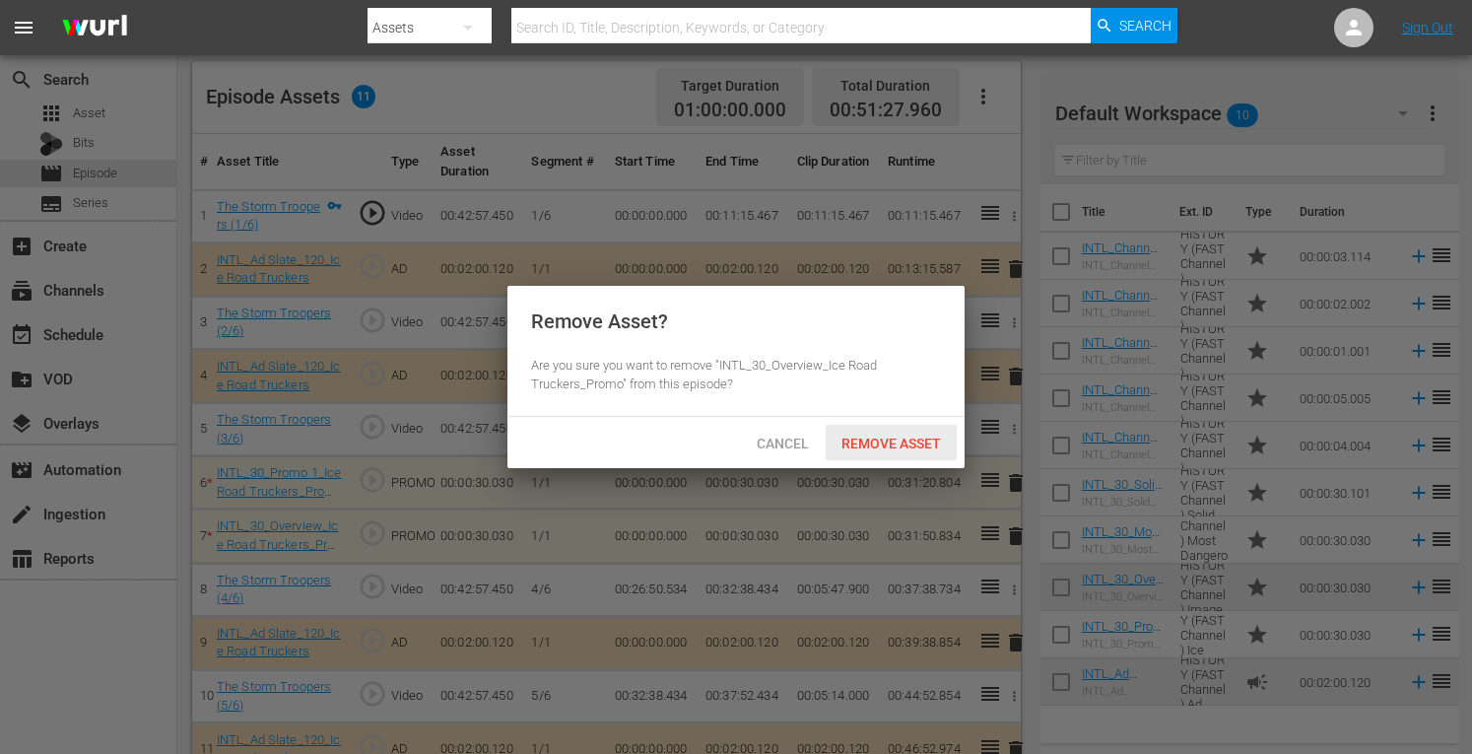
click at [893, 437] on span "Remove Asset" at bounding box center [891, 443] width 131 height 16
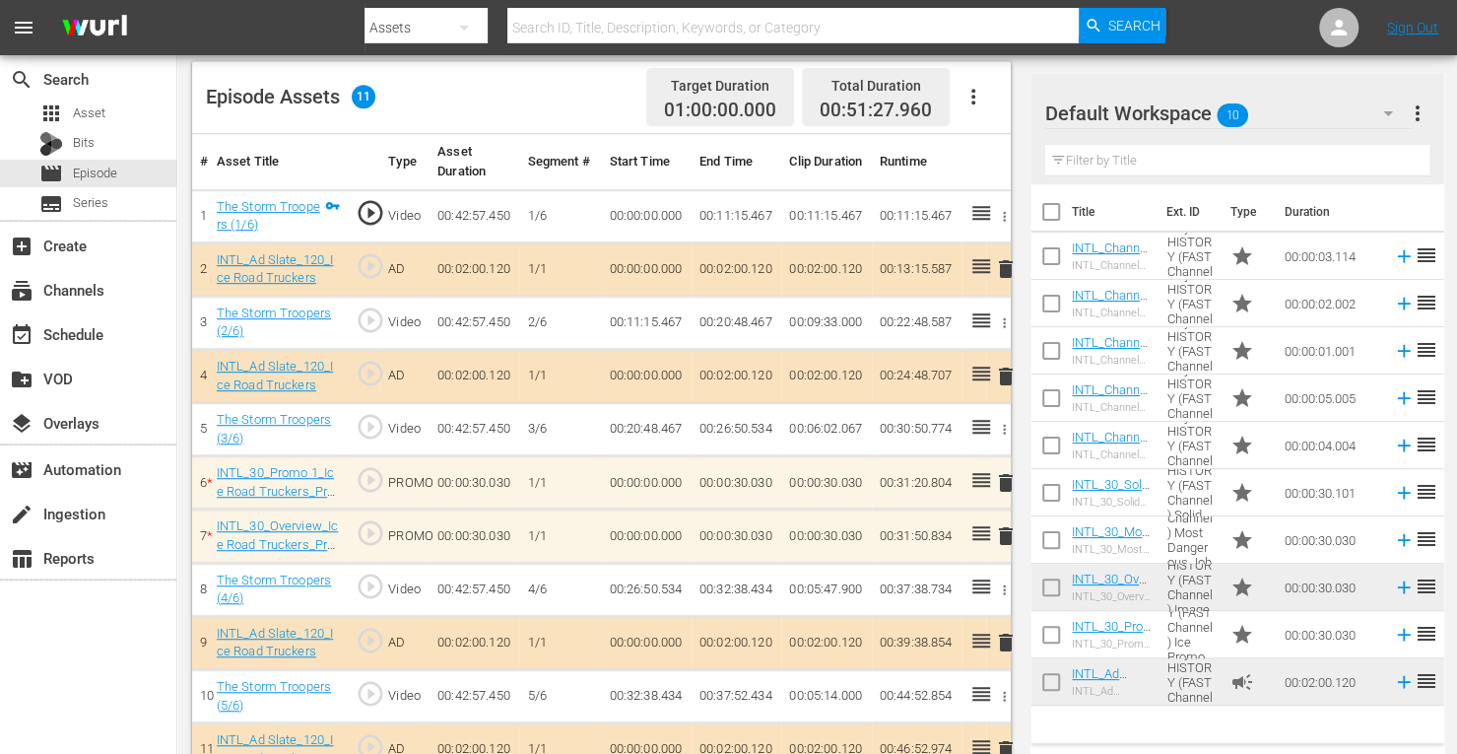
click at [1007, 533] on span "delete" at bounding box center [1006, 536] width 24 height 24
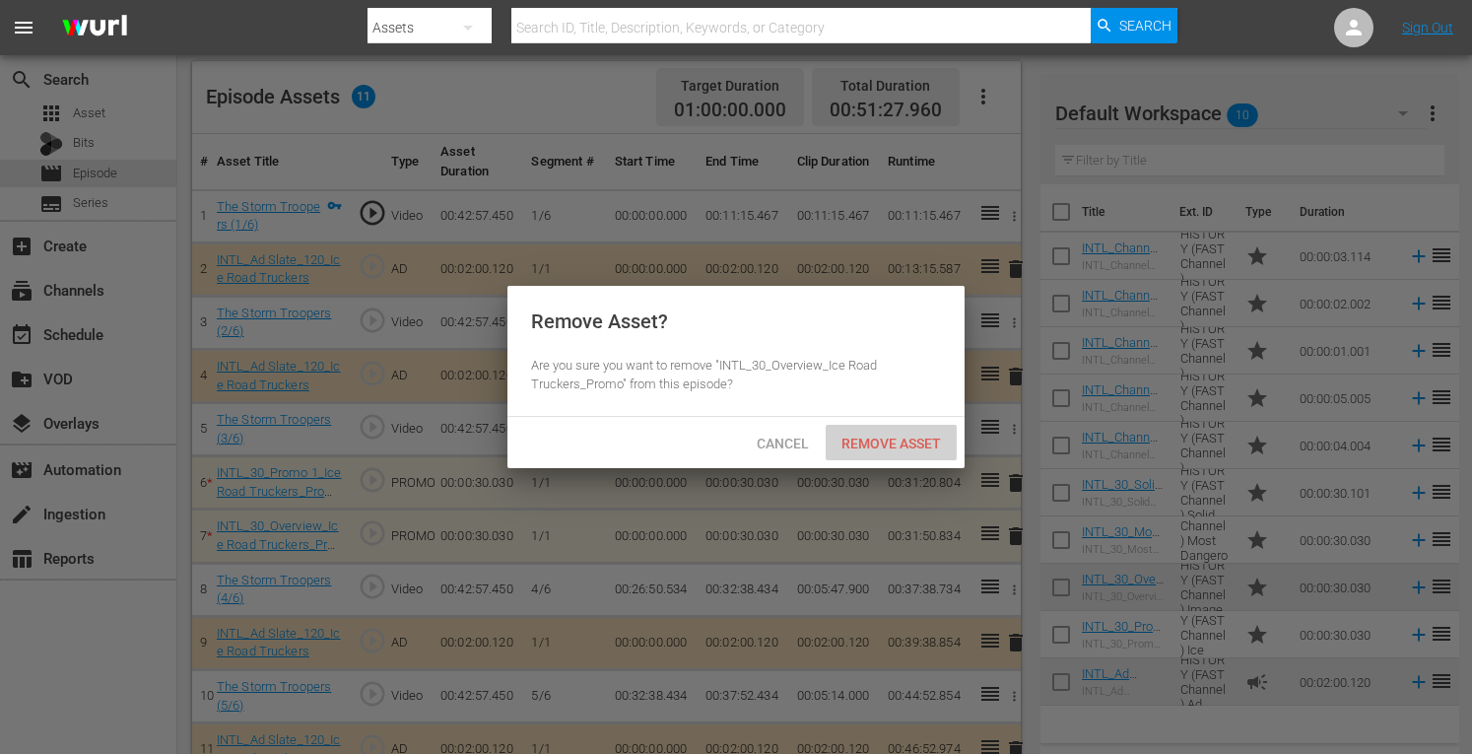
click at [920, 452] on div "Remove Asset" at bounding box center [891, 443] width 131 height 36
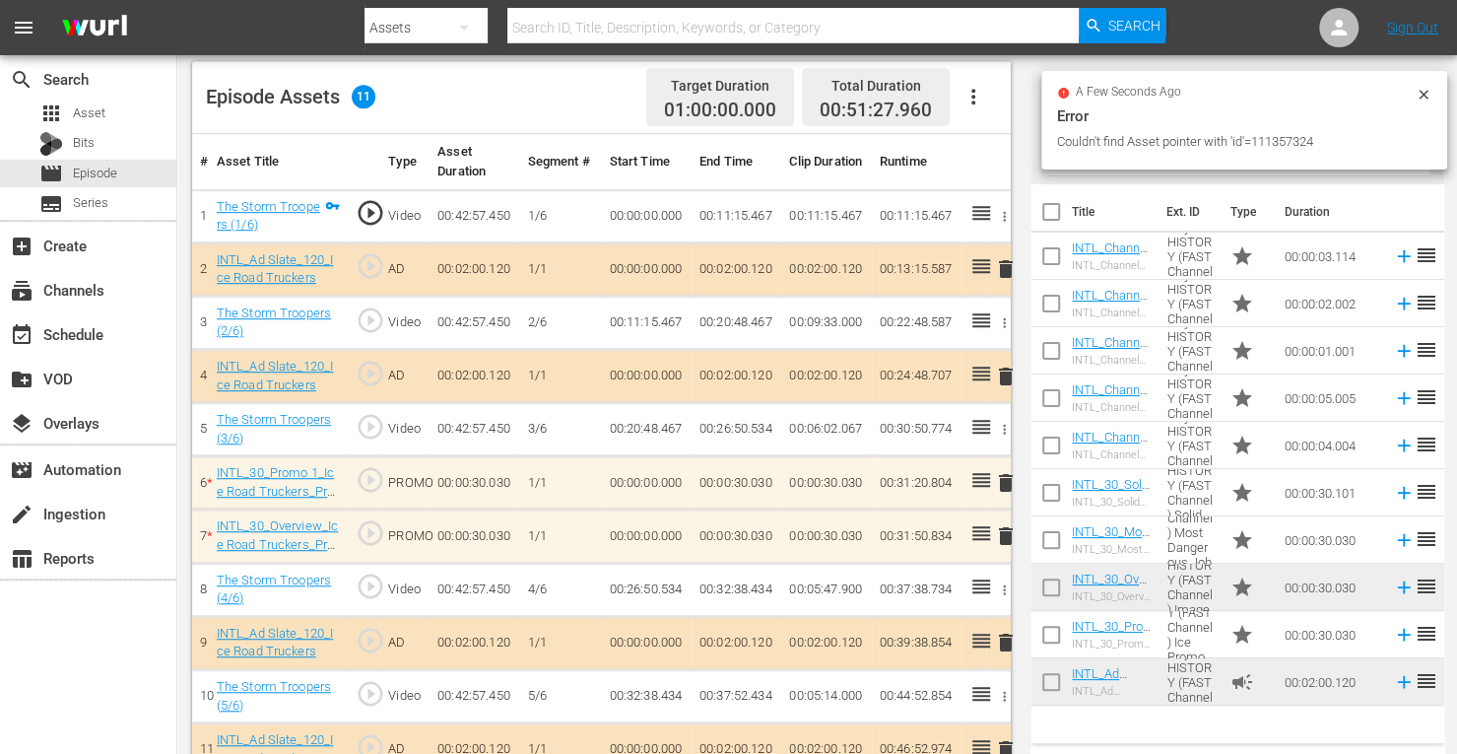
click at [1431, 98] on icon at bounding box center [1424, 95] width 16 height 16
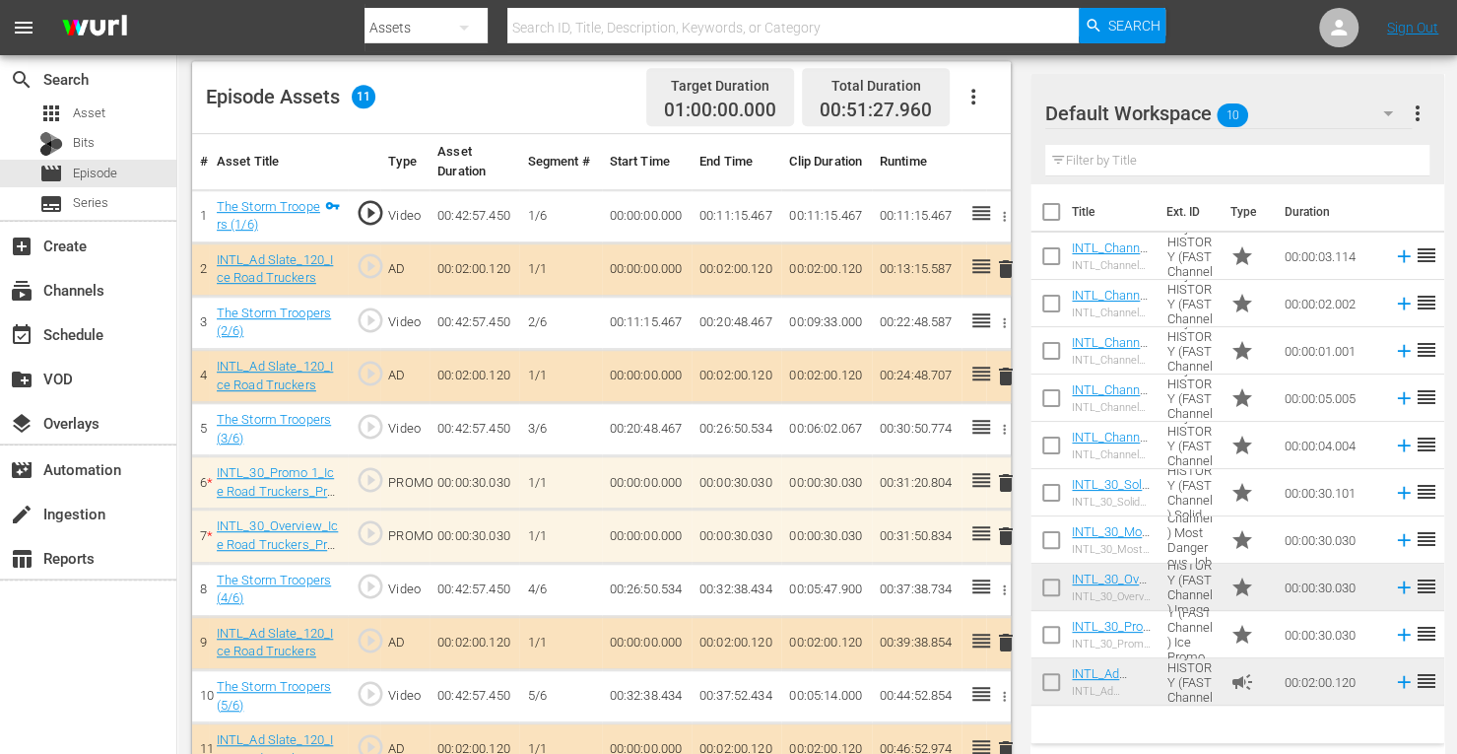
click at [1007, 479] on span "delete" at bounding box center [1006, 483] width 24 height 24
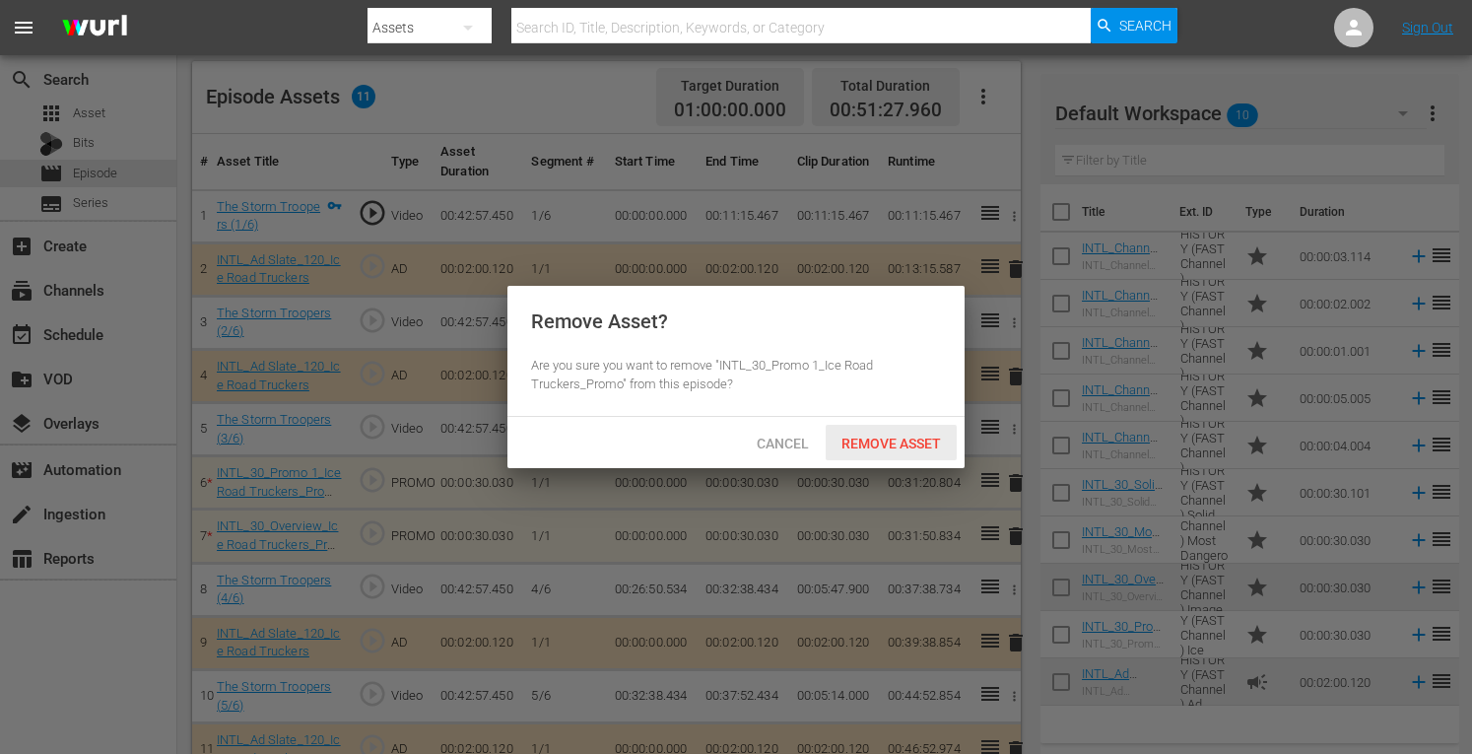
click at [929, 443] on span "Remove Asset" at bounding box center [891, 443] width 131 height 16
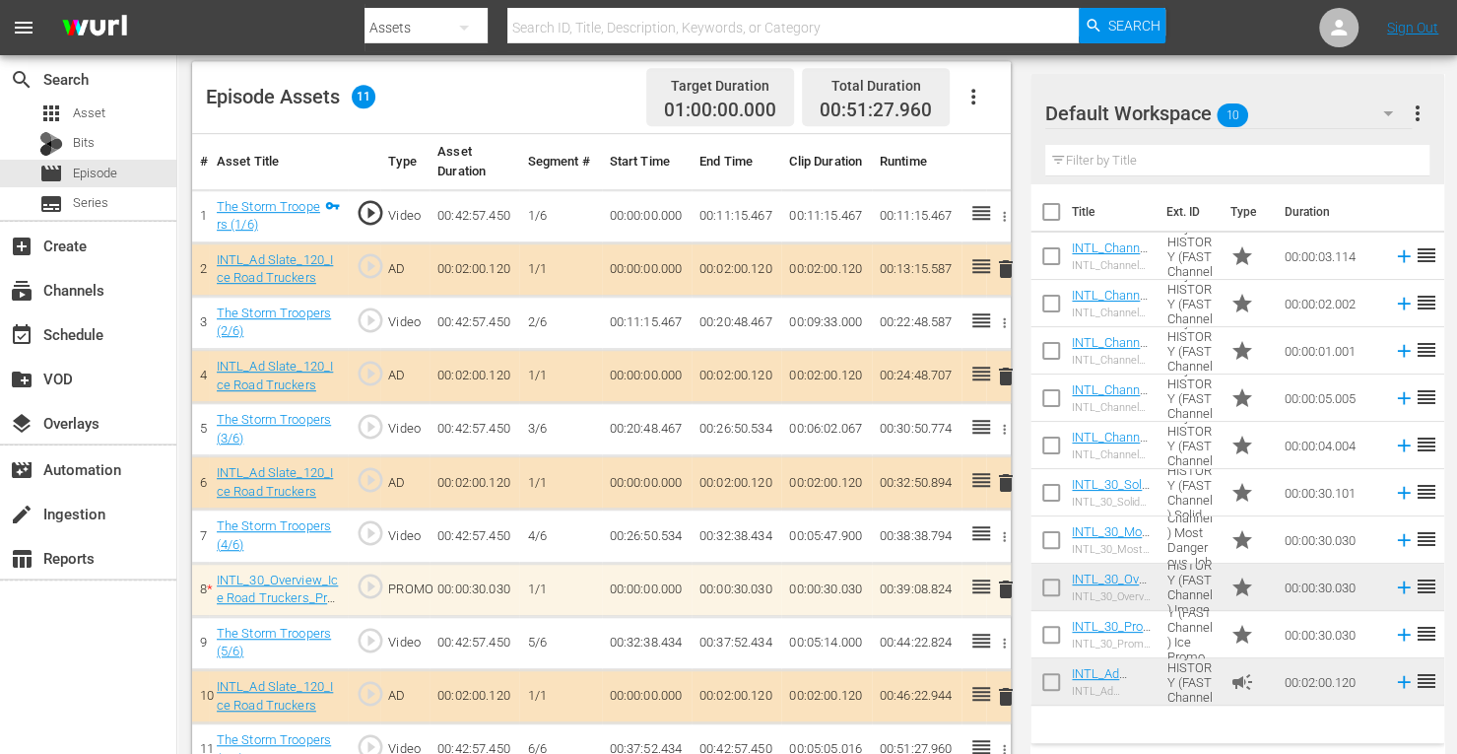
click at [1011, 376] on span "delete" at bounding box center [1006, 377] width 24 height 24
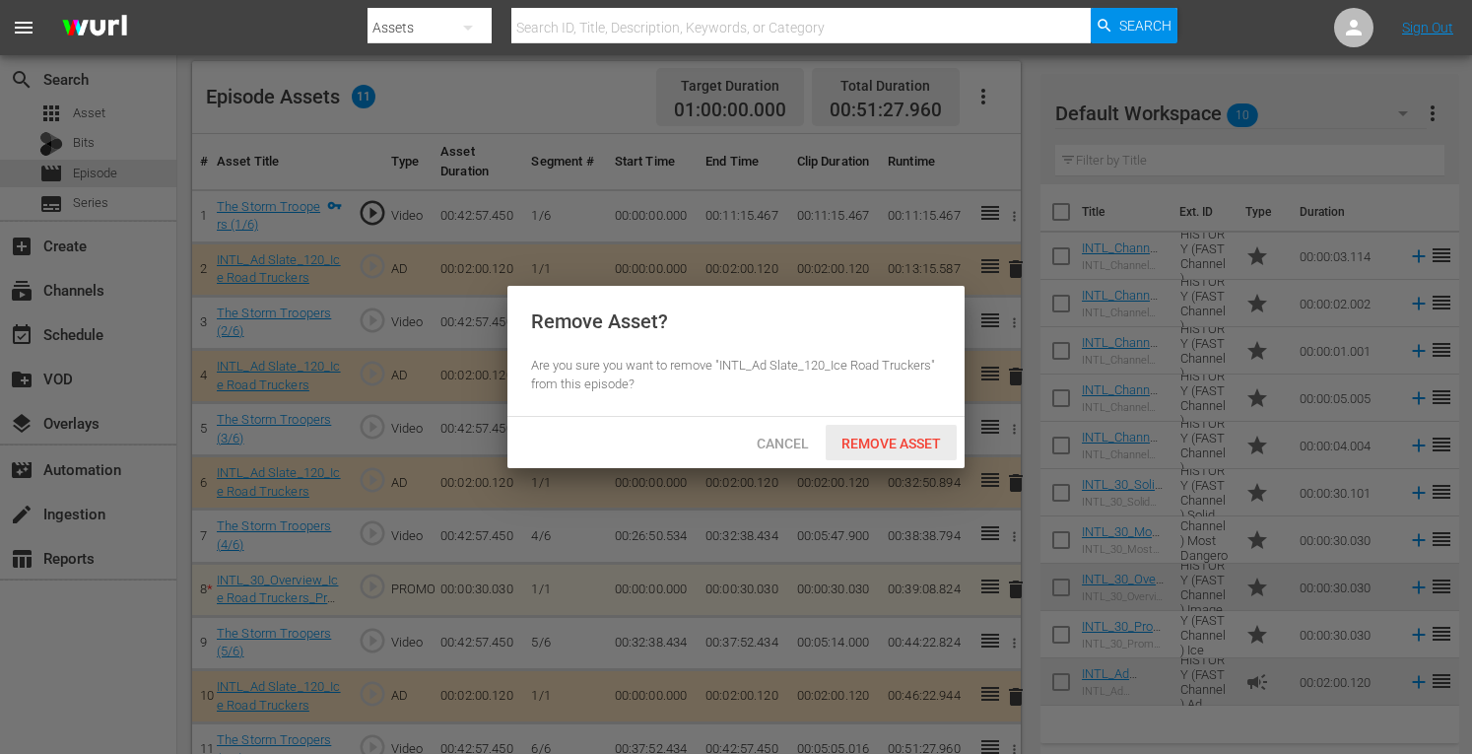
click at [871, 438] on span "Remove Asset" at bounding box center [891, 443] width 131 height 16
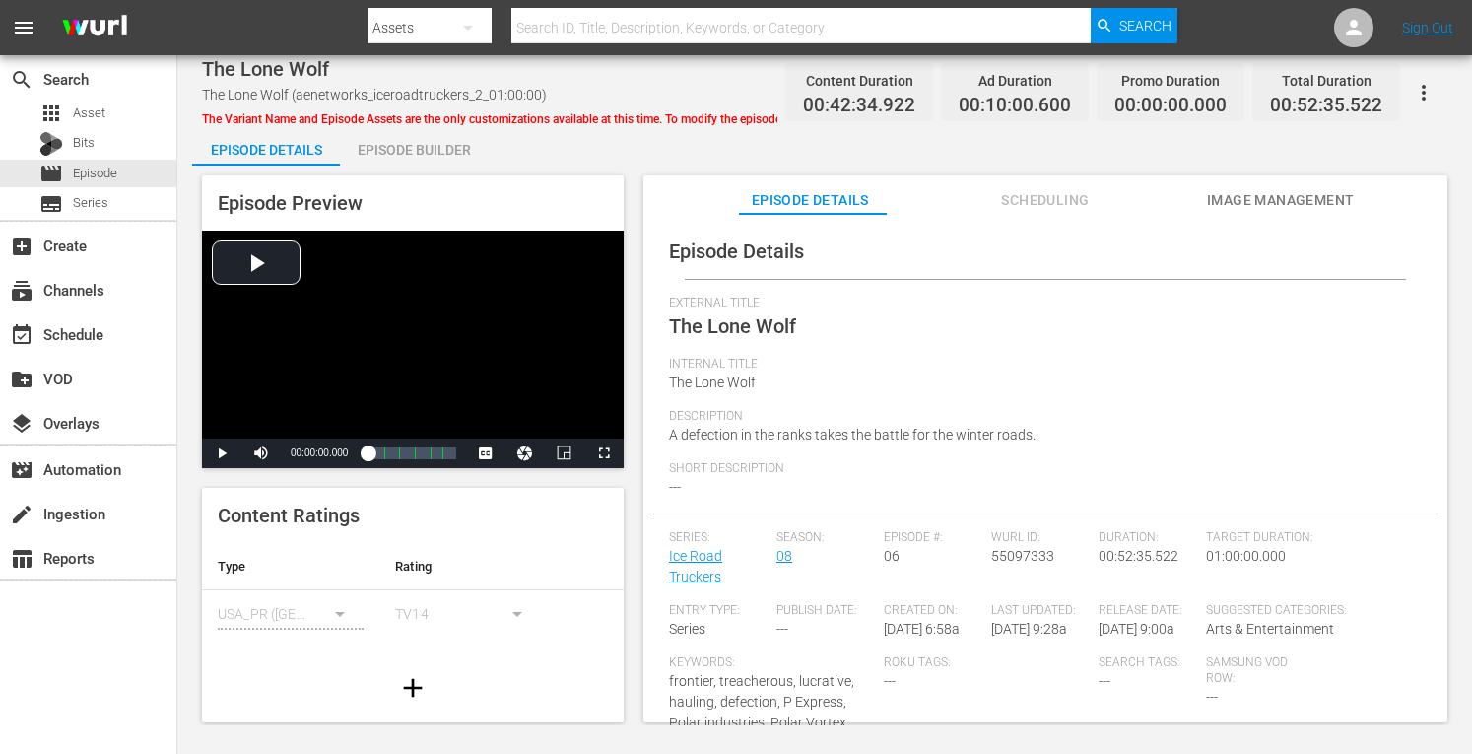
click at [396, 153] on div "Episode Builder" at bounding box center [414, 149] width 148 height 47
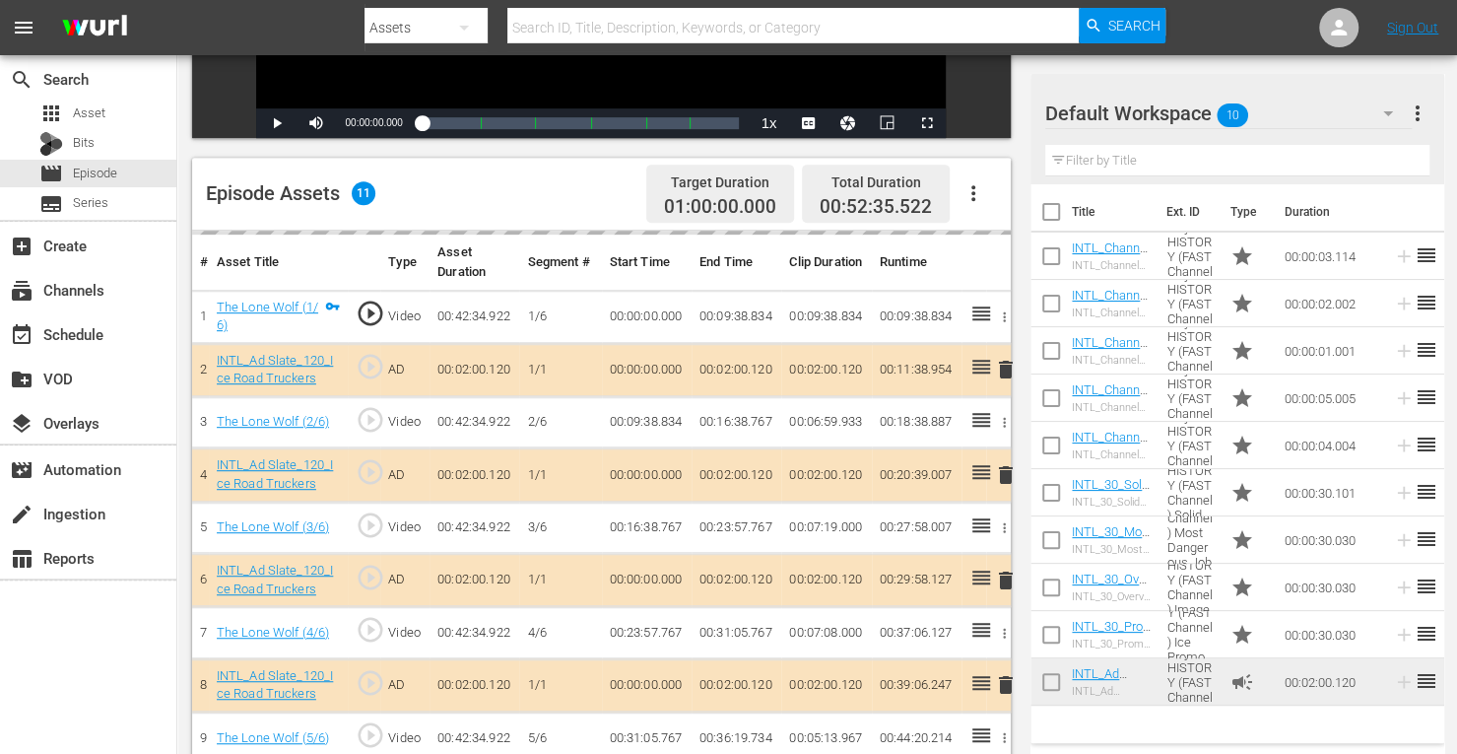
scroll to position [419, 0]
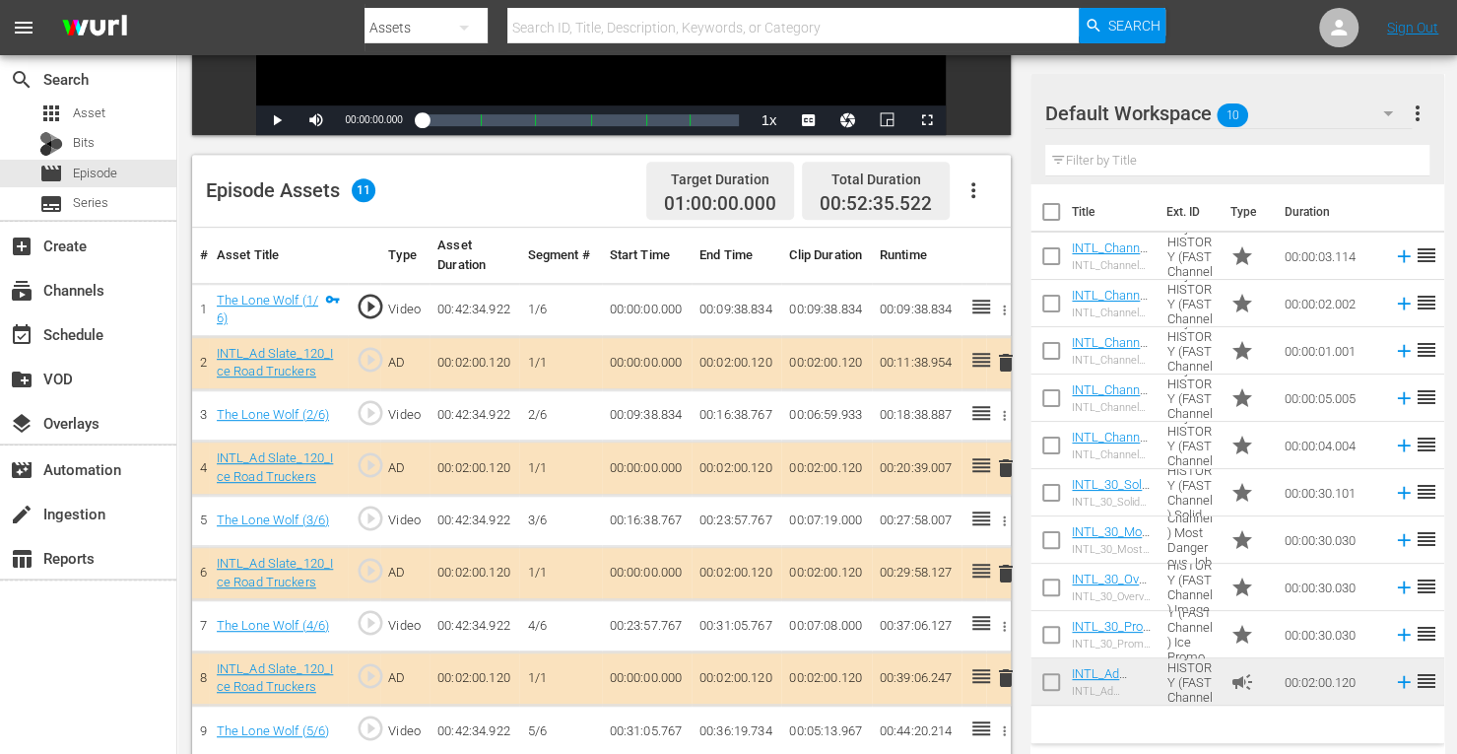
click at [1008, 467] on span "delete" at bounding box center [1006, 468] width 24 height 24
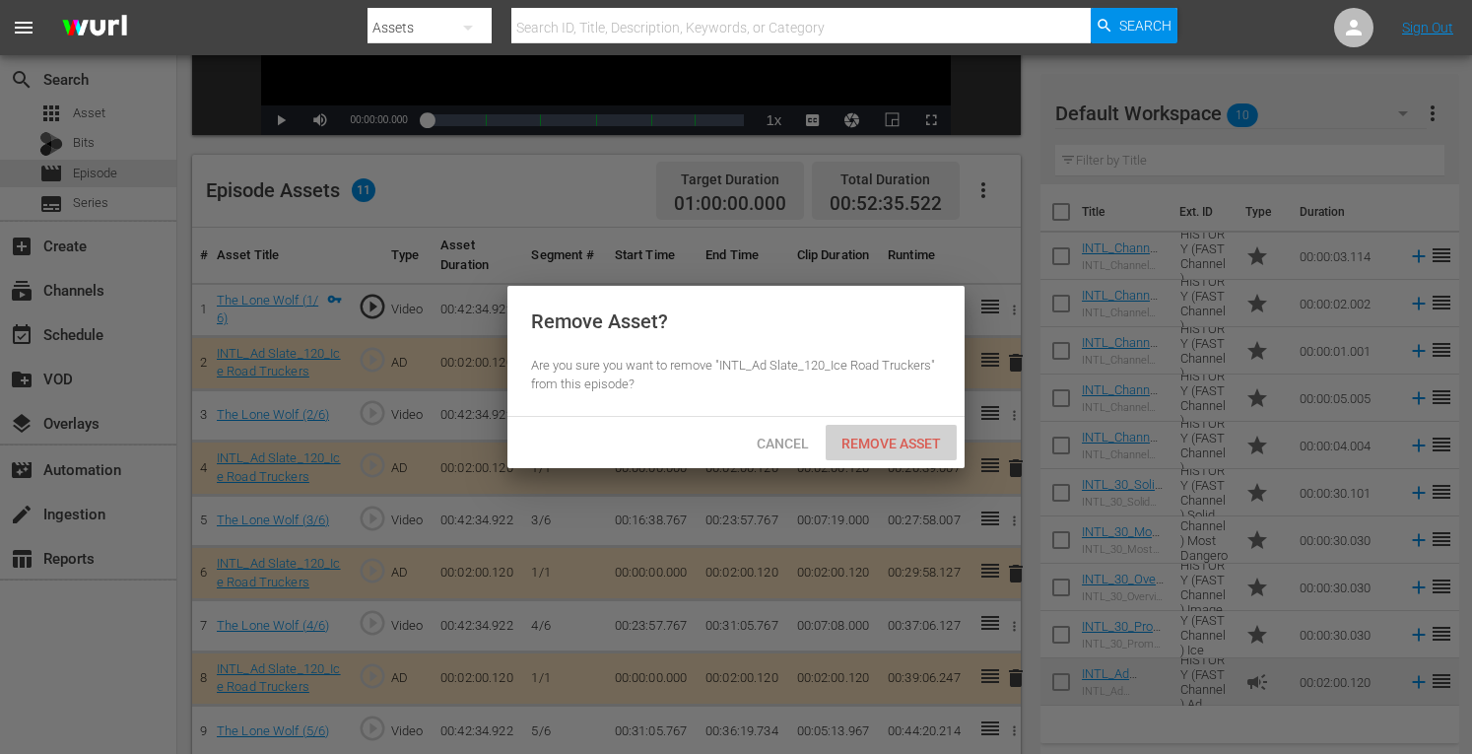
click at [899, 442] on span "Remove Asset" at bounding box center [891, 443] width 131 height 16
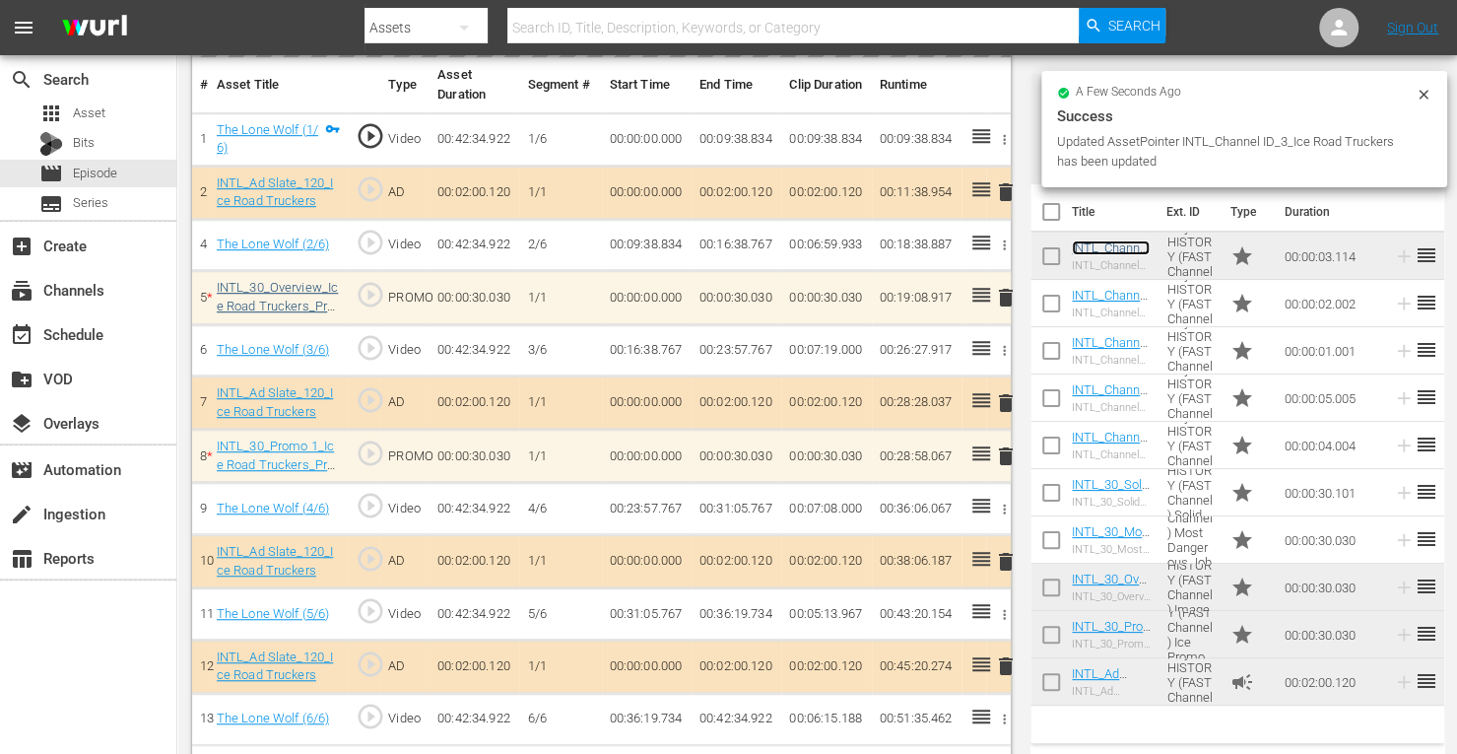
scroll to position [596, 0]
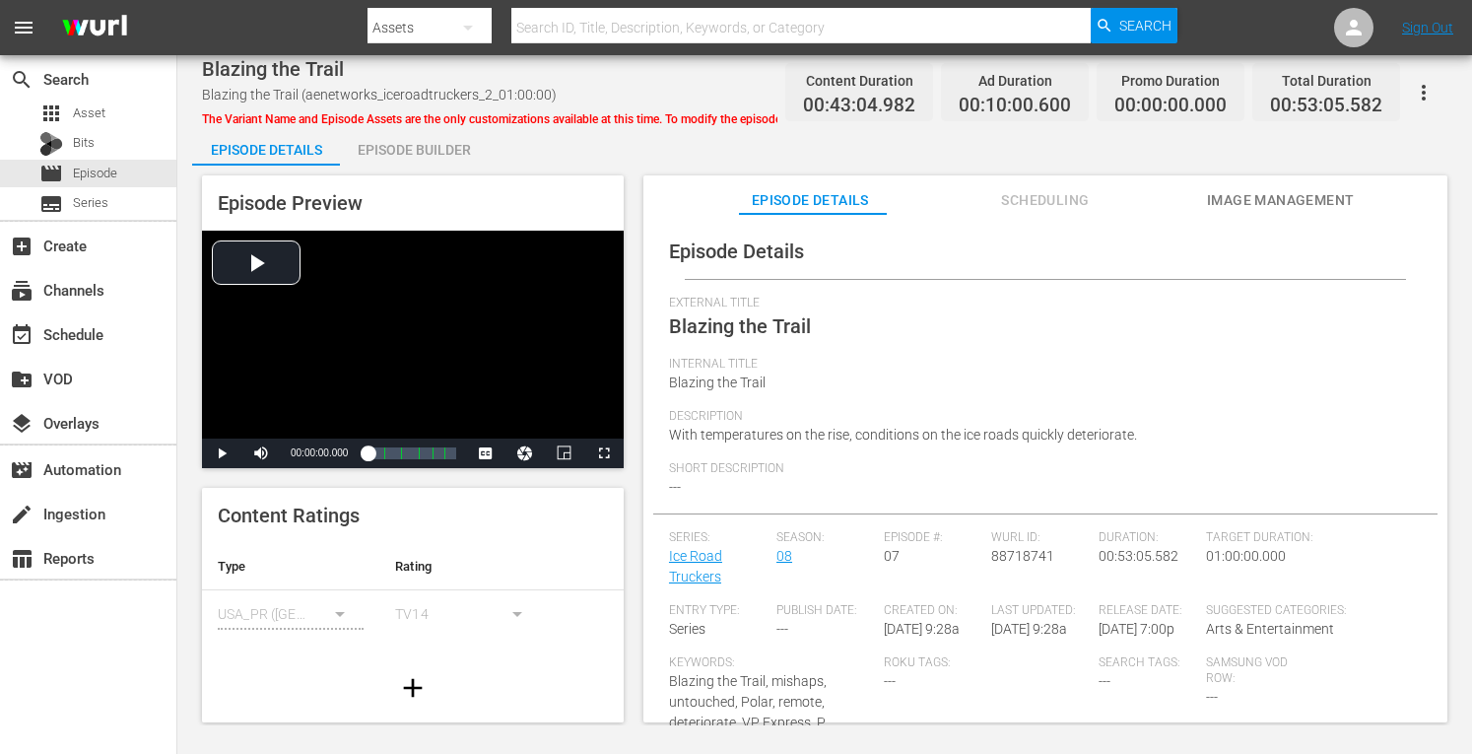
click at [423, 139] on div "Episode Builder" at bounding box center [414, 149] width 148 height 47
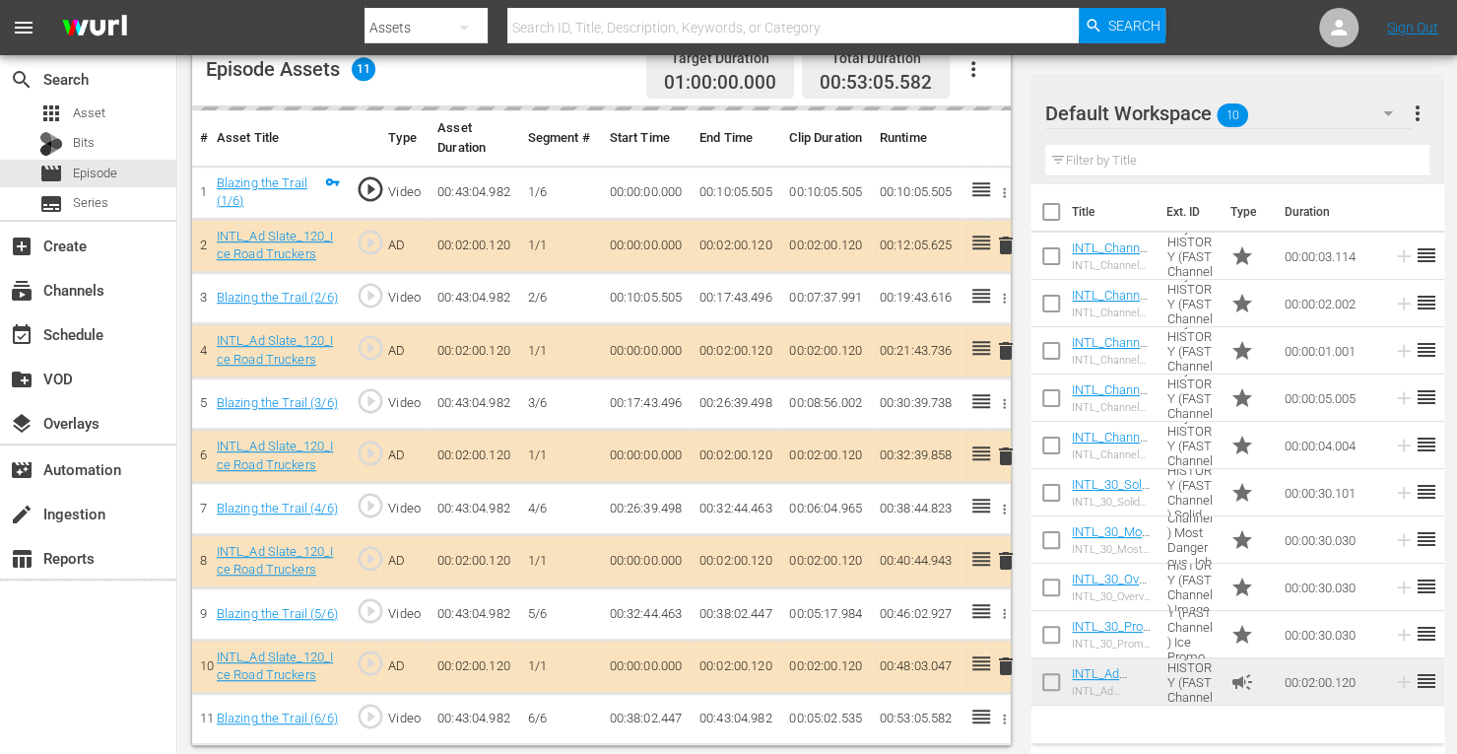
scroll to position [536, 0]
click at [1004, 345] on span "delete" at bounding box center [1006, 351] width 24 height 24
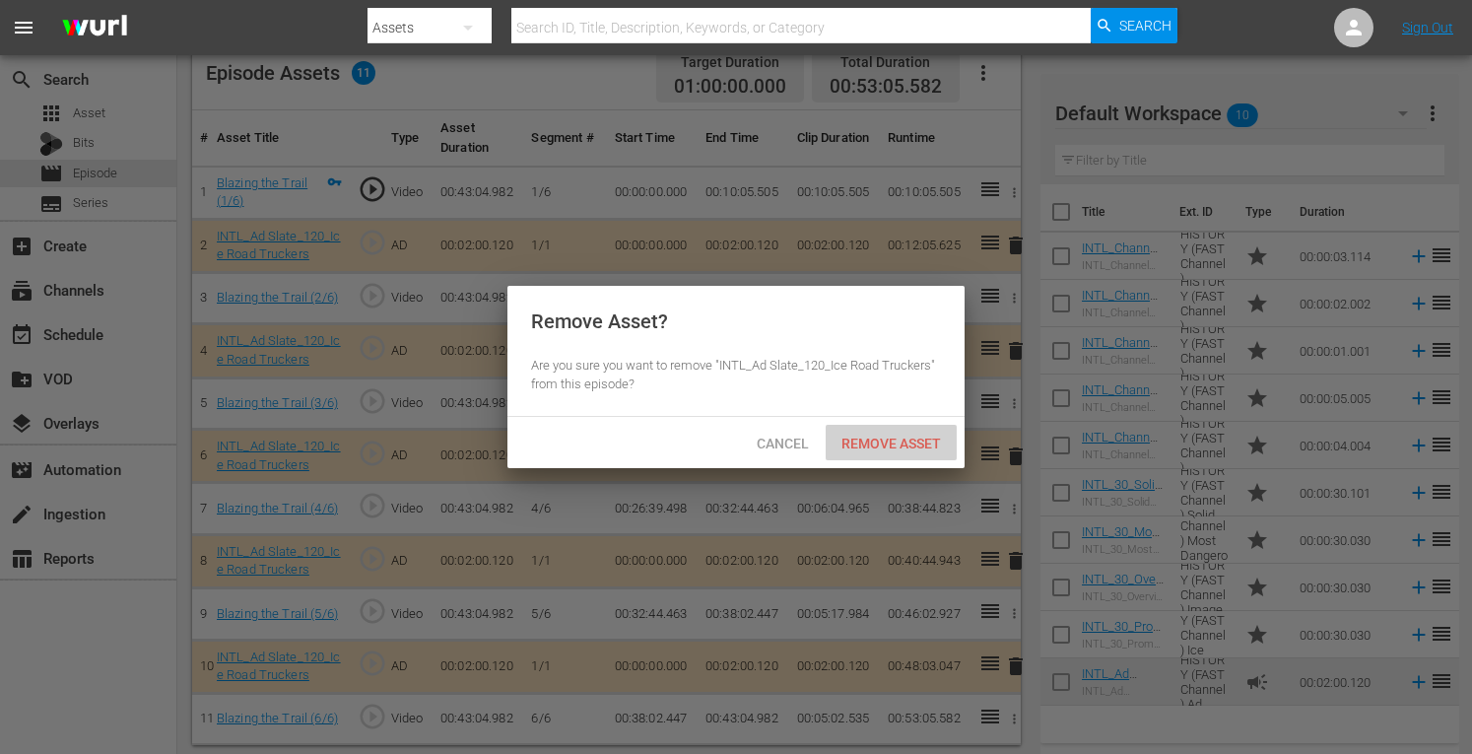
click at [899, 435] on span "Remove Asset" at bounding box center [891, 443] width 131 height 16
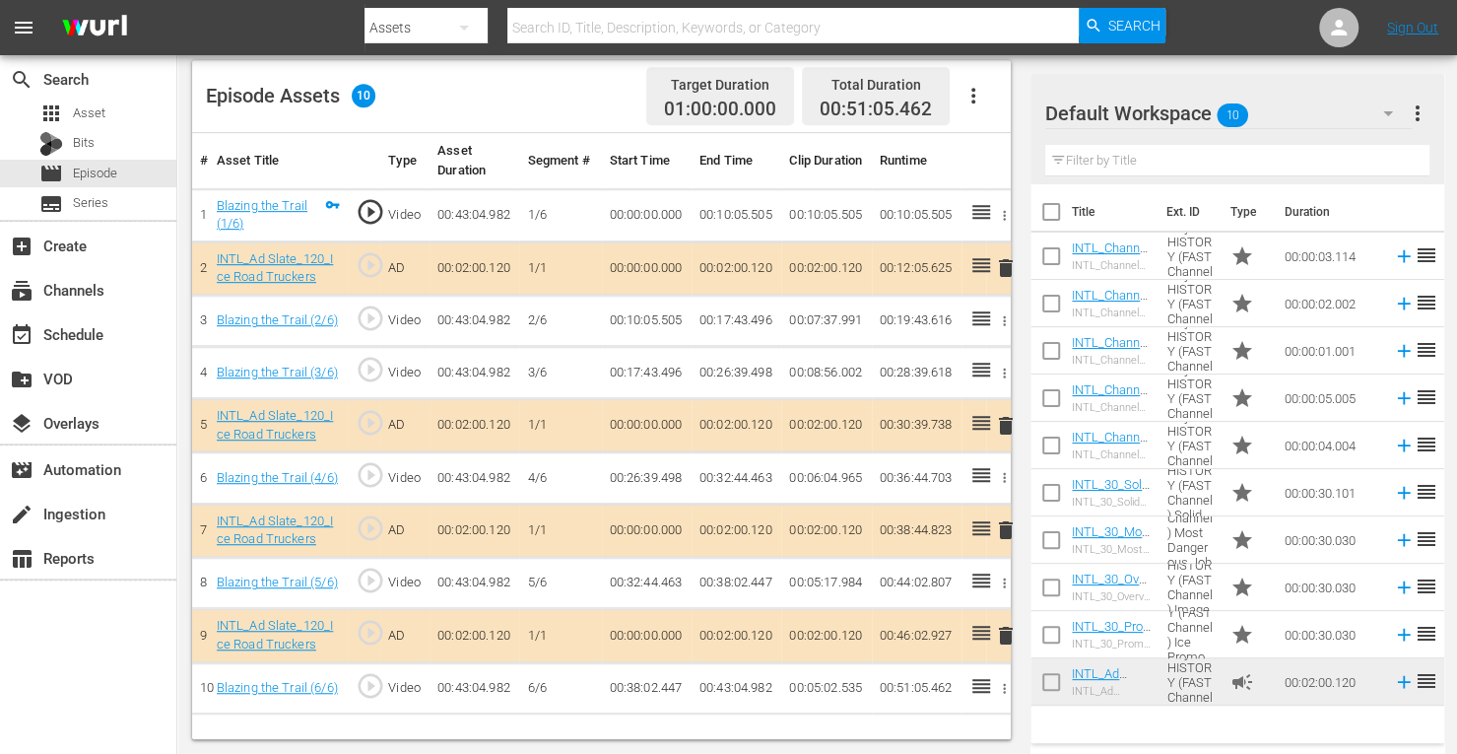
scroll to position [512, 0]
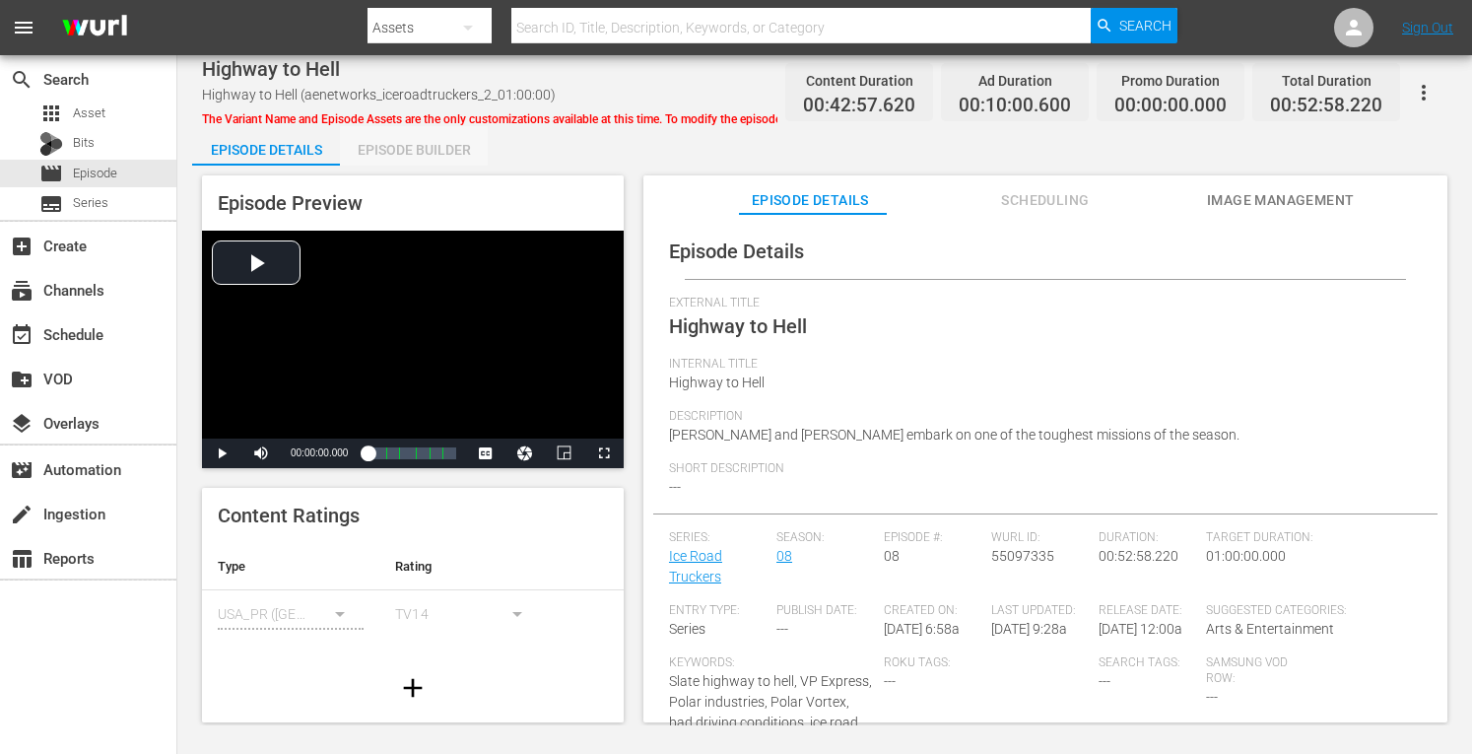
click at [404, 149] on div "Episode Builder" at bounding box center [414, 149] width 148 height 47
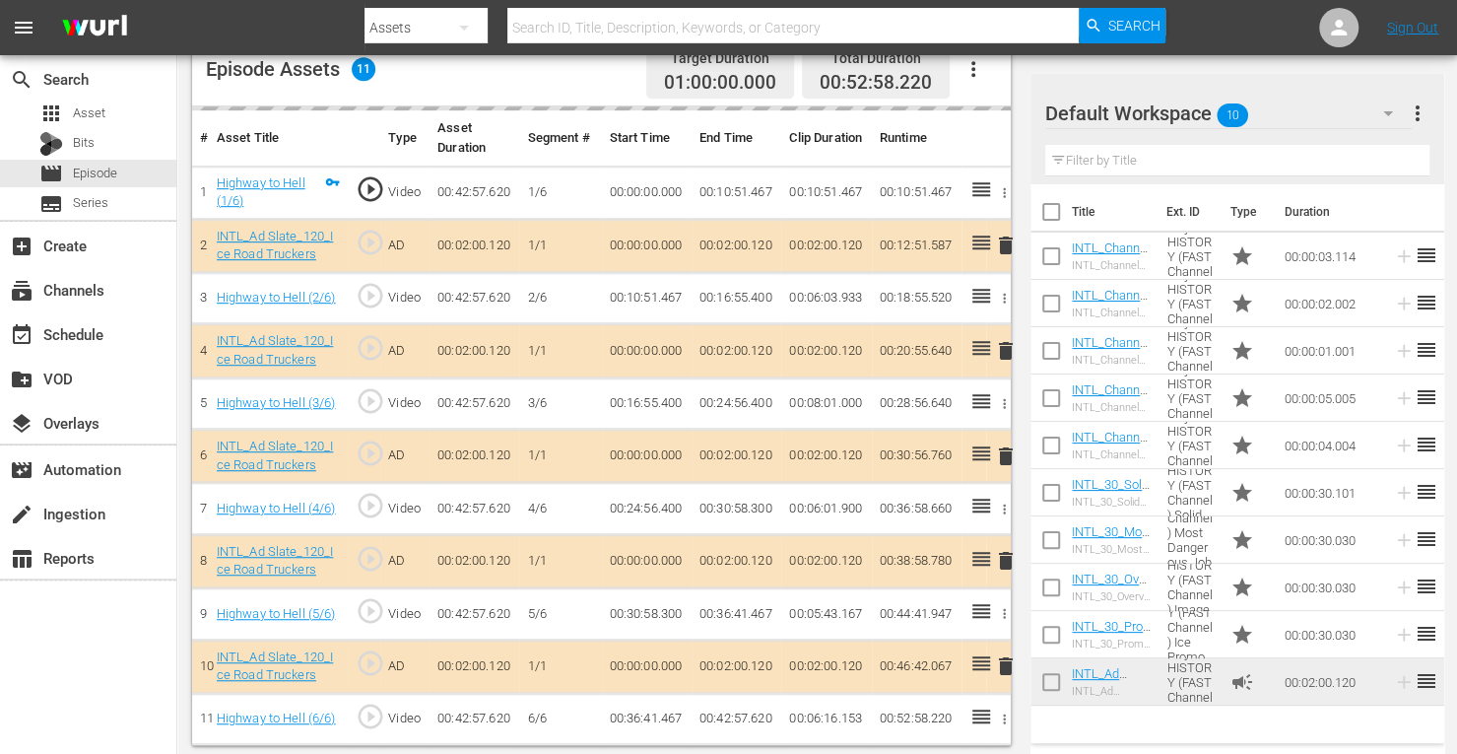
scroll to position [536, 0]
click at [1001, 348] on span "delete" at bounding box center [1006, 351] width 24 height 24
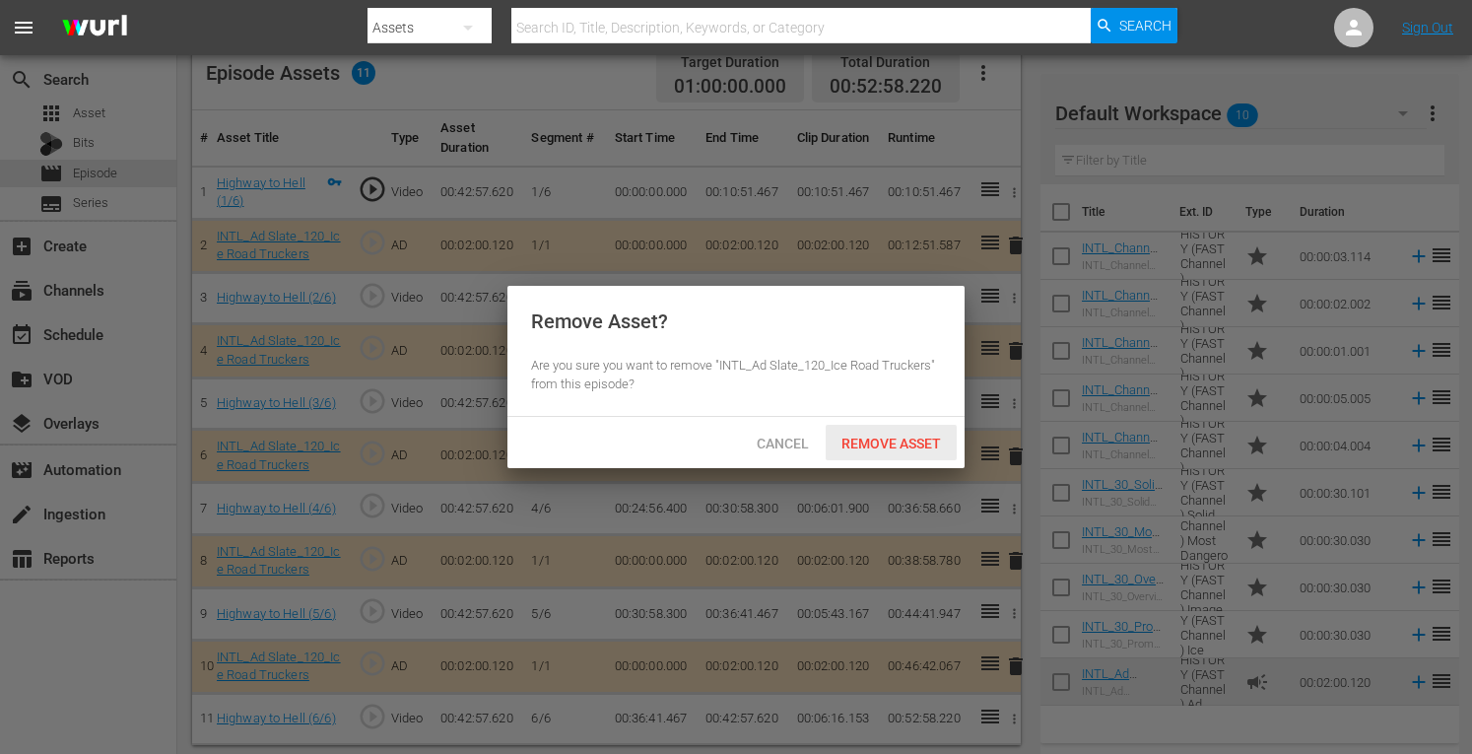
click at [888, 450] on span "Remove Asset" at bounding box center [891, 443] width 131 height 16
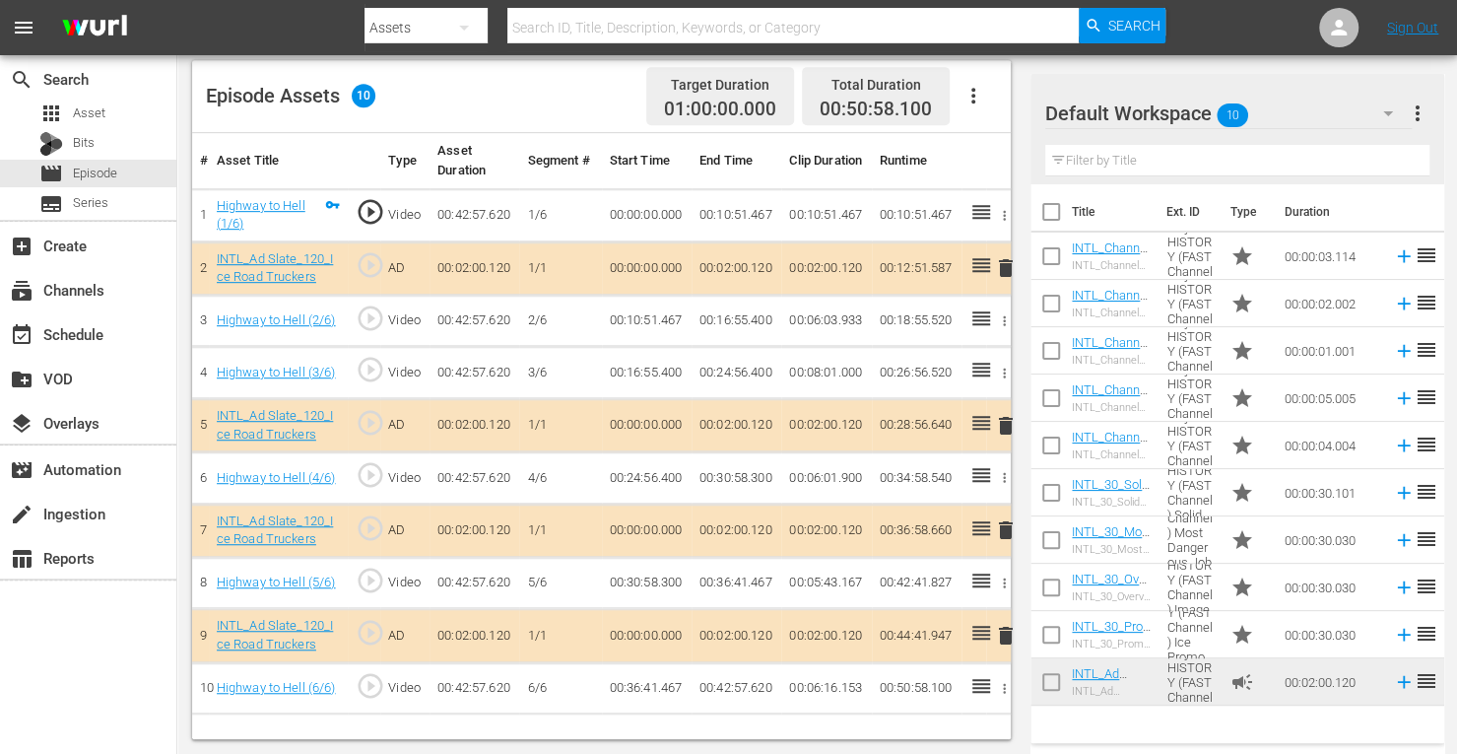
scroll to position [512, 0]
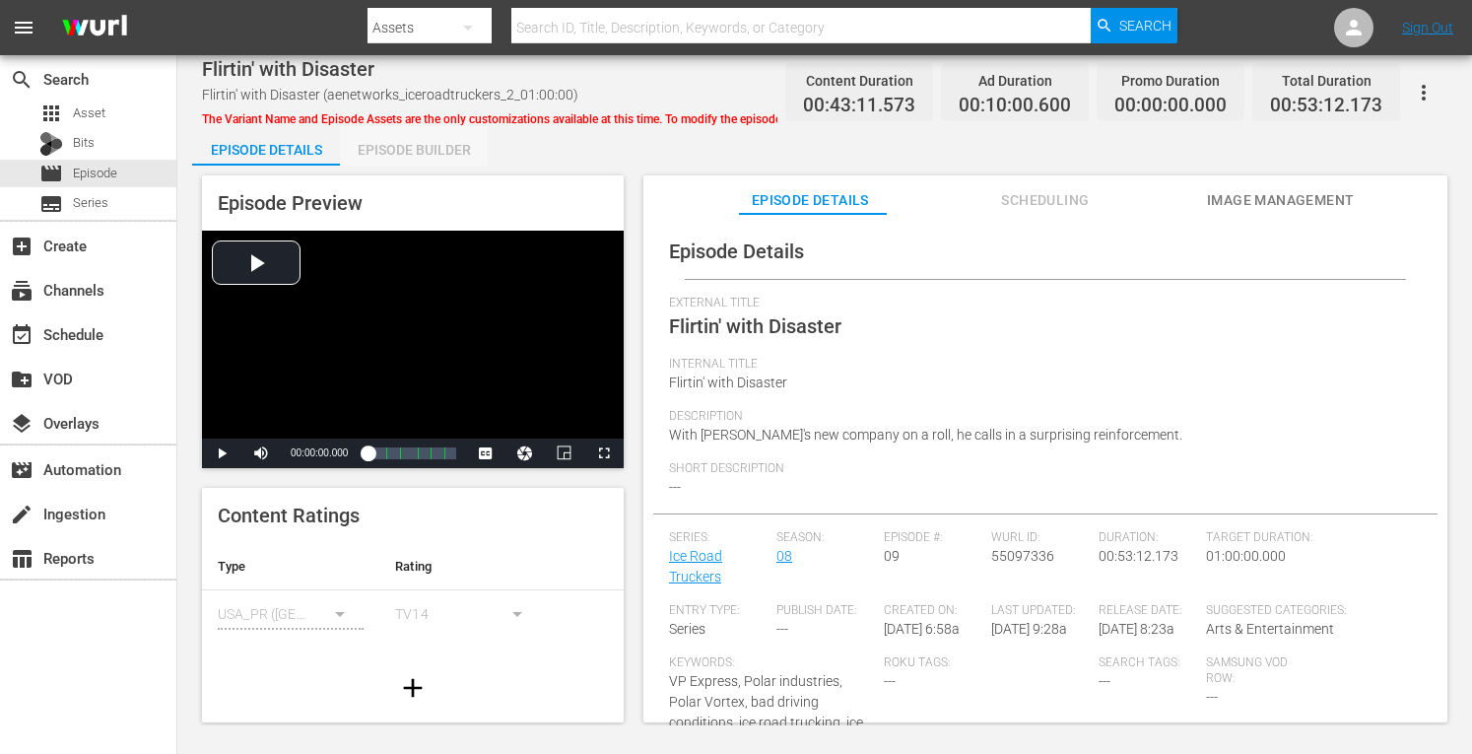
click at [410, 147] on div "Episode Builder" at bounding box center [414, 149] width 148 height 47
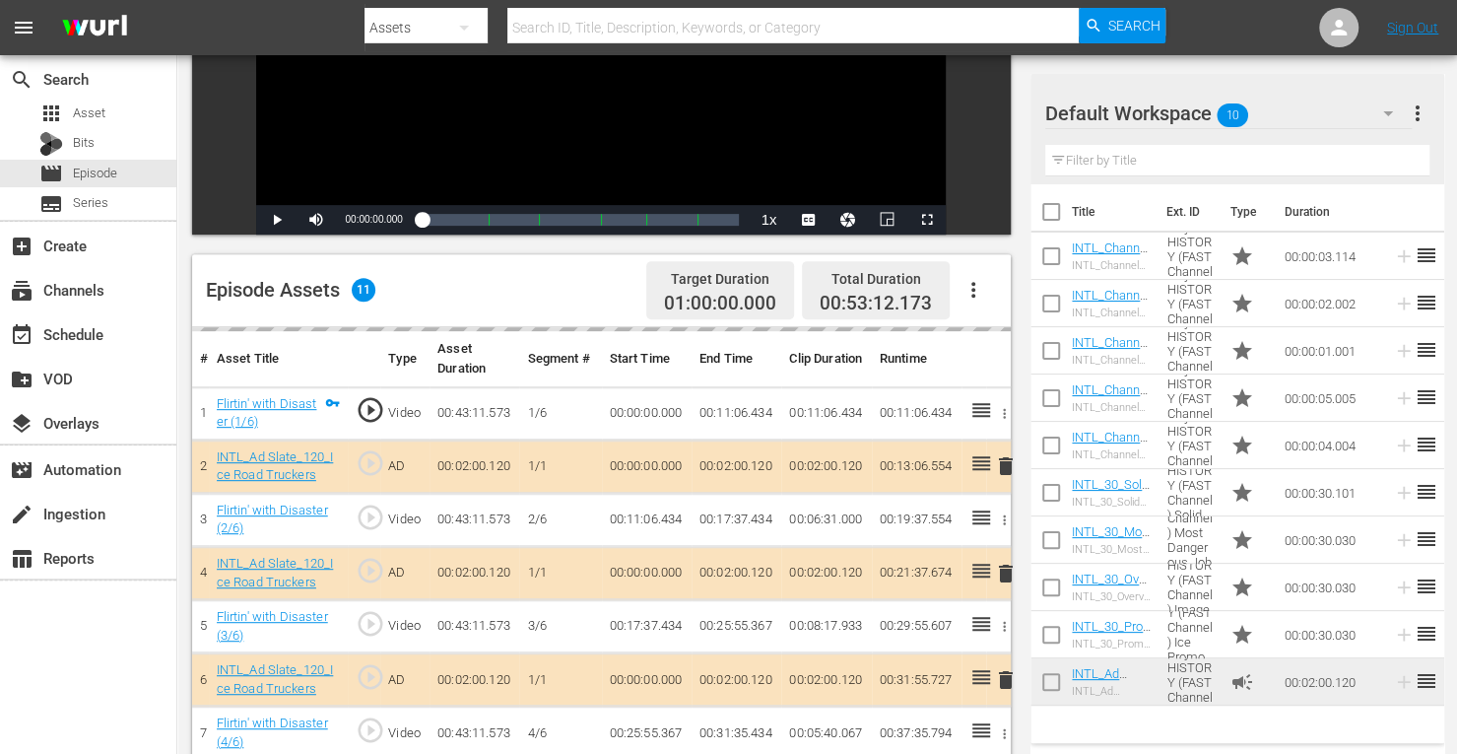
scroll to position [338, 0]
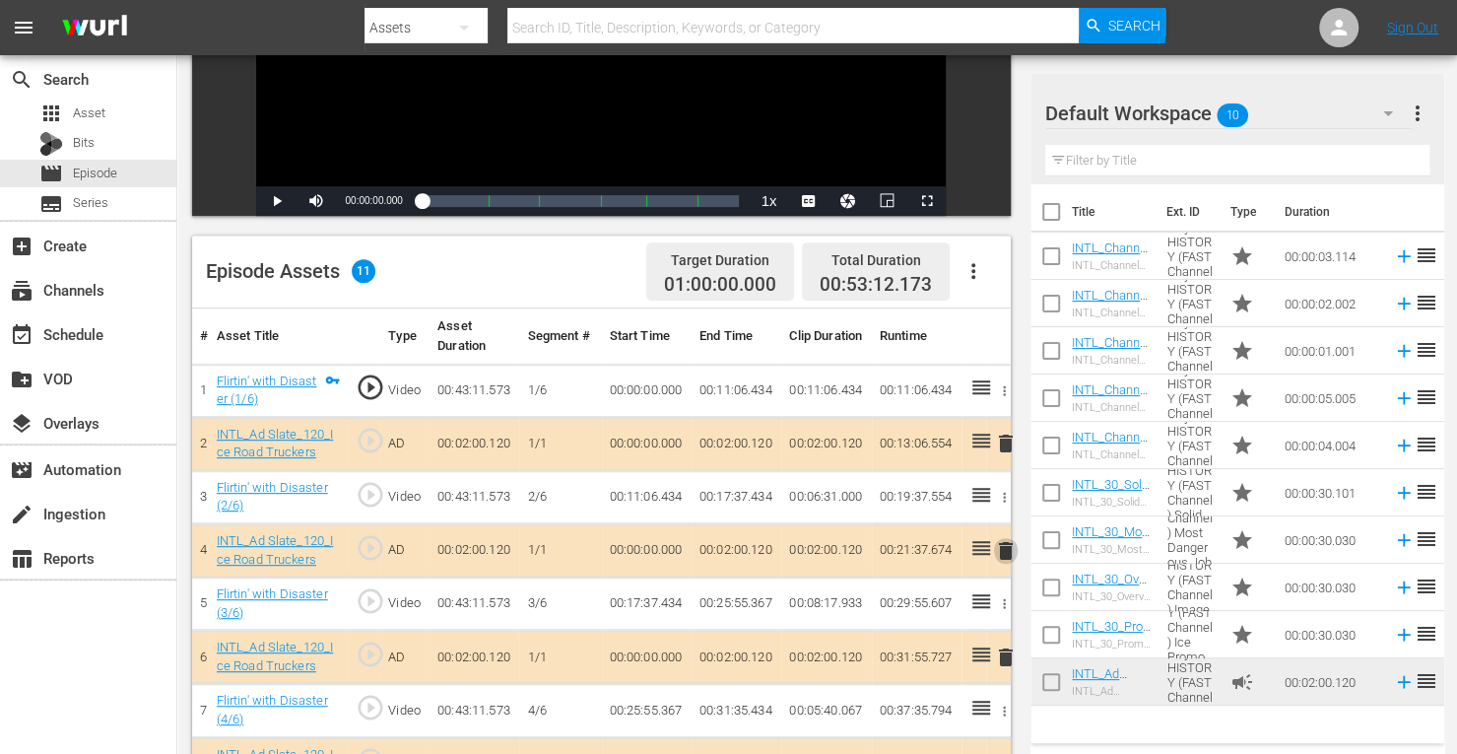
click at [1003, 550] on span "delete" at bounding box center [1006, 551] width 24 height 24
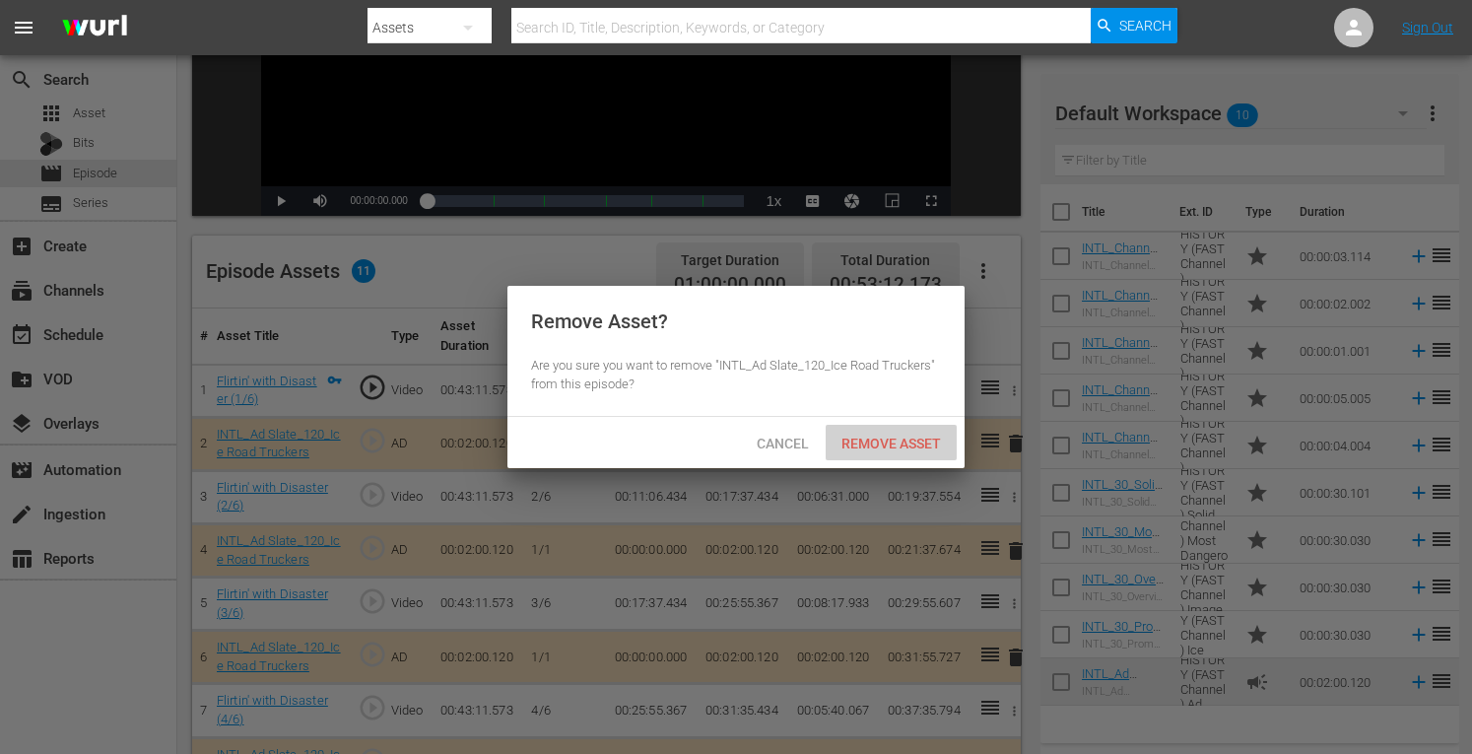
click at [877, 444] on span "Remove Asset" at bounding box center [891, 443] width 131 height 16
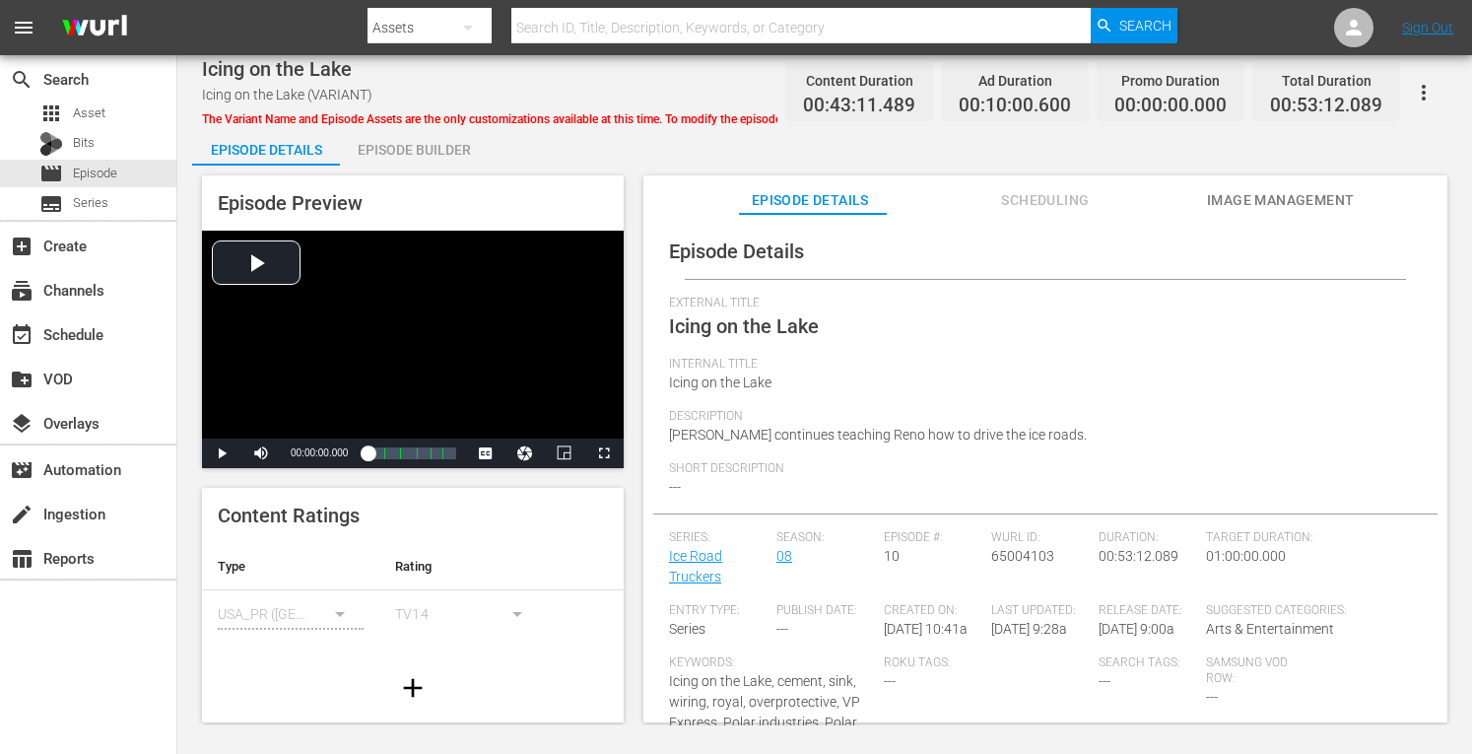
click at [426, 147] on div "Episode Builder" at bounding box center [414, 149] width 148 height 47
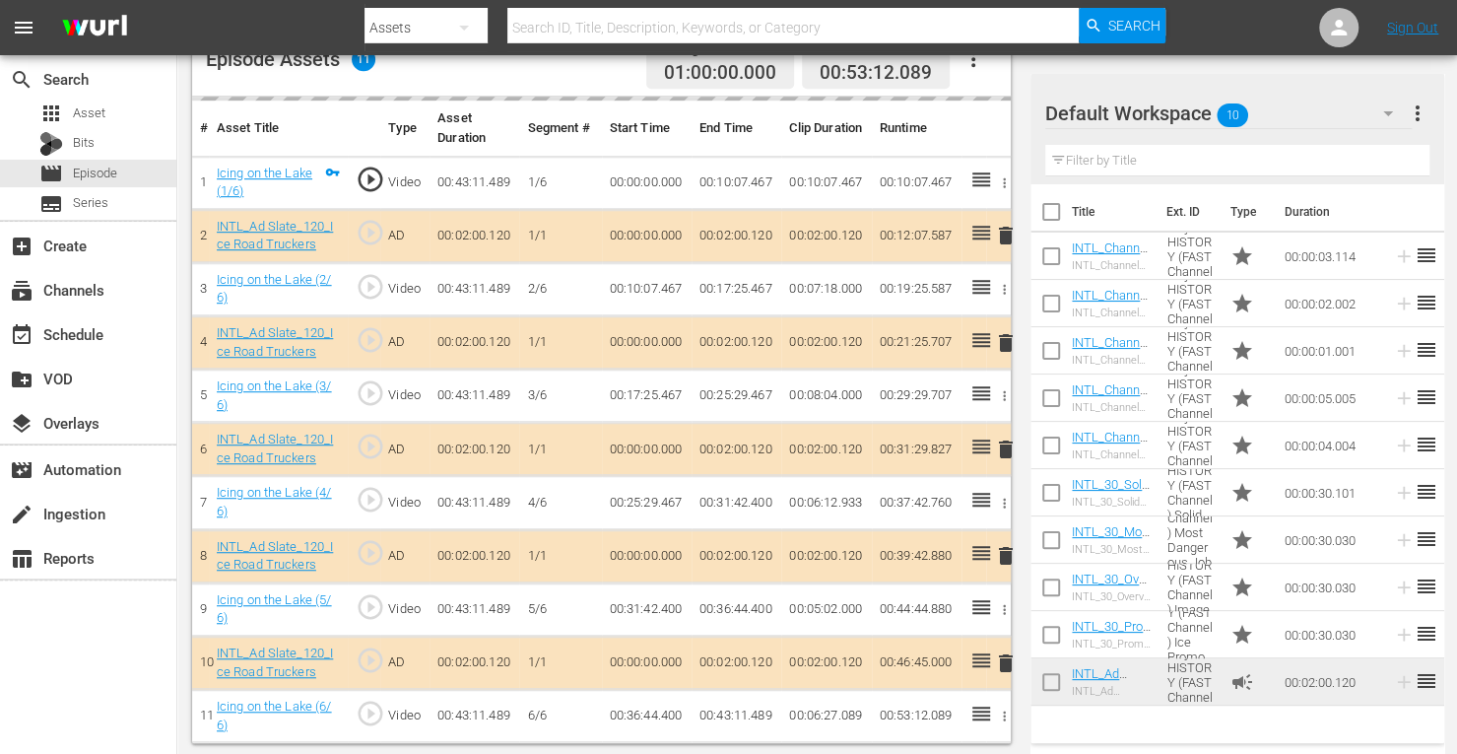
scroll to position [546, 0]
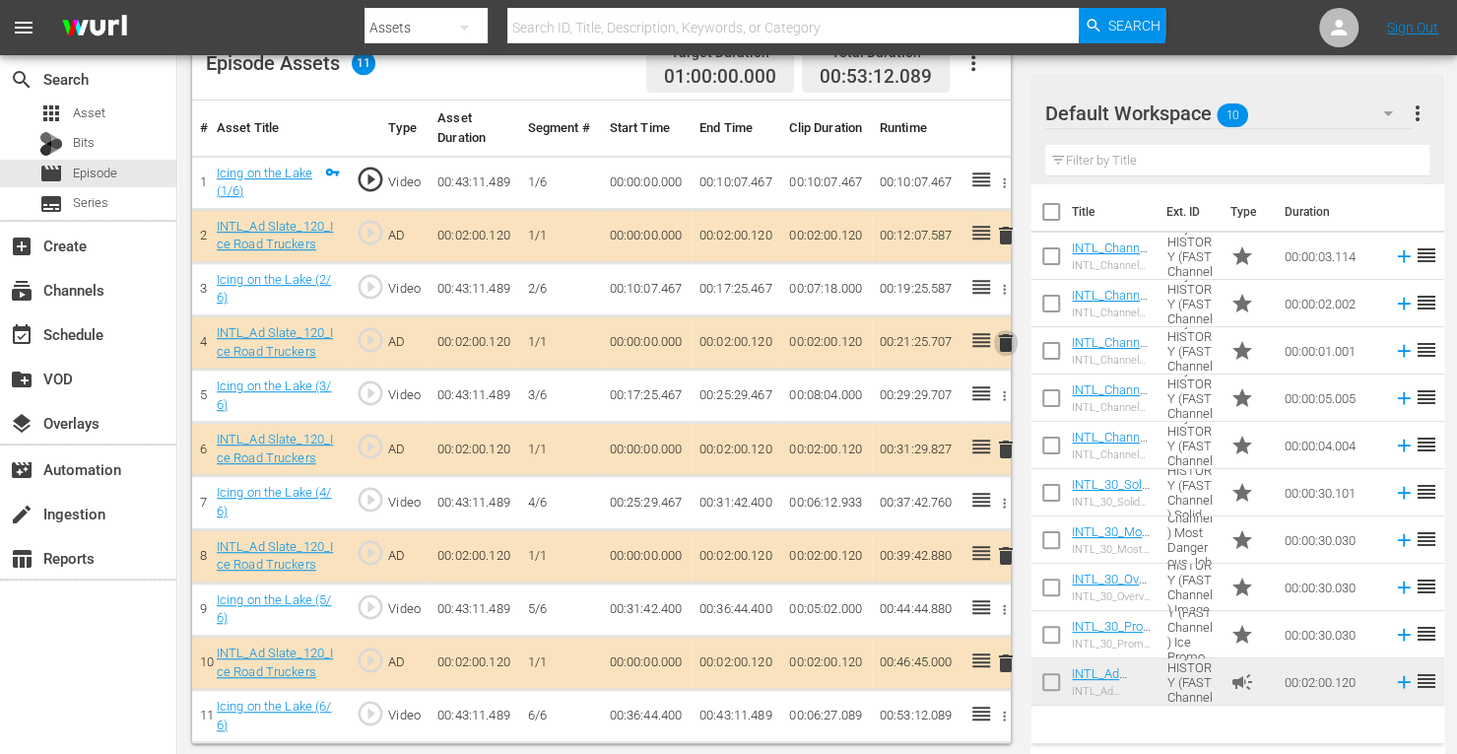
click at [1006, 342] on span "delete" at bounding box center [1006, 343] width 24 height 24
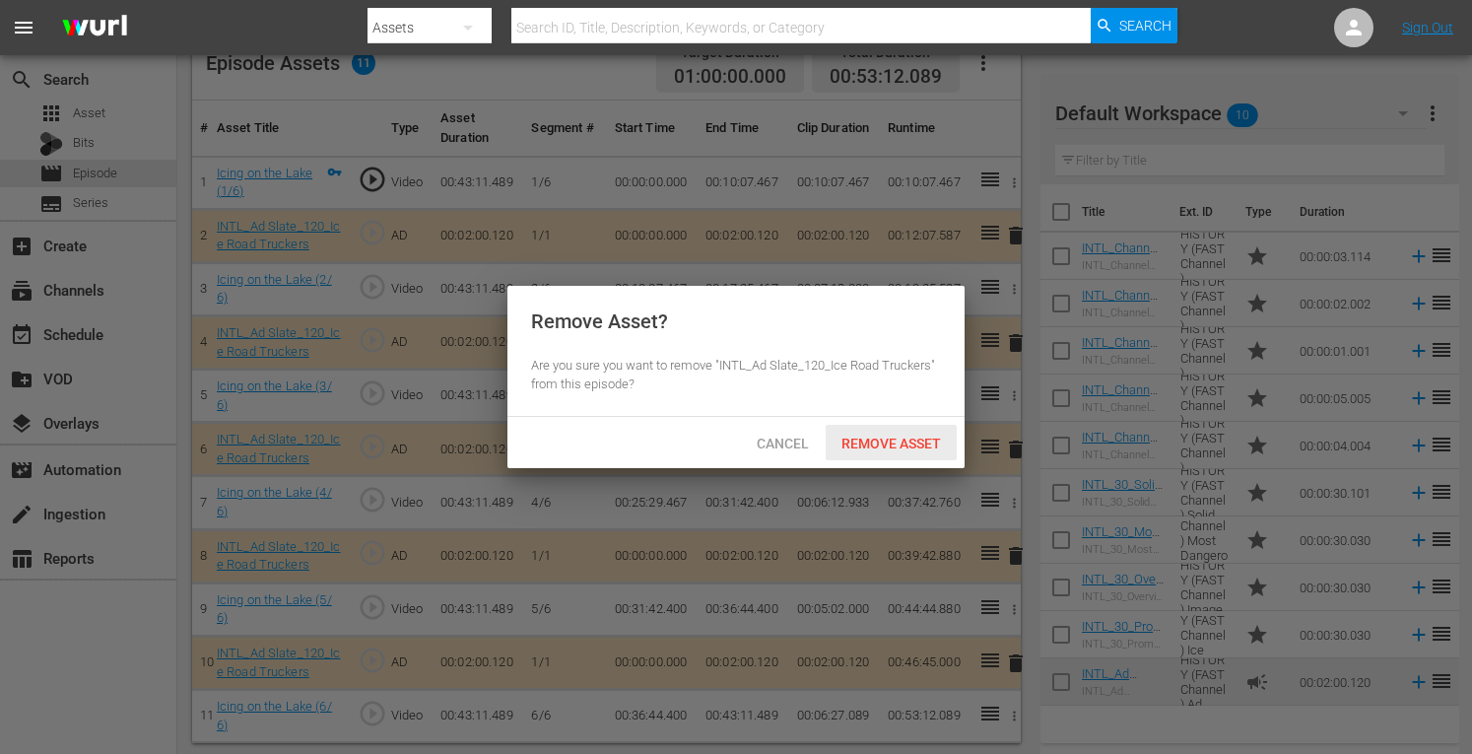
click at [876, 442] on span "Remove Asset" at bounding box center [891, 443] width 131 height 16
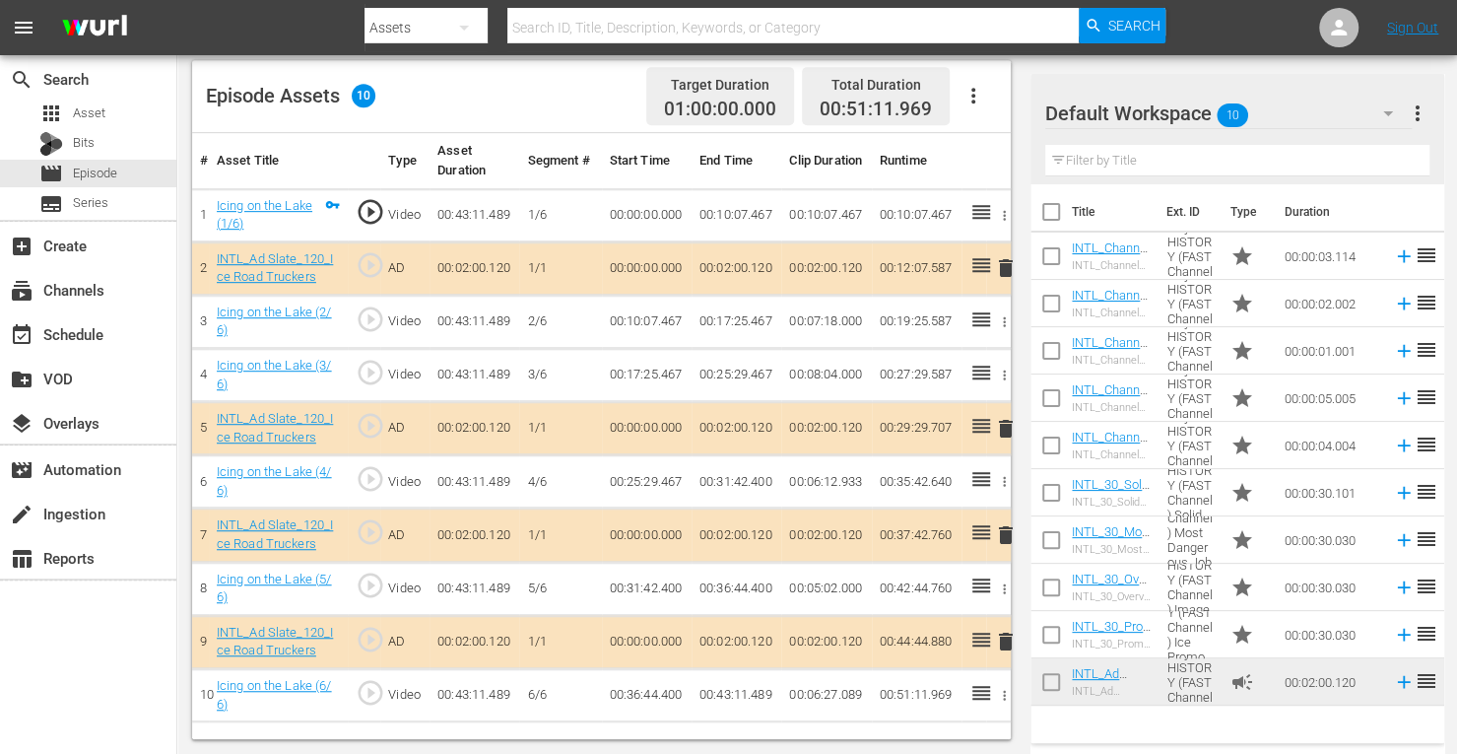
scroll to position [512, 0]
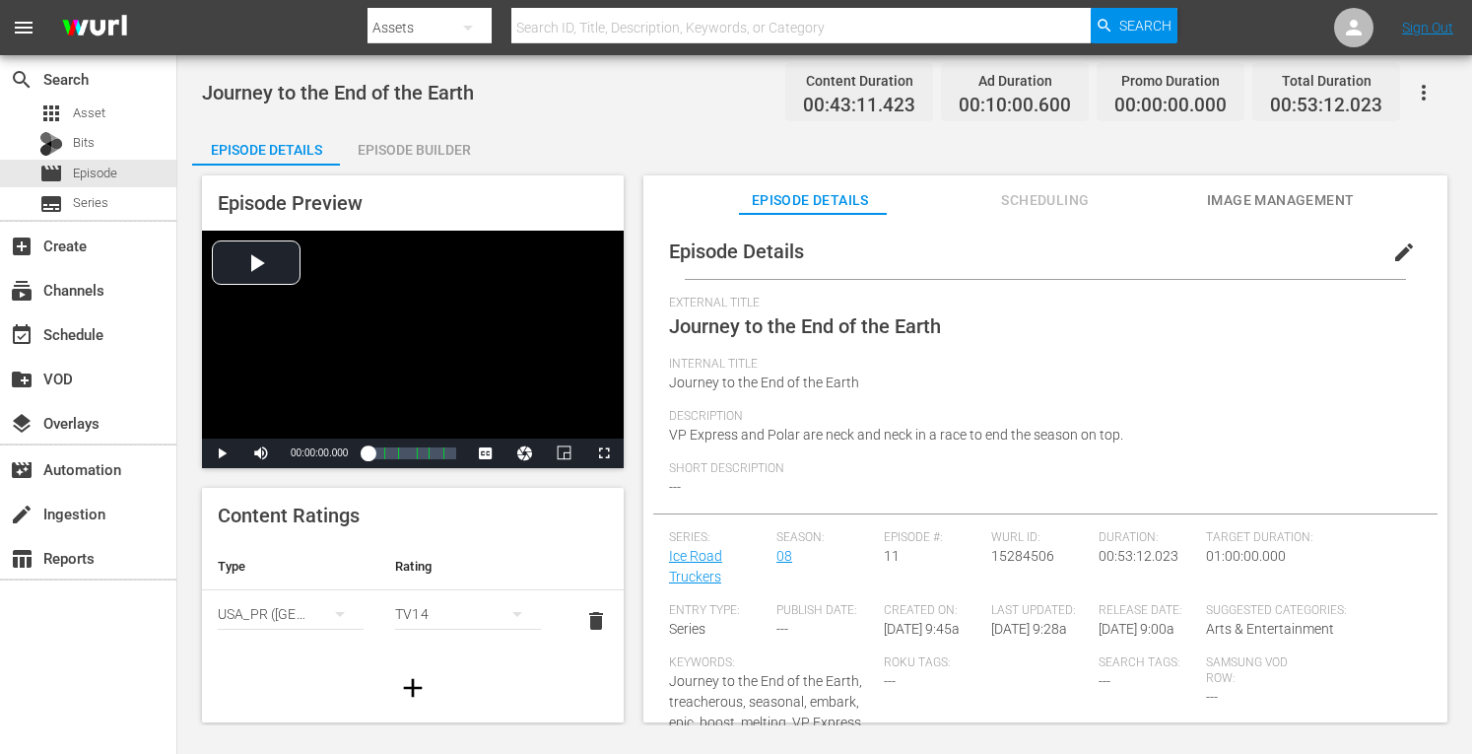
click at [422, 145] on div "Episode Builder" at bounding box center [414, 149] width 148 height 47
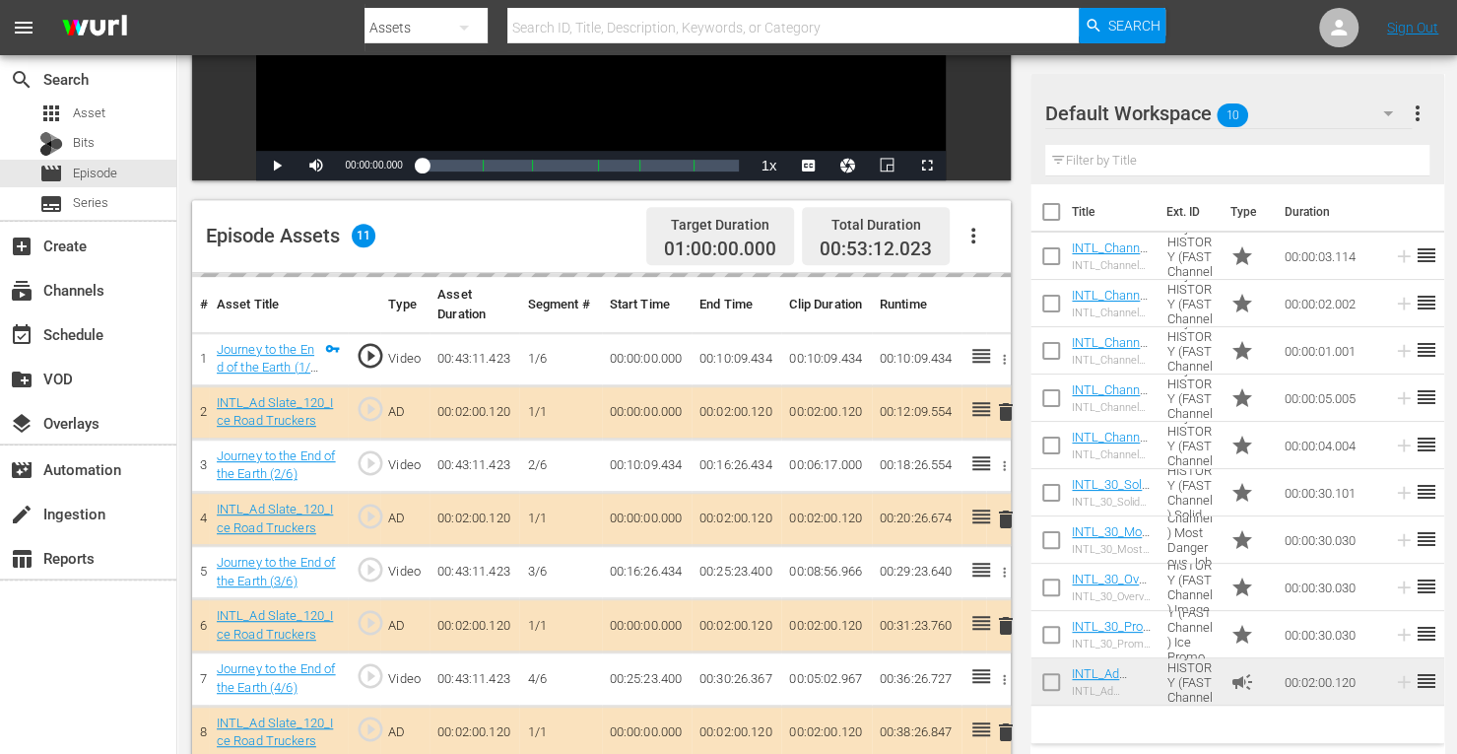
scroll to position [402, 0]
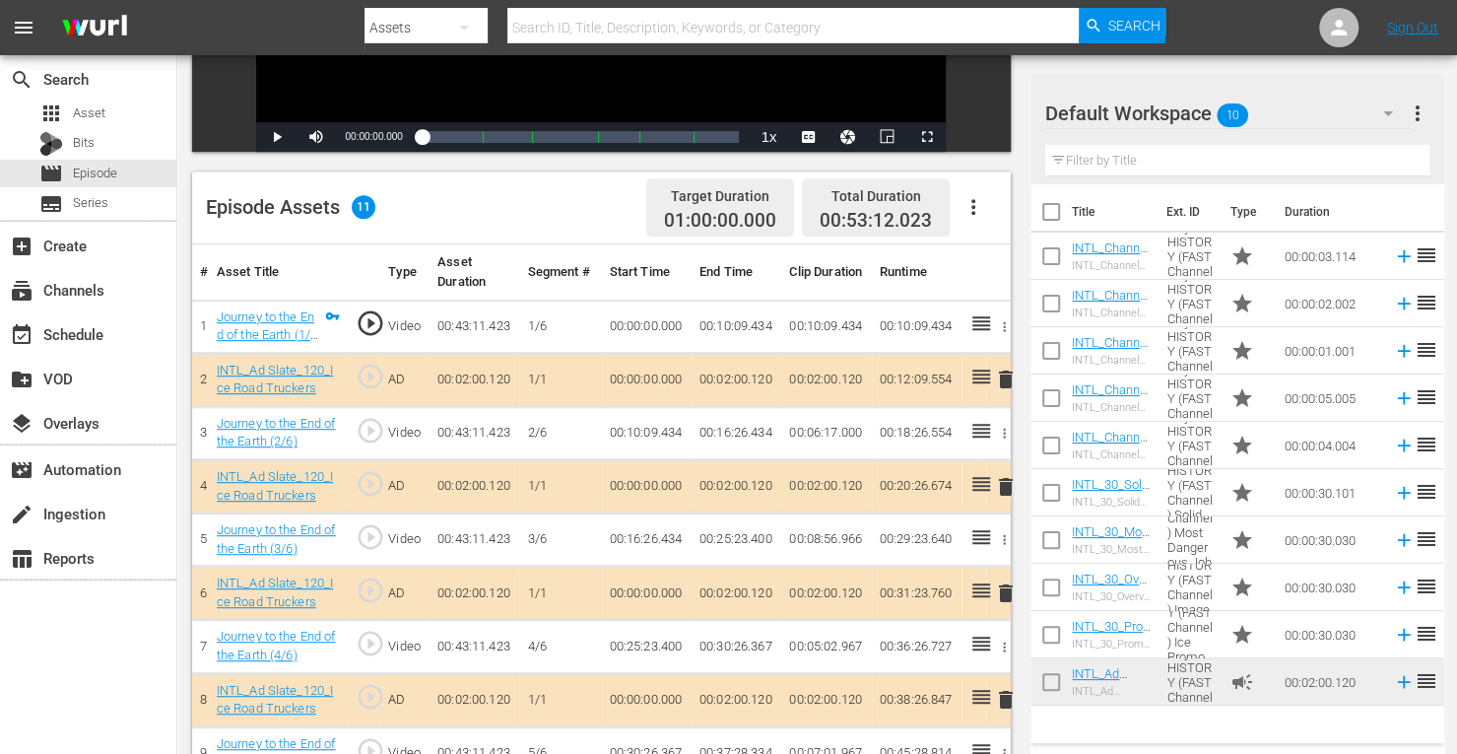
click at [1007, 486] on span "delete" at bounding box center [1006, 487] width 24 height 24
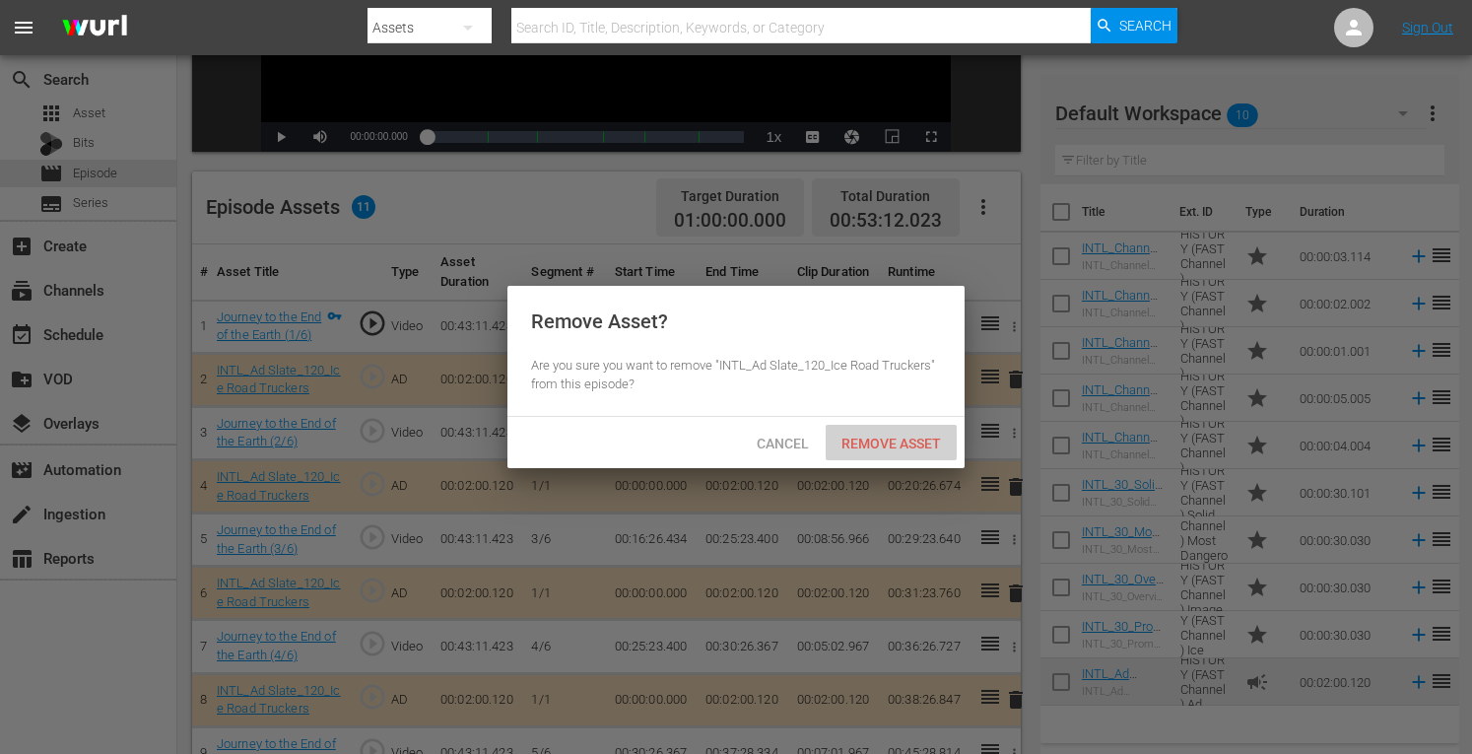
click at [888, 442] on span "Remove Asset" at bounding box center [891, 443] width 131 height 16
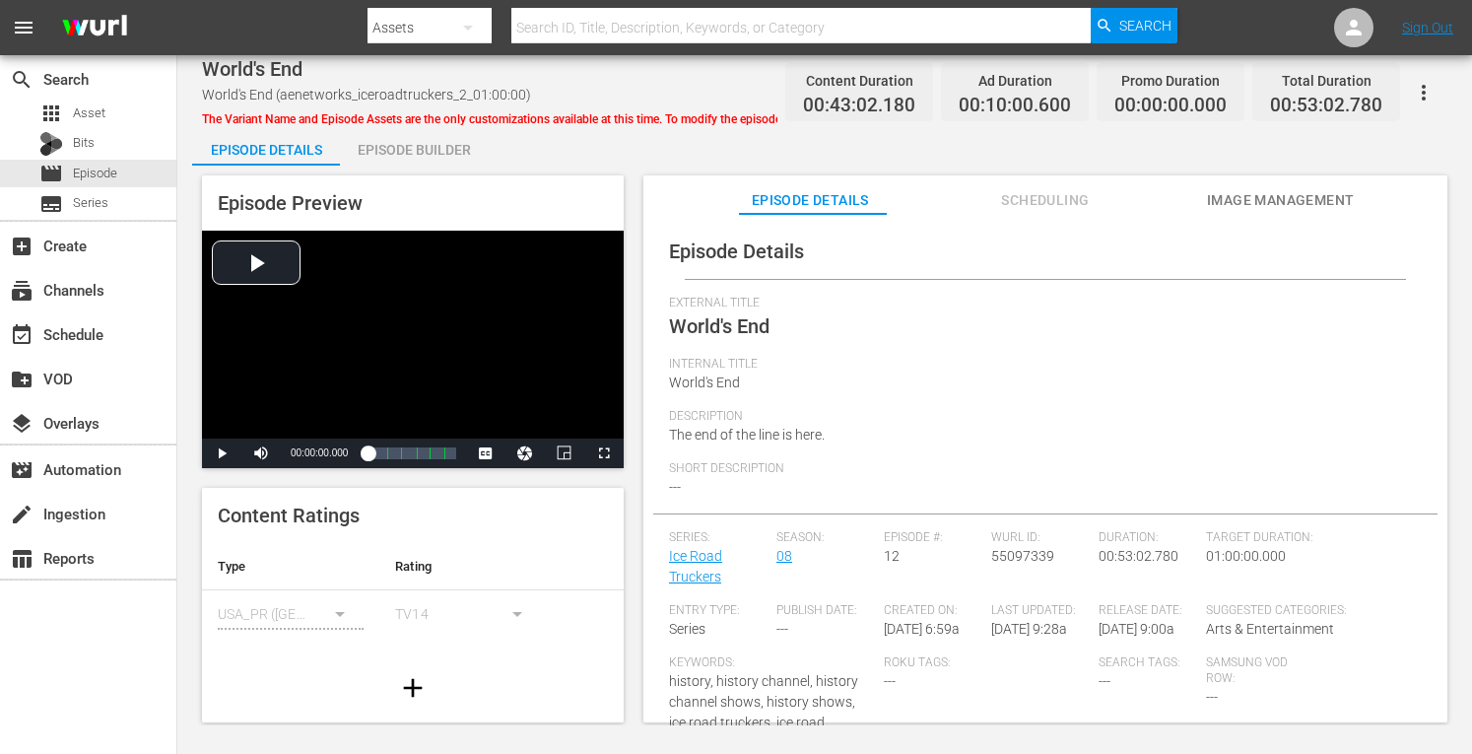
click at [413, 147] on div "Episode Builder" at bounding box center [414, 149] width 148 height 47
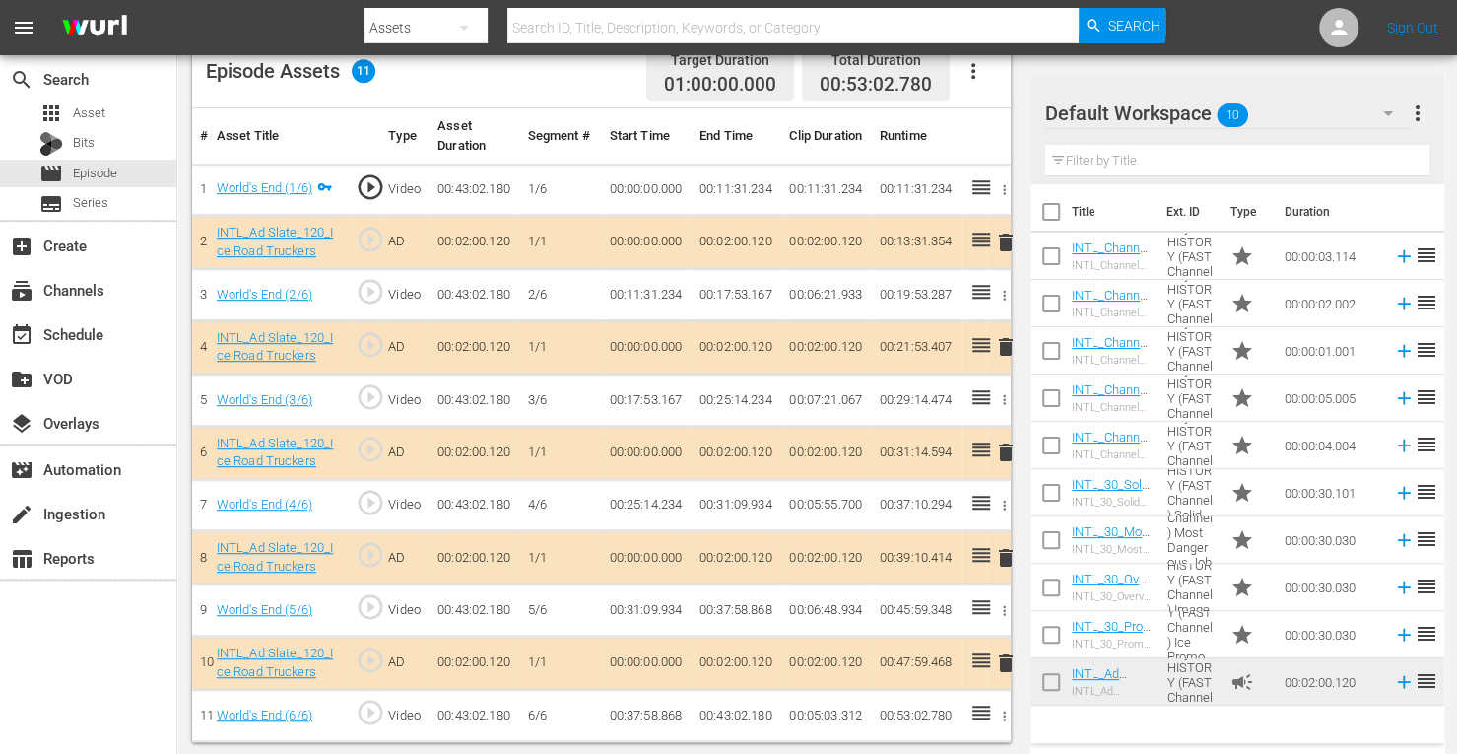
scroll to position [534, 0]
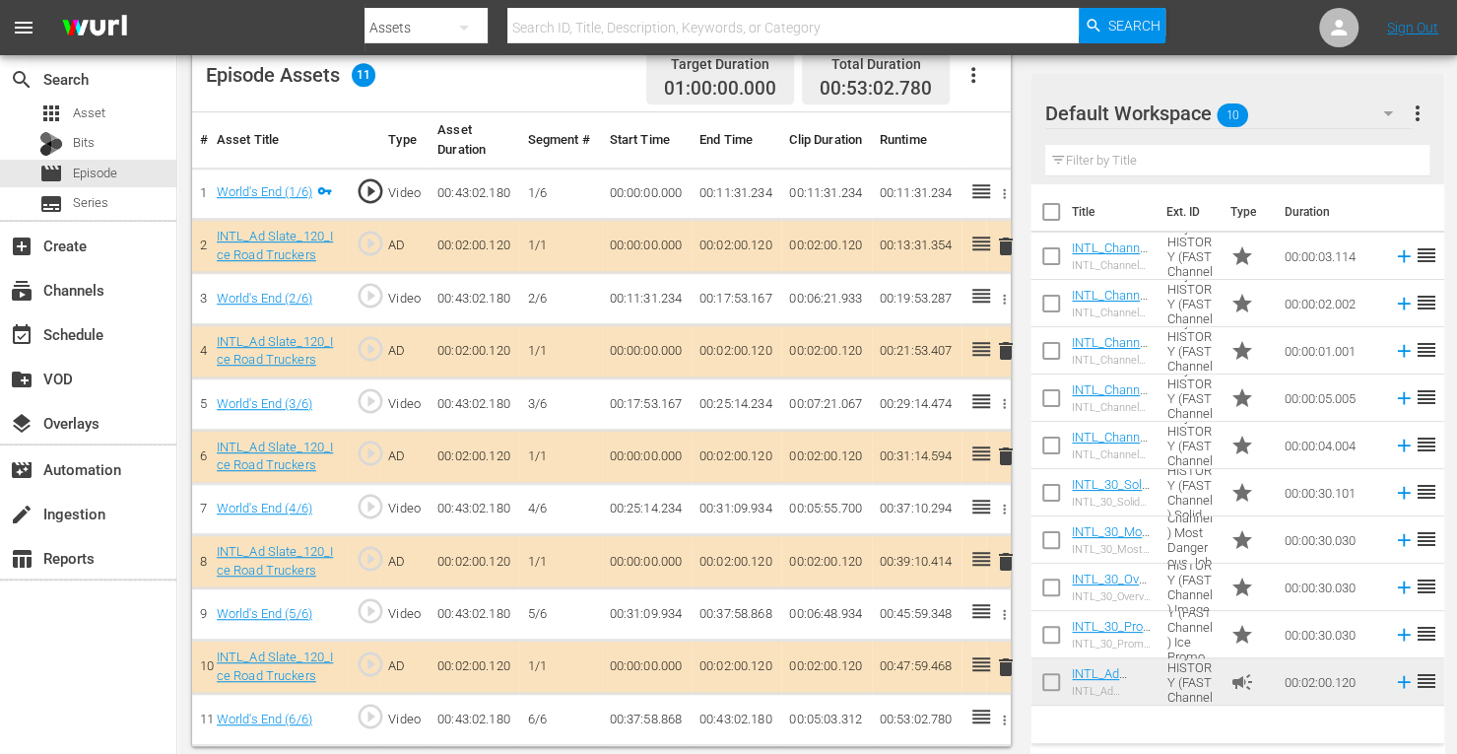
click at [1005, 346] on span "delete" at bounding box center [1006, 351] width 24 height 24
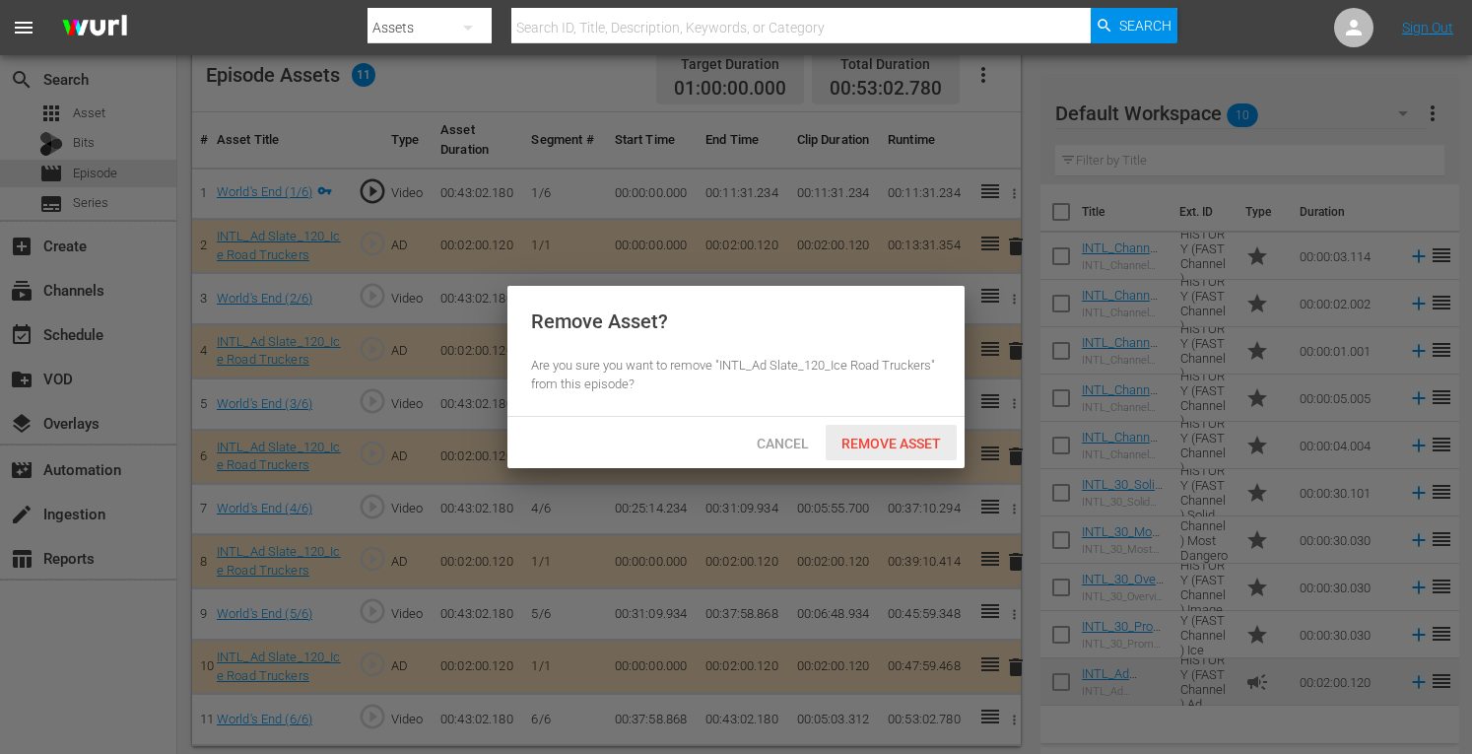
click at [845, 429] on div "Remove Asset" at bounding box center [891, 443] width 131 height 36
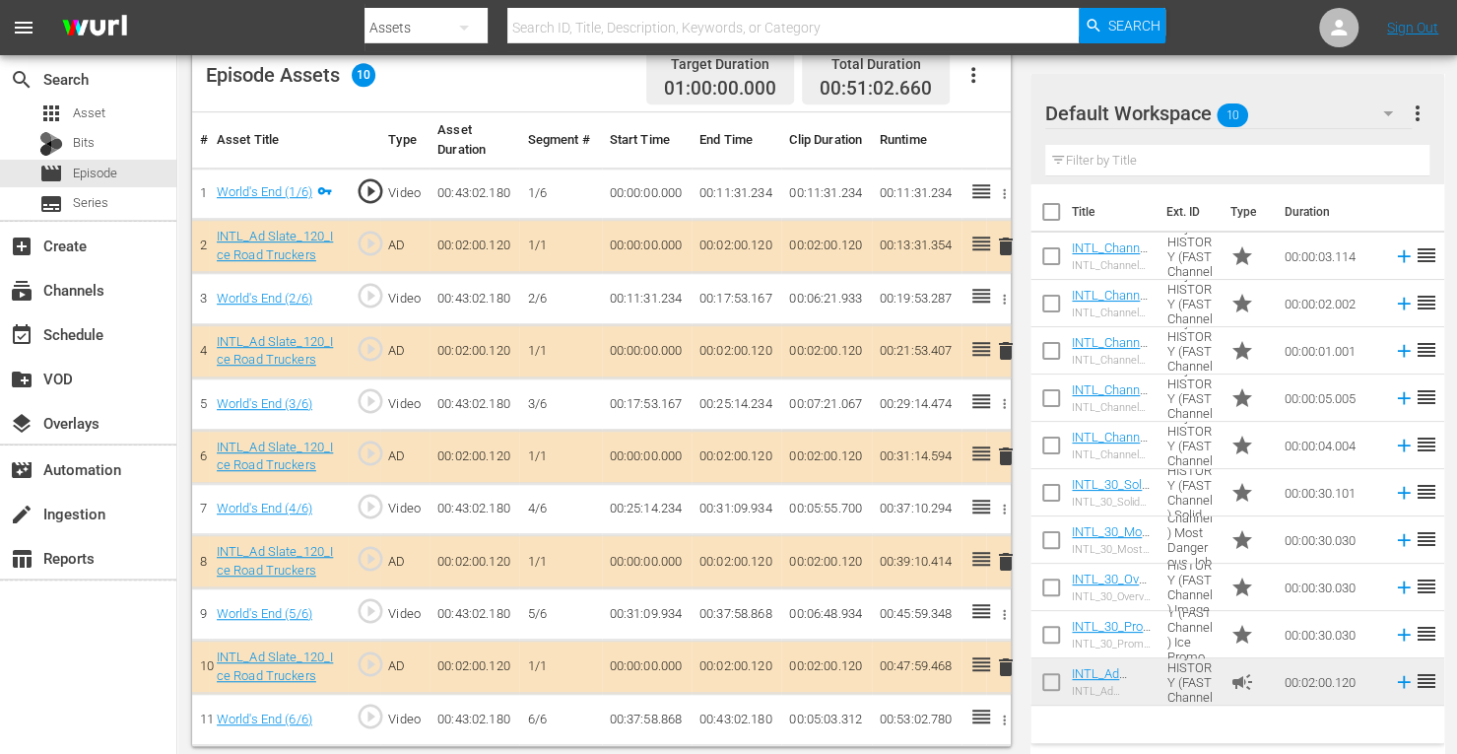
scroll to position [512, 0]
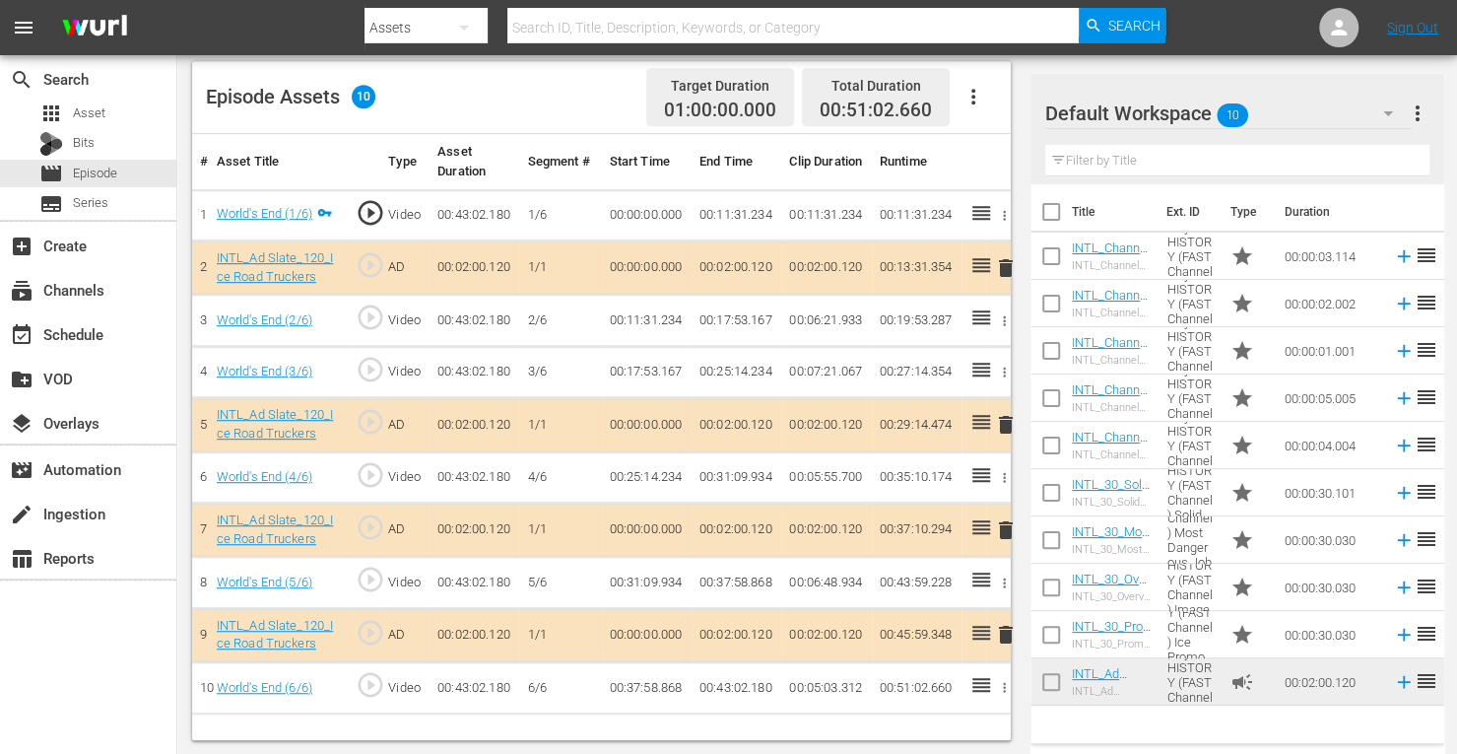
click at [1003, 523] on span "delete" at bounding box center [1006, 530] width 24 height 24
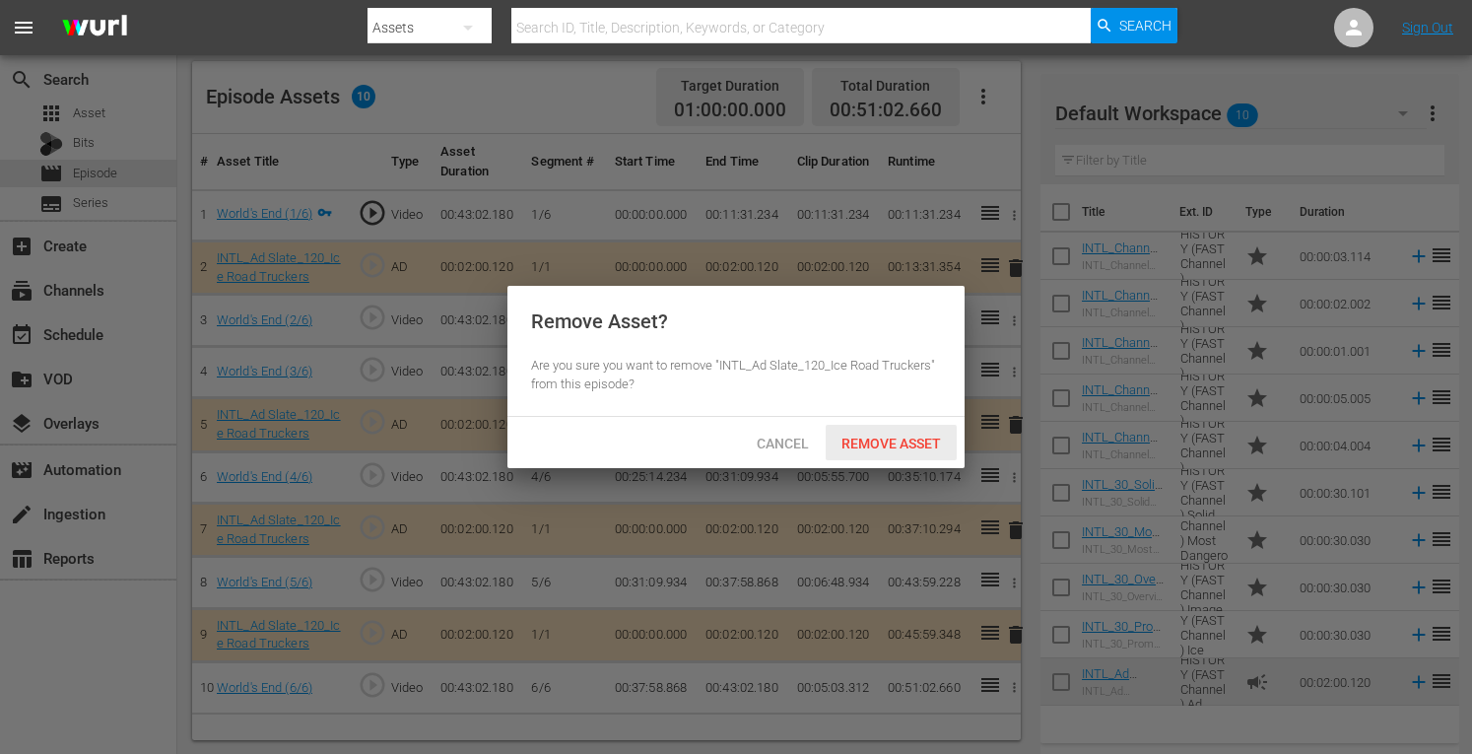
click at [893, 449] on span "Remove Asset" at bounding box center [891, 443] width 131 height 16
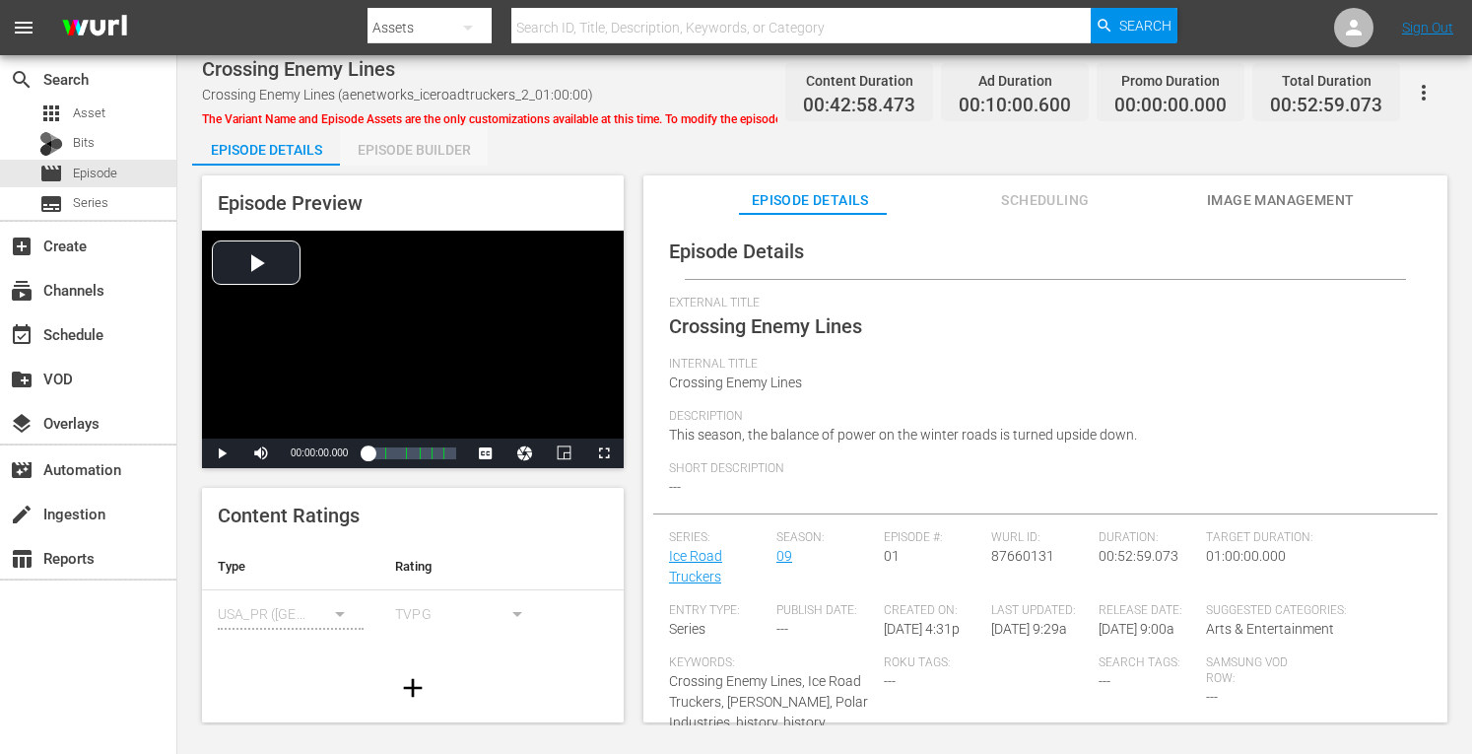
click at [426, 147] on div "Episode Builder" at bounding box center [414, 149] width 148 height 47
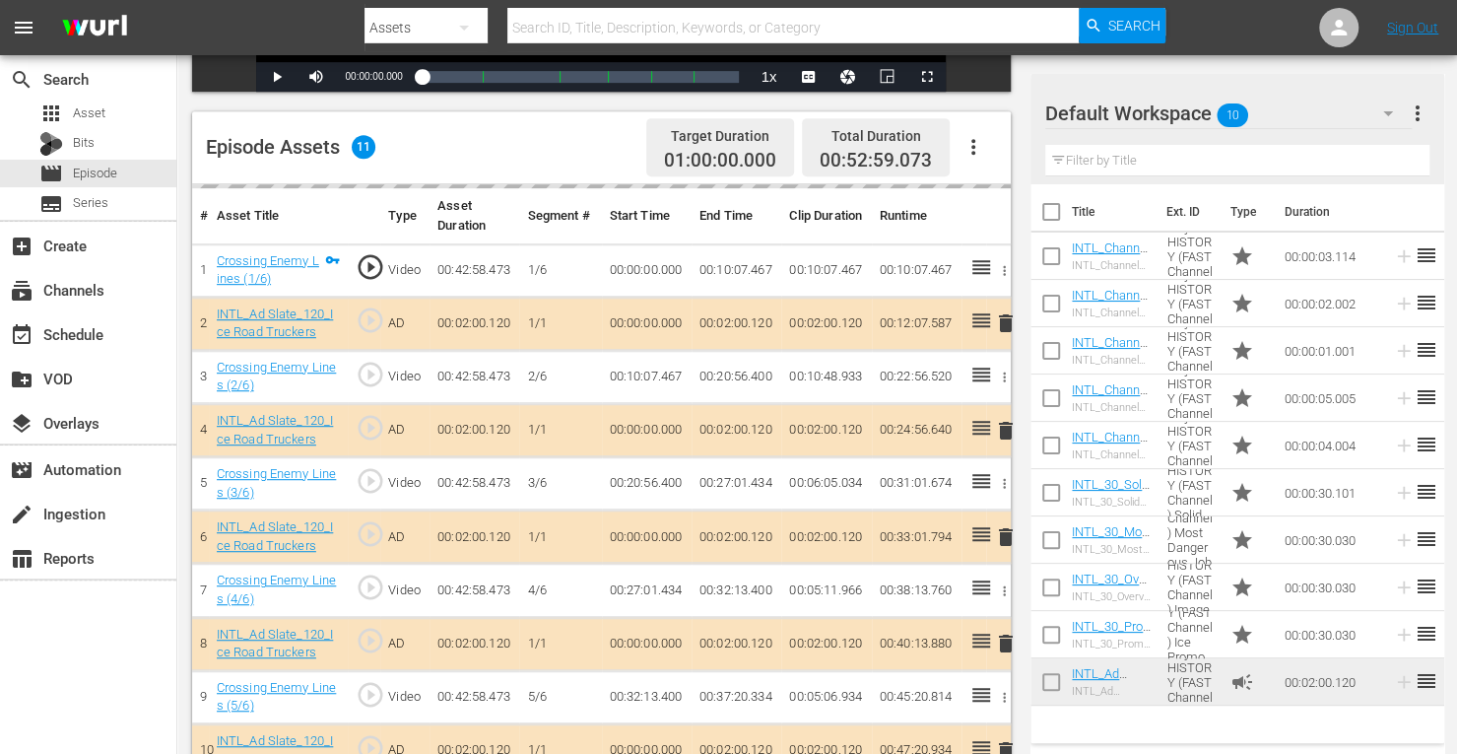
scroll to position [502, 0]
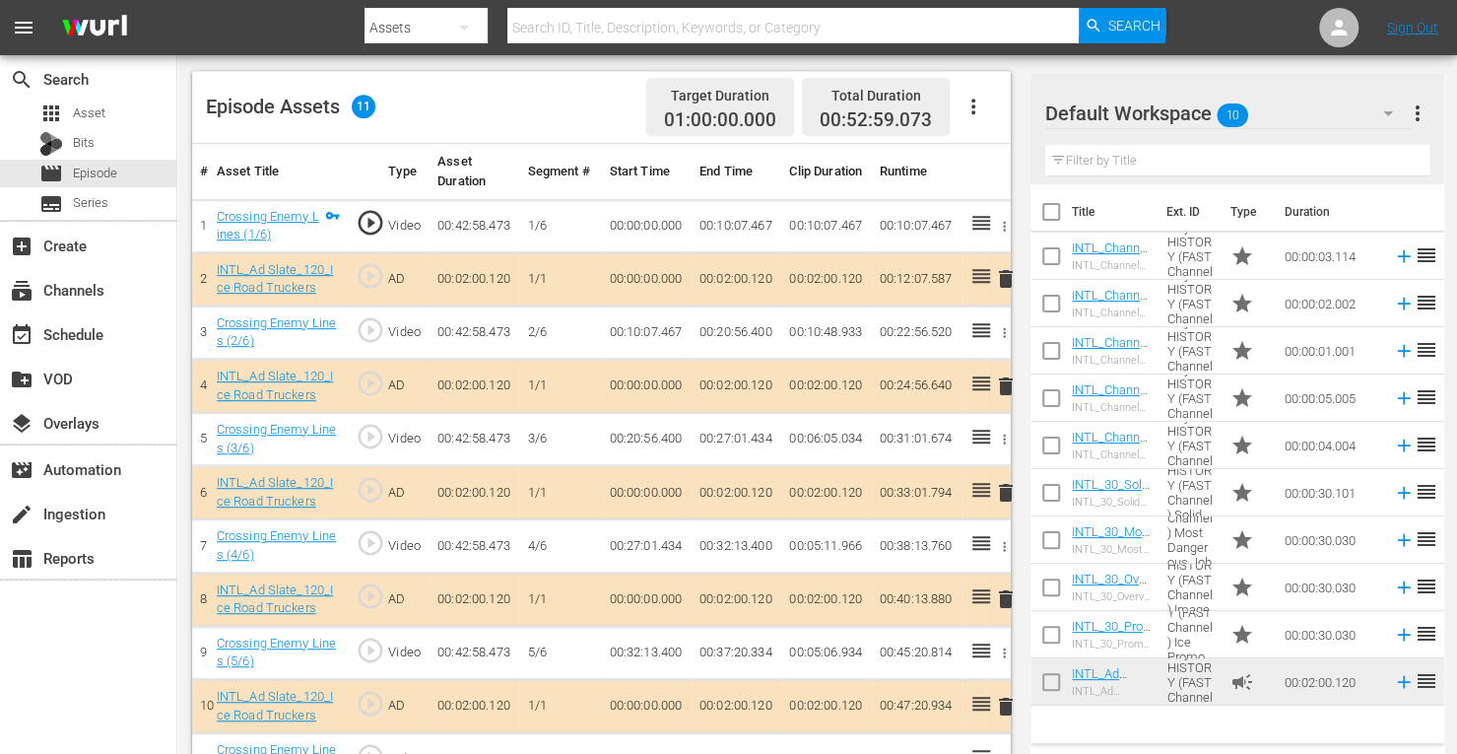
click at [1005, 383] on span "delete" at bounding box center [1006, 386] width 24 height 24
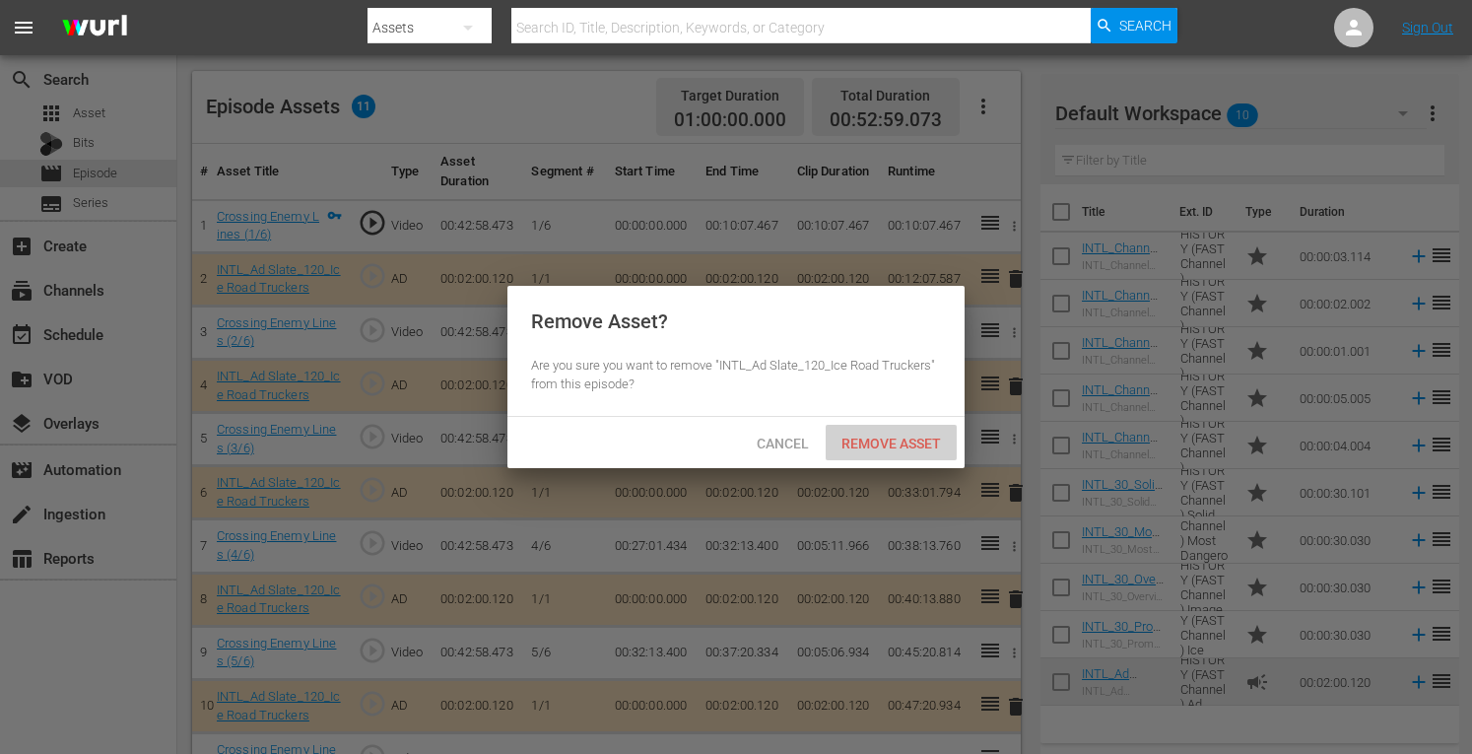
click at [915, 437] on span "Remove Asset" at bounding box center [891, 443] width 131 height 16
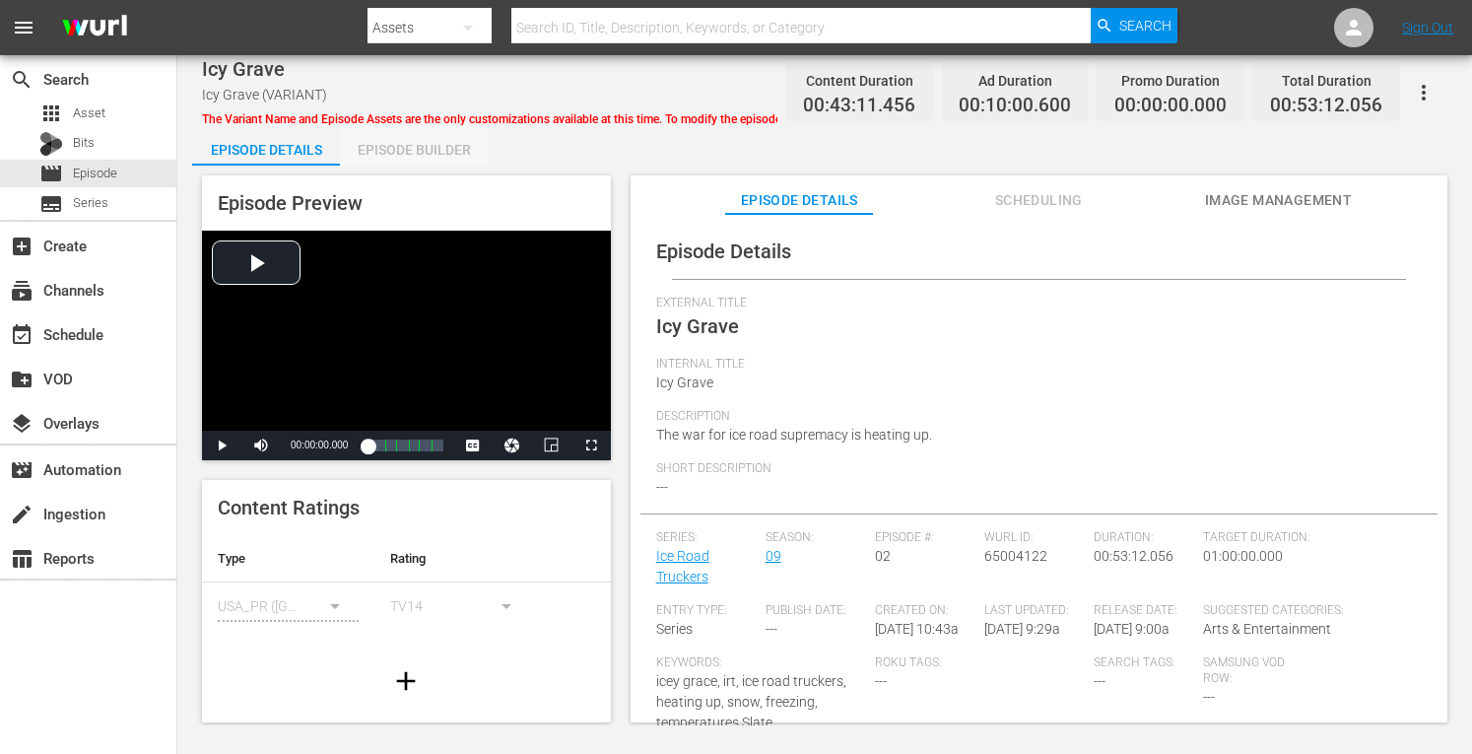
click at [385, 148] on div "Episode Builder" at bounding box center [414, 149] width 148 height 47
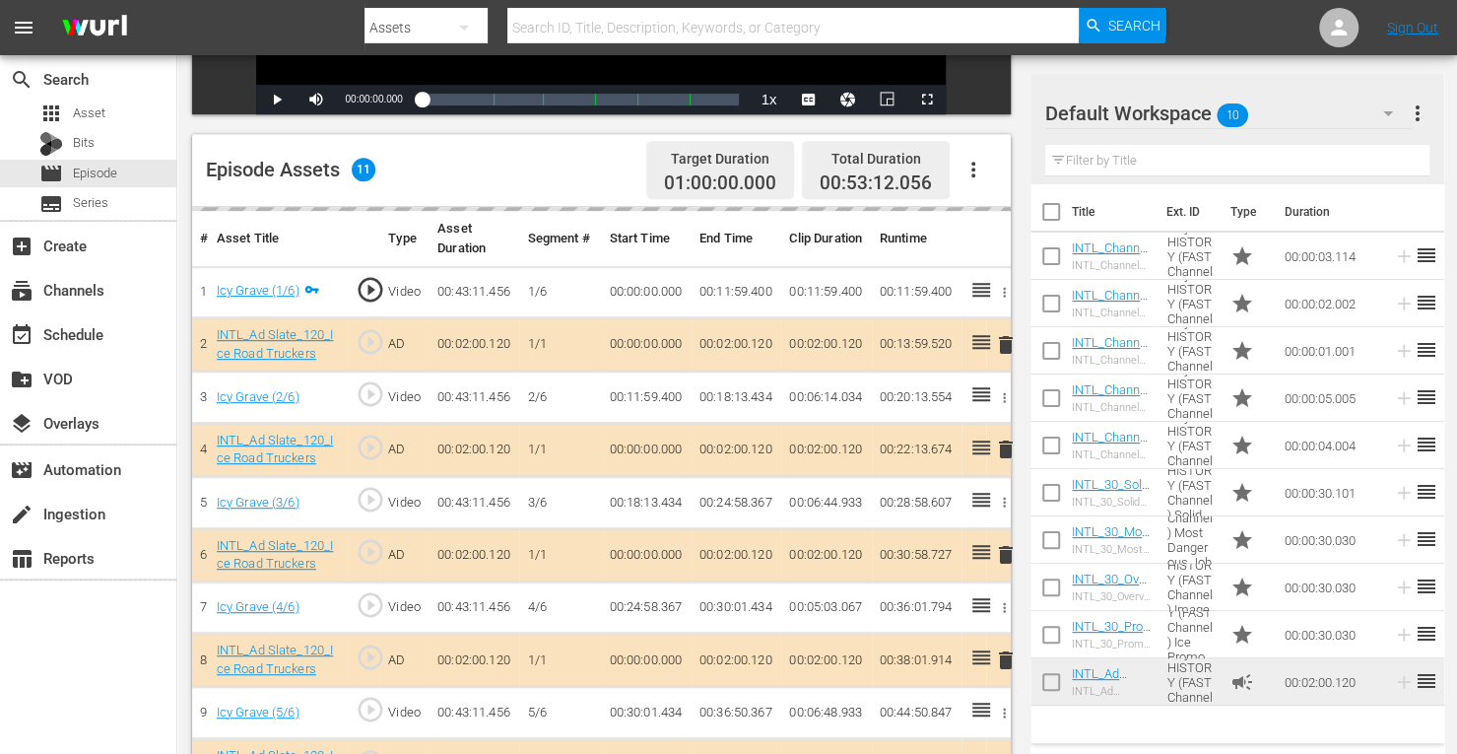
scroll to position [447, 0]
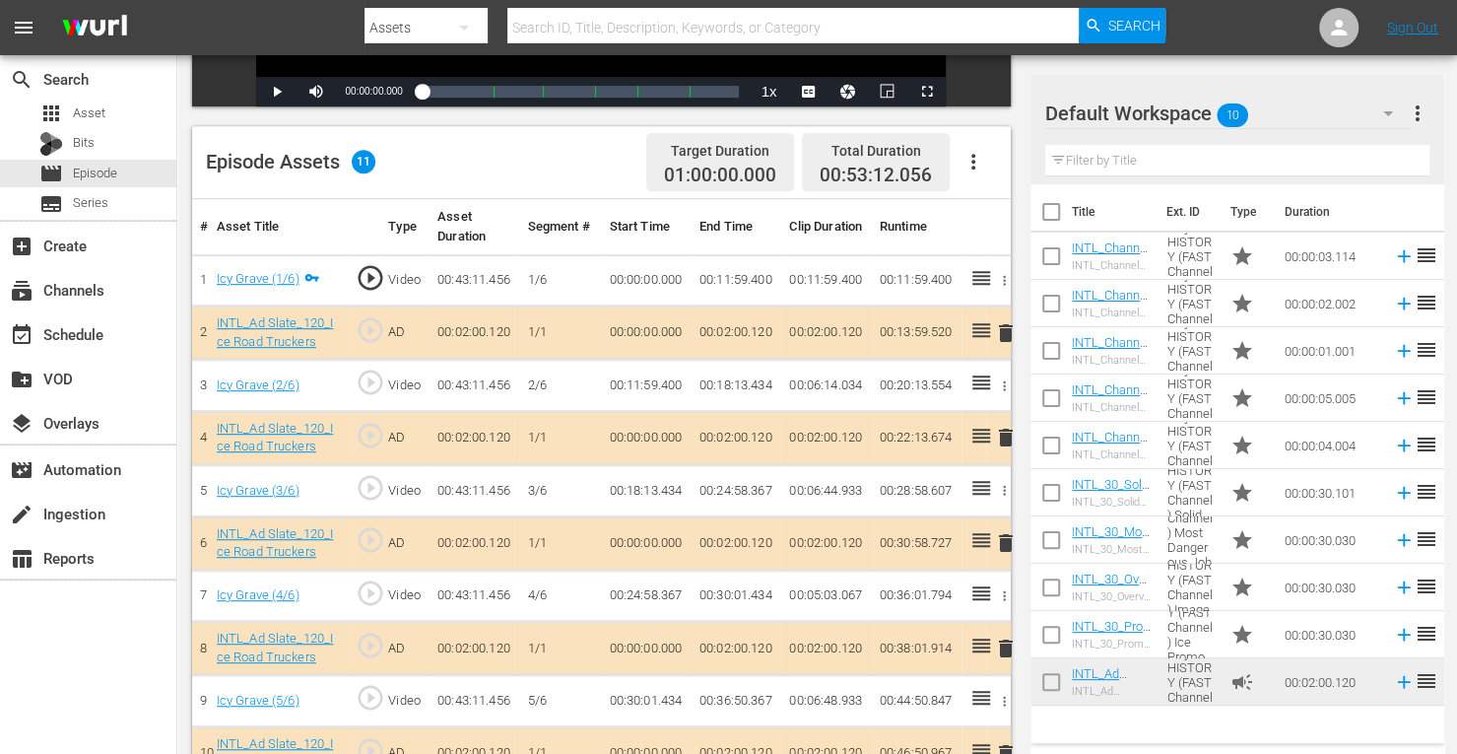
click at [1005, 440] on span "delete" at bounding box center [1006, 438] width 24 height 24
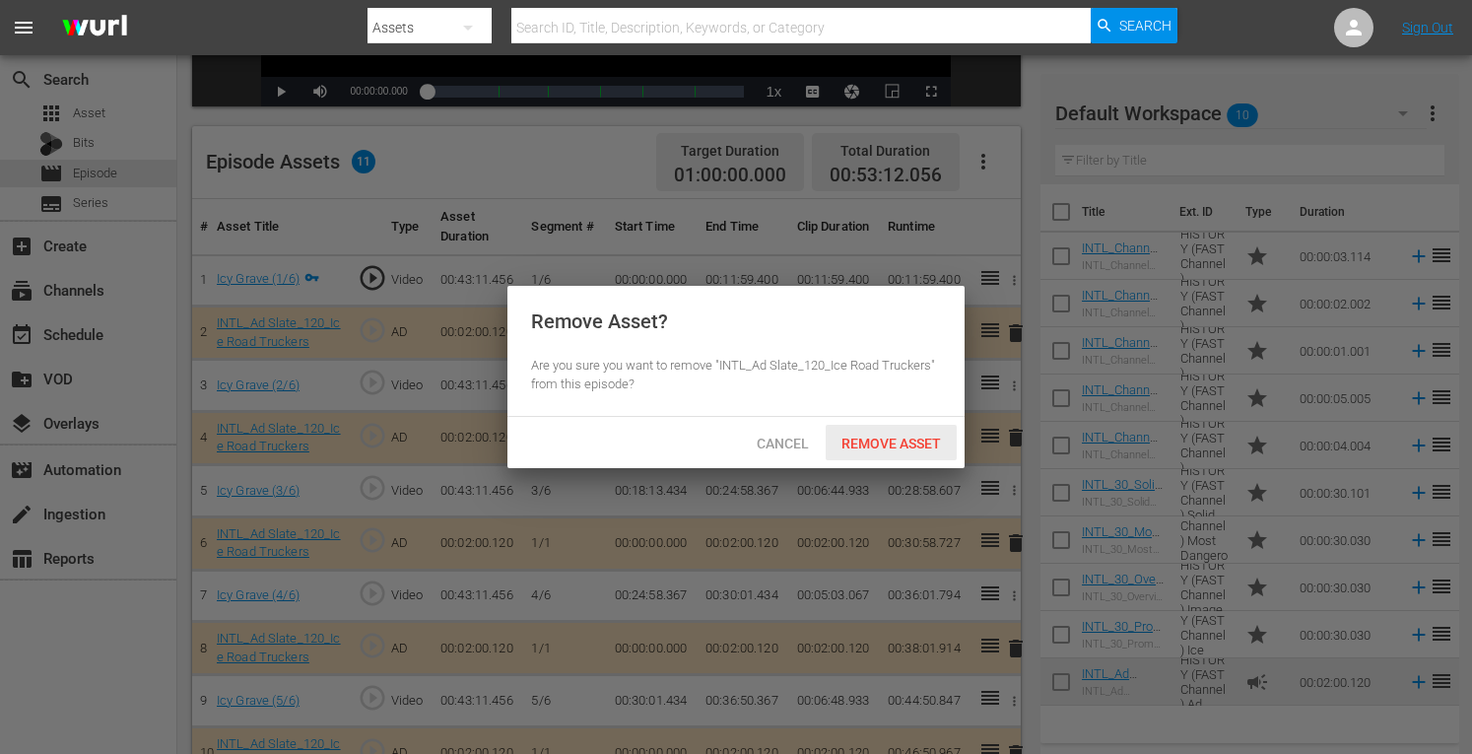
click at [886, 448] on span "Remove Asset" at bounding box center [891, 443] width 131 height 16
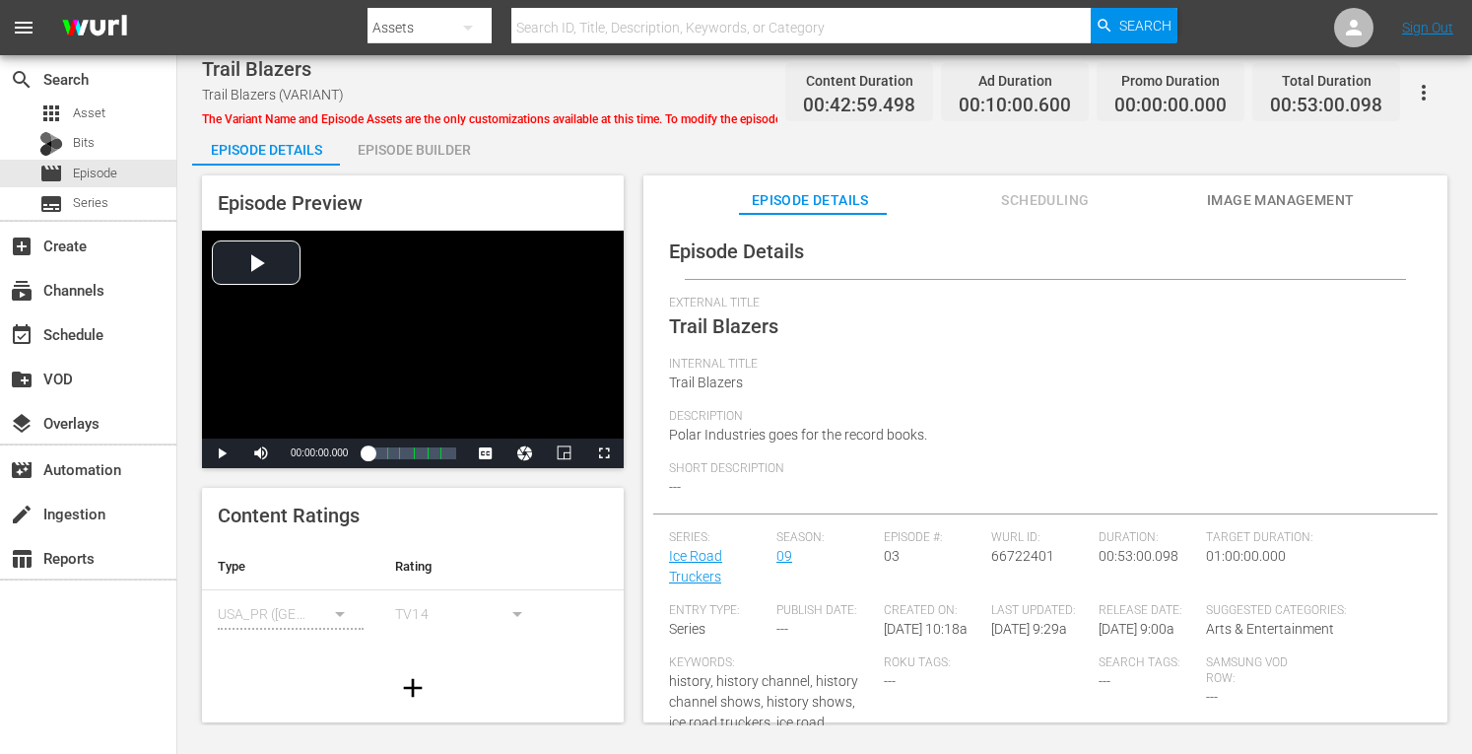
click at [422, 150] on div "Episode Builder" at bounding box center [414, 149] width 148 height 47
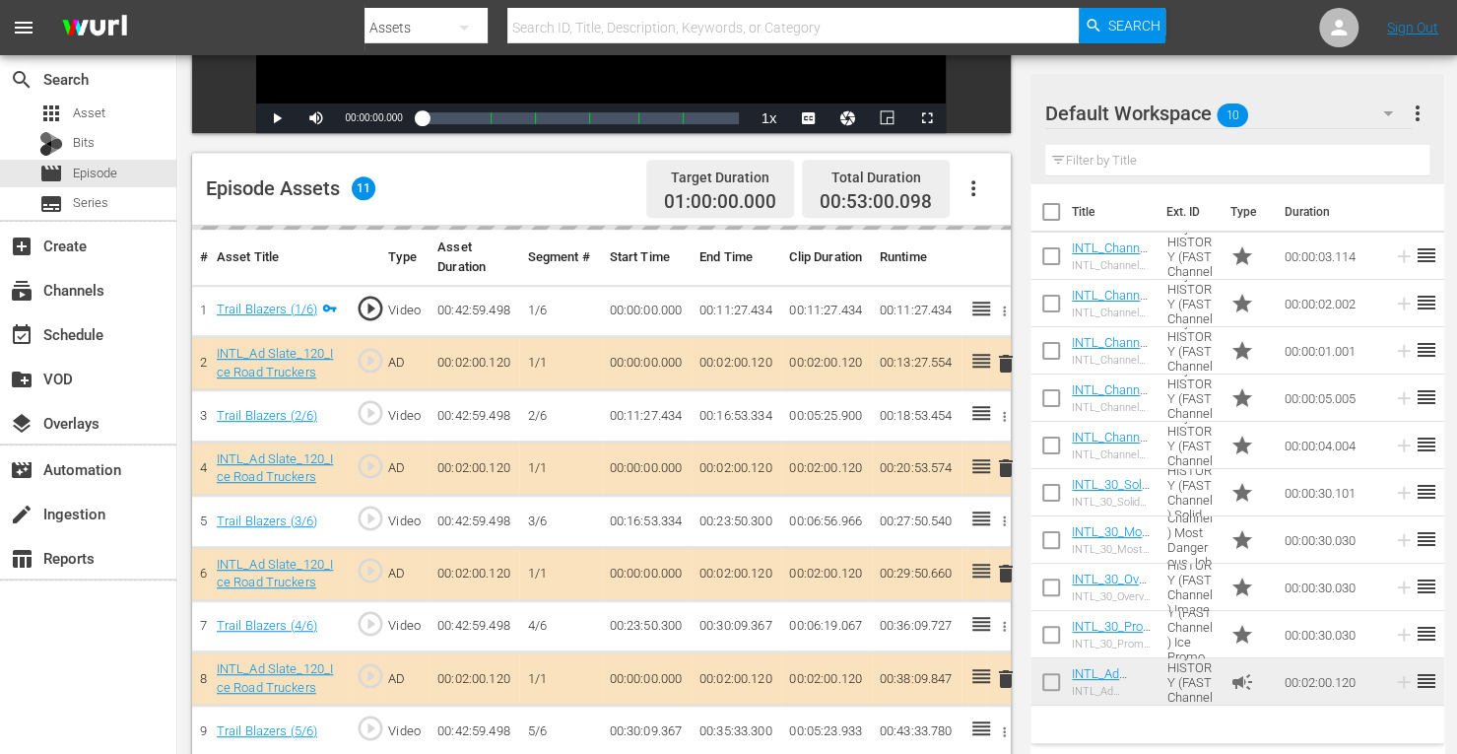
scroll to position [454, 0]
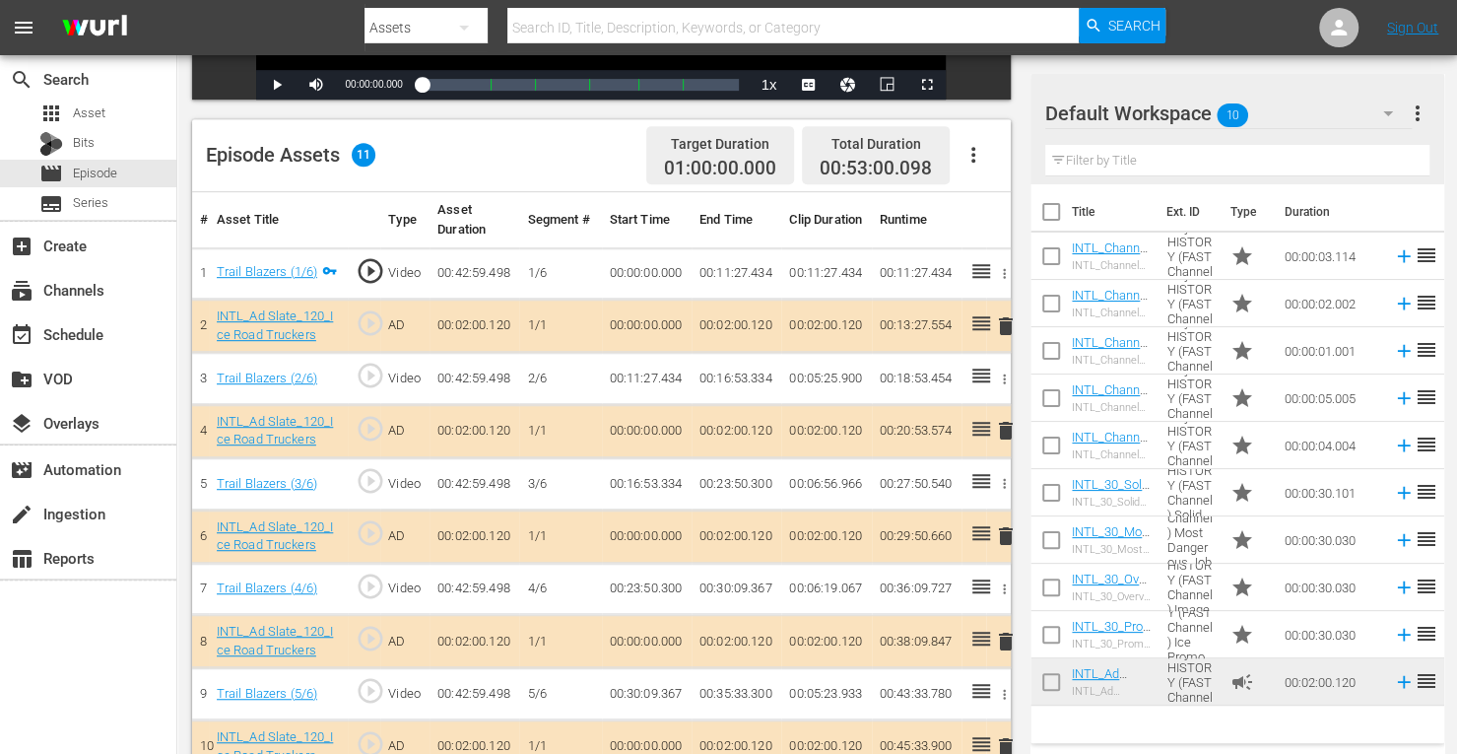
click at [1007, 424] on span "delete" at bounding box center [1006, 431] width 24 height 24
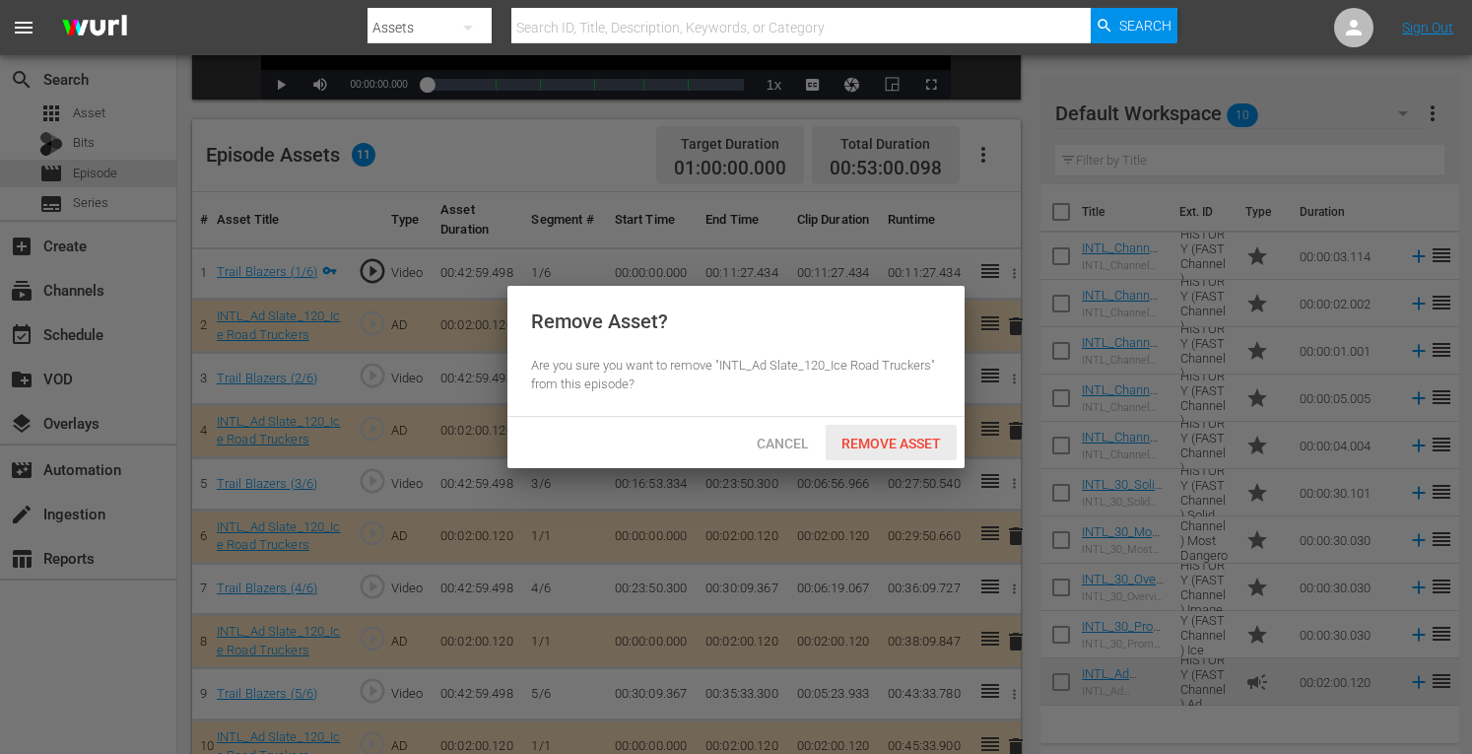
click at [884, 448] on span "Remove Asset" at bounding box center [891, 443] width 131 height 16
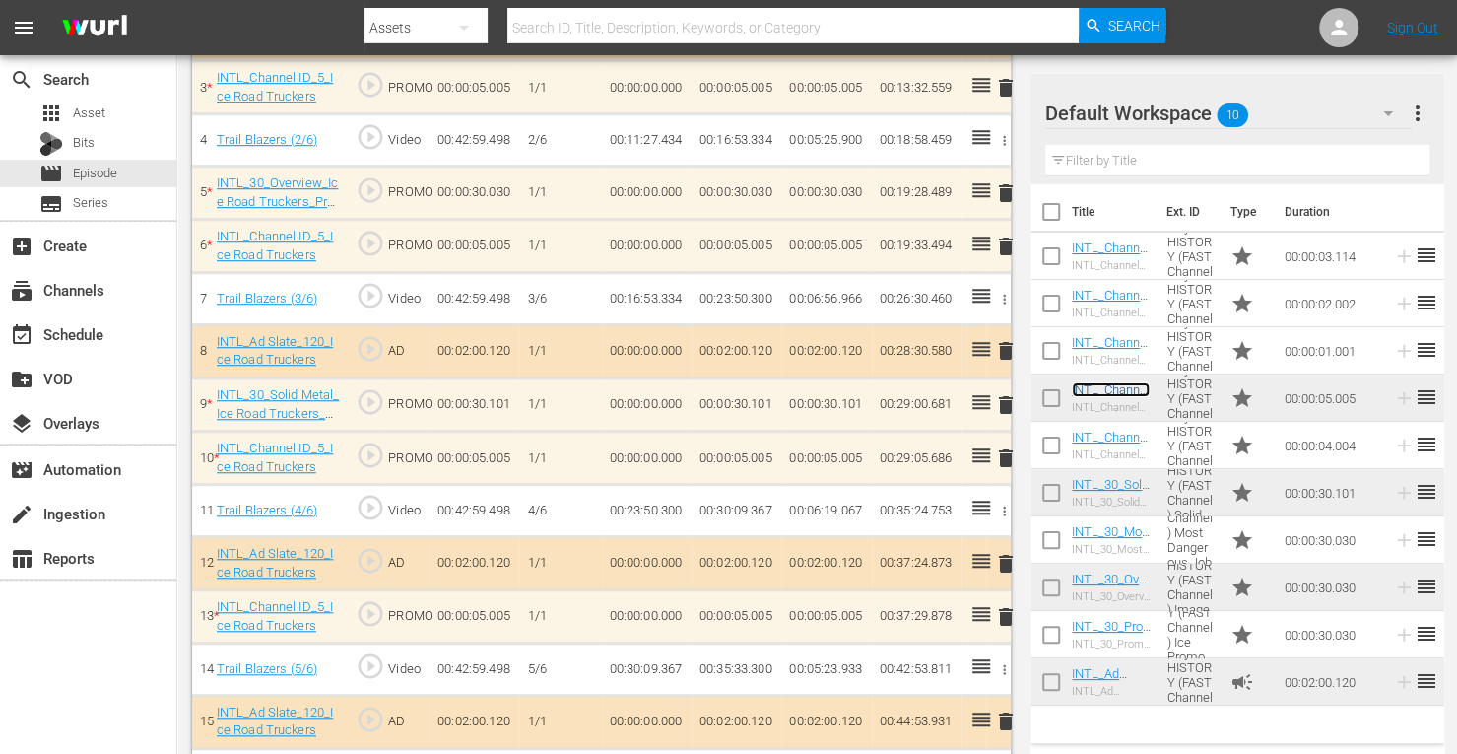
scroll to position [746, 0]
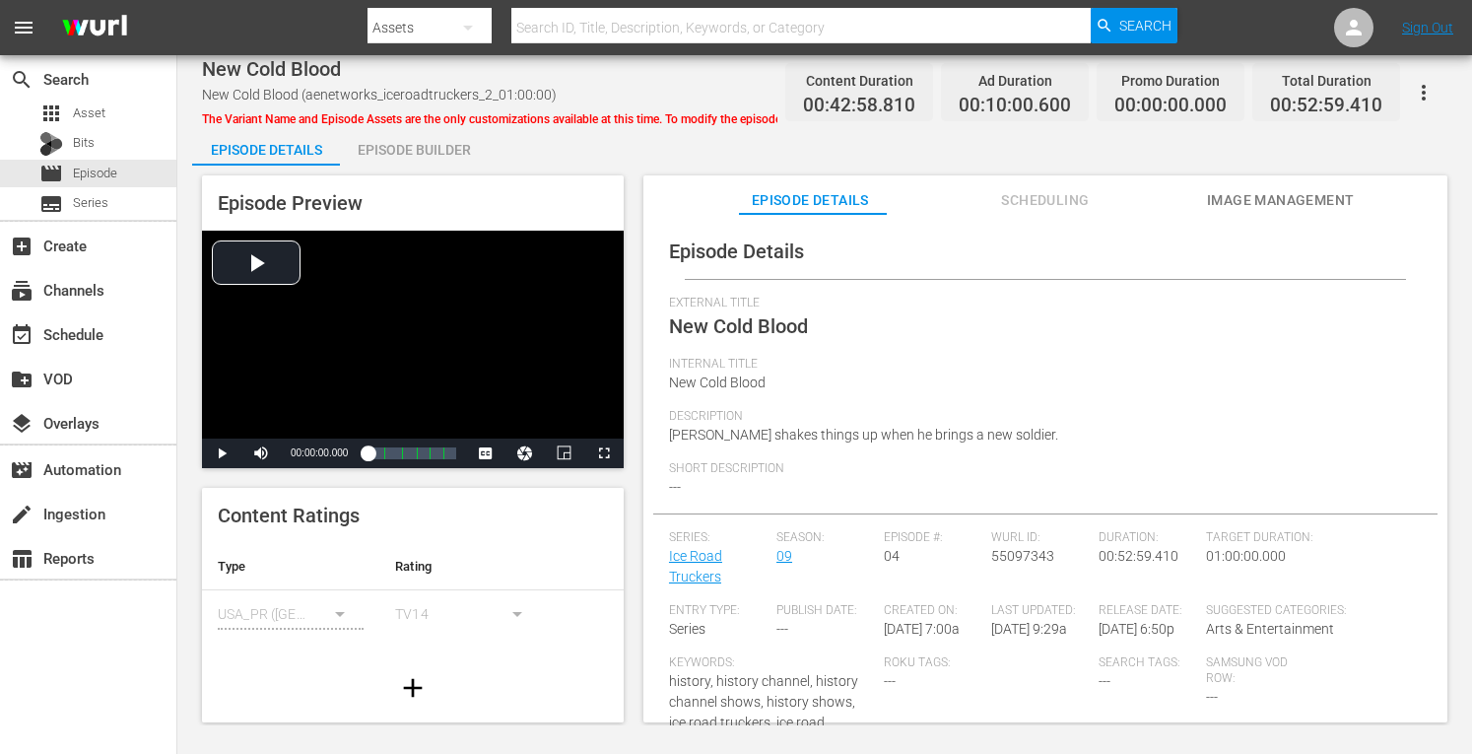
click at [414, 155] on div "Episode Builder" at bounding box center [414, 149] width 148 height 47
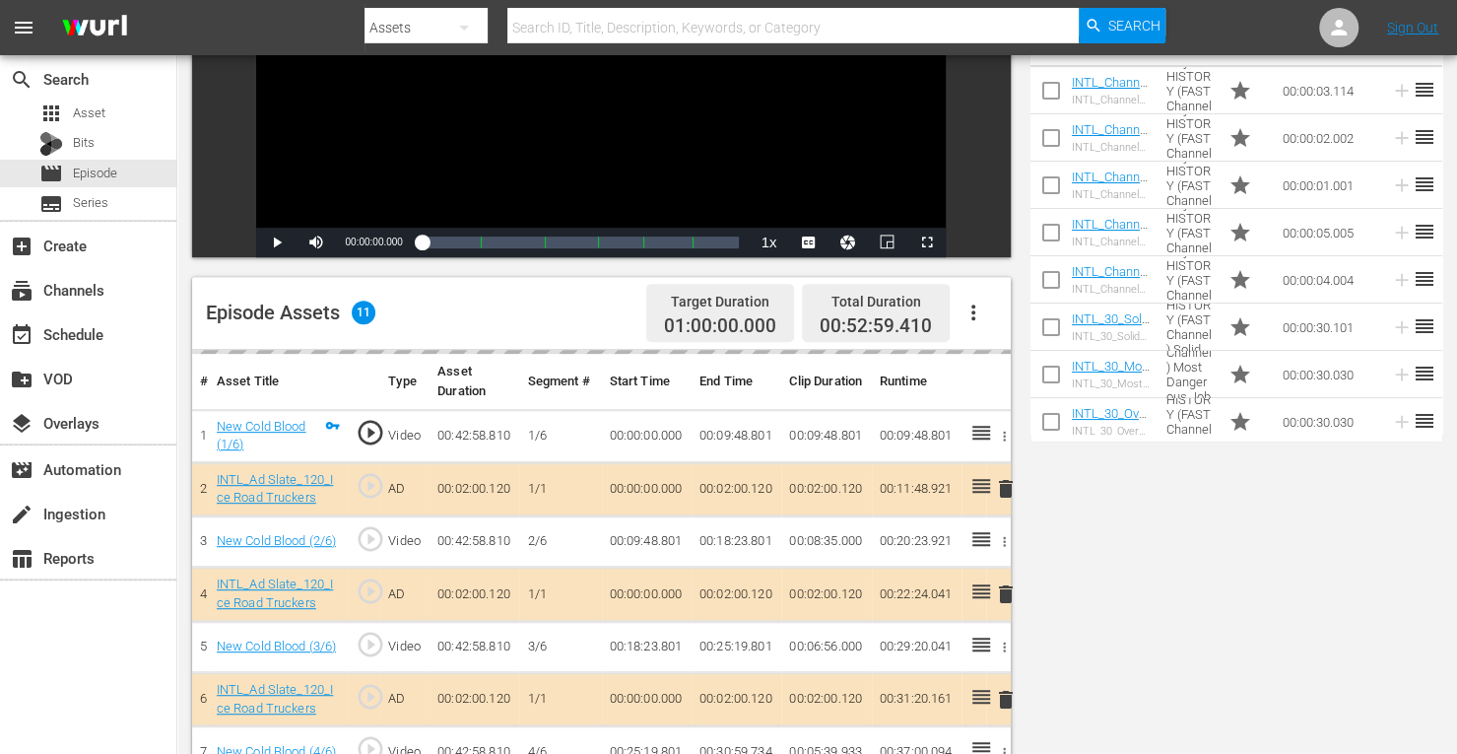
scroll to position [430, 0]
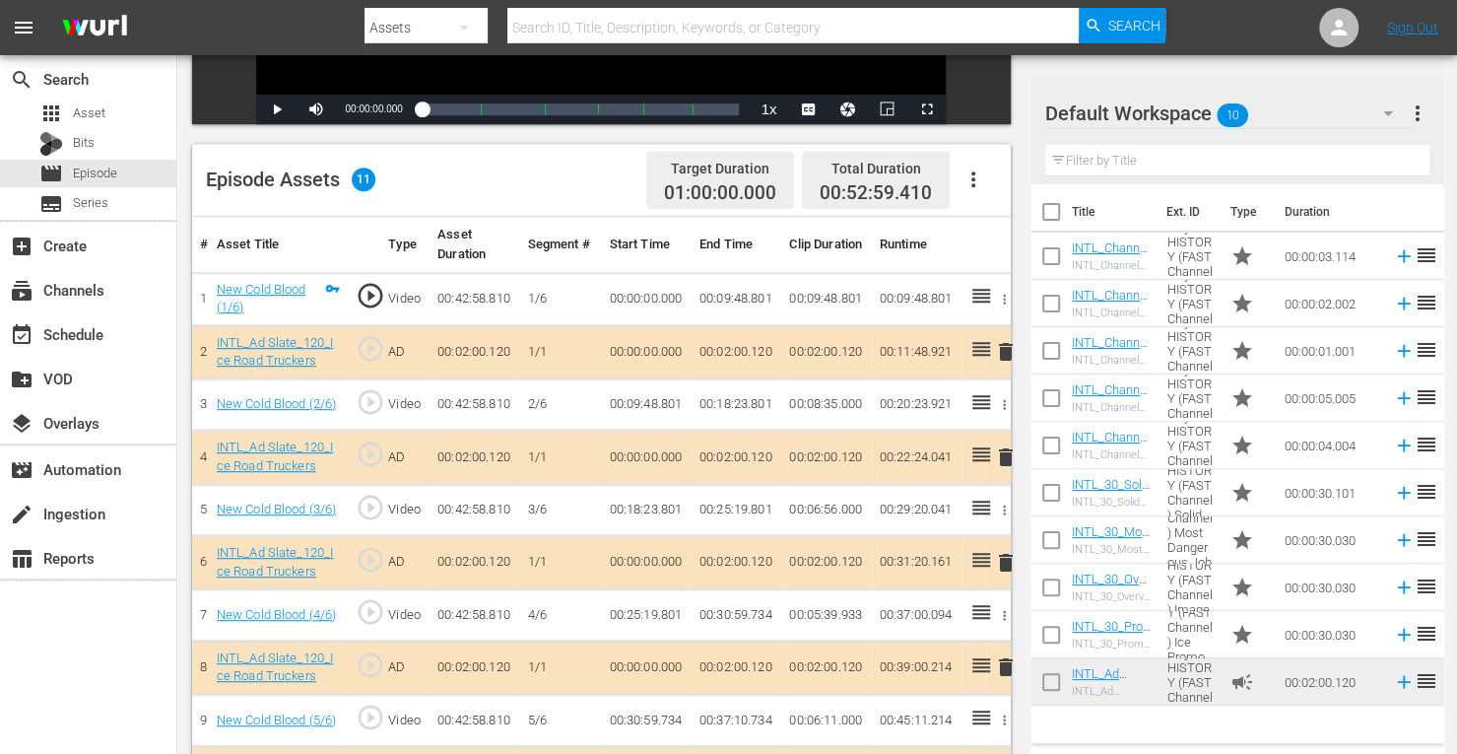
click at [1004, 460] on span "delete" at bounding box center [1006, 457] width 24 height 24
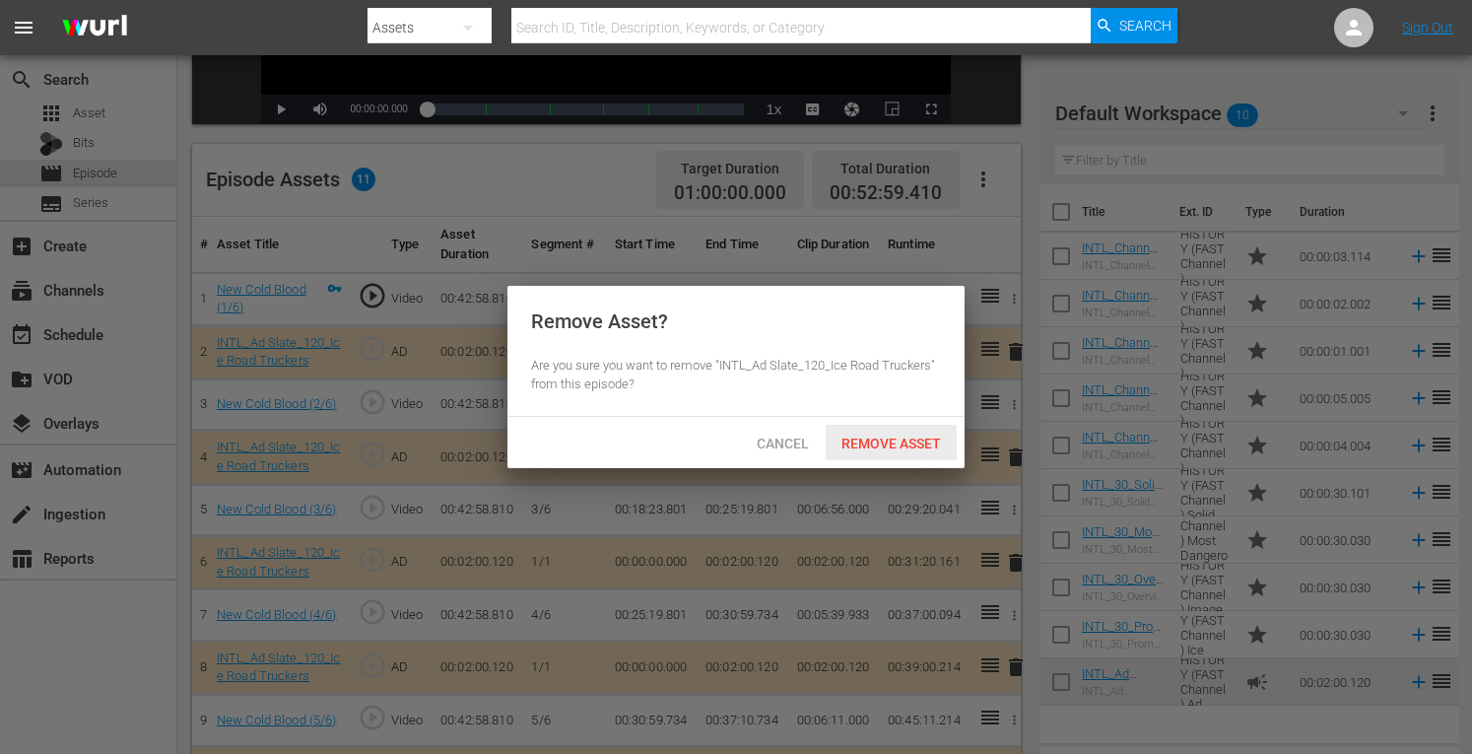
click at [890, 435] on span "Remove Asset" at bounding box center [891, 443] width 131 height 16
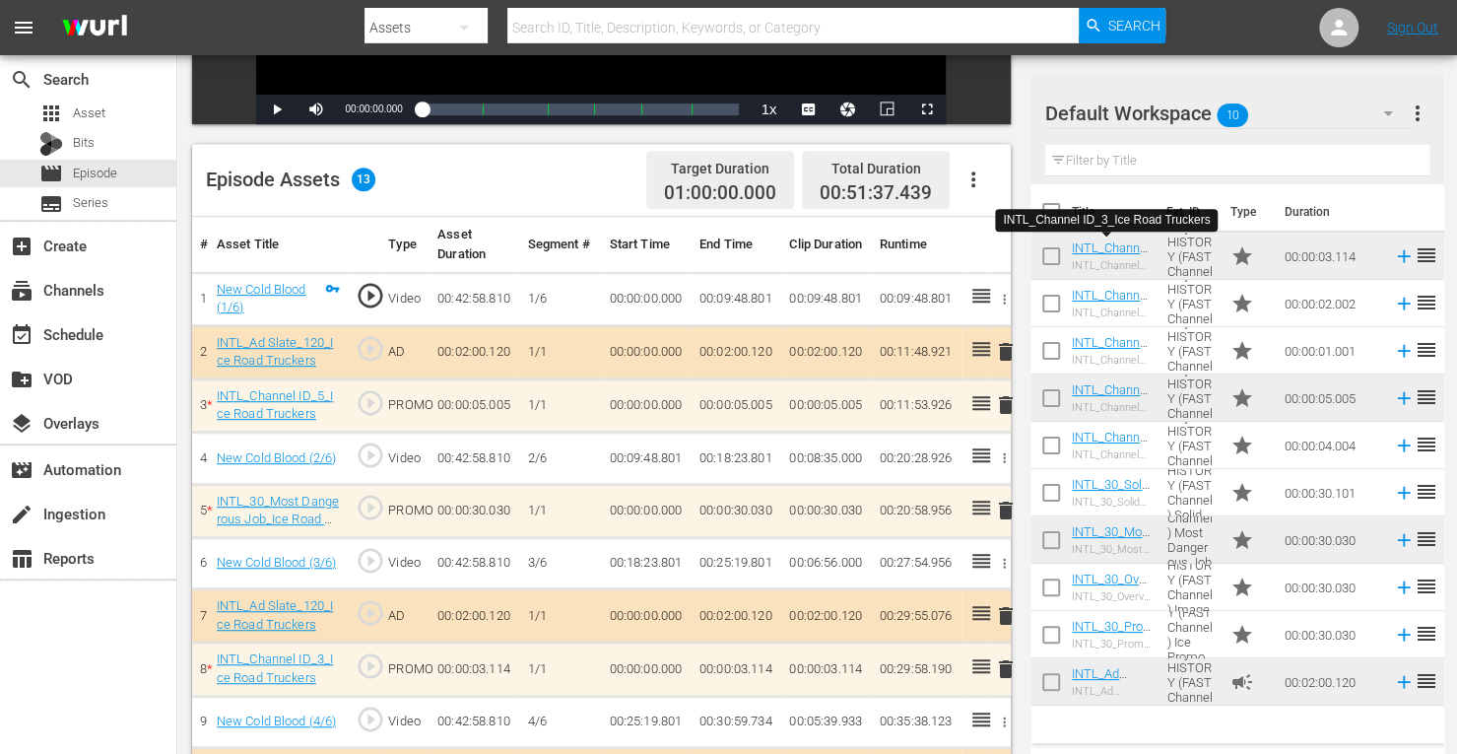
click at [1001, 403] on span "delete" at bounding box center [1006, 405] width 24 height 24
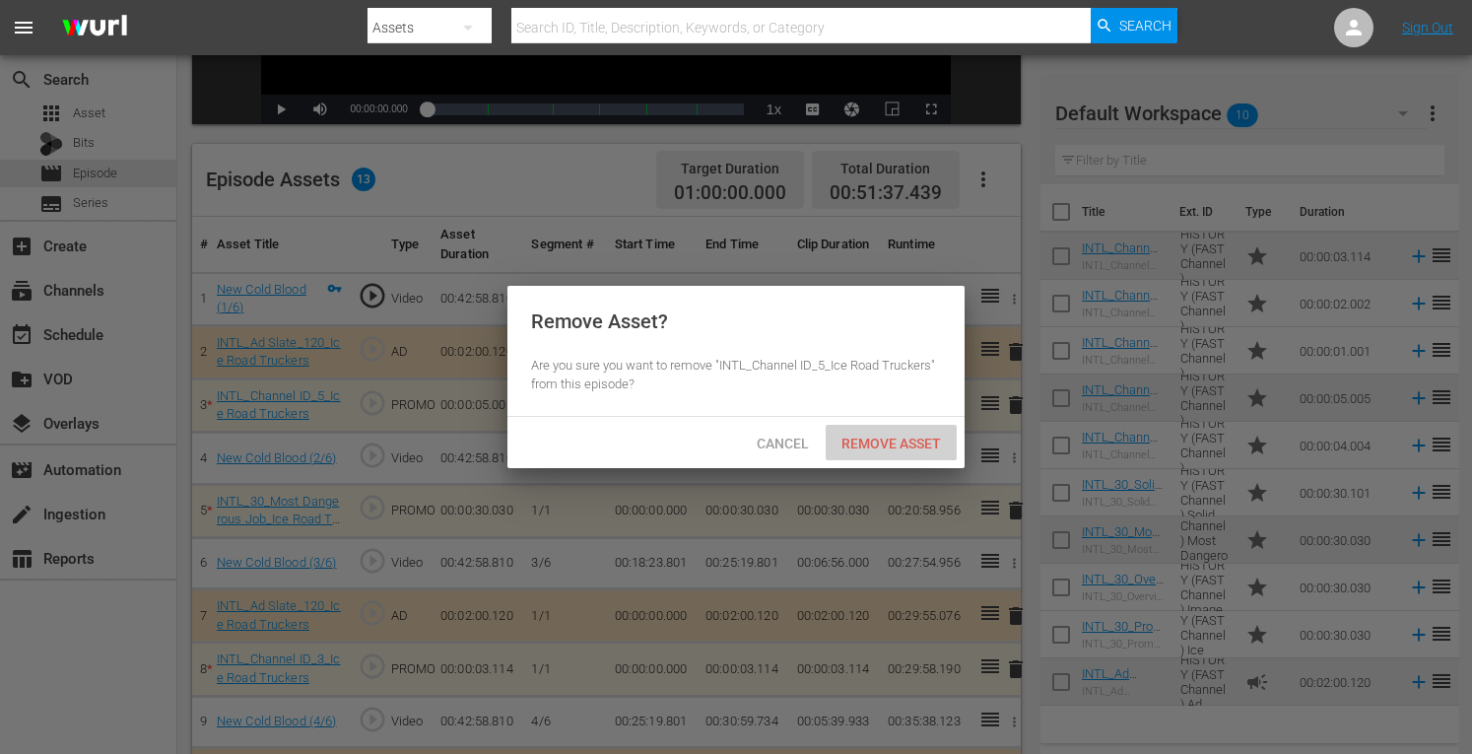
click at [874, 450] on span "Remove Asset" at bounding box center [891, 443] width 131 height 16
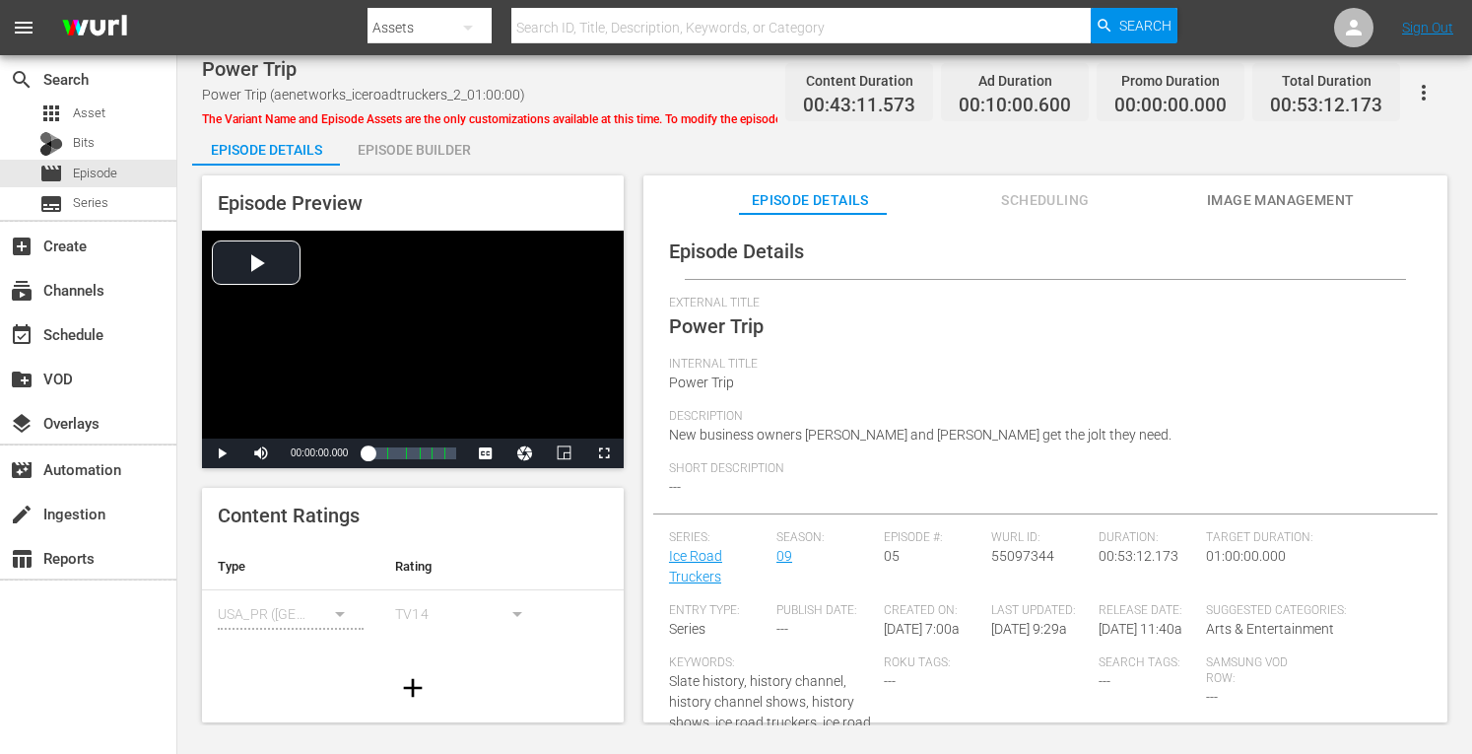
click at [421, 144] on div "Episode Builder" at bounding box center [414, 149] width 148 height 47
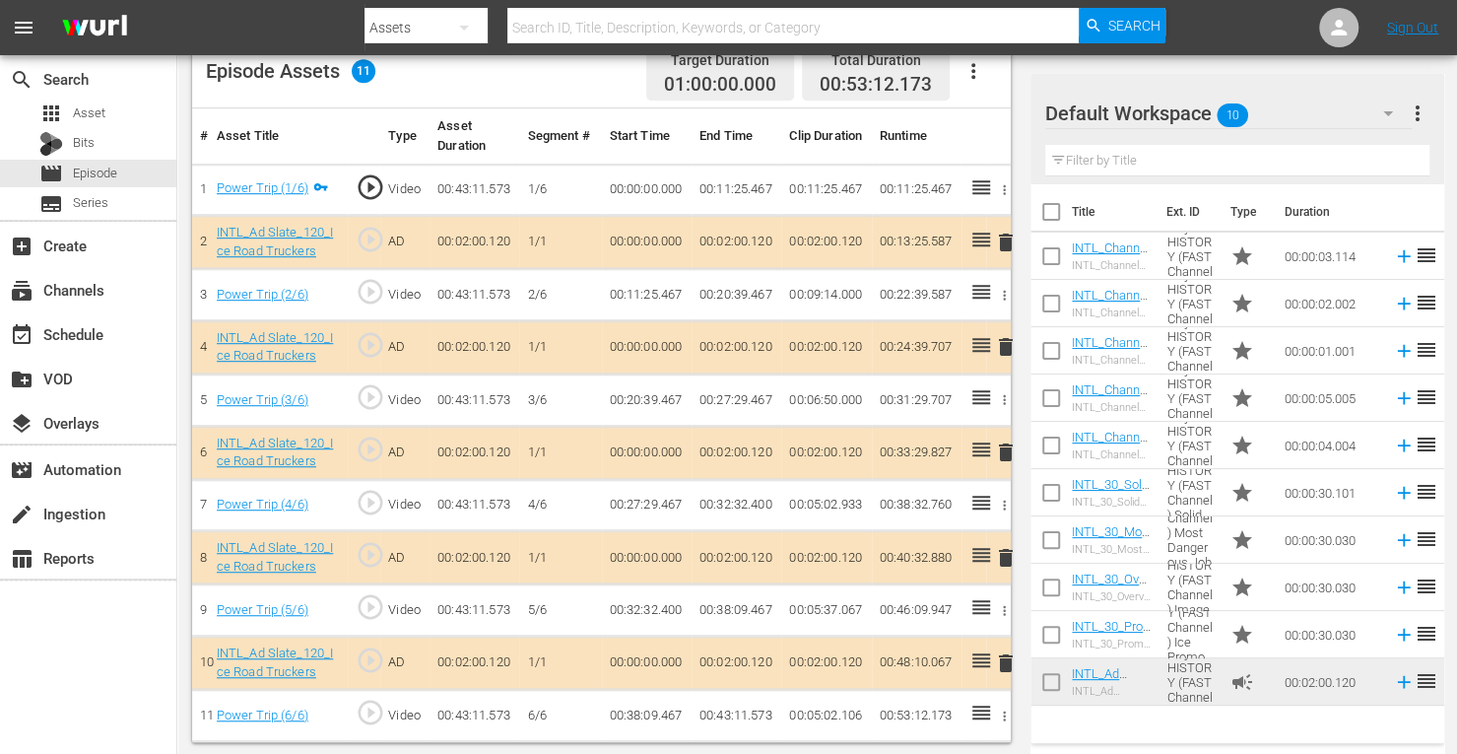
scroll to position [534, 0]
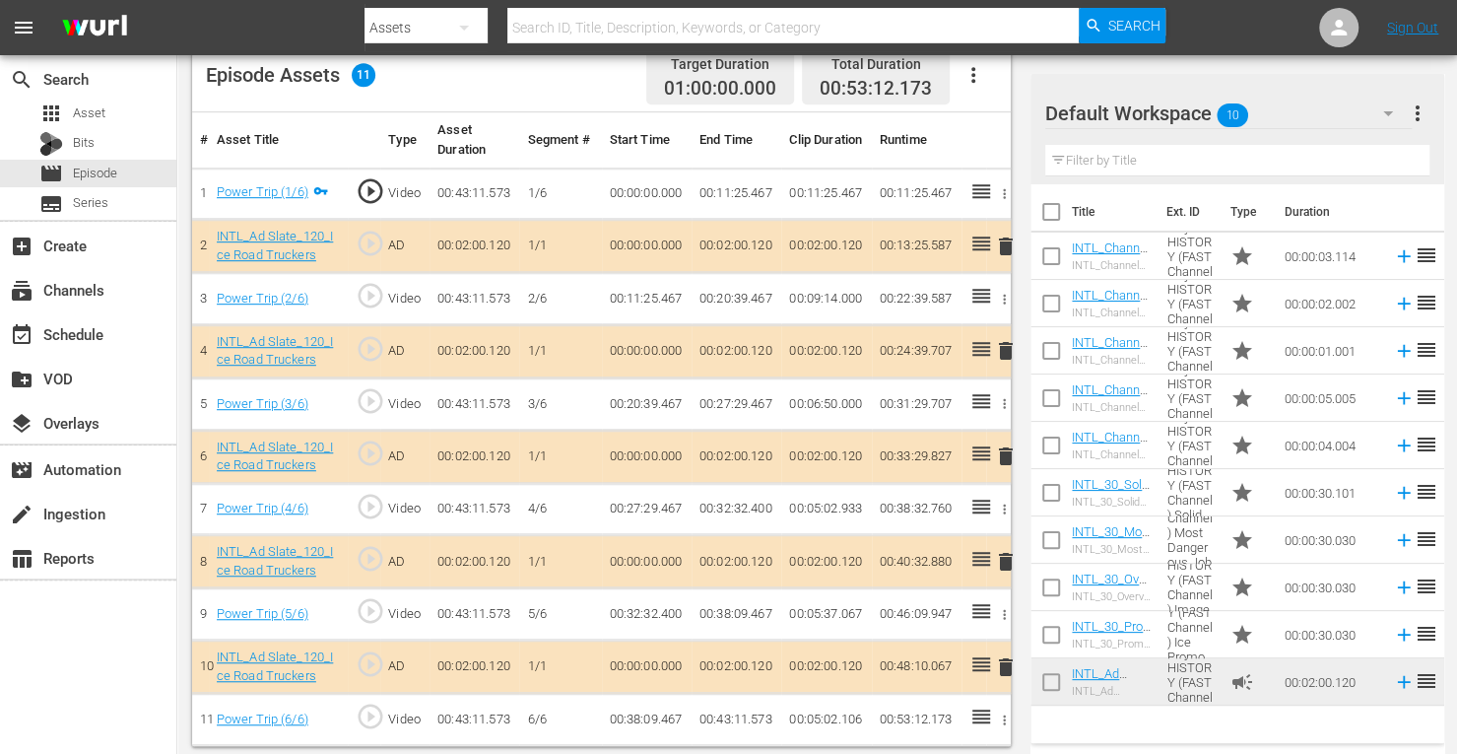
click at [1005, 348] on span "delete" at bounding box center [1006, 351] width 24 height 24
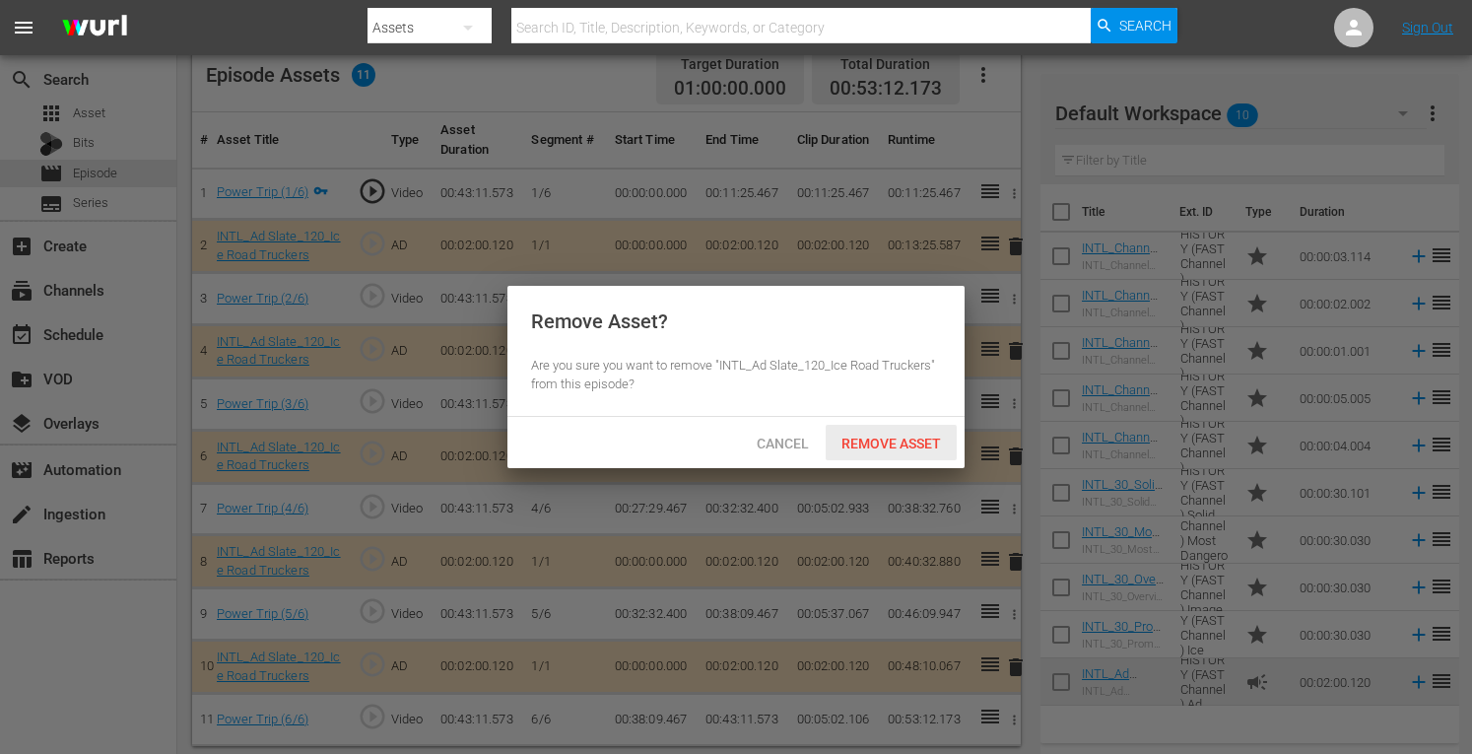
click at [863, 452] on div "Remove Asset" at bounding box center [891, 443] width 131 height 36
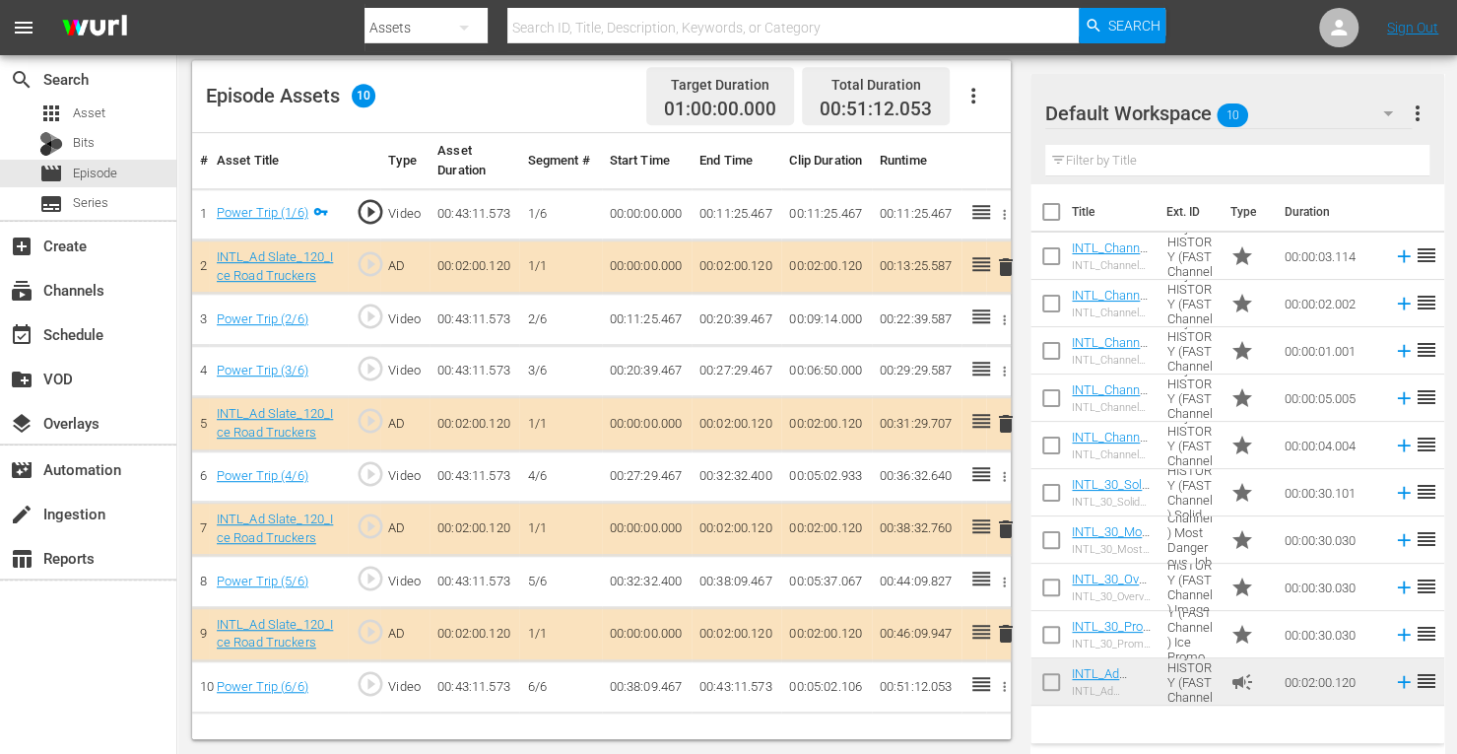
scroll to position [512, 0]
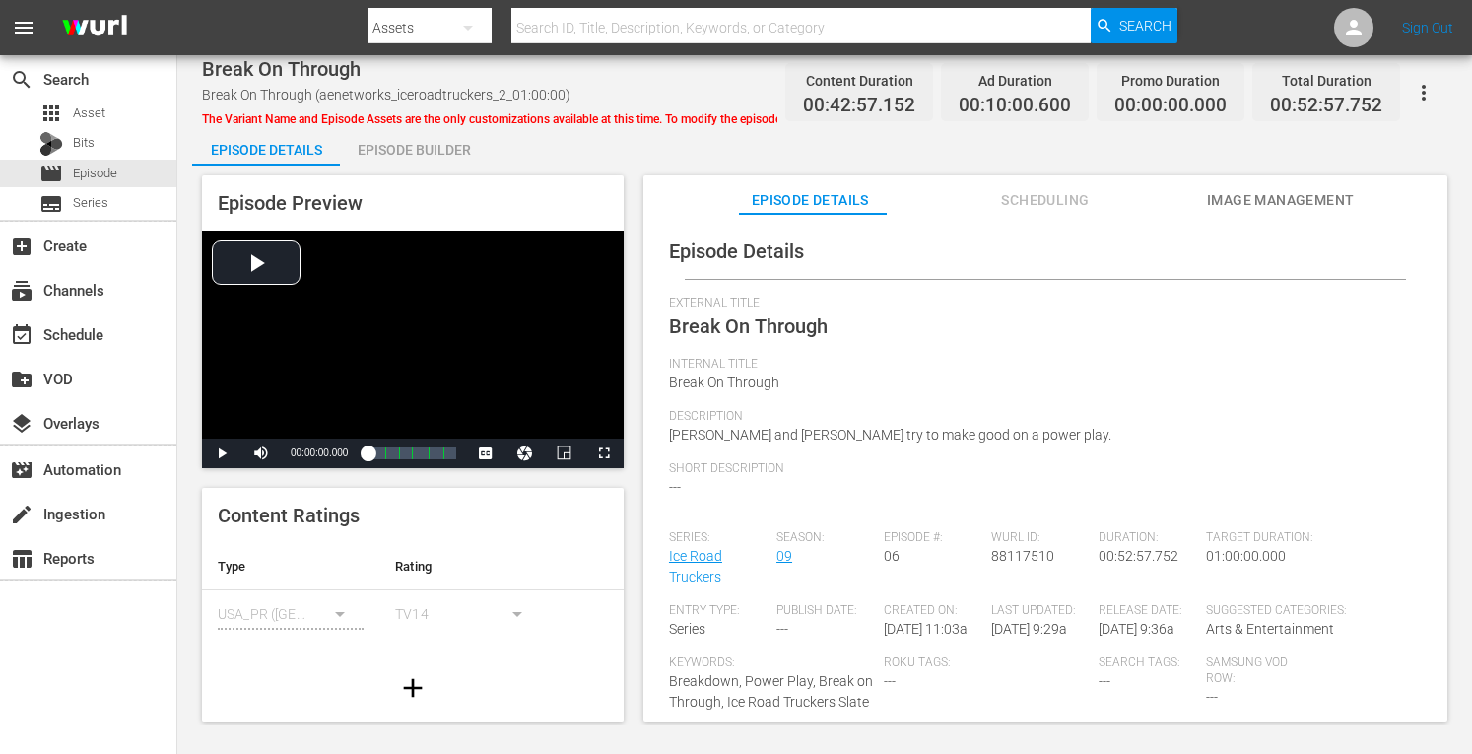
click at [416, 151] on div "Episode Builder" at bounding box center [414, 149] width 148 height 47
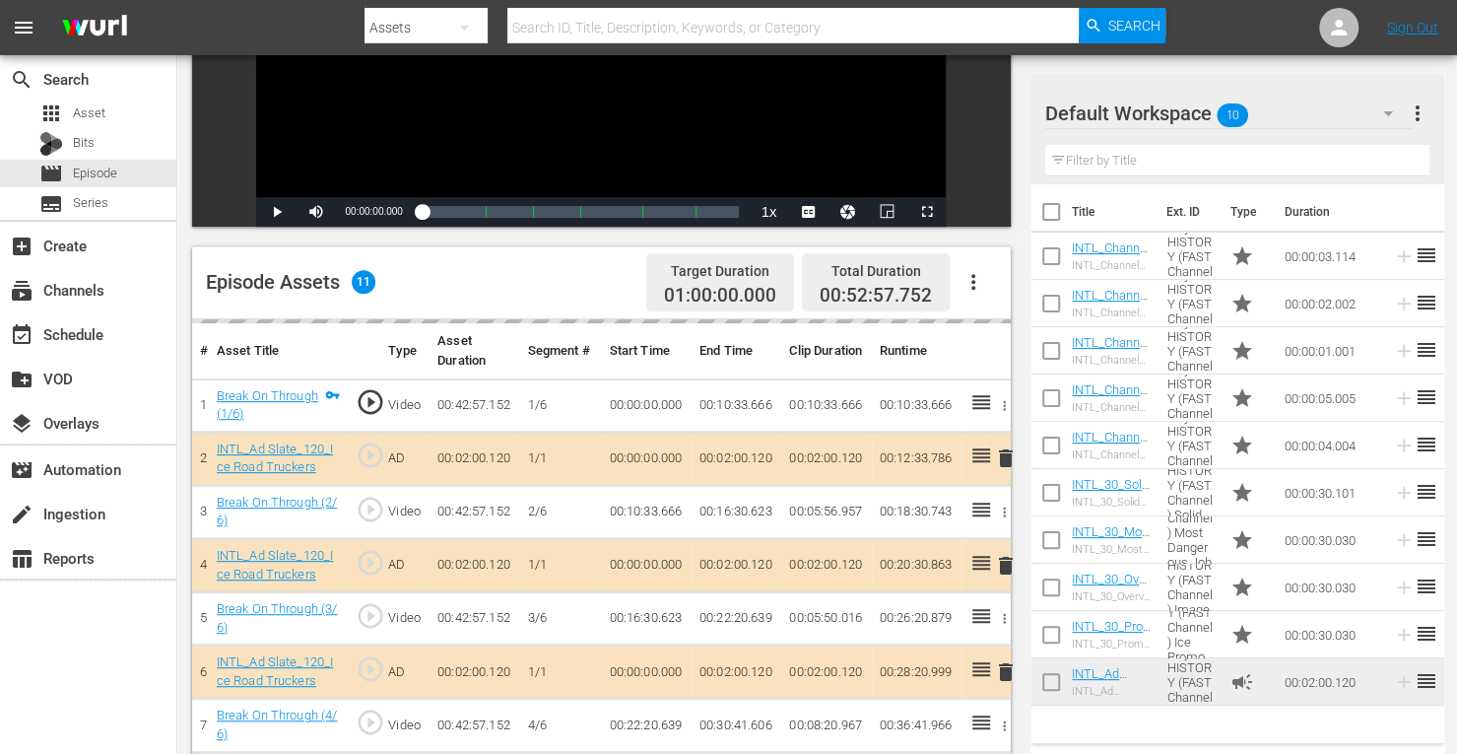
scroll to position [331, 0]
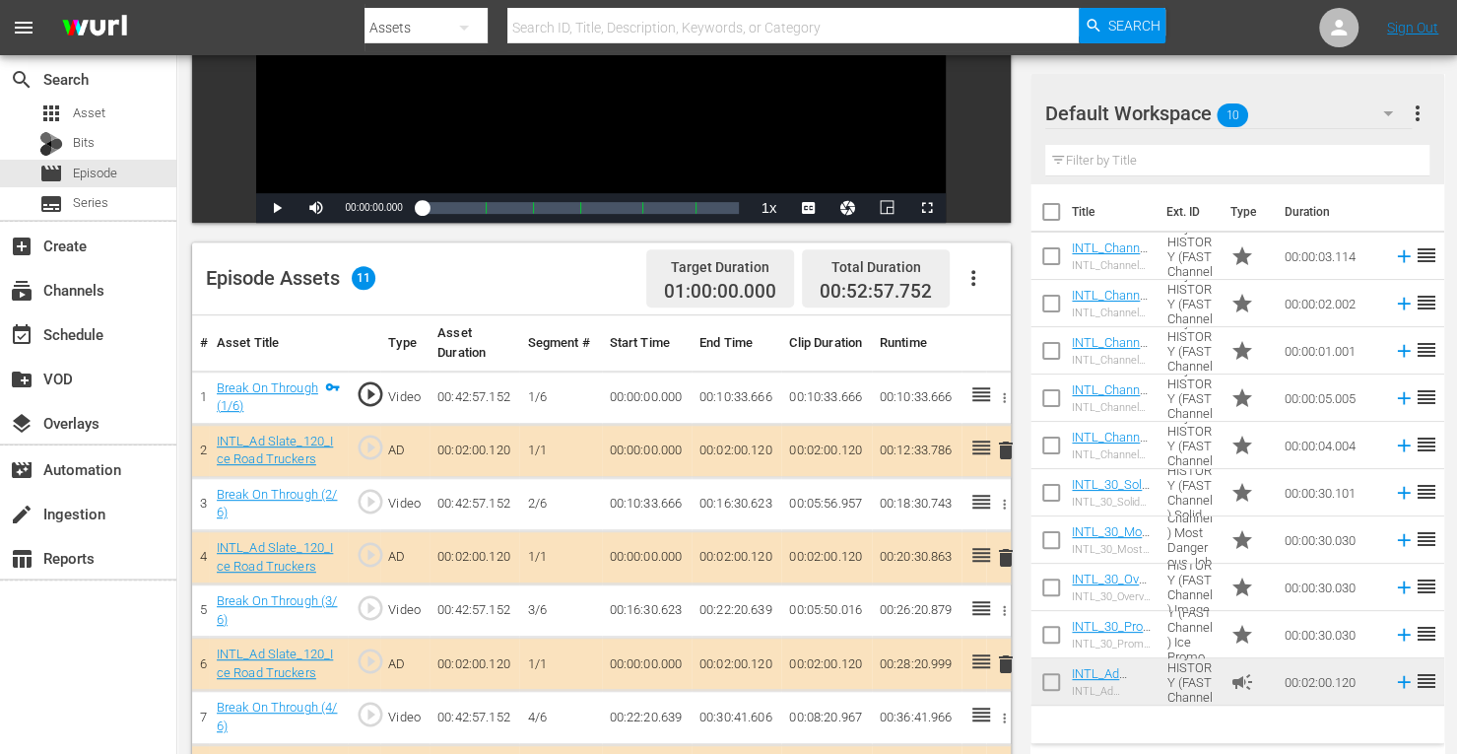
click at [1007, 552] on span "delete" at bounding box center [1006, 558] width 24 height 24
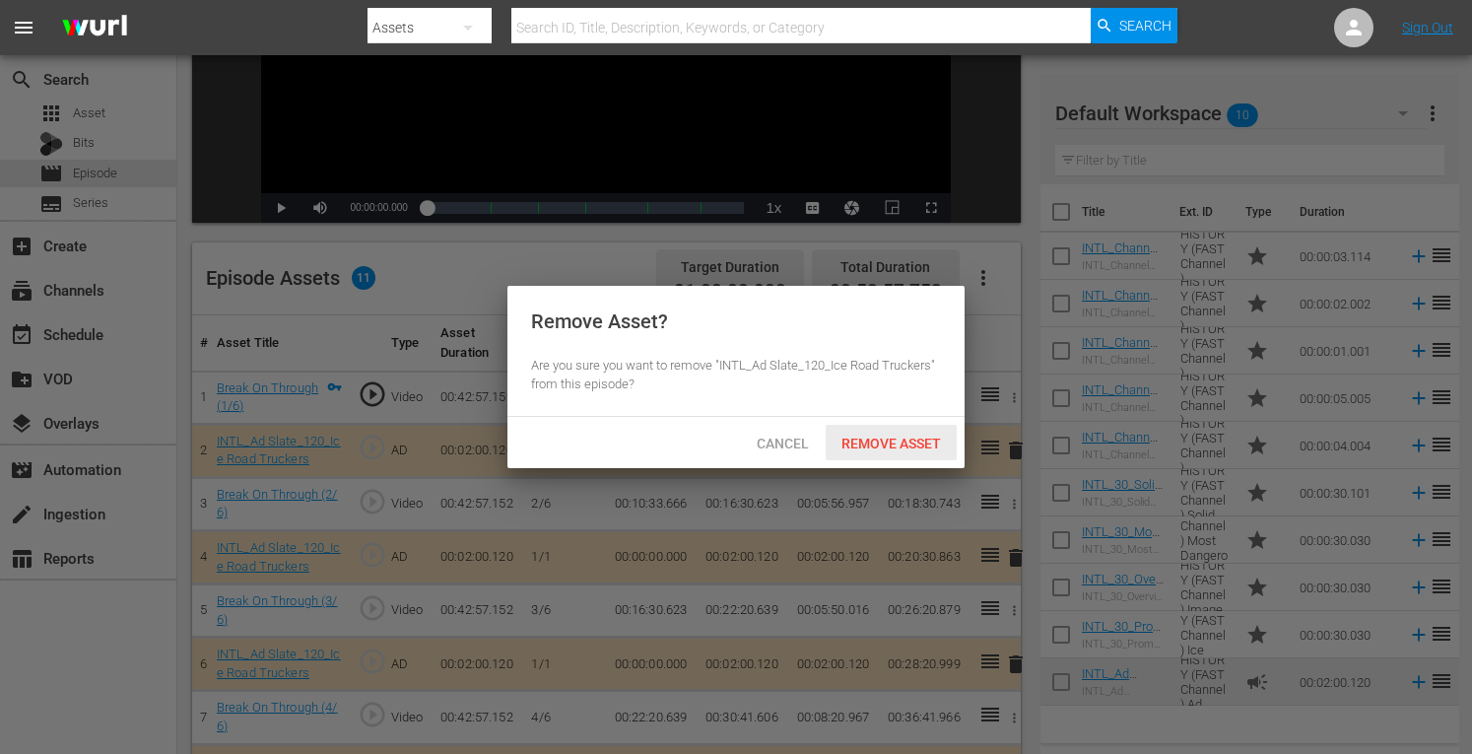
click at [896, 437] on span "Remove Asset" at bounding box center [891, 443] width 131 height 16
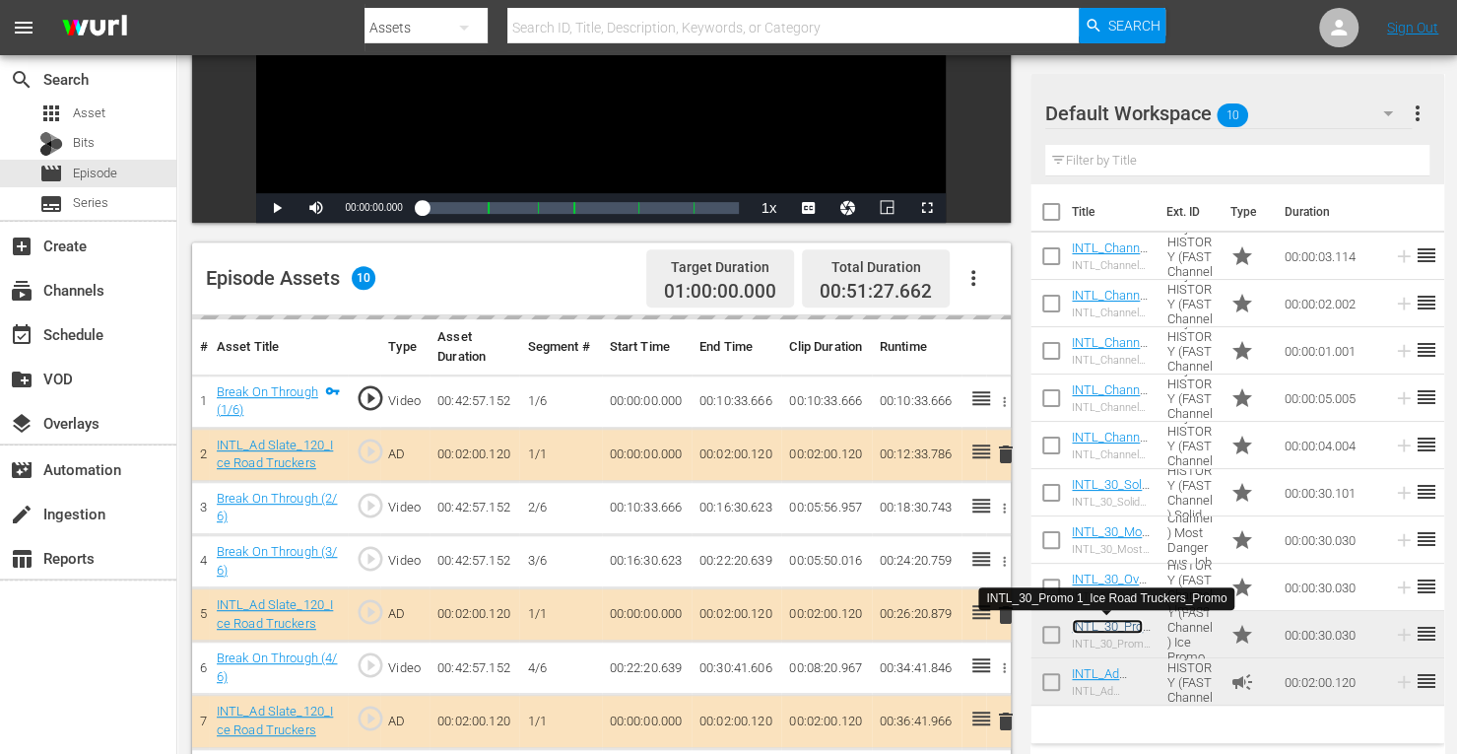
scroll to position [512, 0]
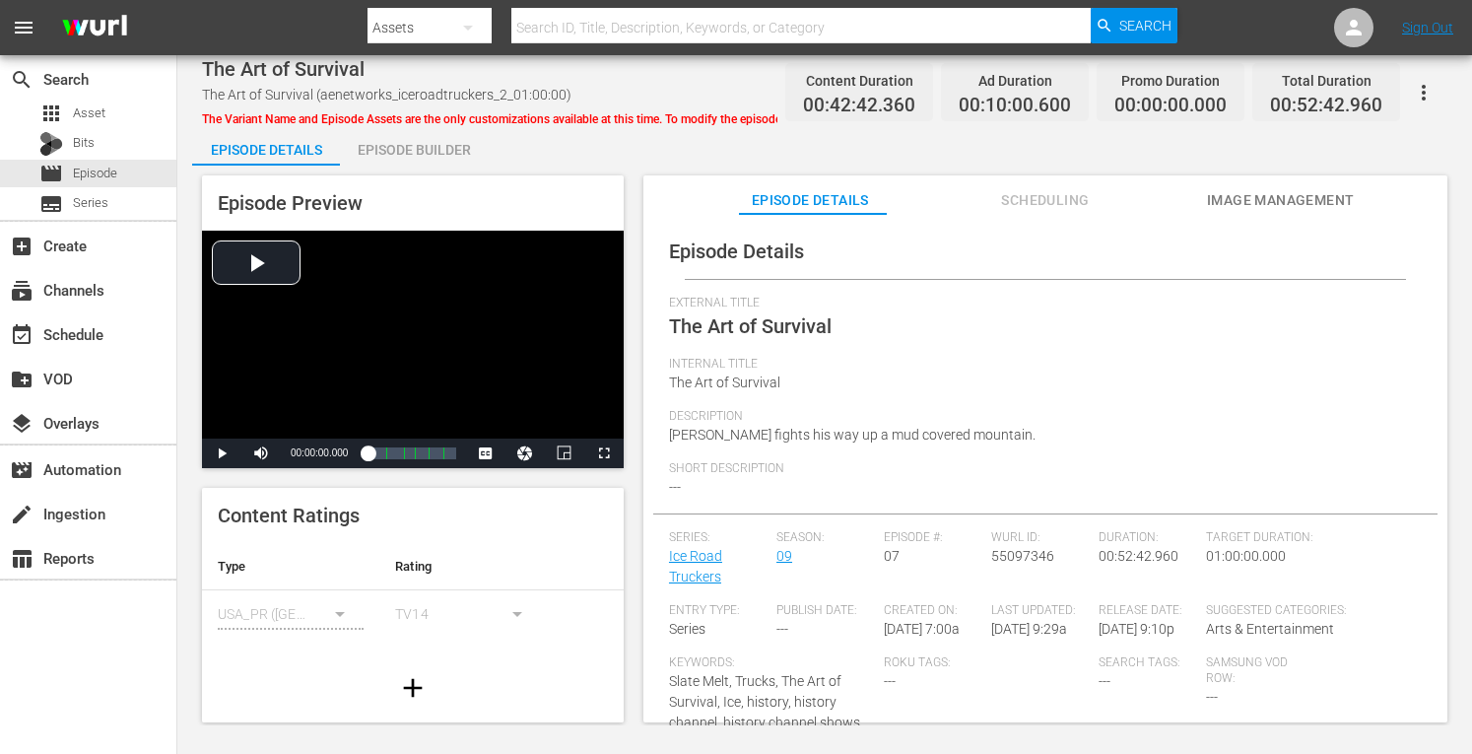
click at [426, 153] on div "Episode Builder" at bounding box center [414, 149] width 148 height 47
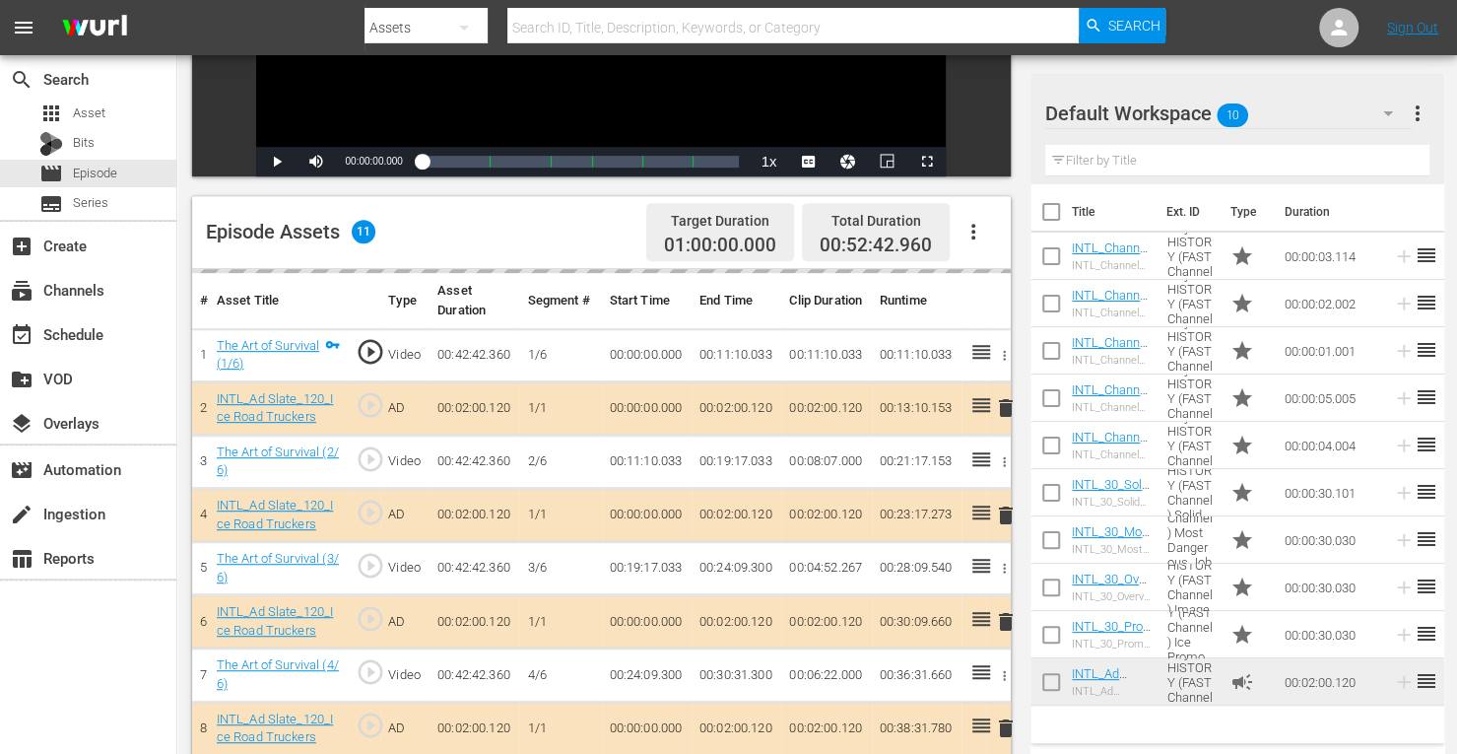
scroll to position [387, 0]
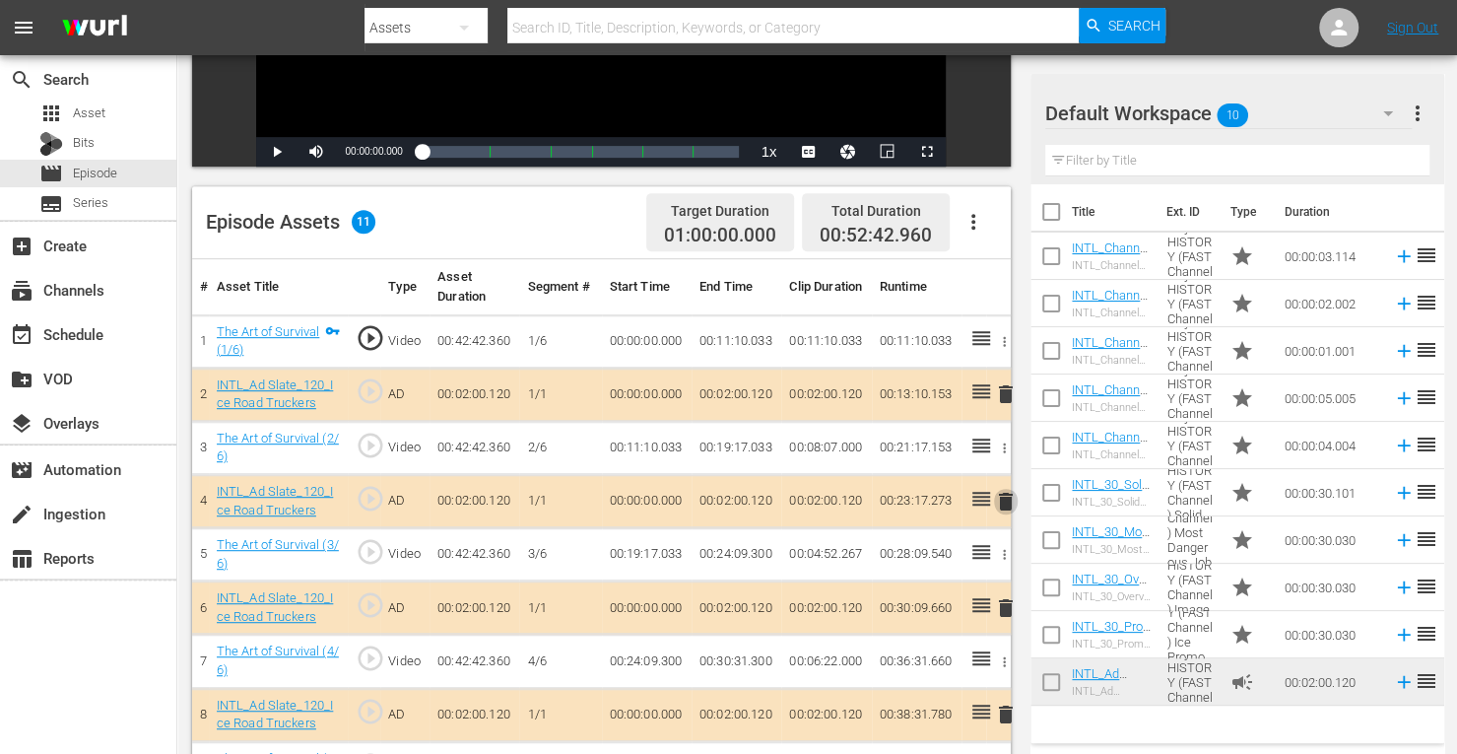
click at [1005, 497] on span "delete" at bounding box center [1006, 502] width 24 height 24
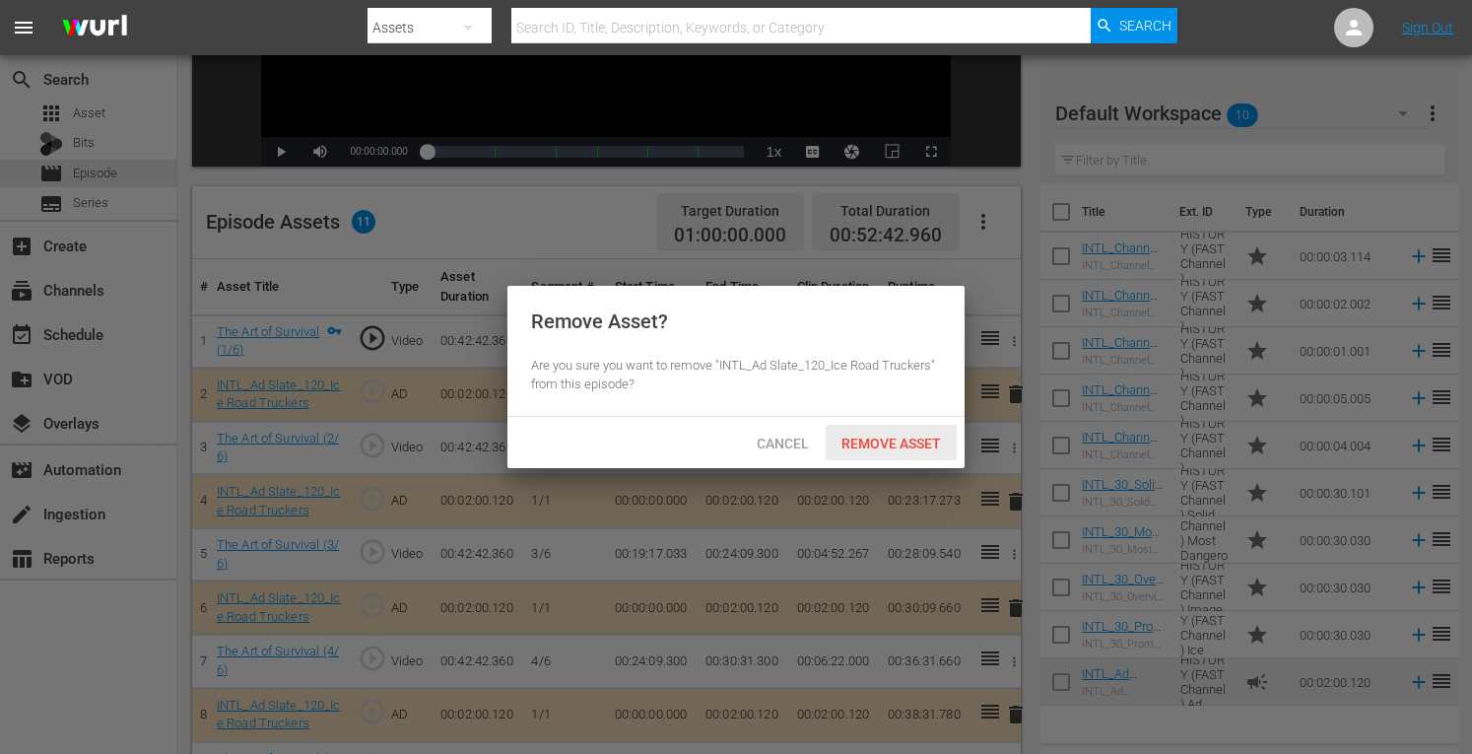
click at [890, 444] on span "Remove Asset" at bounding box center [891, 443] width 131 height 16
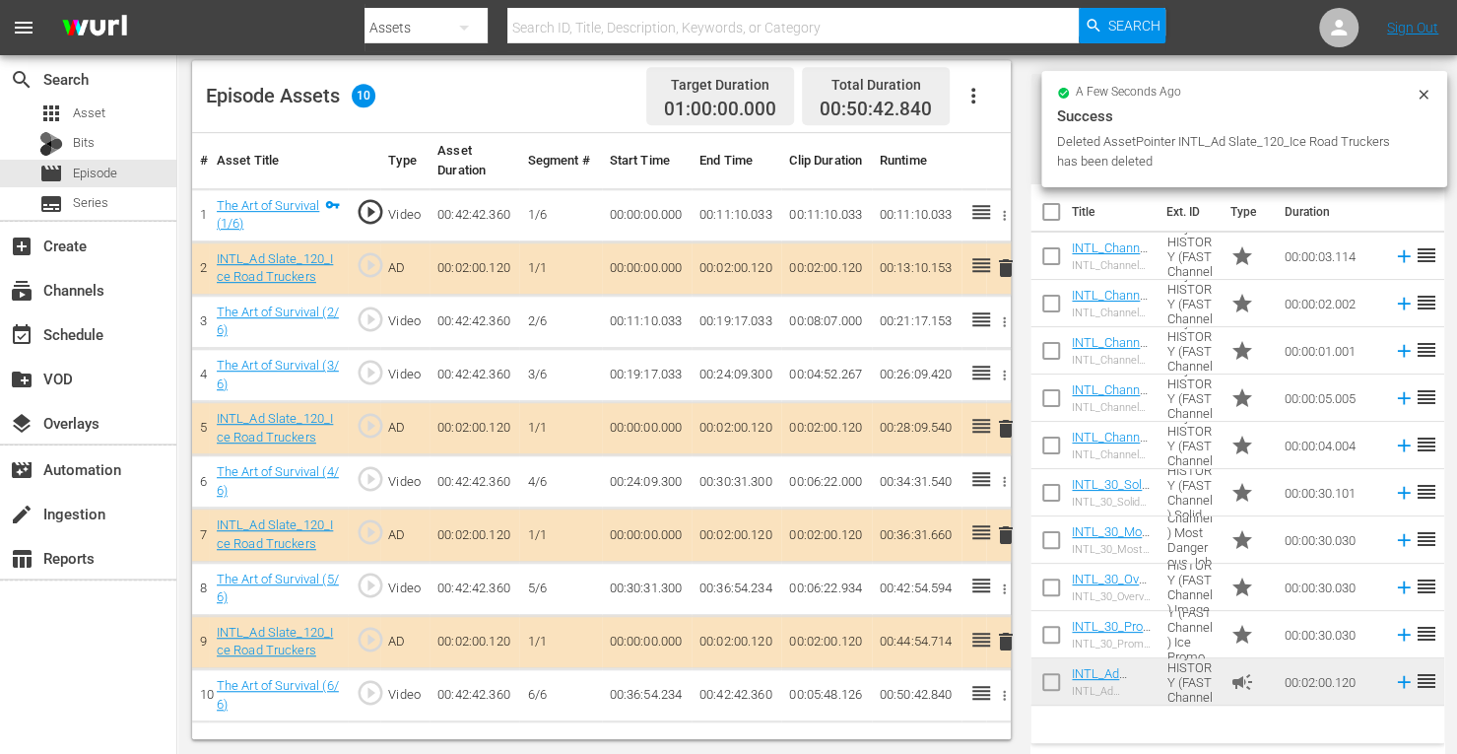
scroll to position [512, 0]
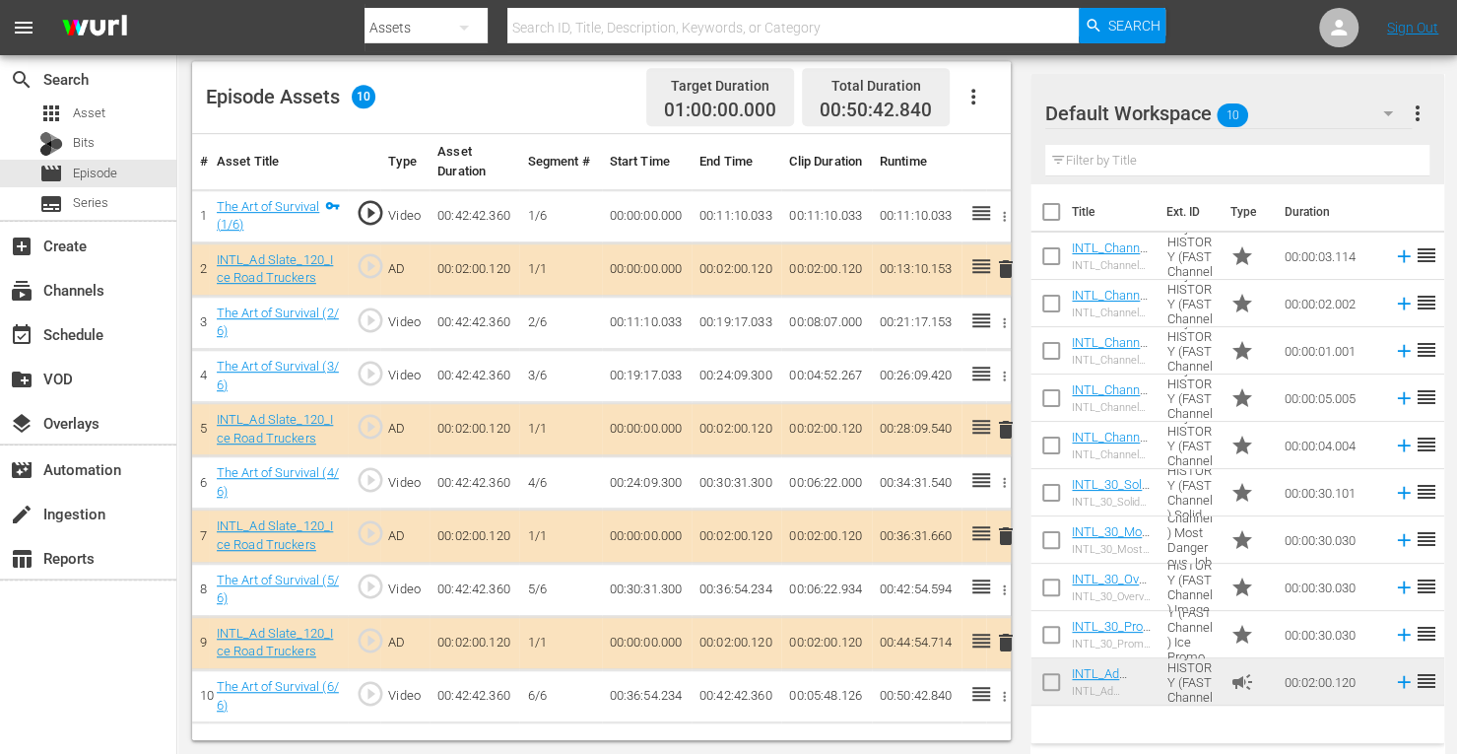
click at [1007, 535] on span "delete" at bounding box center [1006, 536] width 24 height 24
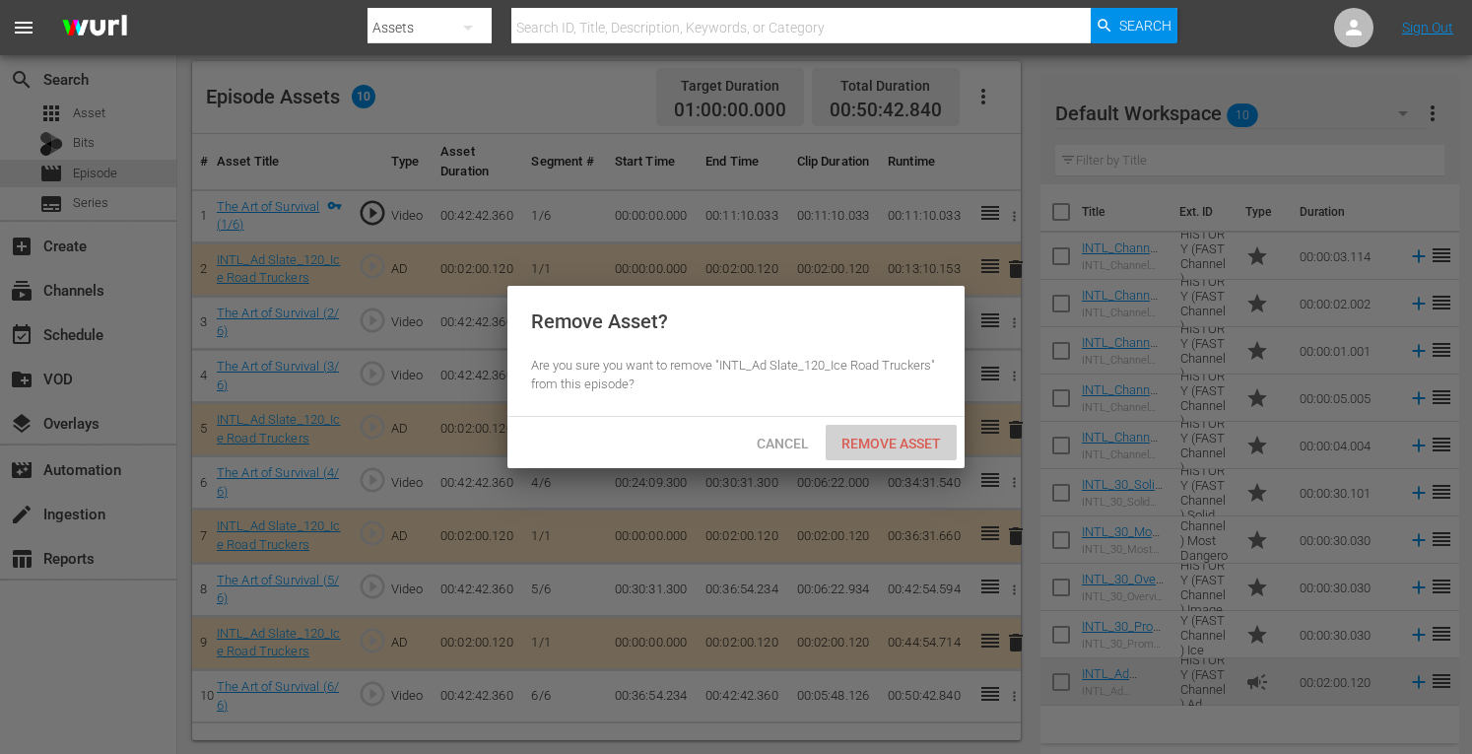
click at [921, 437] on span "Remove Asset" at bounding box center [891, 443] width 131 height 16
